Goal: Task Accomplishment & Management: Complete application form

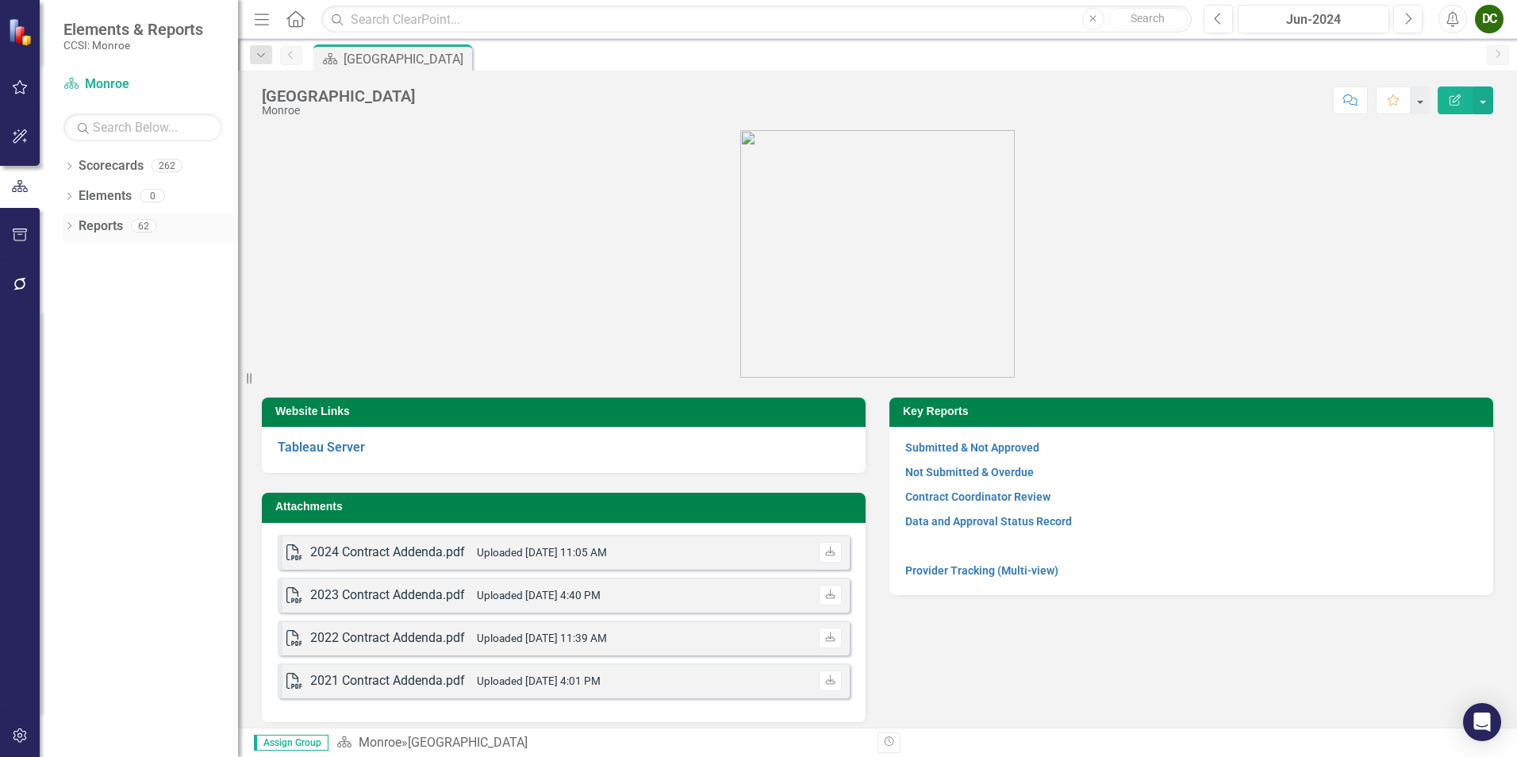
click at [72, 225] on icon "Dropdown" at bounding box center [68, 227] width 11 height 9
click at [77, 372] on icon "Dropdown" at bounding box center [76, 371] width 11 height 9
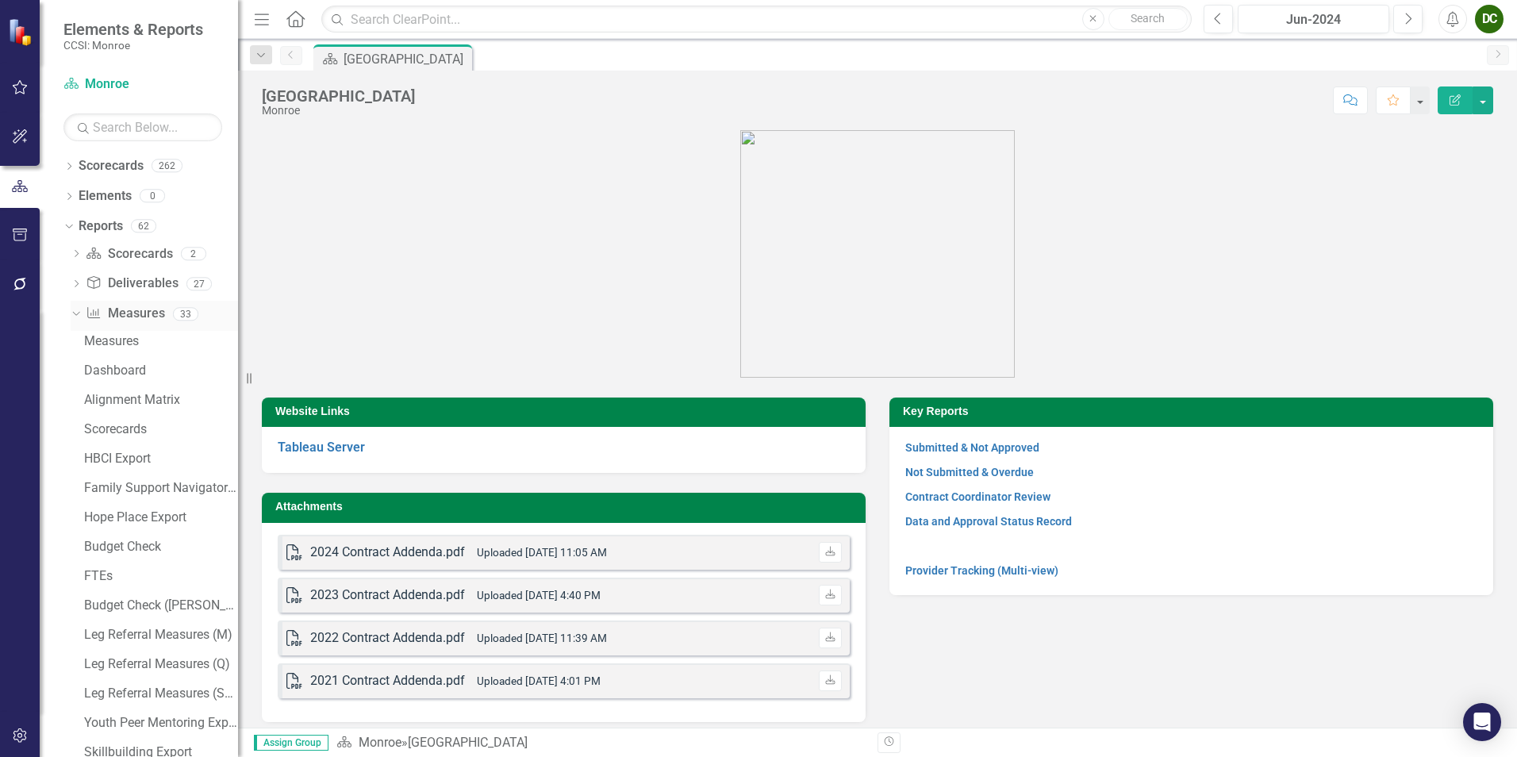
click at [75, 313] on icon "Dropdown" at bounding box center [74, 313] width 9 height 11
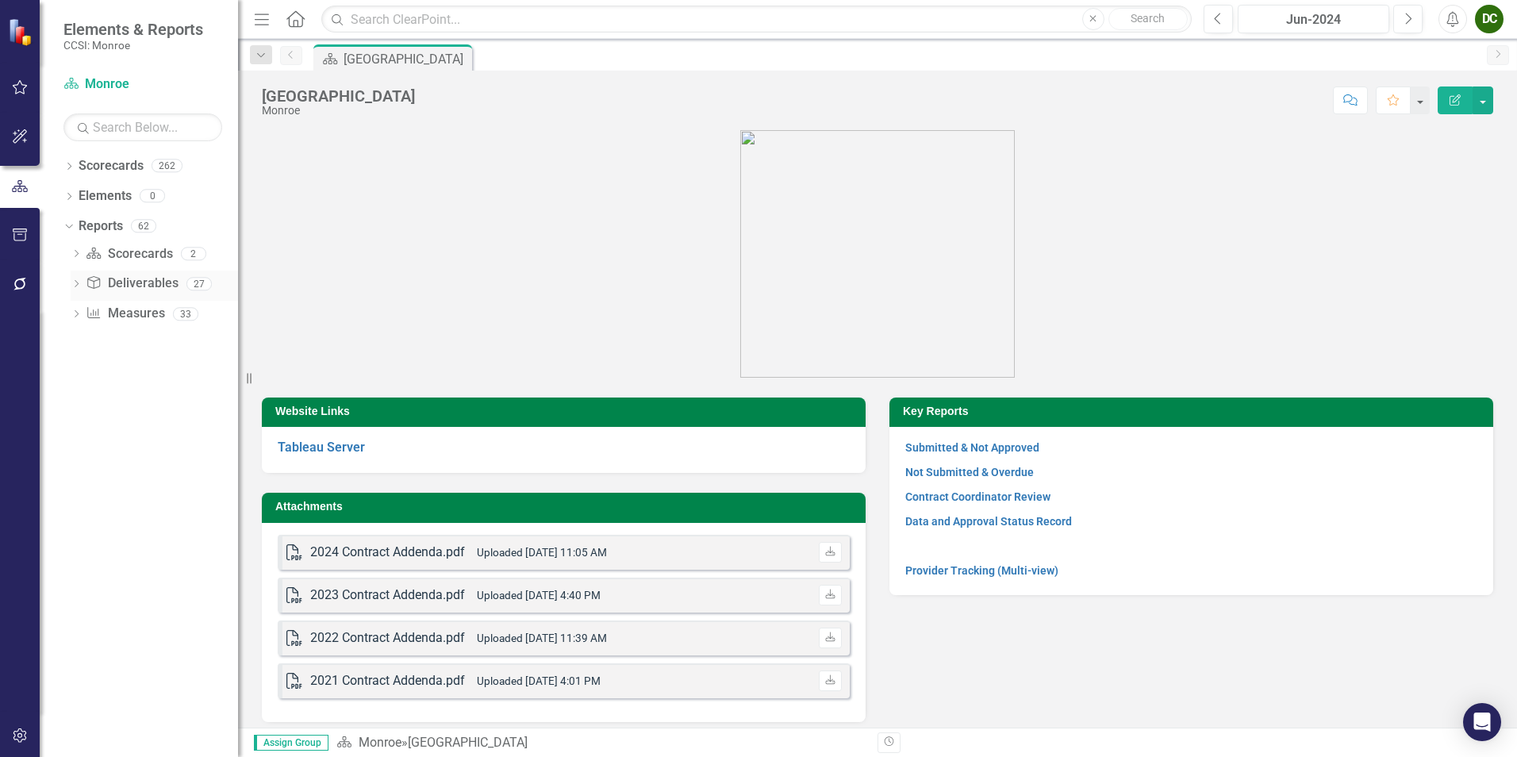
click at [72, 283] on icon "Dropdown" at bounding box center [76, 285] width 11 height 9
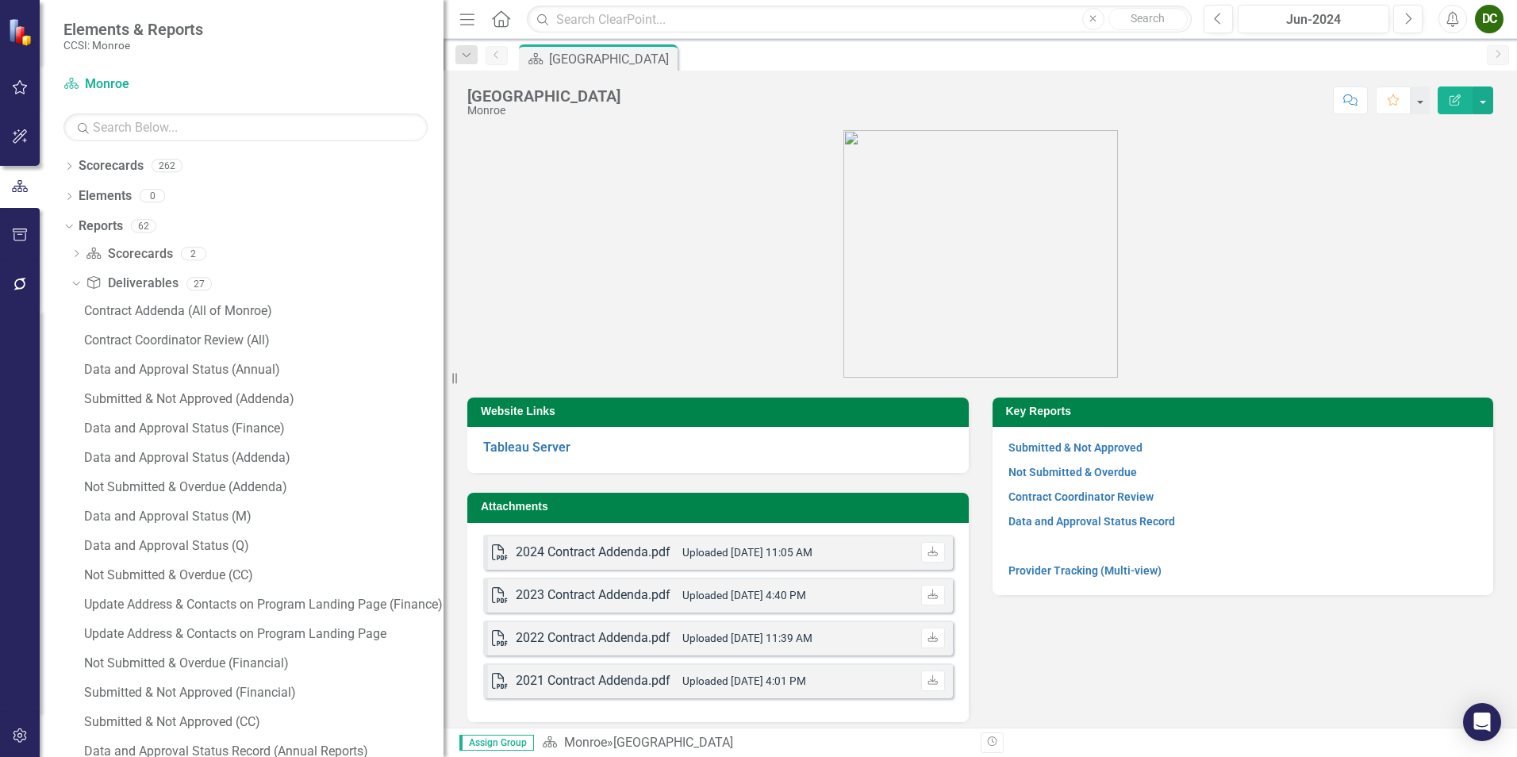
drag, startPoint x: 241, startPoint y: 373, endPoint x: 443, endPoint y: 390, distance: 203.0
click at [443, 390] on div "Resize" at bounding box center [449, 378] width 13 height 757
click at [205, 697] on div "Submitted & Not Approved (Financial)" at bounding box center [263, 692] width 359 height 14
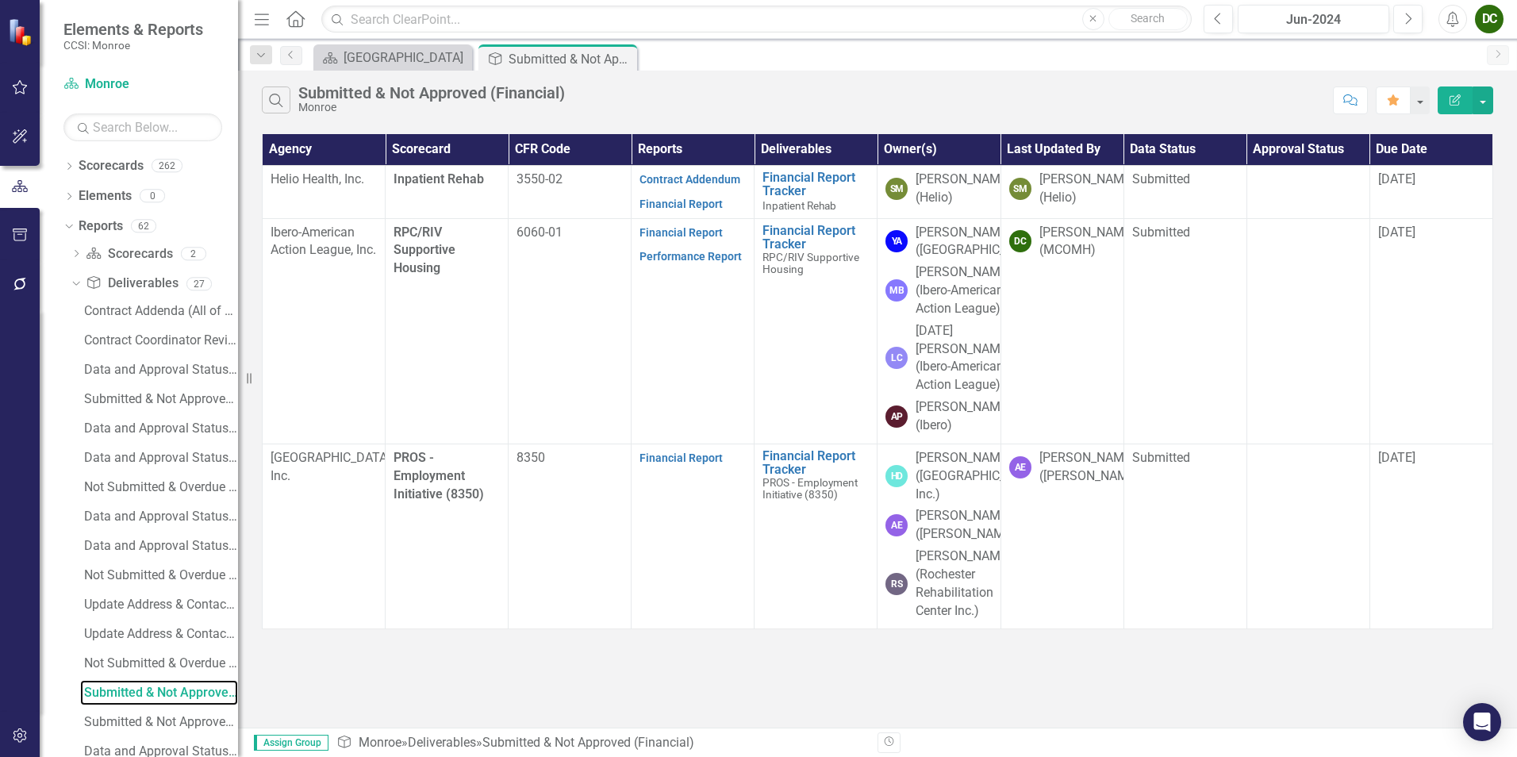
drag, startPoint x: 451, startPoint y: 378, endPoint x: 227, endPoint y: 403, distance: 225.9
click at [227, 403] on div "Elements & Reports CCSI: Monroe Scorecard Monroe Search Dropdown Scorecards 262…" at bounding box center [119, 378] width 238 height 757
click at [1337, 25] on div "Jun-2024" at bounding box center [1313, 19] width 140 height 19
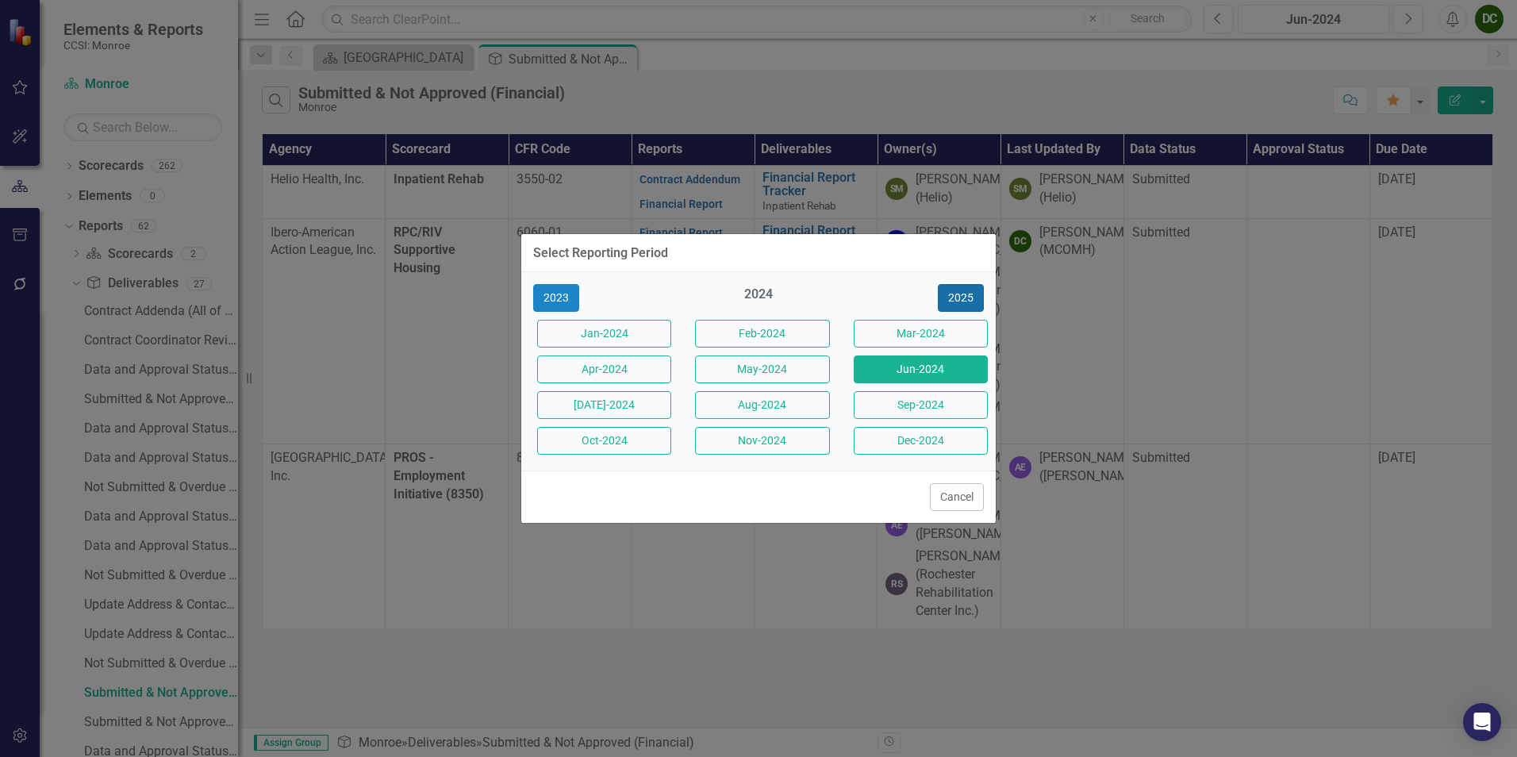
click at [968, 303] on button "2025" at bounding box center [961, 298] width 46 height 28
click at [924, 373] on button "Jun-2025" at bounding box center [921, 369] width 134 height 28
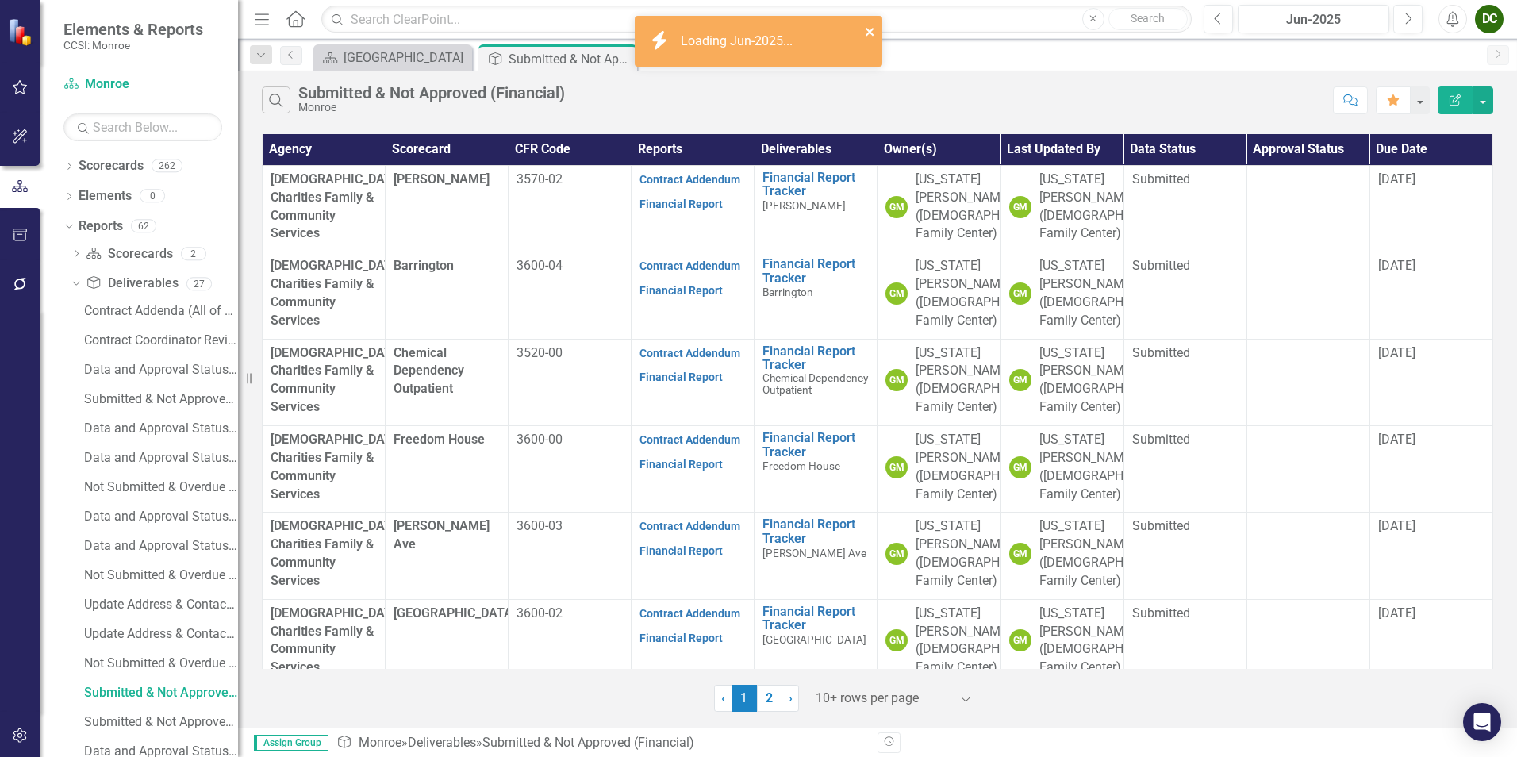
click at [870, 33] on icon "close" at bounding box center [869, 32] width 8 height 8
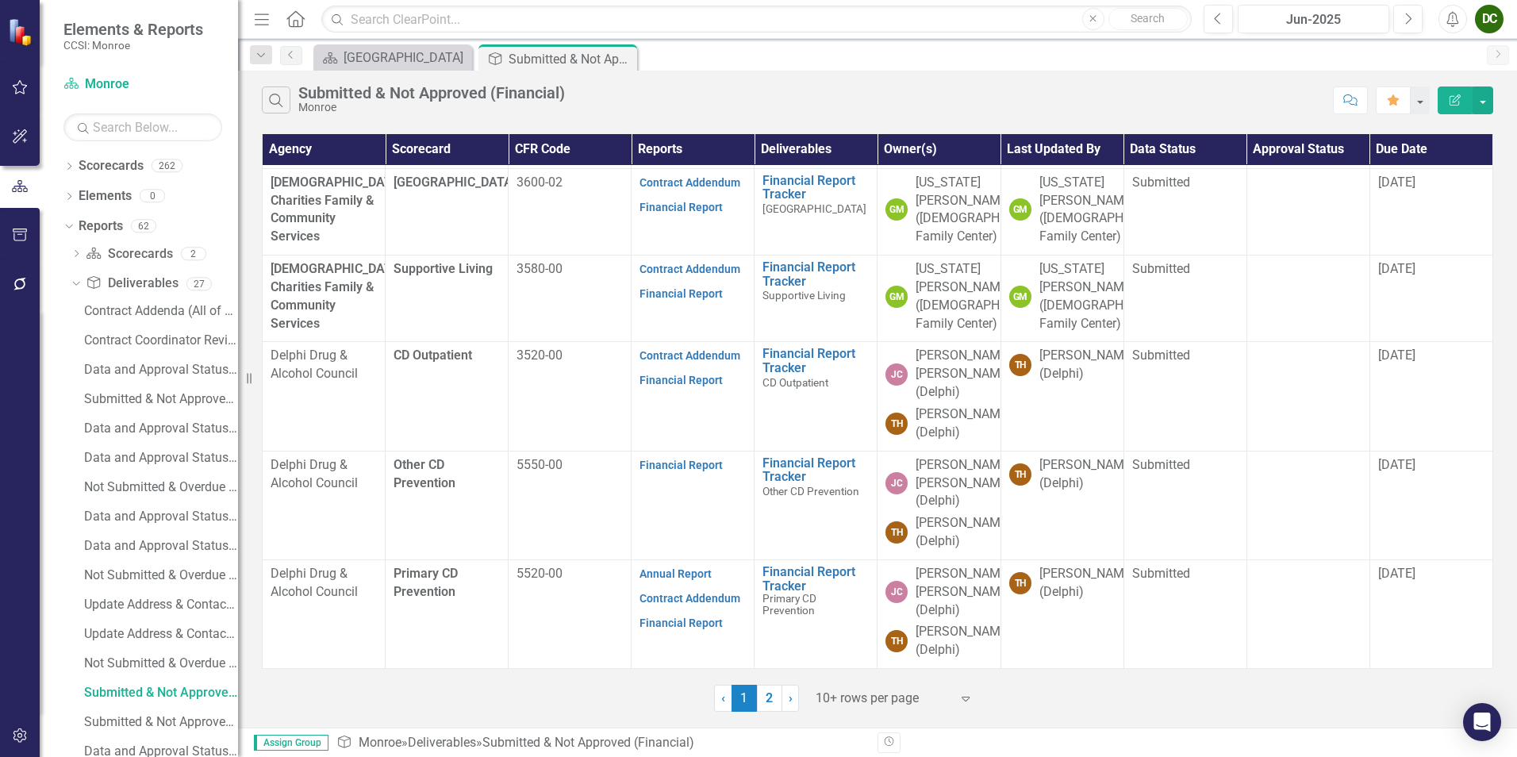
scroll to position [558, 0]
click at [688, 383] on link "Financial Report" at bounding box center [680, 380] width 83 height 13
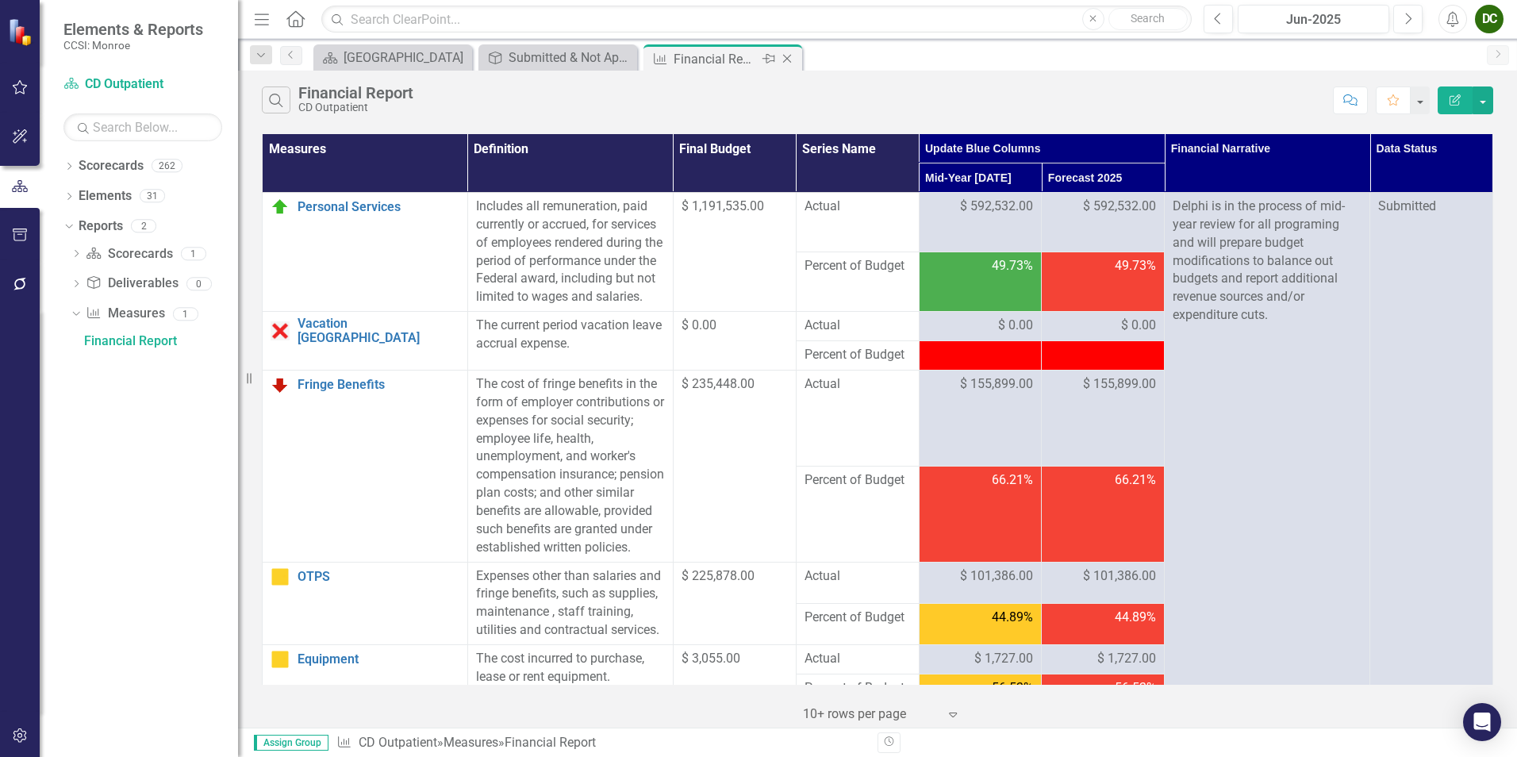
click at [785, 61] on icon "Close" at bounding box center [787, 58] width 16 height 13
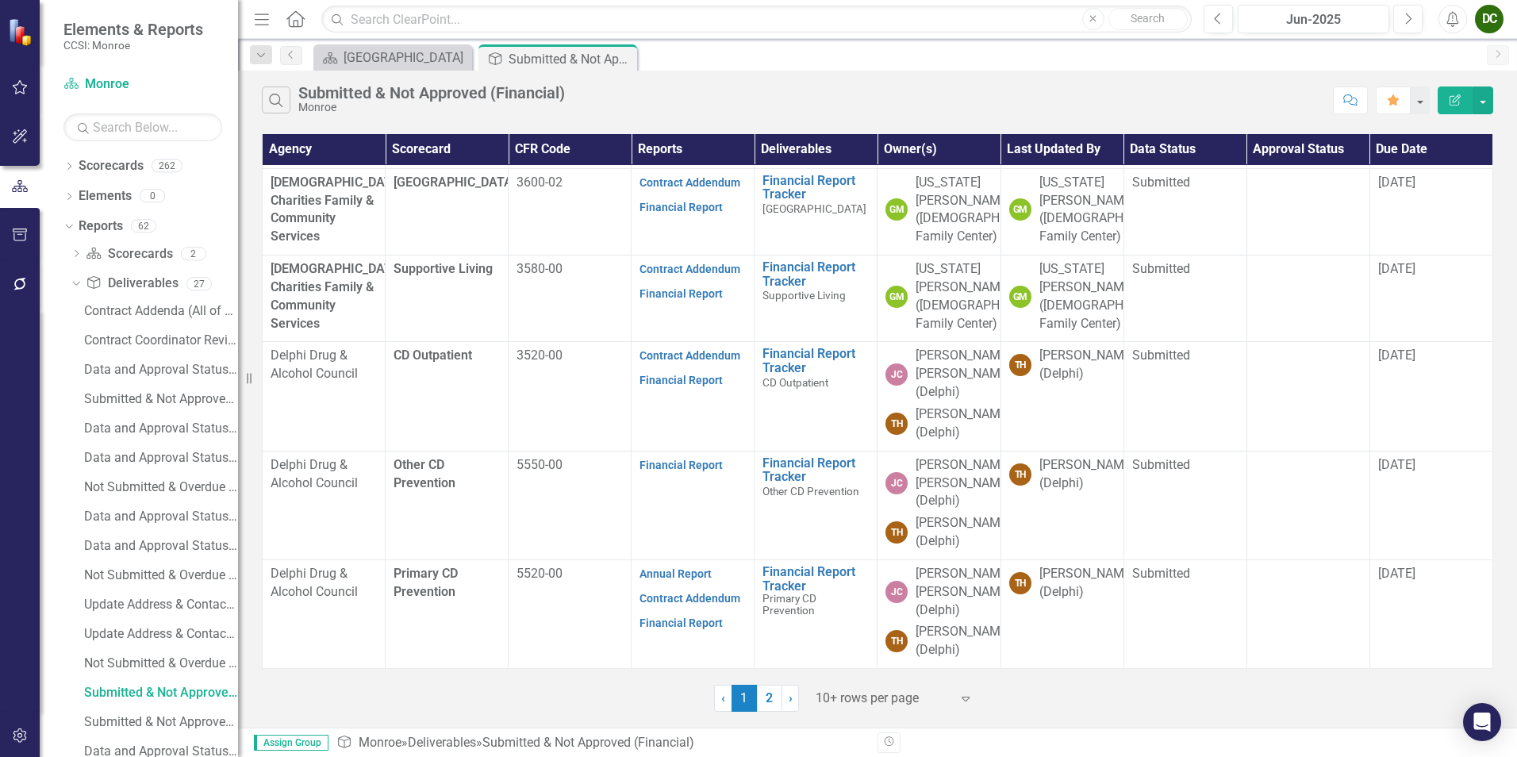
scroll to position [558, 0]
click at [662, 466] on link "Financial Report" at bounding box center [680, 465] width 83 height 13
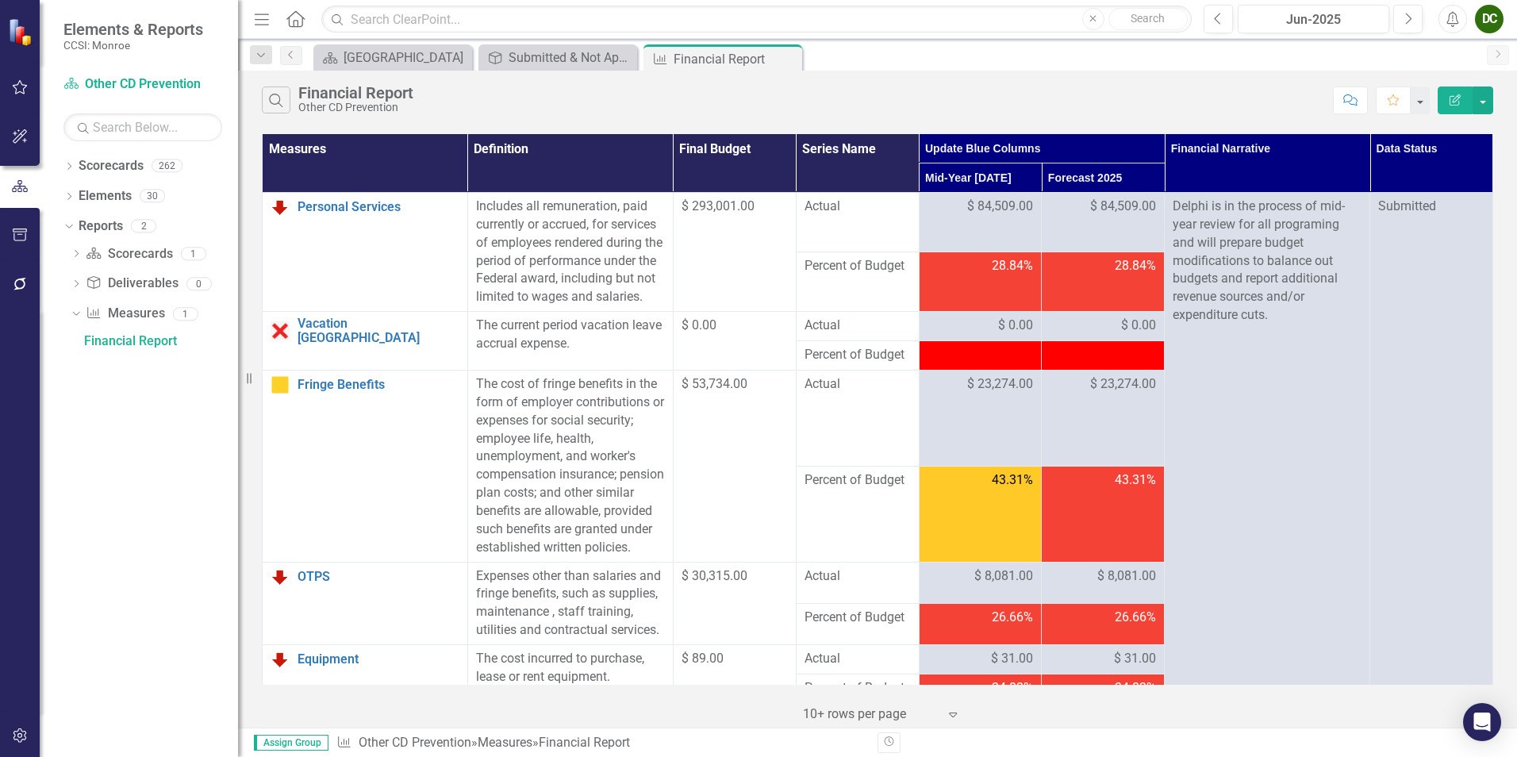
click at [0, 0] on icon "Close" at bounding box center [0, 0] width 0 height 0
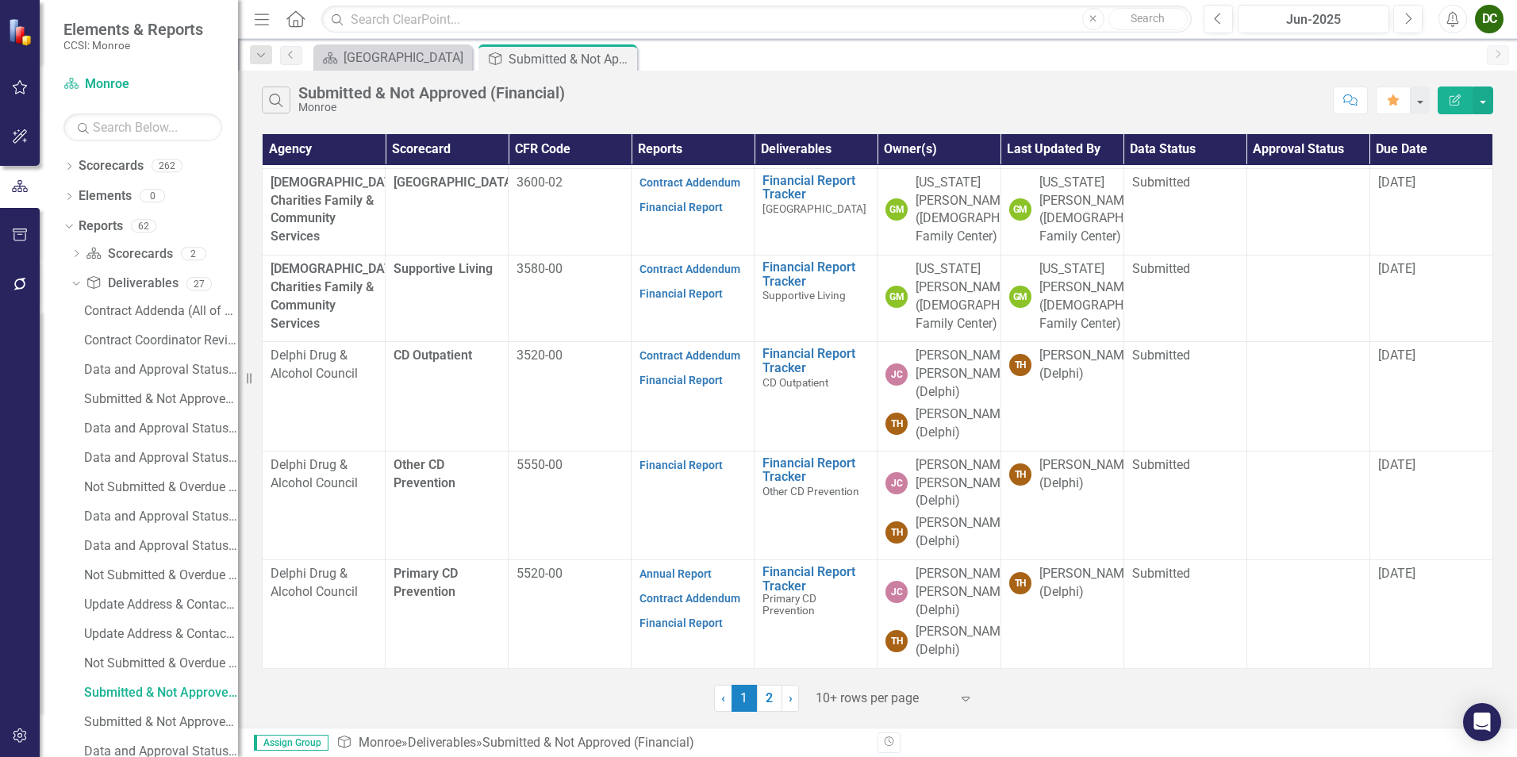
scroll to position [558, 0]
click at [695, 620] on link "Financial Report" at bounding box center [680, 622] width 83 height 13
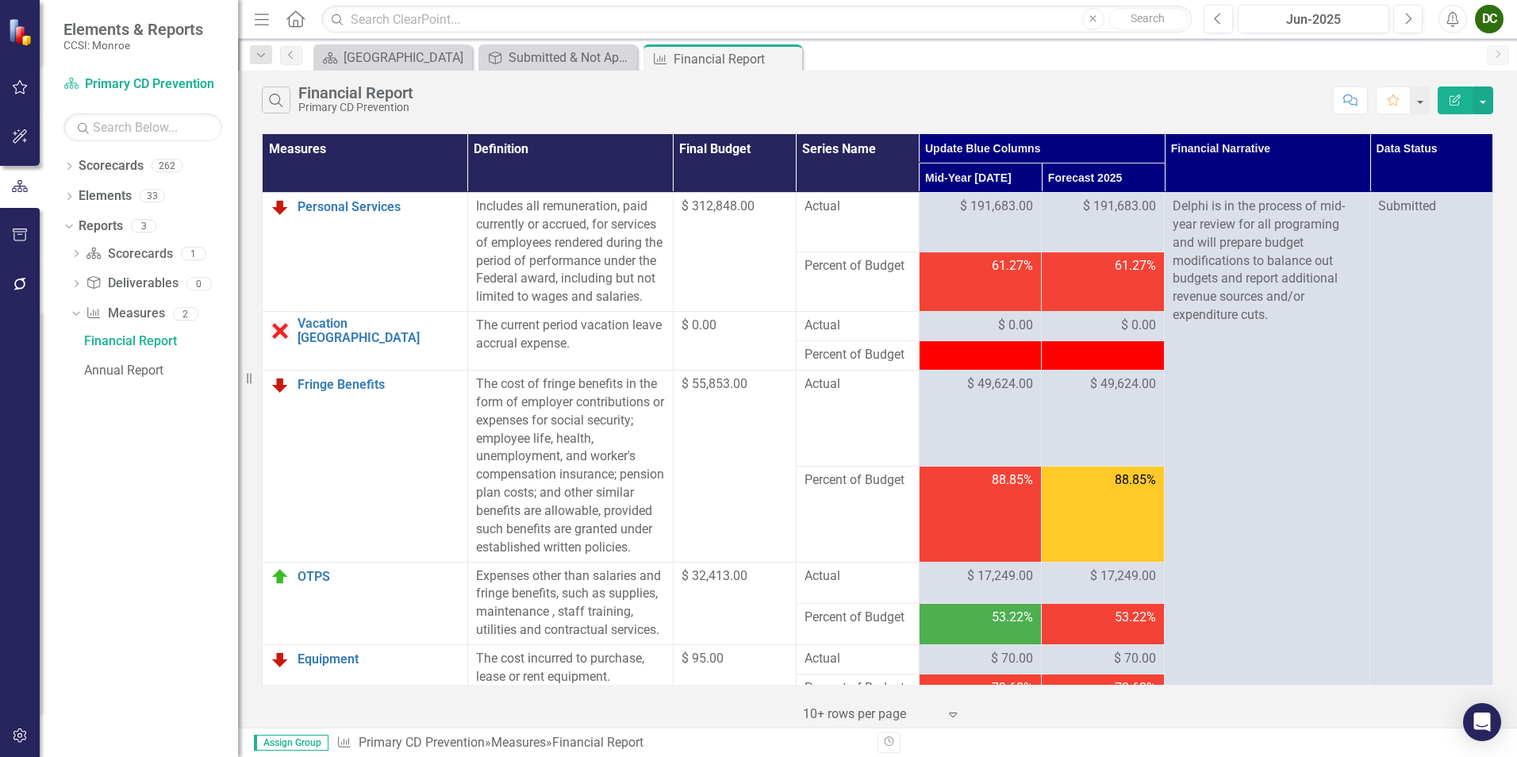
scroll to position [317, 0]
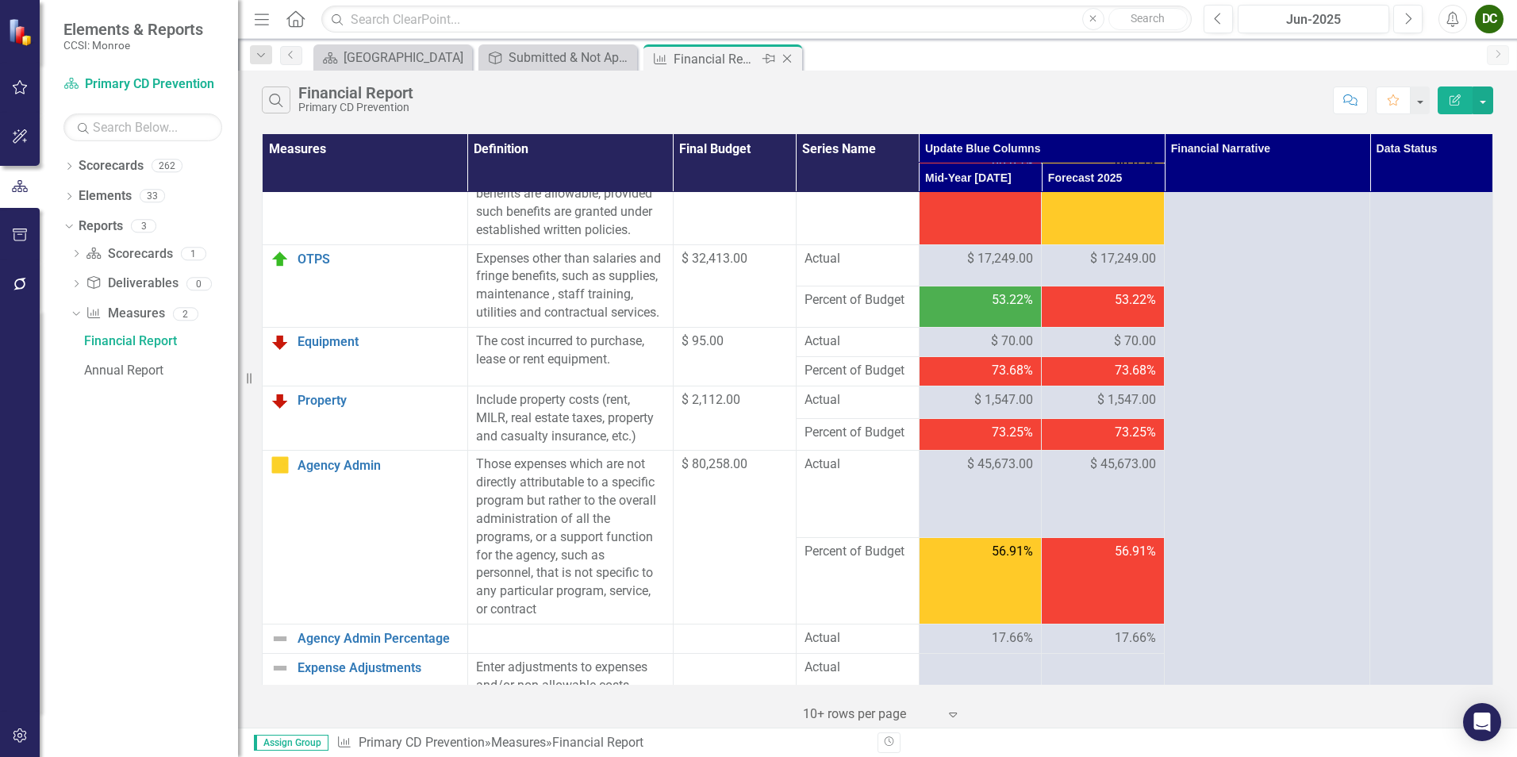
click at [789, 61] on icon at bounding box center [787, 59] width 9 height 9
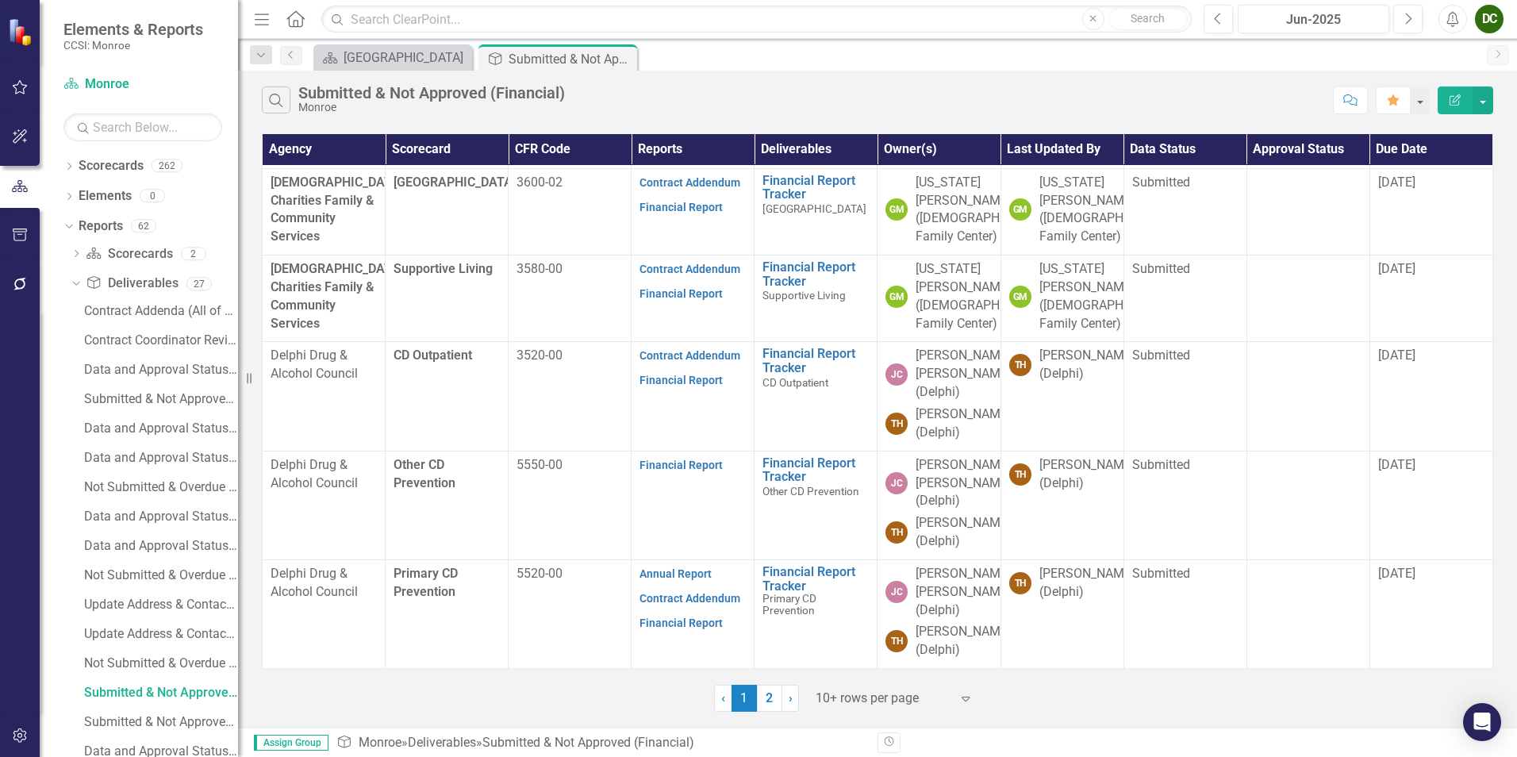
scroll to position [558, 0]
click at [1297, 355] on div at bounding box center [1308, 356] width 106 height 19
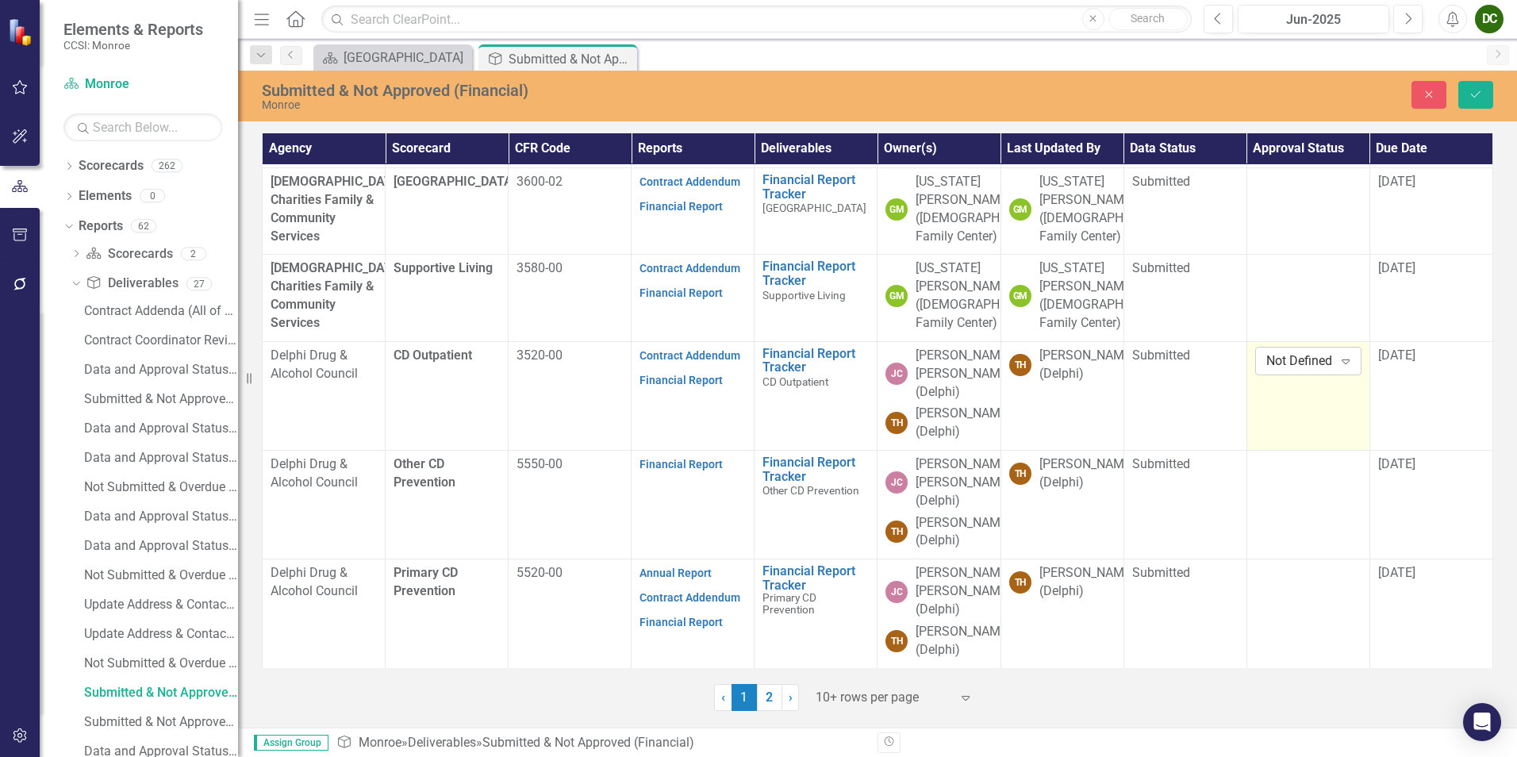
click at [1295, 358] on div "Not Defined" at bounding box center [1299, 361] width 67 height 18
click at [1291, 405] on div "Approved" at bounding box center [1317, 414] width 127 height 26
click at [1277, 470] on div at bounding box center [1308, 464] width 106 height 19
click at [1280, 470] on div "Not Defined" at bounding box center [1299, 470] width 67 height 18
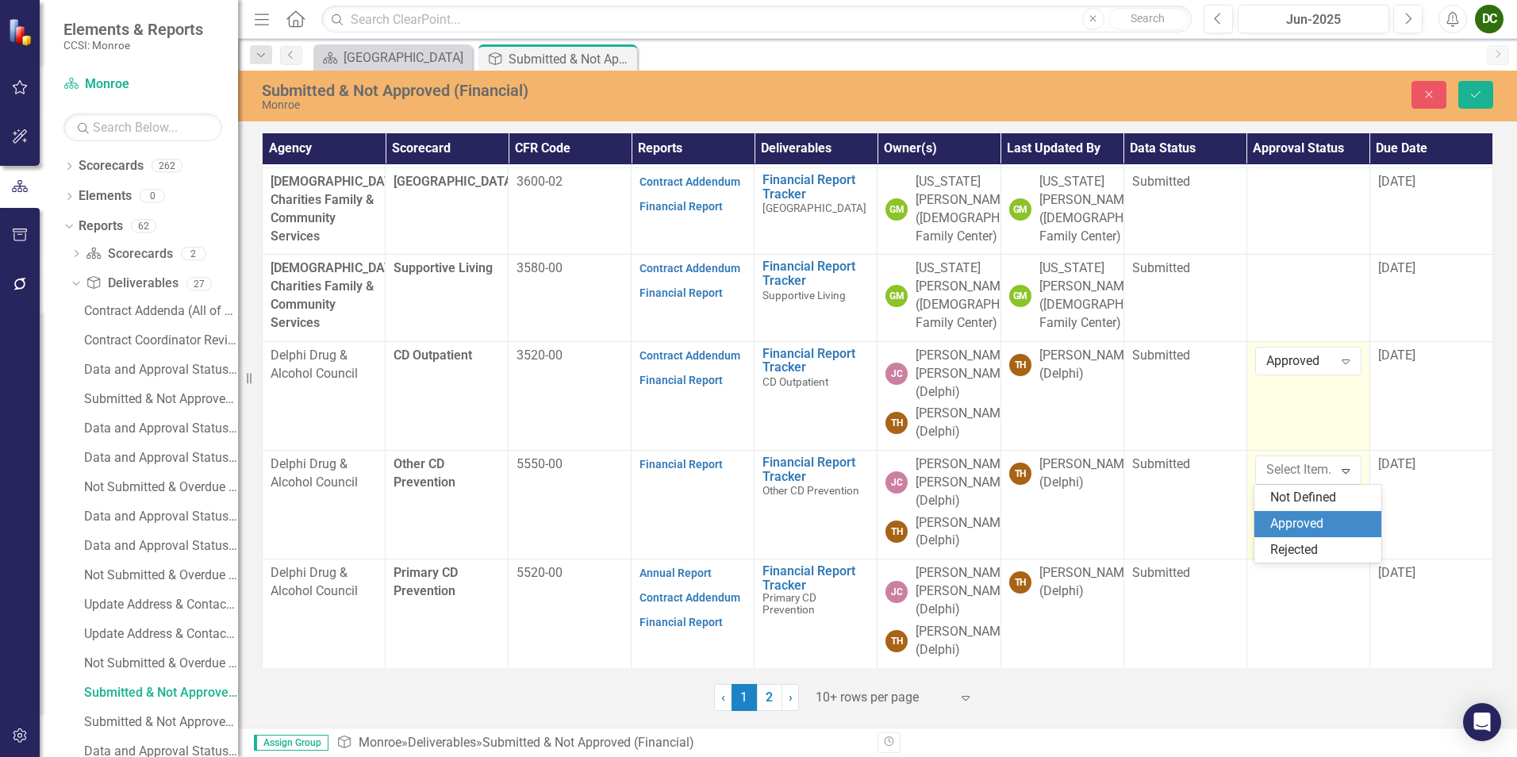
click at [1284, 521] on div "Approved" at bounding box center [1321, 524] width 102 height 18
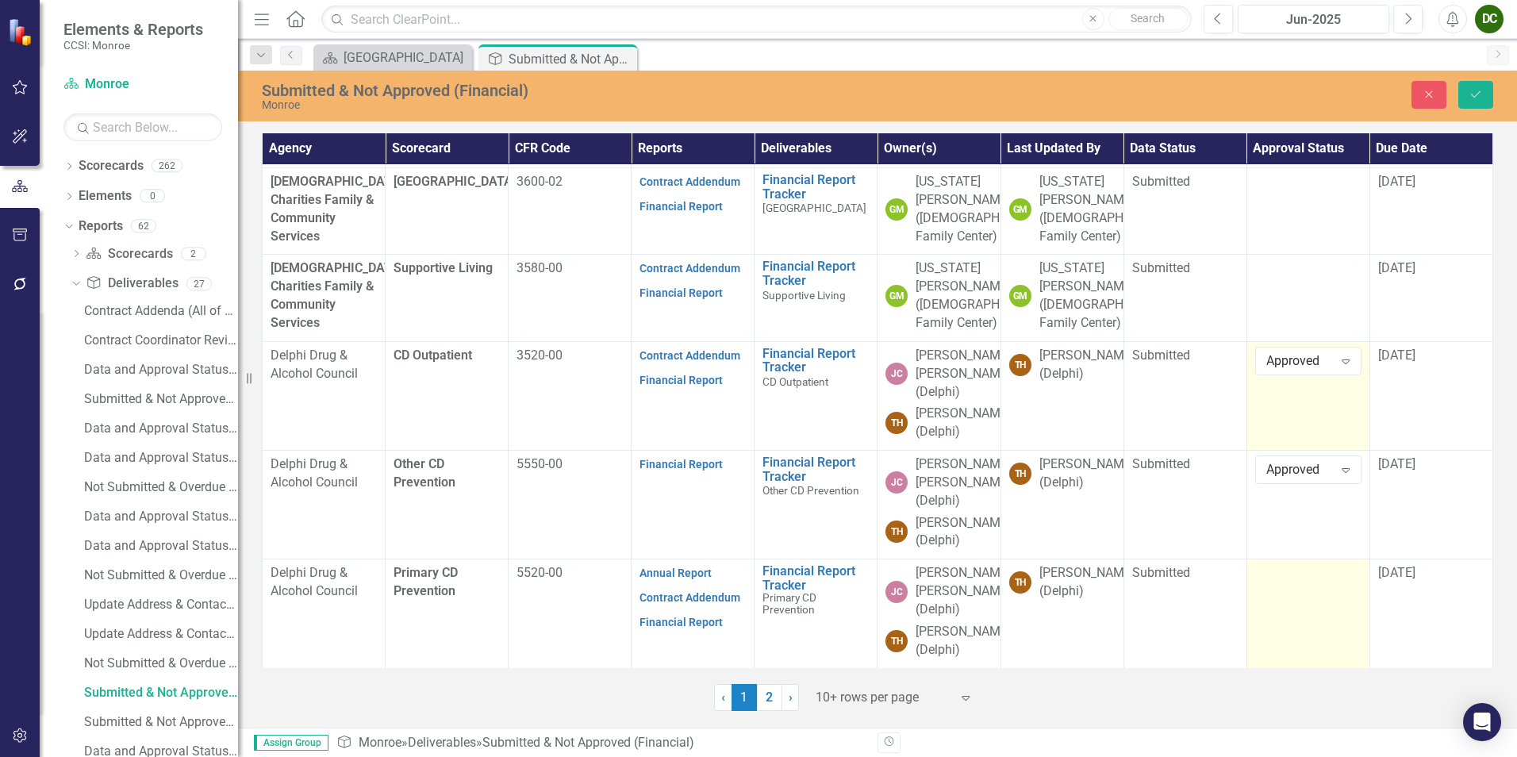
click at [1270, 581] on td at bounding box center [1307, 613] width 123 height 109
click at [1271, 574] on div "Not Defined" at bounding box center [1299, 579] width 67 height 18
click at [1288, 517] on div "Approved" at bounding box center [1321, 514] width 102 height 18
click at [1402, 347] on span "[DATE]" at bounding box center [1396, 354] width 37 height 15
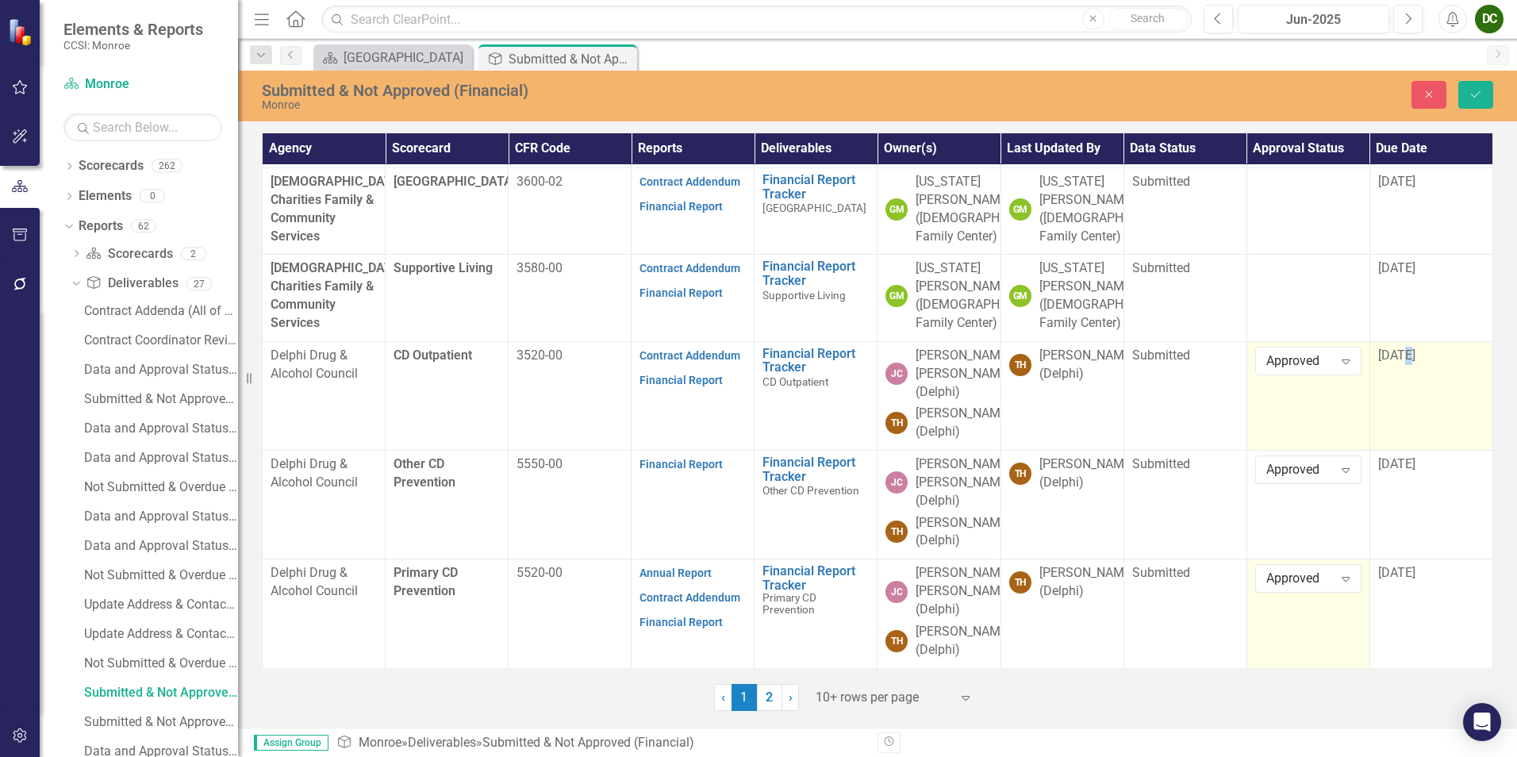
click at [1402, 347] on span "[DATE]" at bounding box center [1396, 354] width 37 height 15
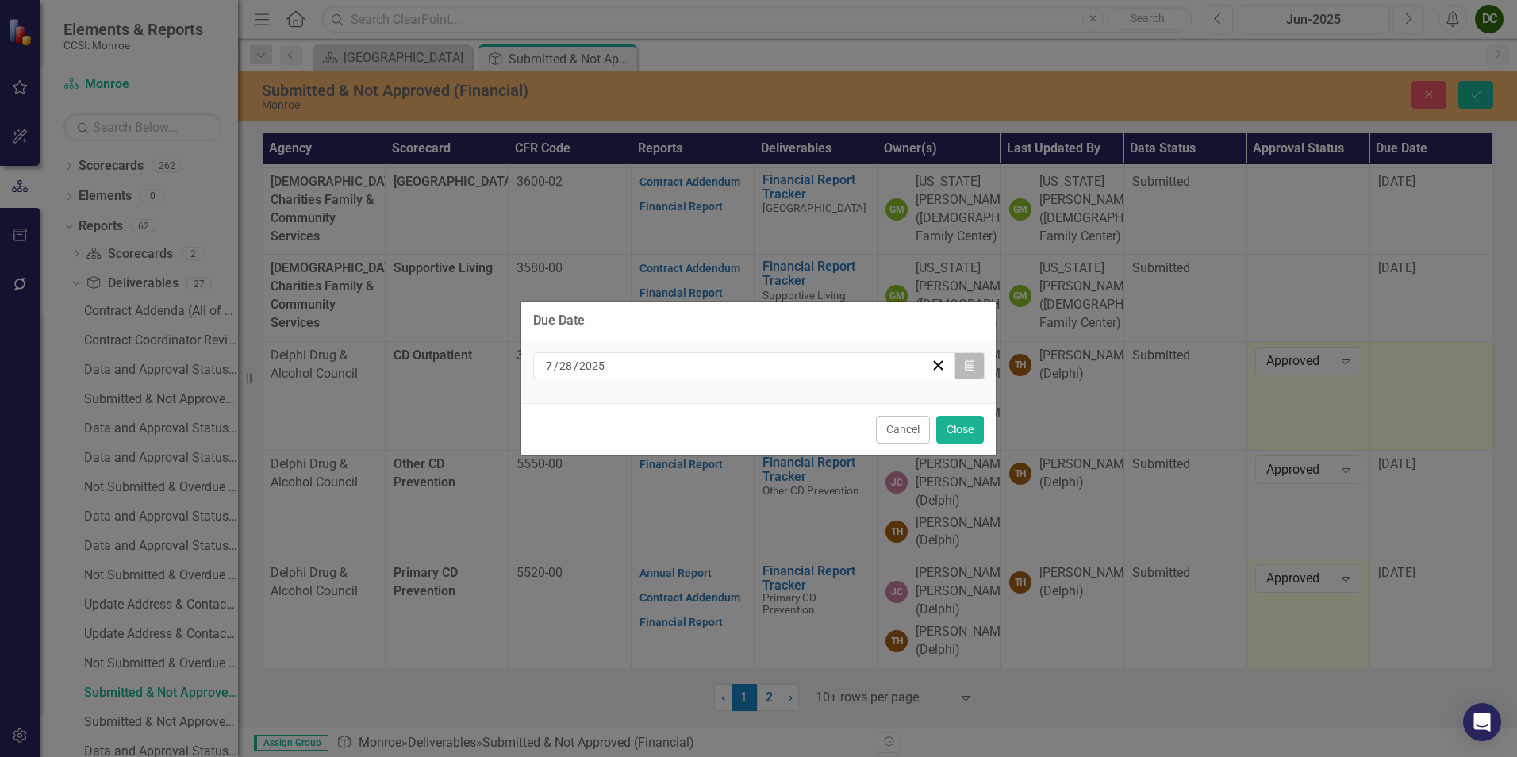
click at [969, 368] on icon "button" at bounding box center [970, 364] width 10 height 11
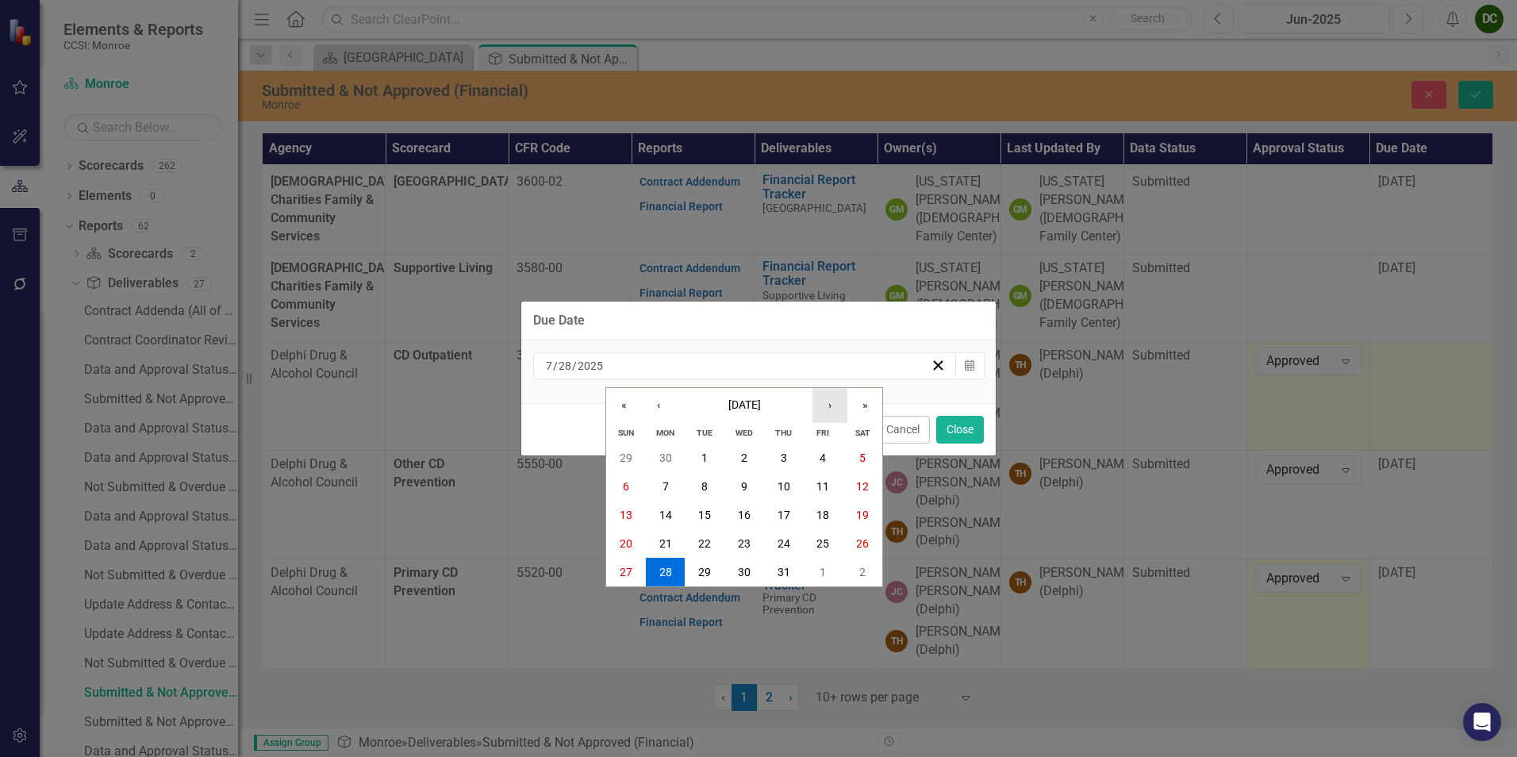
click at [827, 407] on button "›" at bounding box center [829, 405] width 35 height 35
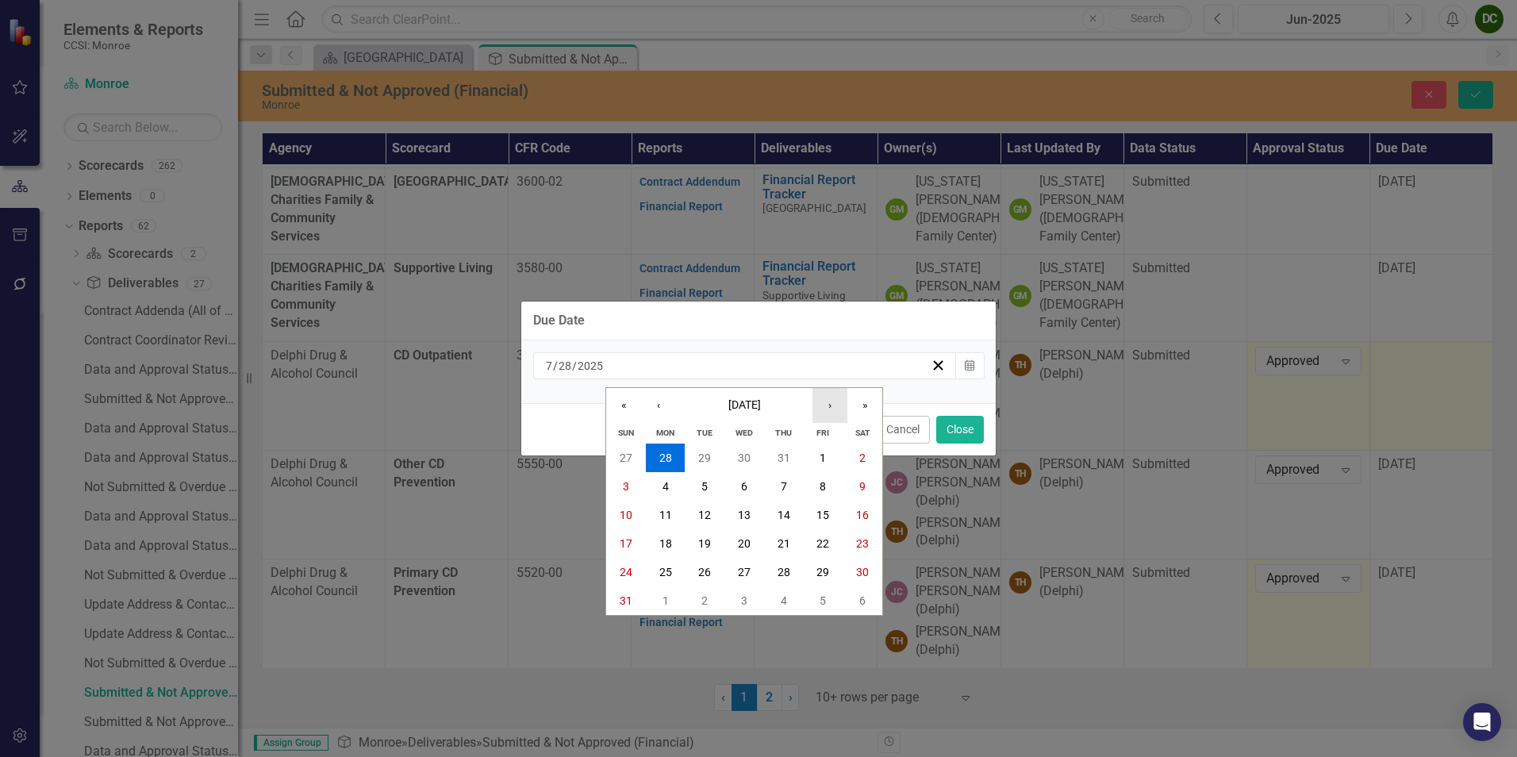
click at [827, 407] on button "›" at bounding box center [829, 405] width 35 height 35
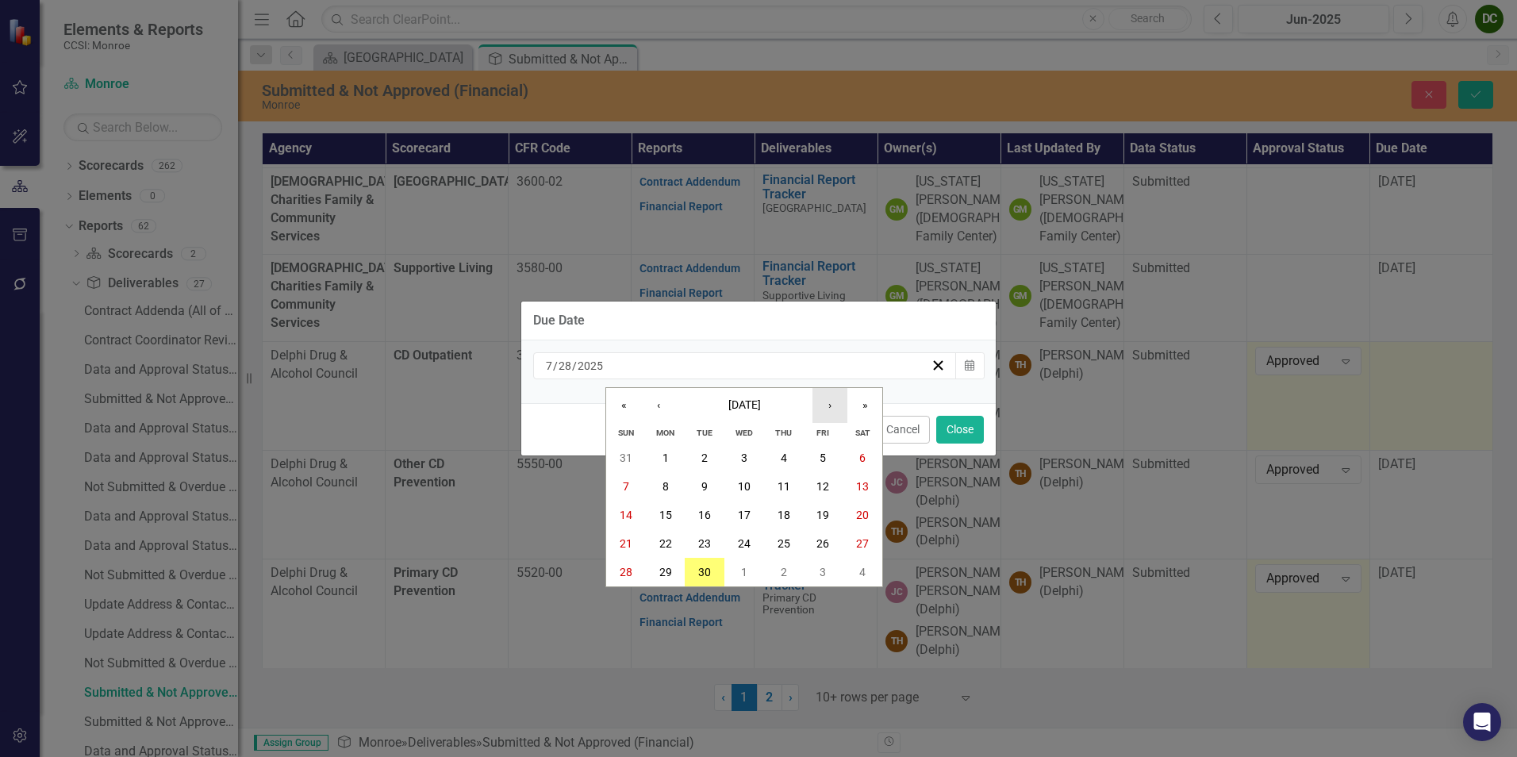
click at [827, 407] on button "›" at bounding box center [829, 405] width 35 height 35
click at [653, 507] on button "13" at bounding box center [666, 515] width 40 height 29
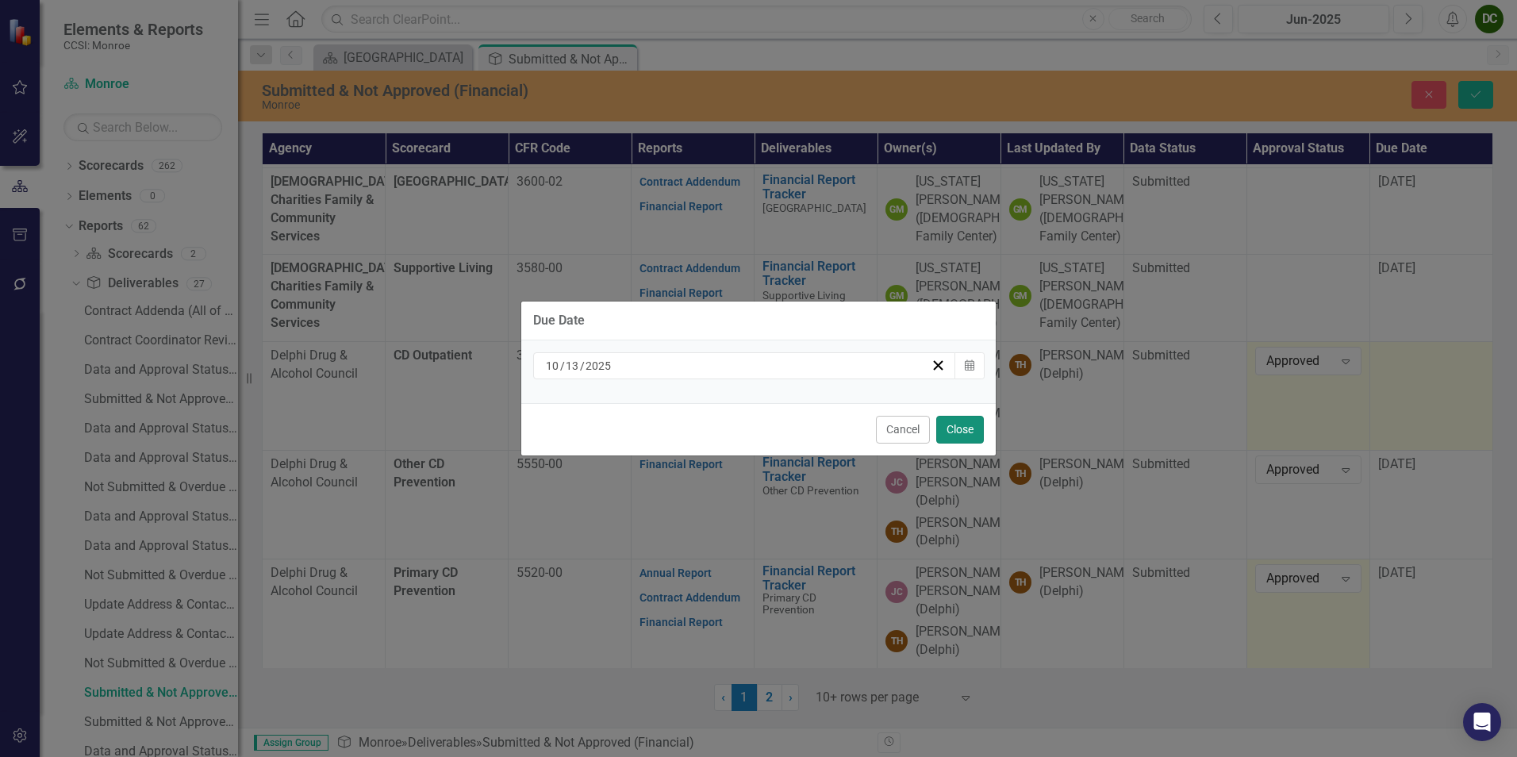
click at [964, 432] on button "Close" at bounding box center [960, 430] width 48 height 28
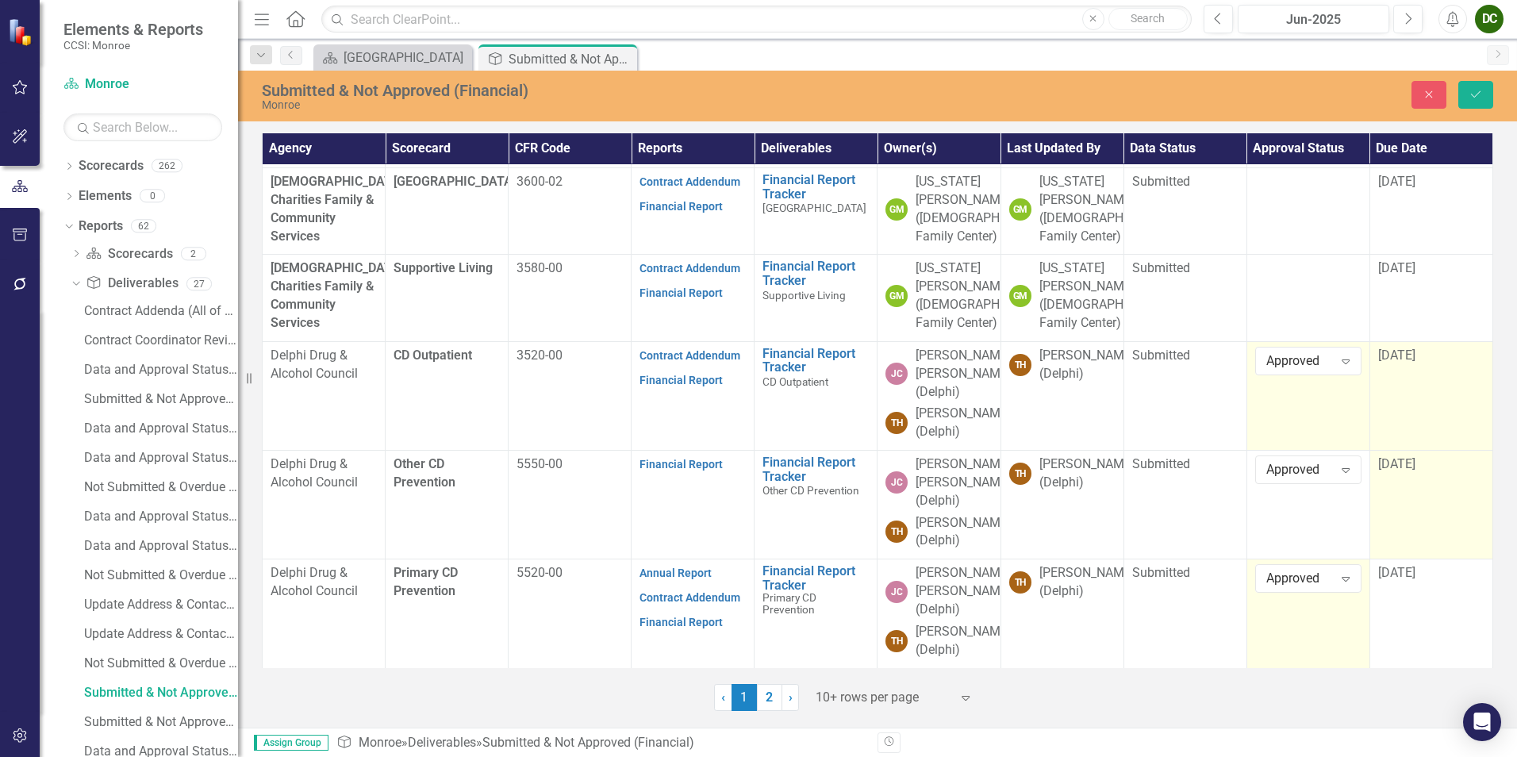
click at [1404, 456] on span "[DATE]" at bounding box center [1396, 463] width 37 height 15
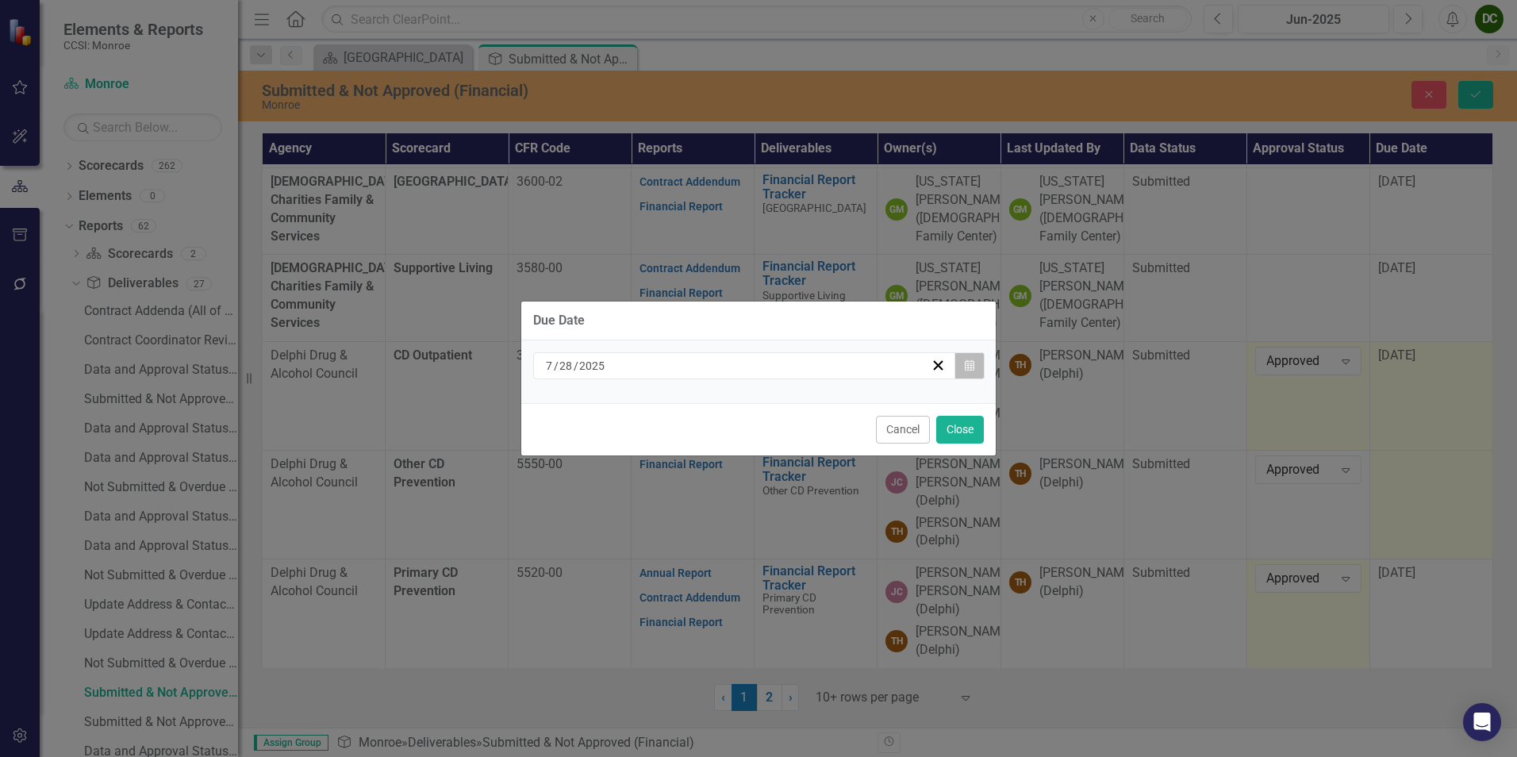
click at [963, 367] on button "Calendar" at bounding box center [969, 365] width 30 height 27
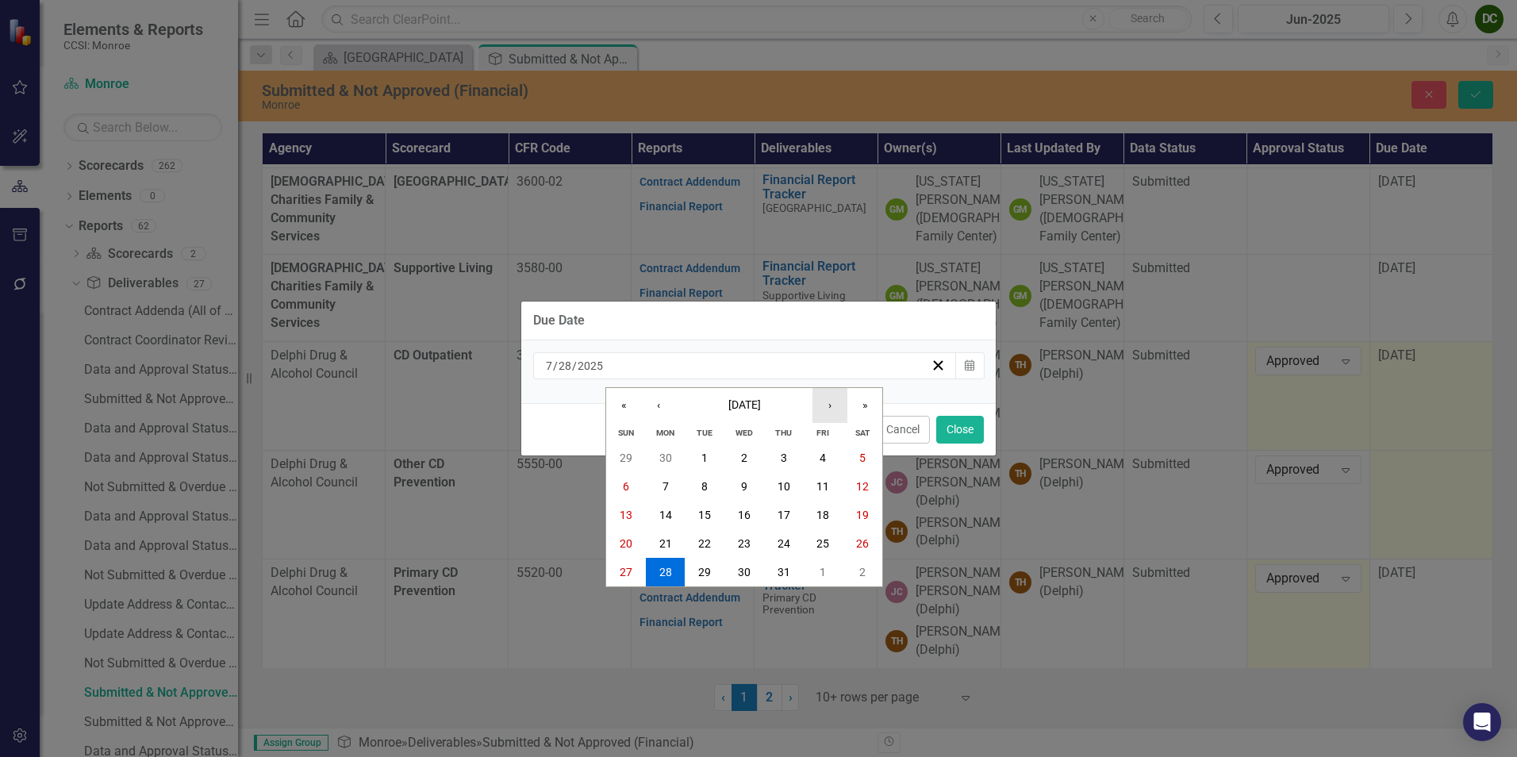
click at [835, 402] on button "›" at bounding box center [829, 405] width 35 height 35
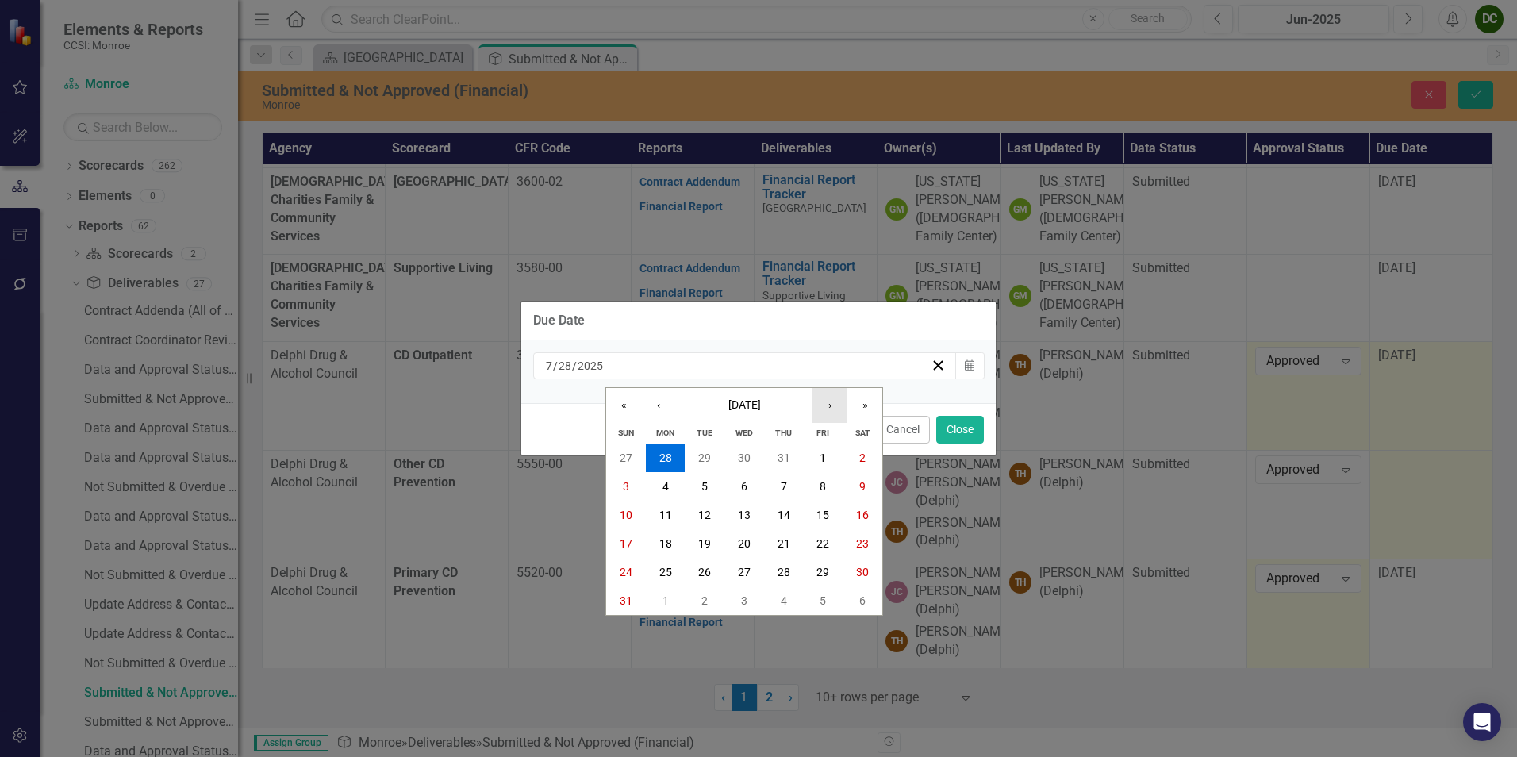
click at [835, 402] on button "›" at bounding box center [829, 405] width 35 height 35
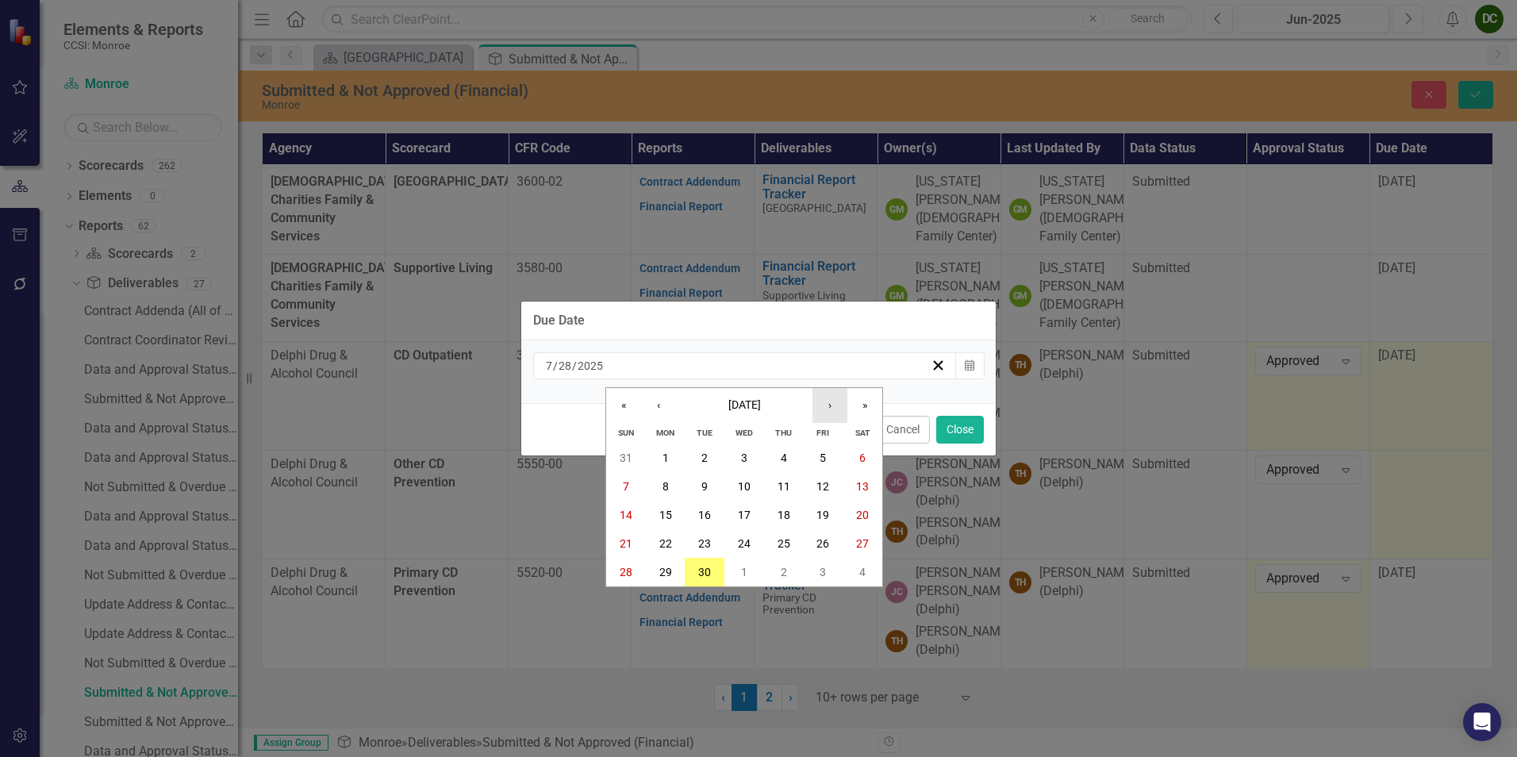
click at [835, 402] on button "›" at bounding box center [829, 405] width 35 height 35
click at [666, 505] on button "13" at bounding box center [666, 515] width 40 height 29
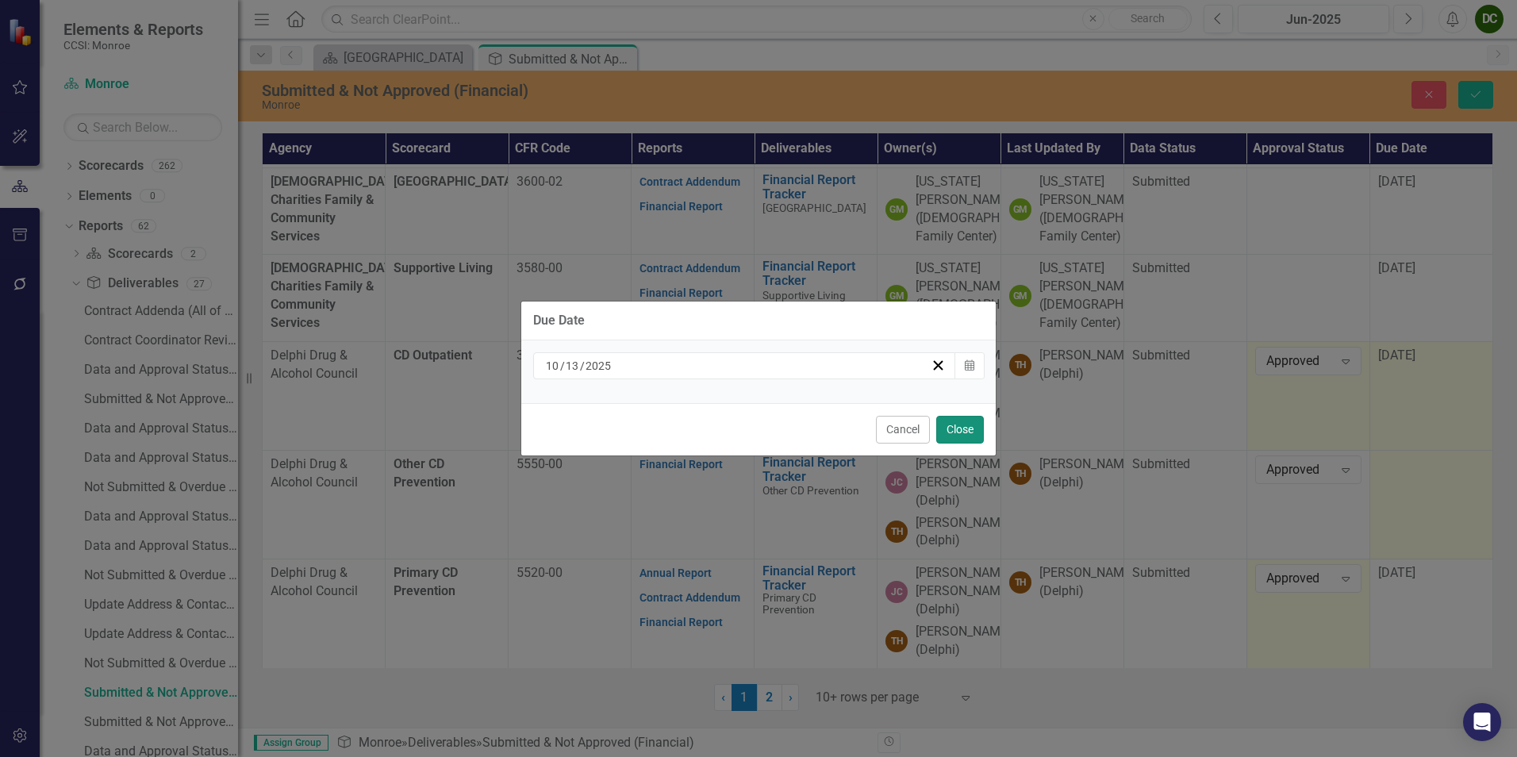
click at [969, 432] on button "Close" at bounding box center [960, 430] width 48 height 28
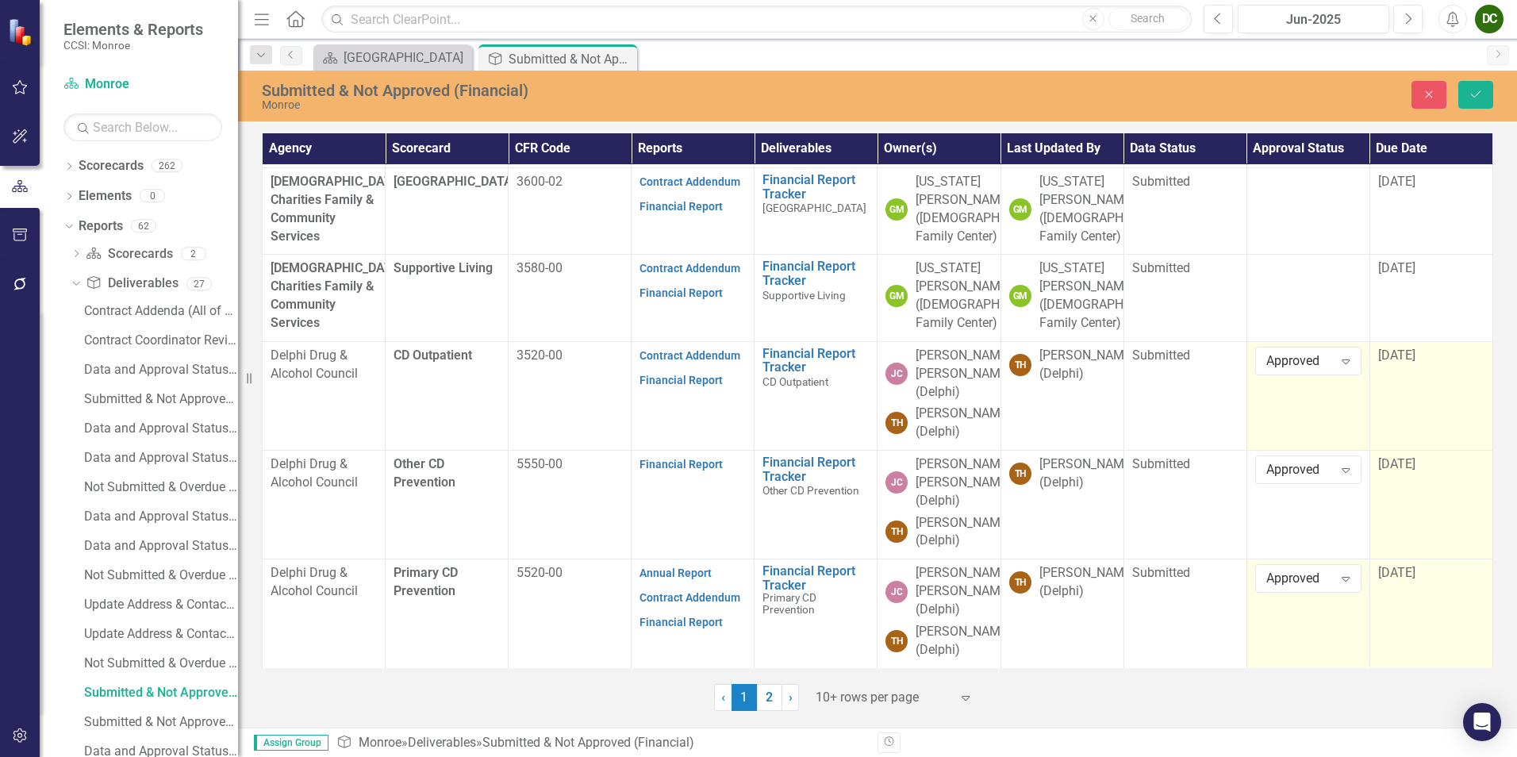
click at [1387, 565] on span "[DATE]" at bounding box center [1396, 572] width 37 height 15
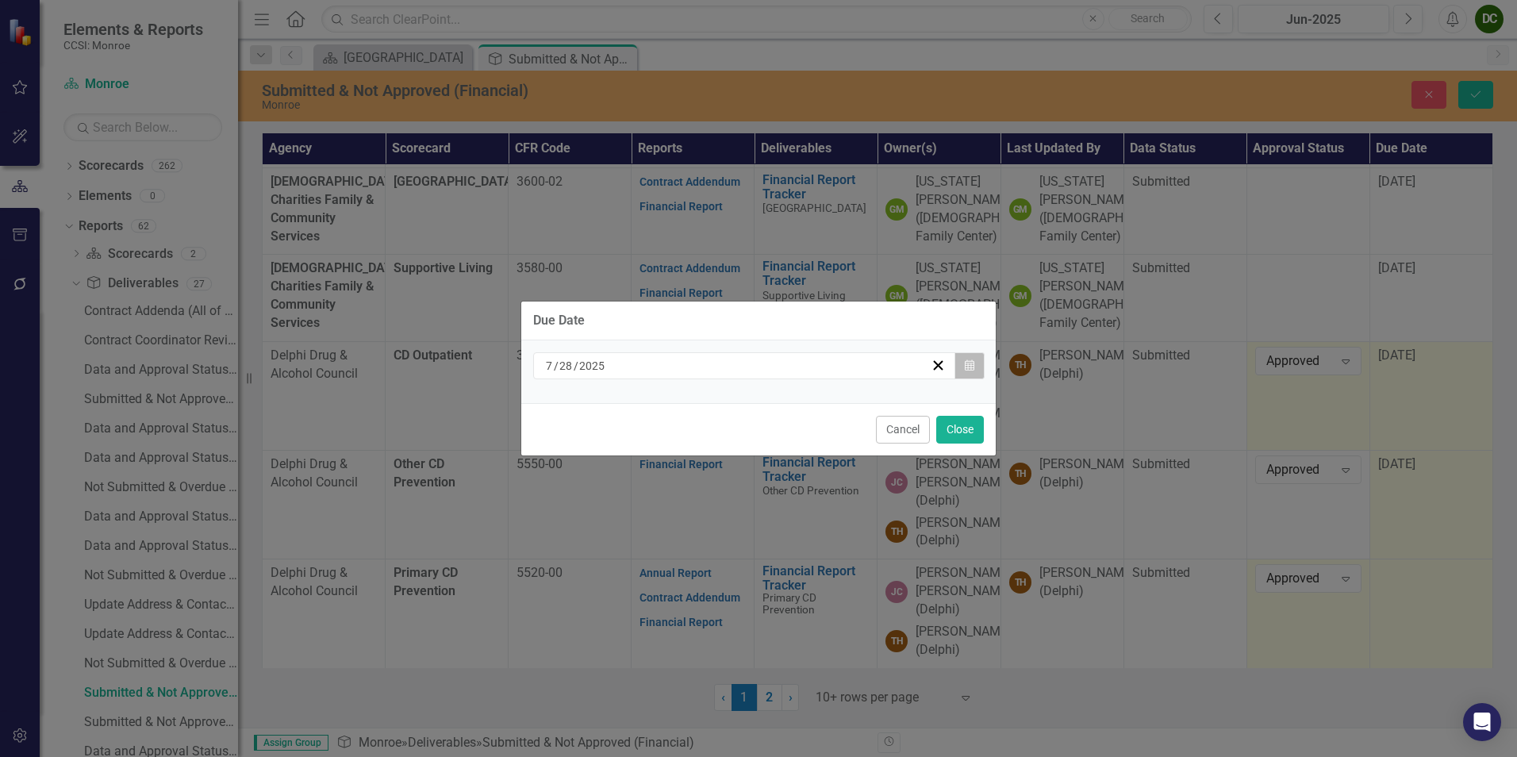
click at [978, 367] on button "Calendar" at bounding box center [969, 365] width 30 height 27
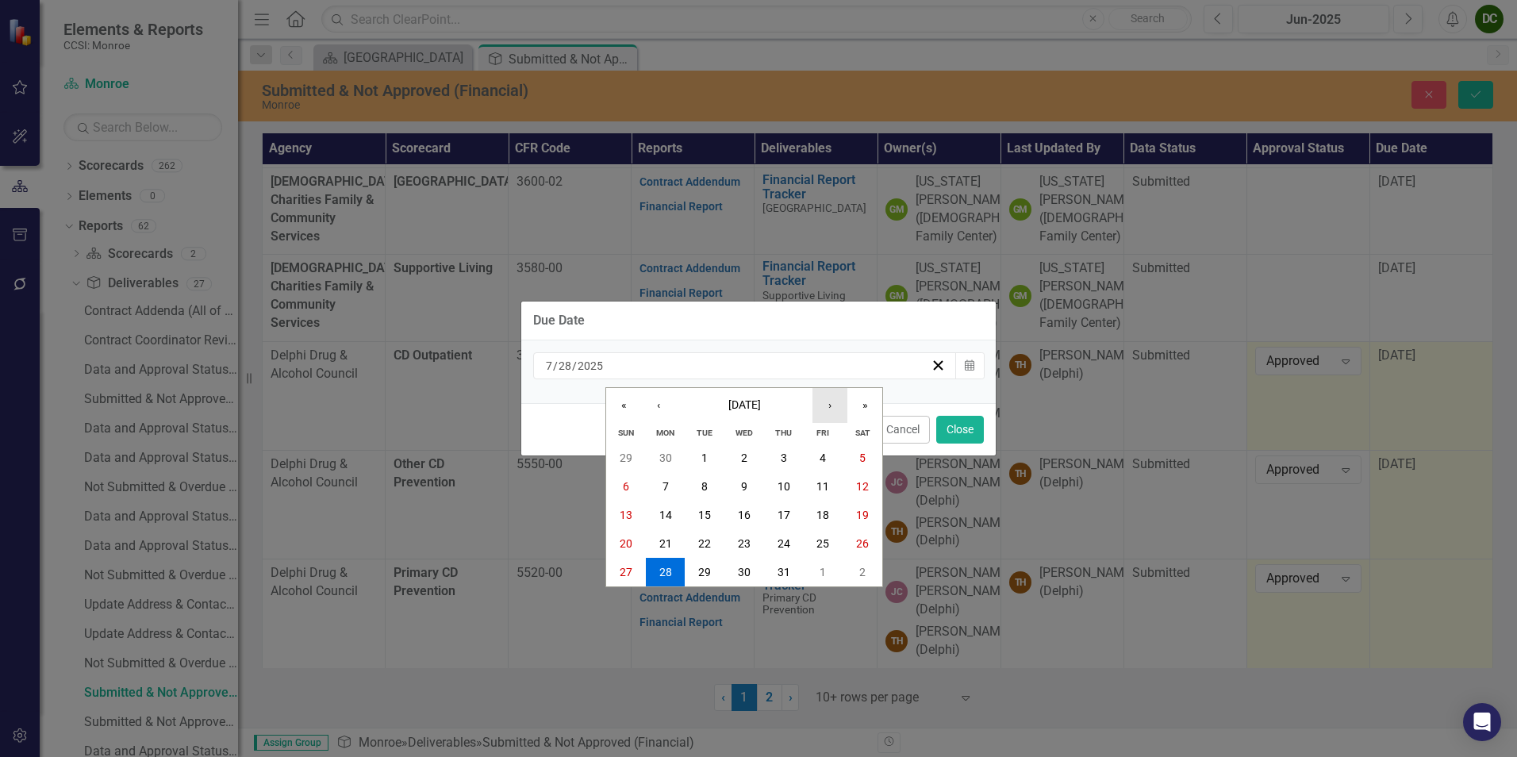
click at [827, 409] on button "›" at bounding box center [829, 405] width 35 height 35
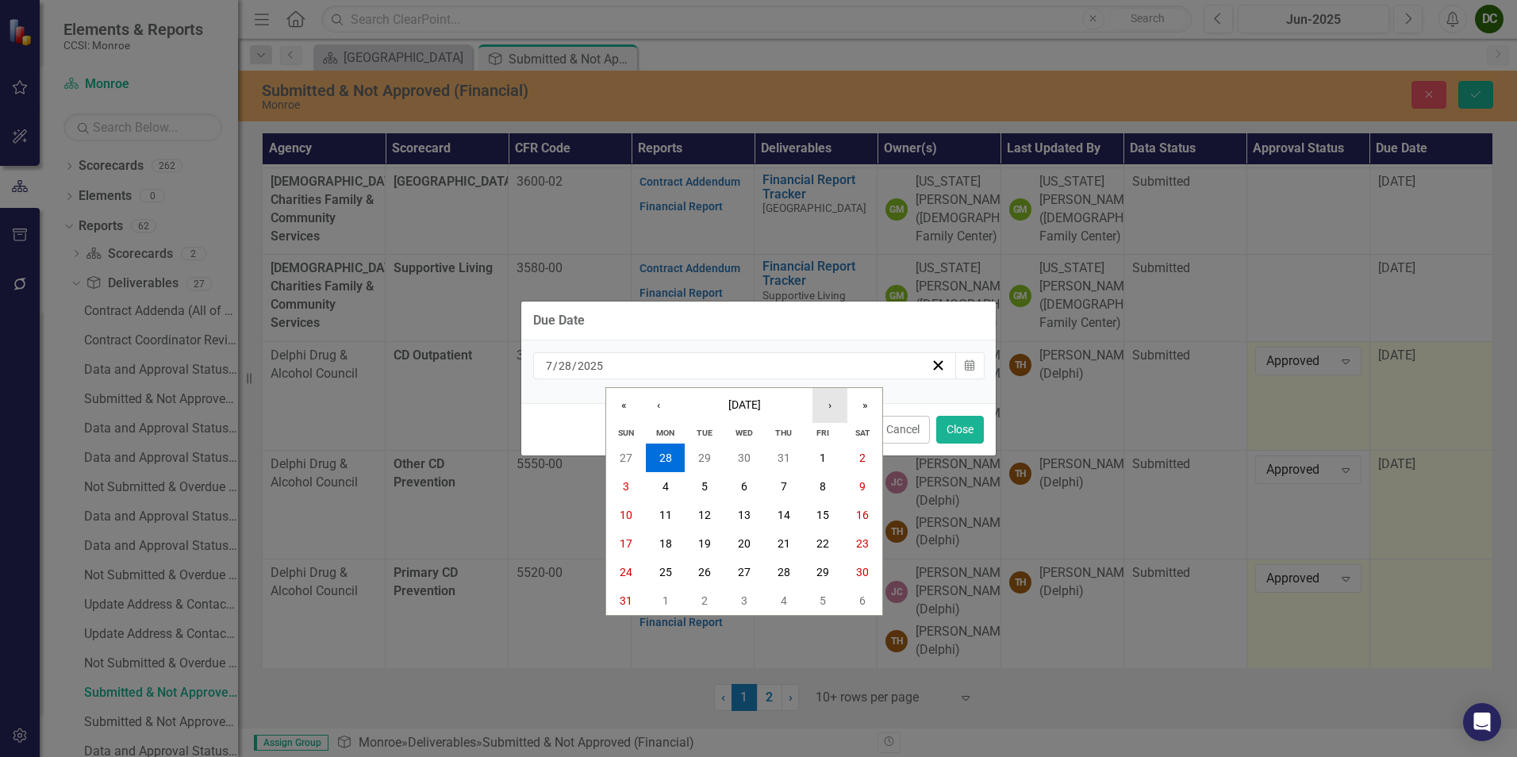
click at [827, 409] on button "›" at bounding box center [829, 405] width 35 height 35
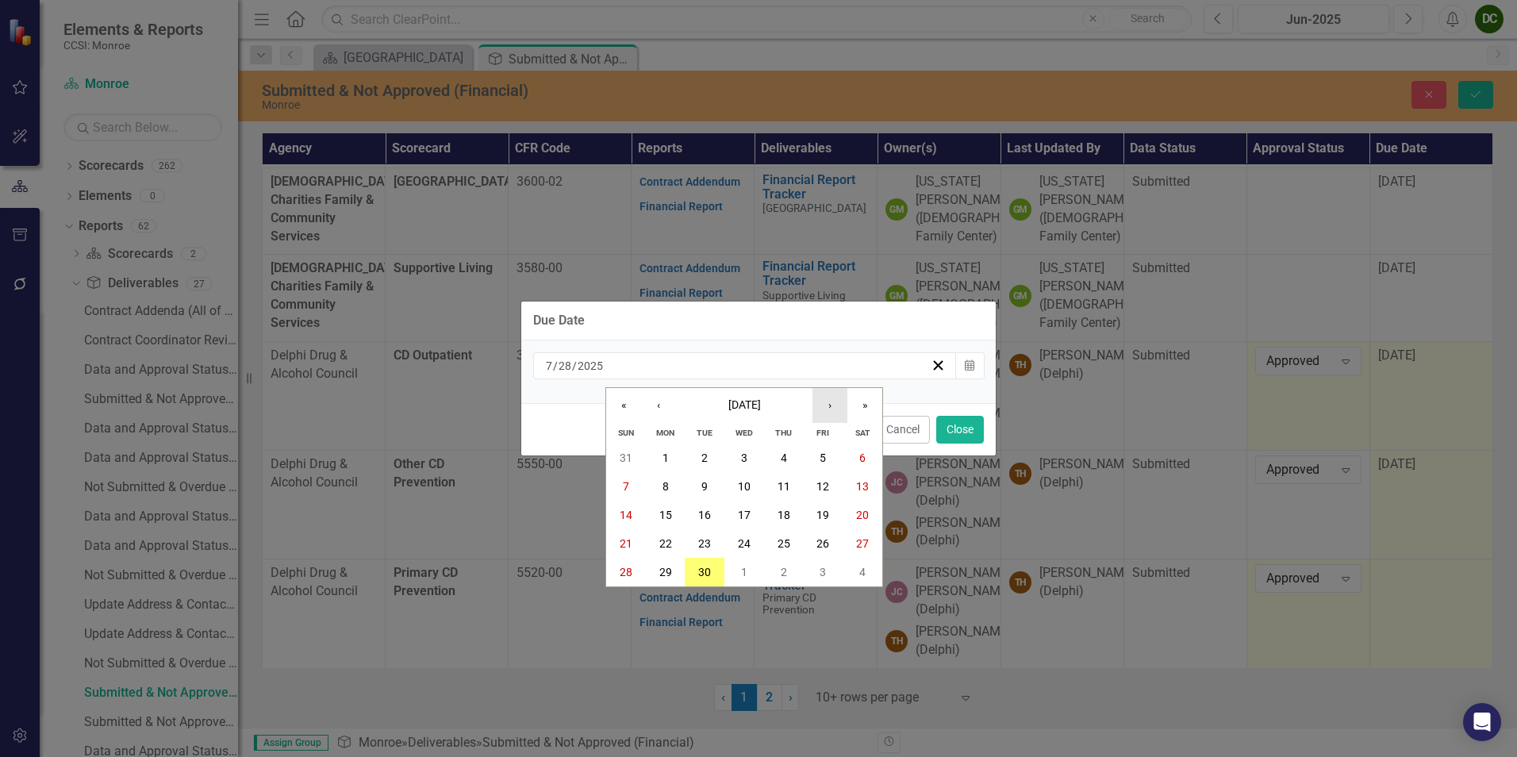
click at [827, 409] on button "›" at bounding box center [829, 405] width 35 height 35
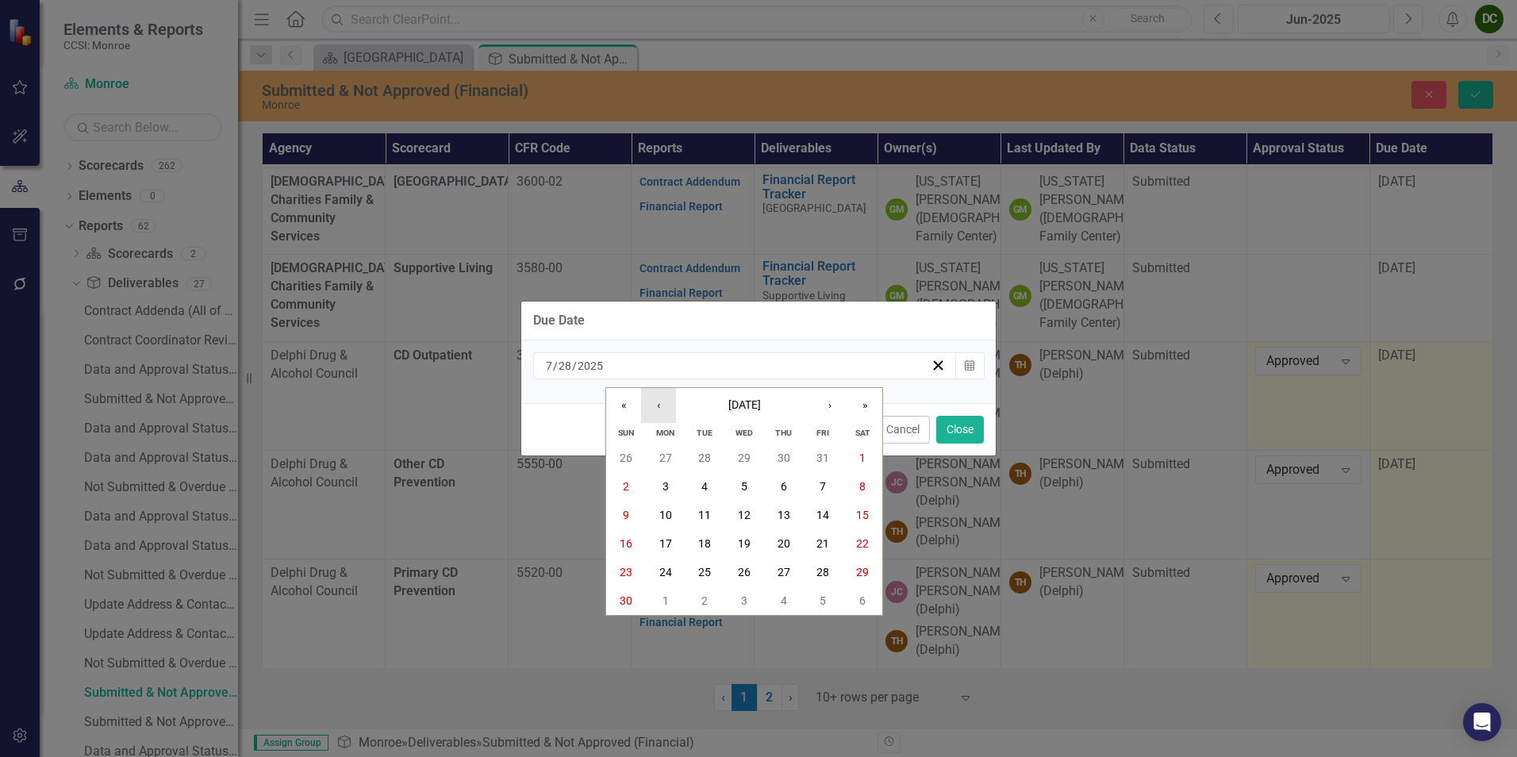
click at [661, 403] on button "‹" at bounding box center [658, 405] width 35 height 35
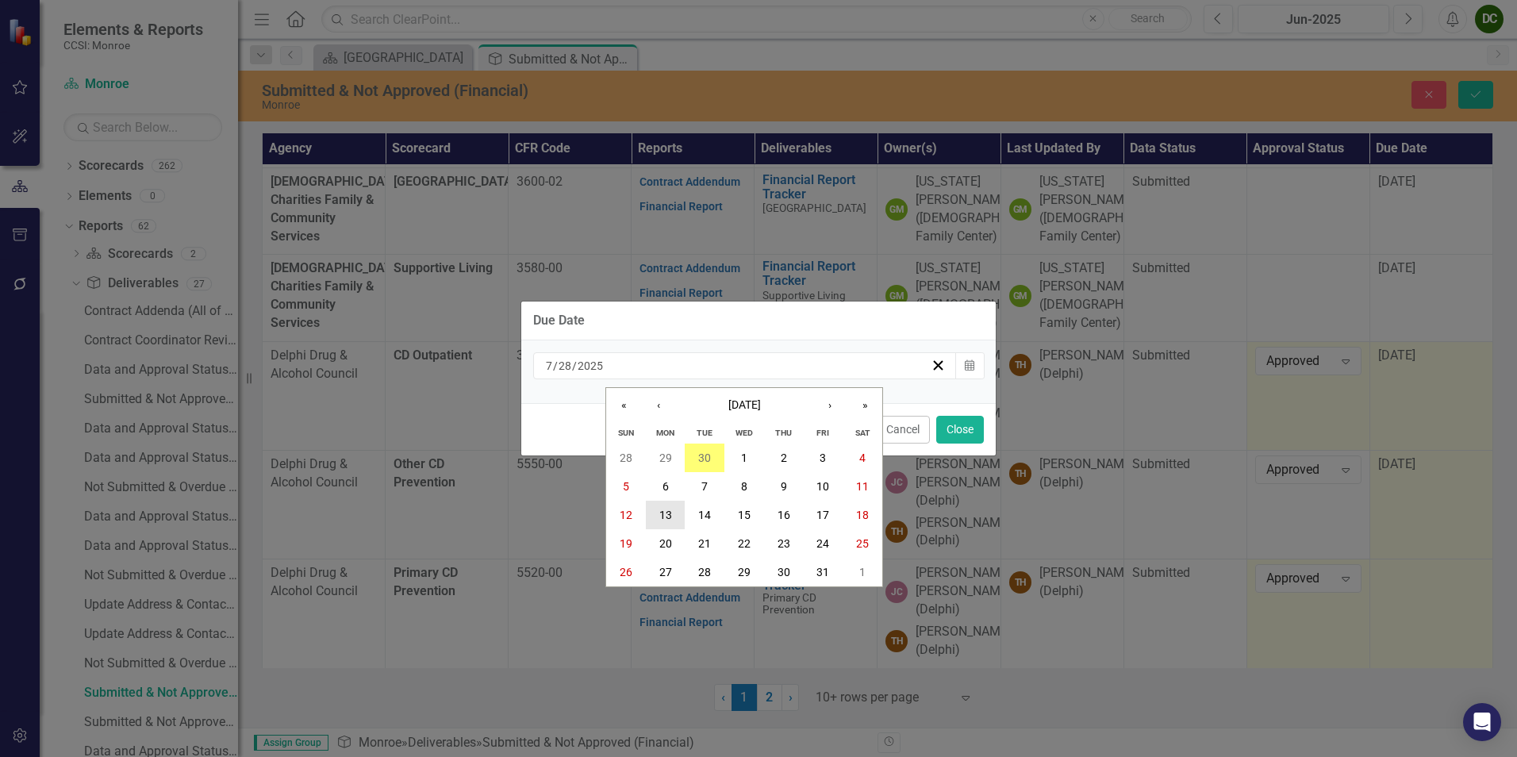
click at [661, 512] on abbr "13" at bounding box center [665, 515] width 13 height 13
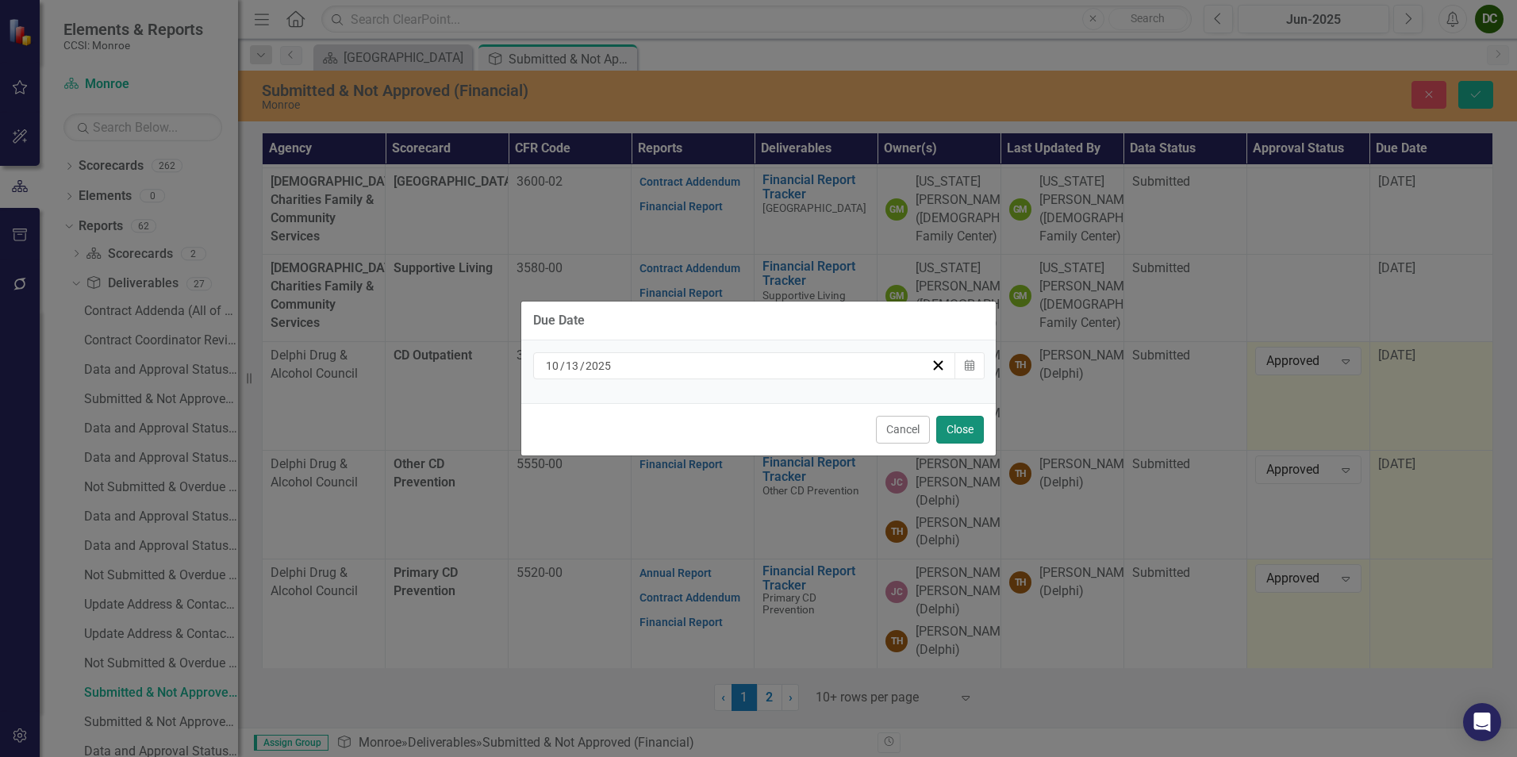
click at [956, 433] on button "Close" at bounding box center [960, 430] width 48 height 28
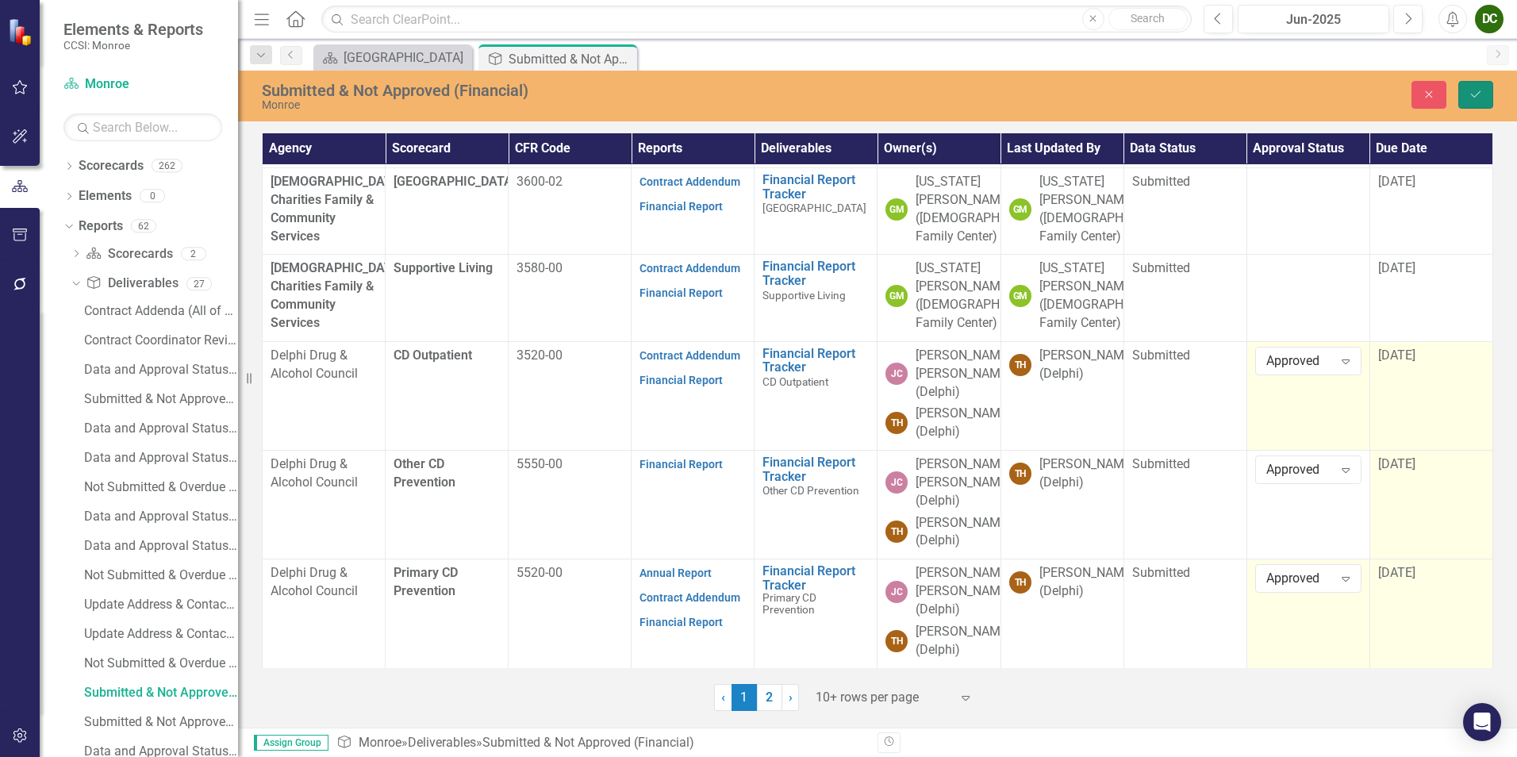
click at [1468, 97] on button "Save" at bounding box center [1475, 95] width 35 height 28
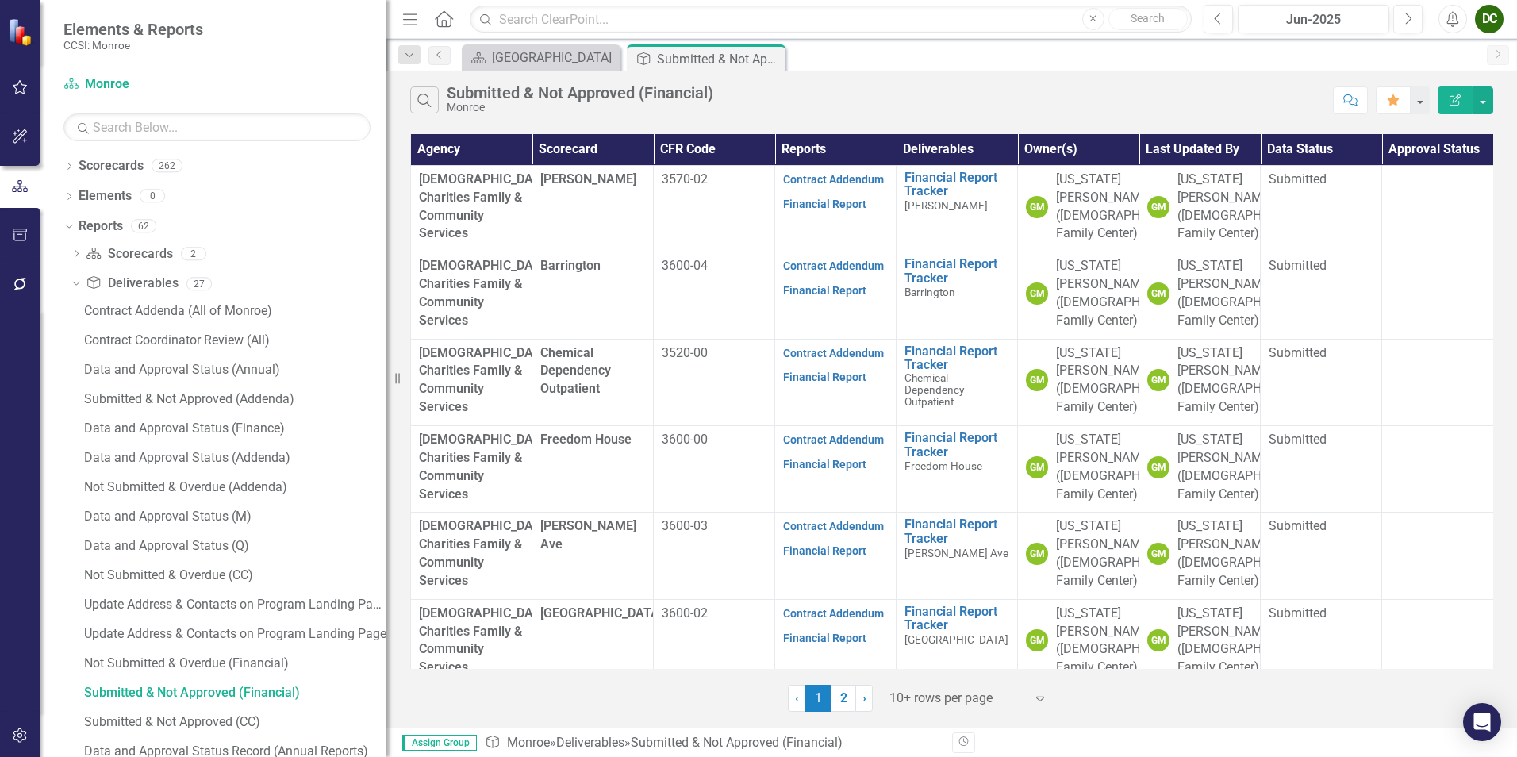
drag, startPoint x: 250, startPoint y: 376, endPoint x: 386, endPoint y: 384, distance: 136.7
click at [386, 384] on div "Resize" at bounding box center [392, 378] width 13 height 757
click at [122, 420] on link "Data and Approval Status (Finance)" at bounding box center [233, 428] width 306 height 25
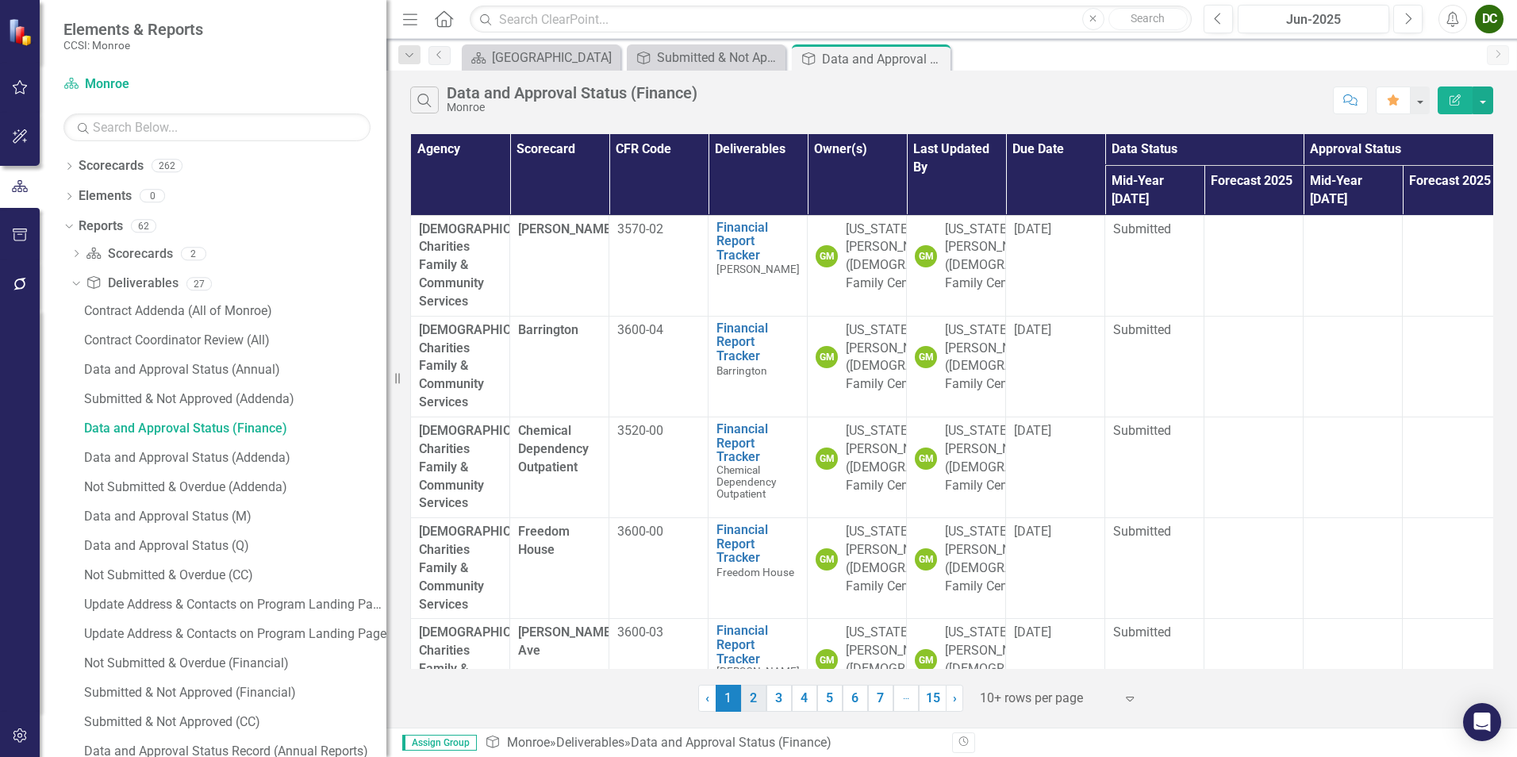
click at [751, 702] on link "2" at bounding box center [753, 698] width 25 height 27
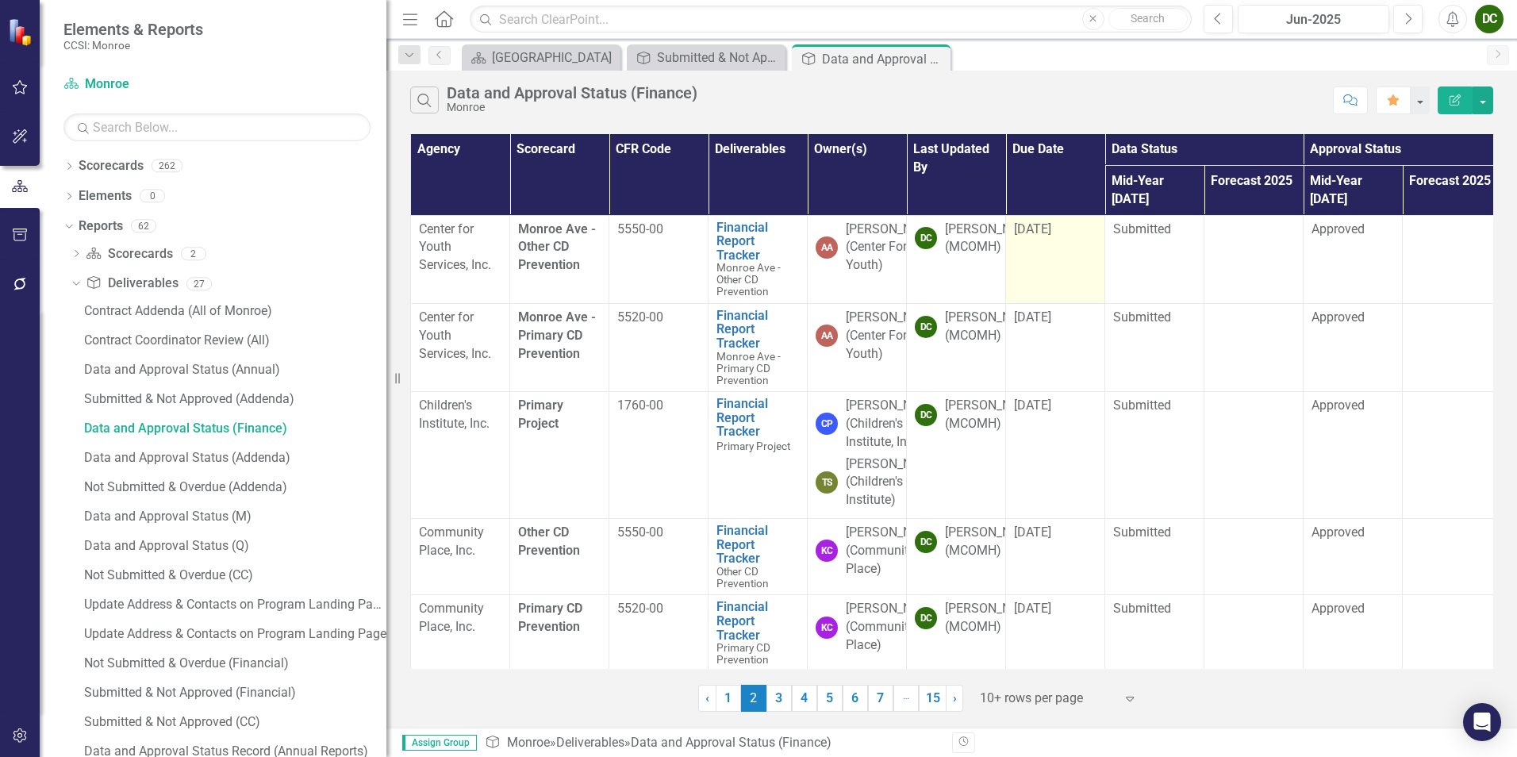
click at [1034, 221] on span "[DATE]" at bounding box center [1032, 228] width 37 height 15
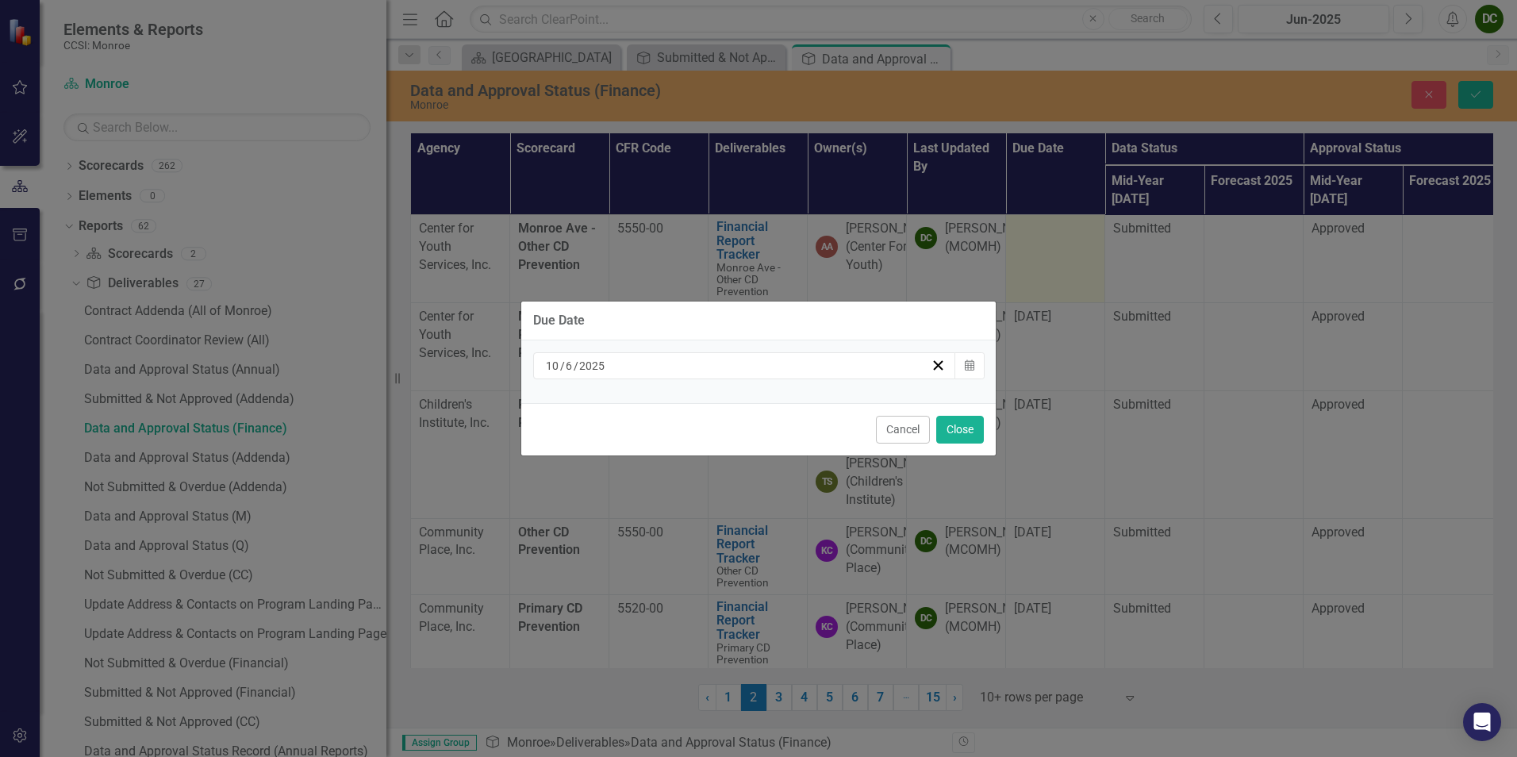
click at [953, 360] on div "[DATE]" at bounding box center [744, 365] width 423 height 27
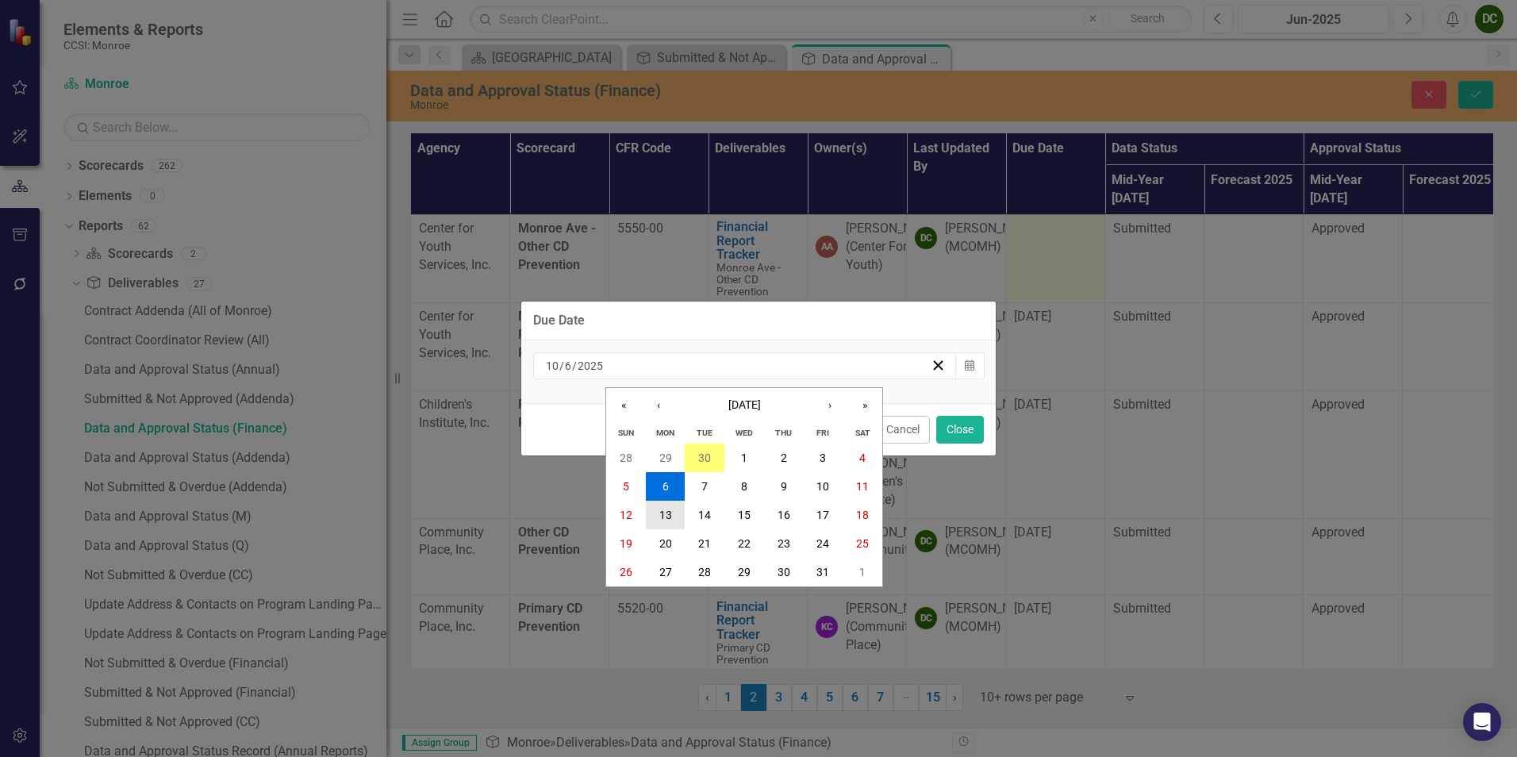
click at [659, 512] on abbr "13" at bounding box center [665, 515] width 13 height 13
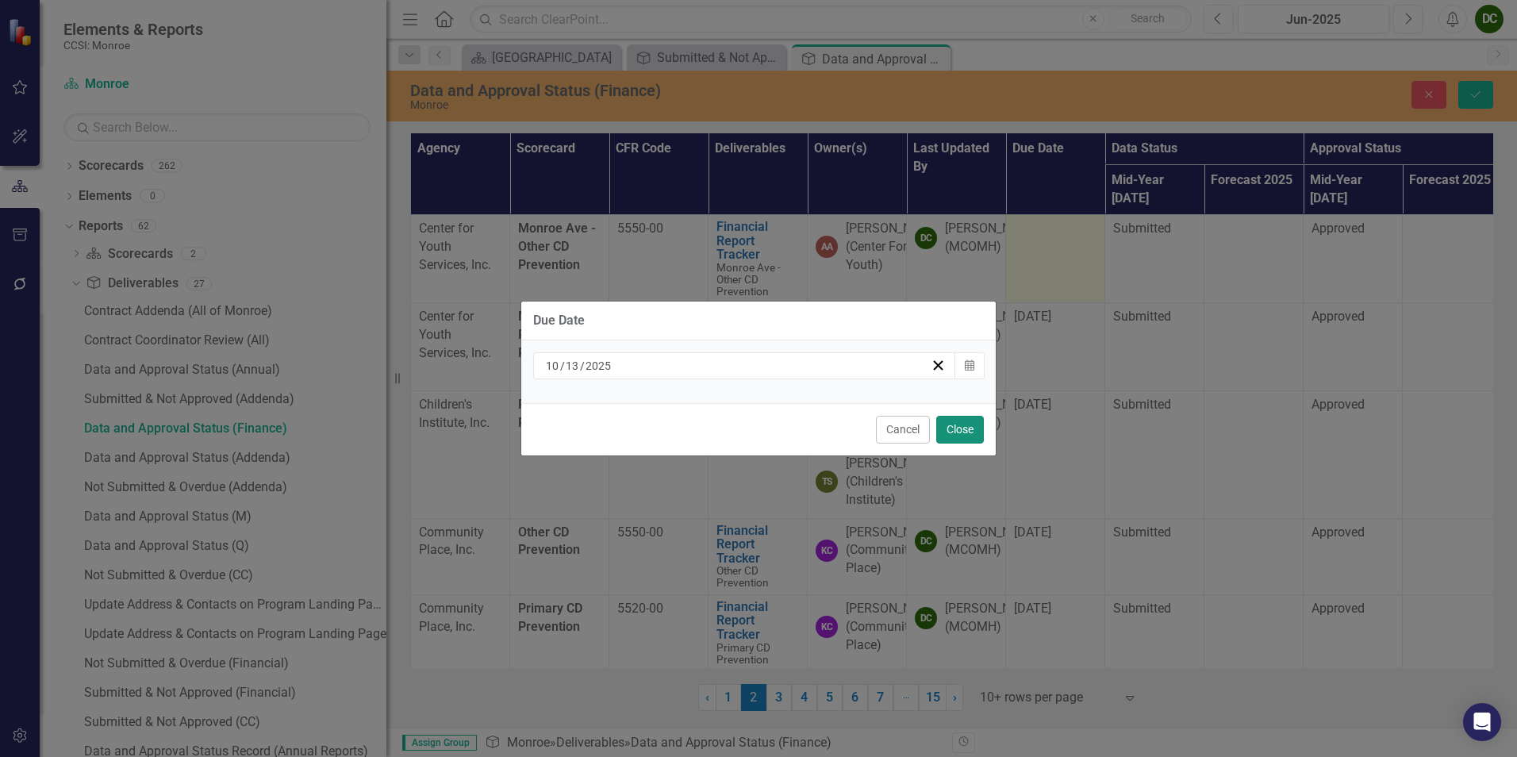
click at [956, 427] on button "Close" at bounding box center [960, 430] width 48 height 28
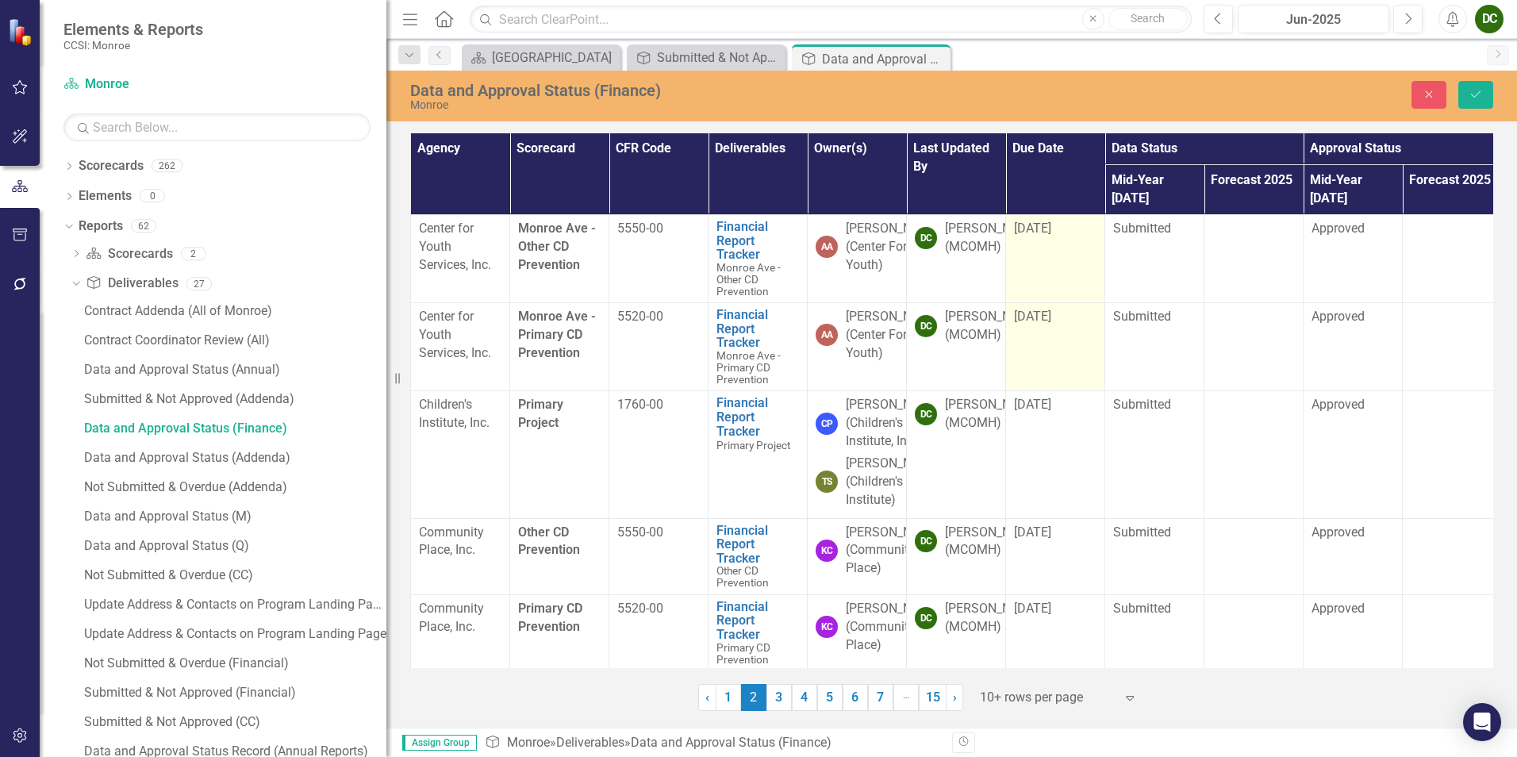
click at [1041, 309] on span "[DATE]" at bounding box center [1032, 316] width 37 height 15
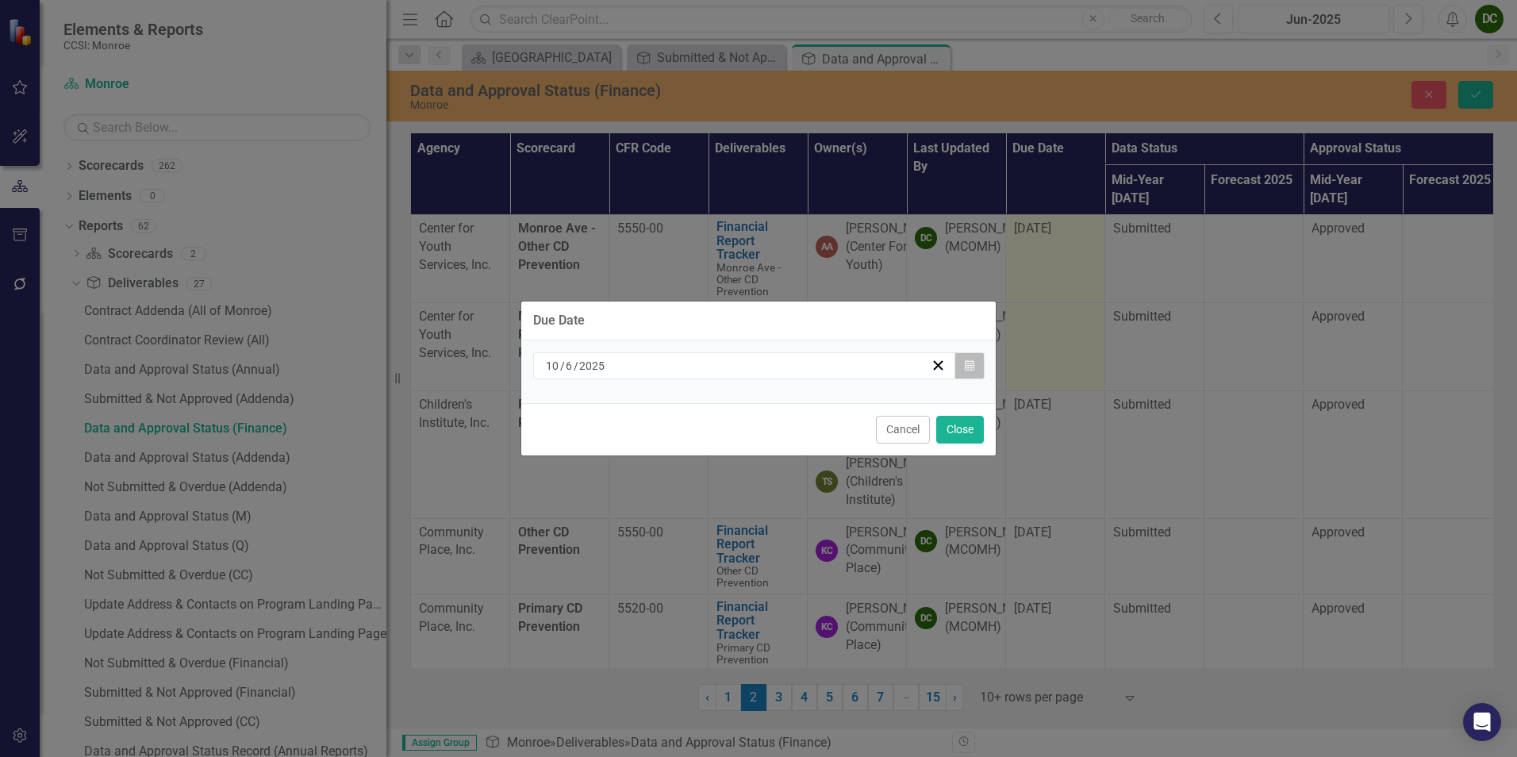
click at [963, 365] on button "Calendar" at bounding box center [969, 365] width 30 height 27
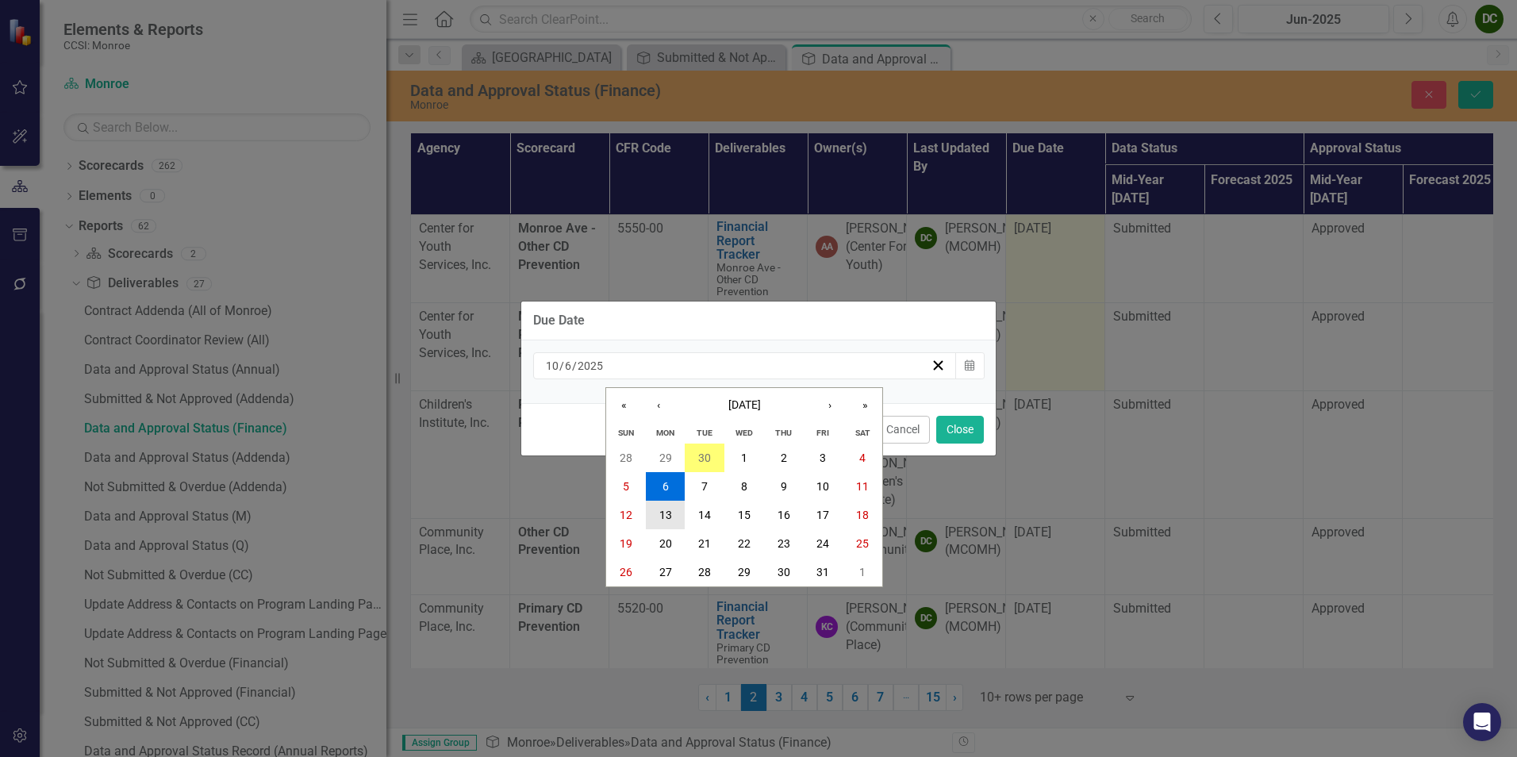
click at [670, 509] on abbr "13" at bounding box center [665, 515] width 13 height 13
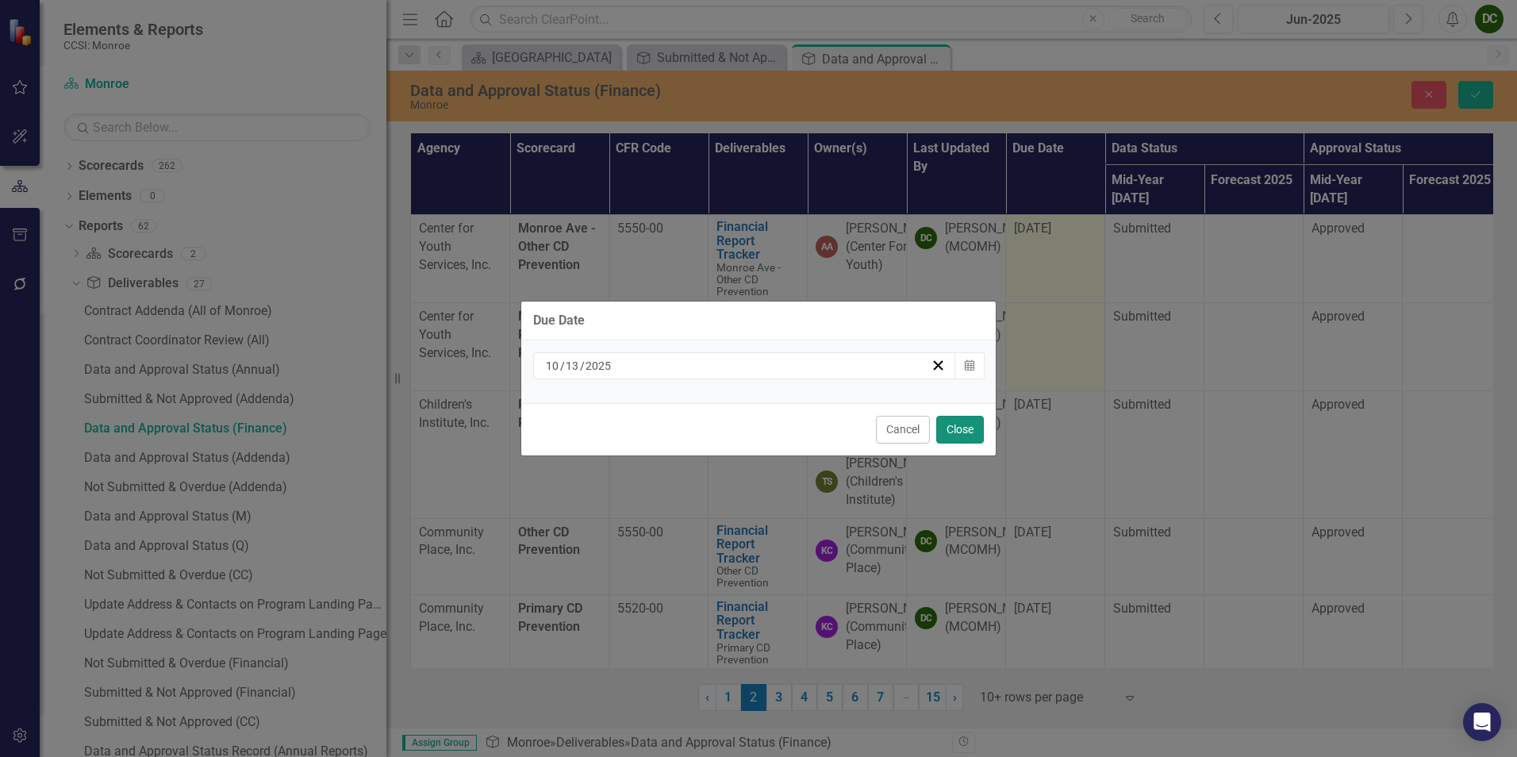
click at [962, 435] on button "Close" at bounding box center [960, 430] width 48 height 28
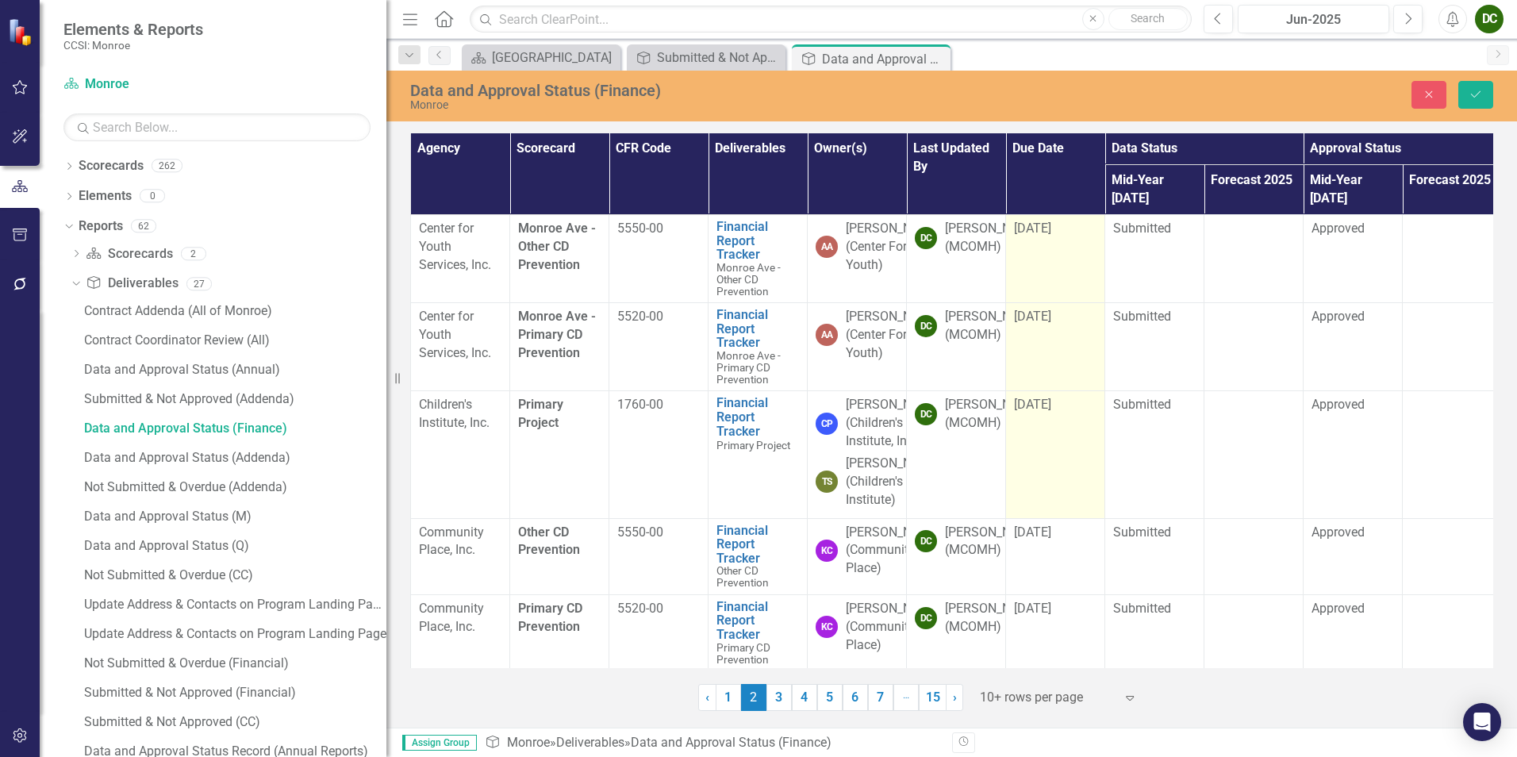
click at [1042, 397] on span "[DATE]" at bounding box center [1032, 404] width 37 height 15
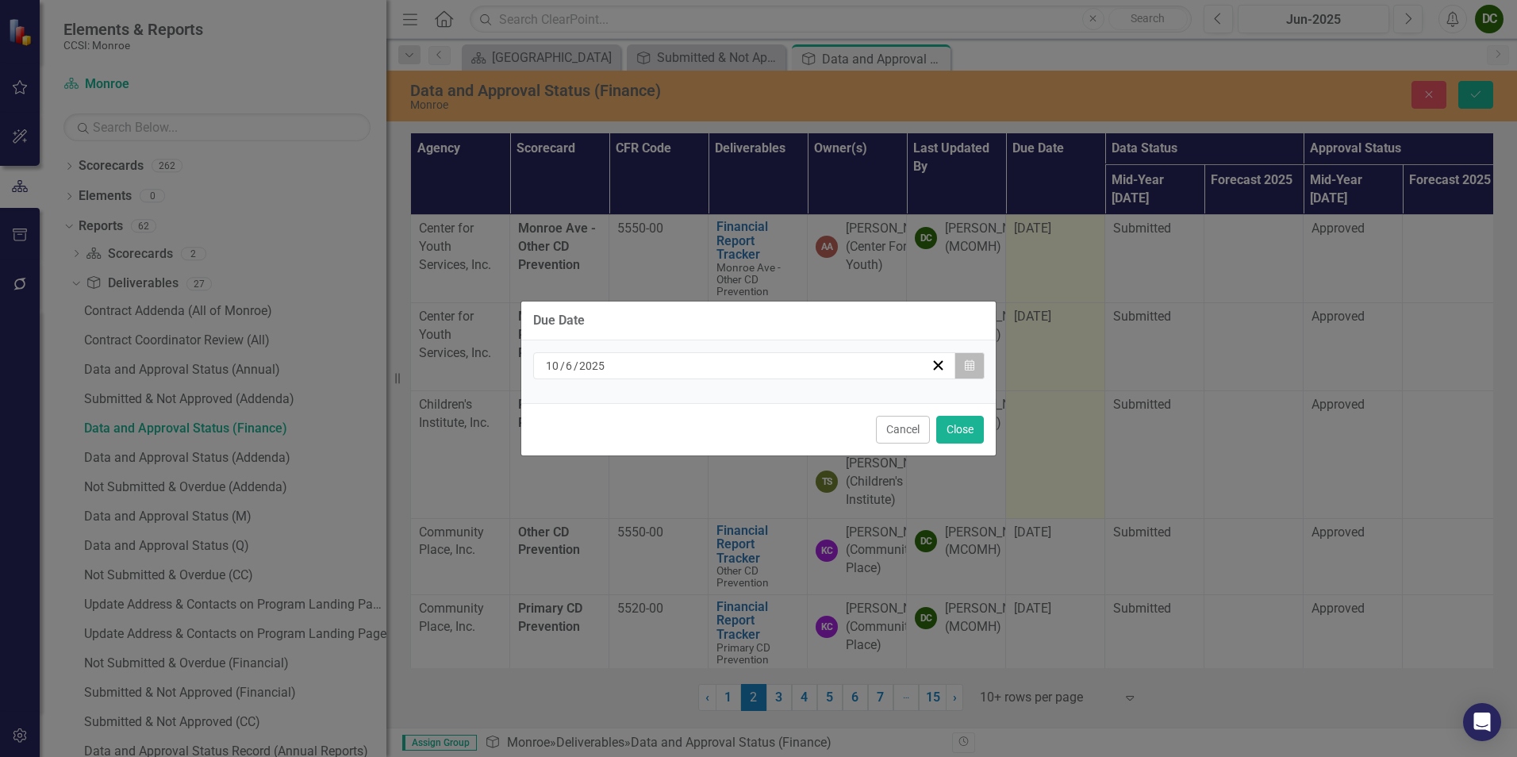
drag, startPoint x: 1042, startPoint y: 384, endPoint x: 958, endPoint y: 365, distance: 86.2
click at [958, 365] on button "Calendar" at bounding box center [969, 365] width 30 height 27
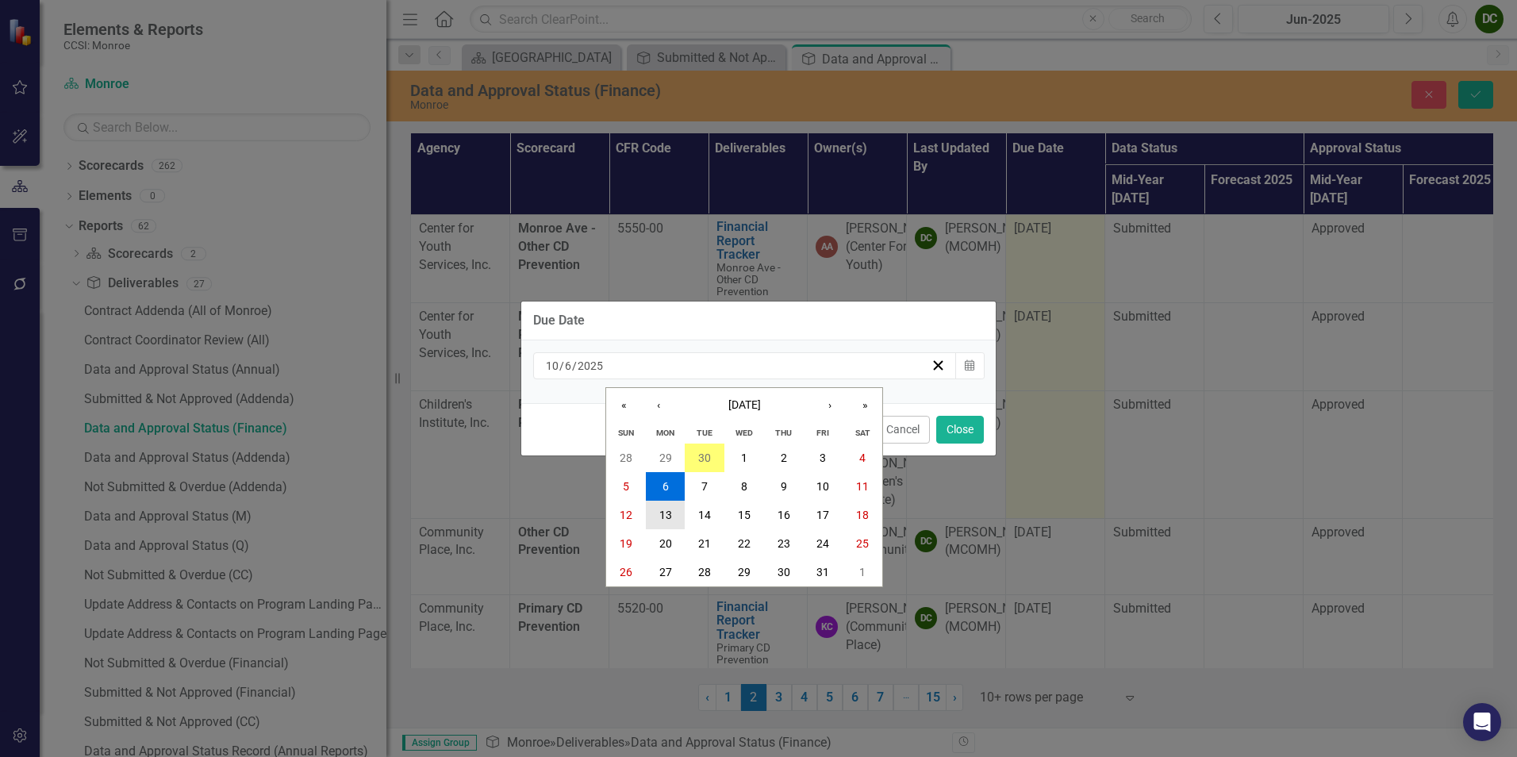
click at [664, 504] on button "13" at bounding box center [666, 515] width 40 height 29
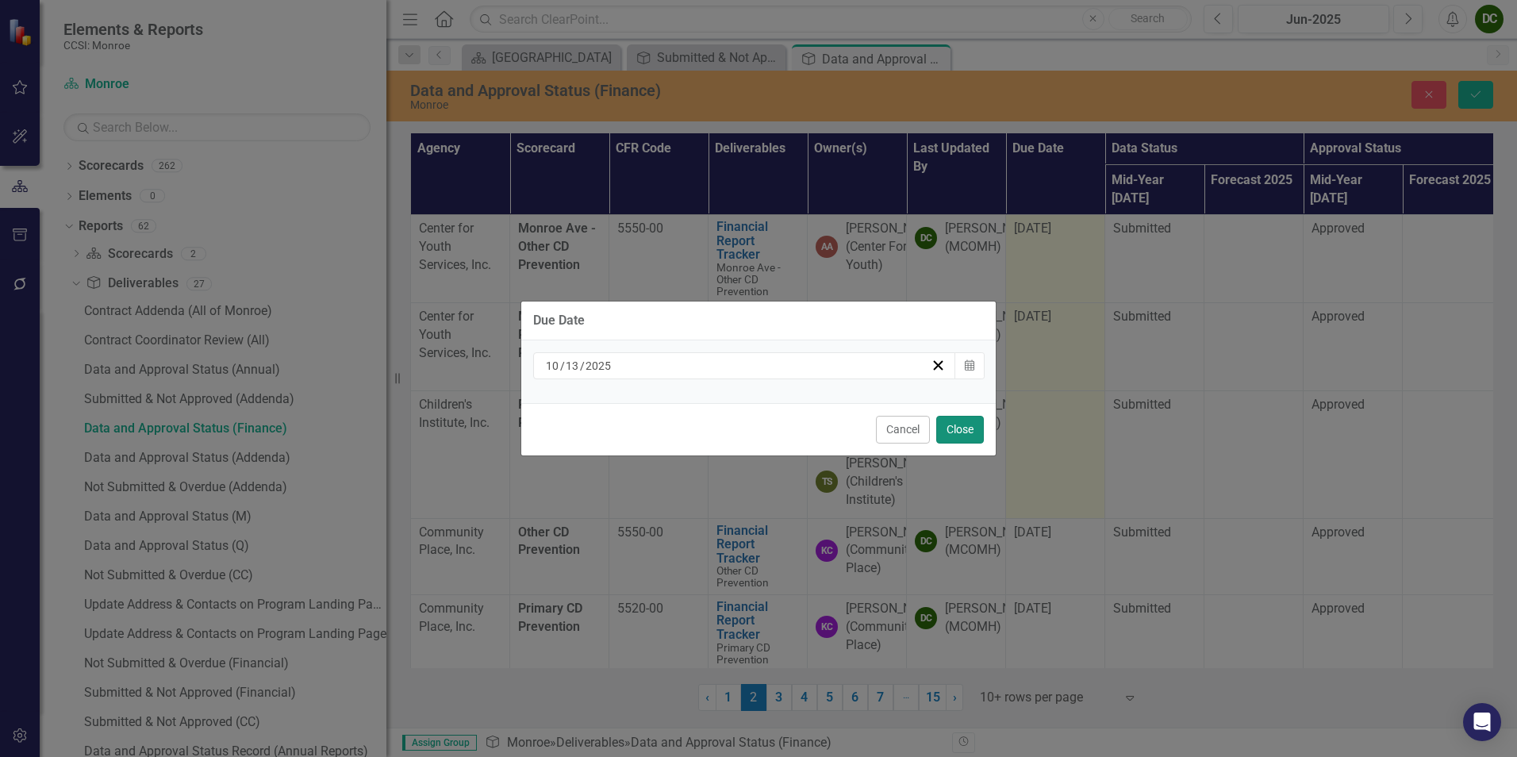
click at [949, 431] on button "Close" at bounding box center [960, 430] width 48 height 28
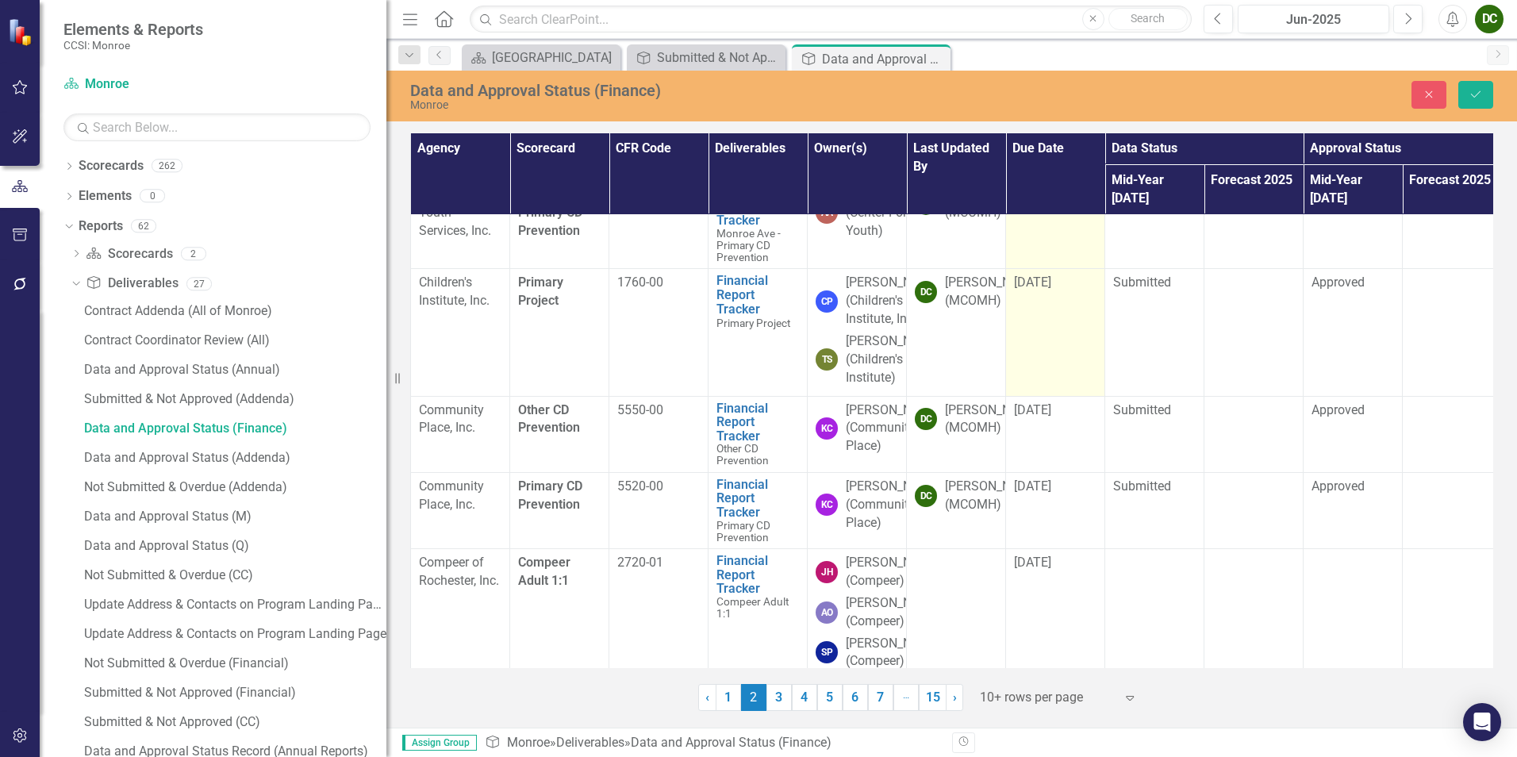
scroll to position [238, 0]
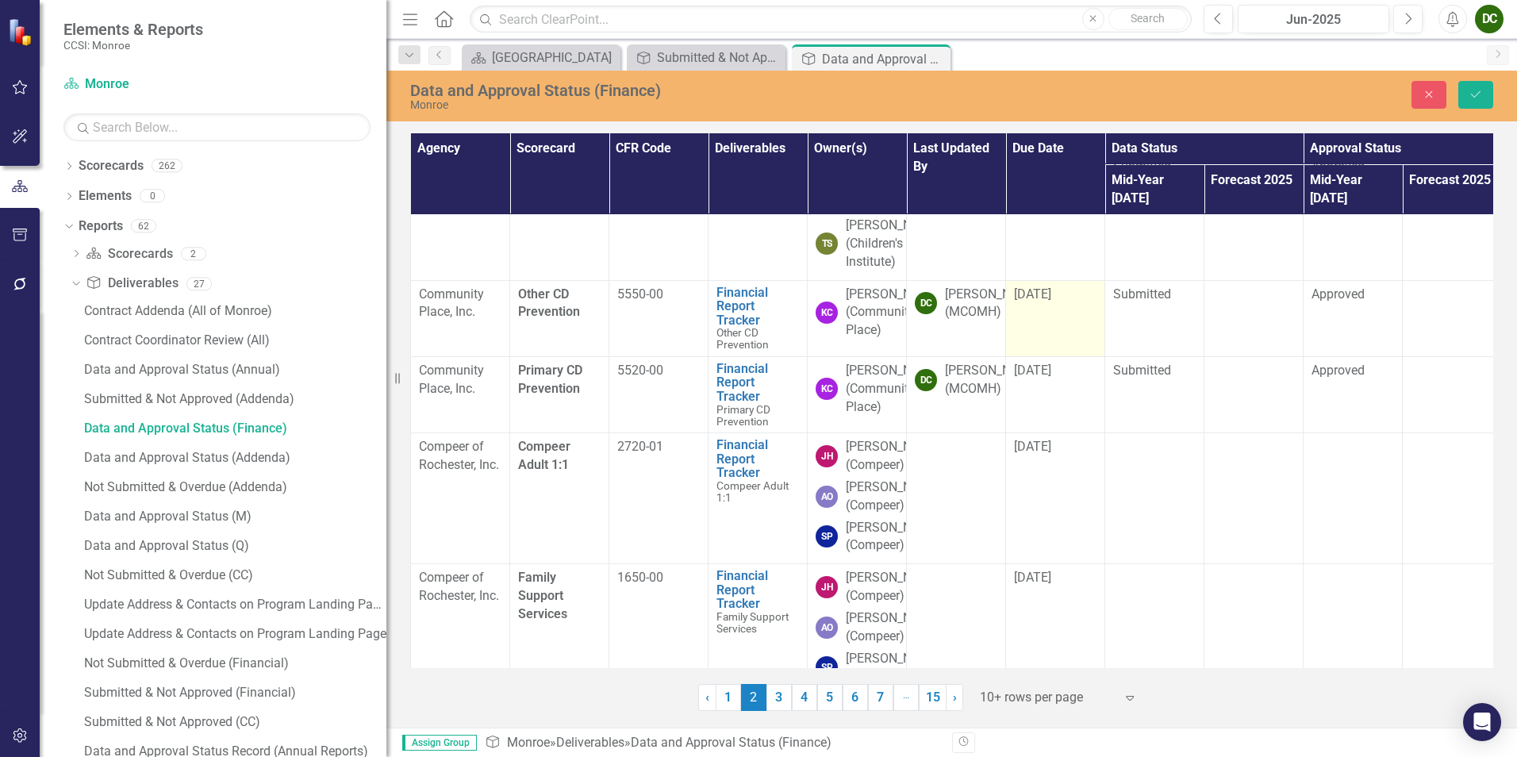
click at [1039, 356] on td "[DATE]" at bounding box center [1055, 318] width 99 height 76
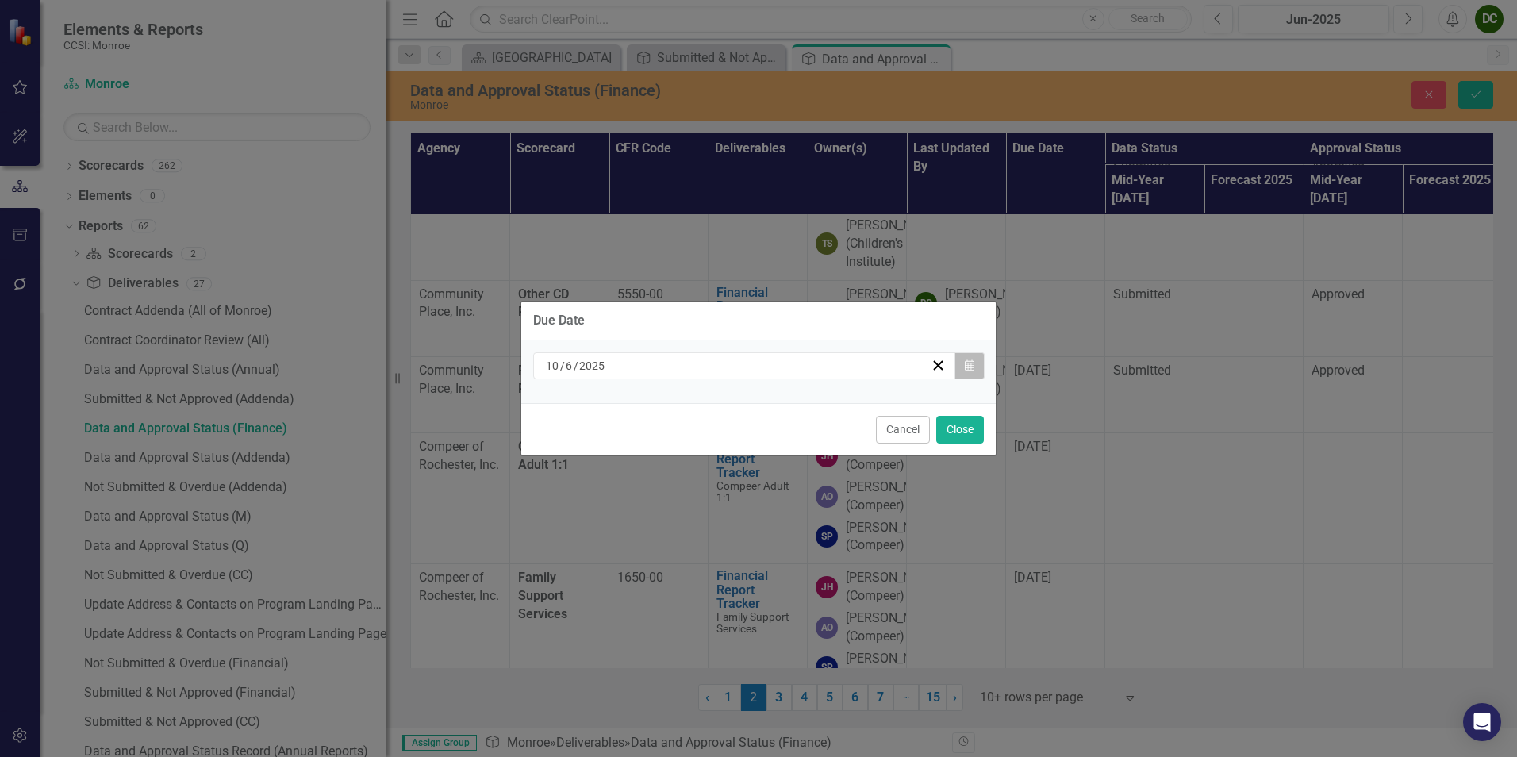
drag, startPoint x: 1039, startPoint y: 367, endPoint x: 961, endPoint y: 358, distance: 78.2
click at [961, 358] on button "Calendar" at bounding box center [969, 365] width 30 height 27
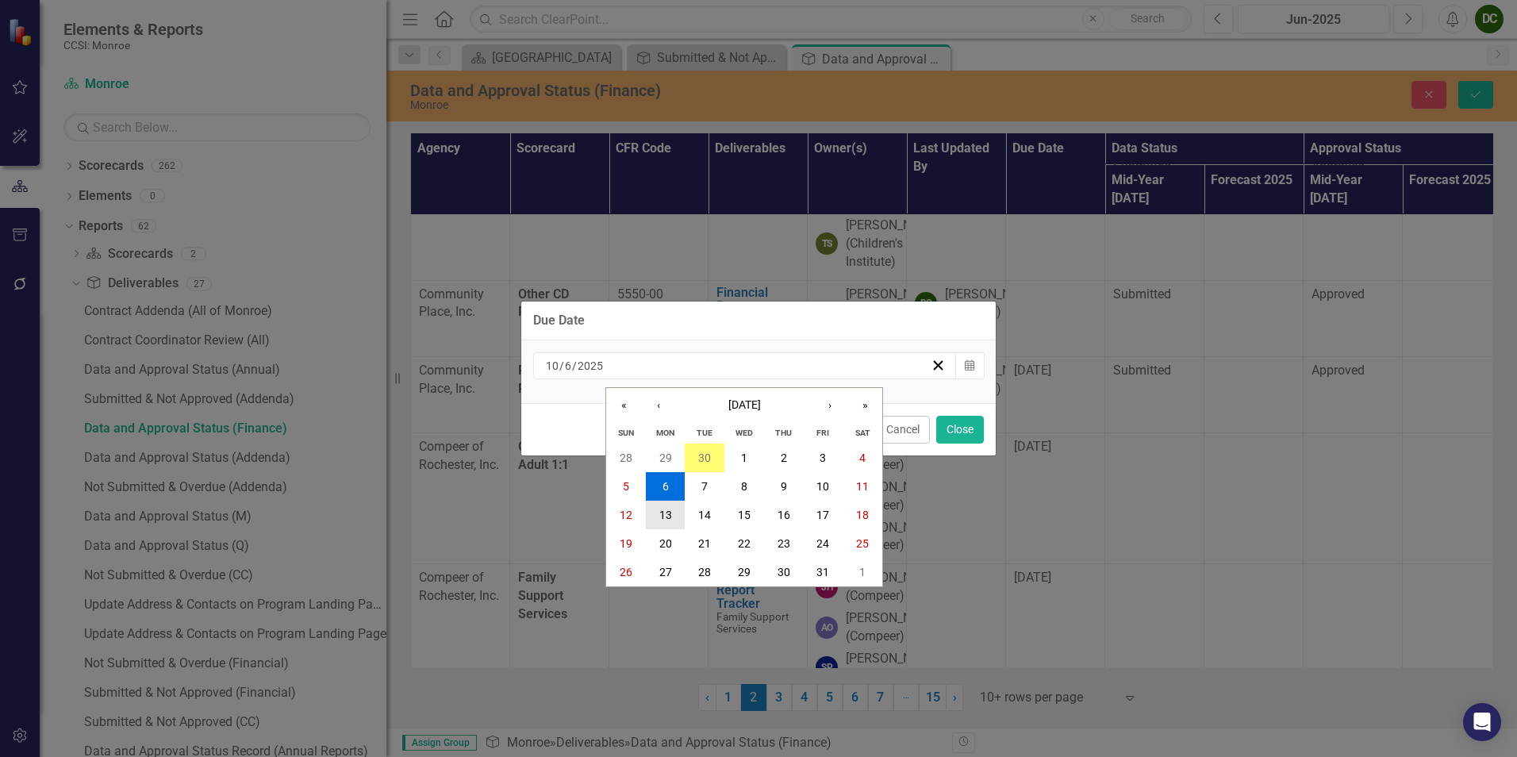
click at [659, 510] on abbr "13" at bounding box center [665, 515] width 13 height 13
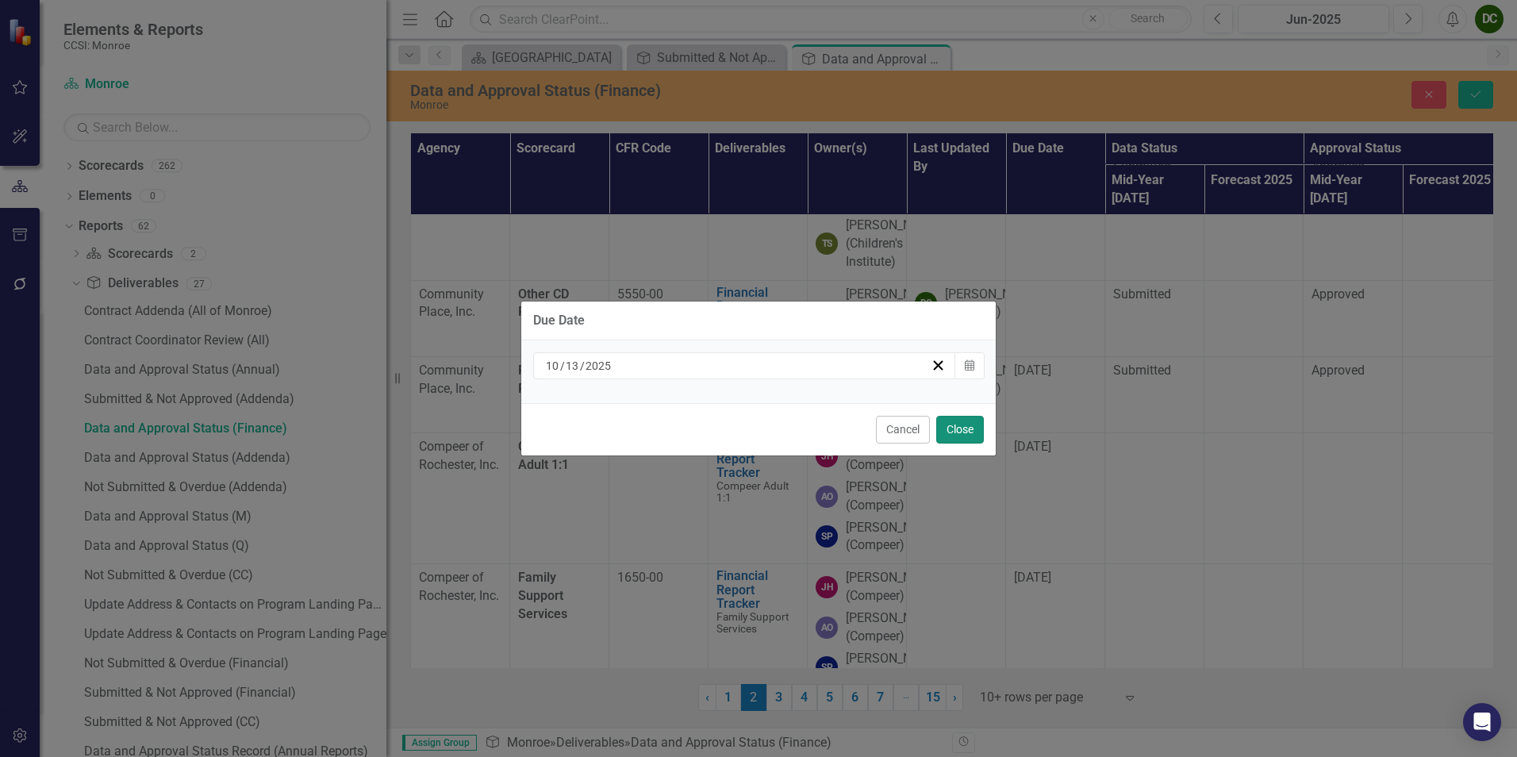
click at [950, 430] on button "Close" at bounding box center [960, 430] width 48 height 28
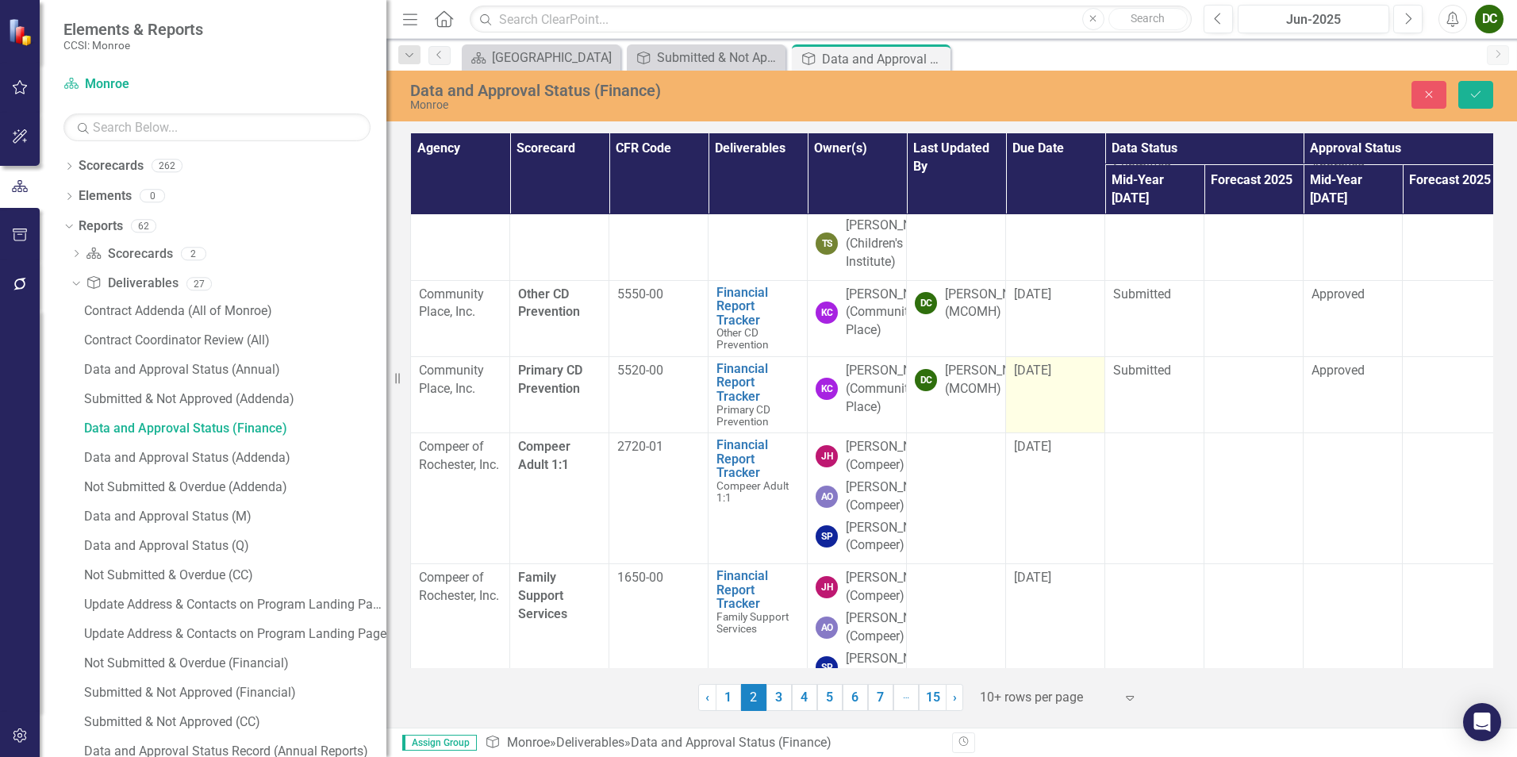
click at [1046, 428] on td "[DATE]" at bounding box center [1055, 394] width 99 height 76
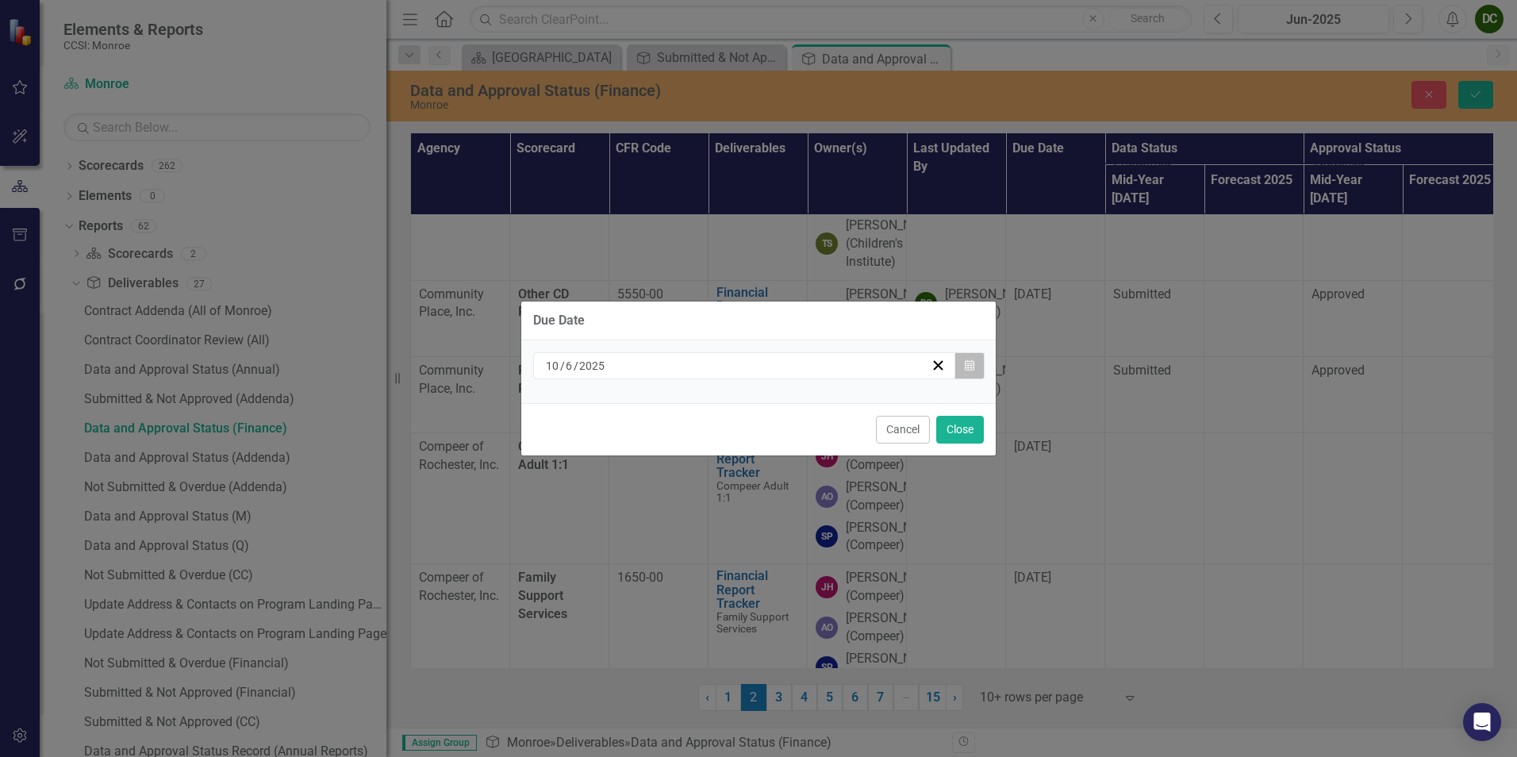
drag, startPoint x: 1046, startPoint y: 428, endPoint x: 958, endPoint y: 366, distance: 107.4
click at [958, 366] on button "Calendar" at bounding box center [969, 365] width 30 height 27
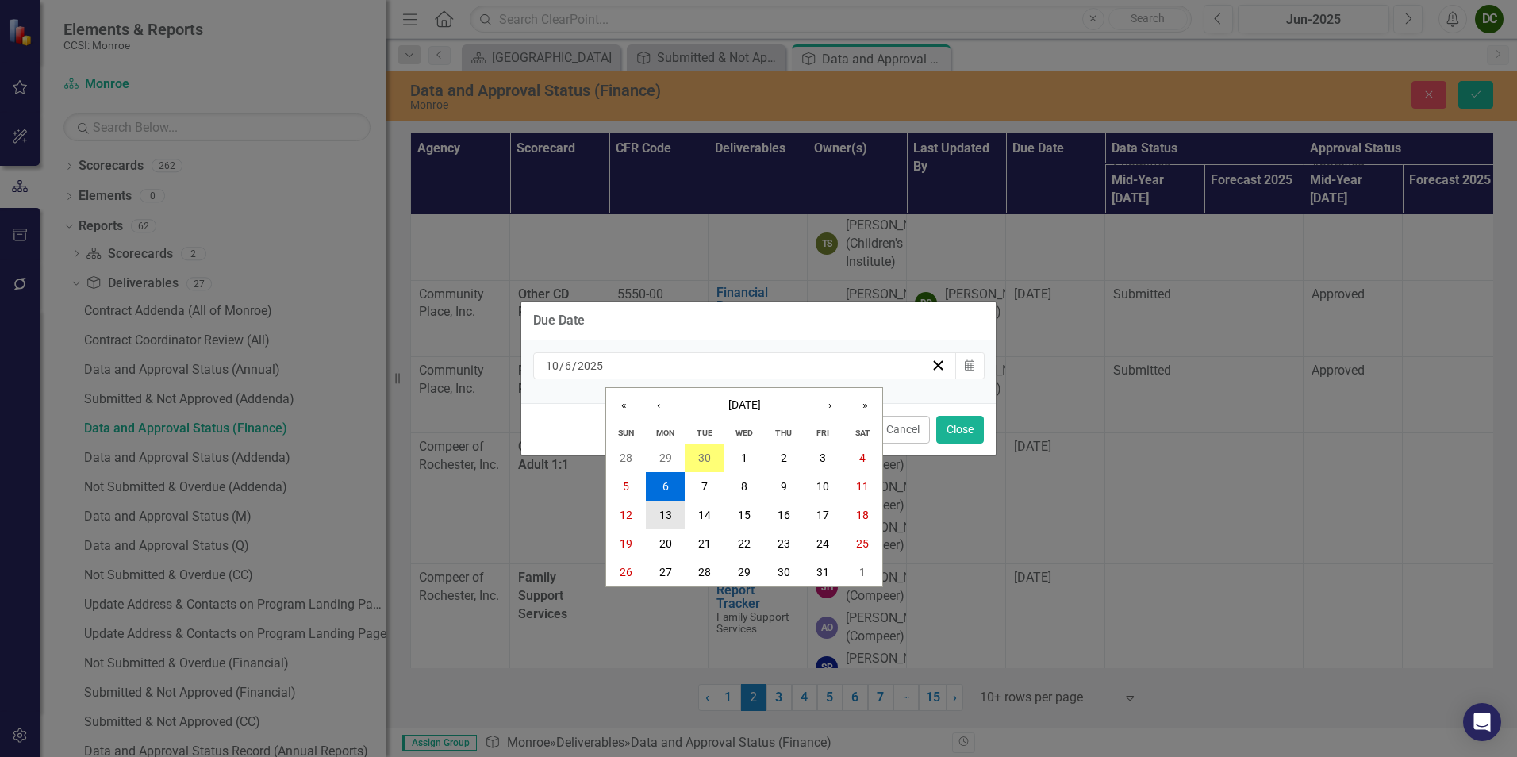
click at [667, 510] on abbr "13" at bounding box center [665, 515] width 13 height 13
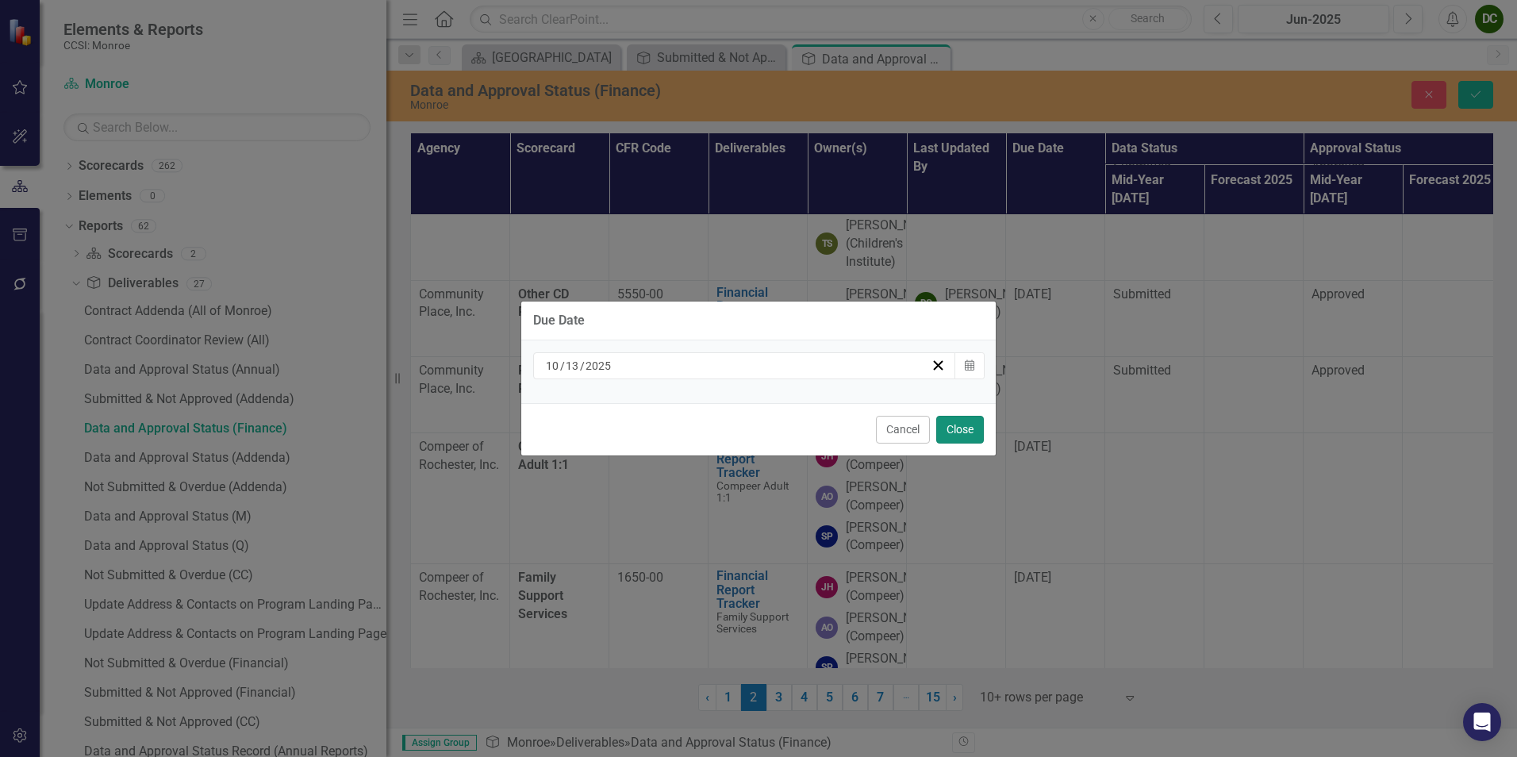
click at [958, 434] on button "Close" at bounding box center [960, 430] width 48 height 28
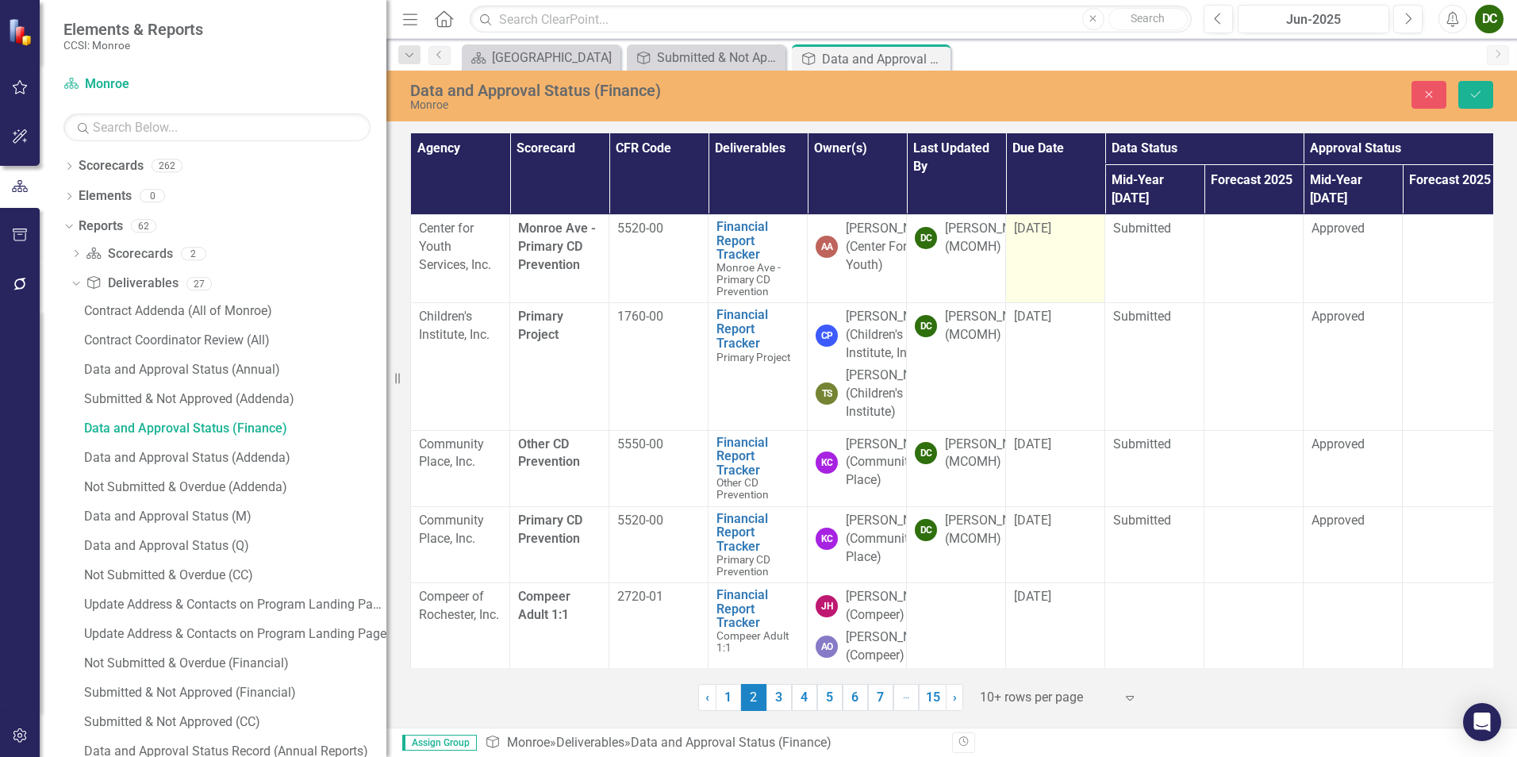
scroll to position [0, 0]
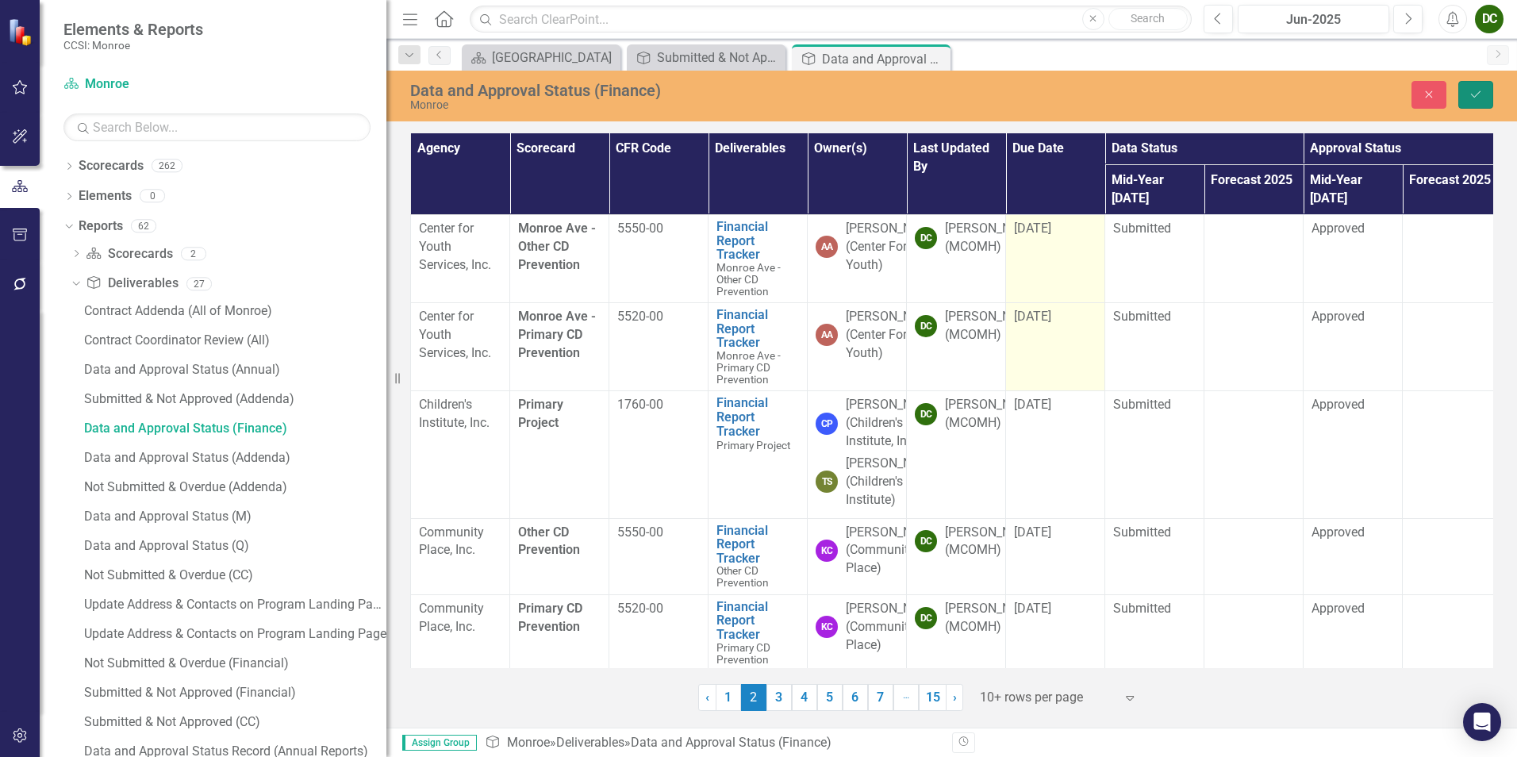
click at [1475, 102] on button "Save" at bounding box center [1475, 95] width 35 height 28
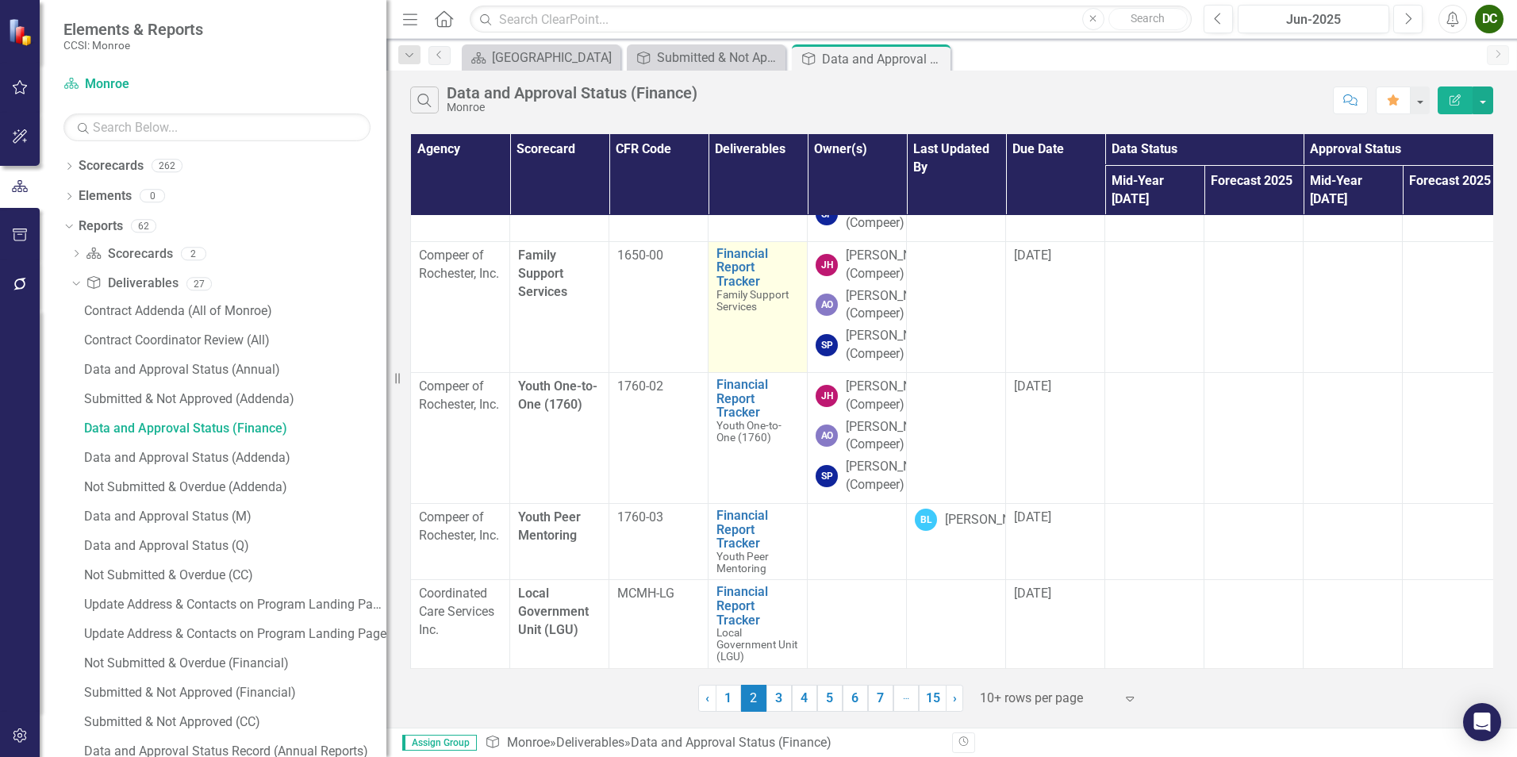
scroll to position [793, 0]
click at [783, 698] on link "3" at bounding box center [778, 698] width 25 height 27
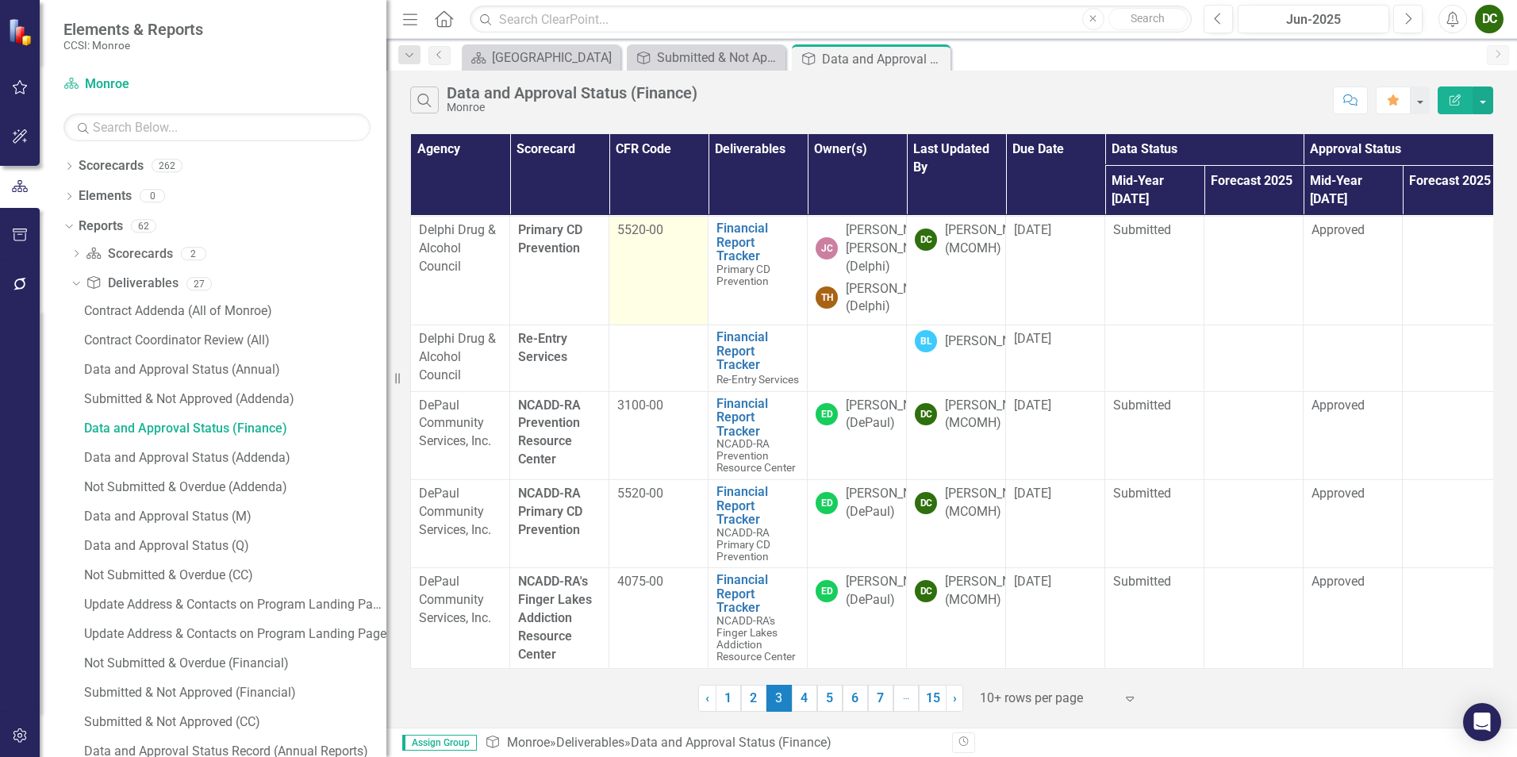
scroll to position [484, 0]
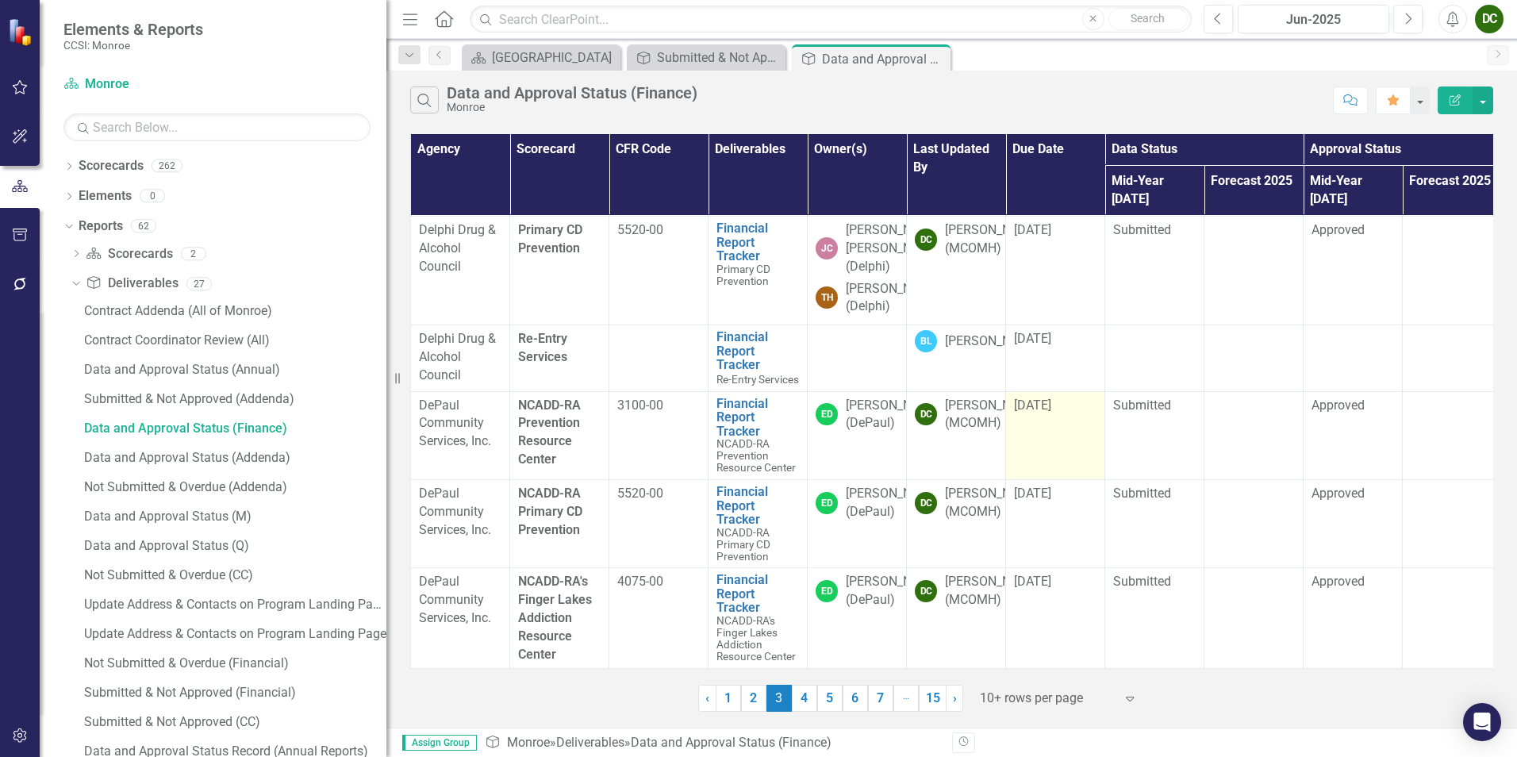
click at [1051, 397] on span "[DATE]" at bounding box center [1032, 404] width 37 height 15
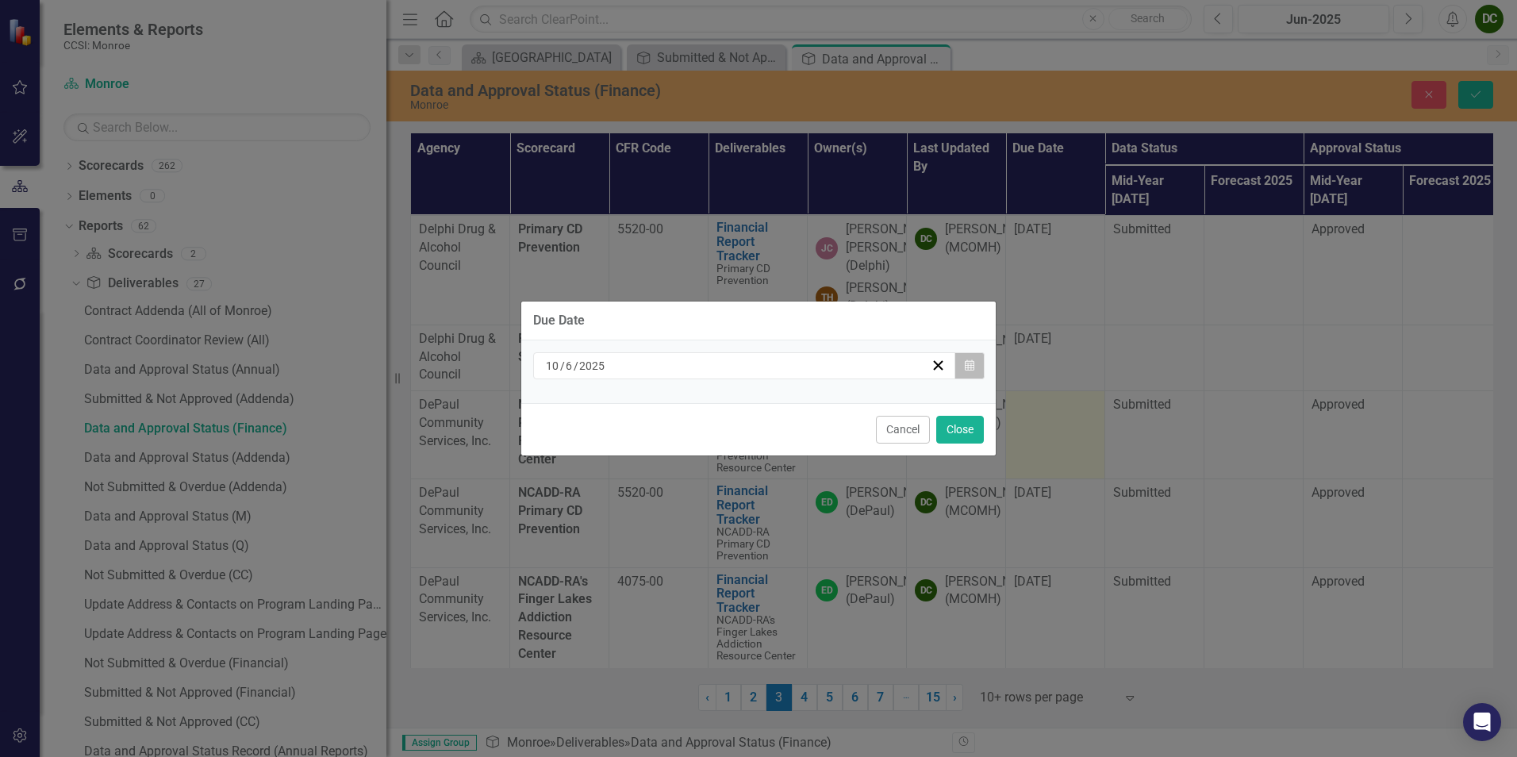
click at [958, 365] on button "Calendar" at bounding box center [969, 365] width 30 height 27
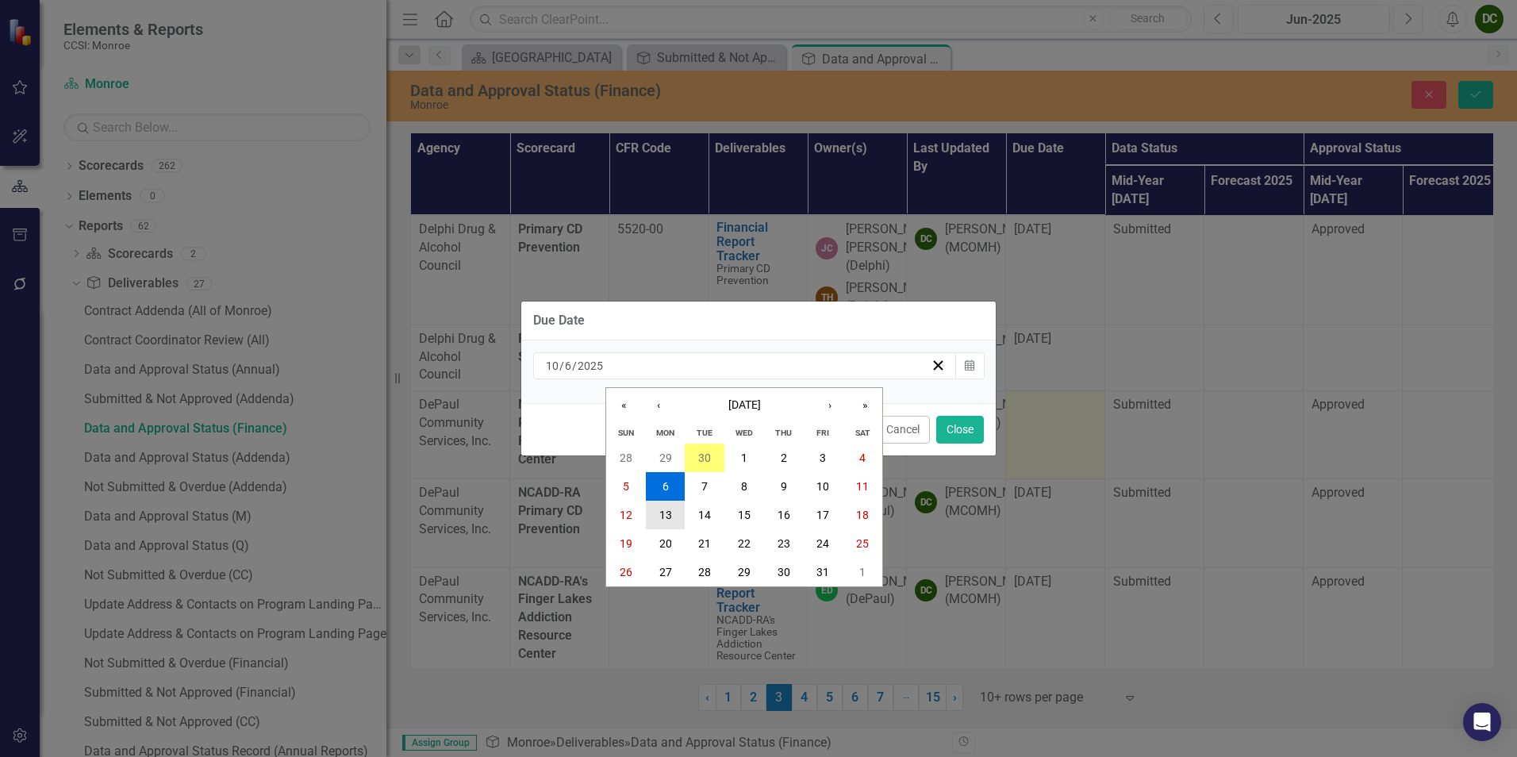
click at [653, 511] on button "13" at bounding box center [666, 515] width 40 height 29
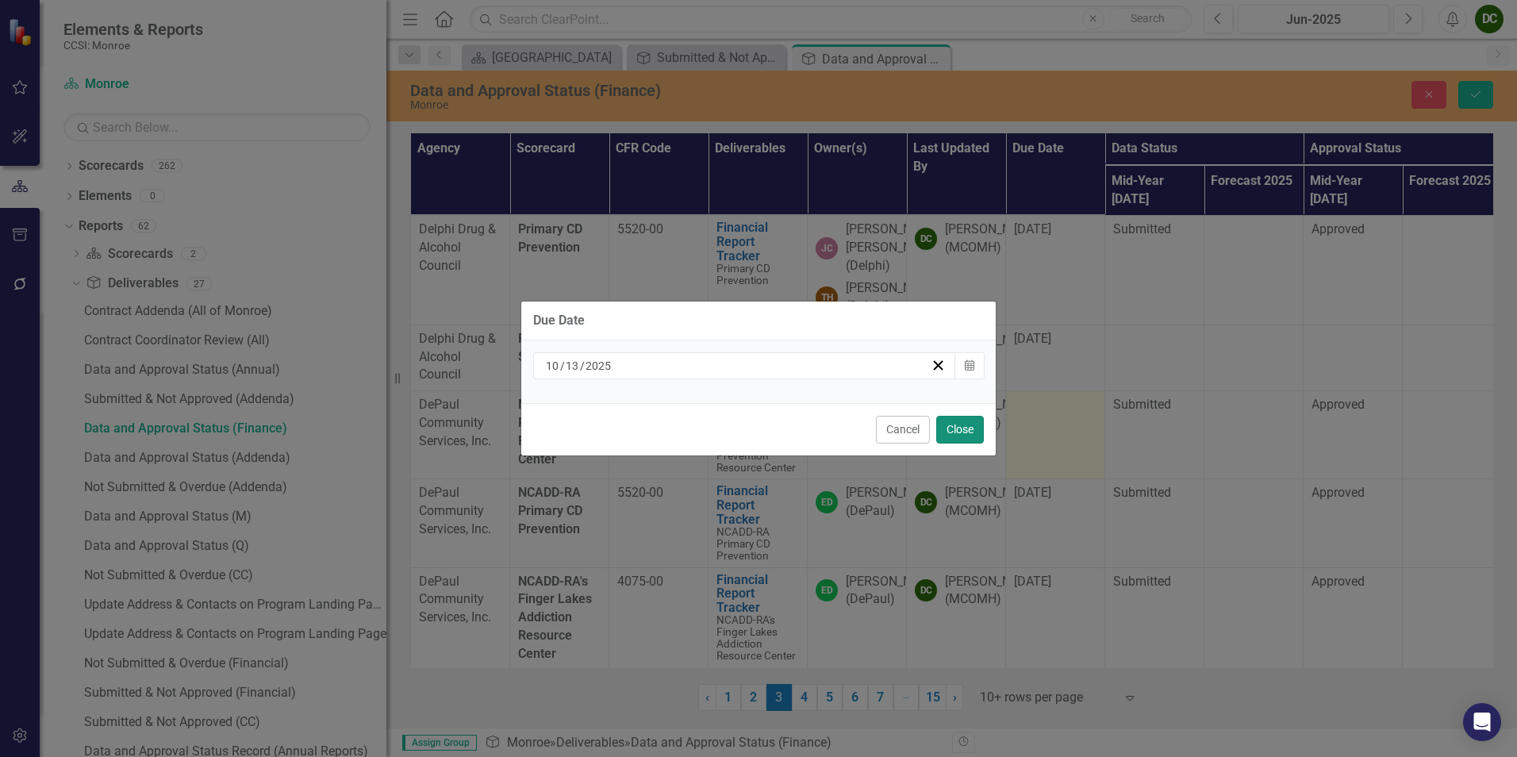
click at [965, 433] on button "Close" at bounding box center [960, 430] width 48 height 28
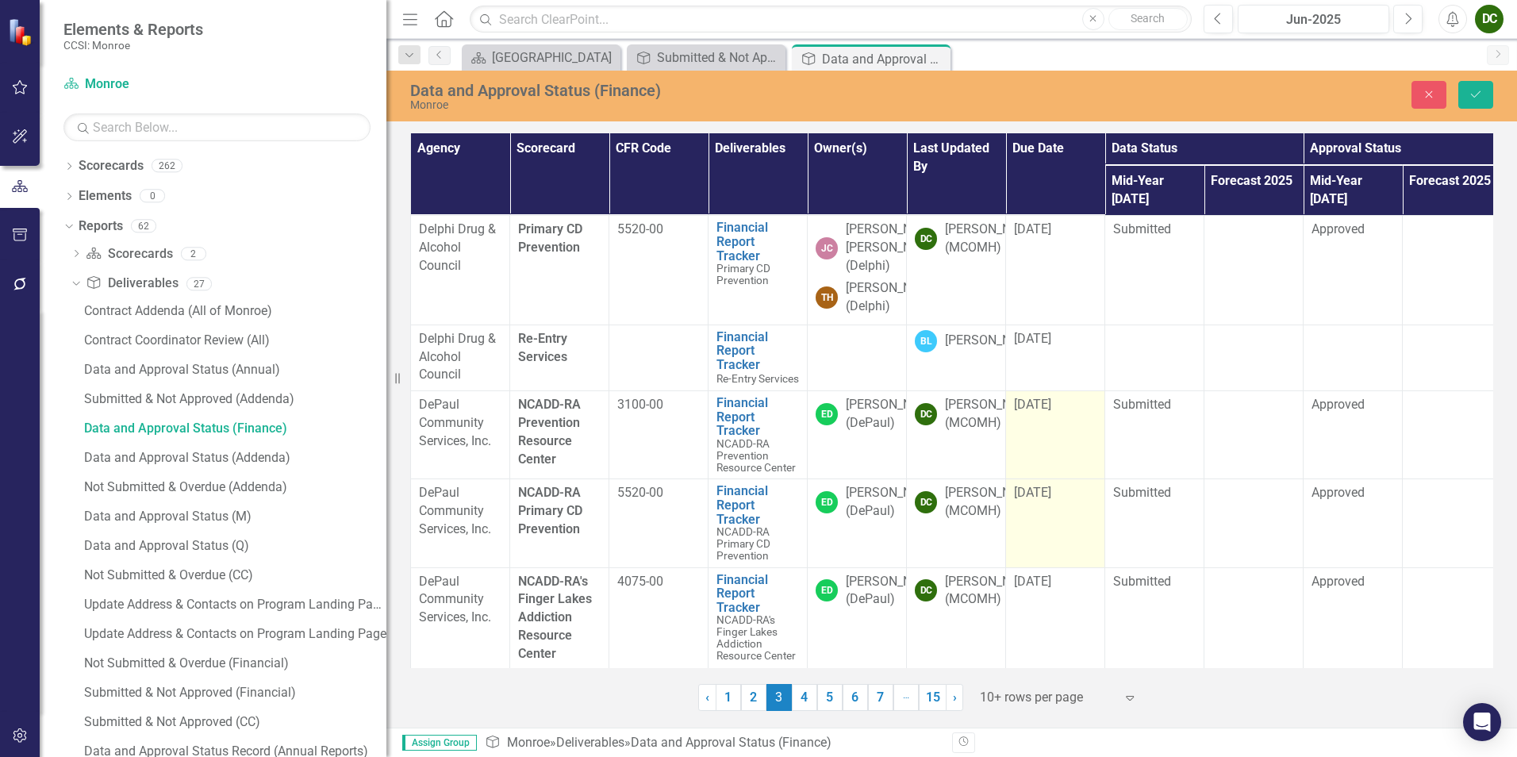
click at [1047, 485] on span "[DATE]" at bounding box center [1032, 492] width 37 height 15
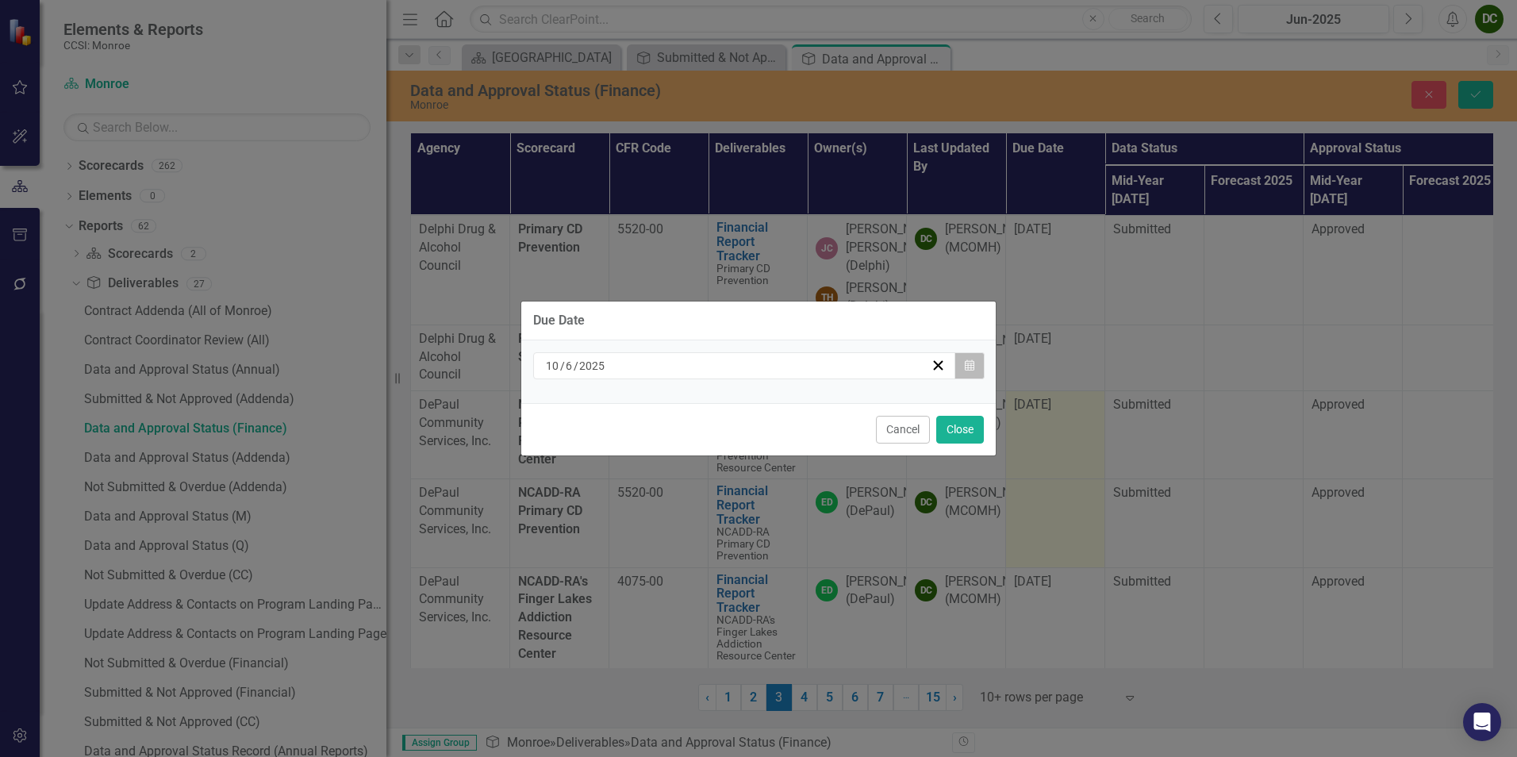
drag, startPoint x: 1047, startPoint y: 483, endPoint x: 961, endPoint y: 370, distance: 141.5
click at [961, 370] on button "Calendar" at bounding box center [969, 365] width 30 height 27
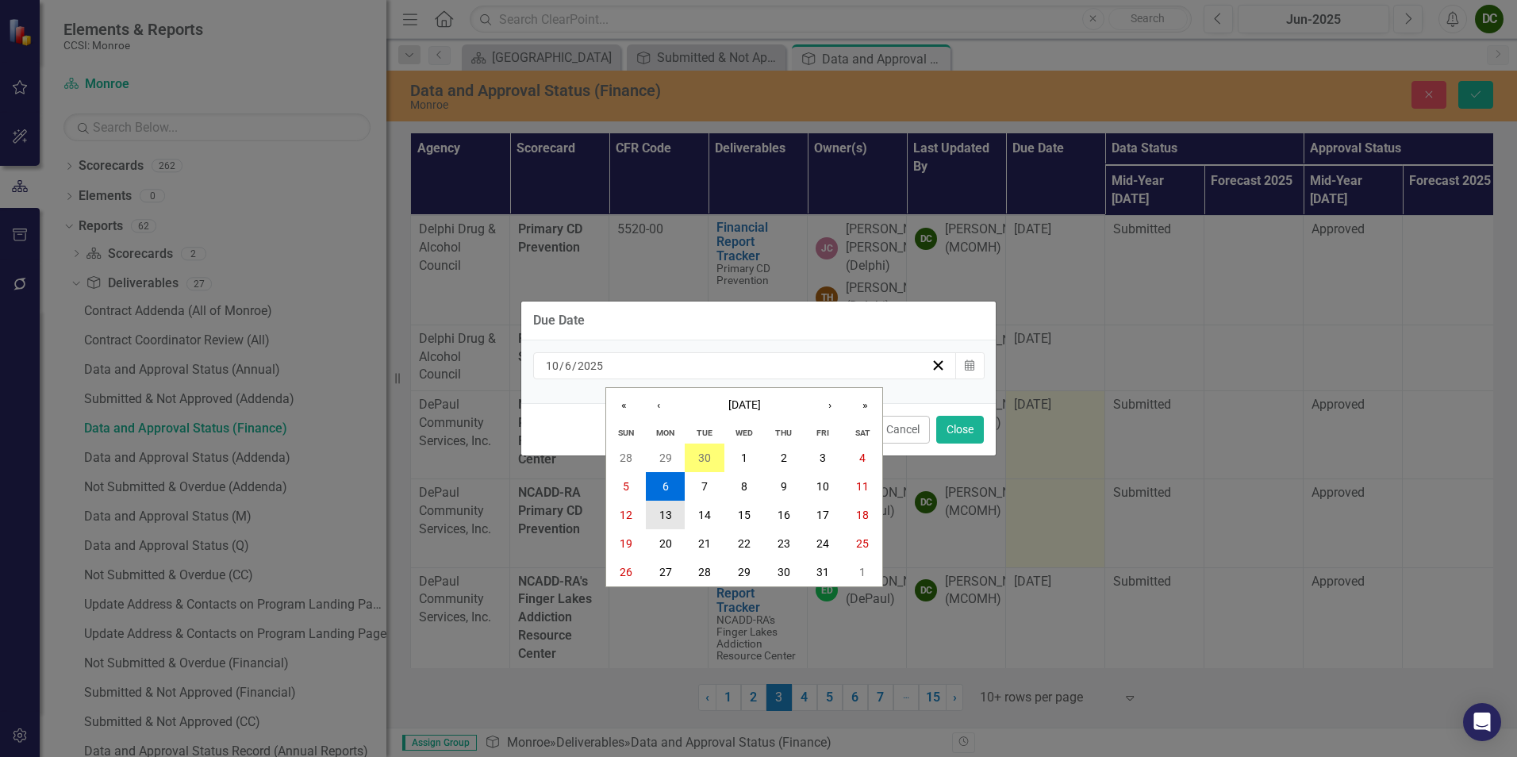
click at [651, 505] on button "13" at bounding box center [666, 515] width 40 height 29
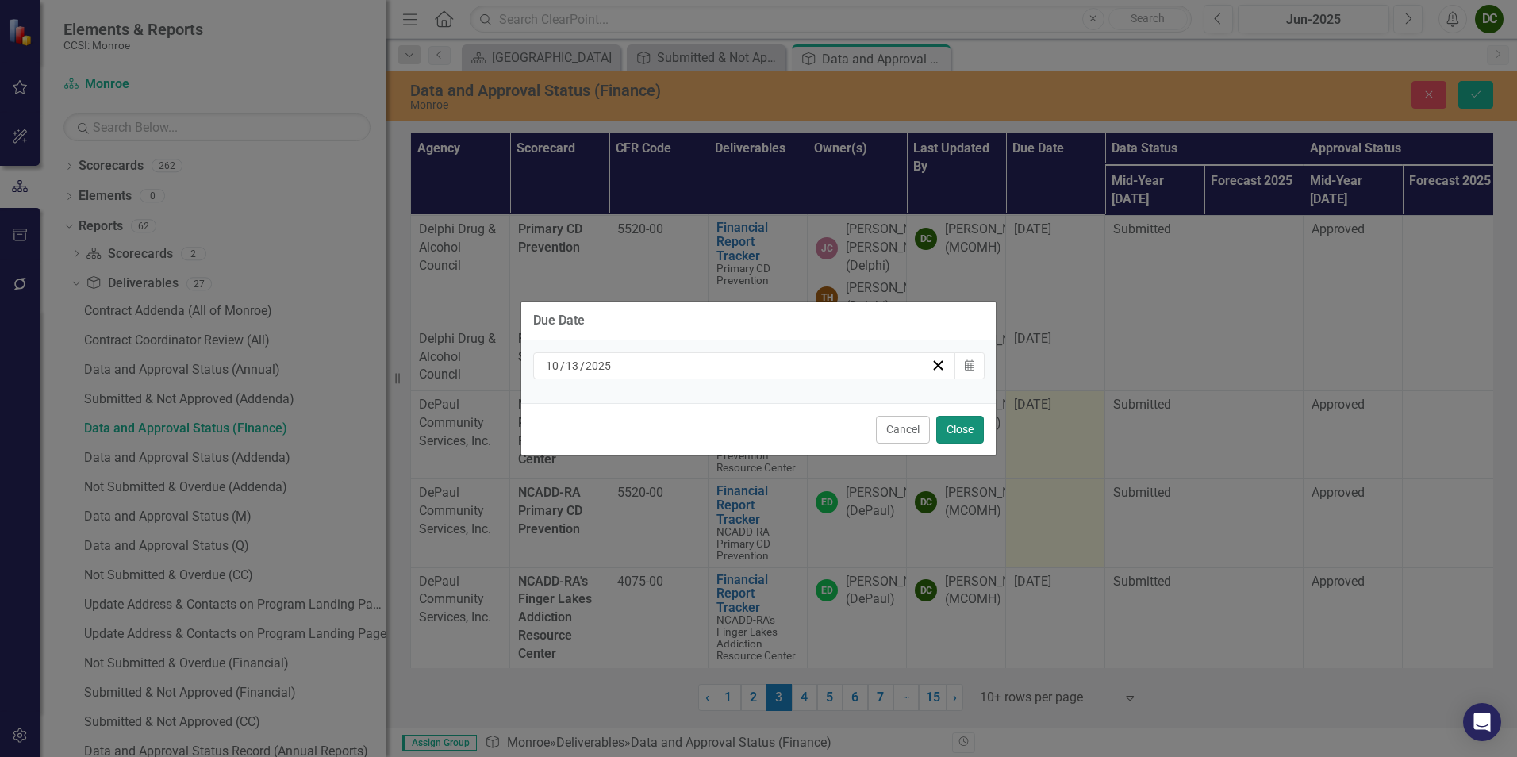
click at [954, 426] on button "Close" at bounding box center [960, 430] width 48 height 28
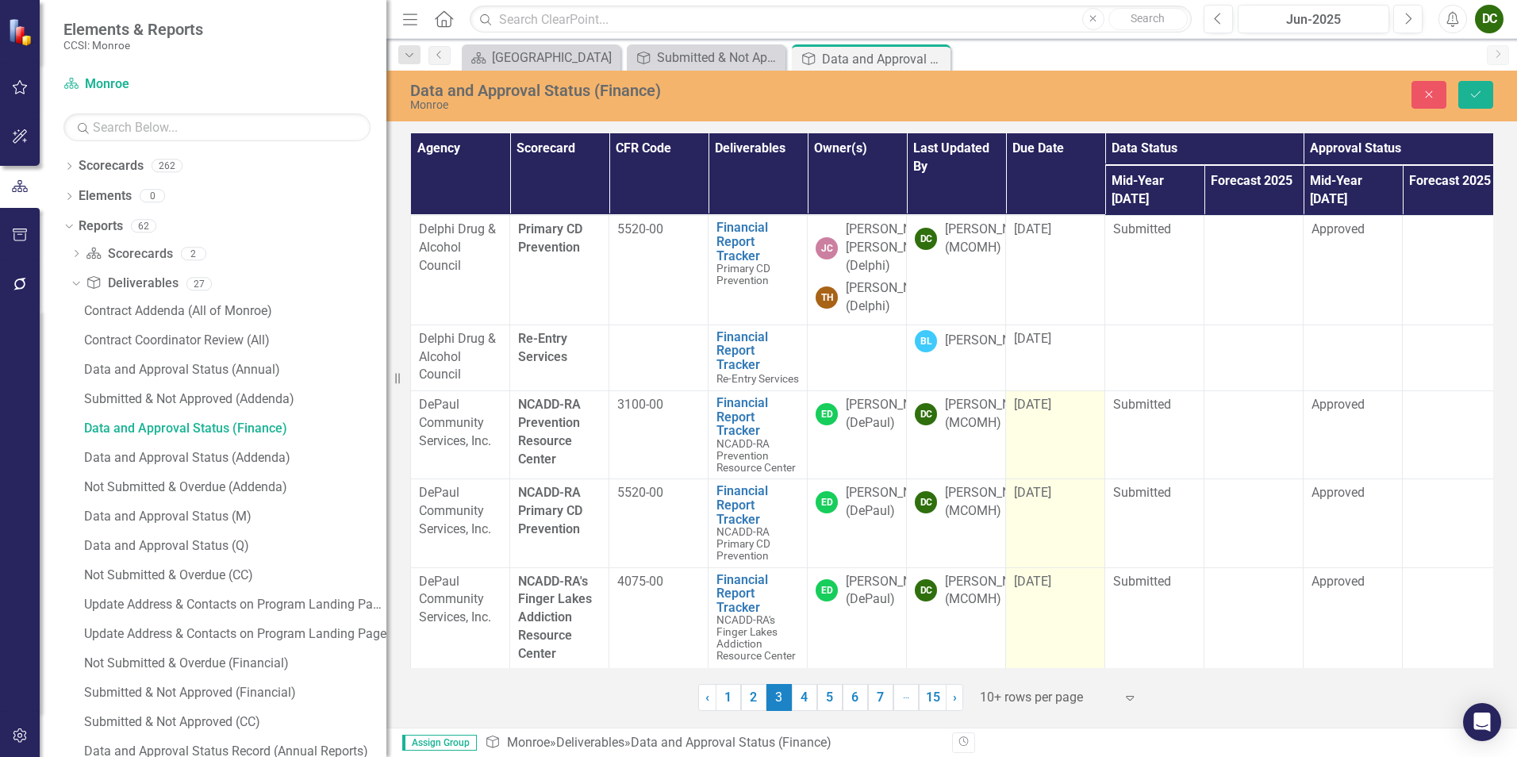
click at [1046, 574] on span "[DATE]" at bounding box center [1032, 581] width 37 height 15
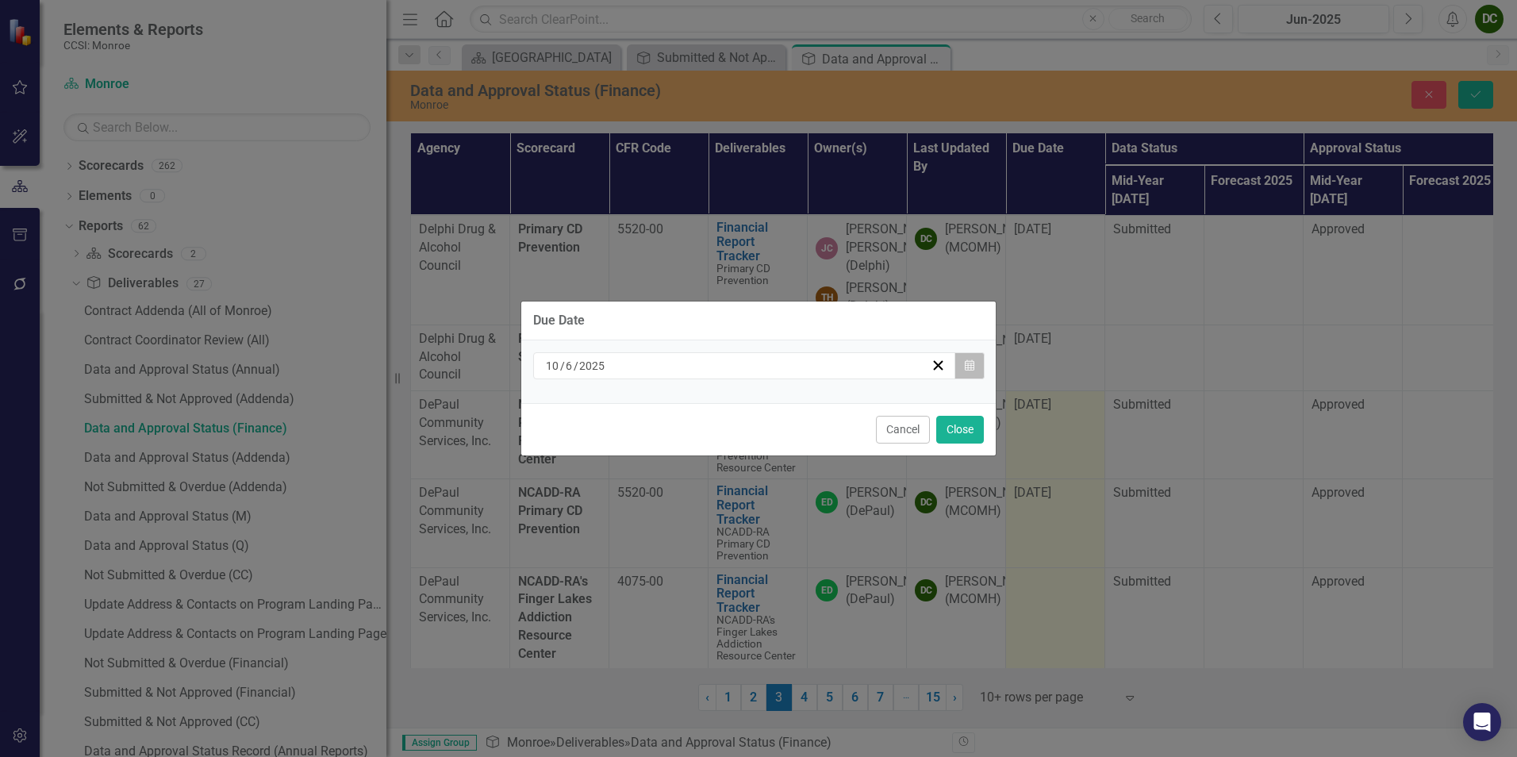
drag, startPoint x: 1046, startPoint y: 565, endPoint x: 959, endPoint y: 366, distance: 217.4
click at [959, 366] on button "Calendar" at bounding box center [969, 365] width 30 height 27
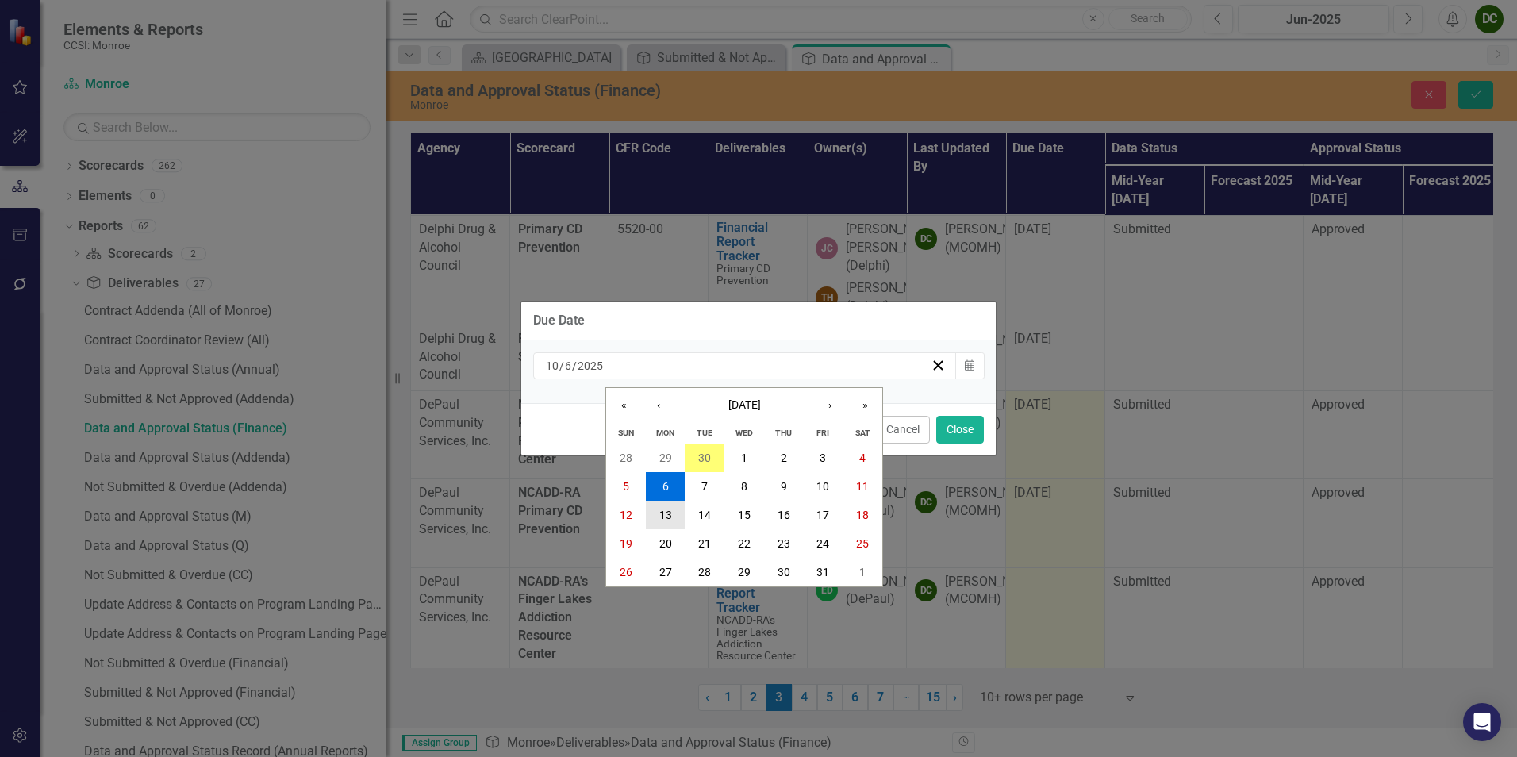
click at [677, 512] on button "13" at bounding box center [666, 515] width 40 height 29
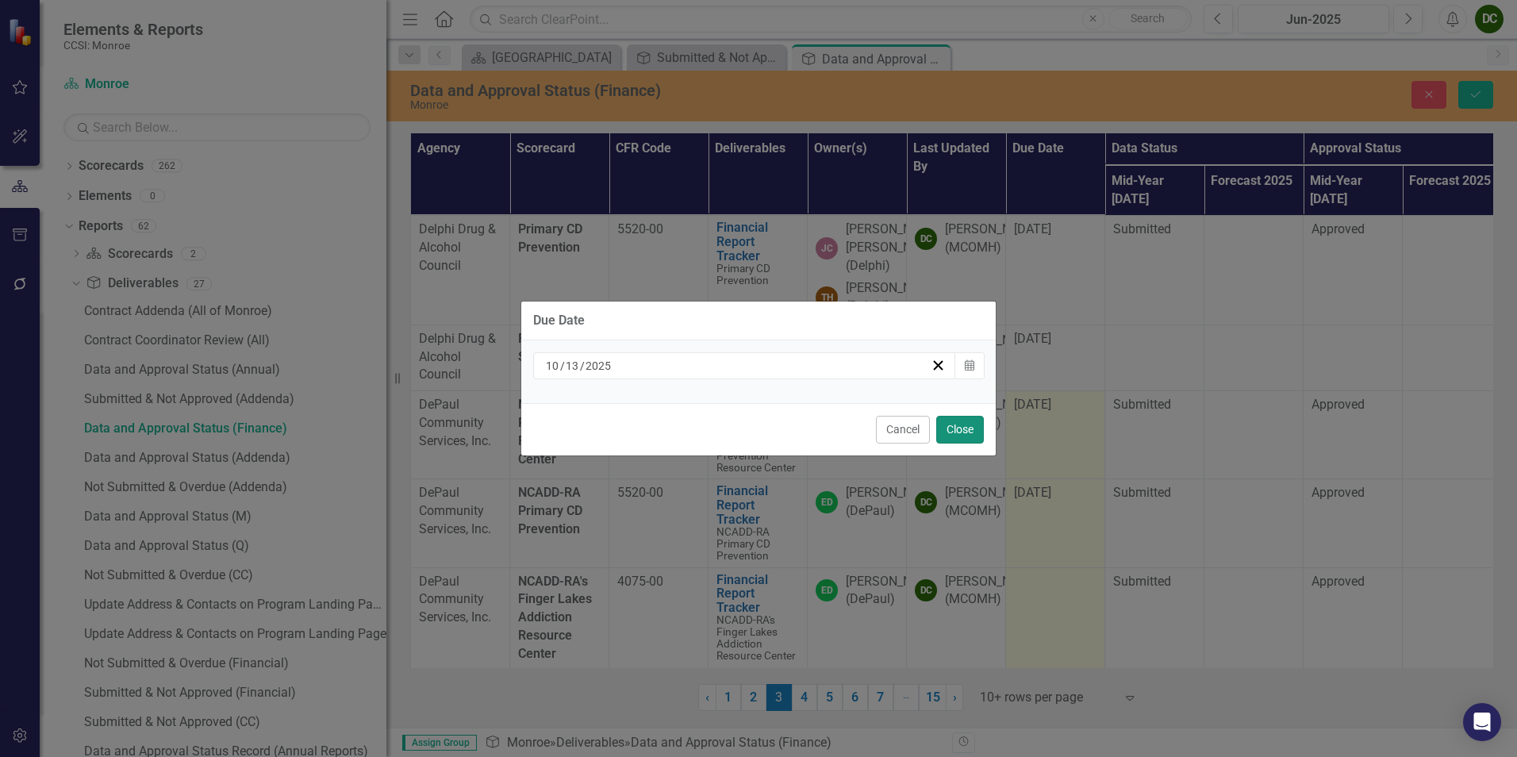
click at [959, 434] on button "Close" at bounding box center [960, 430] width 48 height 28
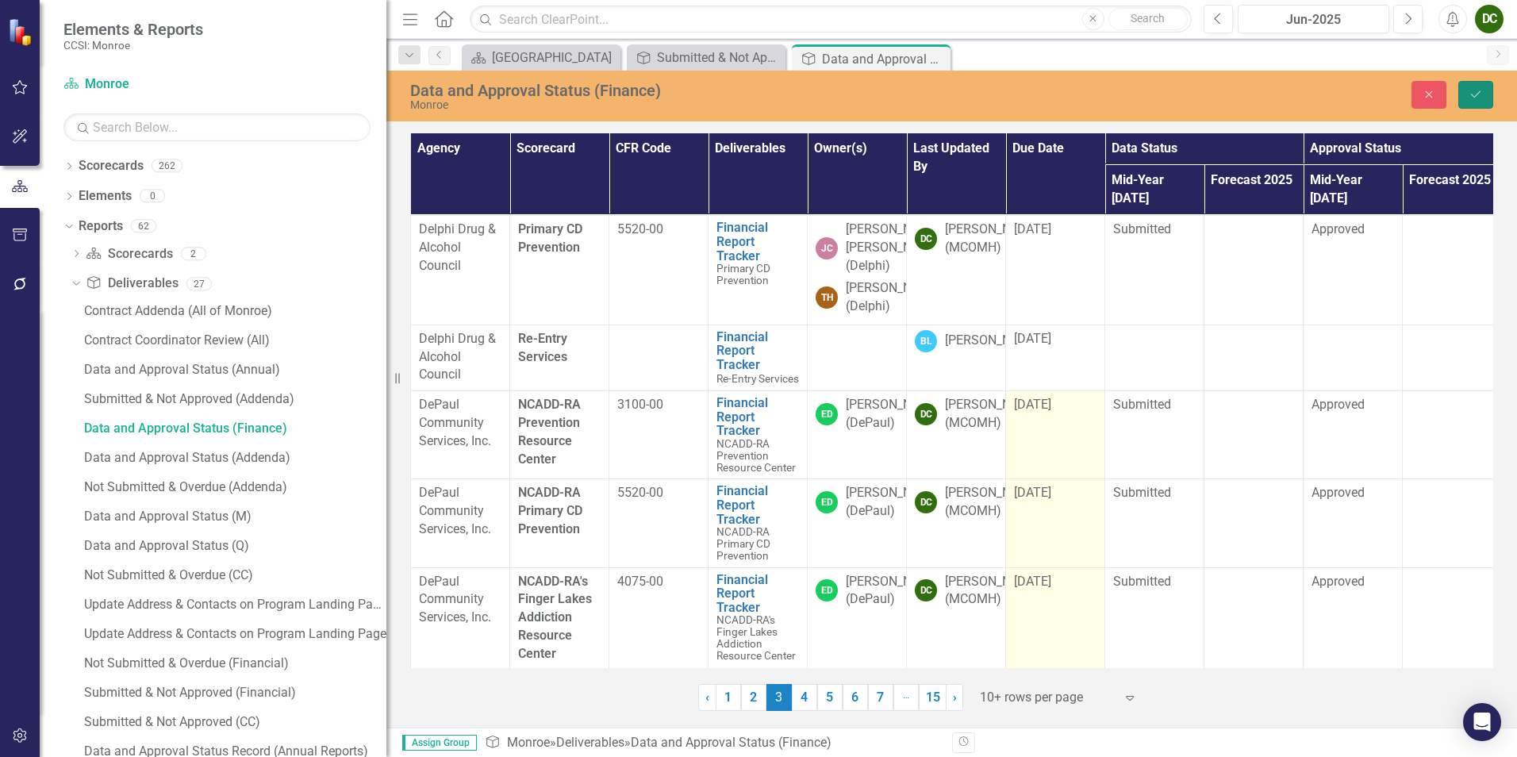
click at [1467, 97] on button "Save" at bounding box center [1475, 95] width 35 height 28
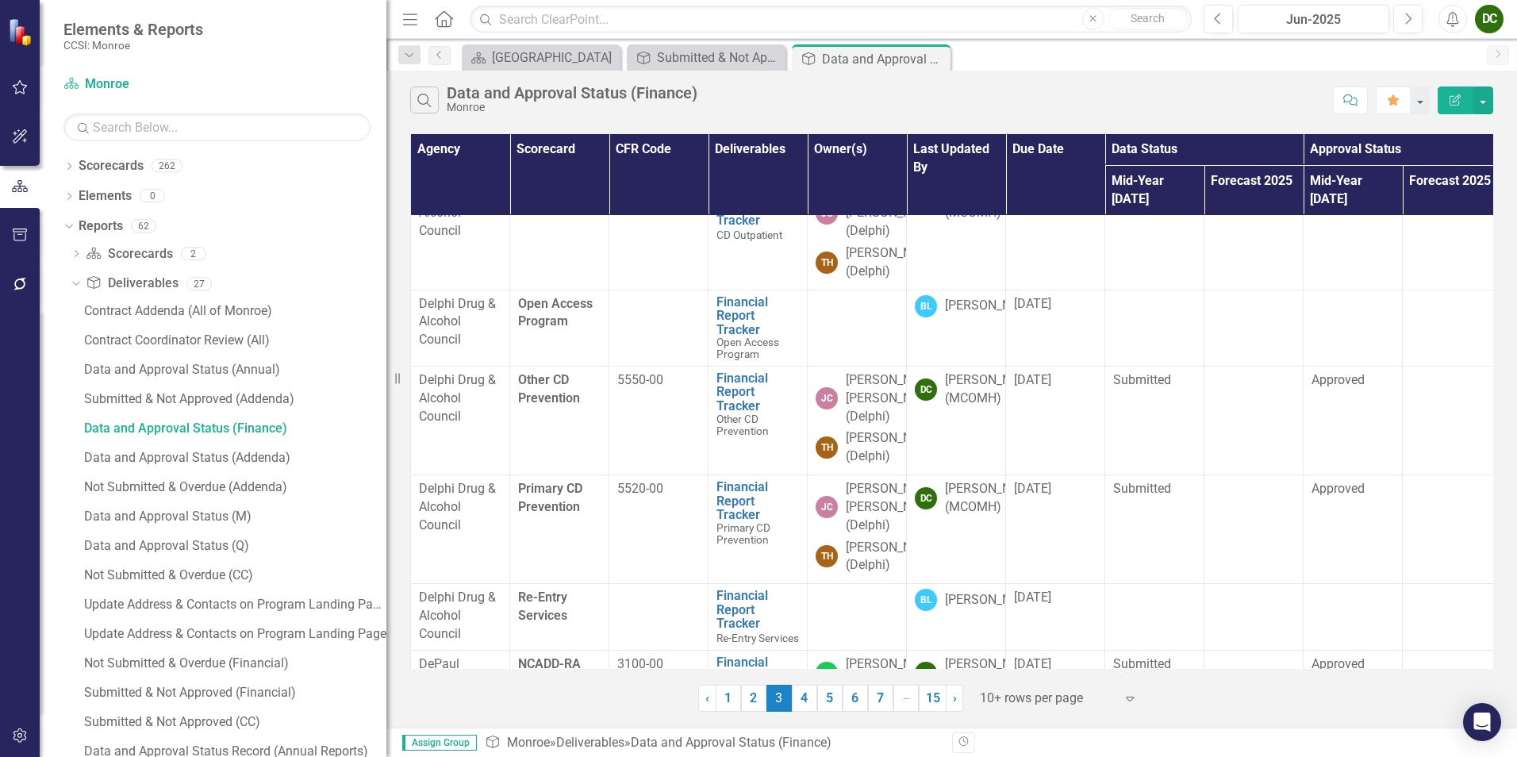
scroll to position [0, 0]
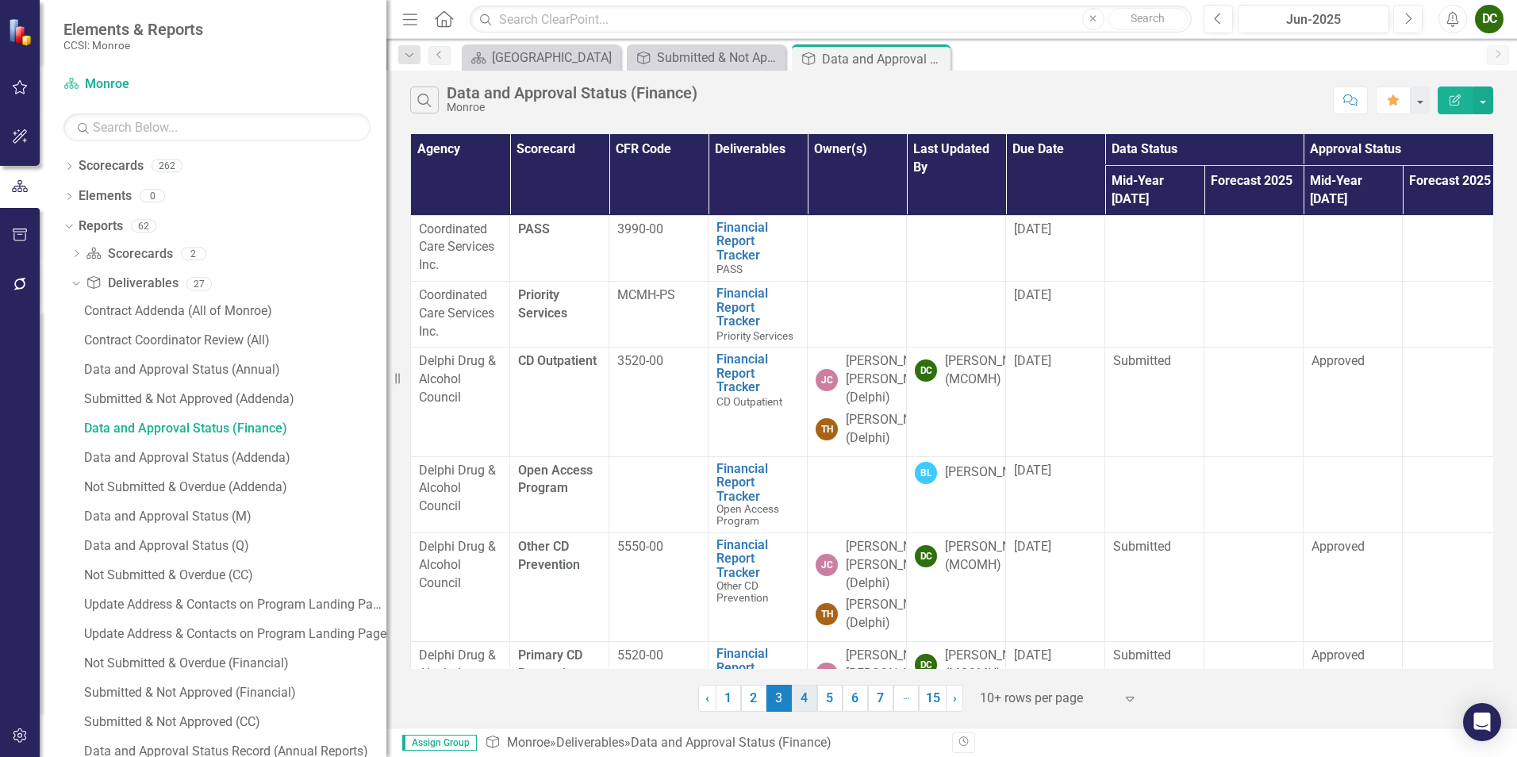
click at [798, 694] on link "4" at bounding box center [804, 698] width 25 height 27
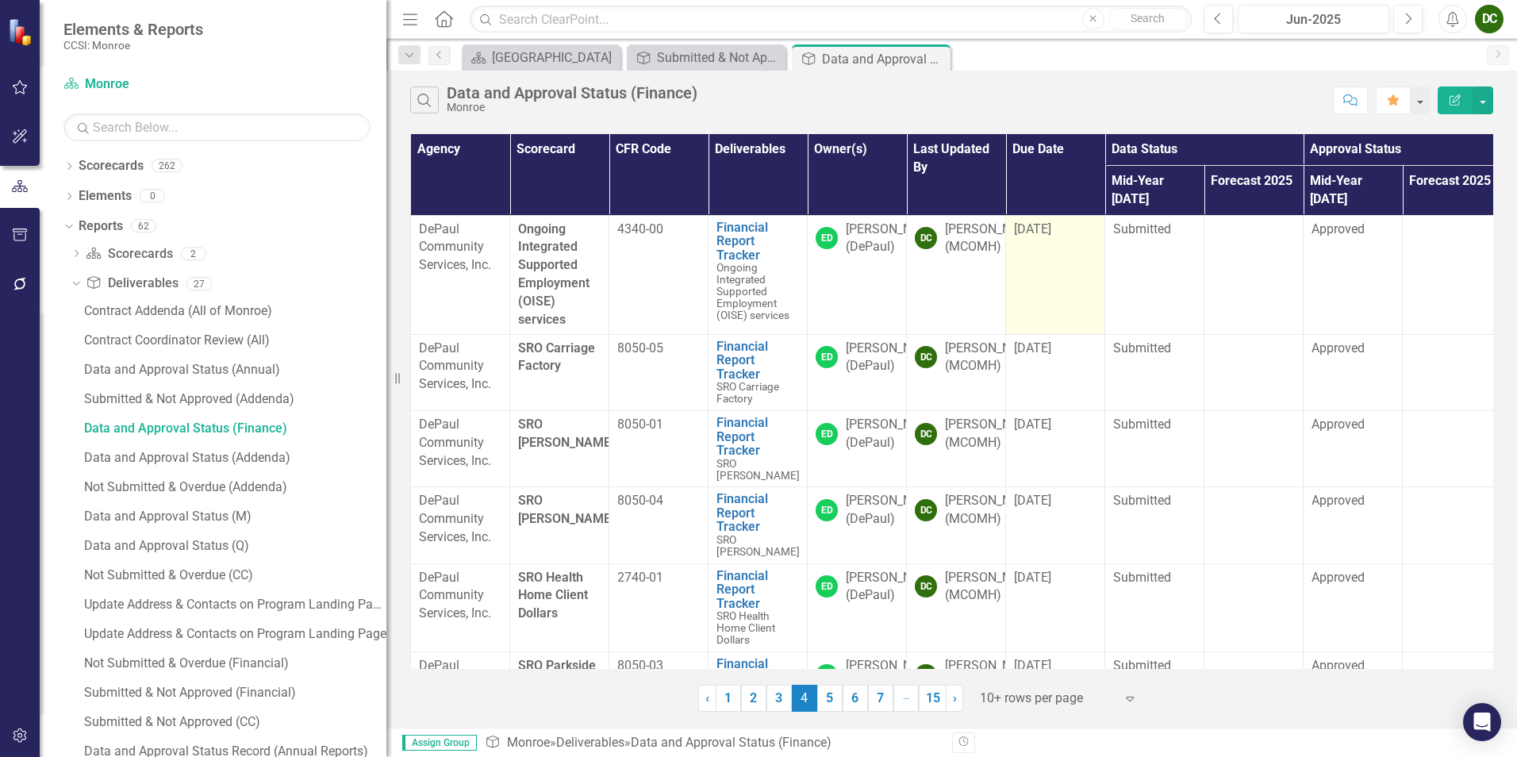
click at [1046, 229] on td "[DATE]" at bounding box center [1055, 274] width 99 height 119
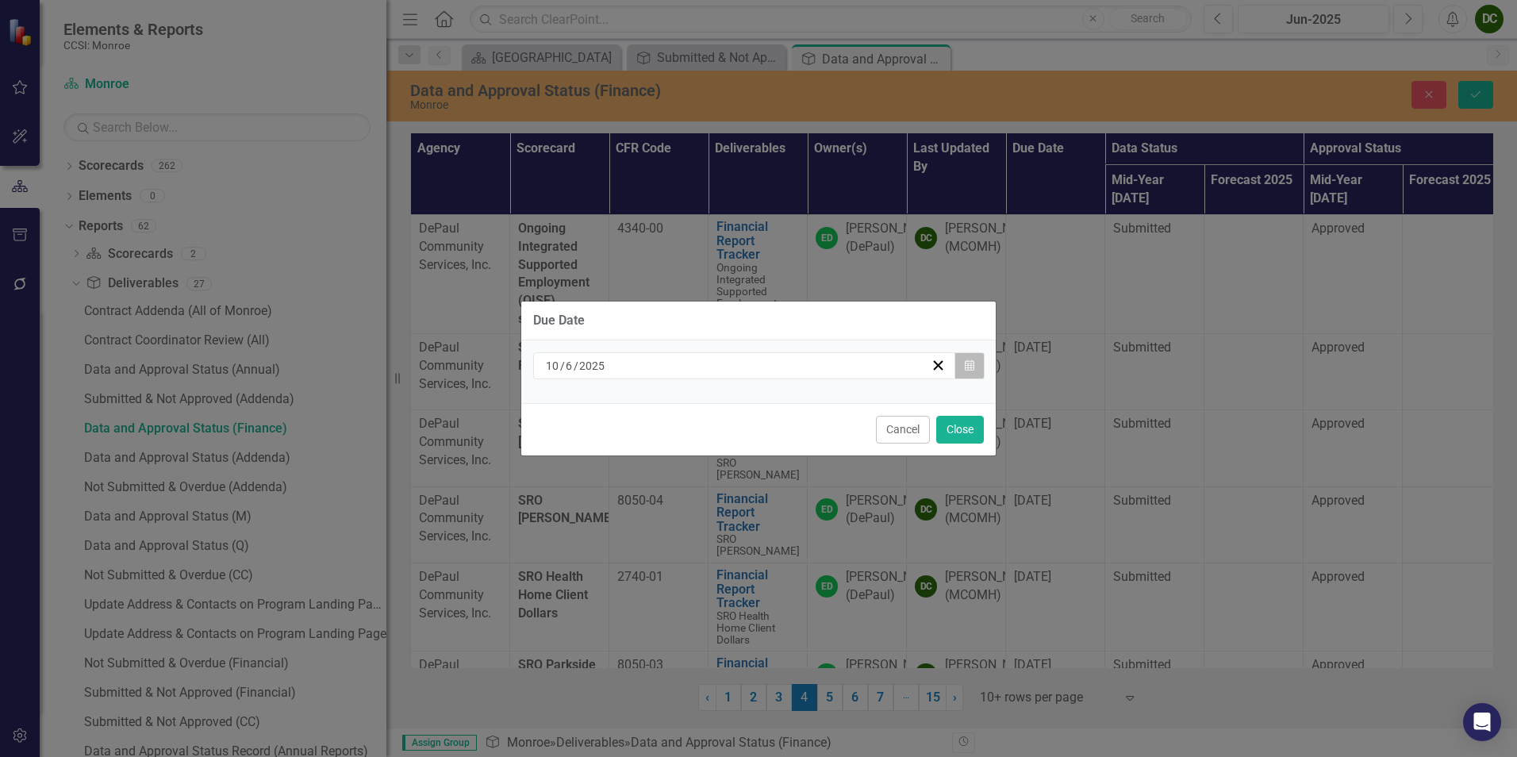
click at [979, 361] on button "Calendar" at bounding box center [969, 365] width 30 height 27
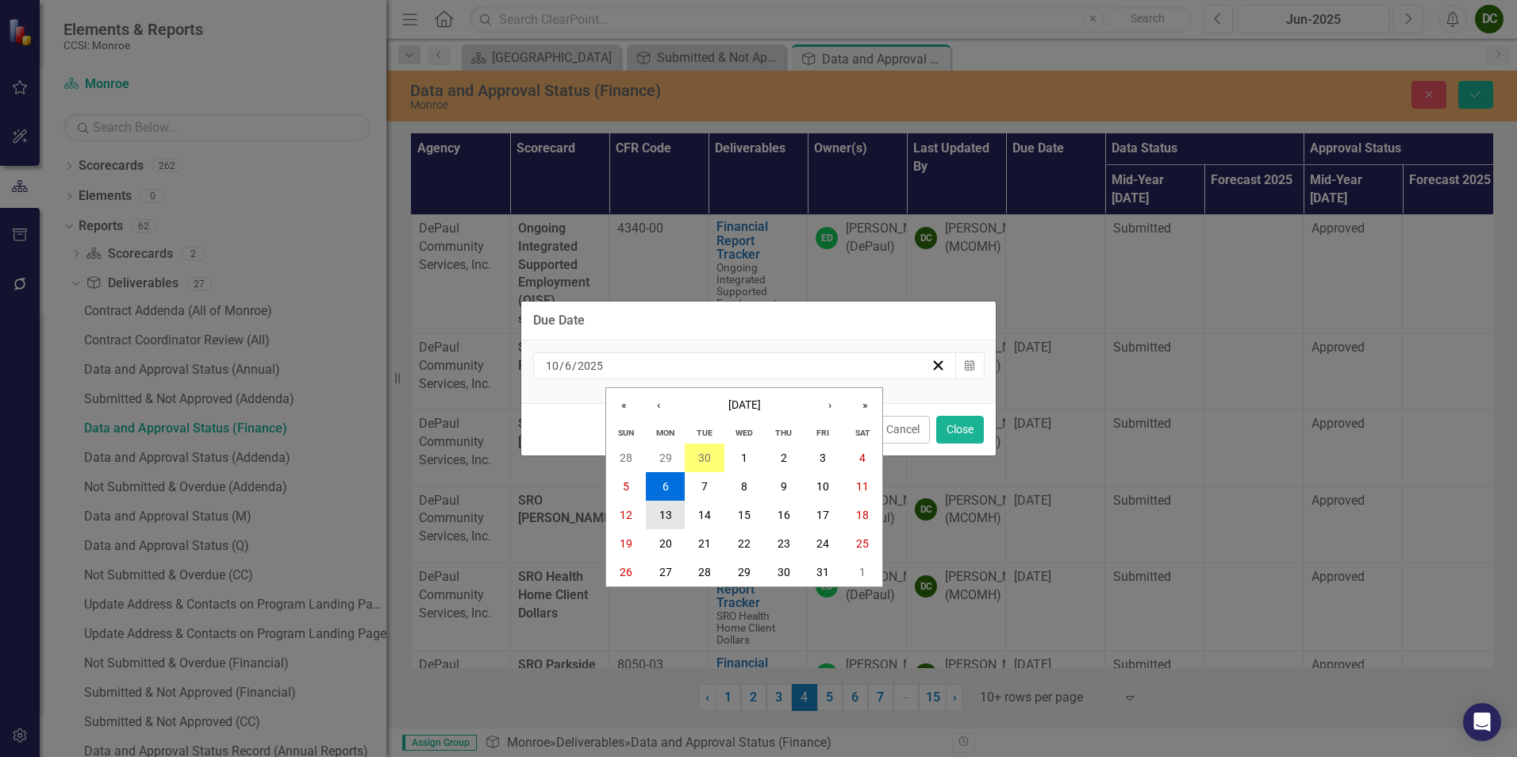
click at [665, 505] on button "13" at bounding box center [666, 515] width 40 height 29
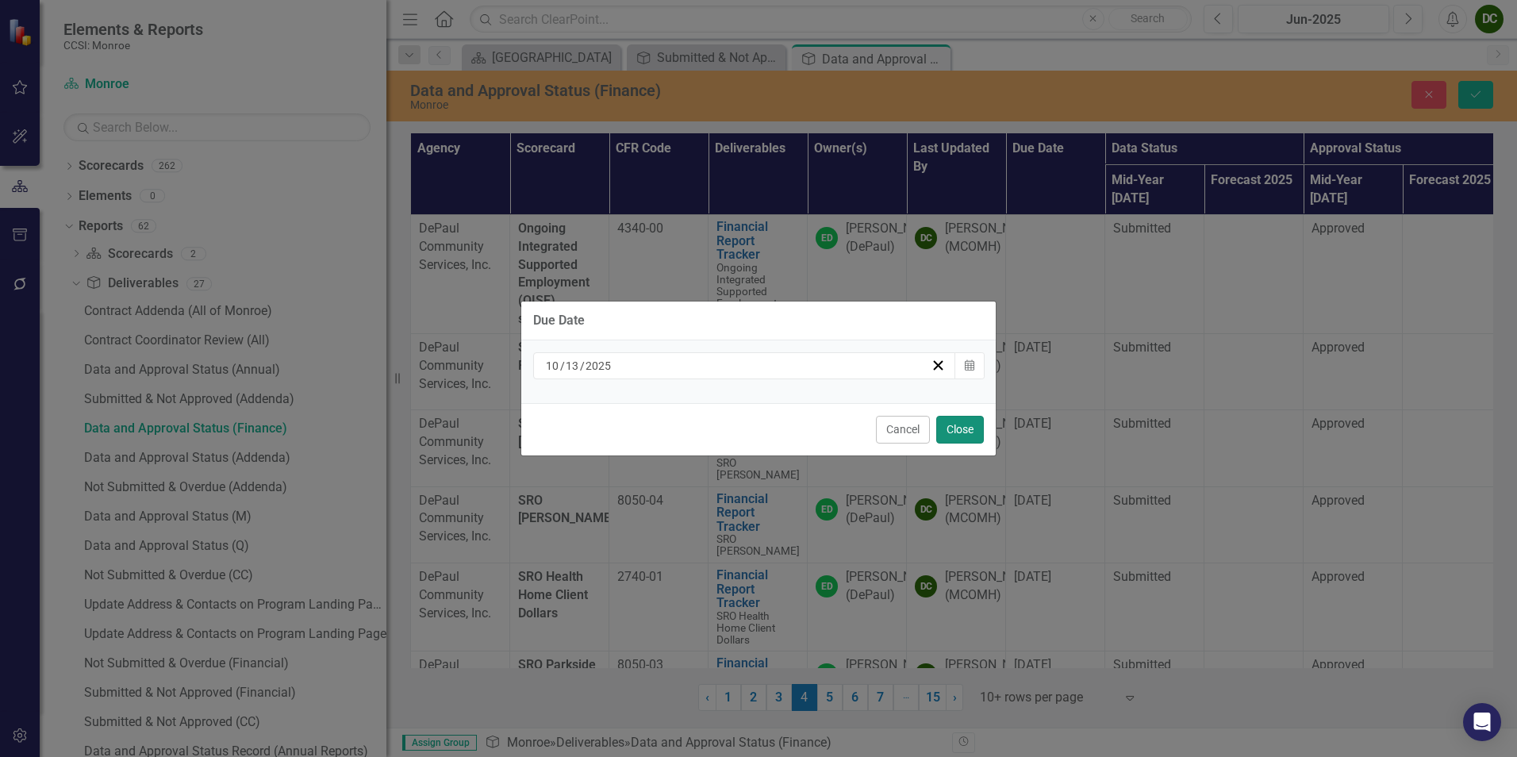
click at [965, 432] on button "Close" at bounding box center [960, 430] width 48 height 28
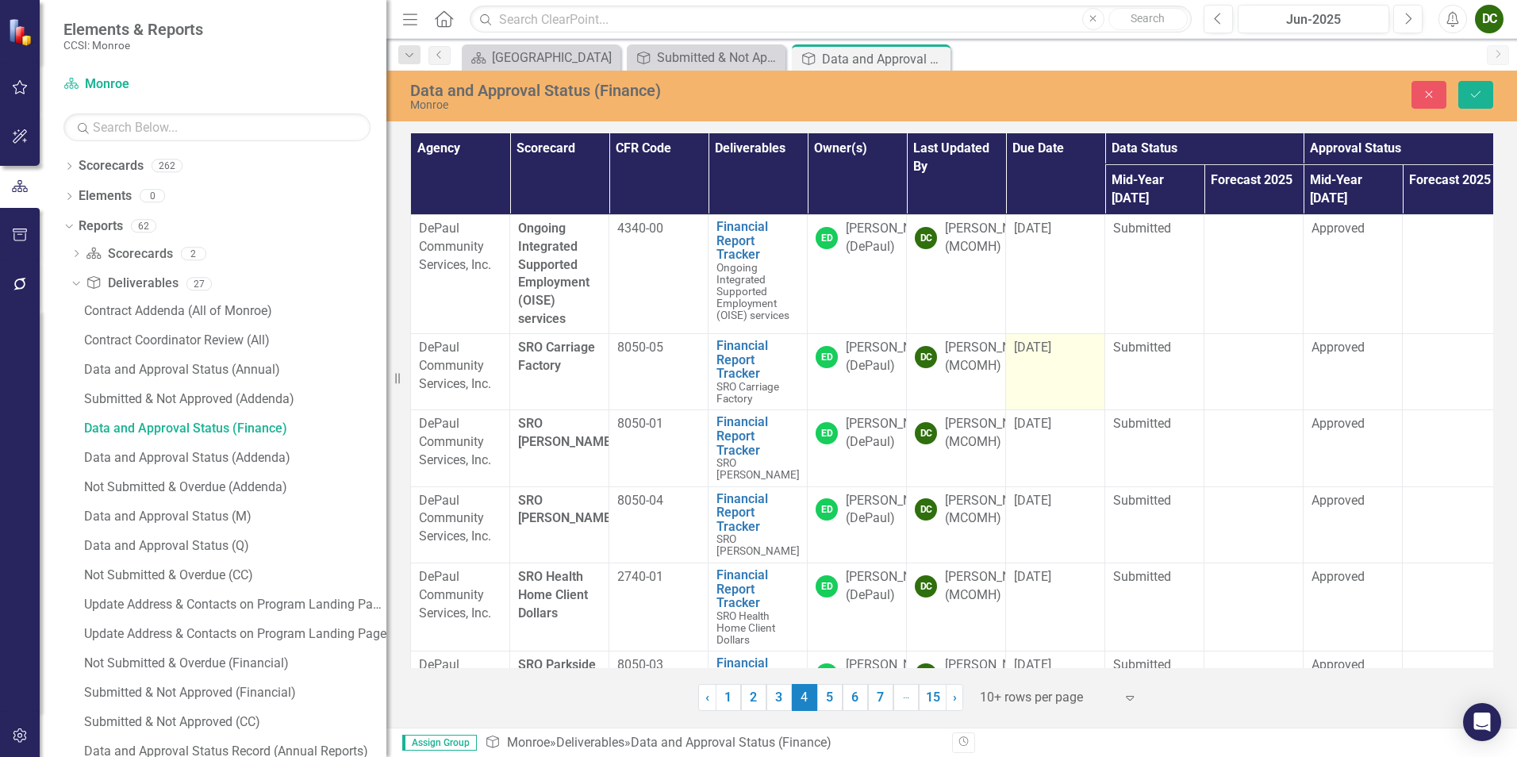
click at [1030, 358] on td "[DATE]" at bounding box center [1055, 371] width 99 height 76
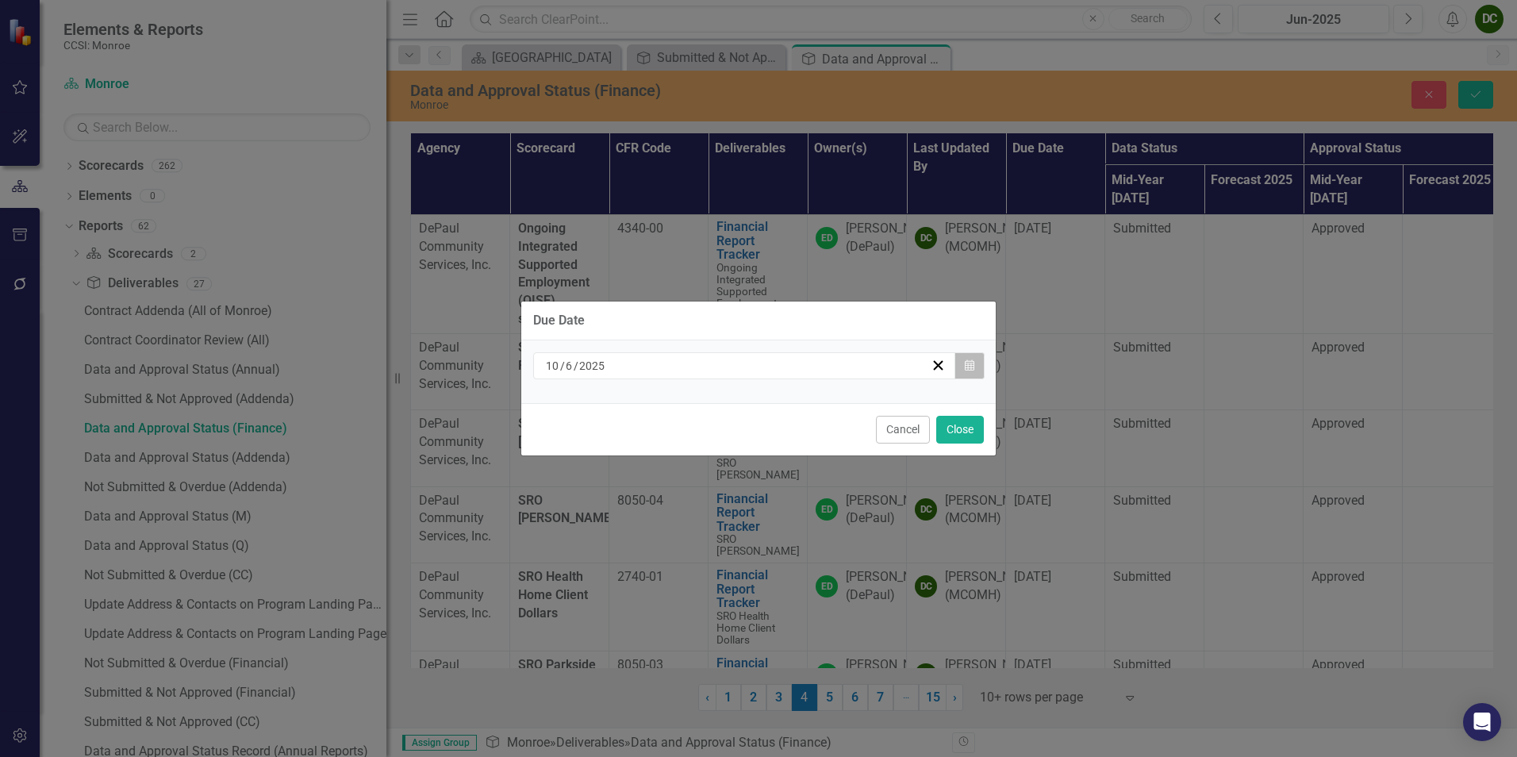
drag, startPoint x: 1030, startPoint y: 358, endPoint x: 965, endPoint y: 362, distance: 64.4
click at [965, 362] on icon "Calendar" at bounding box center [970, 365] width 10 height 11
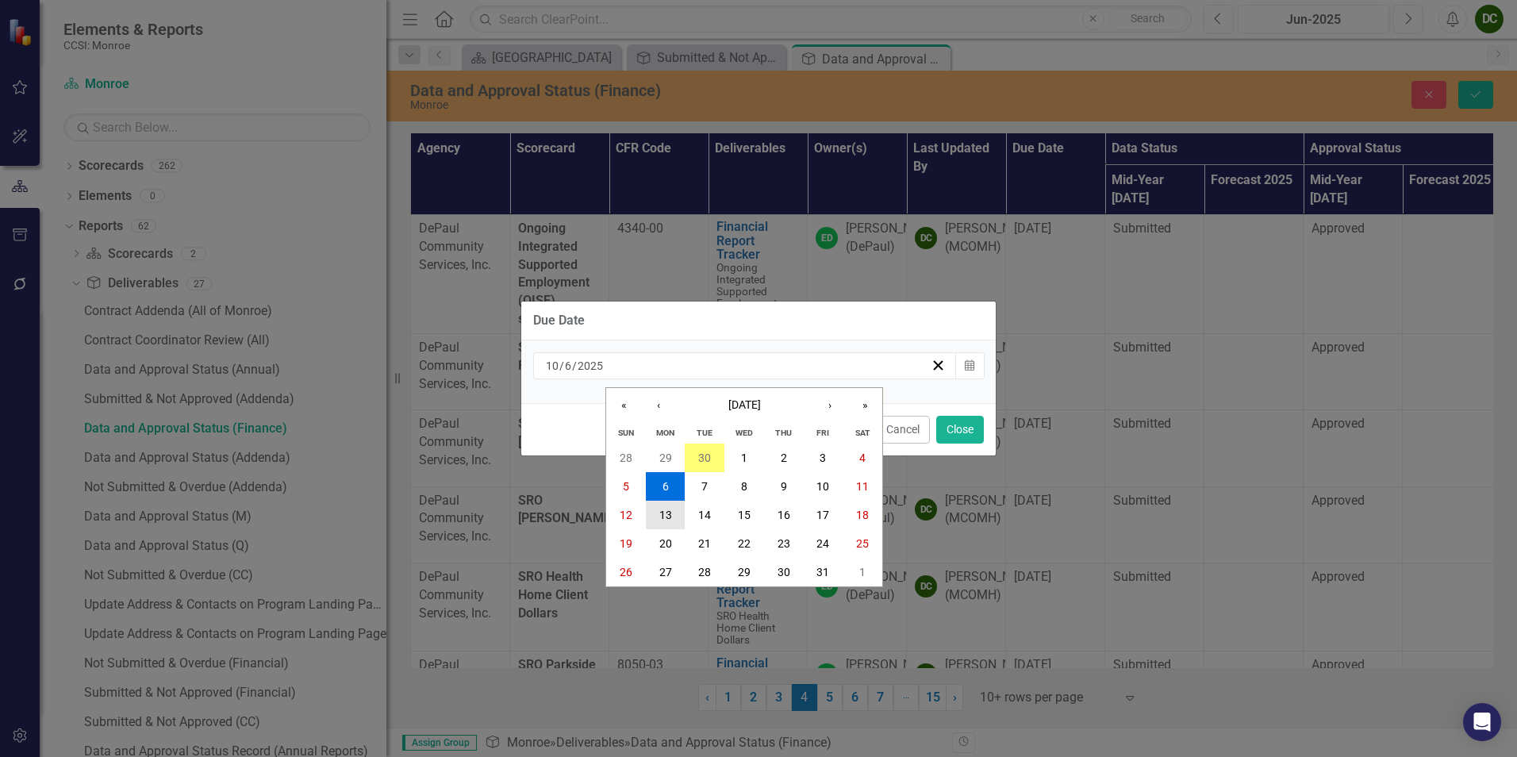
click at [670, 503] on button "13" at bounding box center [666, 515] width 40 height 29
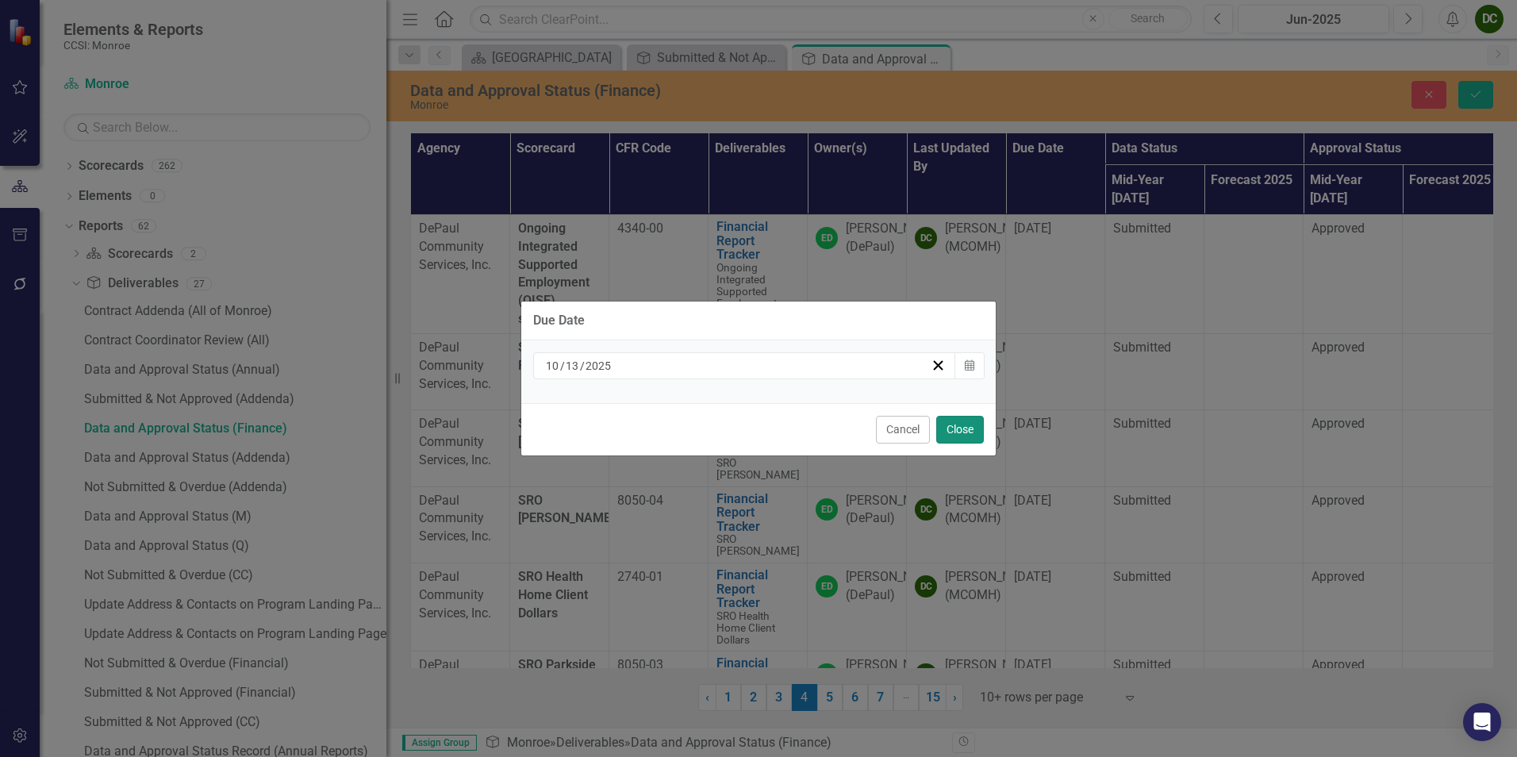
click at [951, 435] on button "Close" at bounding box center [960, 430] width 48 height 28
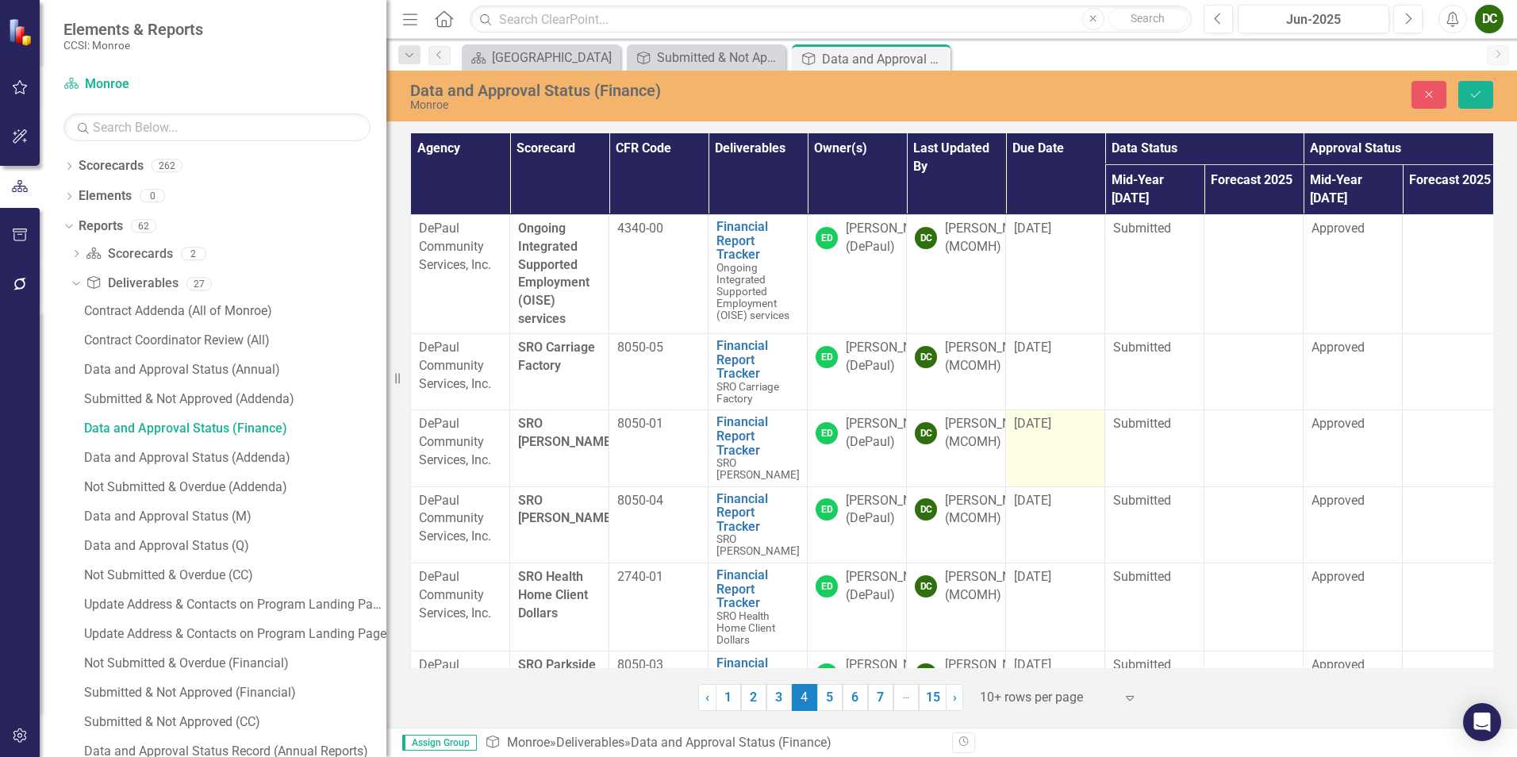
click at [1038, 429] on td "[DATE]" at bounding box center [1055, 448] width 99 height 76
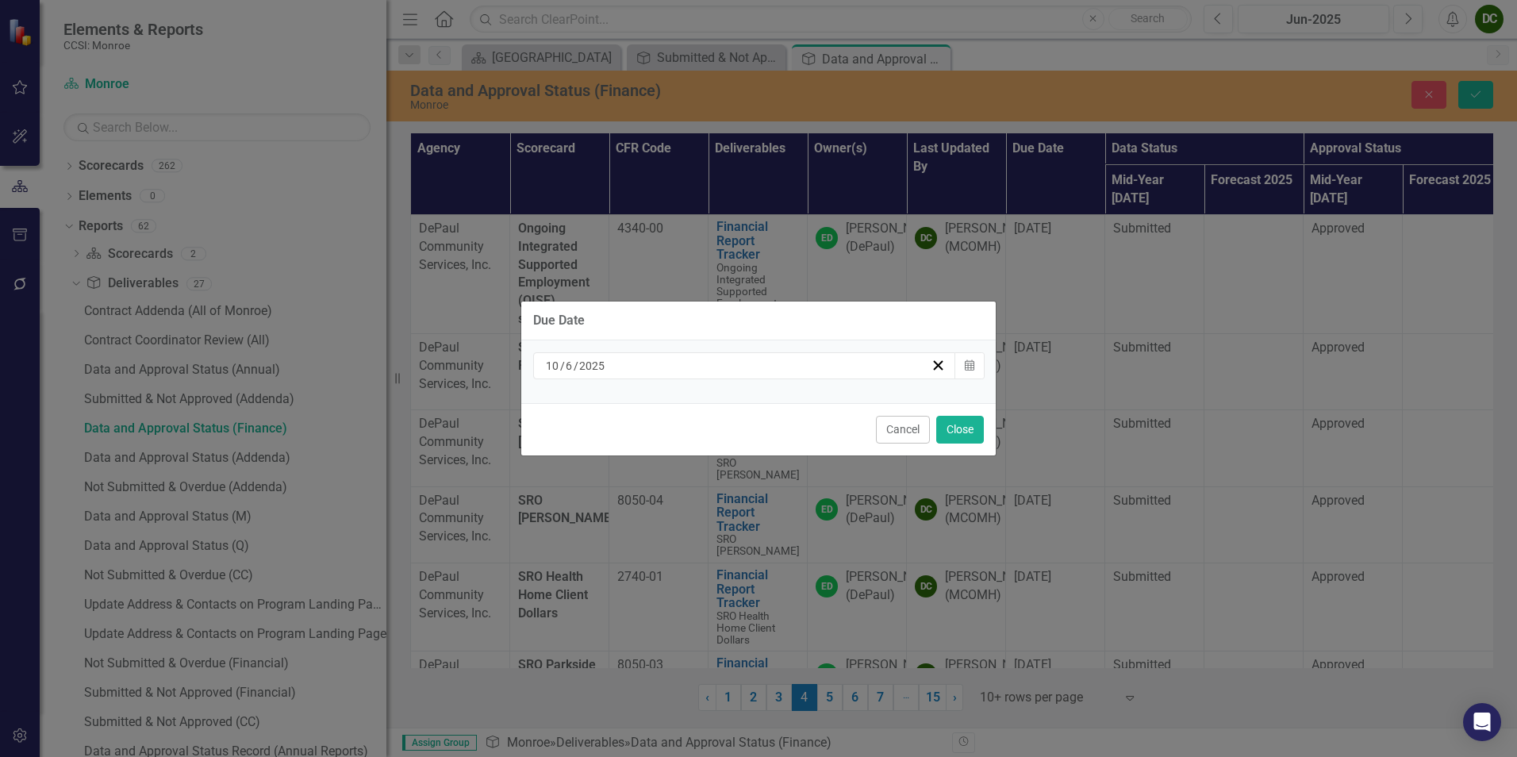
drag, startPoint x: 1038, startPoint y: 429, endPoint x: 920, endPoint y: 394, distance: 122.5
click at [965, 370] on icon "Calendar" at bounding box center [970, 365] width 10 height 11
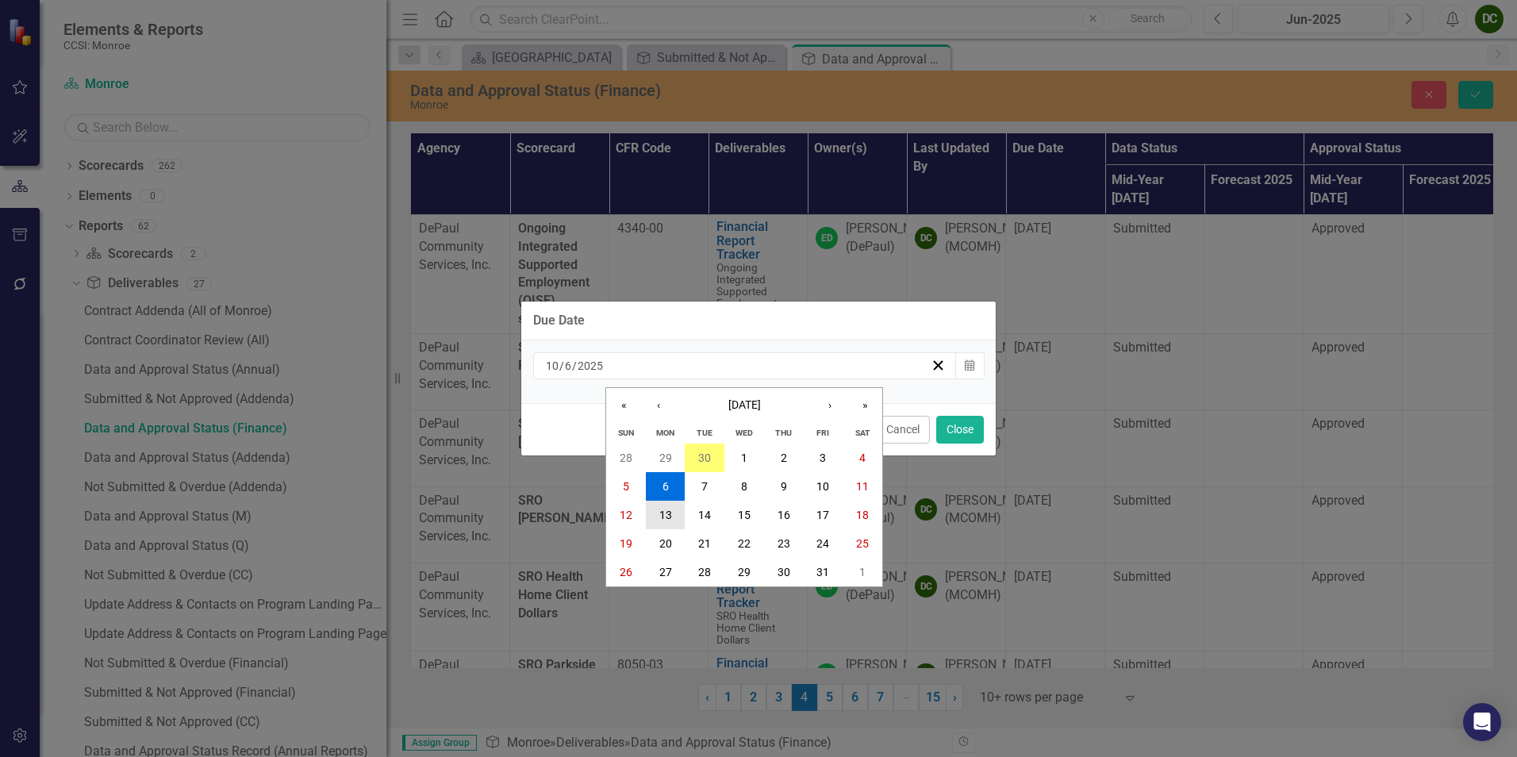
click at [676, 506] on button "13" at bounding box center [666, 515] width 40 height 29
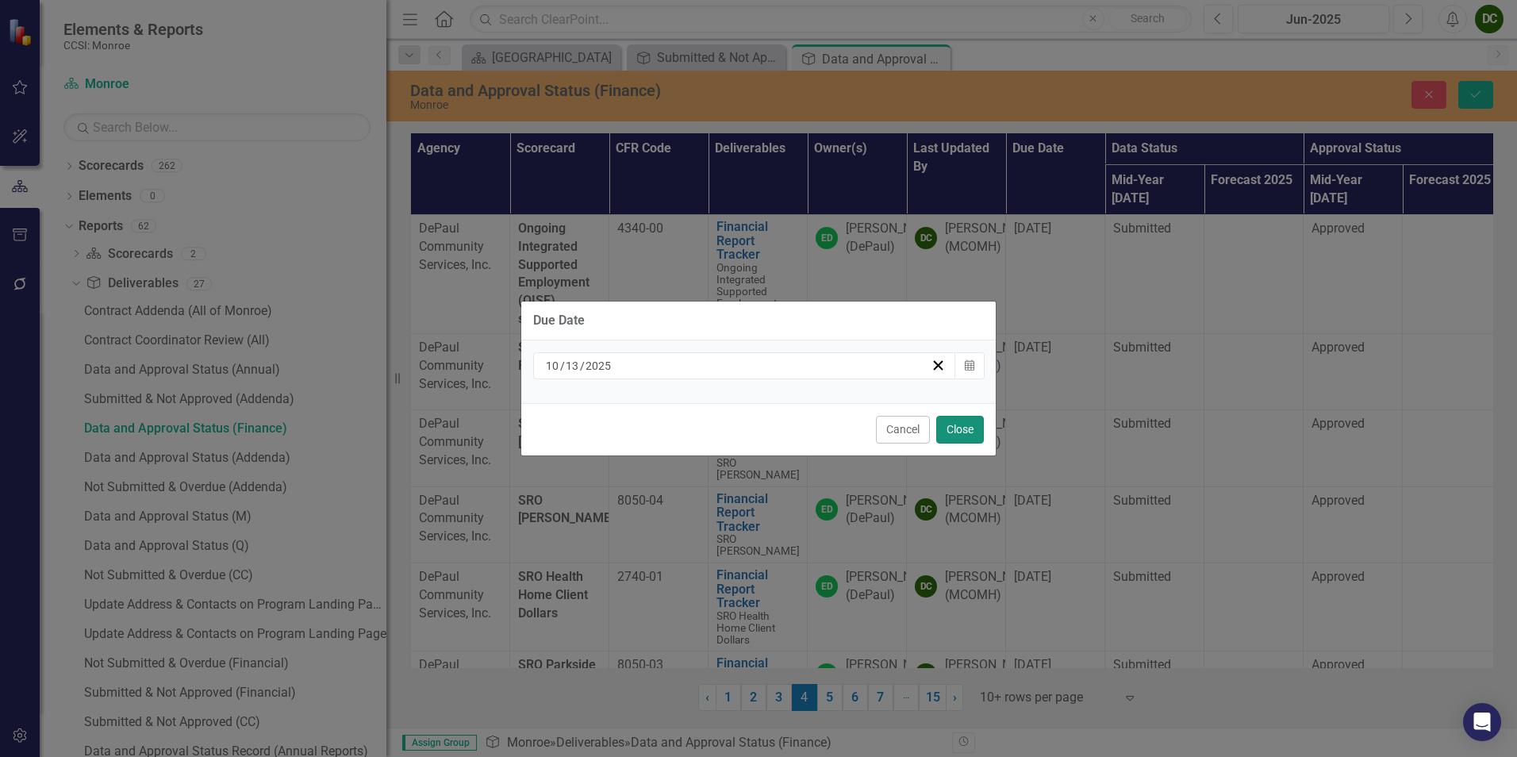
click at [974, 418] on button "Close" at bounding box center [960, 430] width 48 height 28
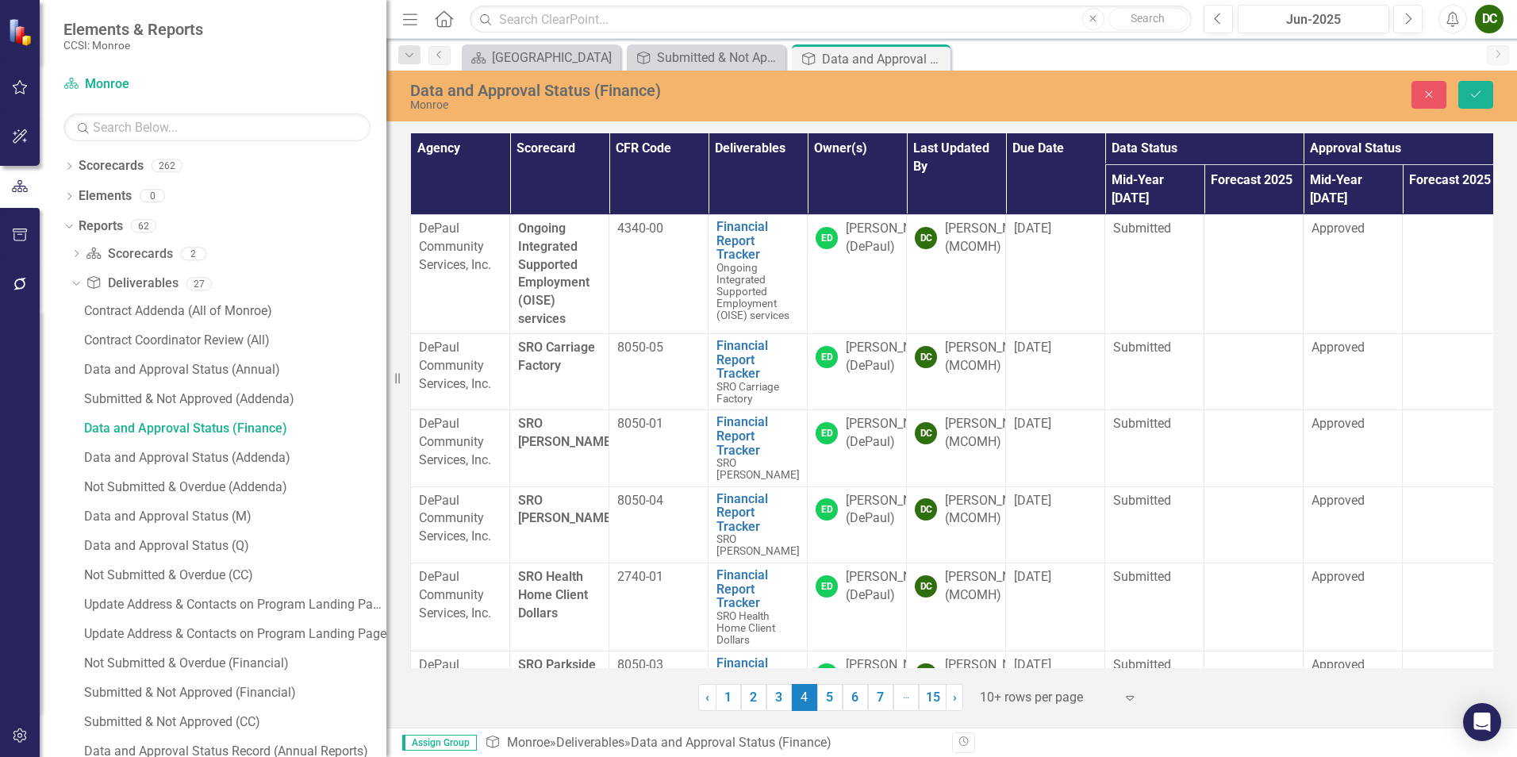
scroll to position [238, 0]
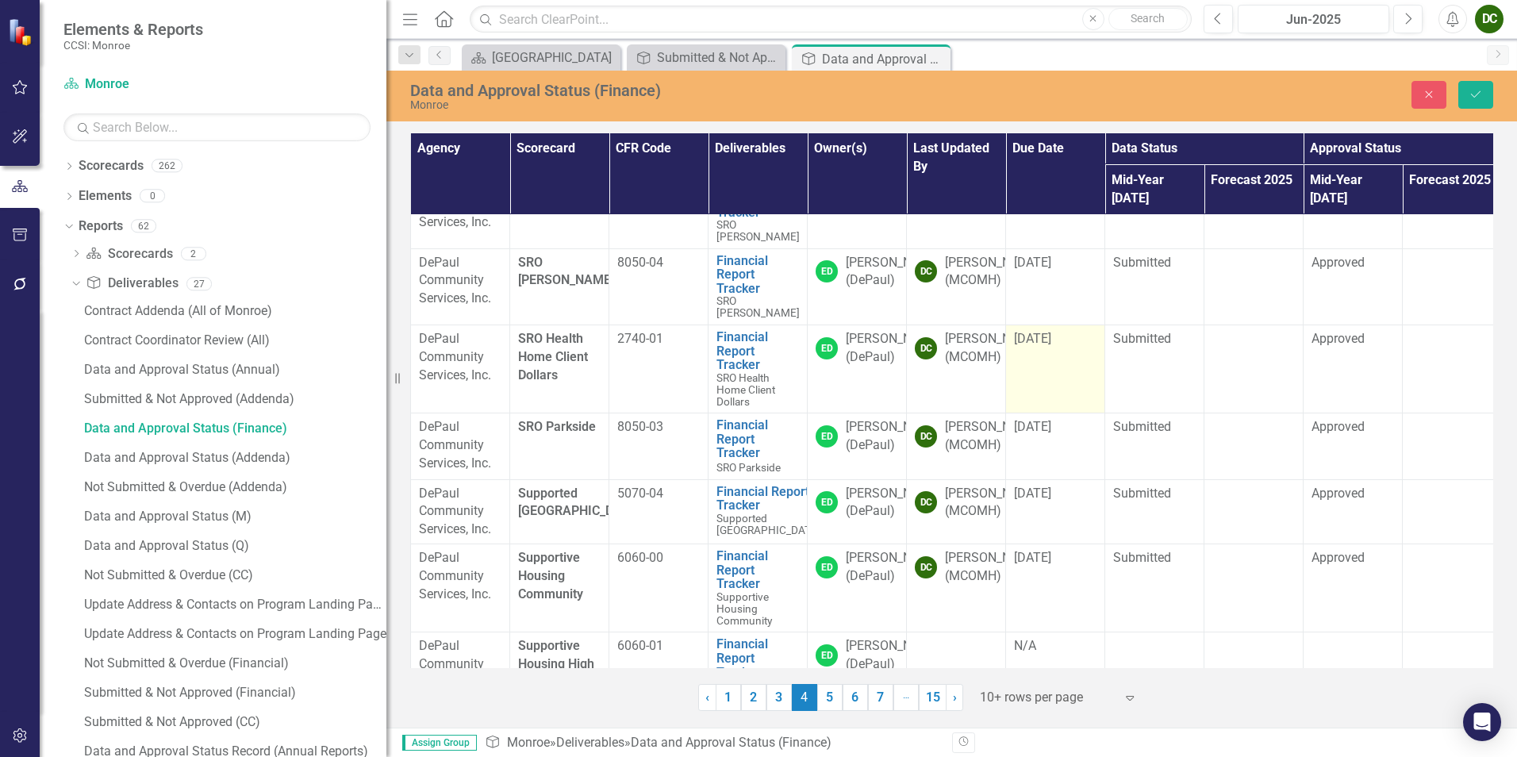
click at [1034, 332] on td "[DATE]" at bounding box center [1055, 368] width 99 height 88
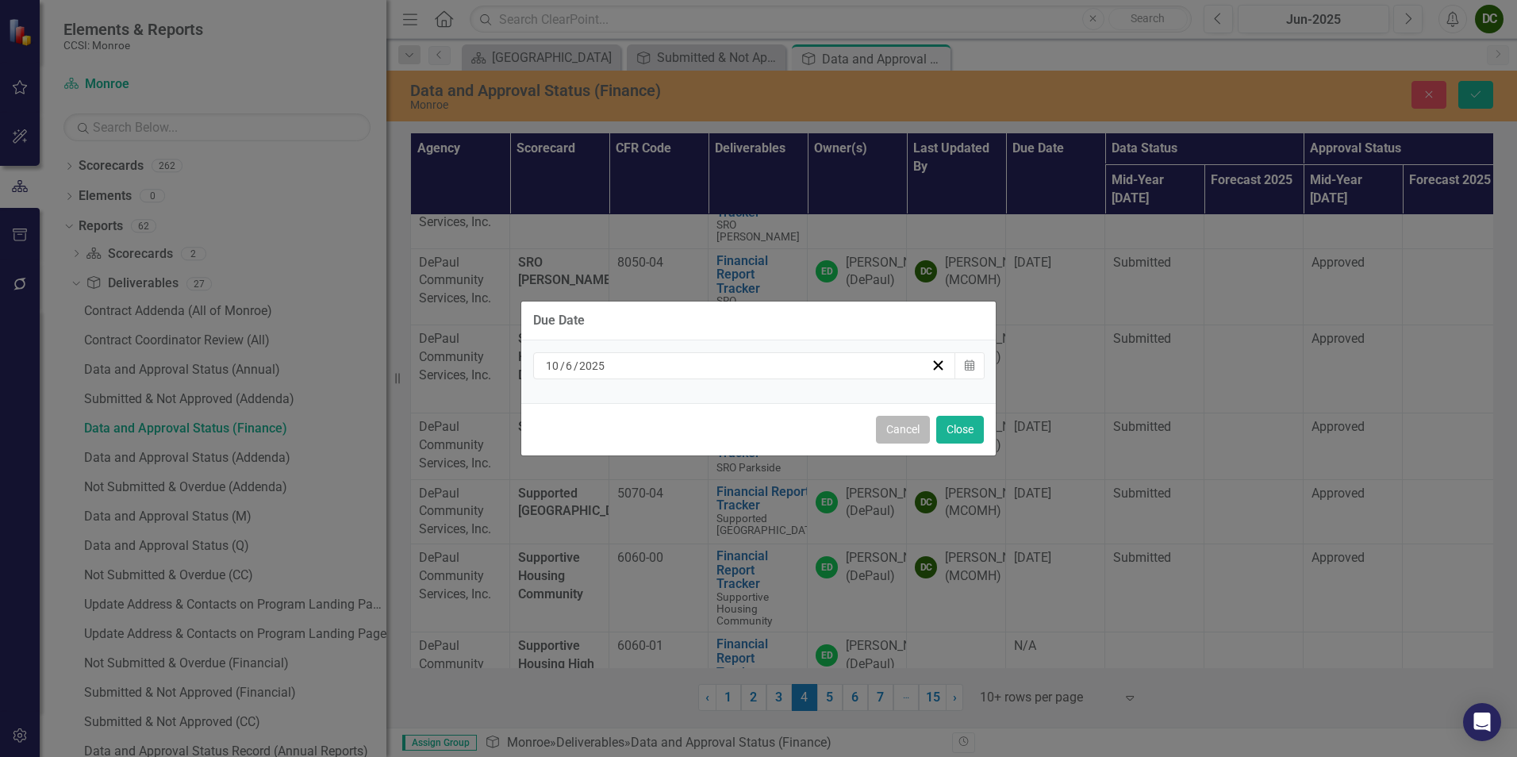
click at [918, 427] on button "Cancel" at bounding box center [903, 430] width 54 height 28
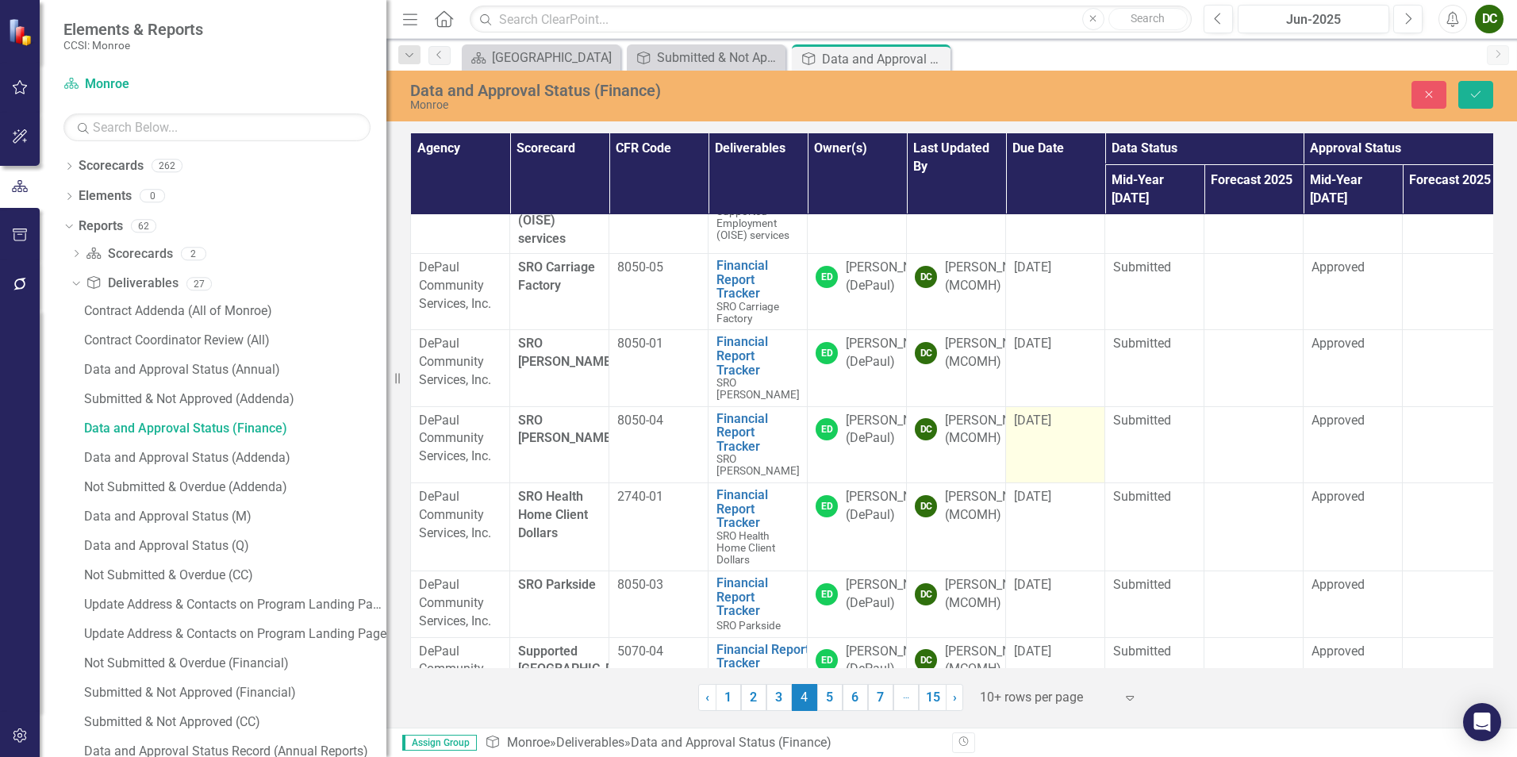
scroll to position [79, 0]
click at [1044, 413] on span "[DATE]" at bounding box center [1032, 420] width 37 height 15
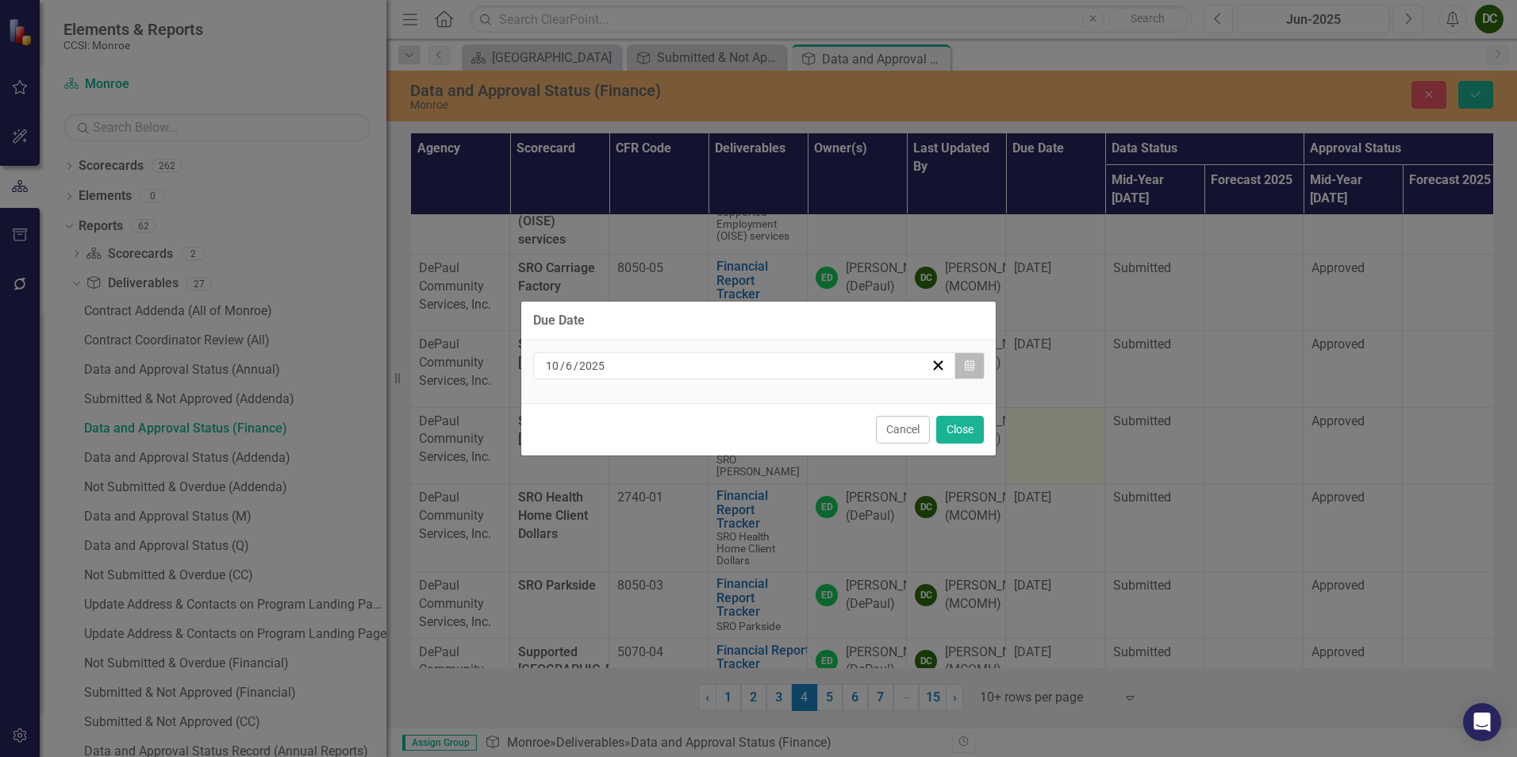
click at [968, 371] on button "Calendar" at bounding box center [969, 365] width 30 height 27
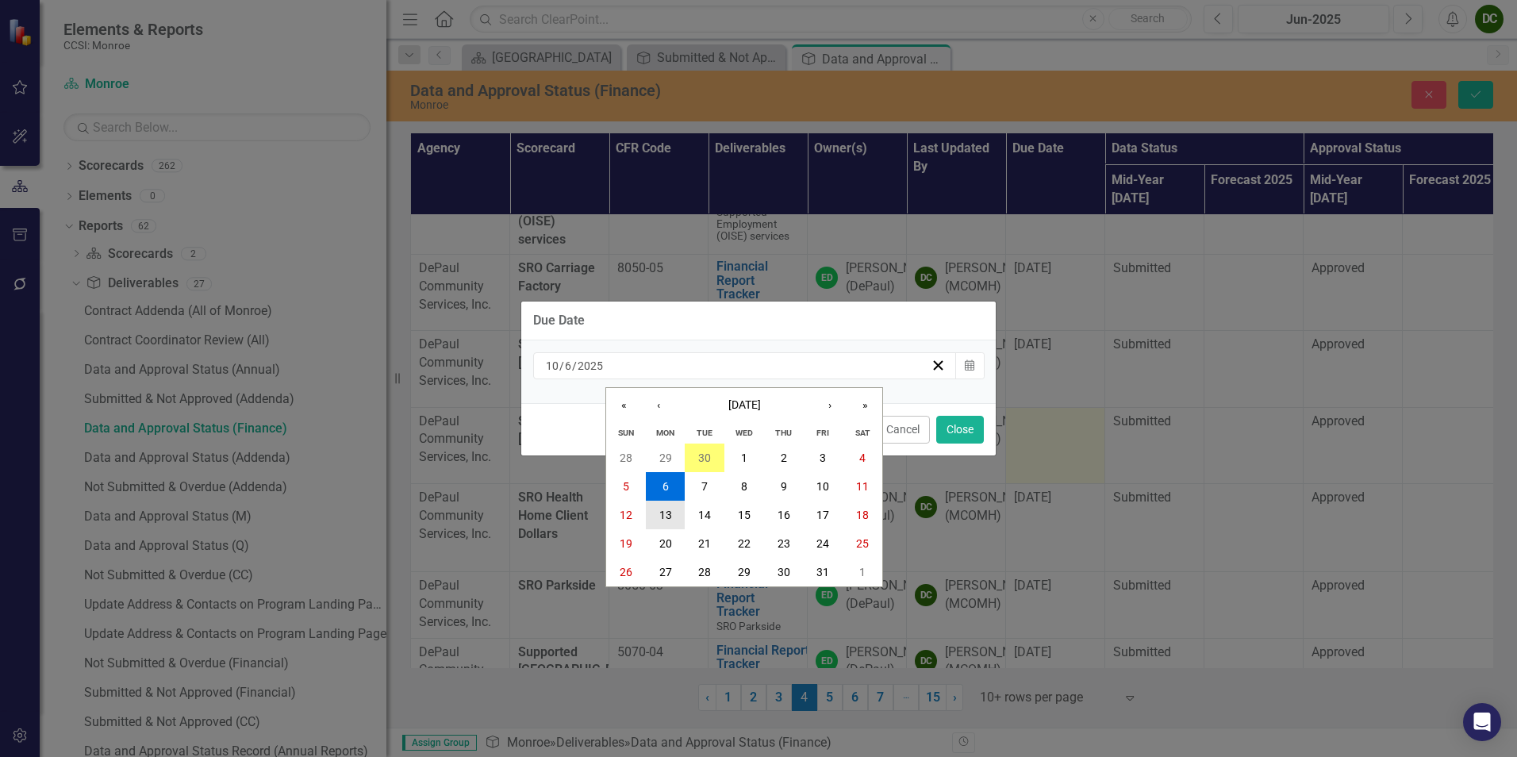
click at [670, 506] on button "13" at bounding box center [666, 515] width 40 height 29
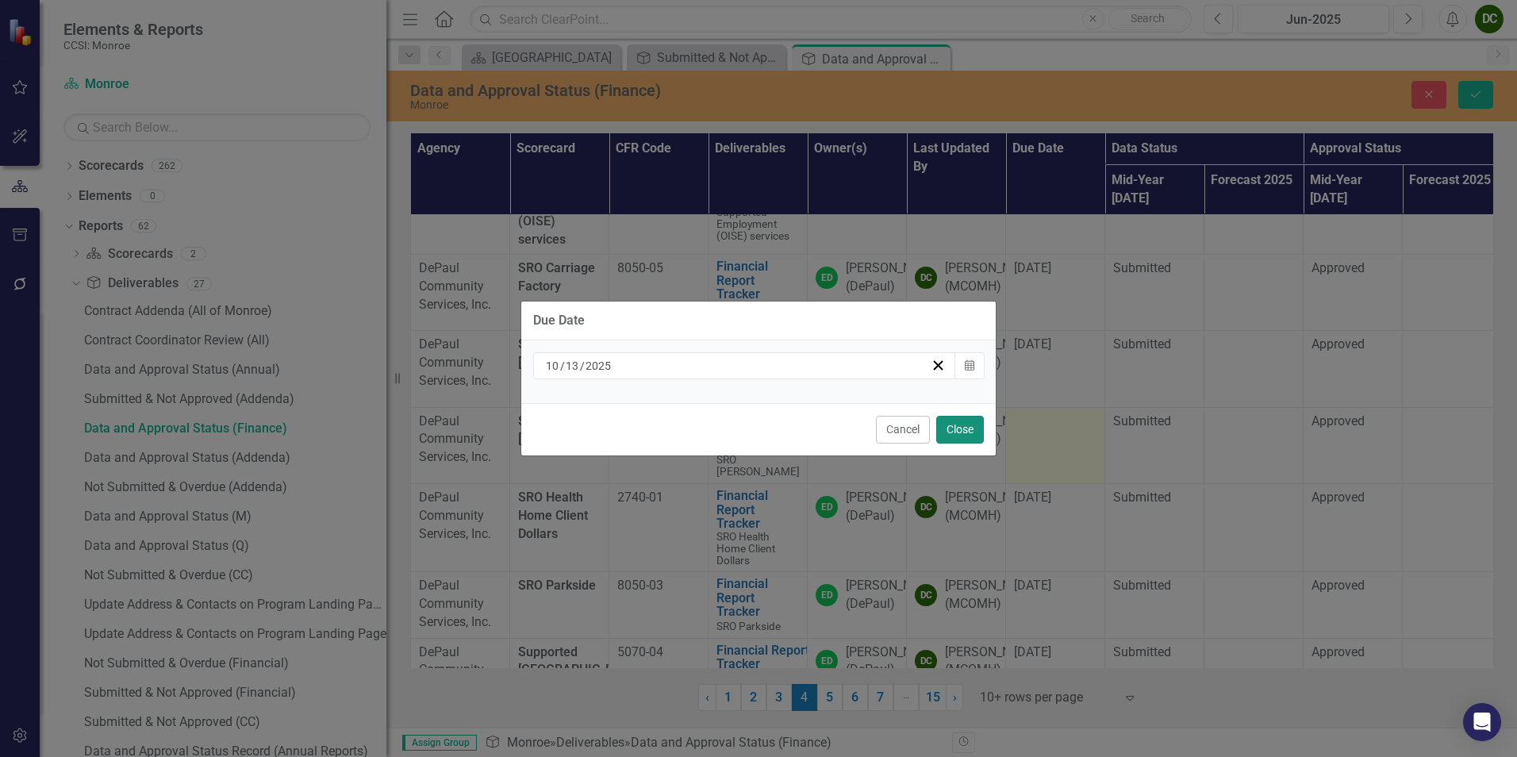
click at [950, 425] on button "Close" at bounding box center [960, 430] width 48 height 28
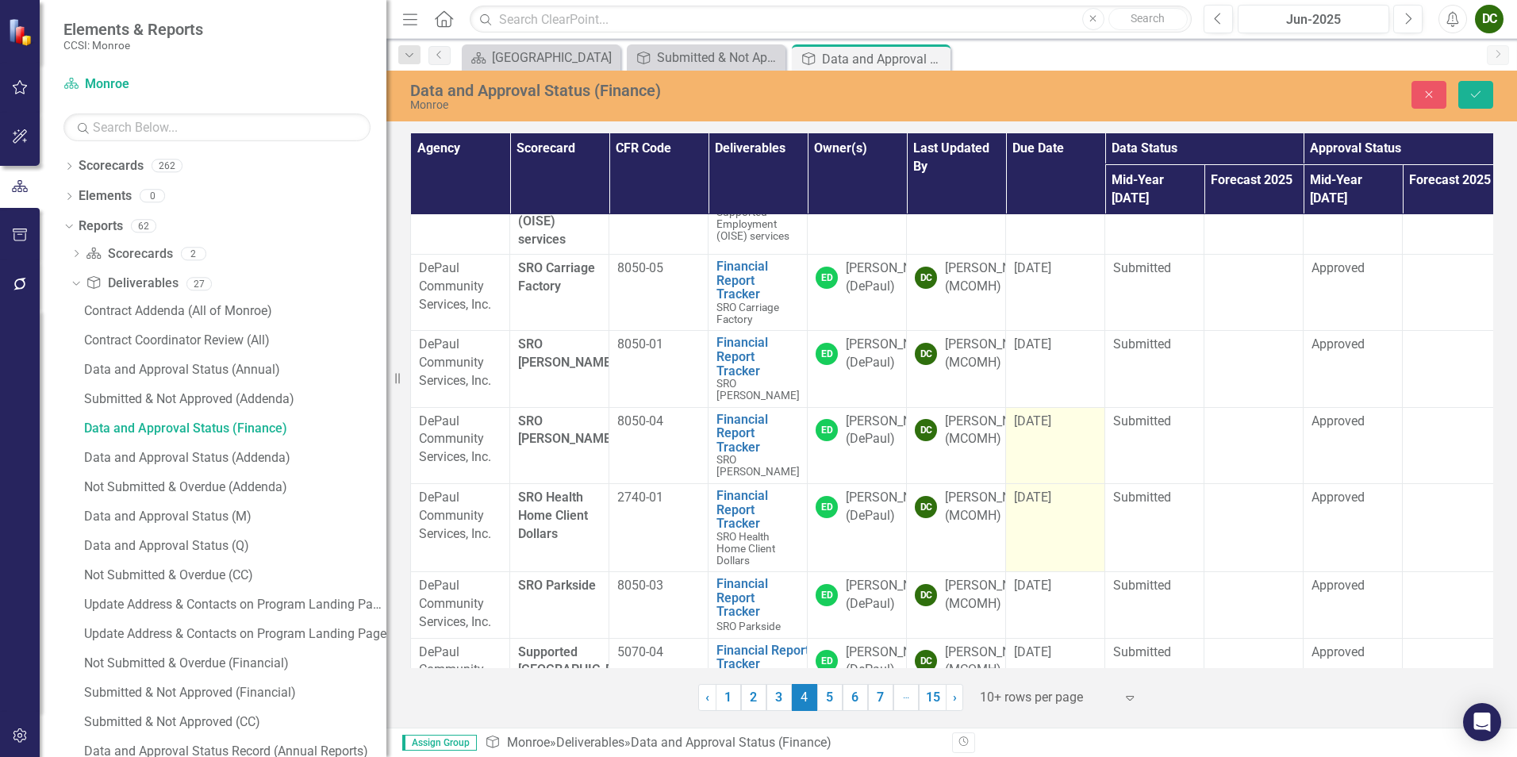
click at [1028, 489] on span "[DATE]" at bounding box center [1032, 496] width 37 height 15
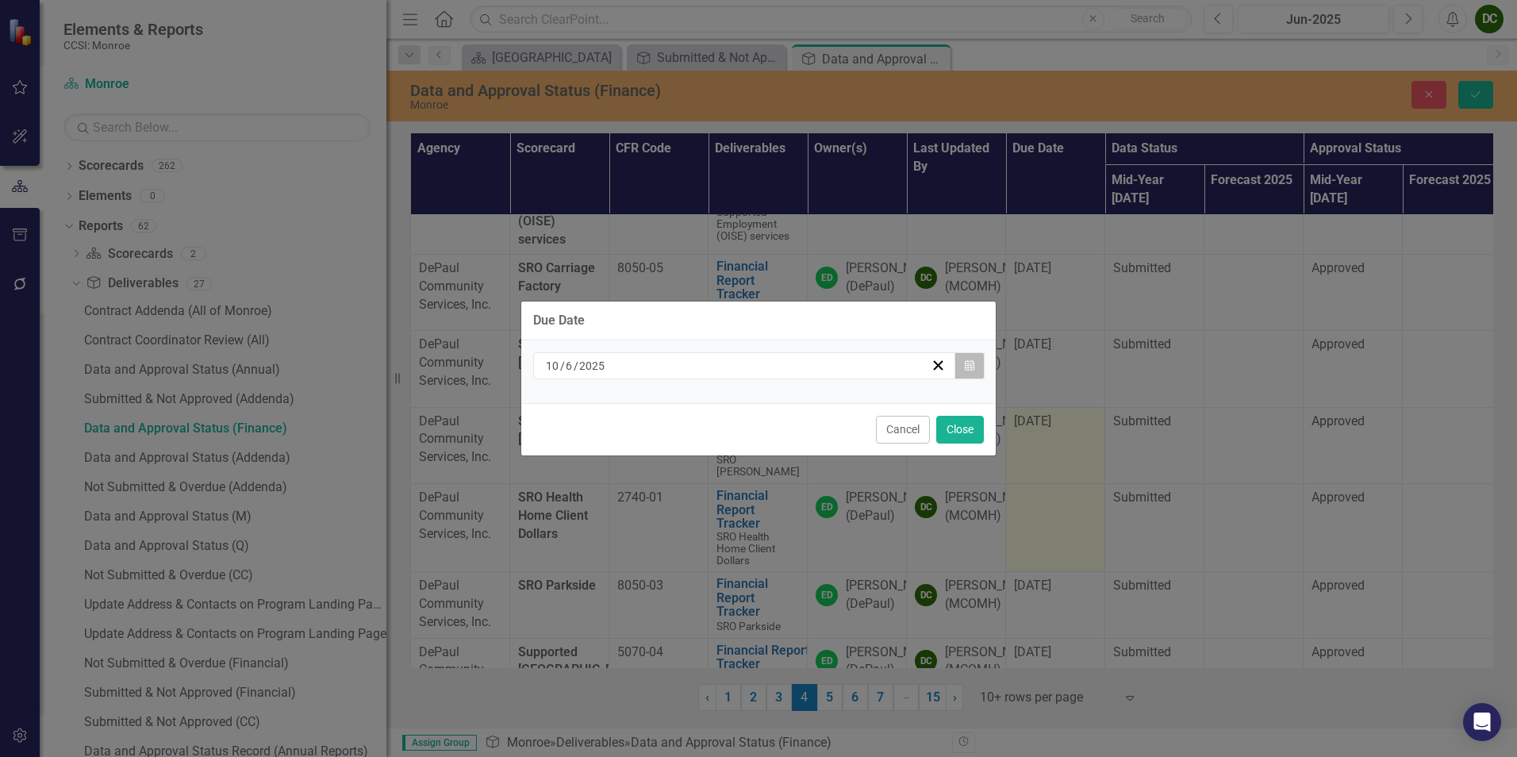
drag, startPoint x: 1028, startPoint y: 463, endPoint x: 976, endPoint y: 370, distance: 106.6
click at [976, 370] on button "Calendar" at bounding box center [969, 365] width 30 height 27
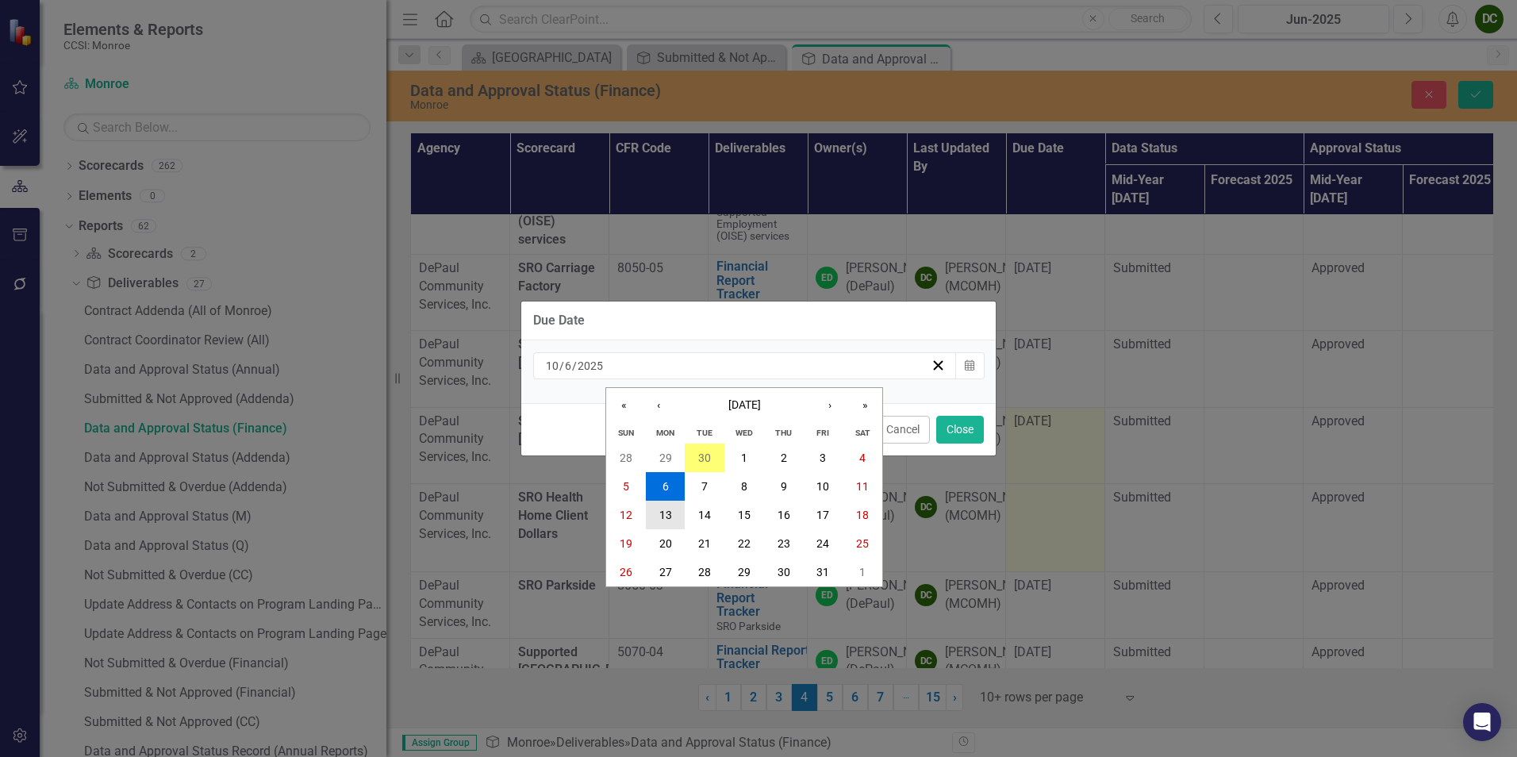
click at [669, 512] on abbr "13" at bounding box center [665, 515] width 13 height 13
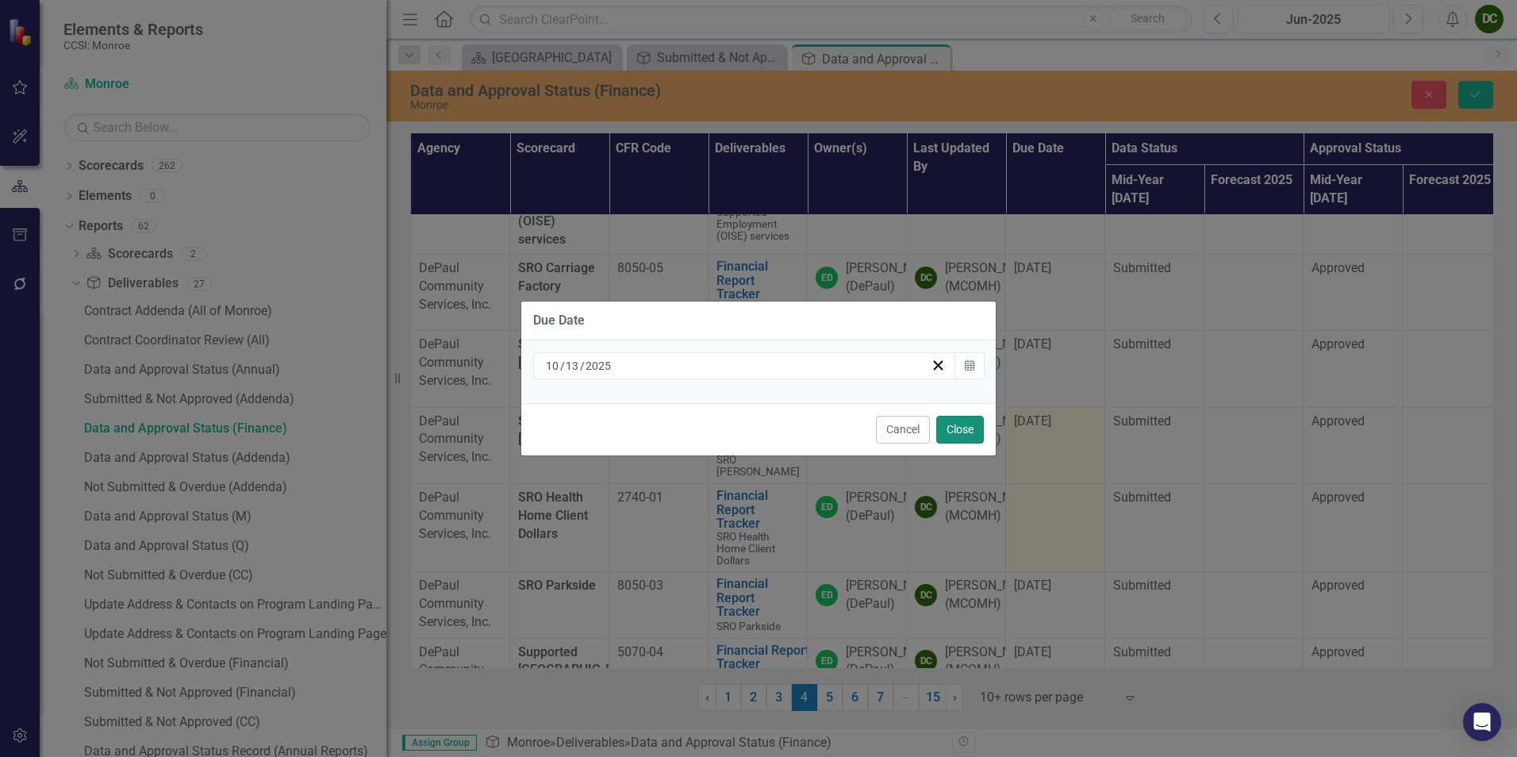
click at [961, 432] on button "Close" at bounding box center [960, 430] width 48 height 28
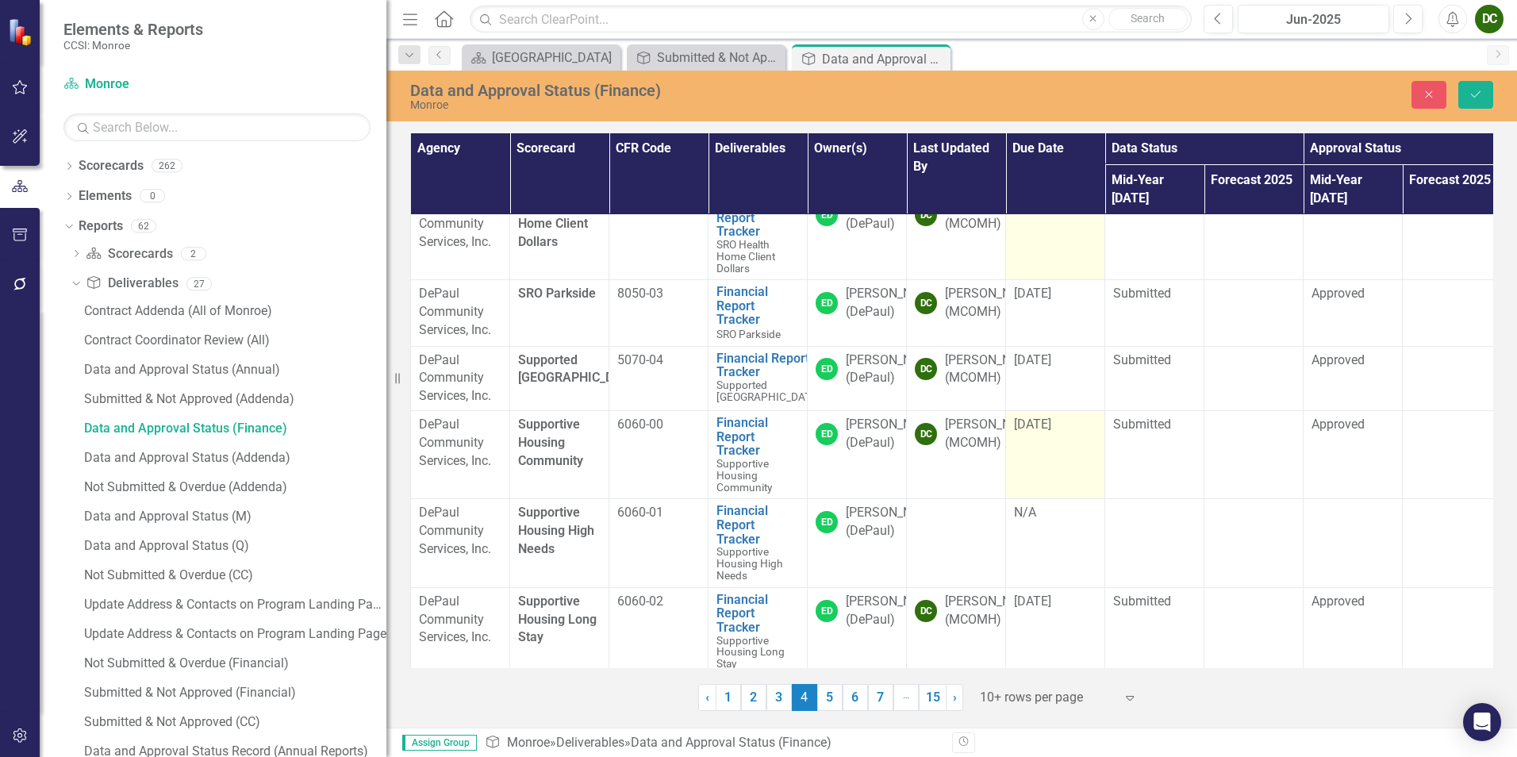
scroll to position [133, 0]
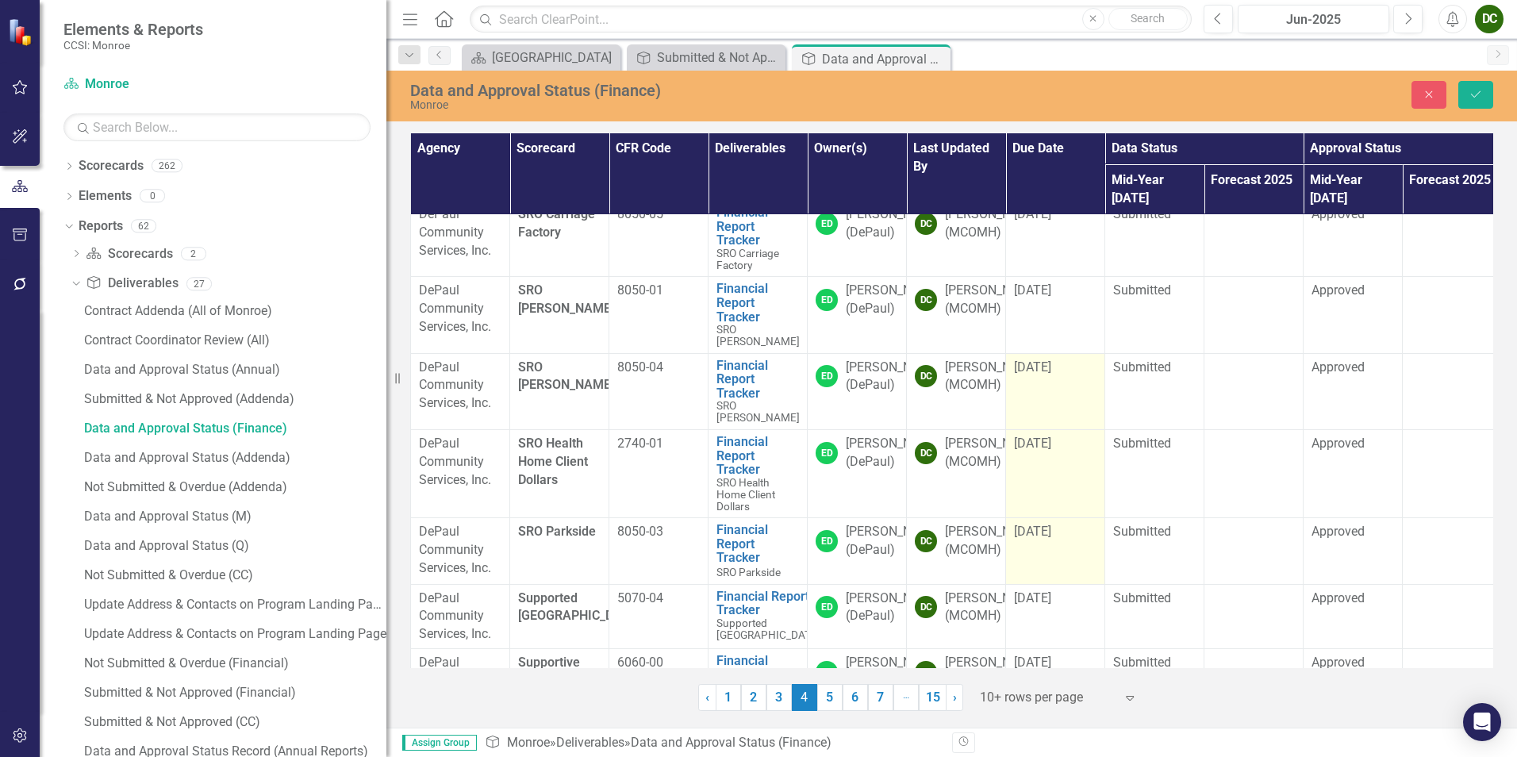
click at [1038, 524] on span "[DATE]" at bounding box center [1032, 531] width 37 height 15
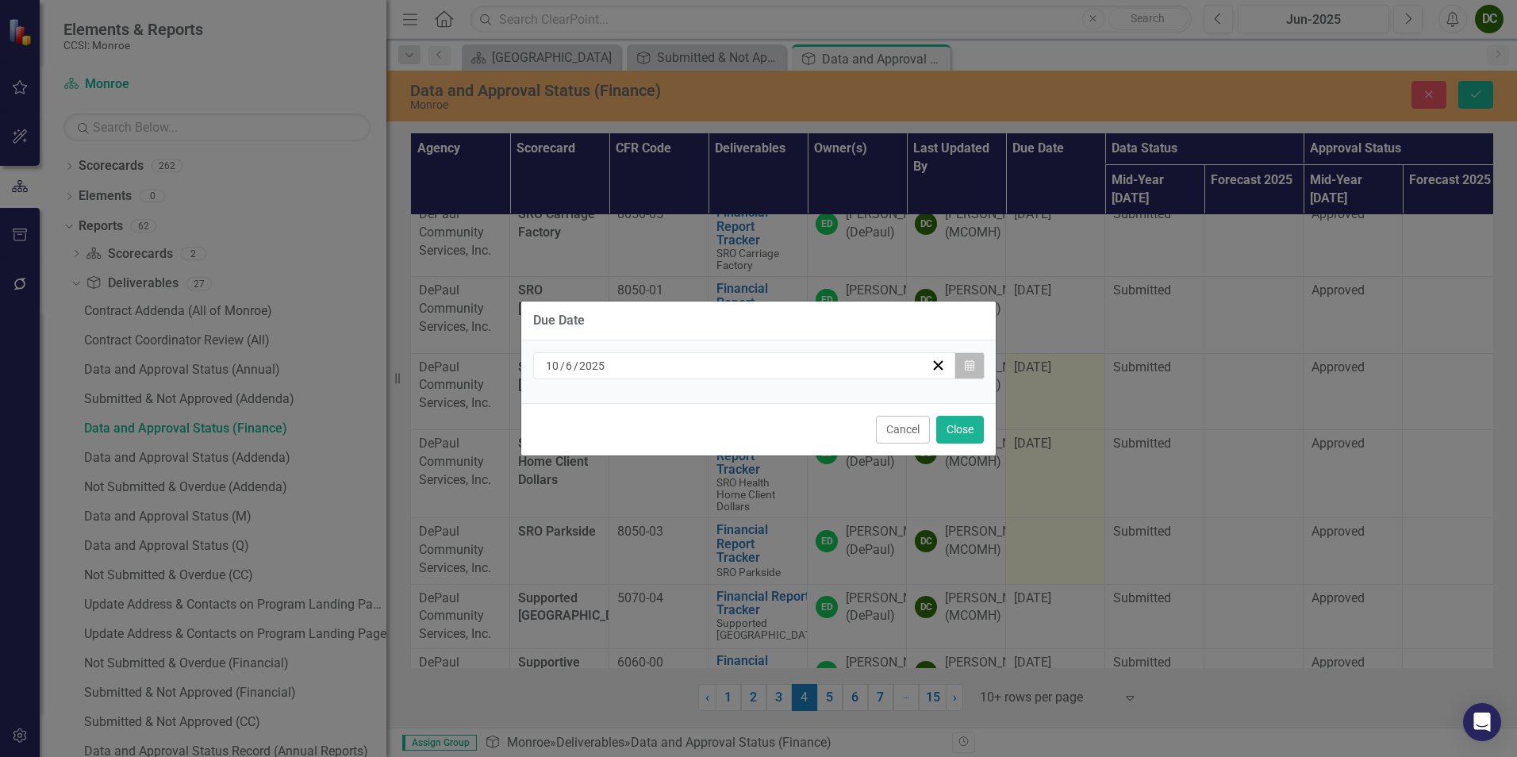
drag, startPoint x: 1038, startPoint y: 493, endPoint x: 964, endPoint y: 363, distance: 149.6
click at [965, 363] on icon "Calendar" at bounding box center [970, 365] width 10 height 11
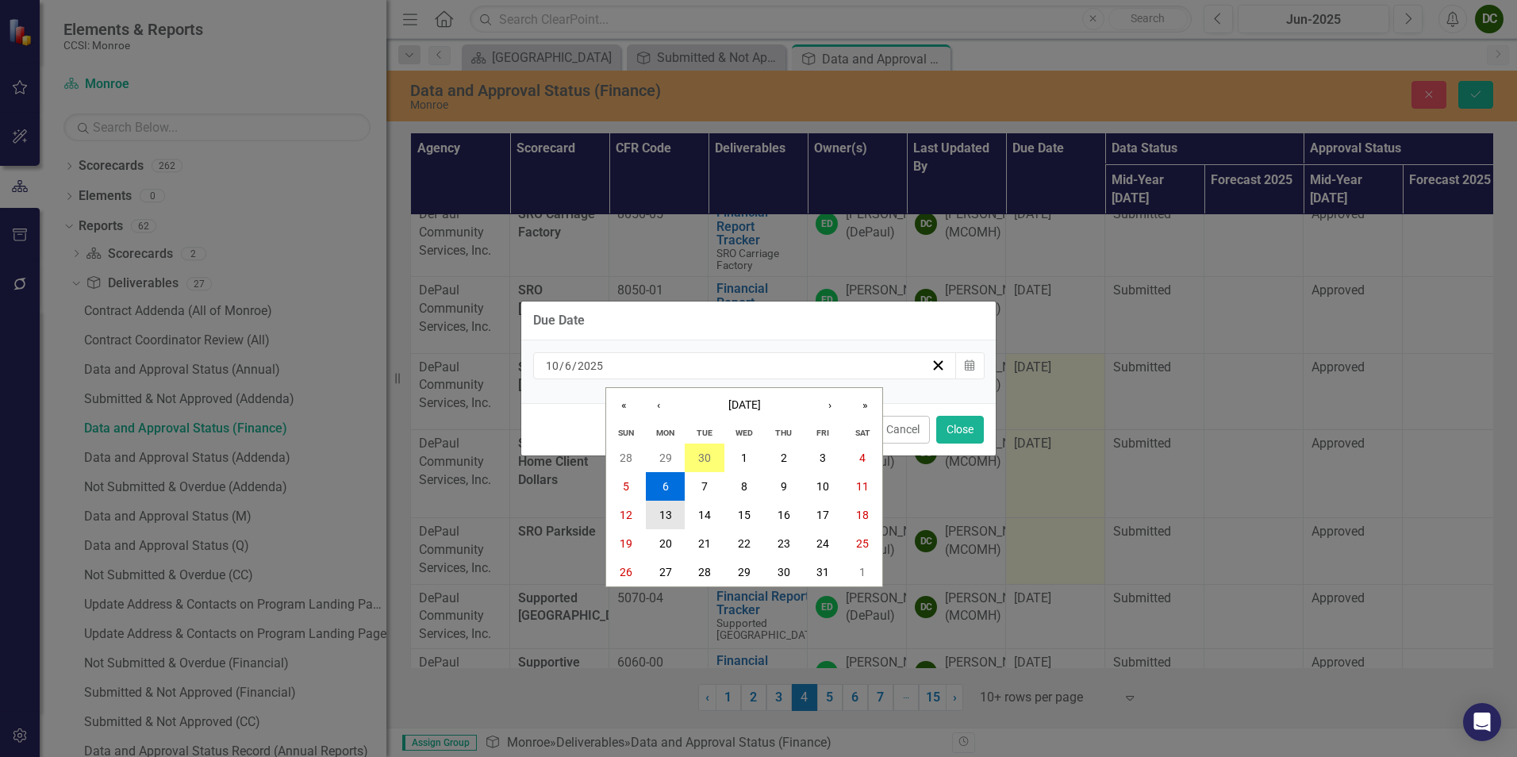
click at [670, 512] on abbr "13" at bounding box center [665, 515] width 13 height 13
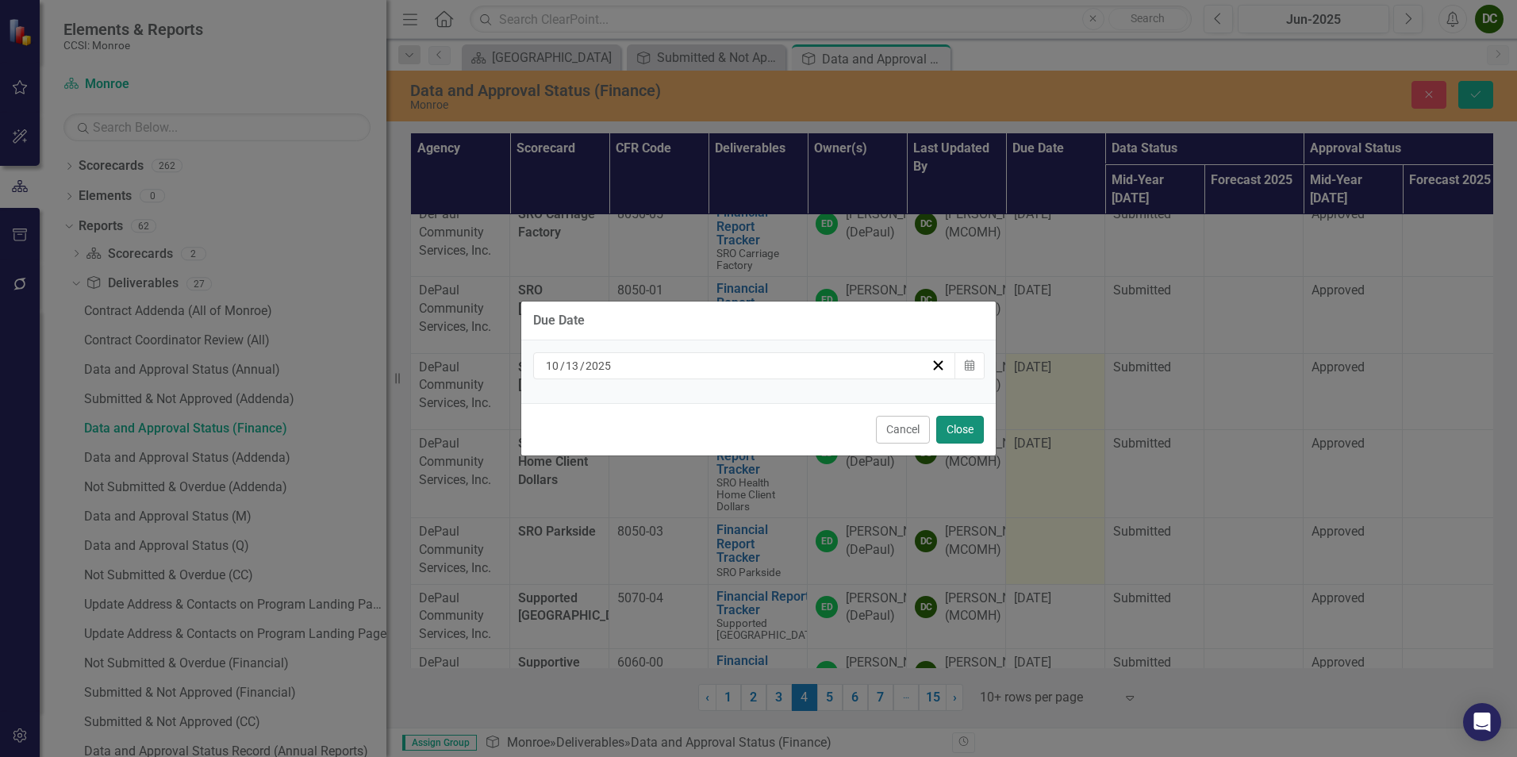
click at [955, 439] on button "Close" at bounding box center [960, 430] width 48 height 28
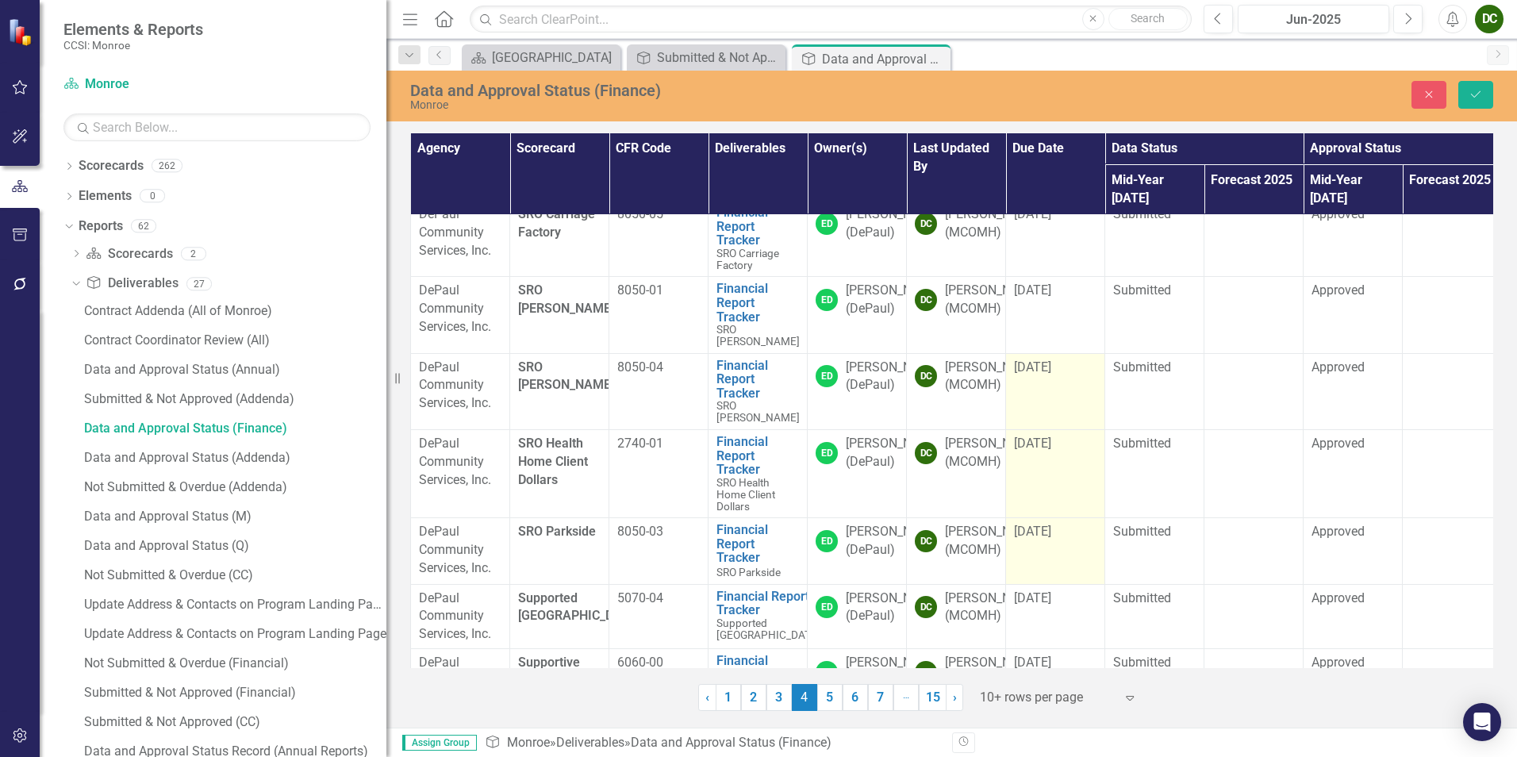
scroll to position [371, 0]
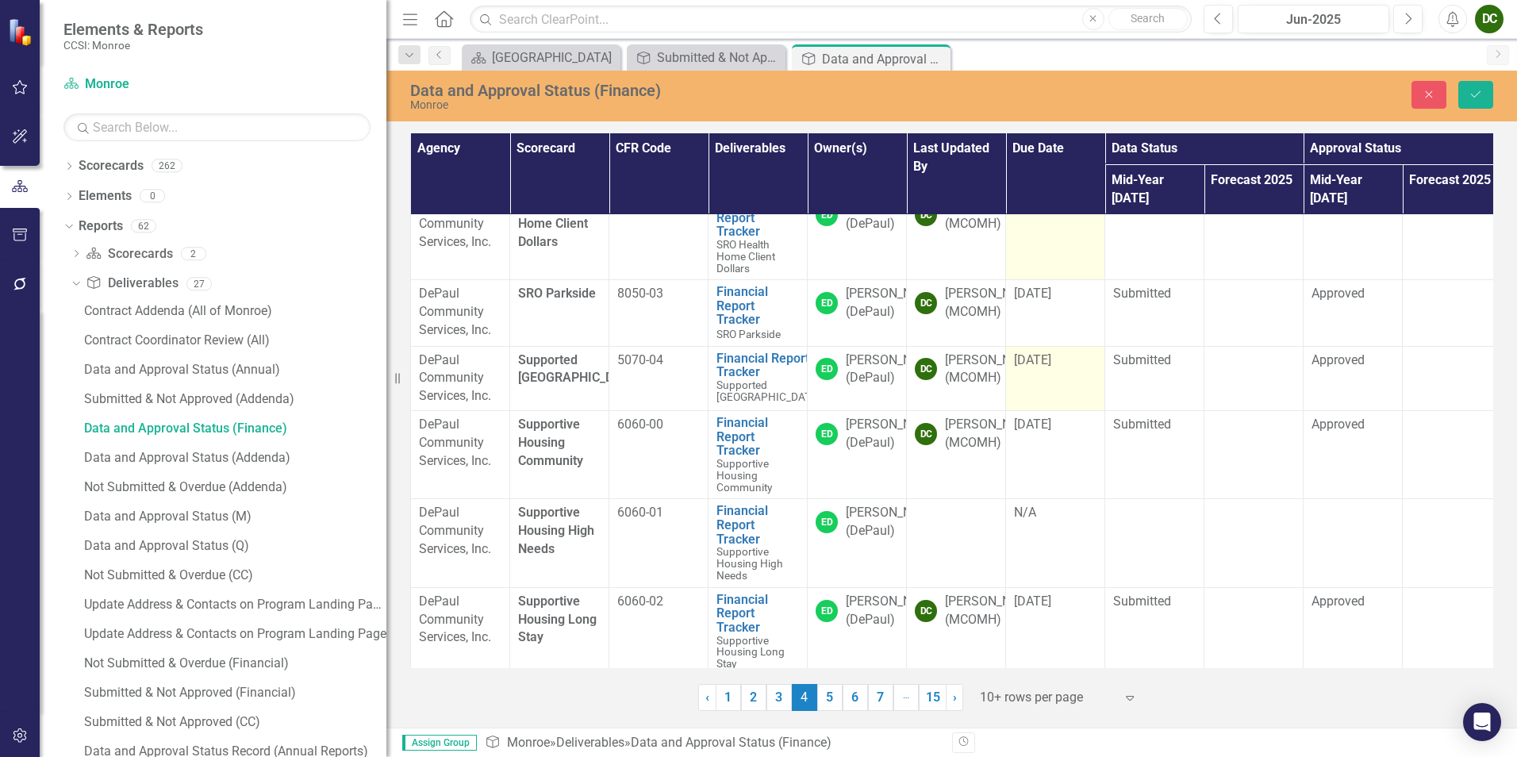
click at [1046, 352] on span "[DATE]" at bounding box center [1032, 359] width 37 height 15
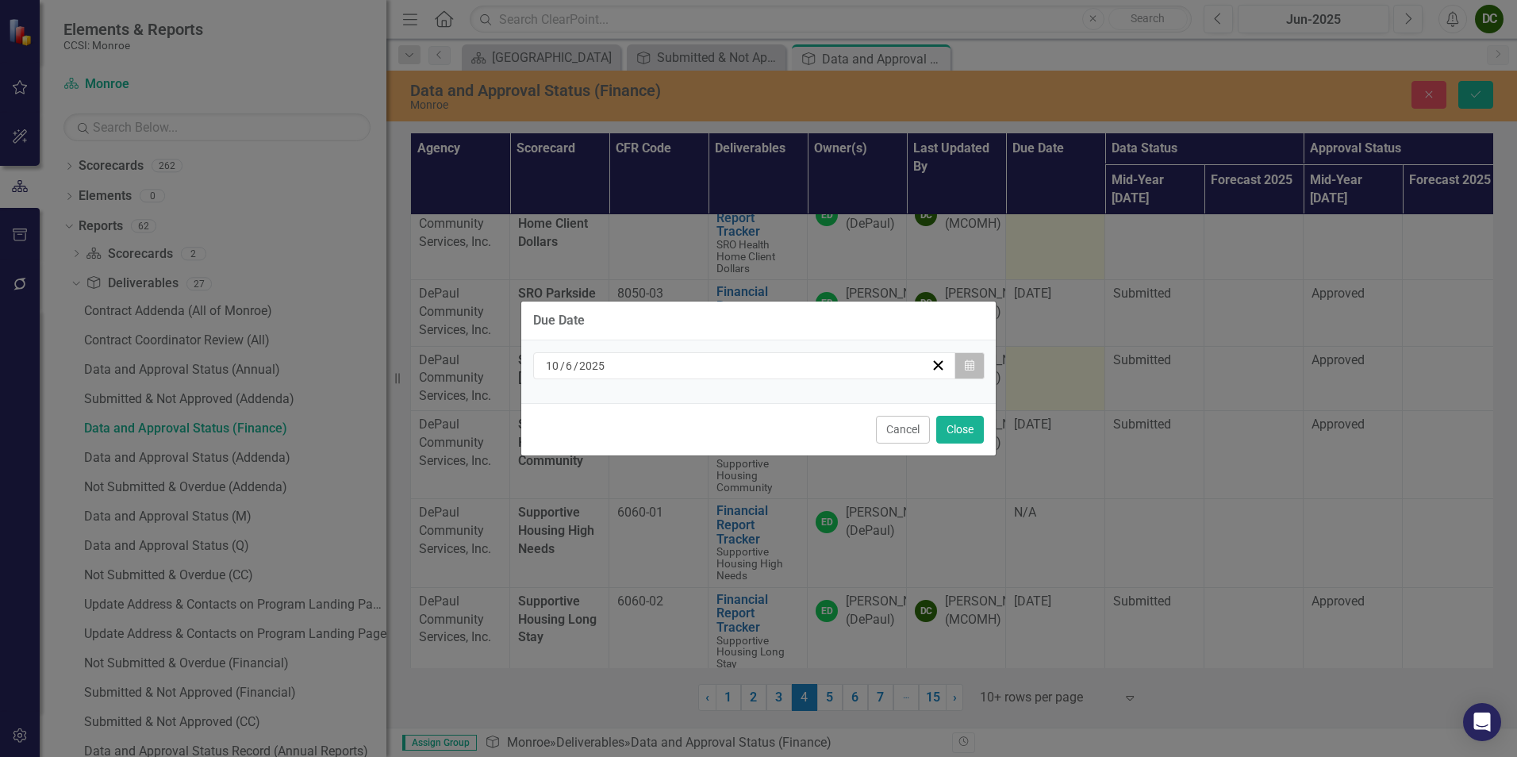
drag, startPoint x: 1046, startPoint y: 332, endPoint x: 970, endPoint y: 369, distance: 84.4
click at [970, 369] on icon "Calendar" at bounding box center [970, 365] width 10 height 11
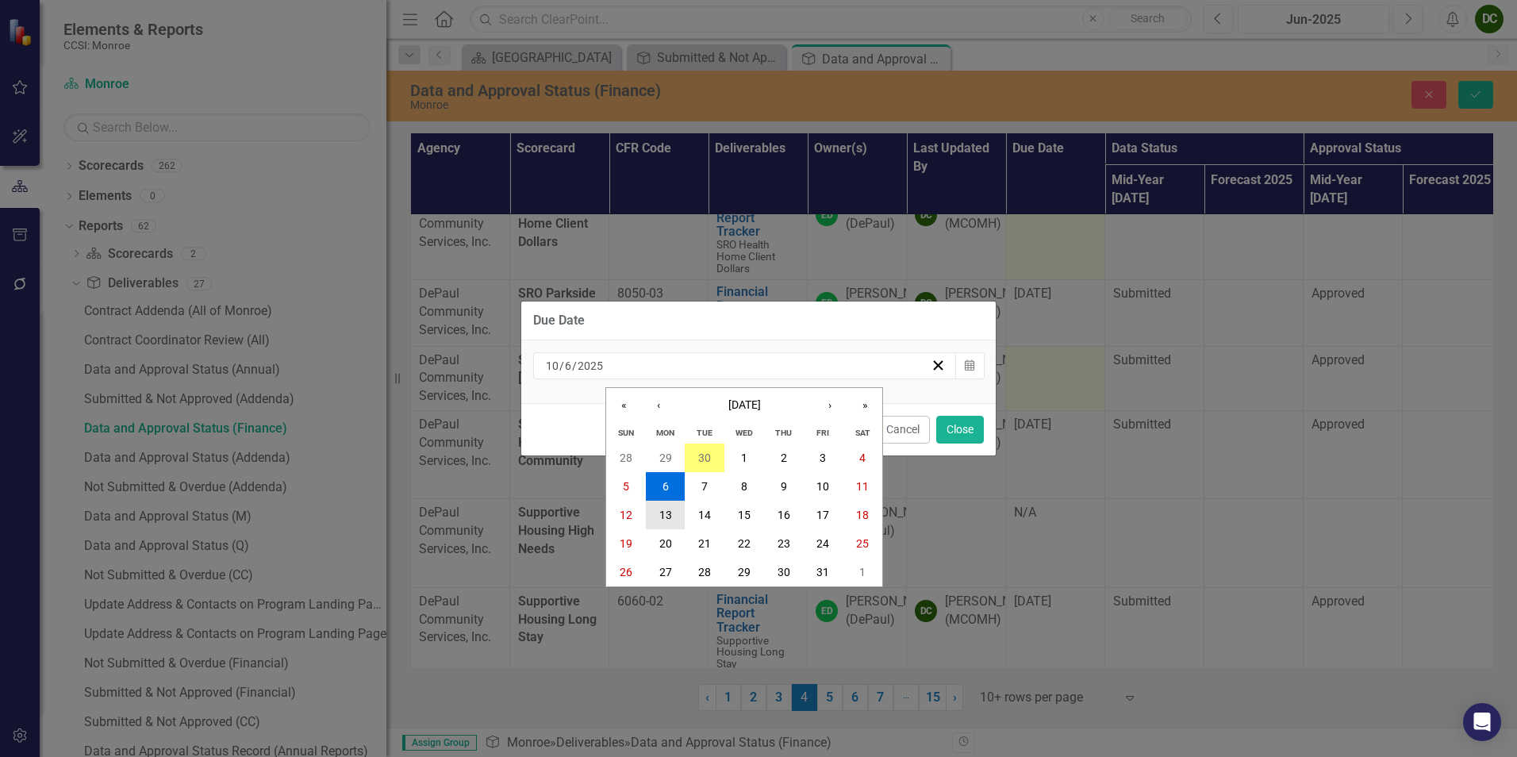
click at [679, 506] on button "13" at bounding box center [666, 515] width 40 height 29
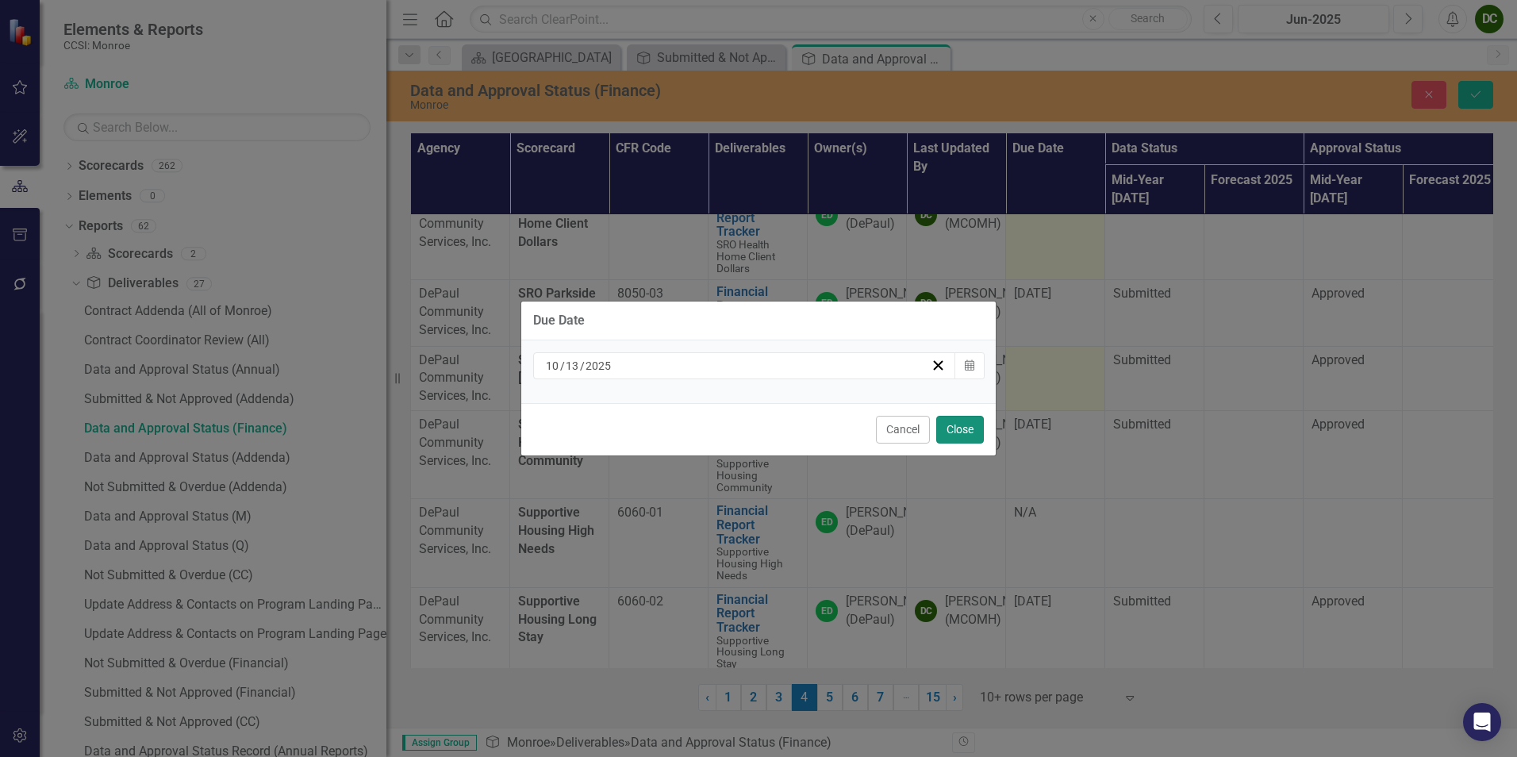
click at [951, 429] on button "Close" at bounding box center [960, 430] width 48 height 28
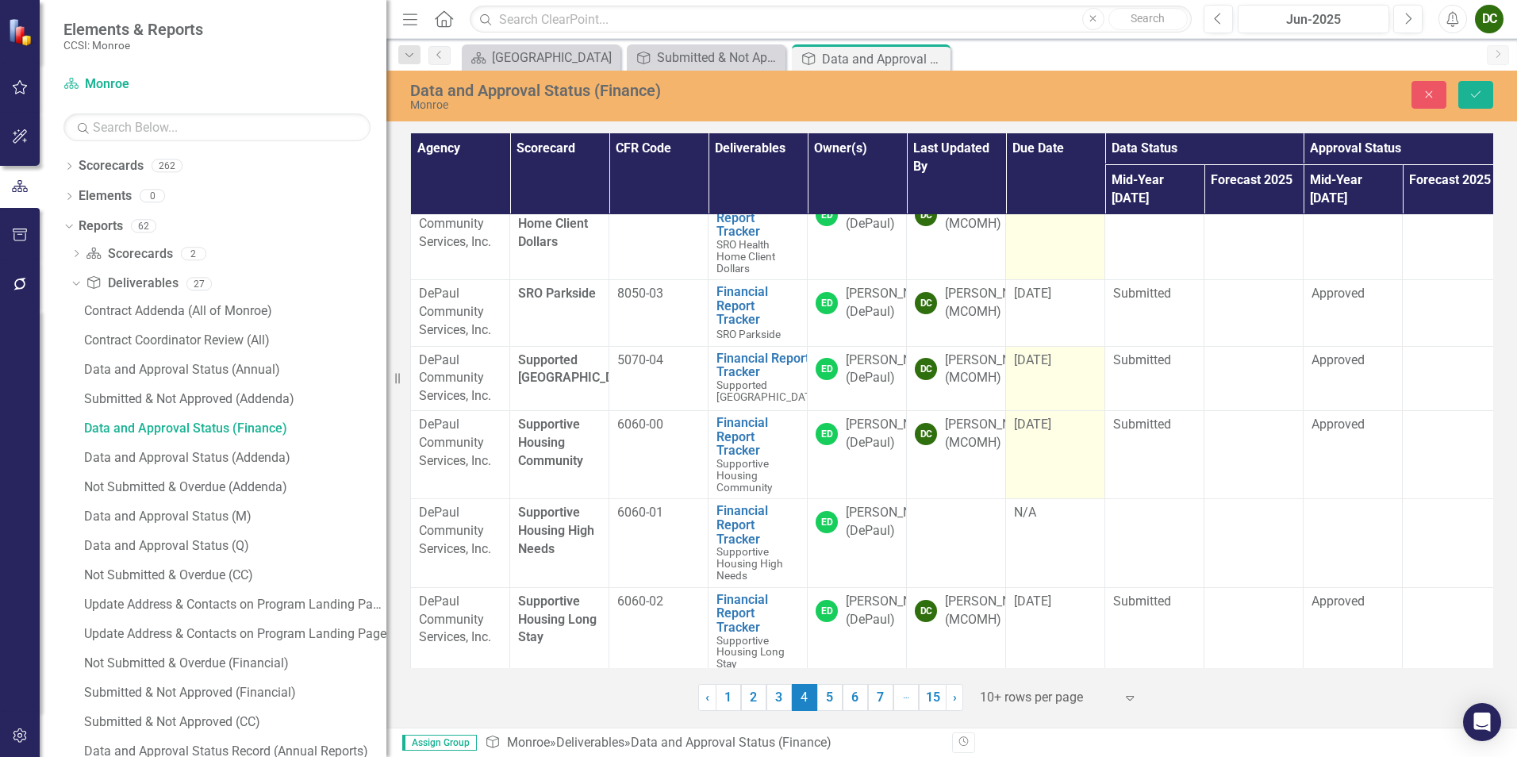
click at [1040, 416] on span "[DATE]" at bounding box center [1032, 423] width 37 height 15
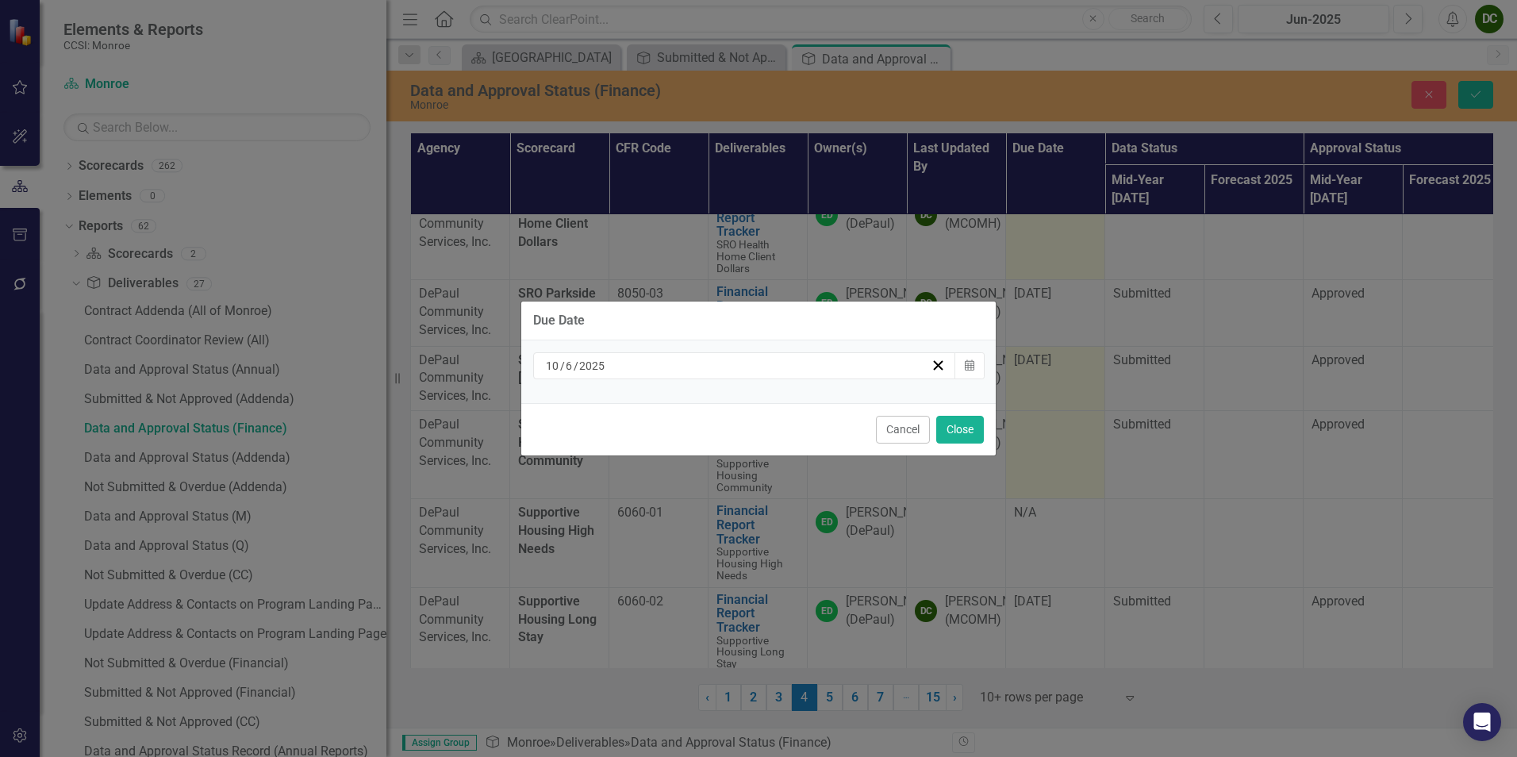
drag, startPoint x: 1040, startPoint y: 408, endPoint x: 935, endPoint y: 392, distance: 106.7
click at [974, 371] on button "Calendar" at bounding box center [969, 365] width 30 height 27
click at [968, 366] on icon "button" at bounding box center [970, 364] width 10 height 11
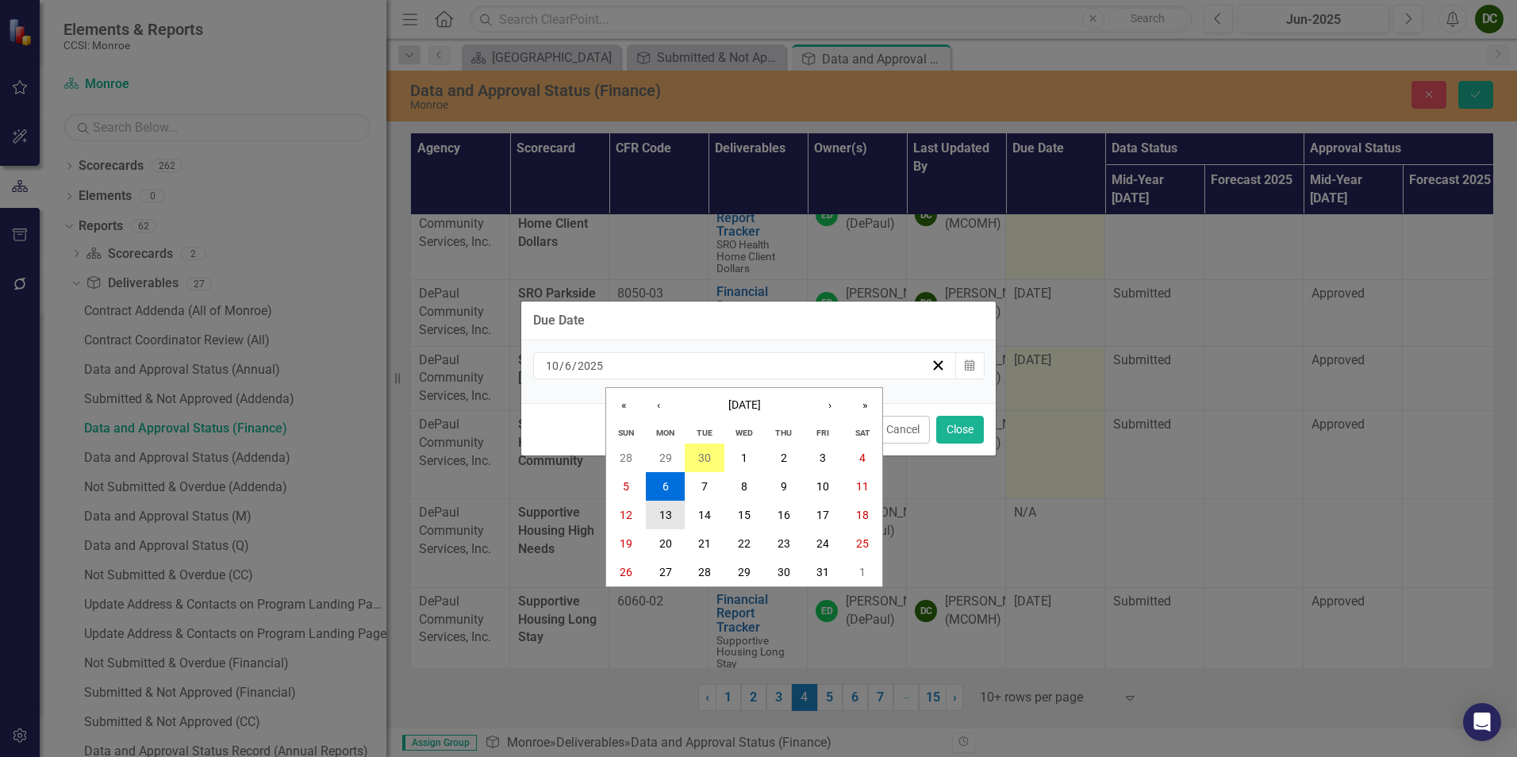
click at [657, 504] on button "13" at bounding box center [666, 515] width 40 height 29
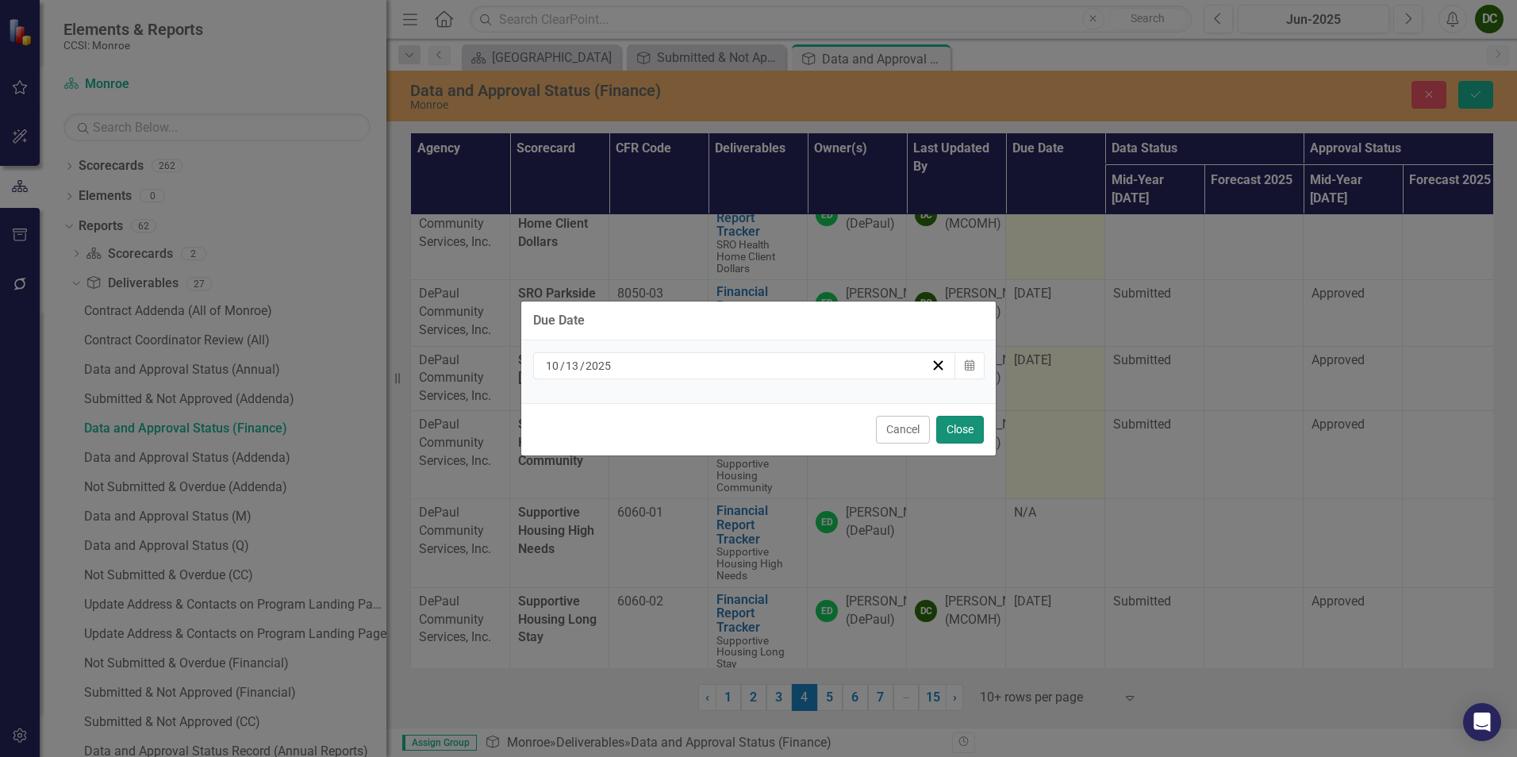
click at [937, 434] on button "Close" at bounding box center [960, 430] width 48 height 28
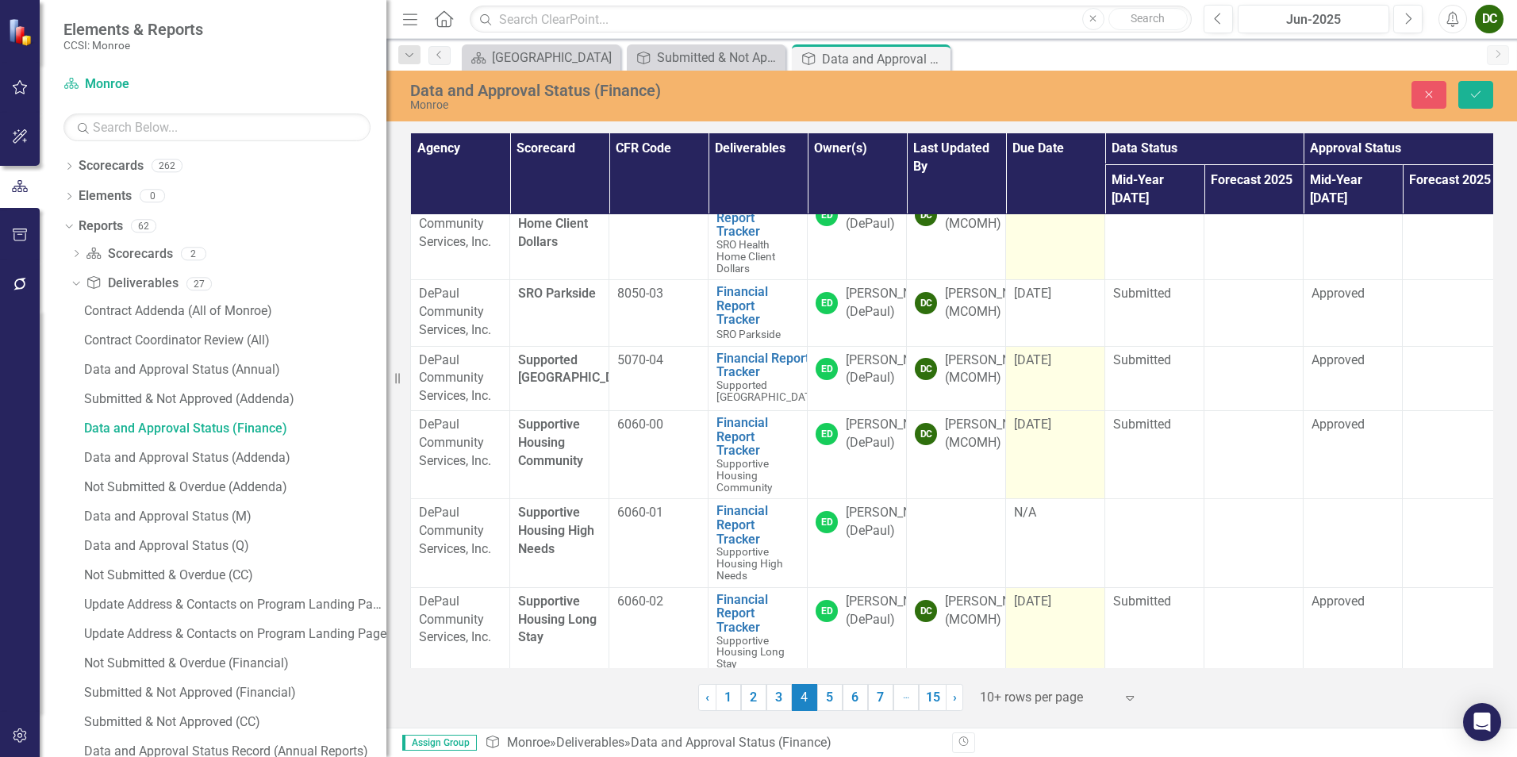
click at [1027, 593] on span "[DATE]" at bounding box center [1032, 600] width 37 height 15
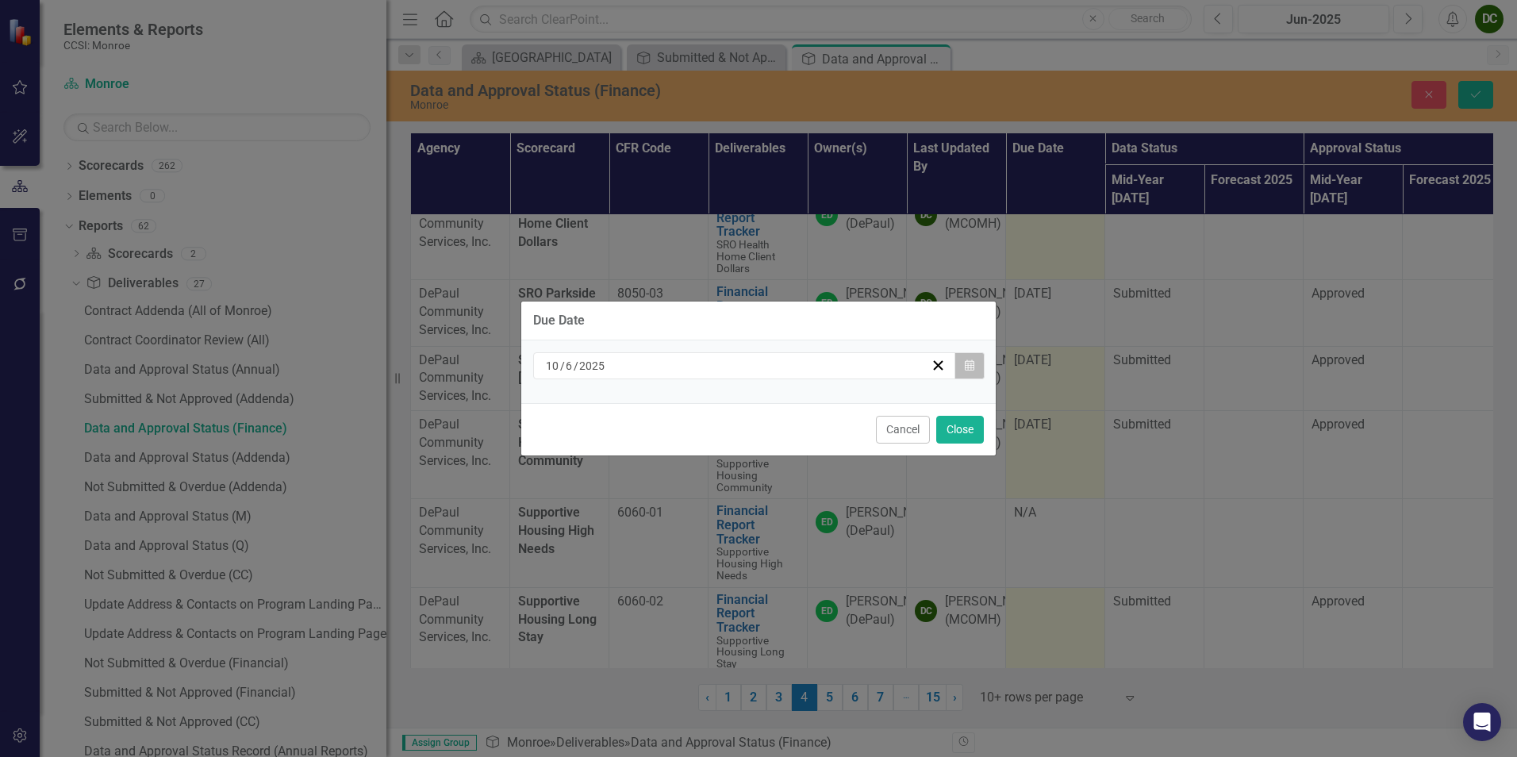
drag, startPoint x: 1027, startPoint y: 582, endPoint x: 970, endPoint y: 364, distance: 225.3
click at [970, 364] on icon "Calendar" at bounding box center [970, 365] width 10 height 11
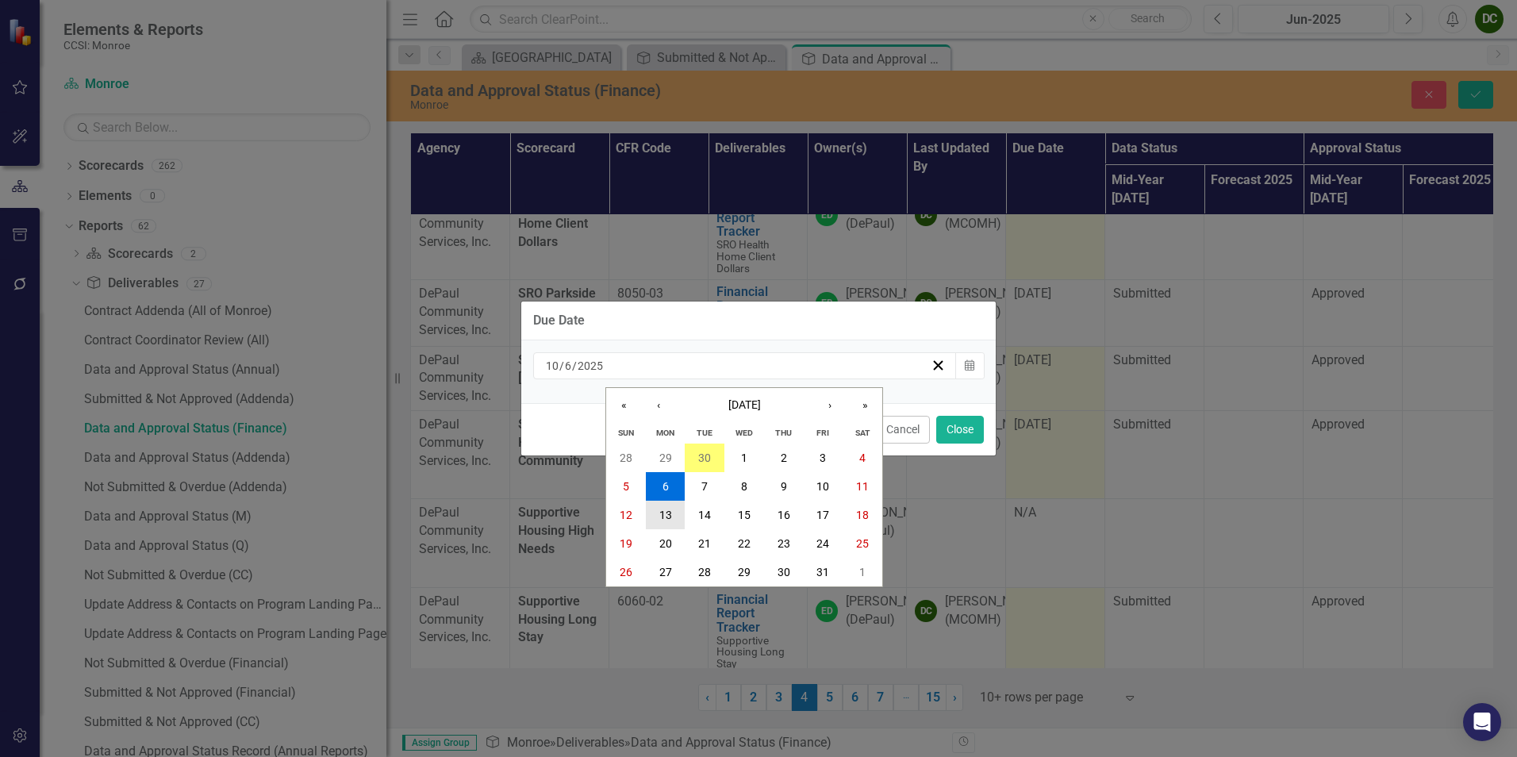
click at [666, 512] on abbr "13" at bounding box center [665, 515] width 13 height 13
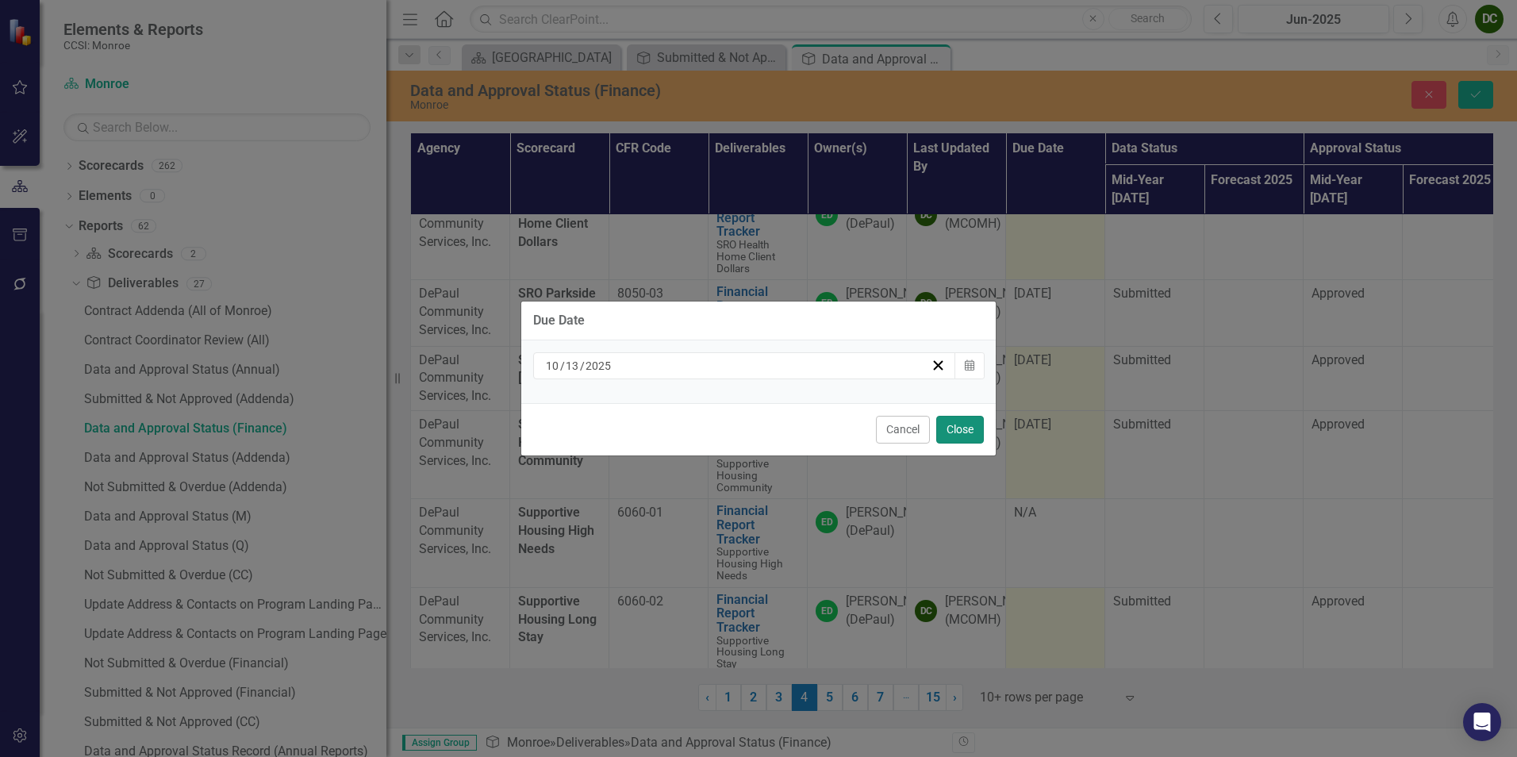
click at [954, 428] on button "Close" at bounding box center [960, 430] width 48 height 28
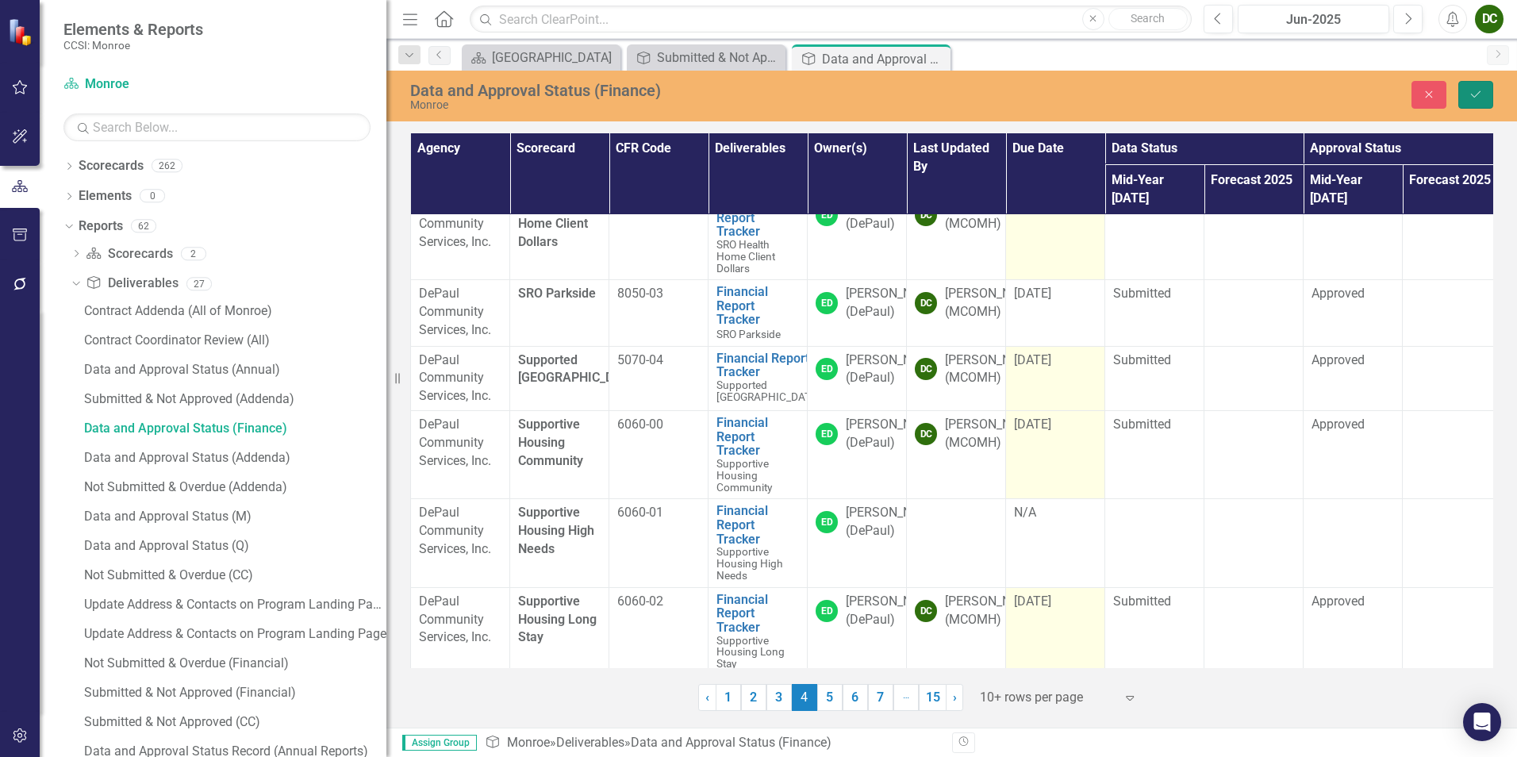
click at [1462, 97] on button "Save" at bounding box center [1475, 95] width 35 height 28
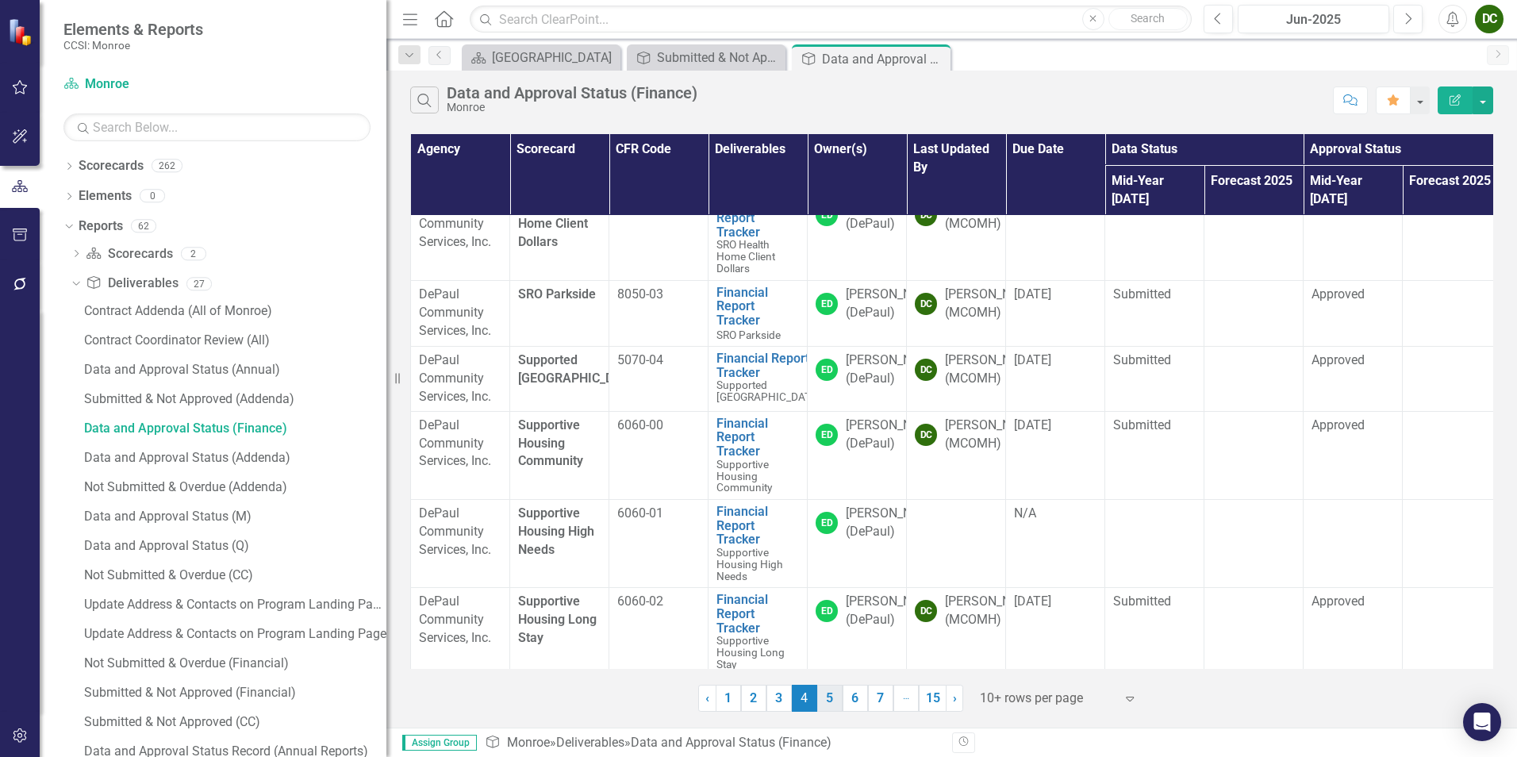
click at [831, 700] on link "5" at bounding box center [829, 698] width 25 height 27
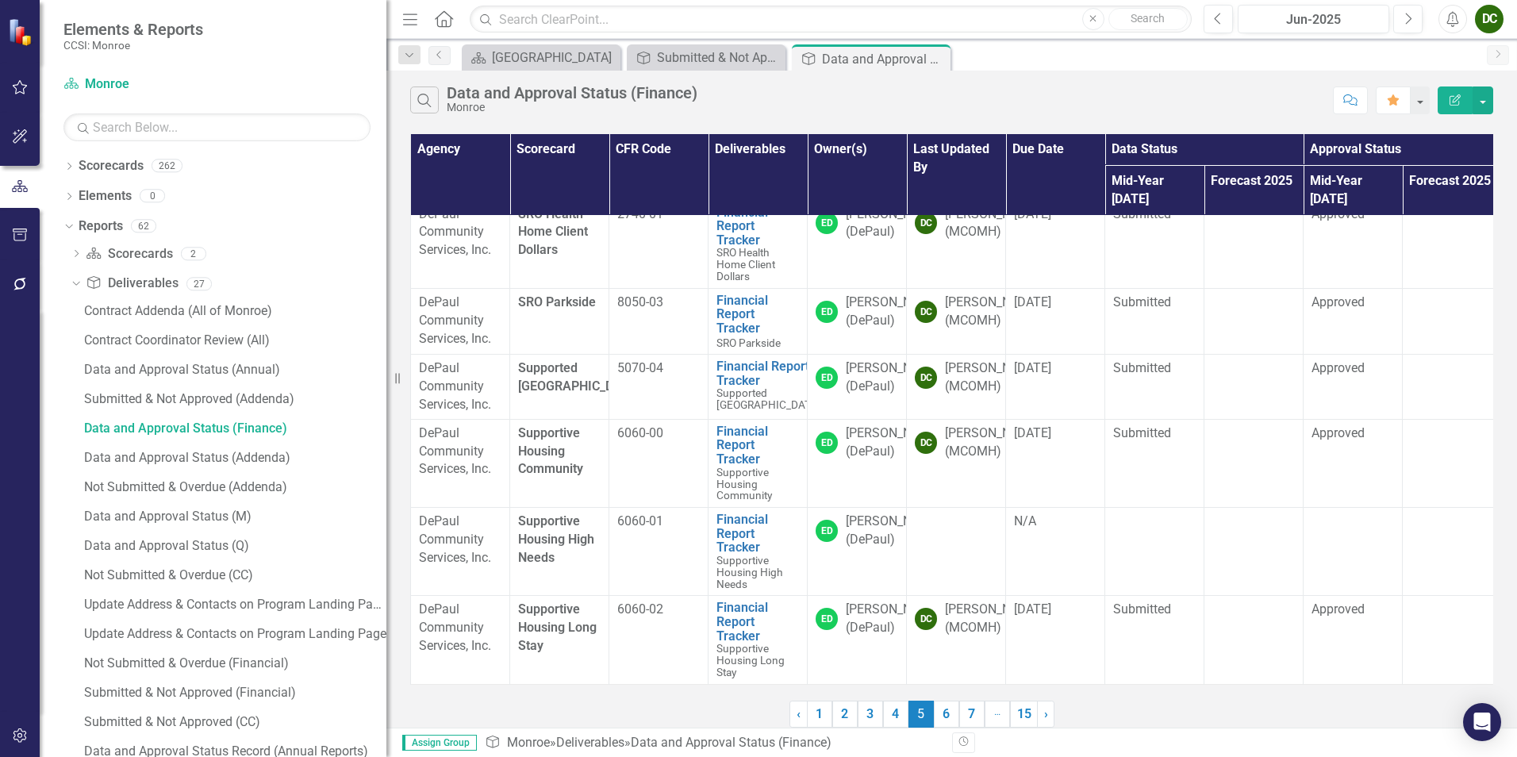
scroll to position [0, 0]
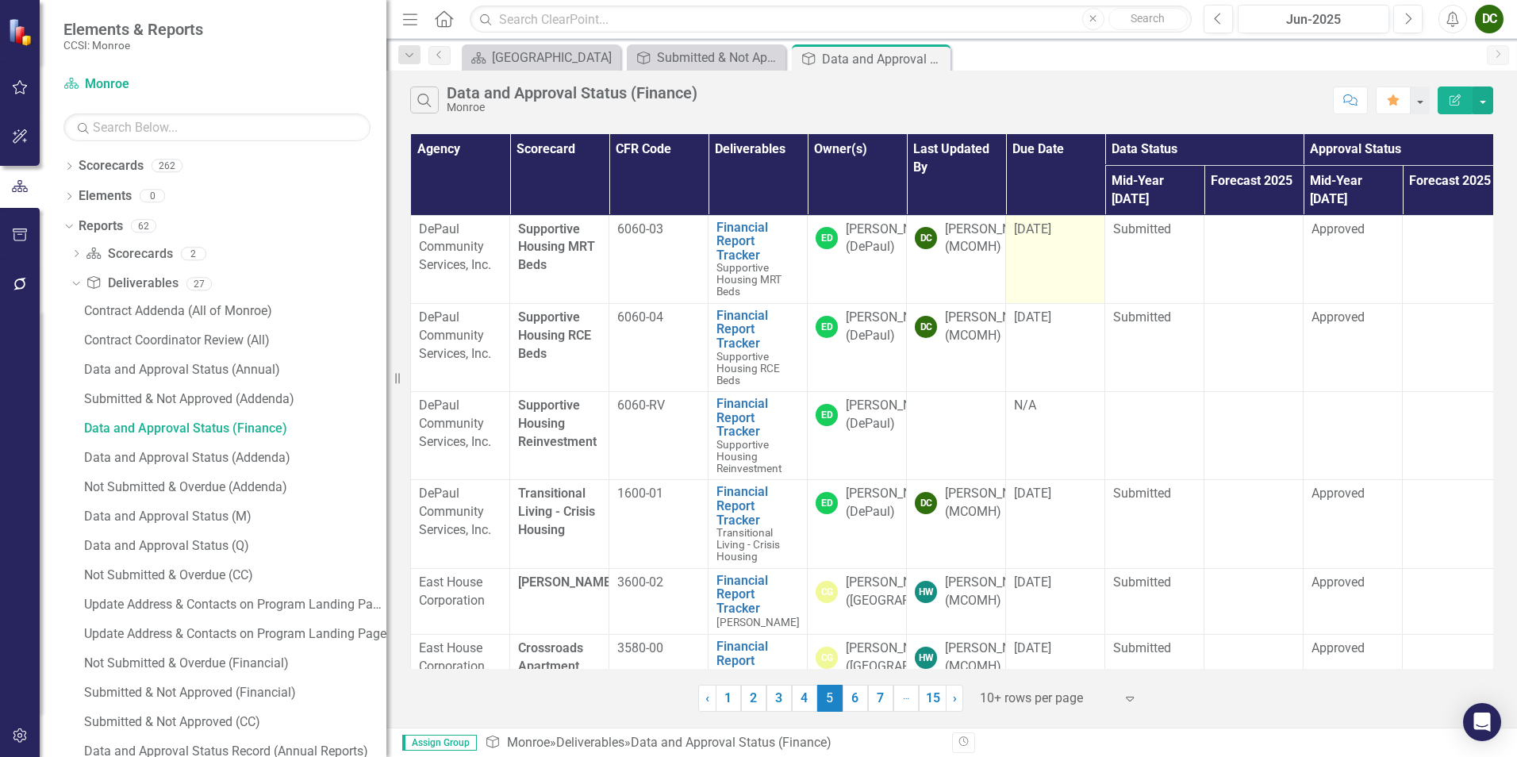
click at [1051, 221] on span "[DATE]" at bounding box center [1032, 228] width 37 height 15
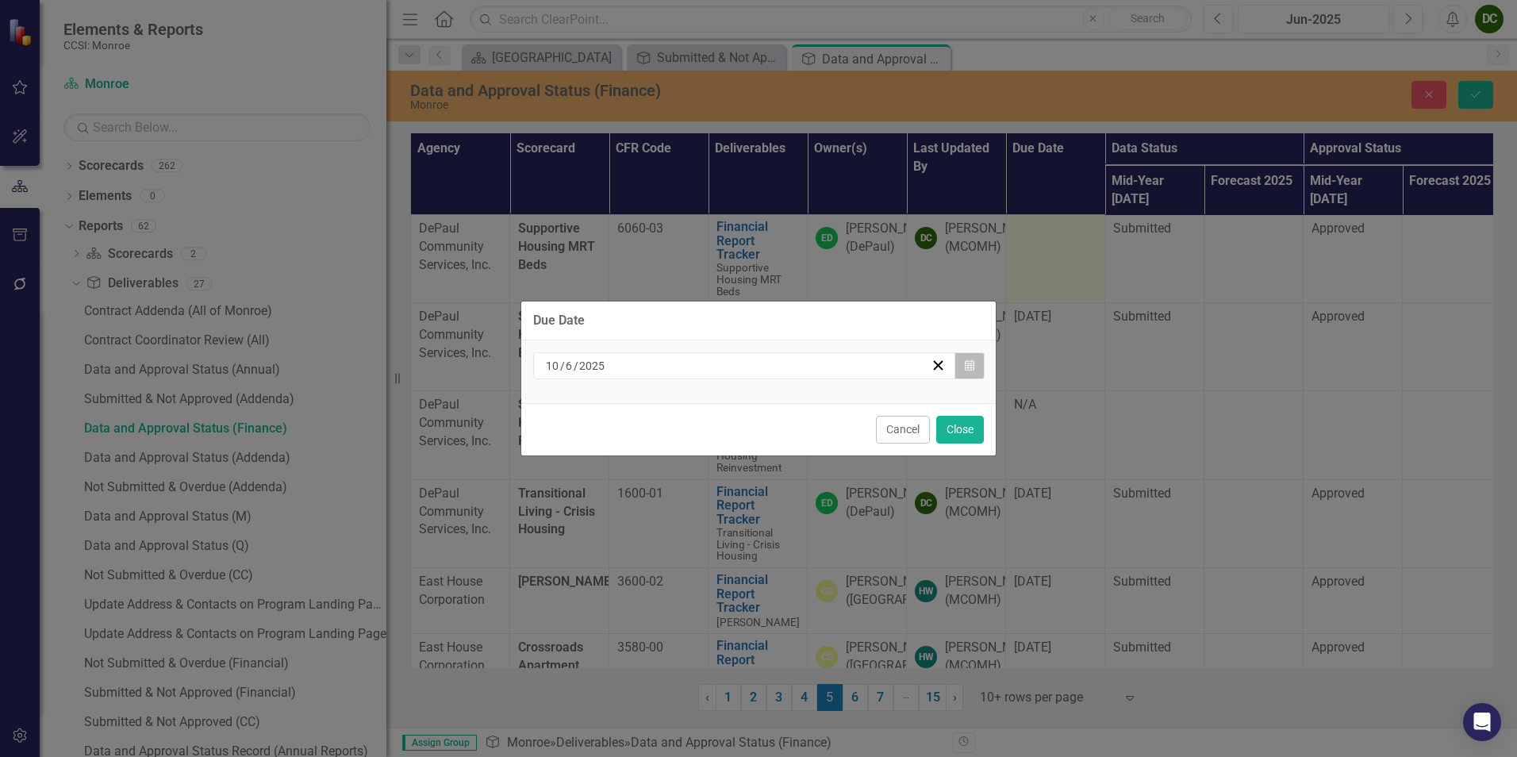
click at [977, 367] on button "Calendar" at bounding box center [969, 365] width 30 height 27
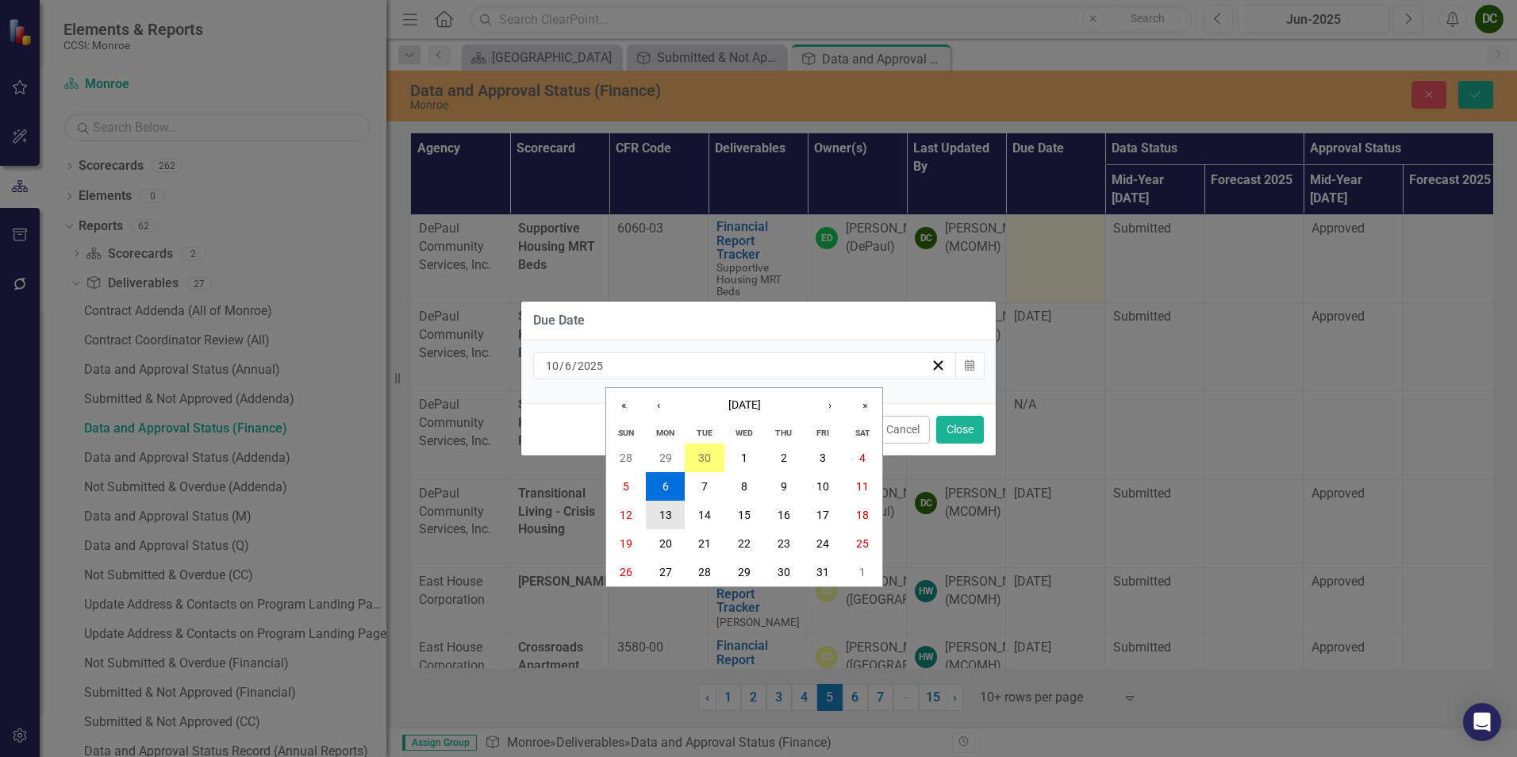
click at [674, 511] on button "13" at bounding box center [666, 515] width 40 height 29
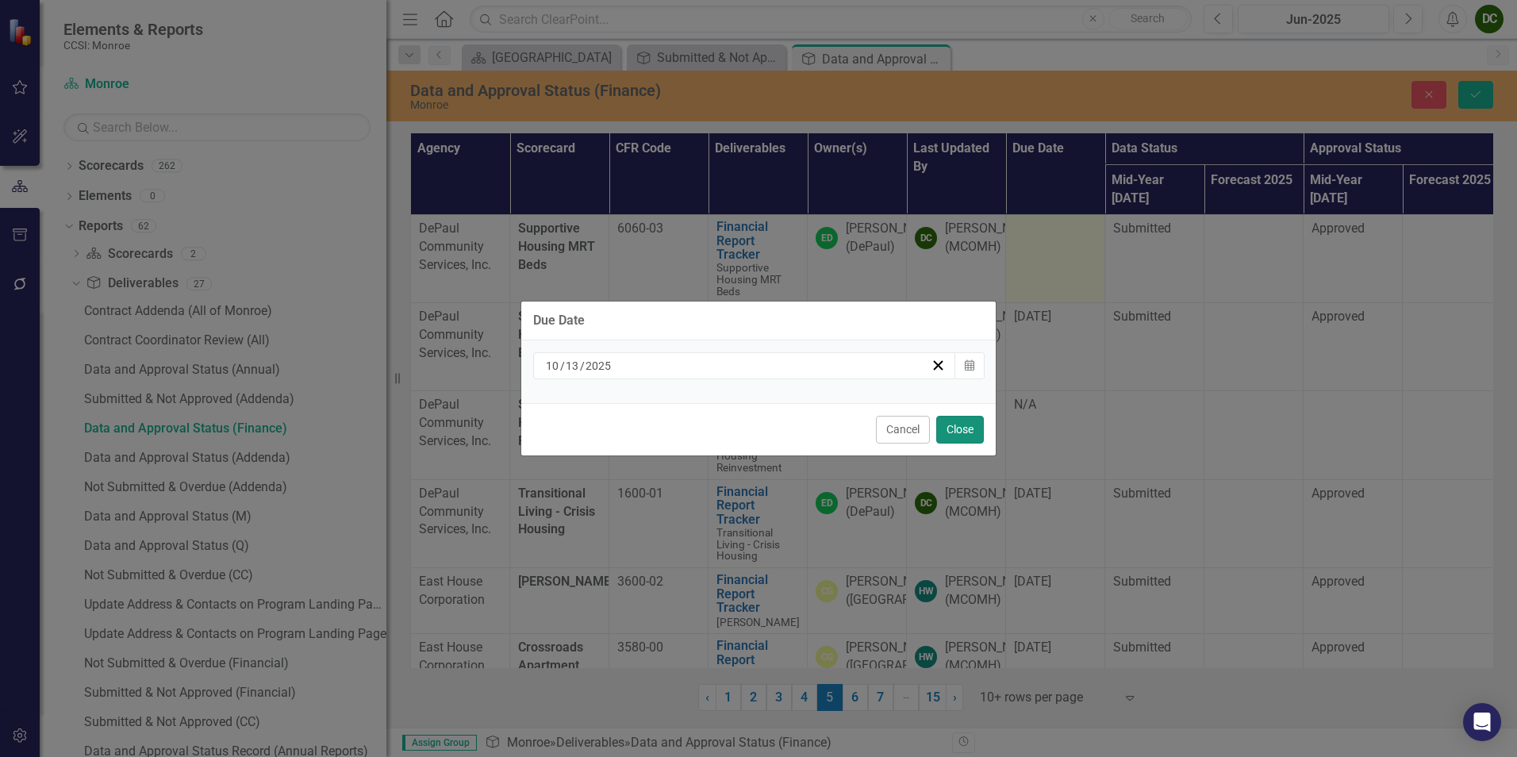
click at [942, 434] on button "Close" at bounding box center [960, 430] width 48 height 28
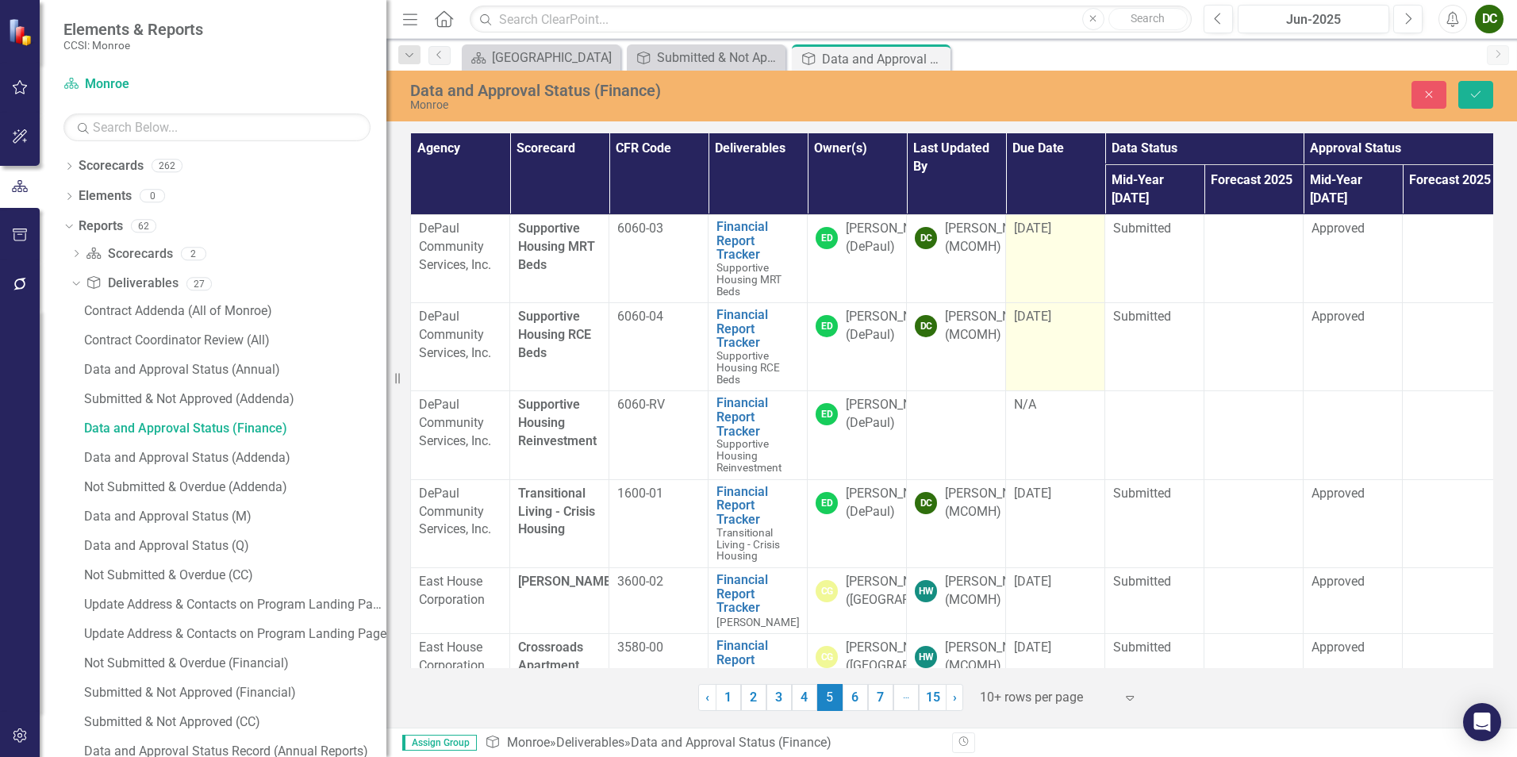
click at [1028, 309] on span "[DATE]" at bounding box center [1032, 316] width 37 height 15
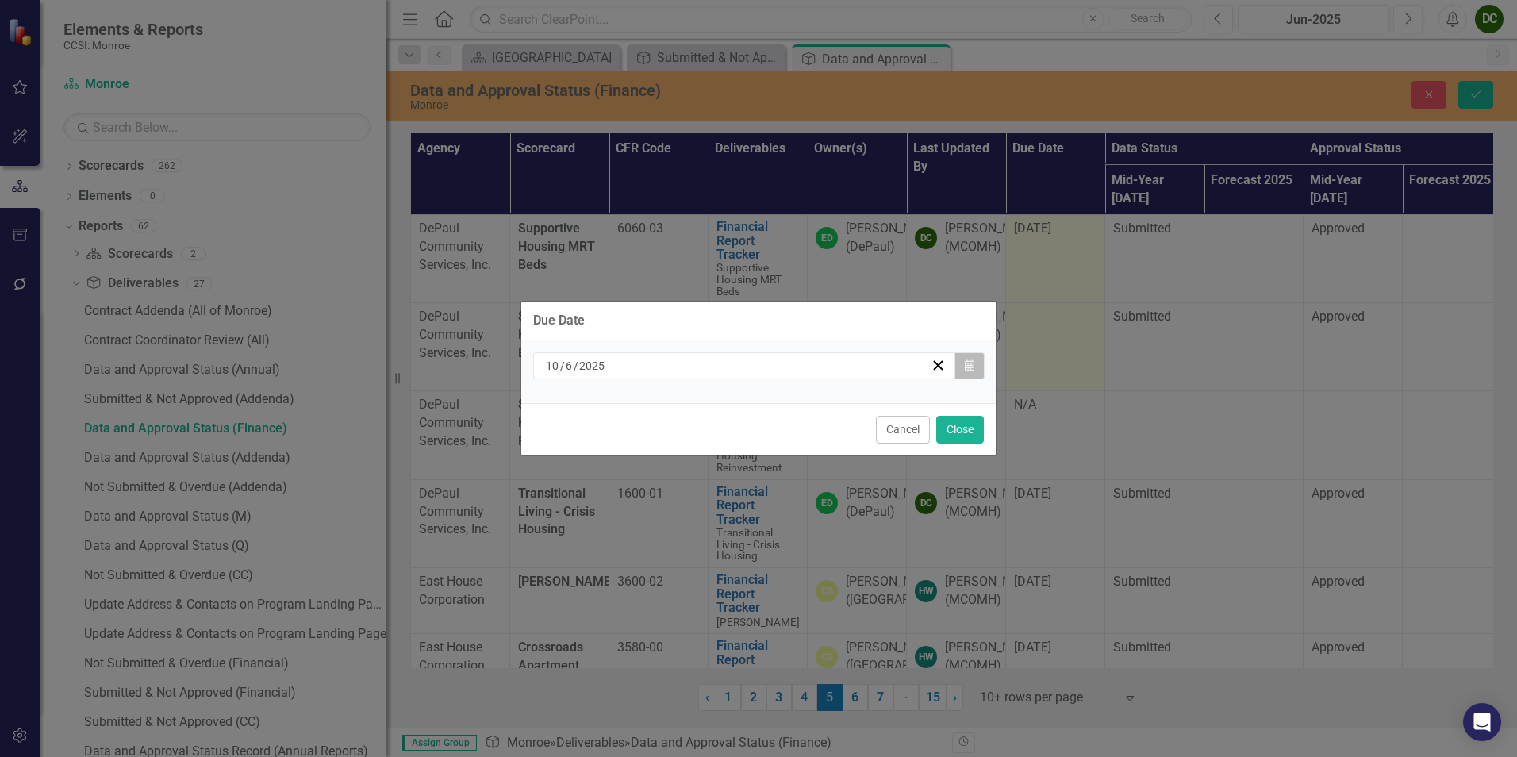
drag, startPoint x: 1028, startPoint y: 299, endPoint x: 958, endPoint y: 370, distance: 100.4
click at [958, 370] on button "Calendar" at bounding box center [969, 365] width 30 height 27
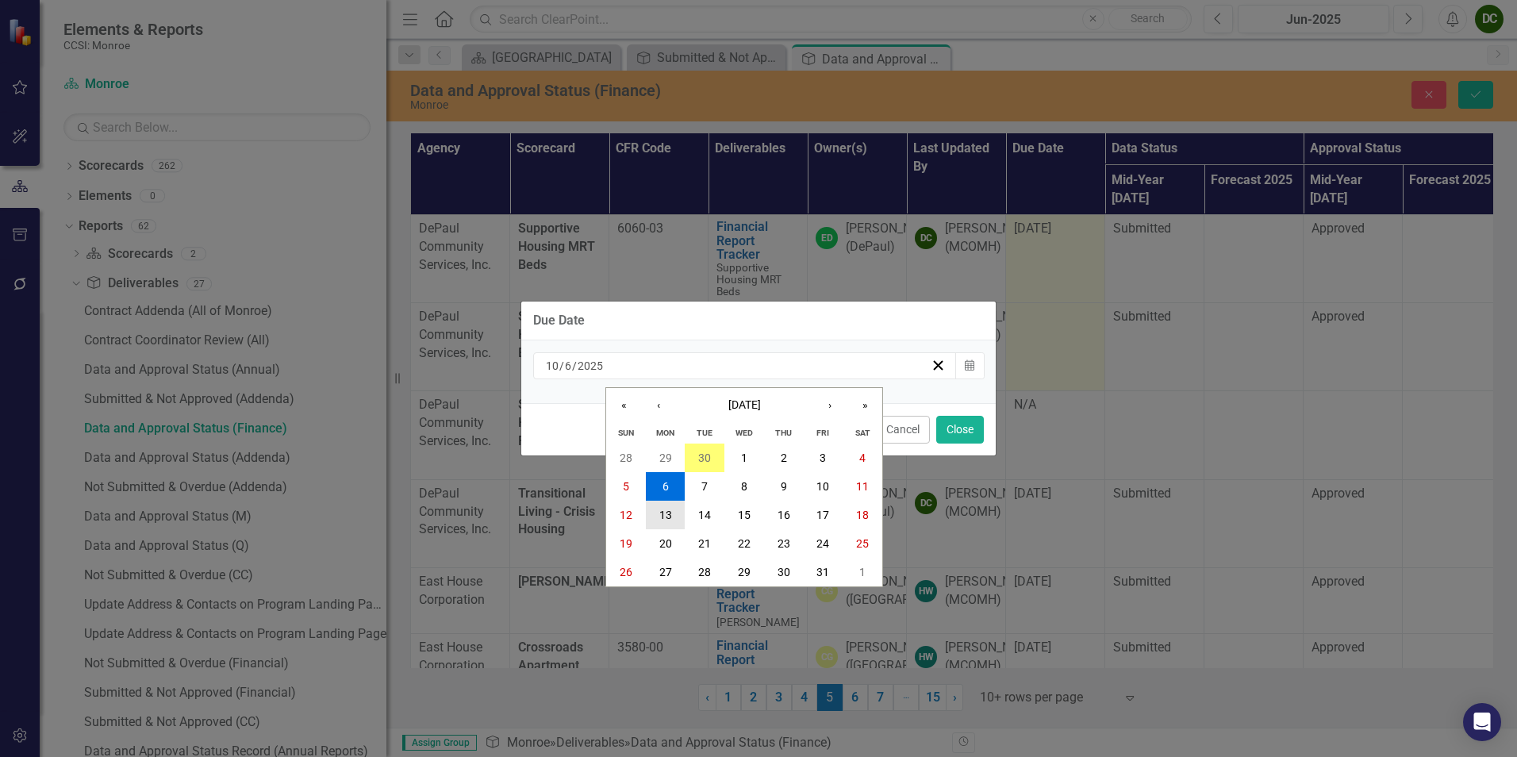
click at [660, 519] on abbr "13" at bounding box center [665, 515] width 13 height 13
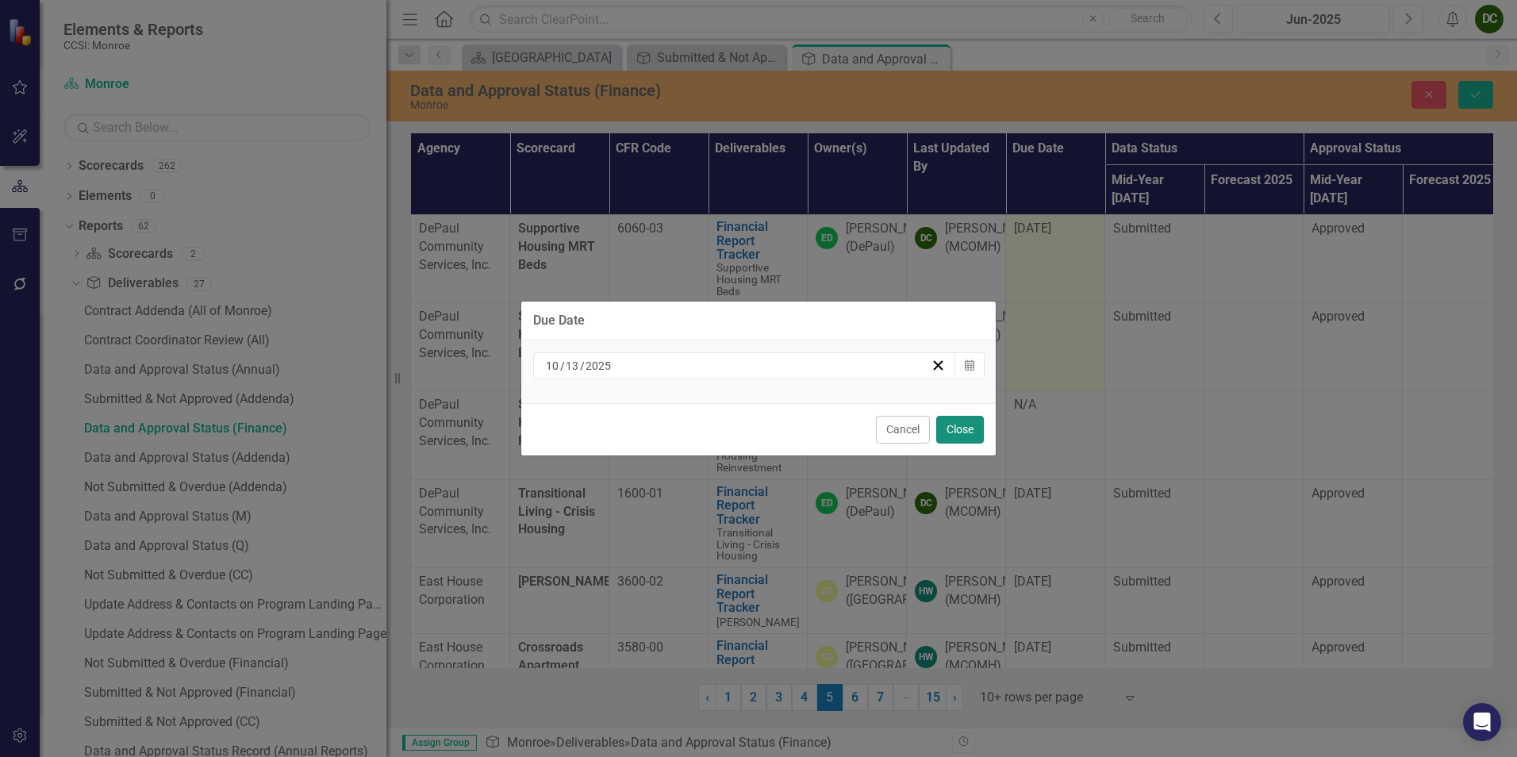
click at [970, 431] on button "Close" at bounding box center [960, 430] width 48 height 28
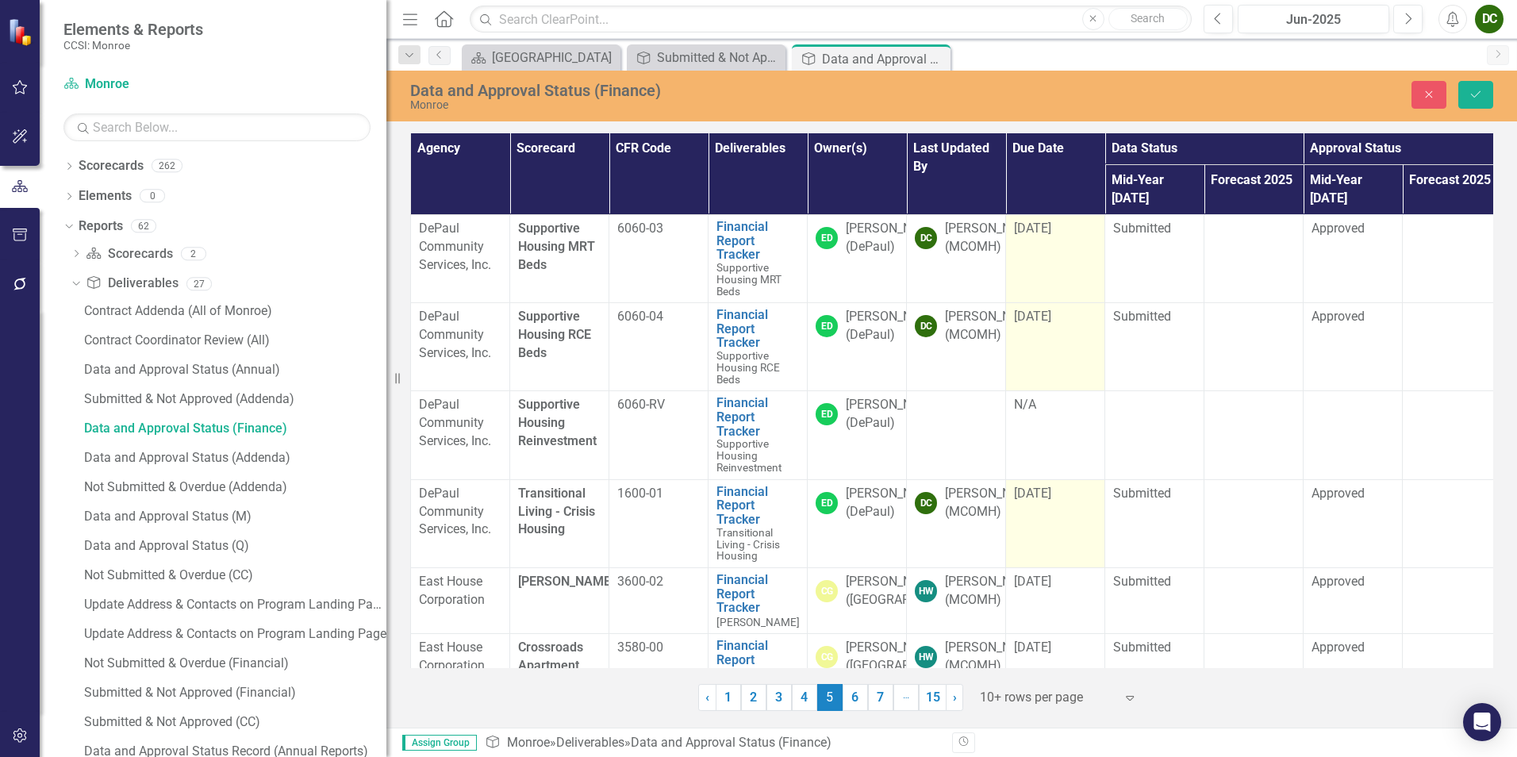
click at [1051, 485] on span "[DATE]" at bounding box center [1032, 492] width 37 height 15
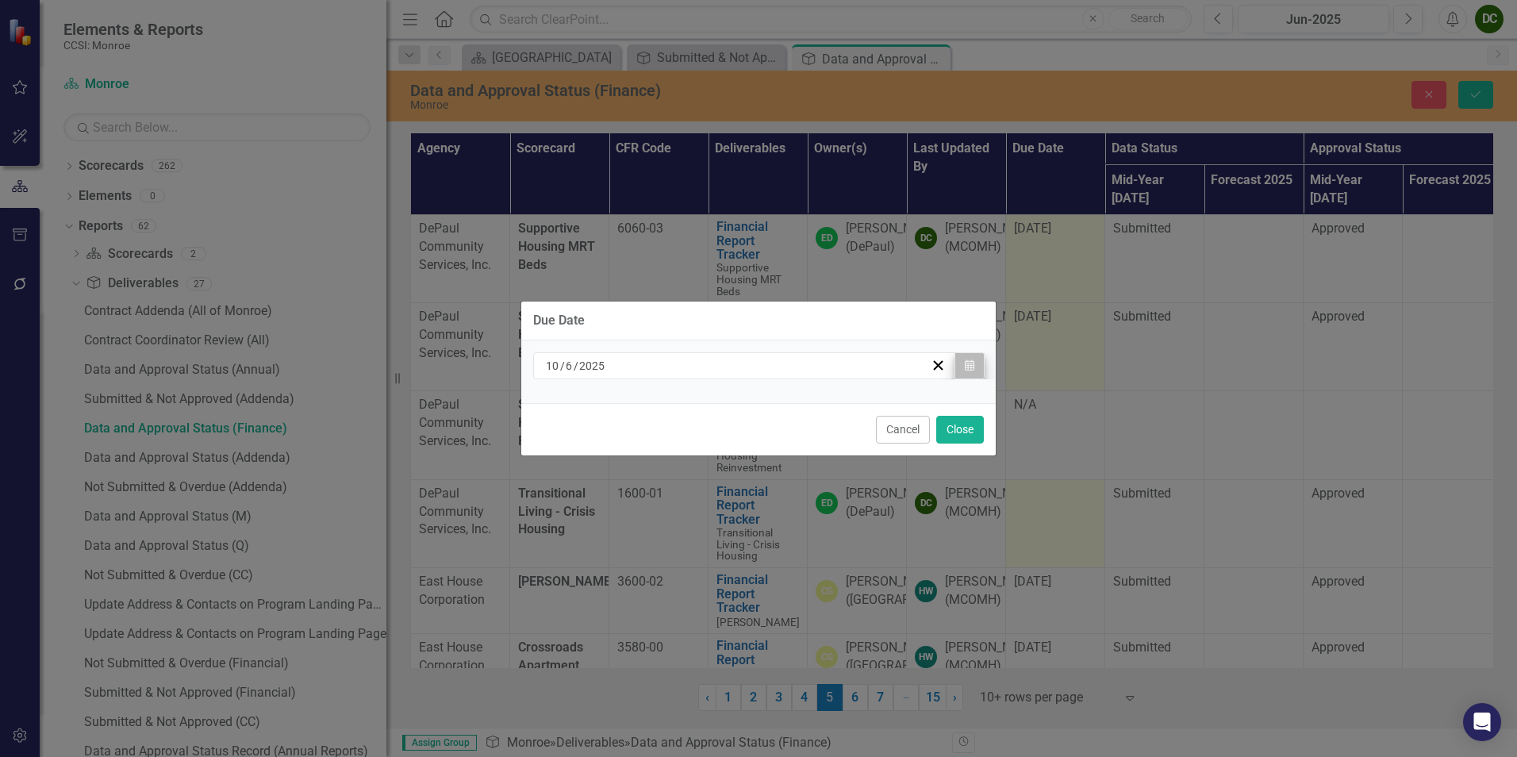
drag, startPoint x: 1054, startPoint y: 479, endPoint x: 954, endPoint y: 363, distance: 154.1
click at [954, 363] on div "[DATE] Calendar" at bounding box center [758, 365] width 451 height 27
click at [972, 369] on icon "Calendar" at bounding box center [970, 365] width 10 height 11
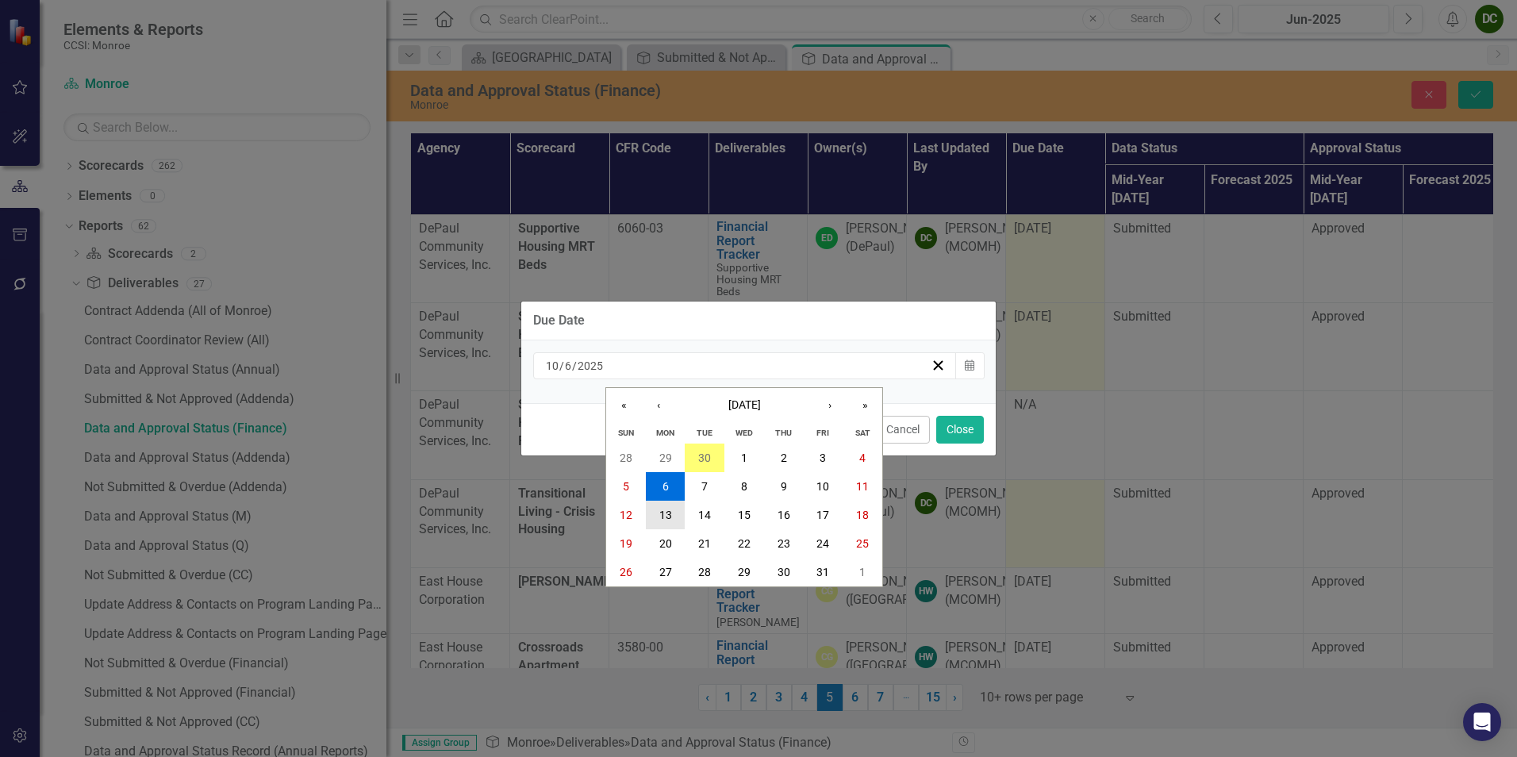
click at [668, 509] on abbr "13" at bounding box center [665, 515] width 13 height 13
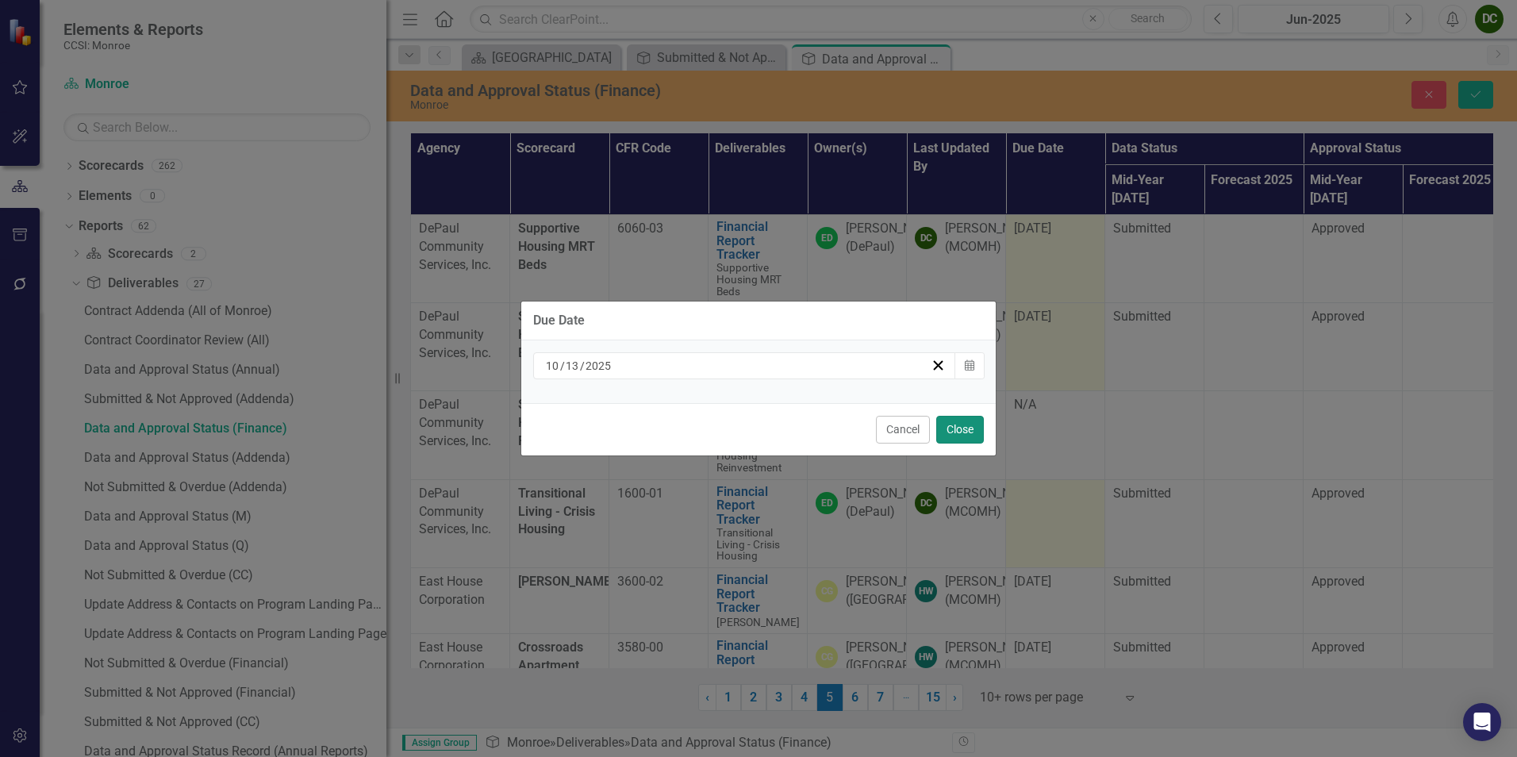
click at [952, 424] on button "Close" at bounding box center [960, 430] width 48 height 28
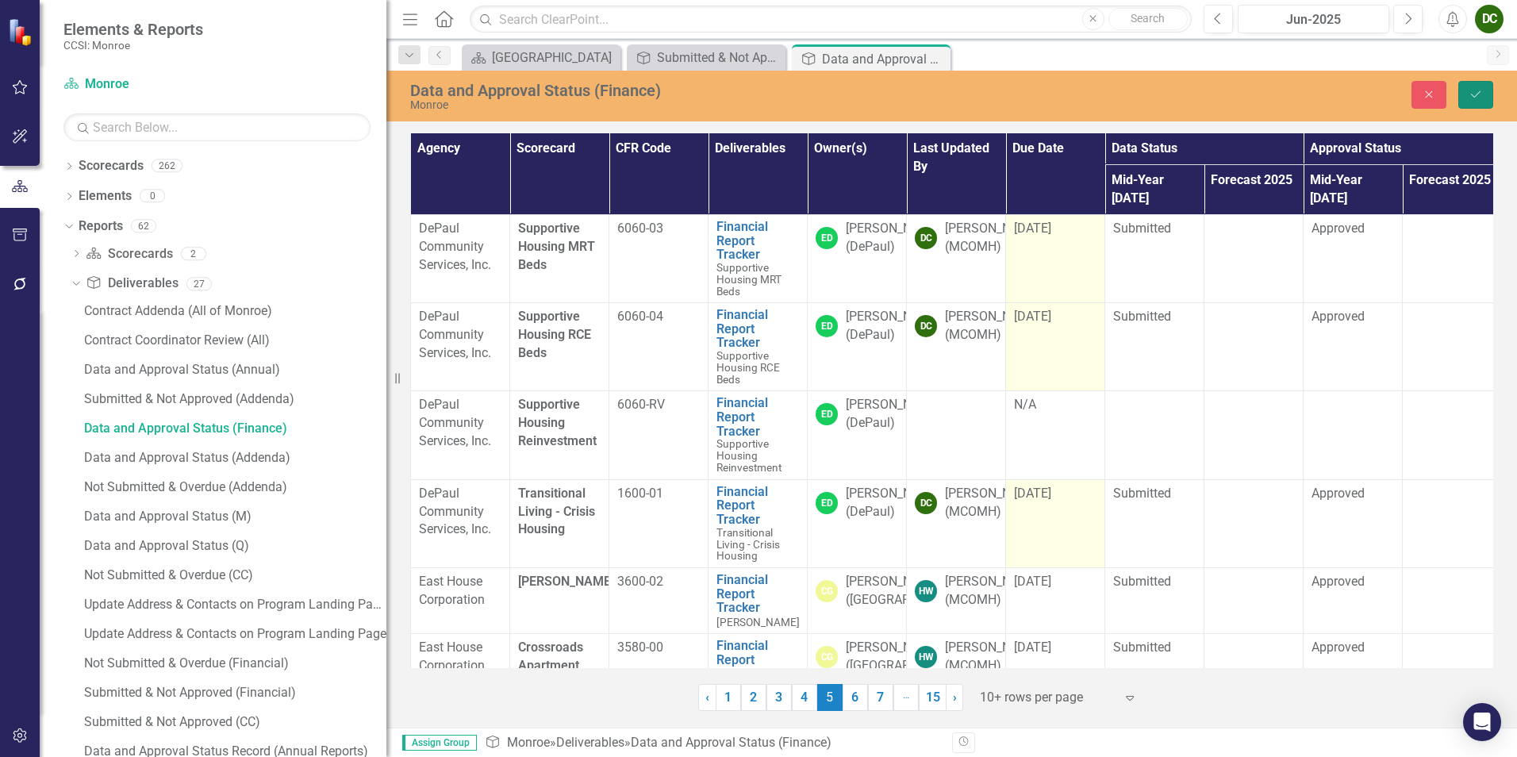
click at [1472, 102] on button "Save" at bounding box center [1475, 95] width 35 height 28
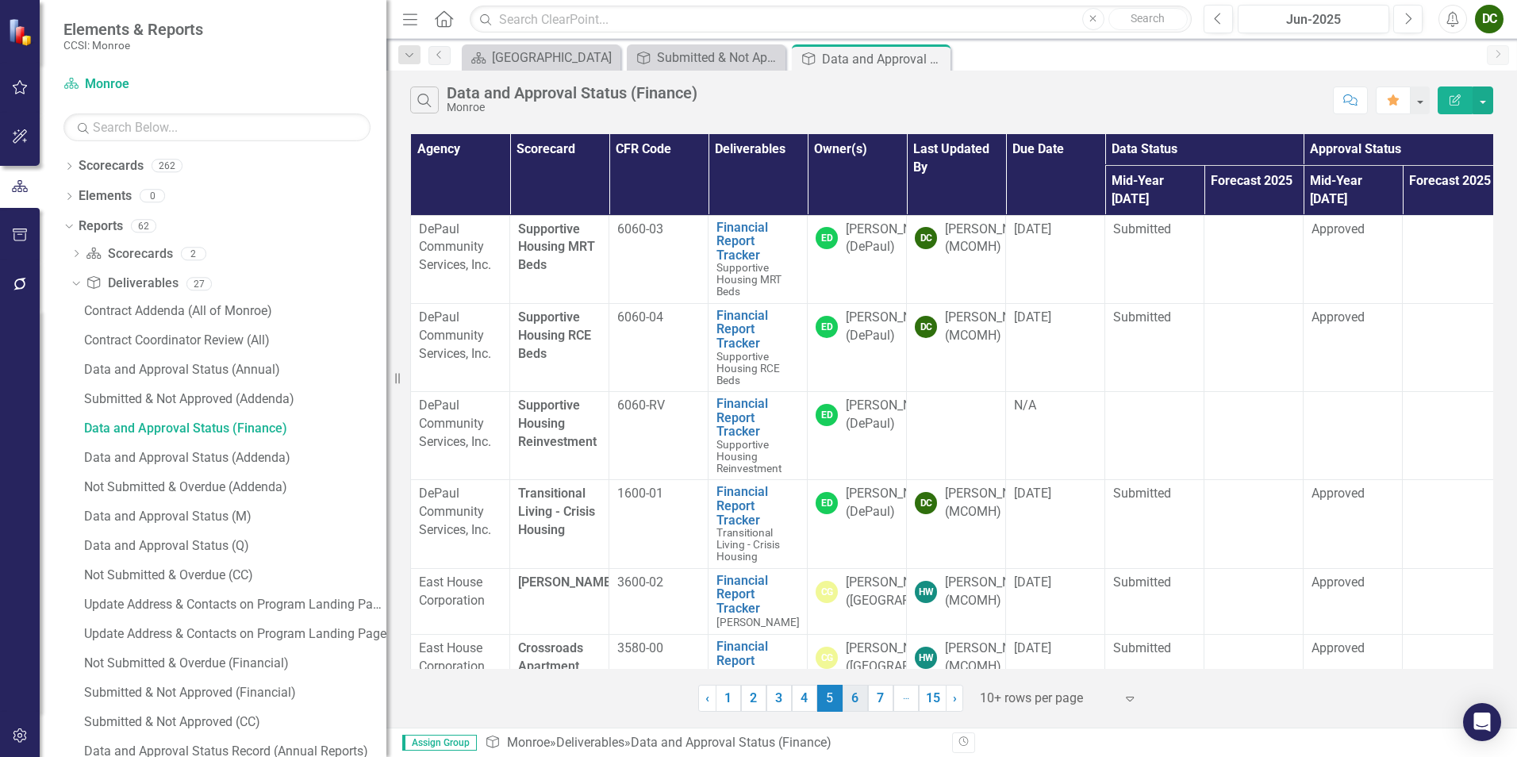
click at [860, 696] on link "6" at bounding box center [854, 698] width 25 height 27
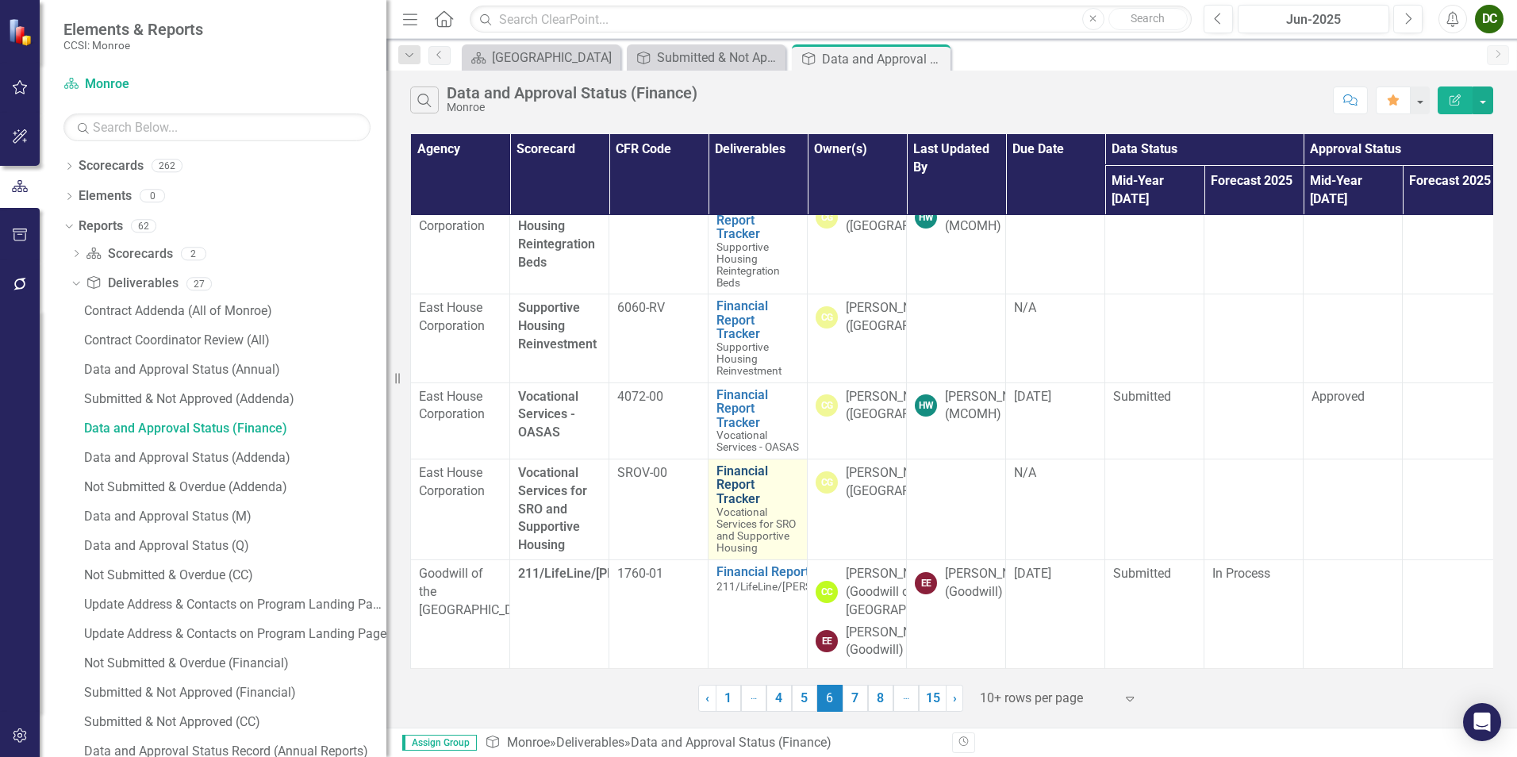
scroll to position [702, 0]
click at [856, 698] on link "7" at bounding box center [854, 698] width 25 height 27
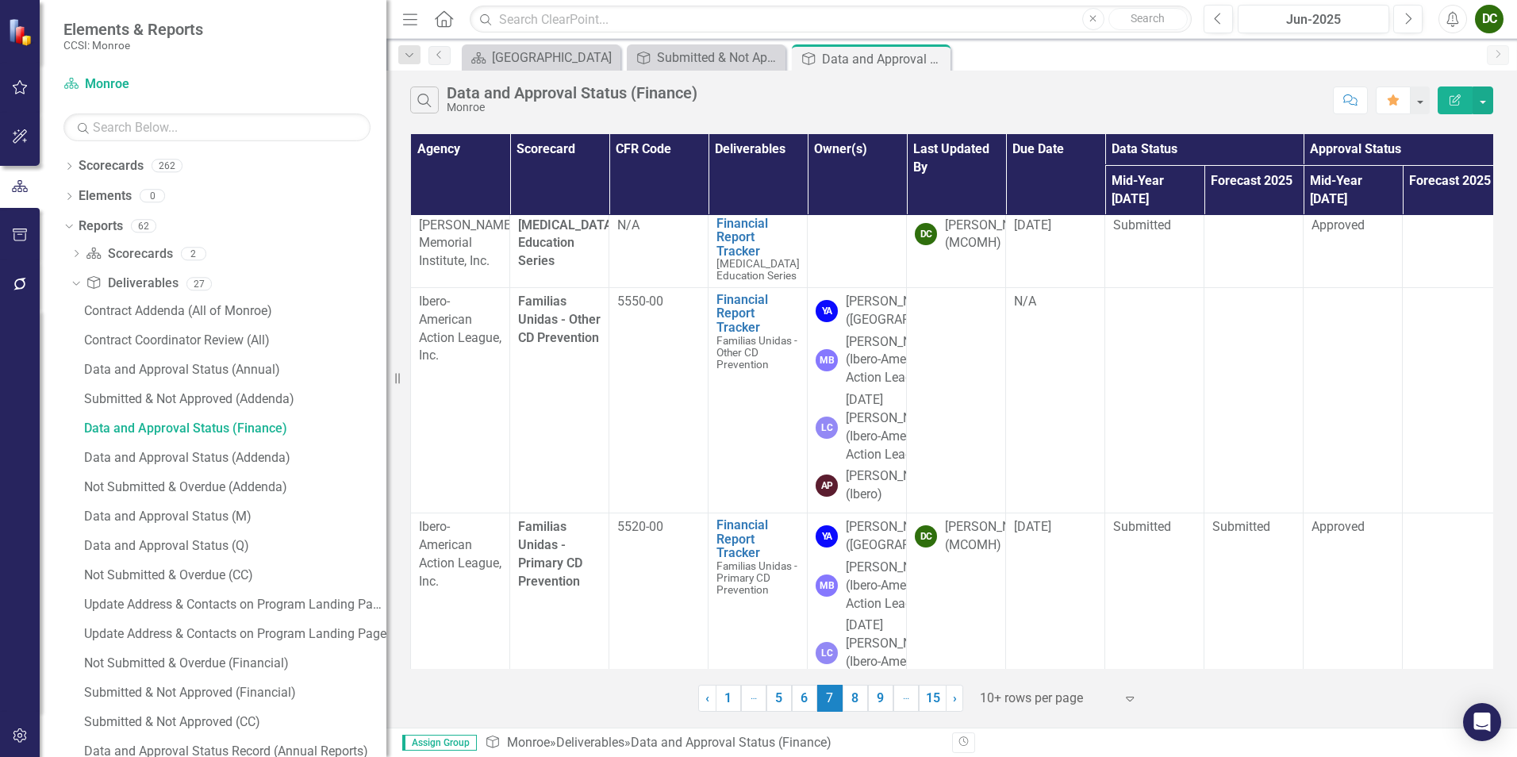
scroll to position [317, 0]
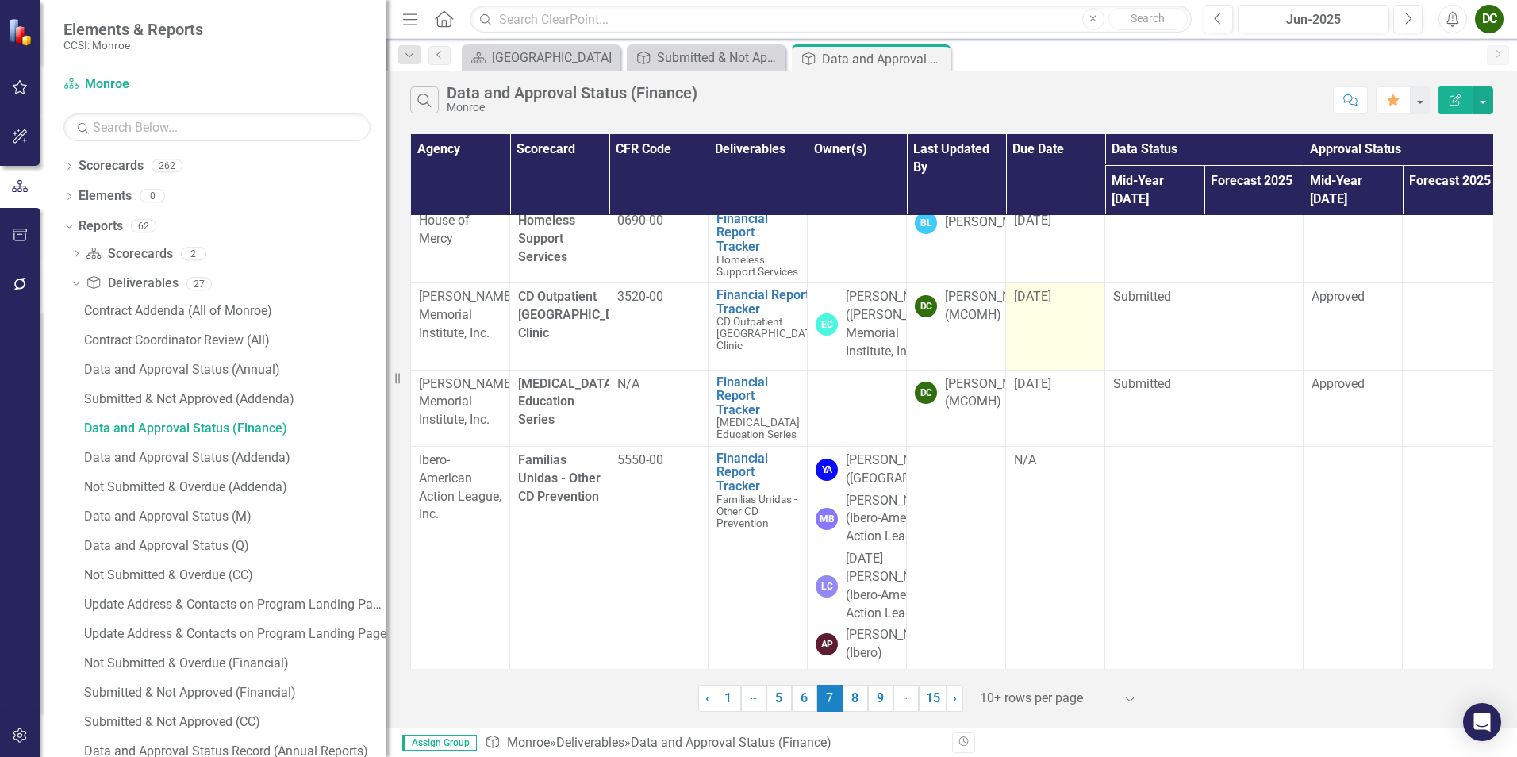
click at [1051, 304] on span "[DATE]" at bounding box center [1032, 296] width 37 height 15
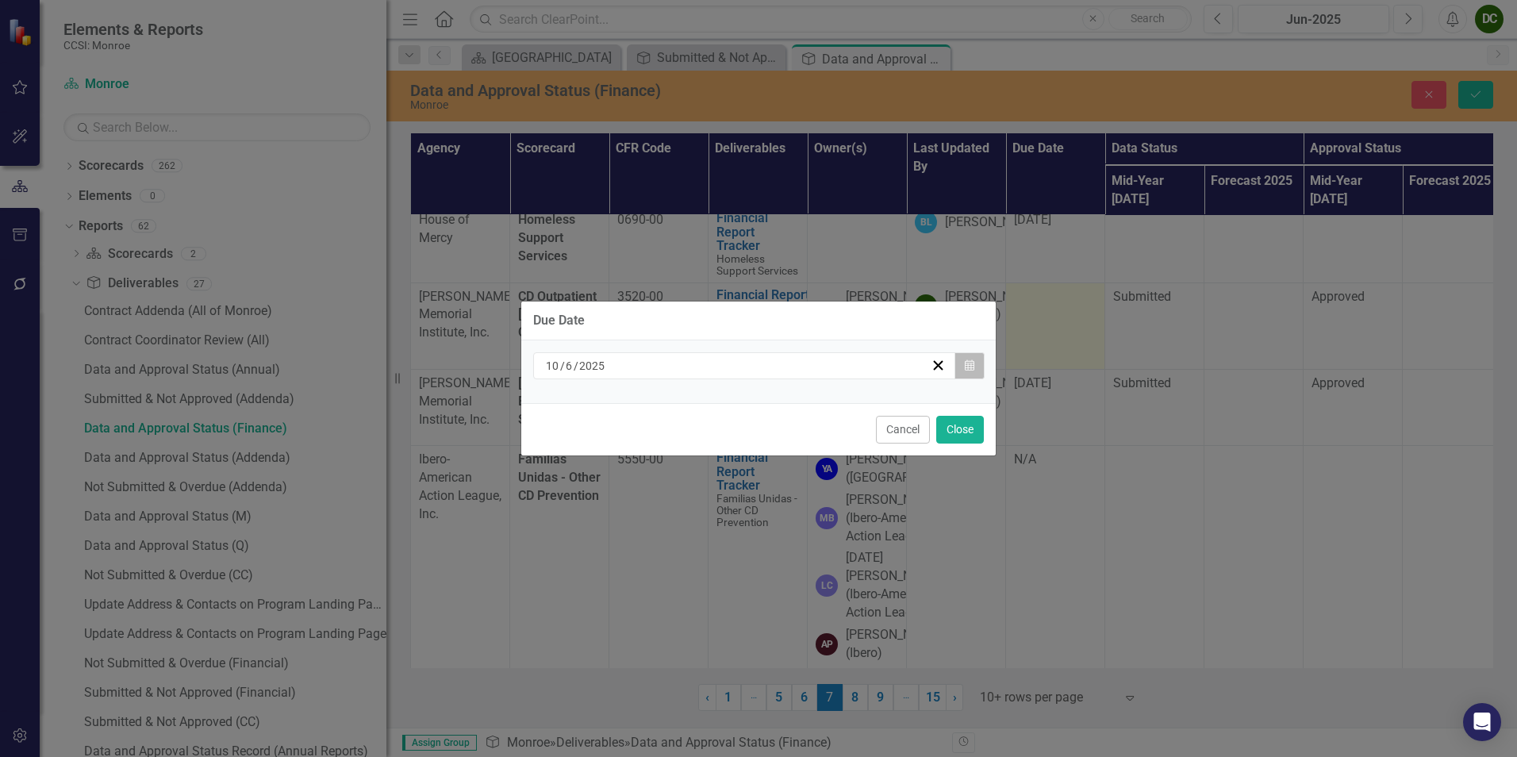
drag, startPoint x: 1052, startPoint y: 326, endPoint x: 959, endPoint y: 363, distance: 99.7
click at [959, 363] on button "Calendar" at bounding box center [969, 365] width 30 height 27
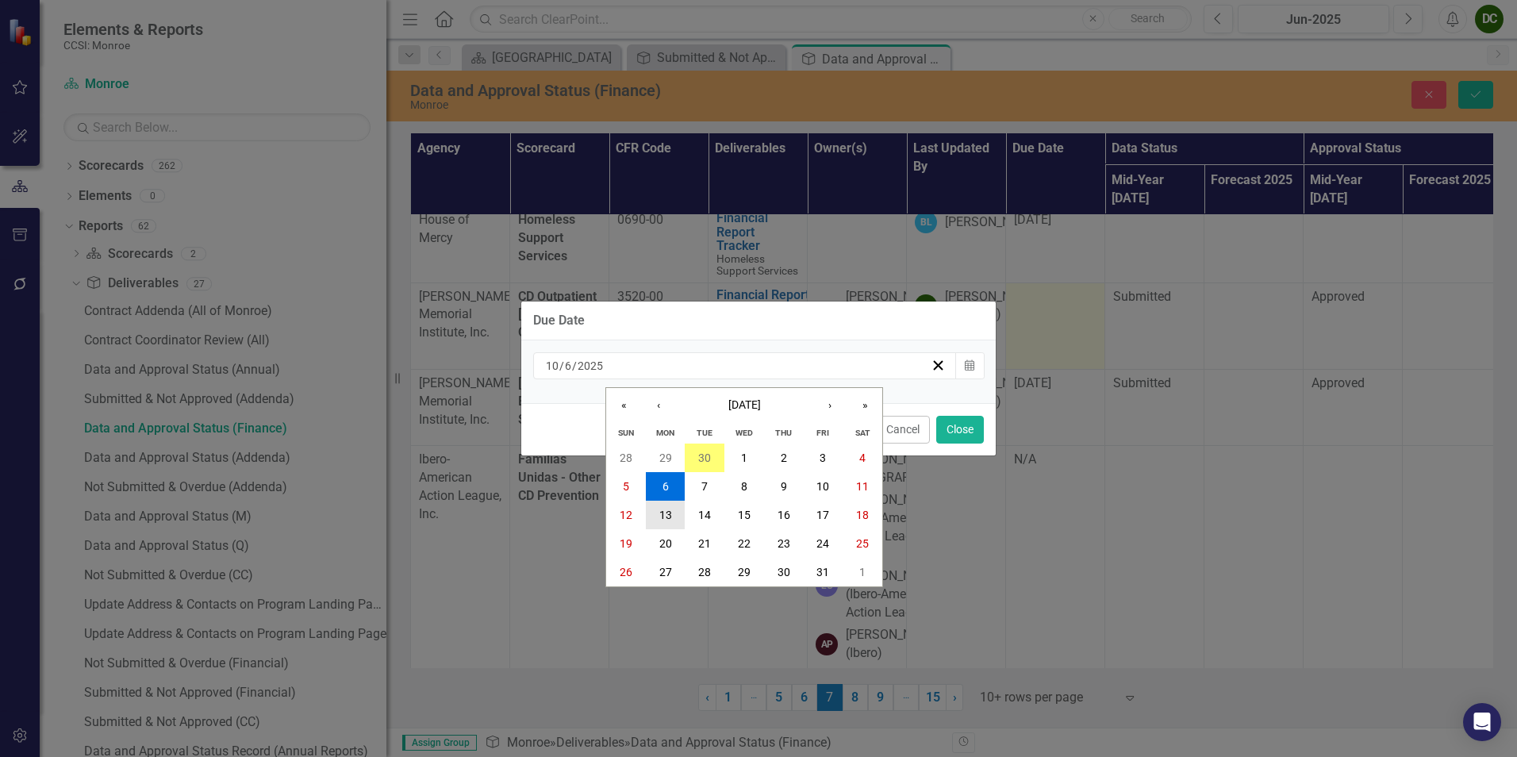
click at [658, 509] on button "13" at bounding box center [666, 515] width 40 height 29
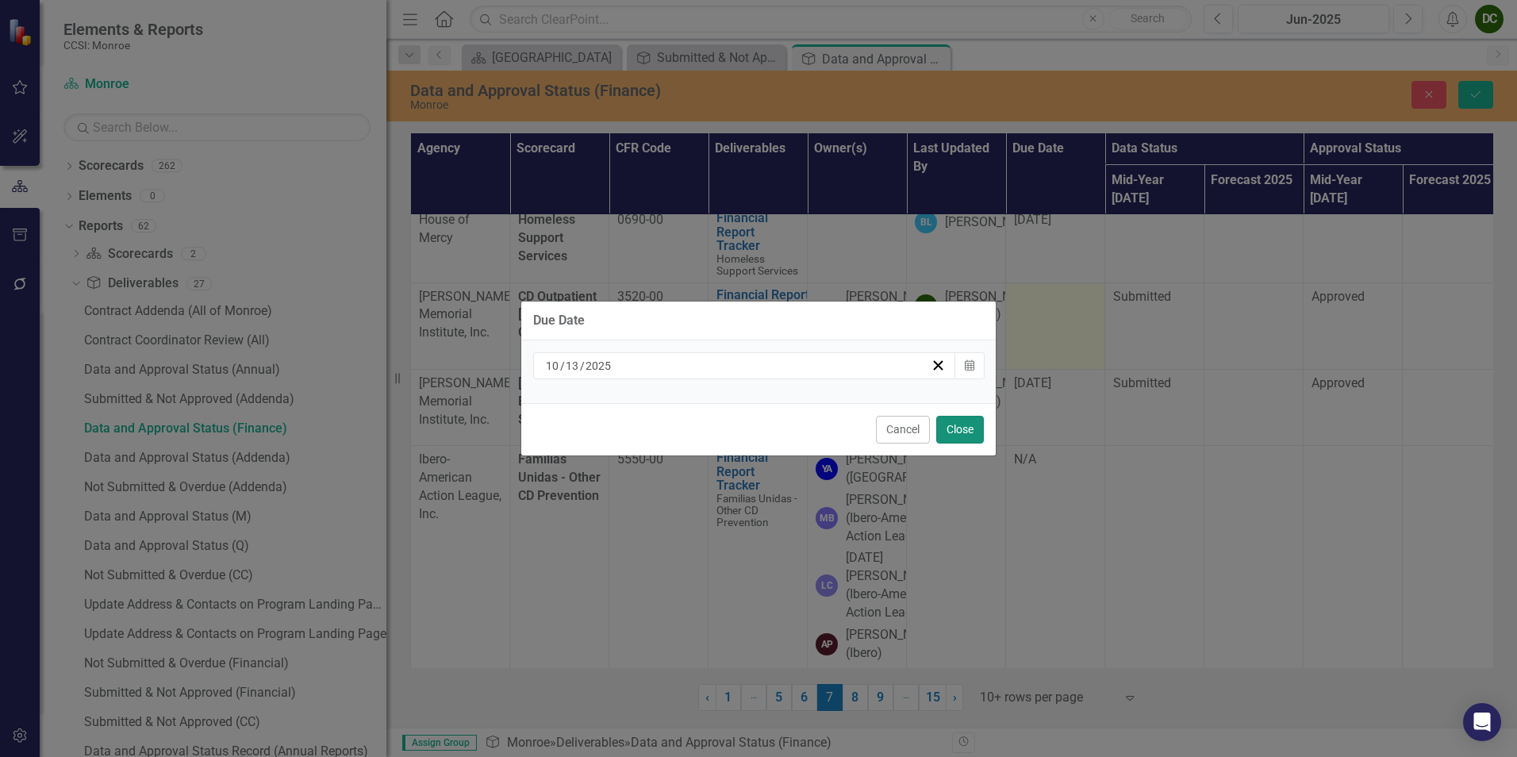
click at [959, 424] on button "Close" at bounding box center [960, 430] width 48 height 28
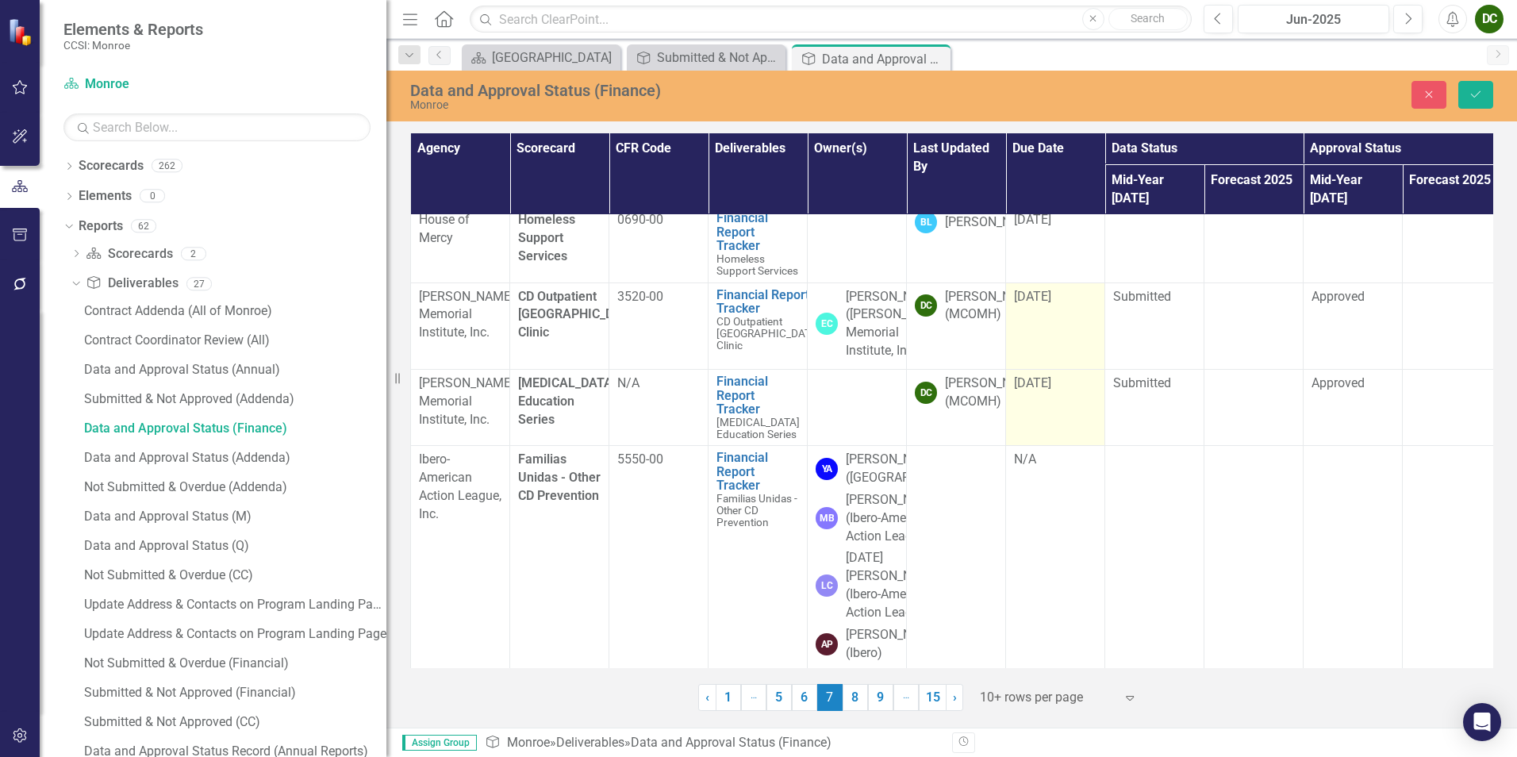
click at [1034, 390] on span "[DATE]" at bounding box center [1032, 382] width 37 height 15
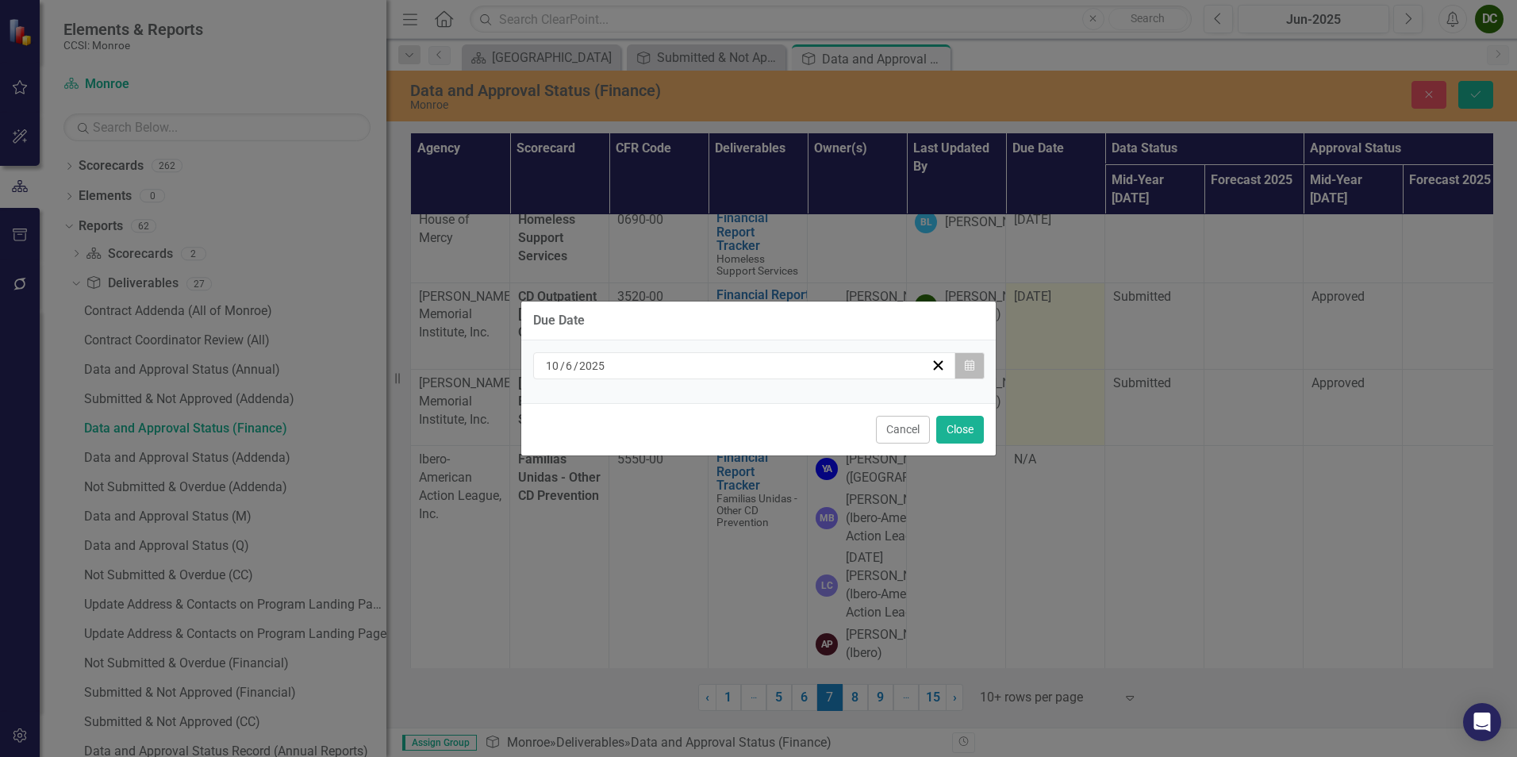
drag, startPoint x: 1034, startPoint y: 463, endPoint x: 959, endPoint y: 366, distance: 122.8
click at [959, 366] on button "Calendar" at bounding box center [969, 365] width 30 height 27
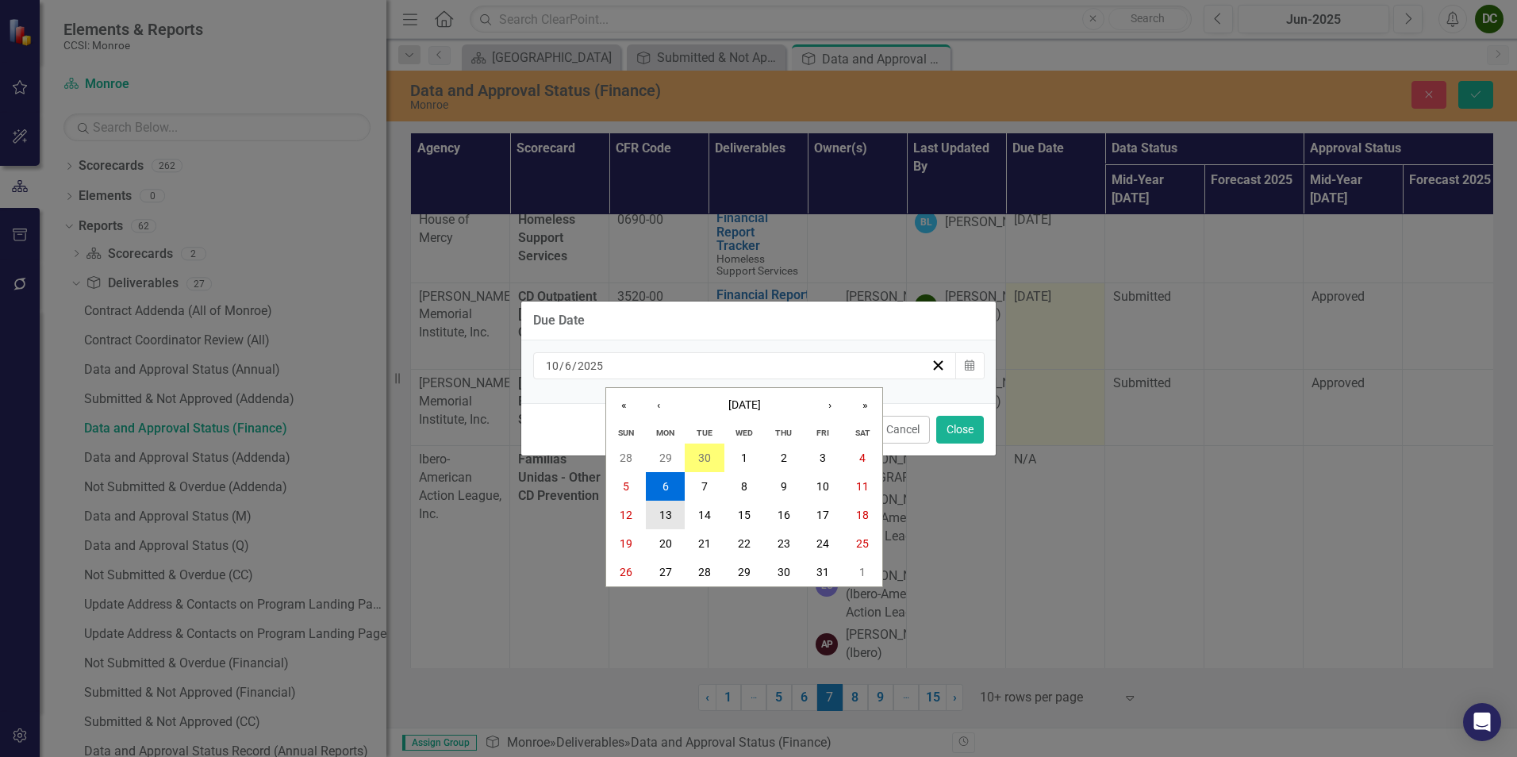
click at [670, 506] on button "13" at bounding box center [666, 515] width 40 height 29
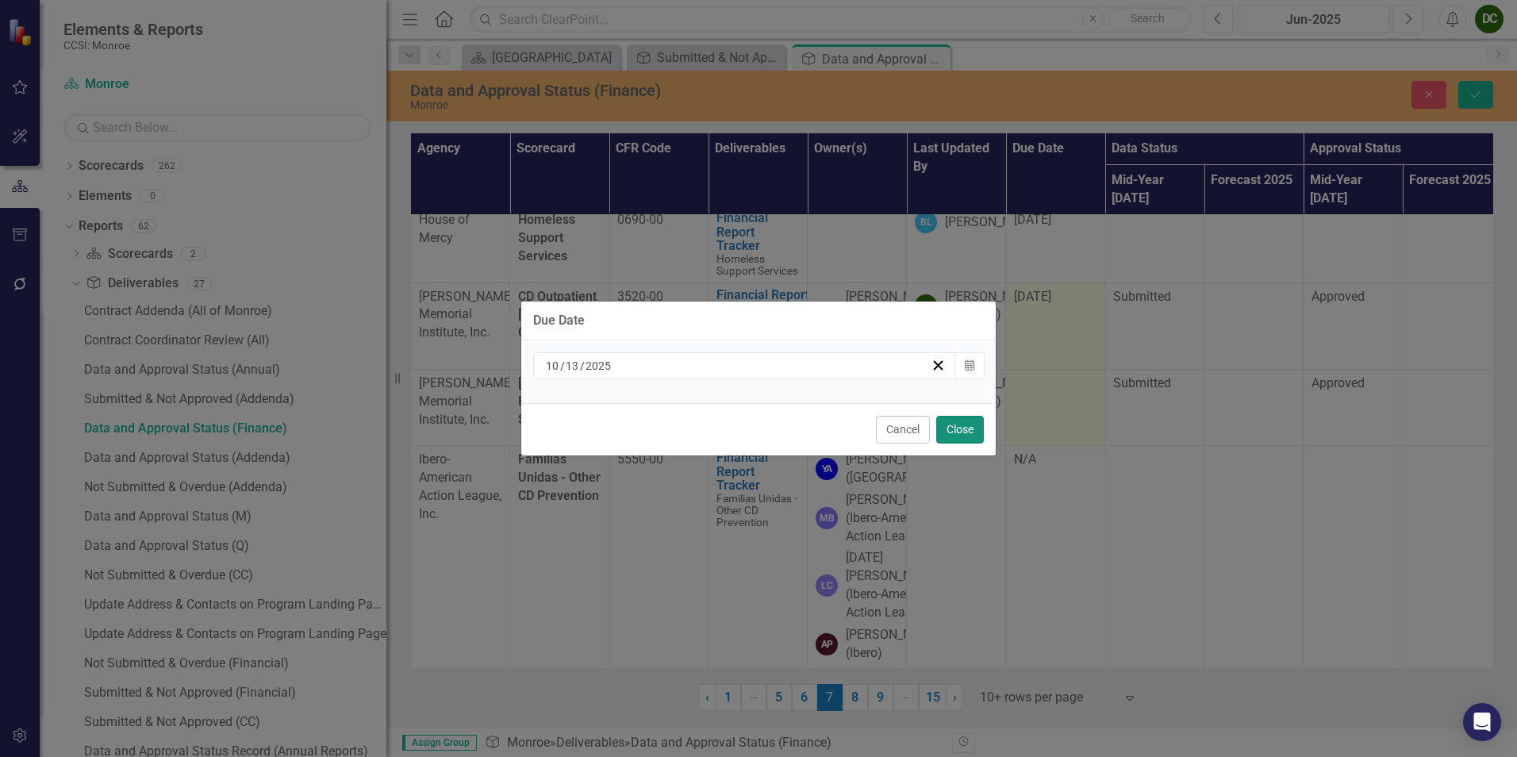
click at [949, 428] on button "Close" at bounding box center [960, 430] width 48 height 28
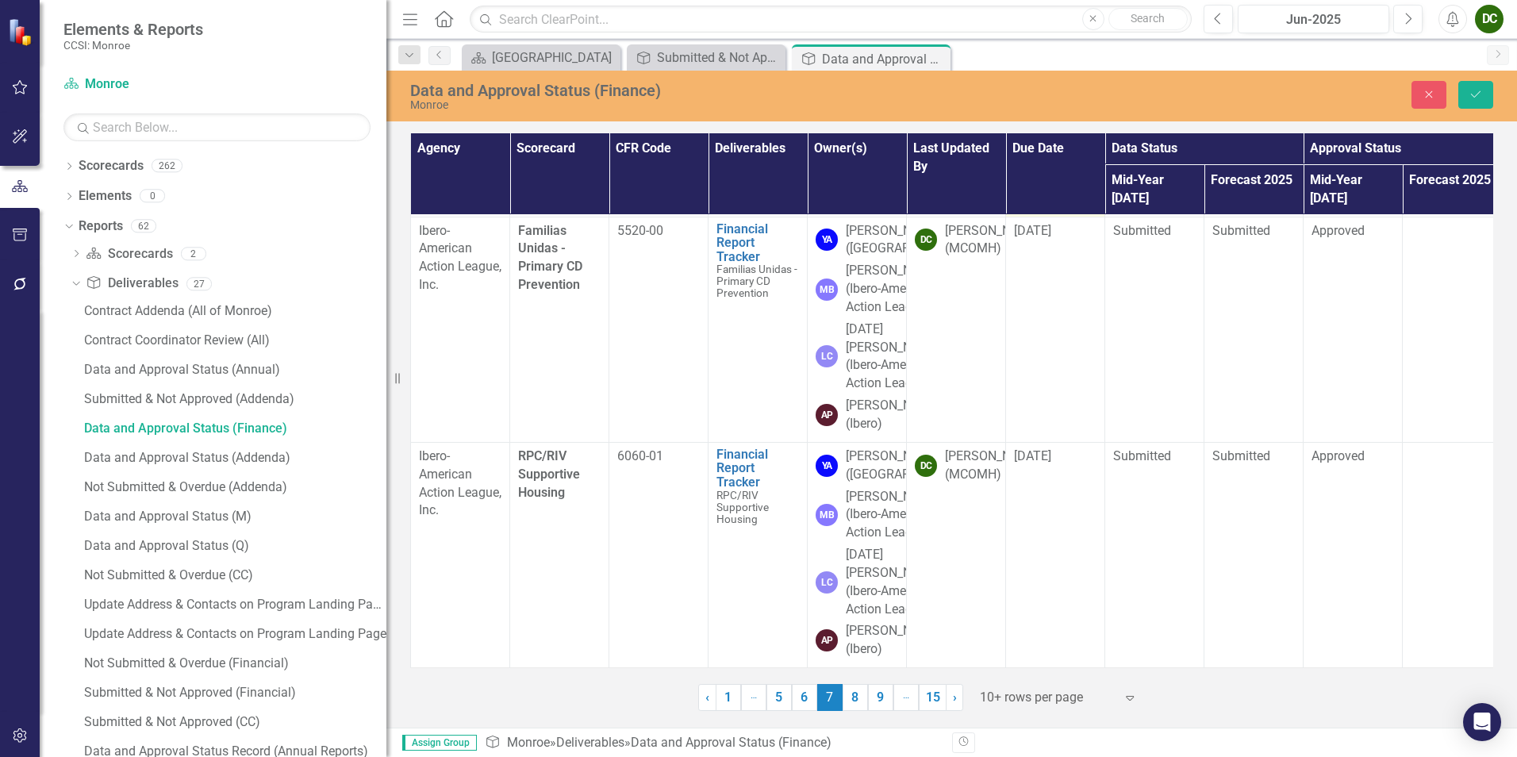
scroll to position [952, 0]
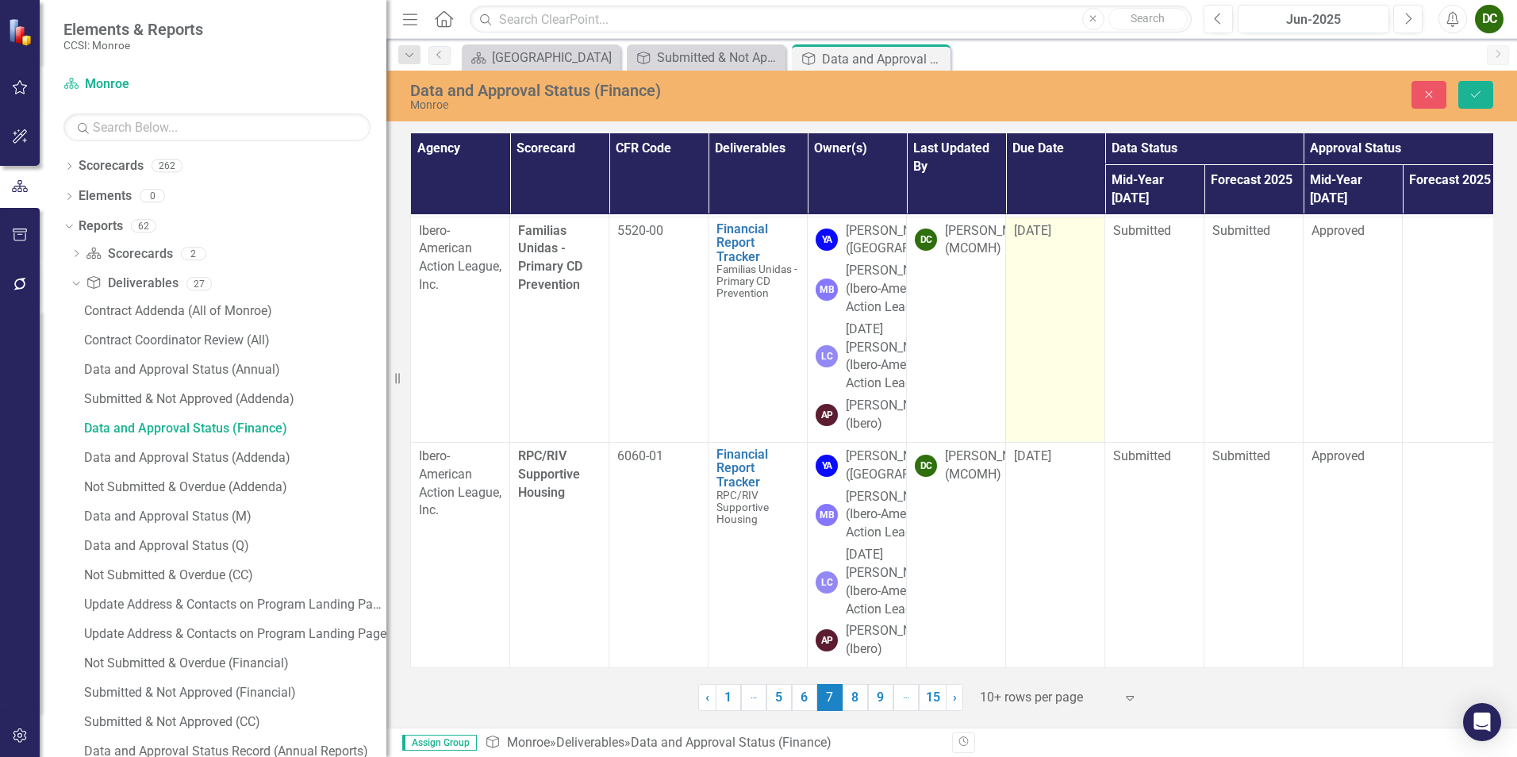
click at [1050, 238] on span "[DATE]" at bounding box center [1032, 230] width 37 height 15
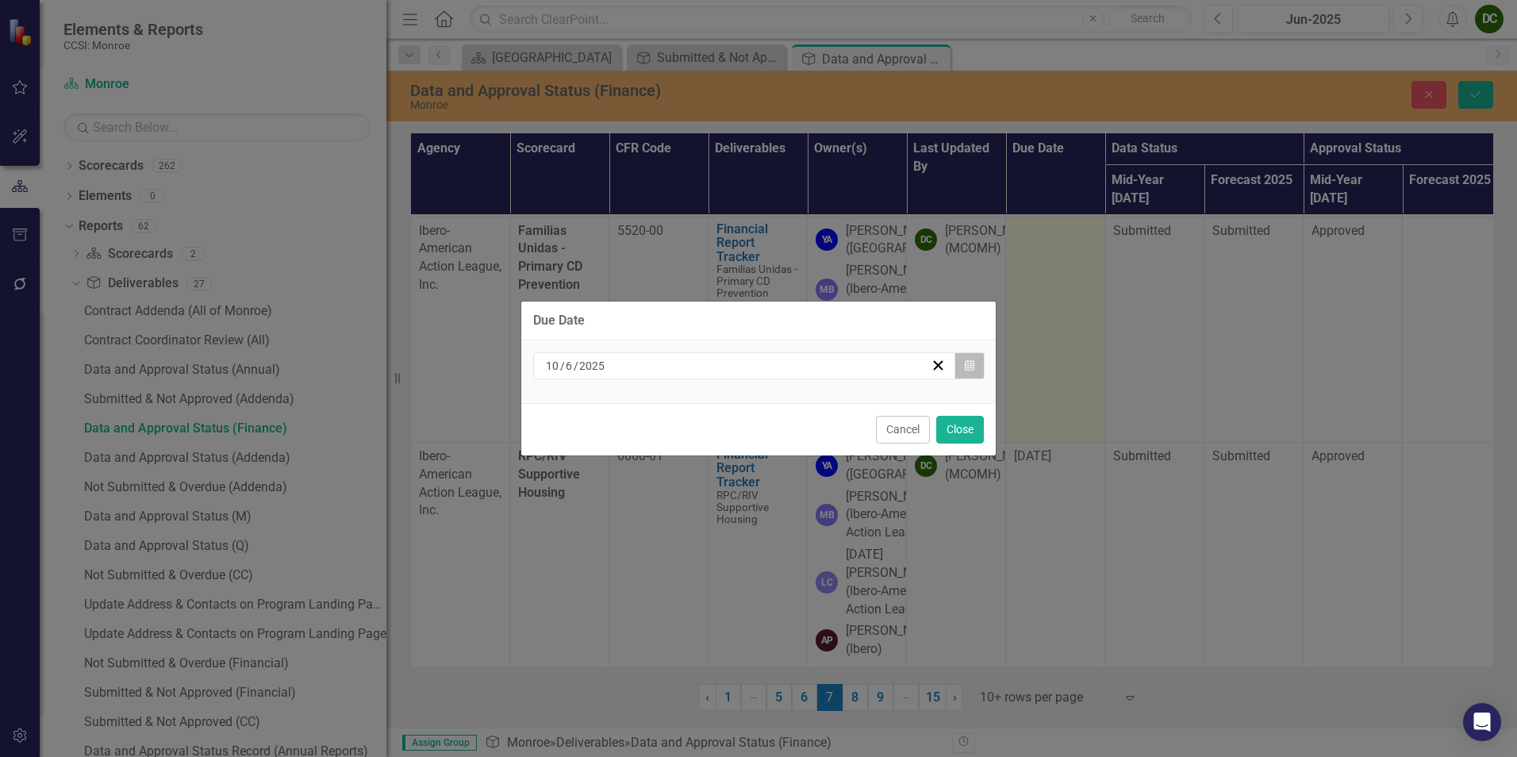
drag, startPoint x: 1050, startPoint y: 280, endPoint x: 973, endPoint y: 359, distance: 110.5
click at [973, 360] on icon "Calendar" at bounding box center [970, 365] width 10 height 11
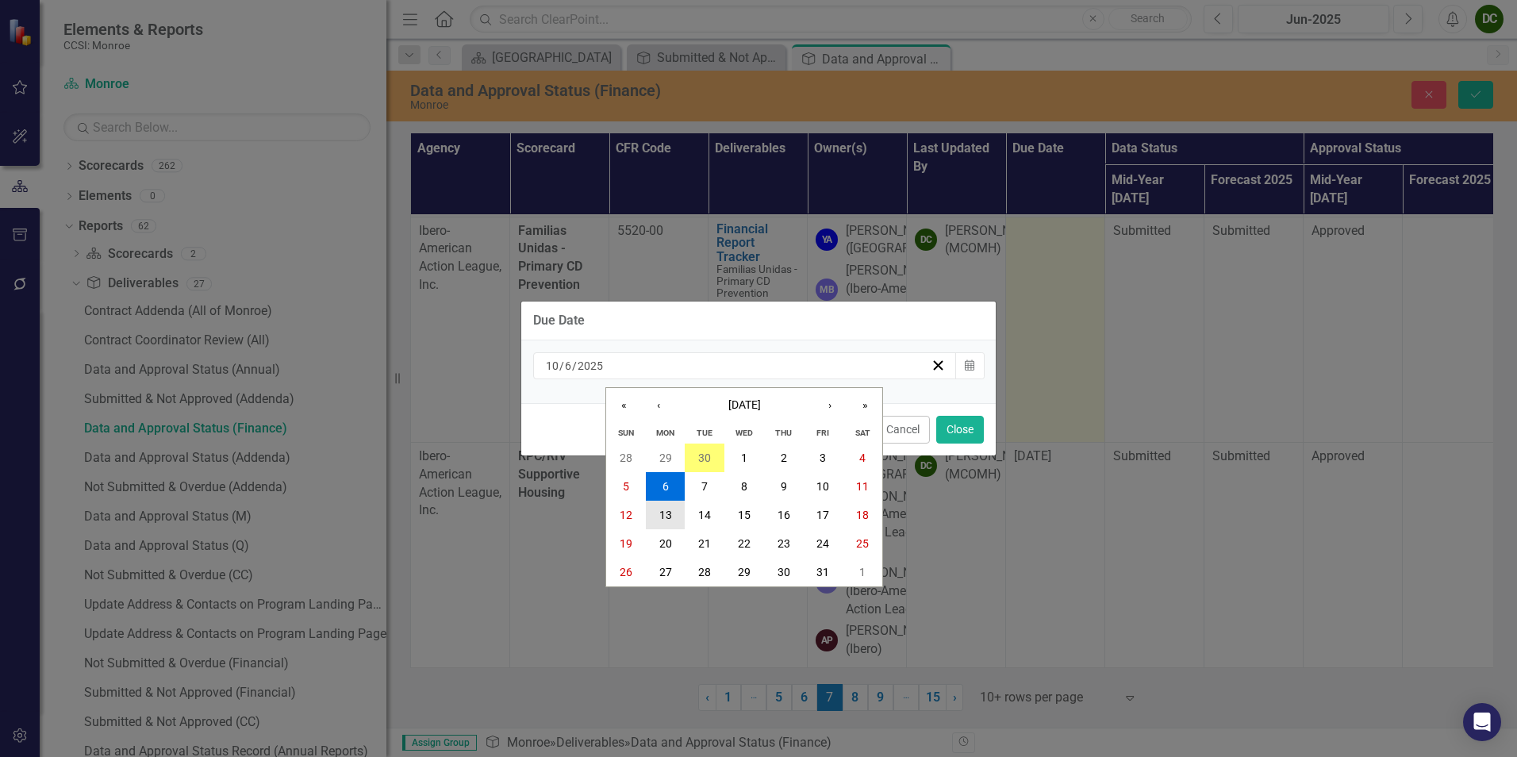
click at [669, 505] on button "13" at bounding box center [666, 515] width 40 height 29
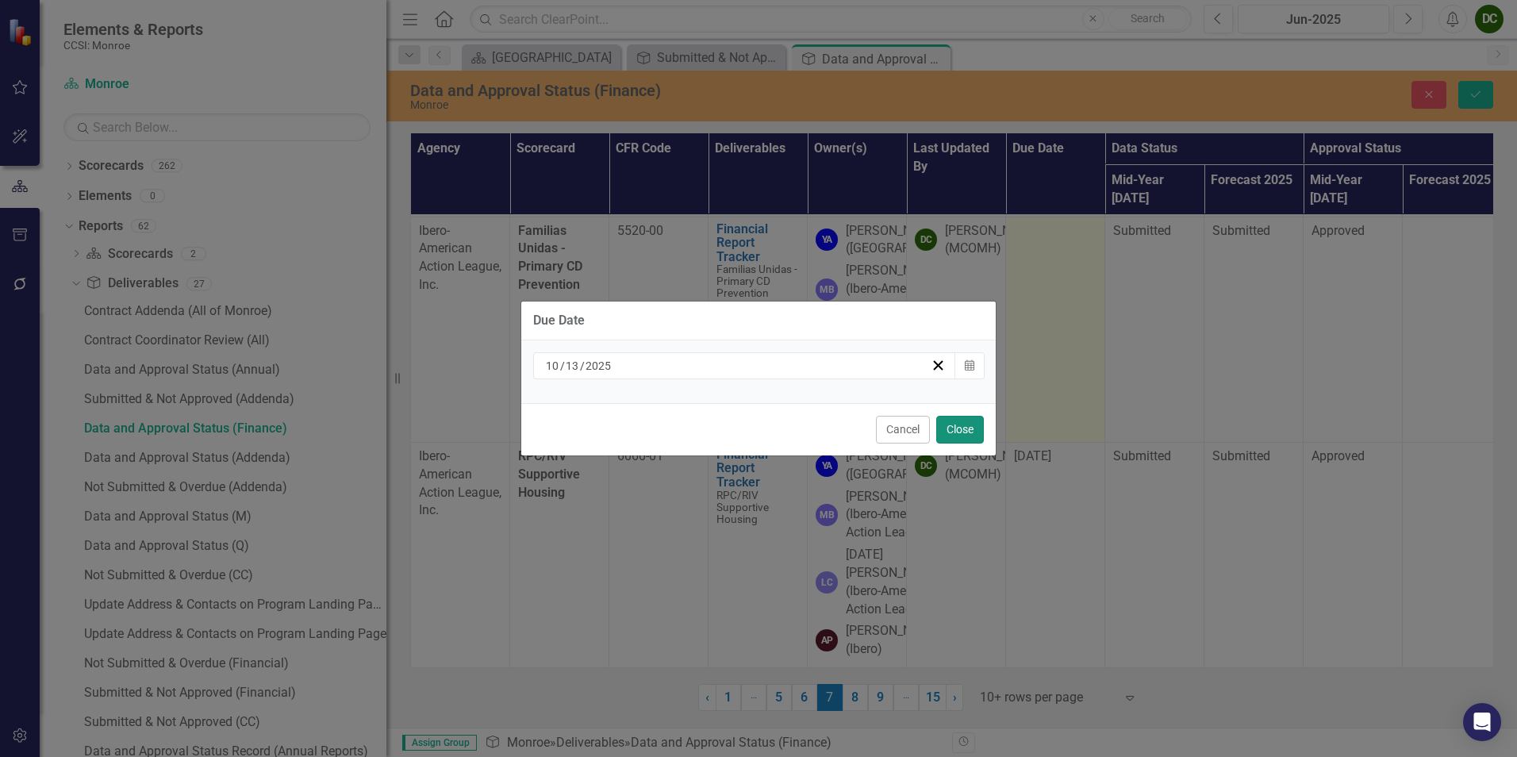
click at [962, 432] on button "Close" at bounding box center [960, 430] width 48 height 28
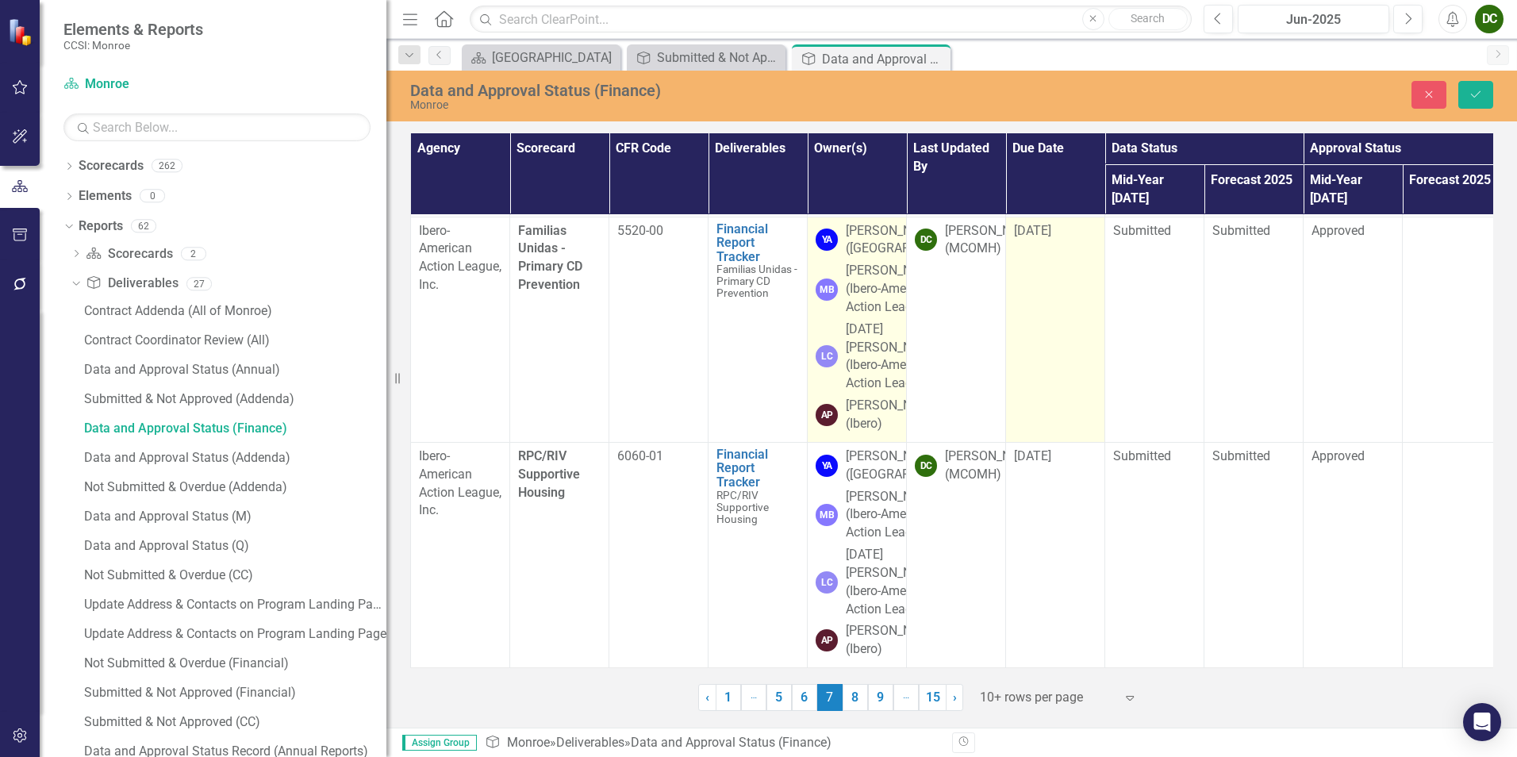
scroll to position [1269, 0]
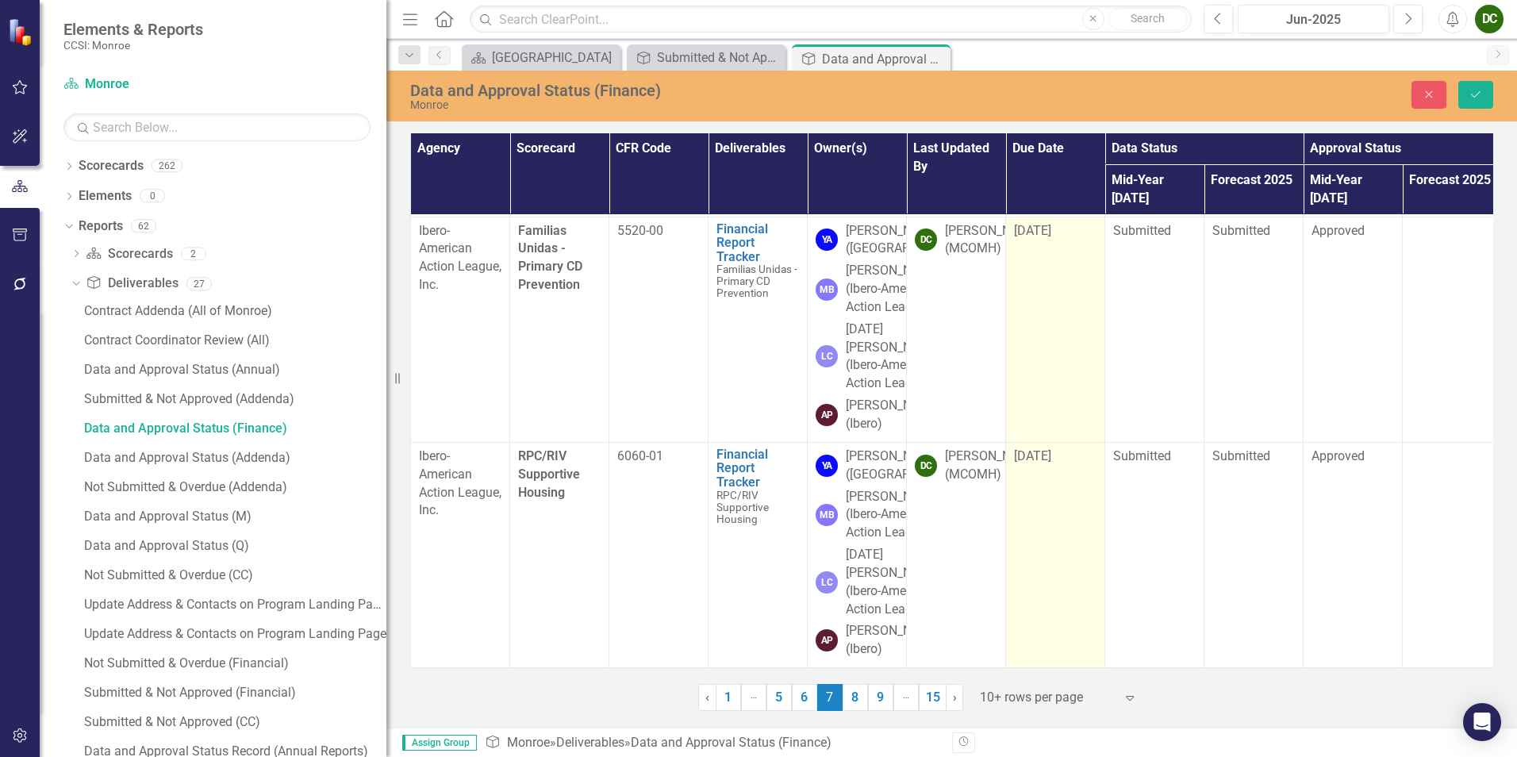
click at [1043, 448] on span "[DATE]" at bounding box center [1032, 455] width 37 height 15
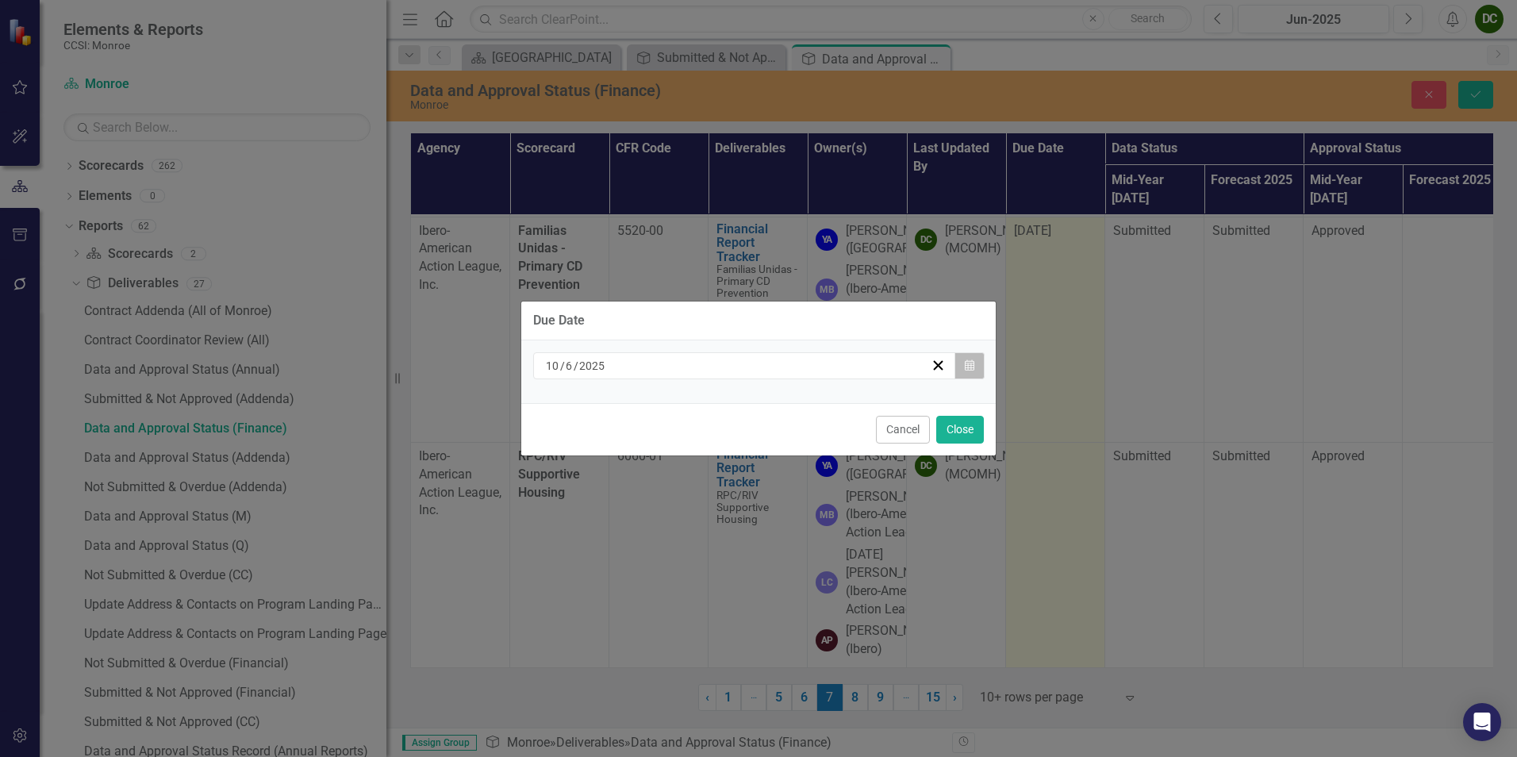
drag, startPoint x: 1043, startPoint y: 335, endPoint x: 977, endPoint y: 365, distance: 72.4
click at [977, 365] on button "Calendar" at bounding box center [969, 365] width 30 height 27
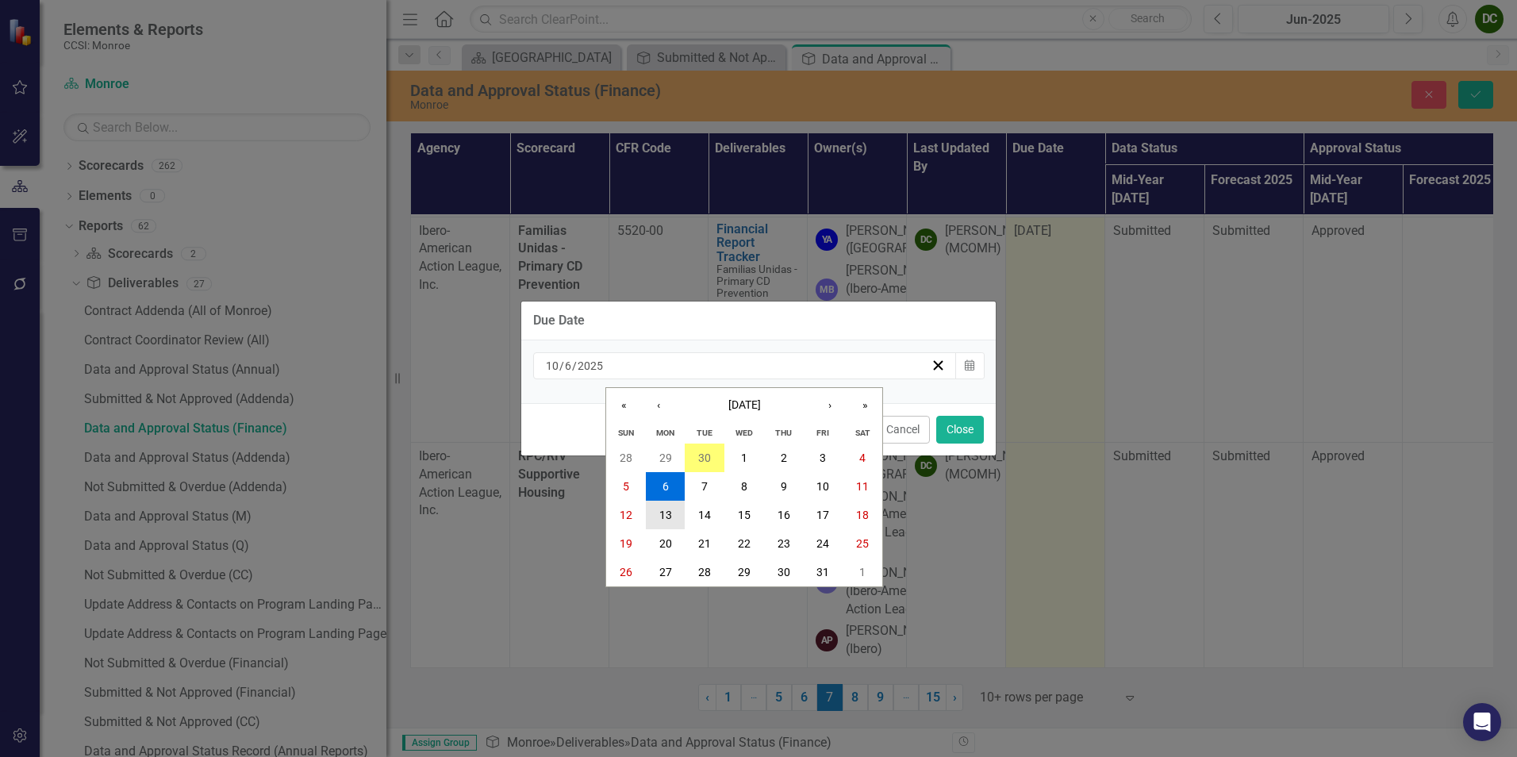
click at [672, 505] on button "13" at bounding box center [666, 515] width 40 height 29
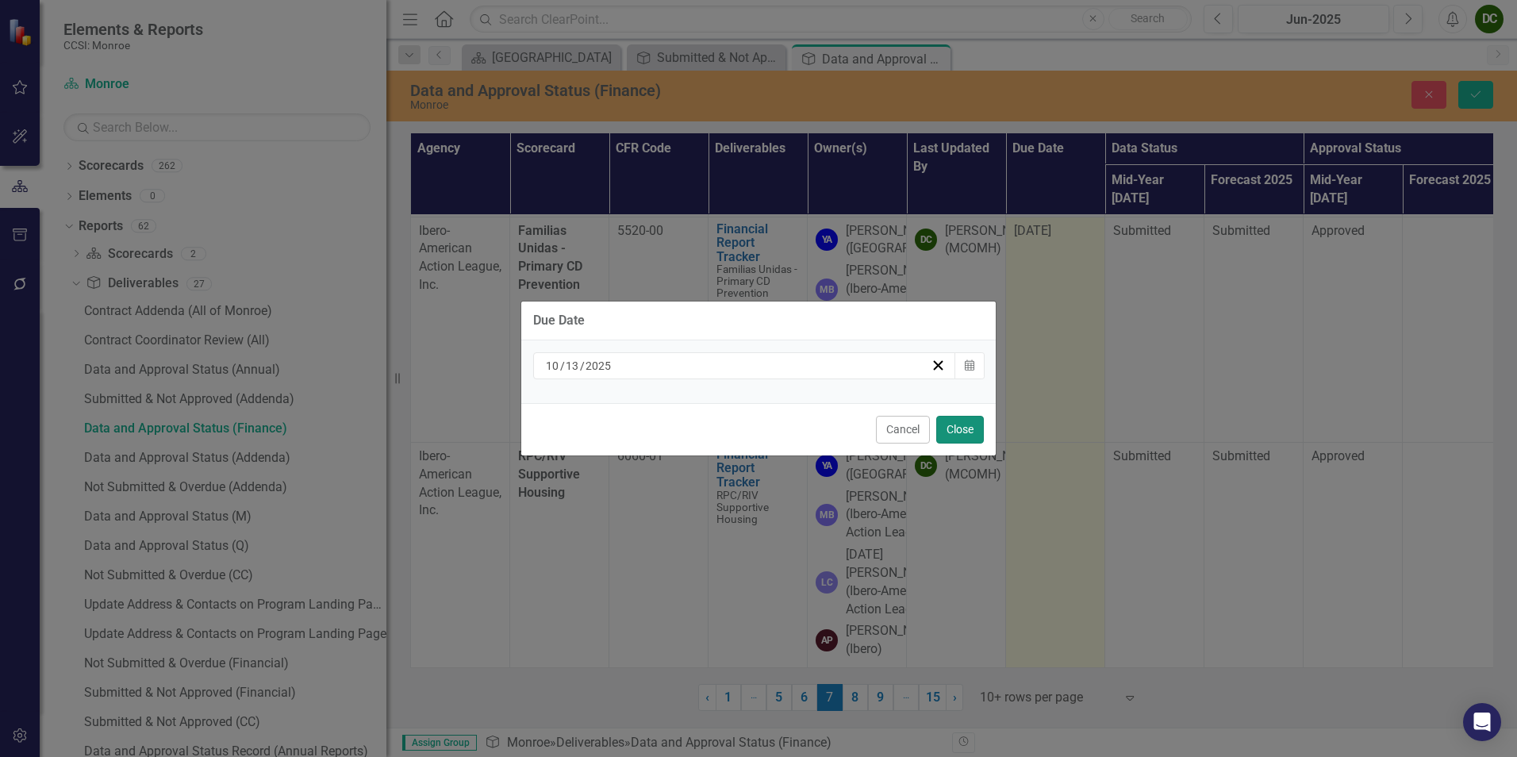
click at [946, 426] on button "Close" at bounding box center [960, 430] width 48 height 28
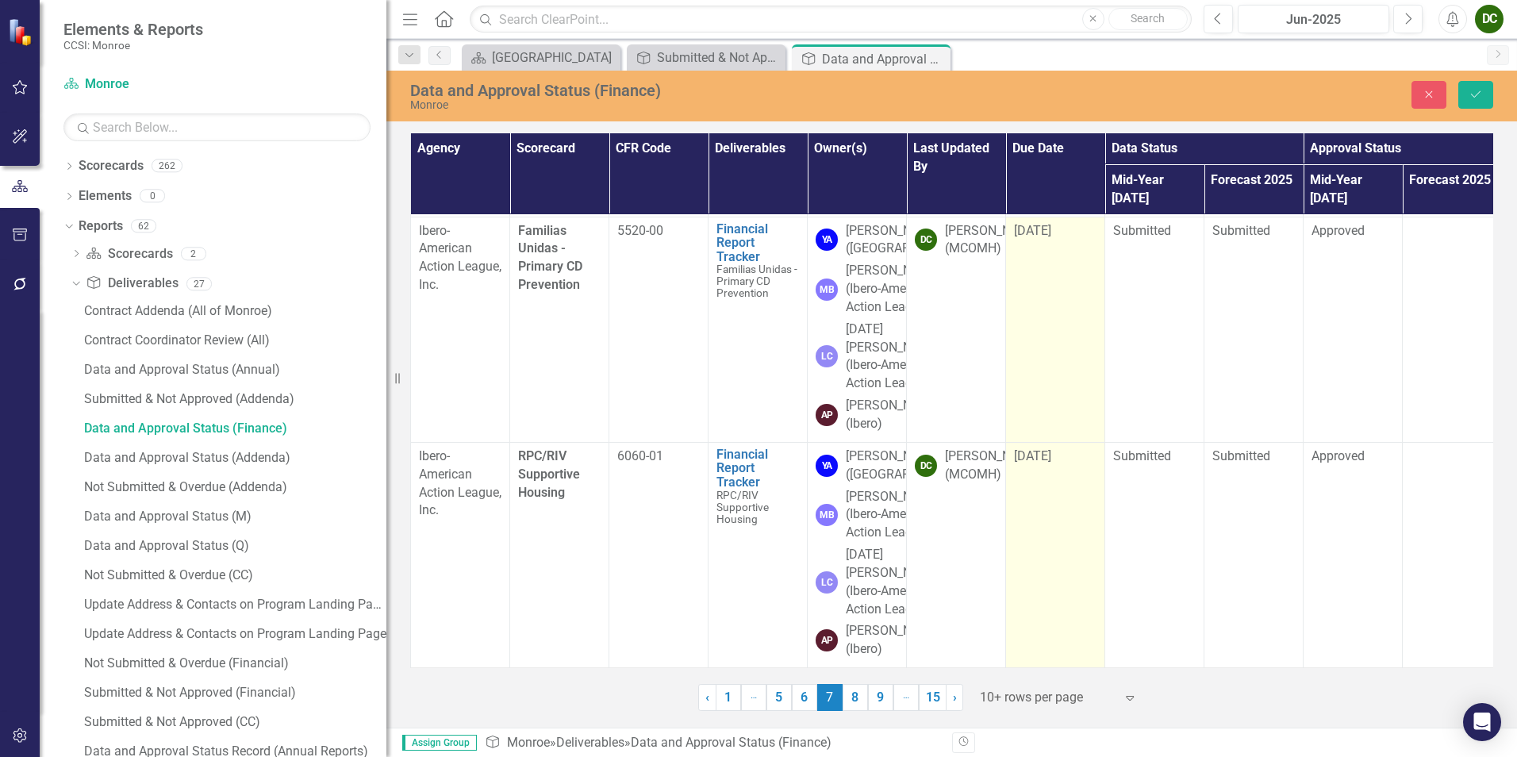
scroll to position [1303, 0]
click at [1465, 95] on button "Save" at bounding box center [1475, 95] width 35 height 28
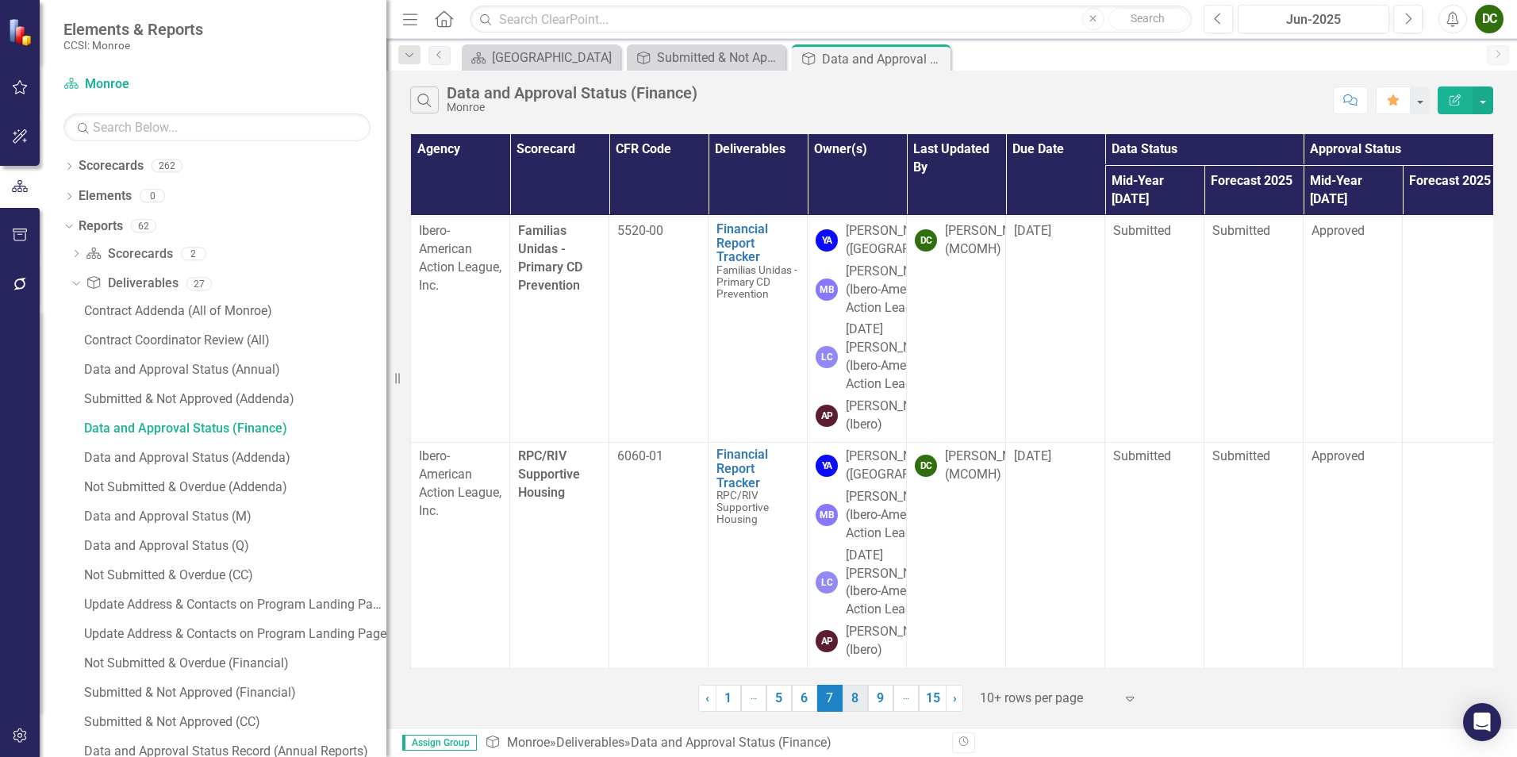
click at [861, 704] on link "8" at bounding box center [854, 698] width 25 height 27
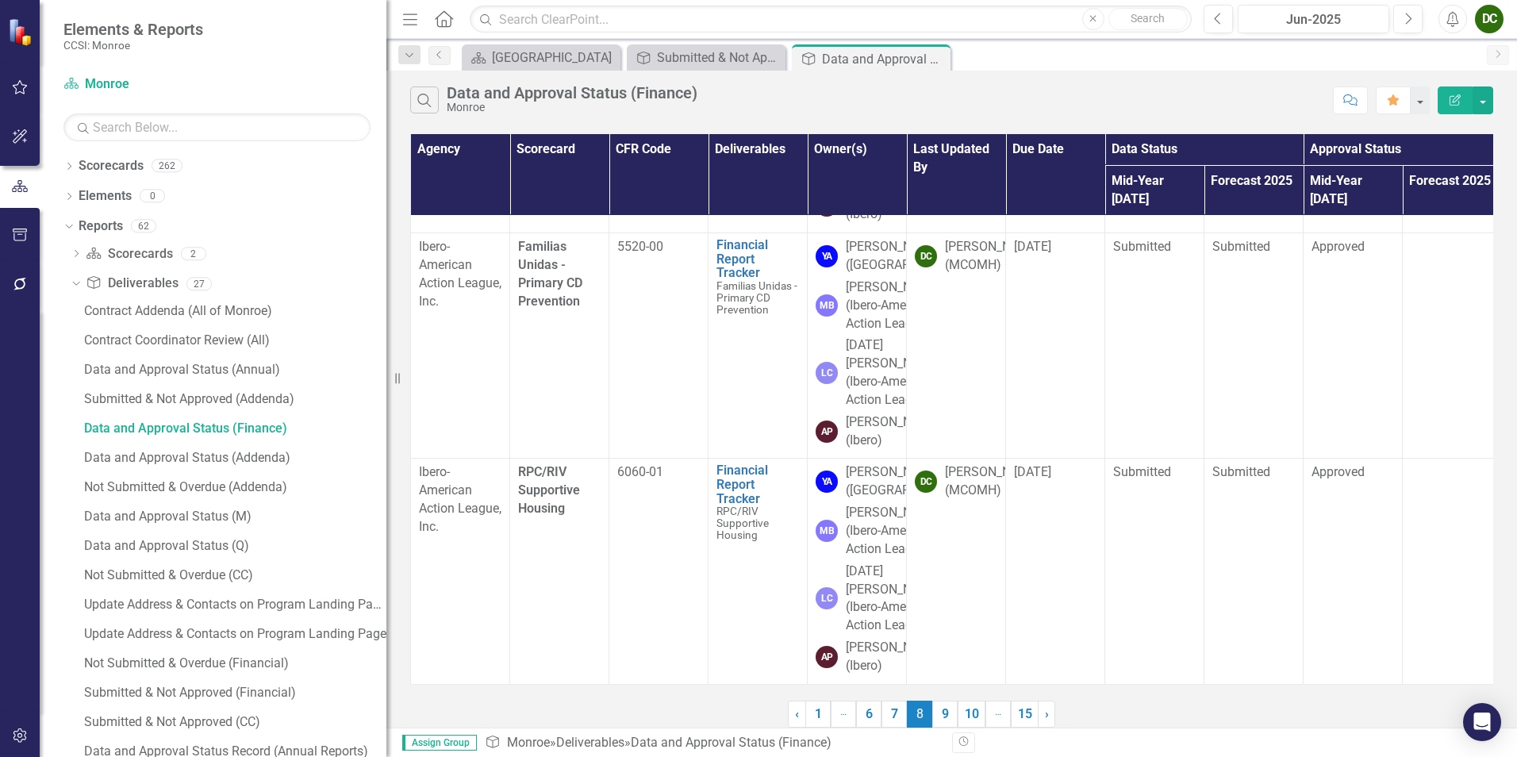
scroll to position [0, 0]
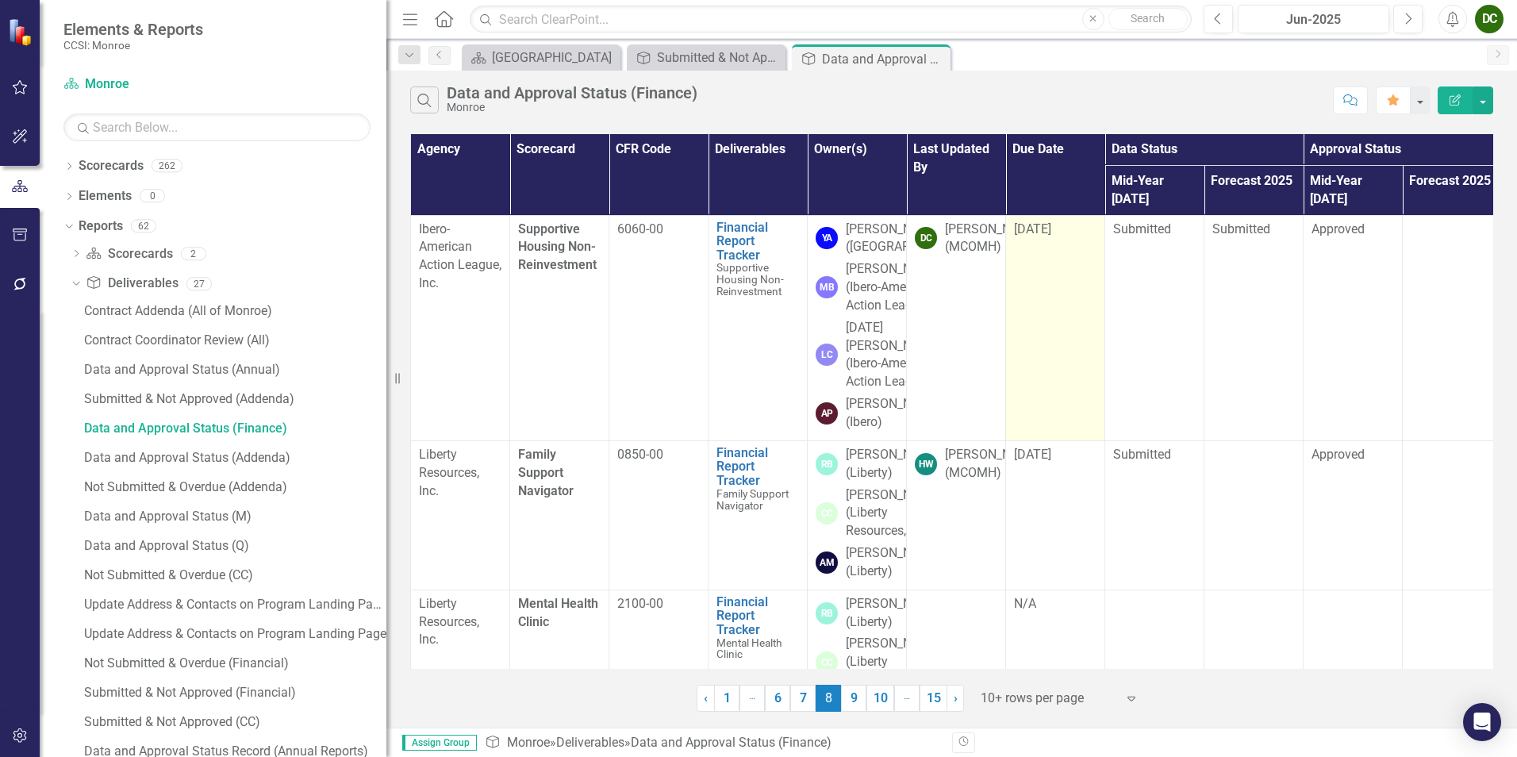
click at [1049, 221] on span "[DATE]" at bounding box center [1032, 228] width 37 height 15
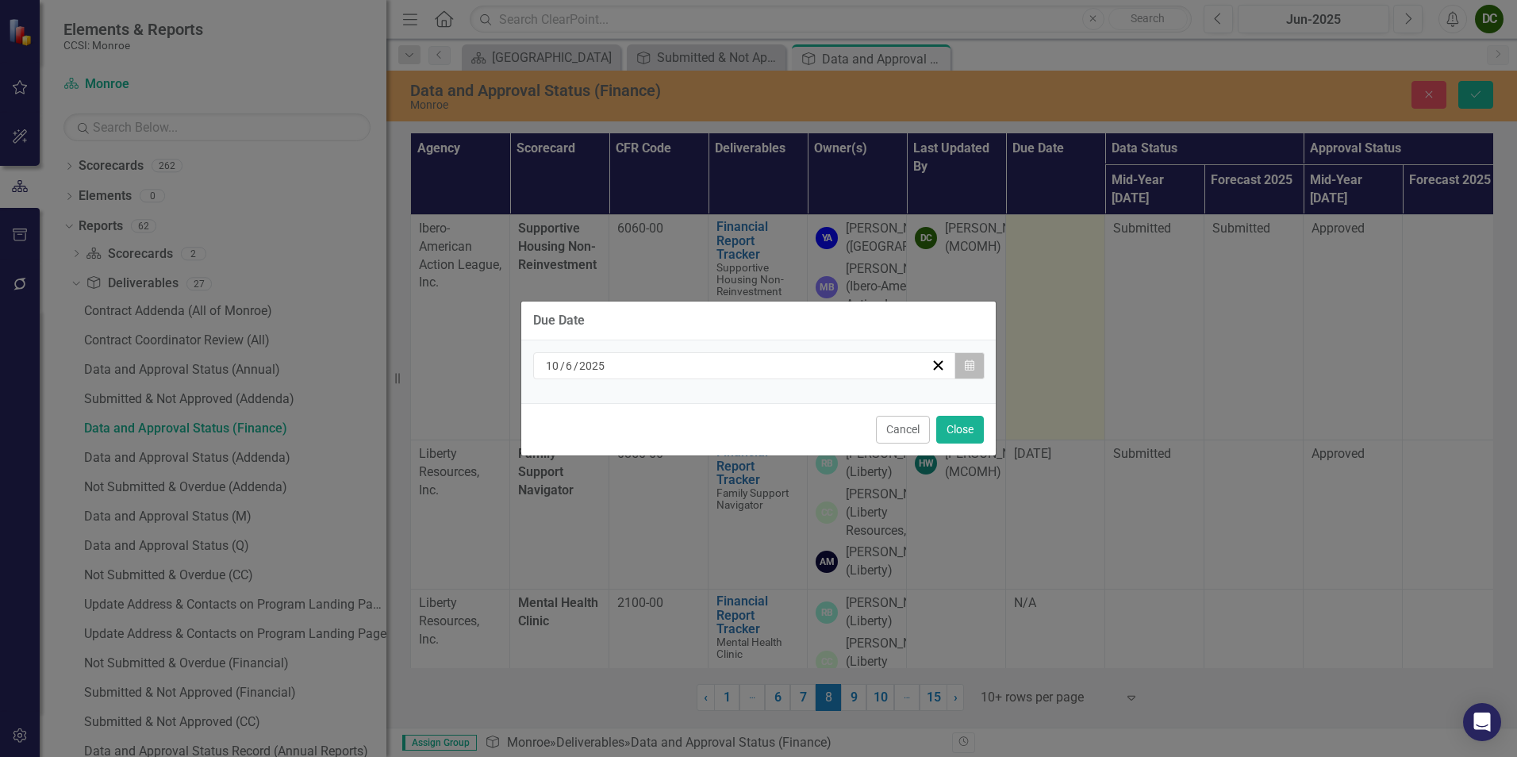
click at [965, 367] on icon "button" at bounding box center [970, 364] width 10 height 11
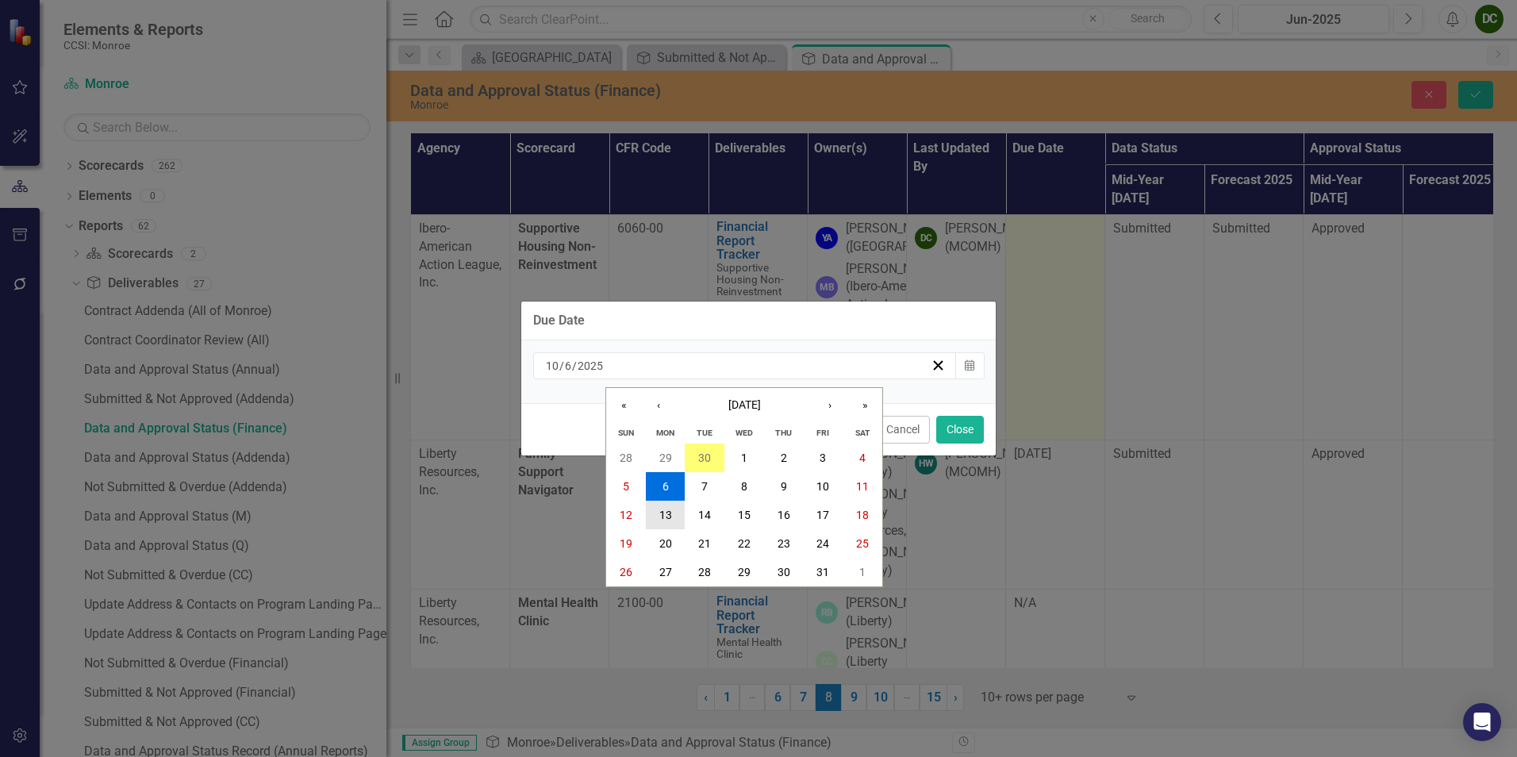
click at [655, 506] on button "13" at bounding box center [666, 515] width 40 height 29
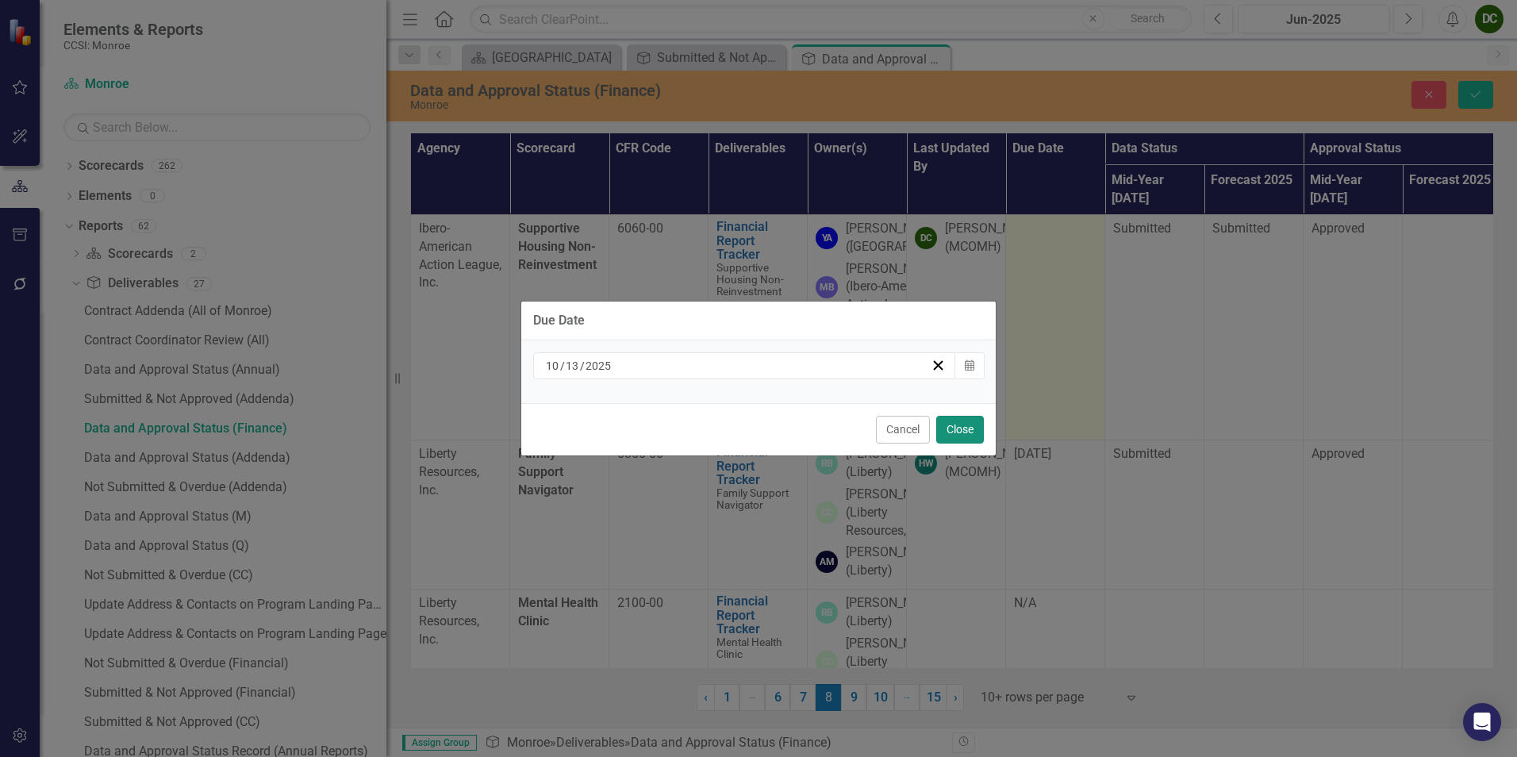
click at [973, 428] on button "Close" at bounding box center [960, 430] width 48 height 28
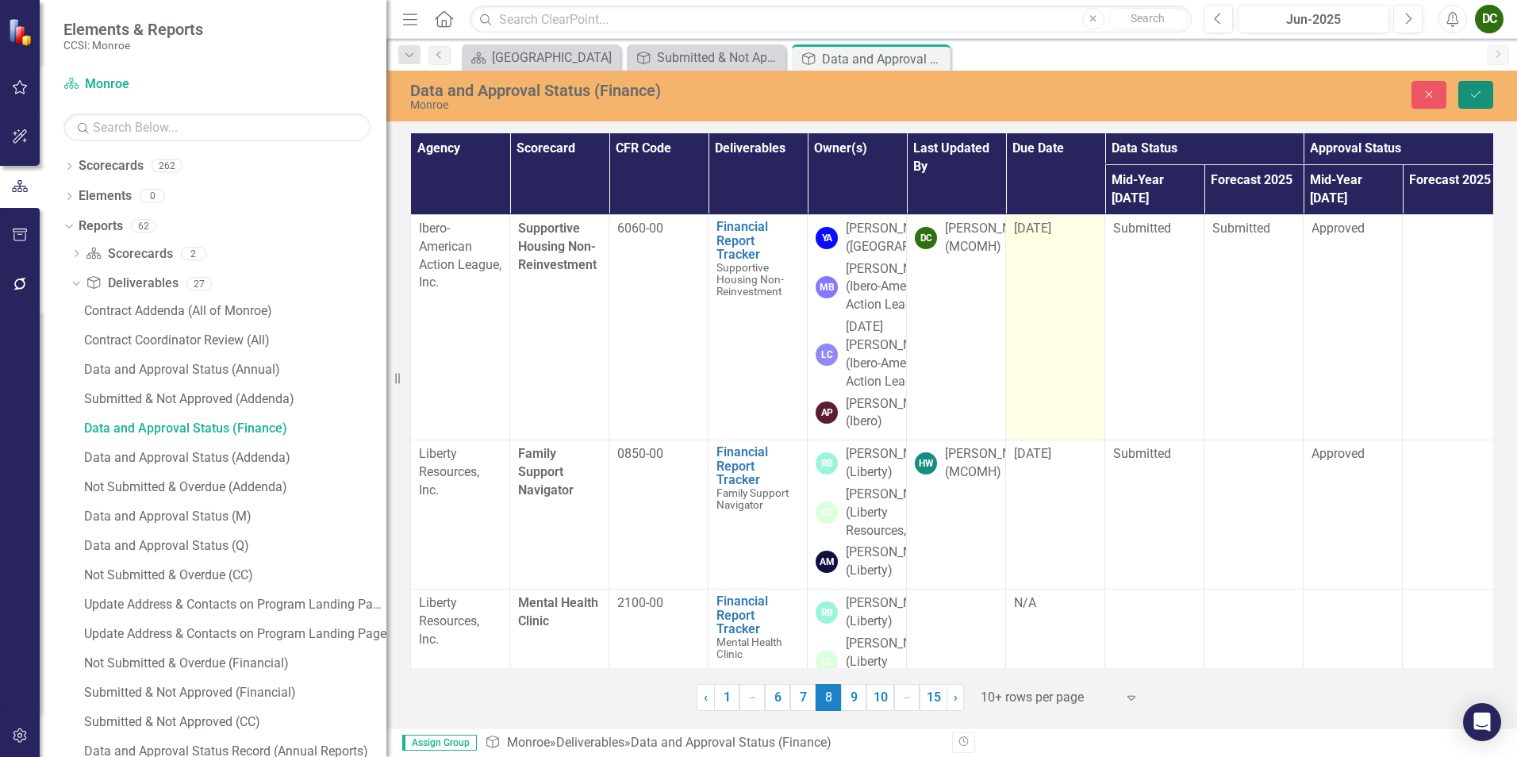
click at [1473, 102] on button "Save" at bounding box center [1475, 95] width 35 height 28
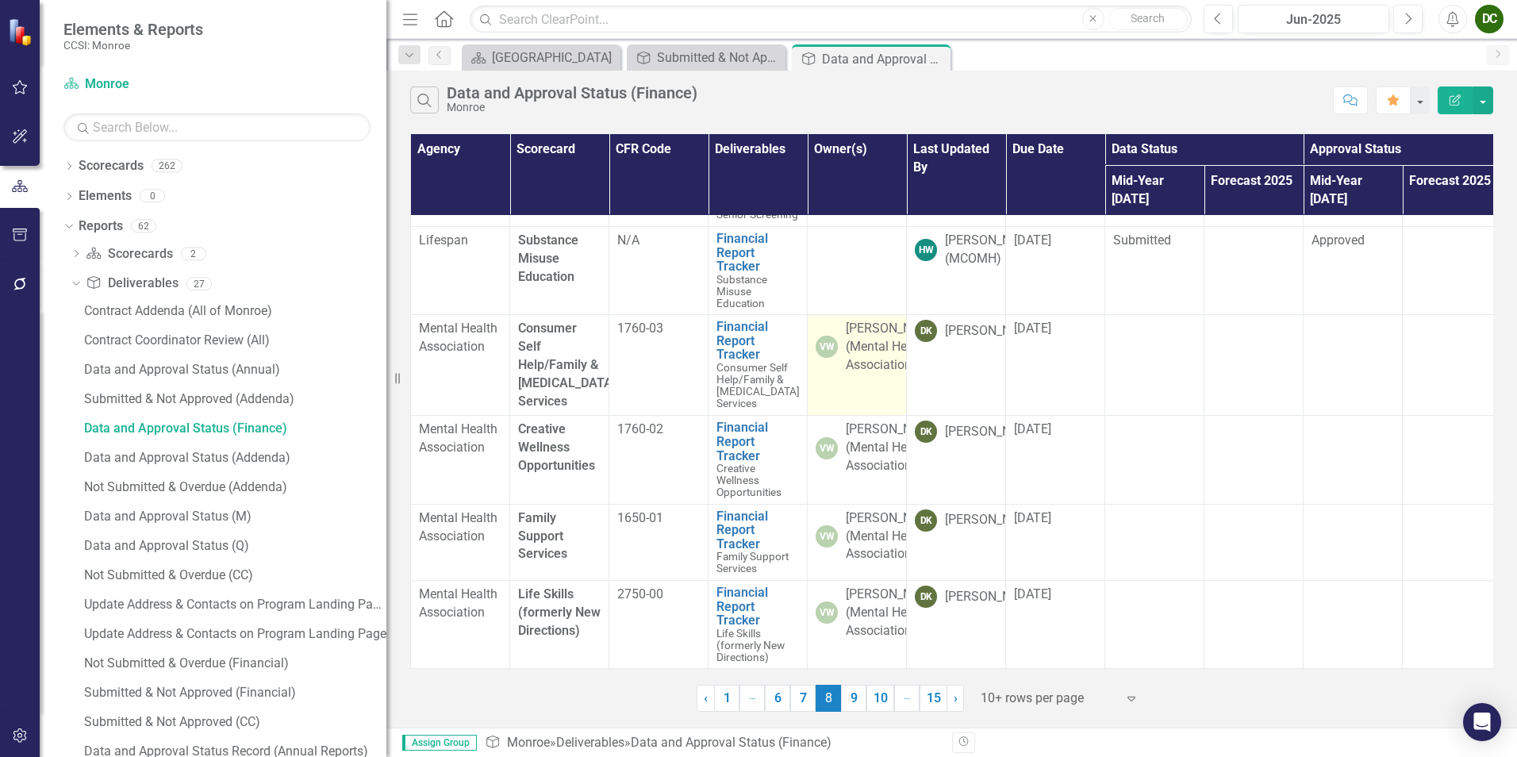
scroll to position [1094, 0]
click at [859, 704] on link "9" at bounding box center [853, 698] width 25 height 27
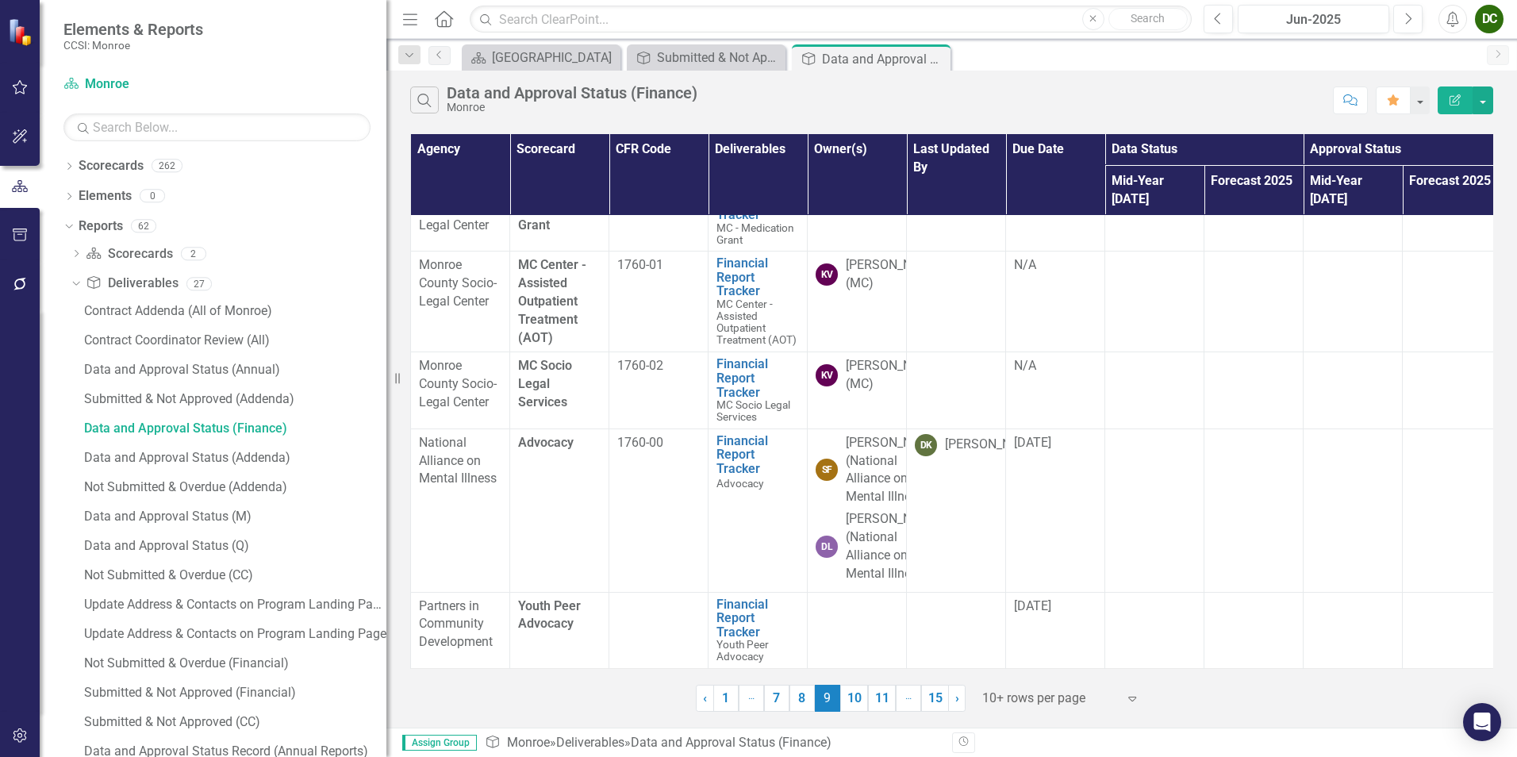
scroll to position [613, 0]
click at [848, 704] on link "10" at bounding box center [854, 698] width 28 height 27
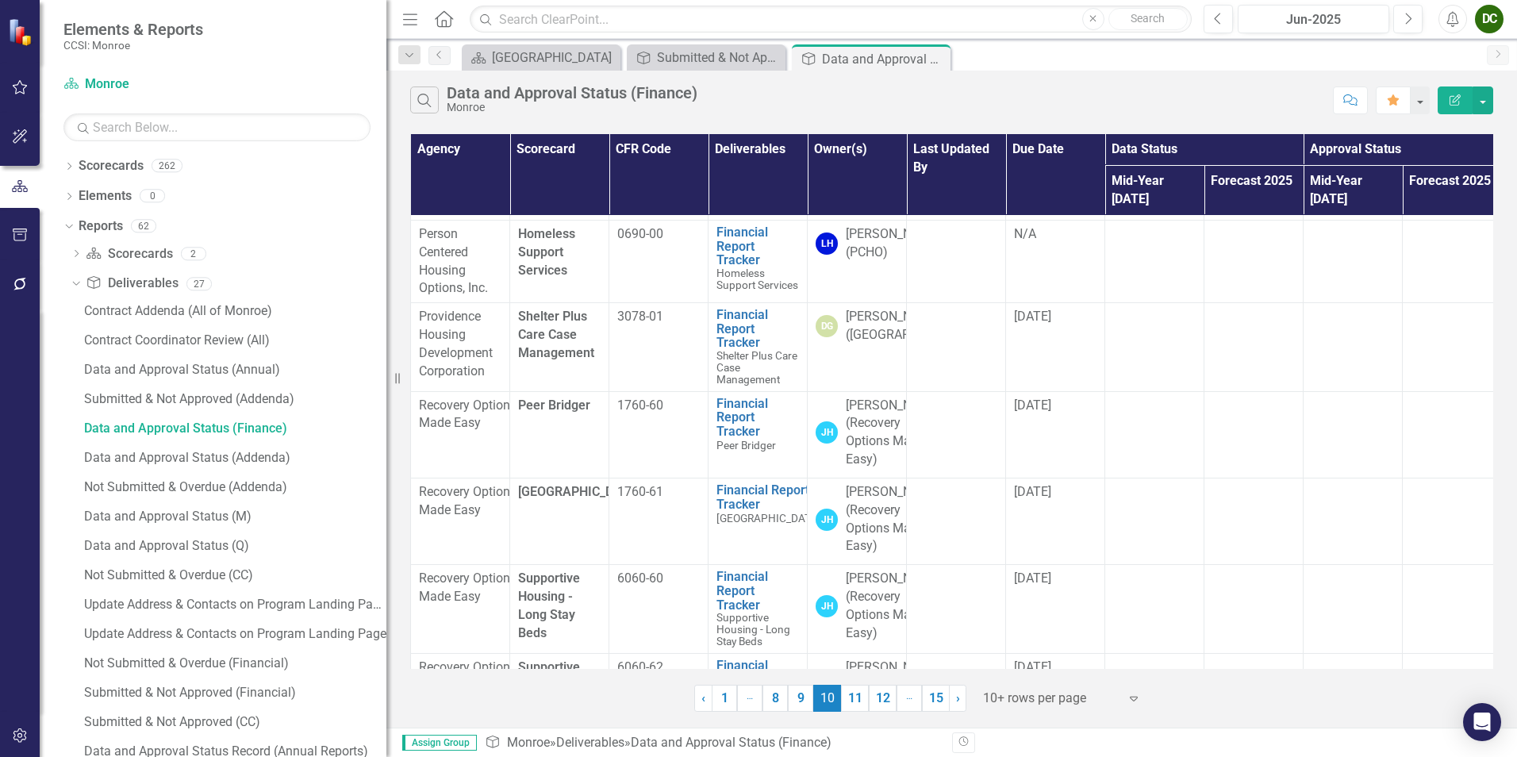
scroll to position [0, 0]
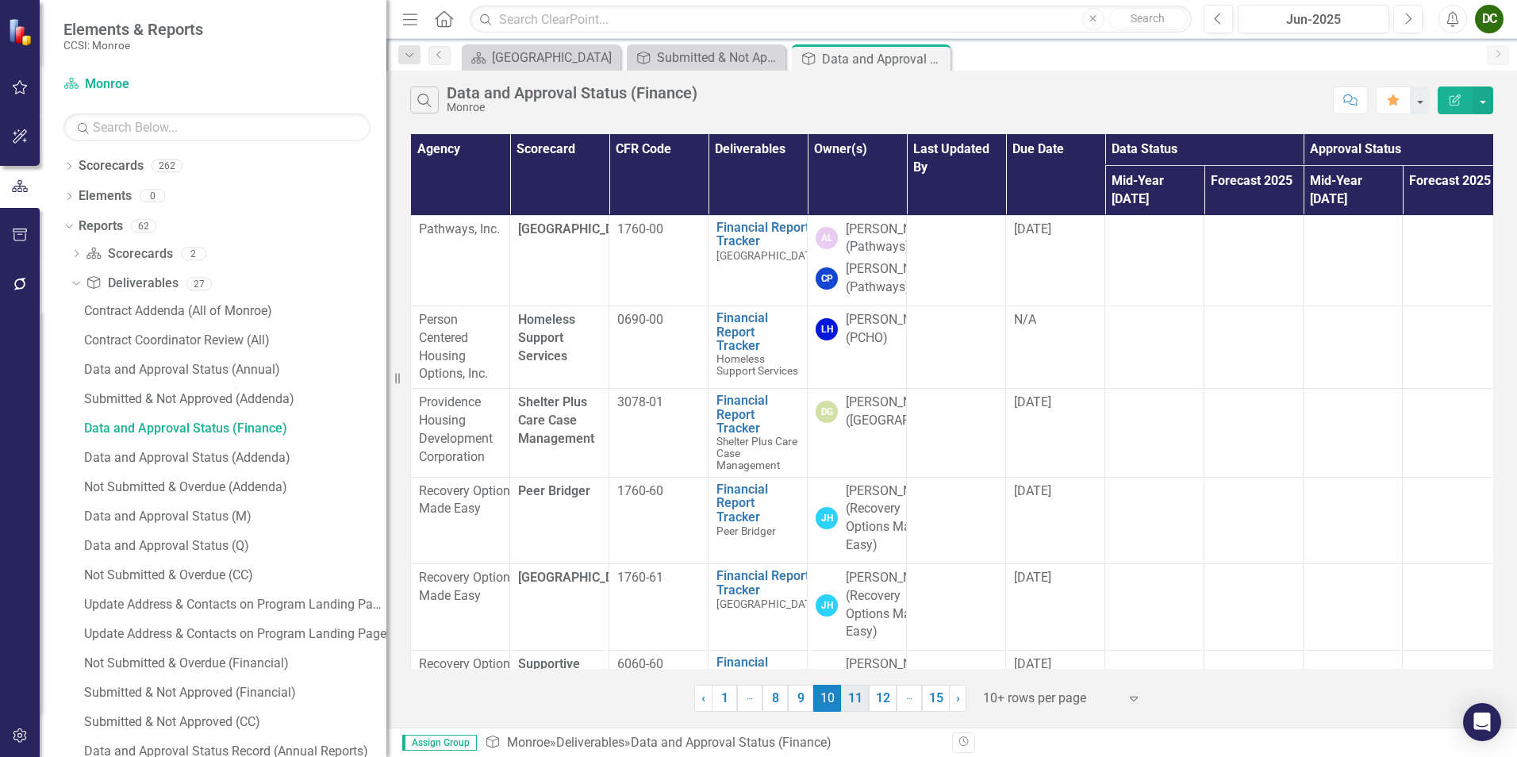
click at [851, 689] on link "11" at bounding box center [855, 698] width 28 height 27
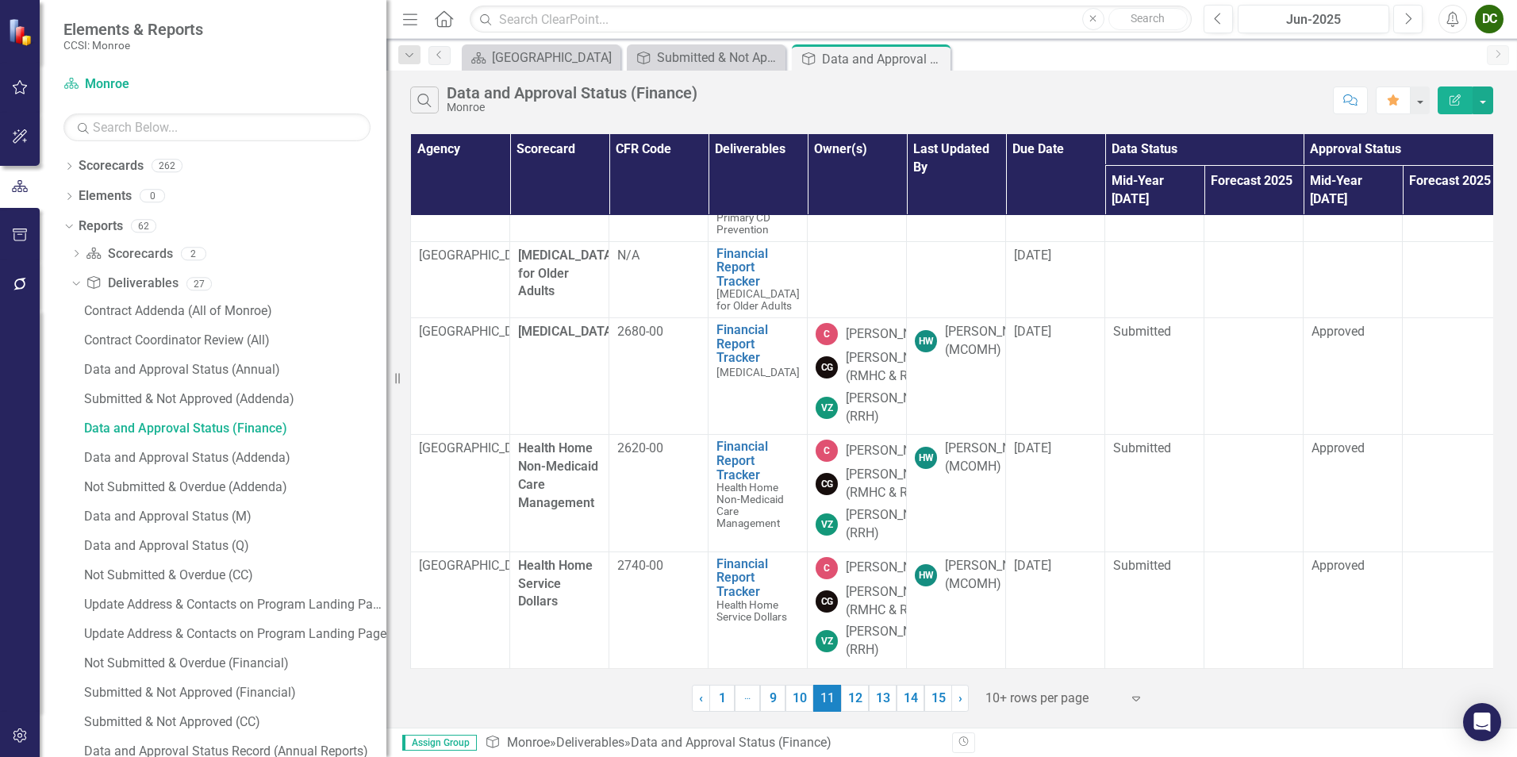
scroll to position [714, 0]
click at [1061, 188] on div "[DATE]" at bounding box center [1055, 179] width 83 height 18
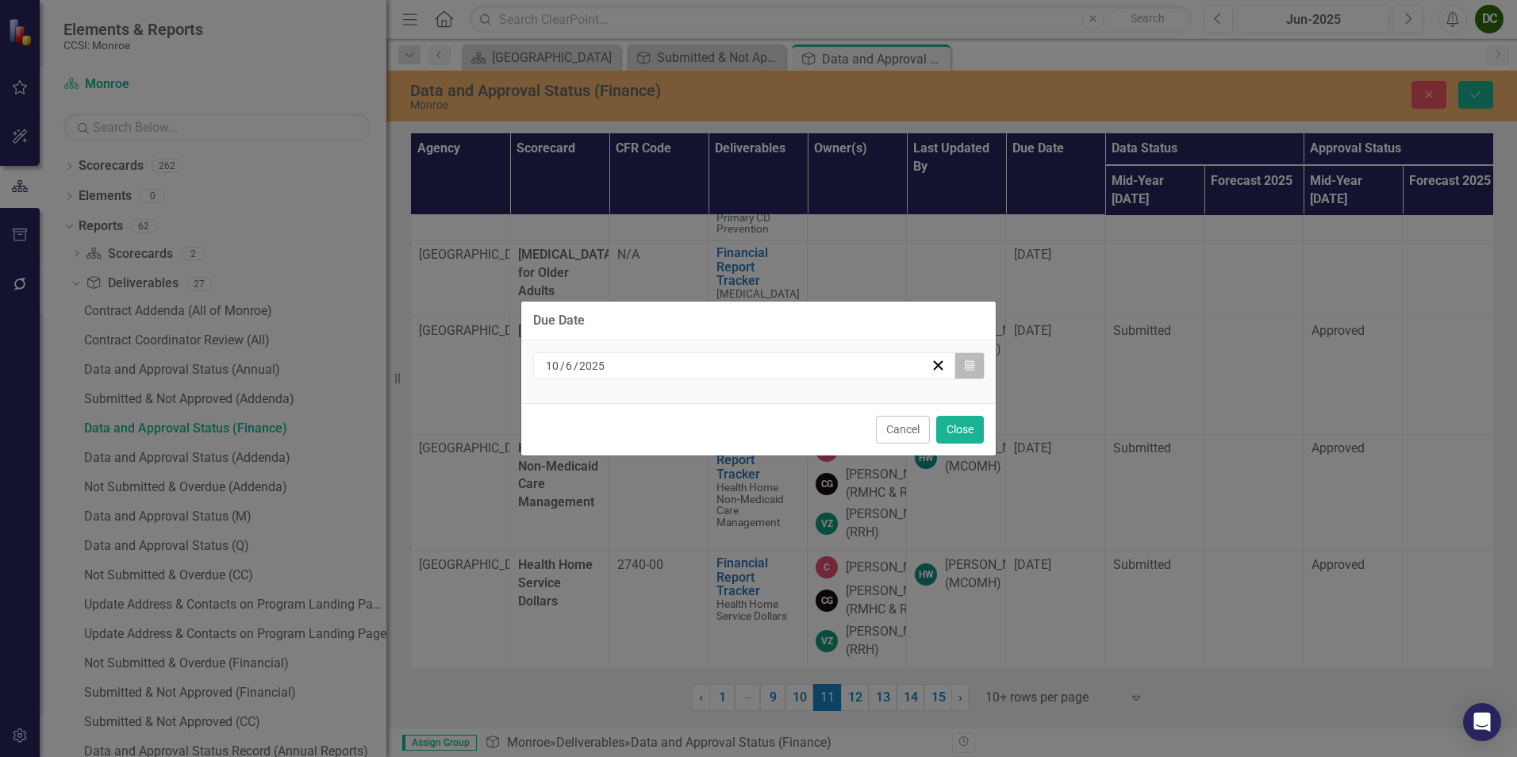
click at [971, 361] on icon "button" at bounding box center [970, 364] width 10 height 11
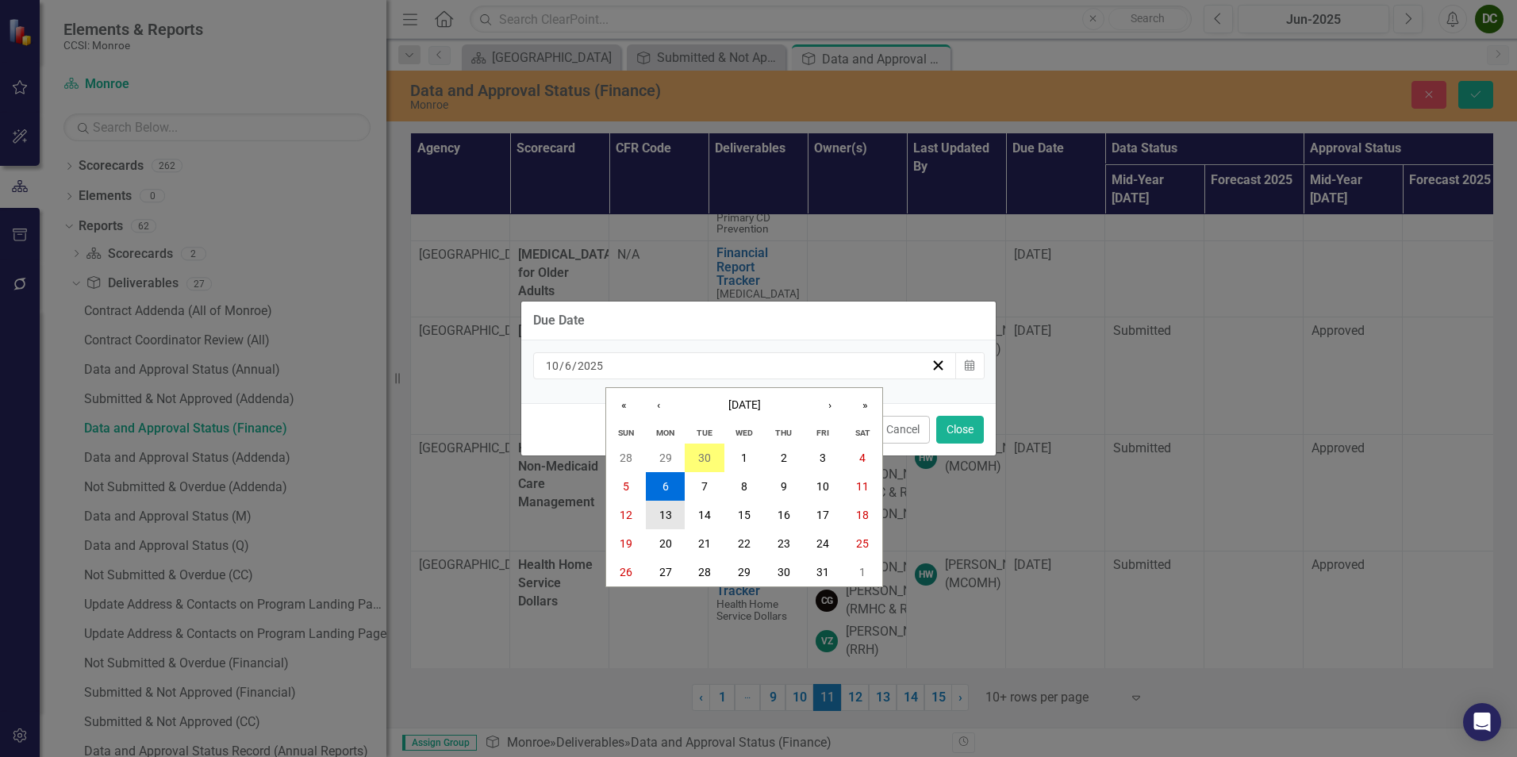
click at [674, 502] on button "13" at bounding box center [666, 515] width 40 height 29
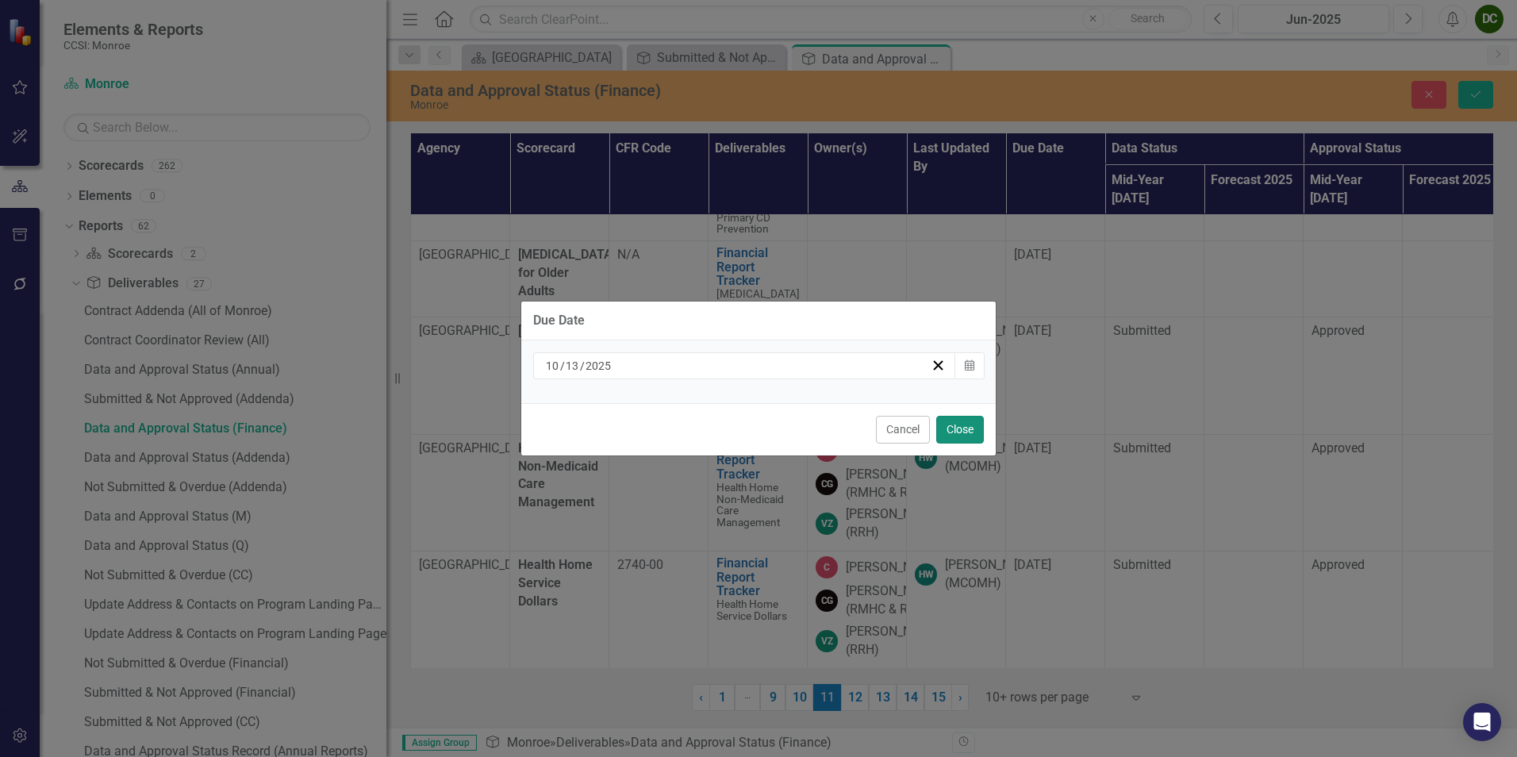
click at [966, 432] on button "Close" at bounding box center [960, 430] width 48 height 28
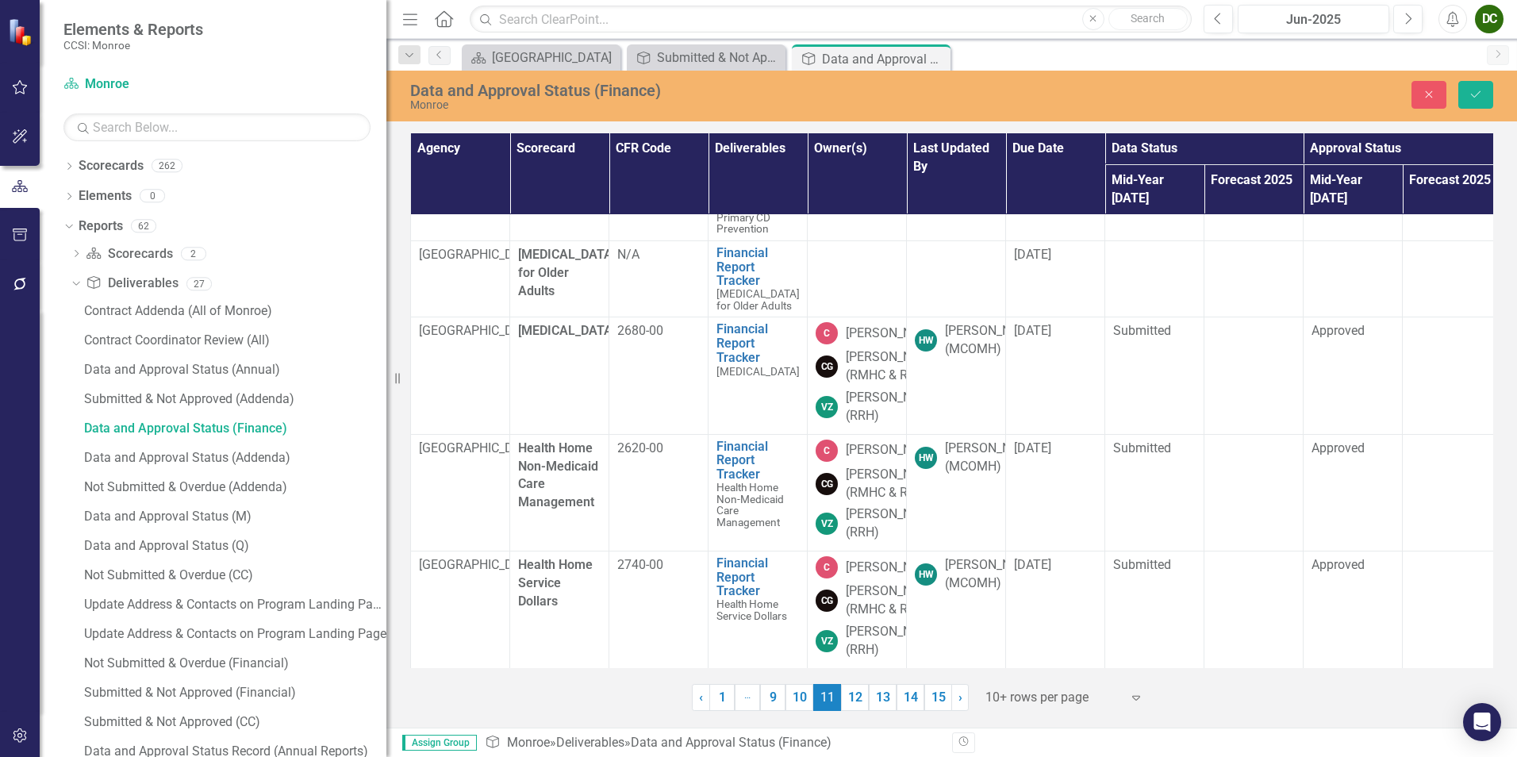
scroll to position [1067, 0]
click at [1464, 90] on button "Save" at bounding box center [1475, 95] width 35 height 28
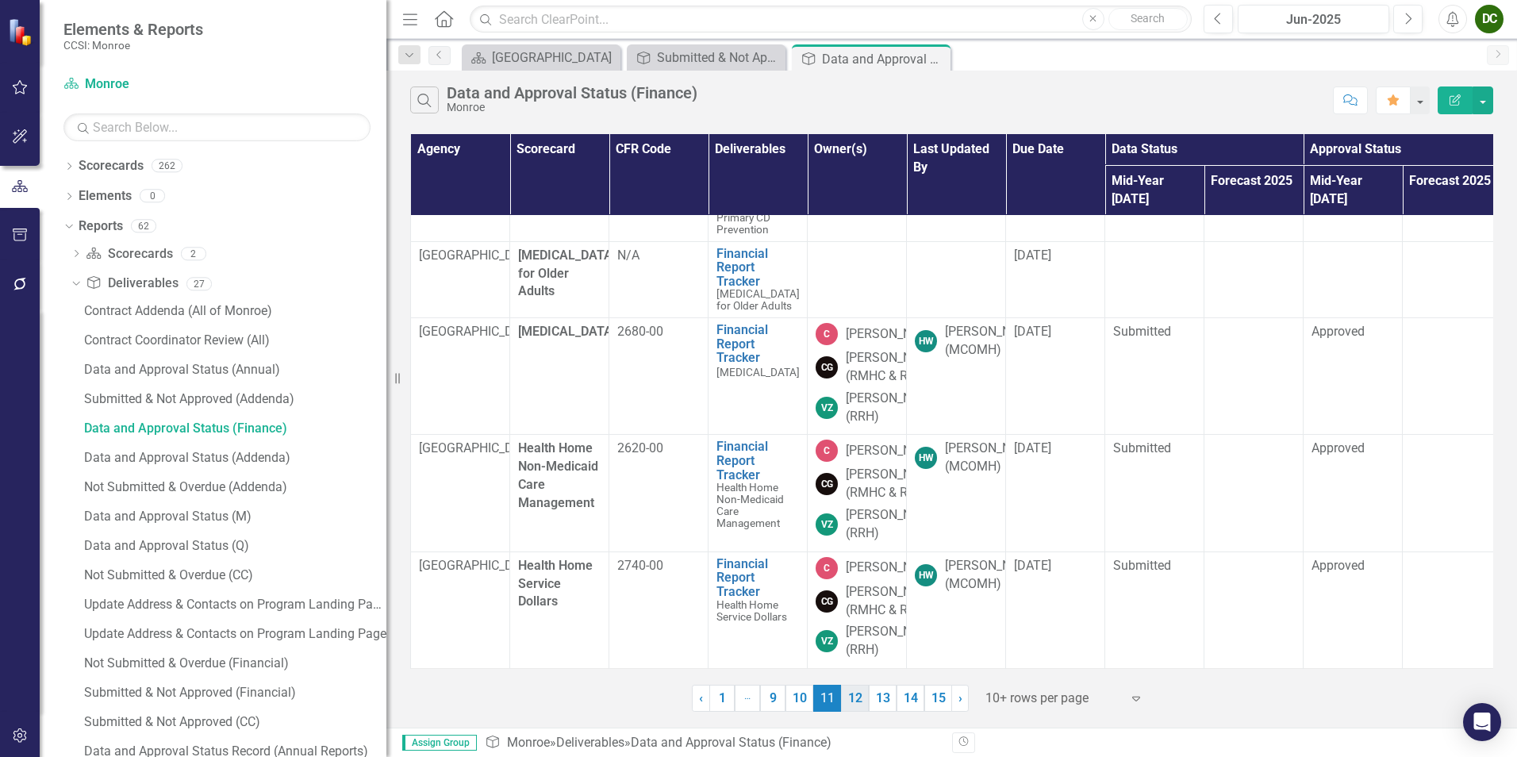
click at [850, 694] on link "12" at bounding box center [855, 698] width 28 height 27
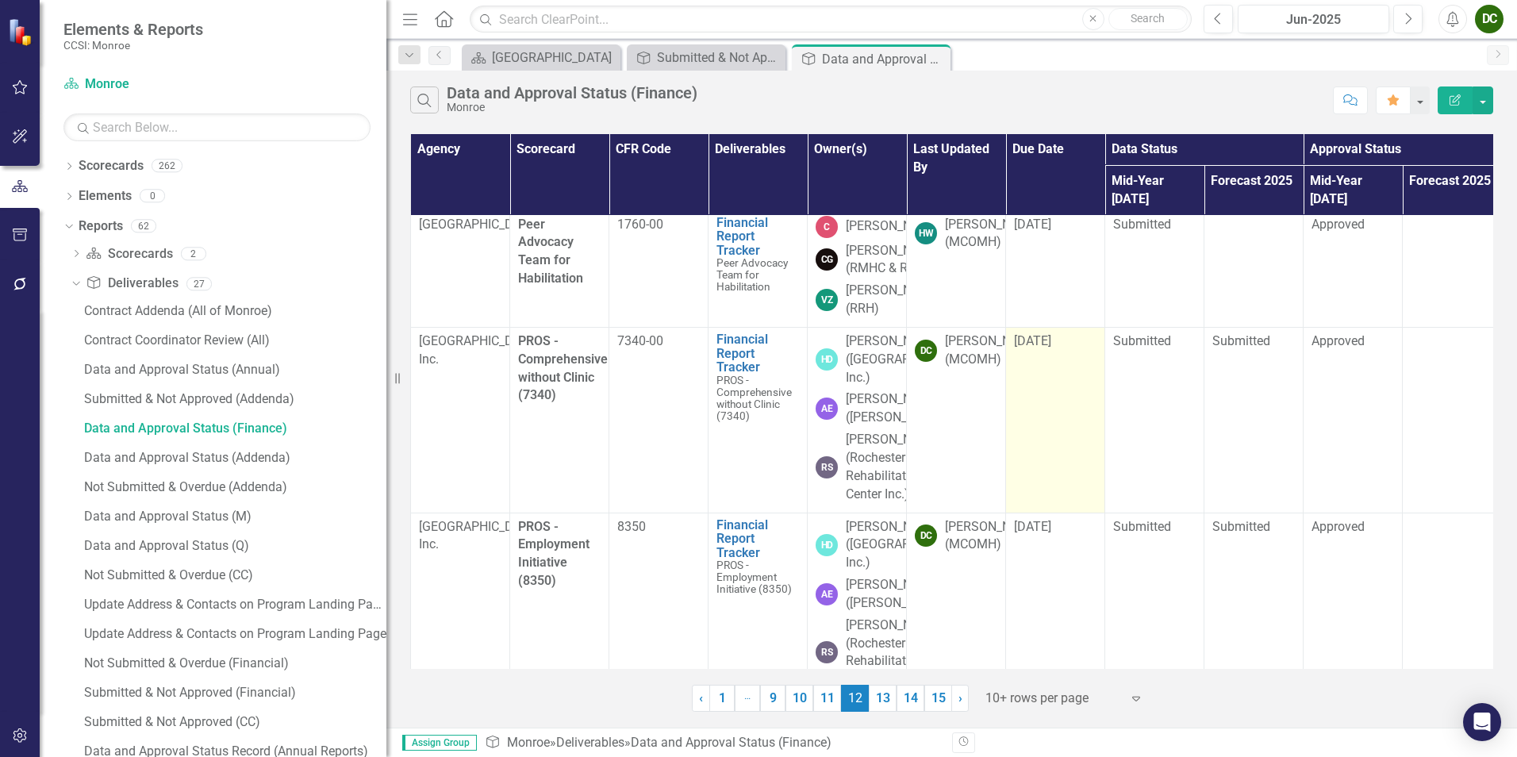
scroll to position [0, 0]
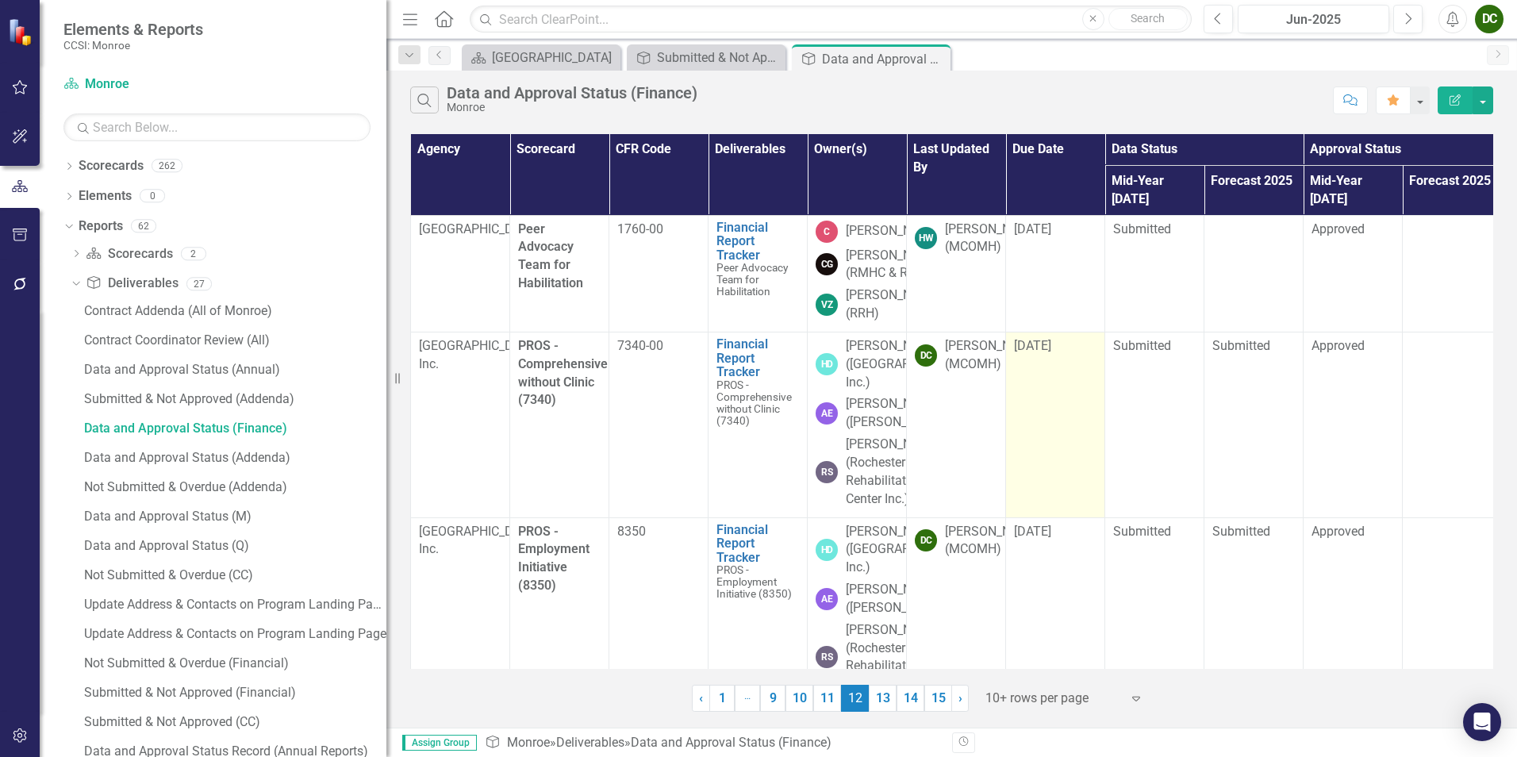
click at [1047, 353] on span "[DATE]" at bounding box center [1032, 345] width 37 height 15
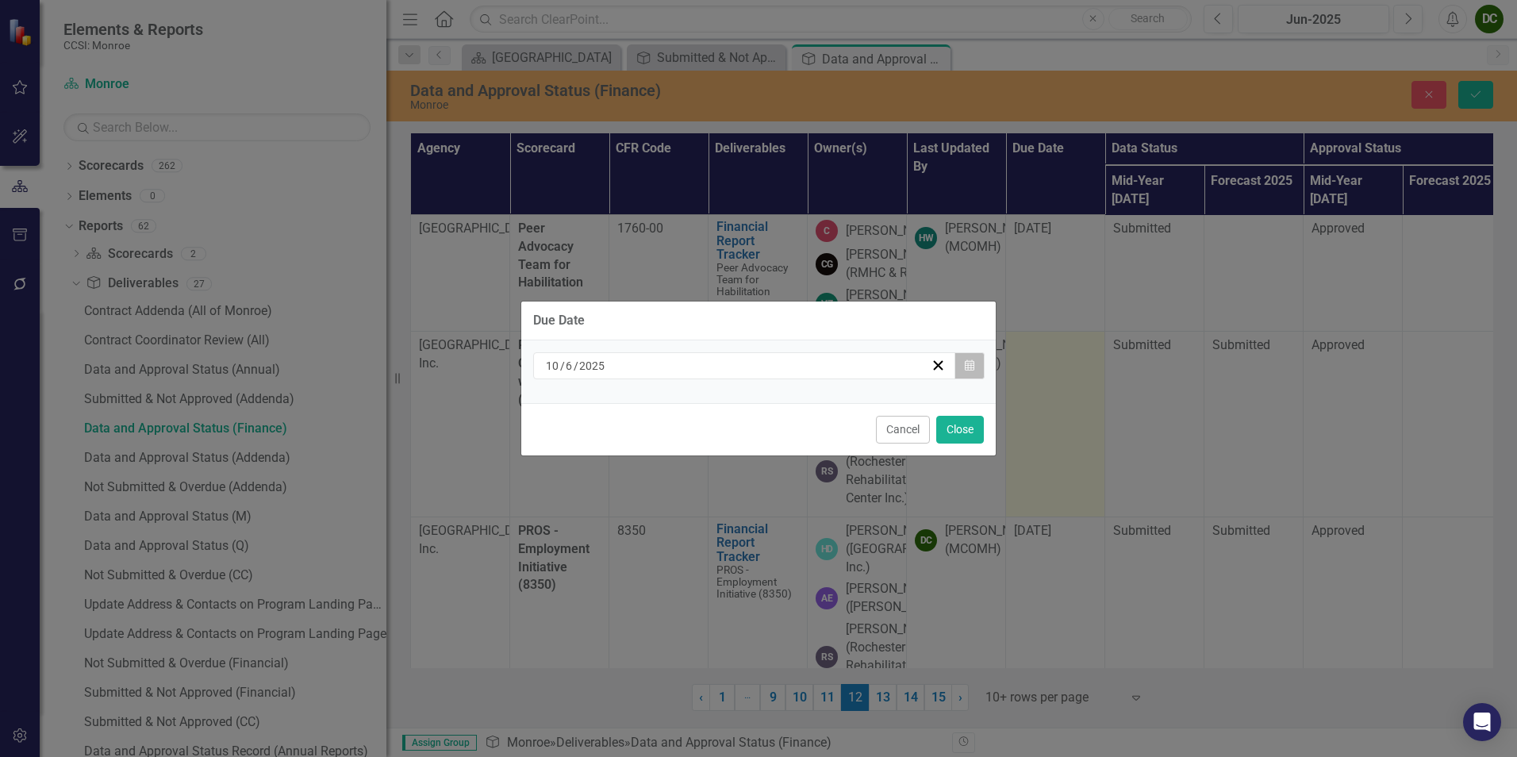
drag, startPoint x: 1047, startPoint y: 393, endPoint x: 959, endPoint y: 360, distance: 94.1
click at [959, 360] on button "Calendar" at bounding box center [969, 365] width 30 height 27
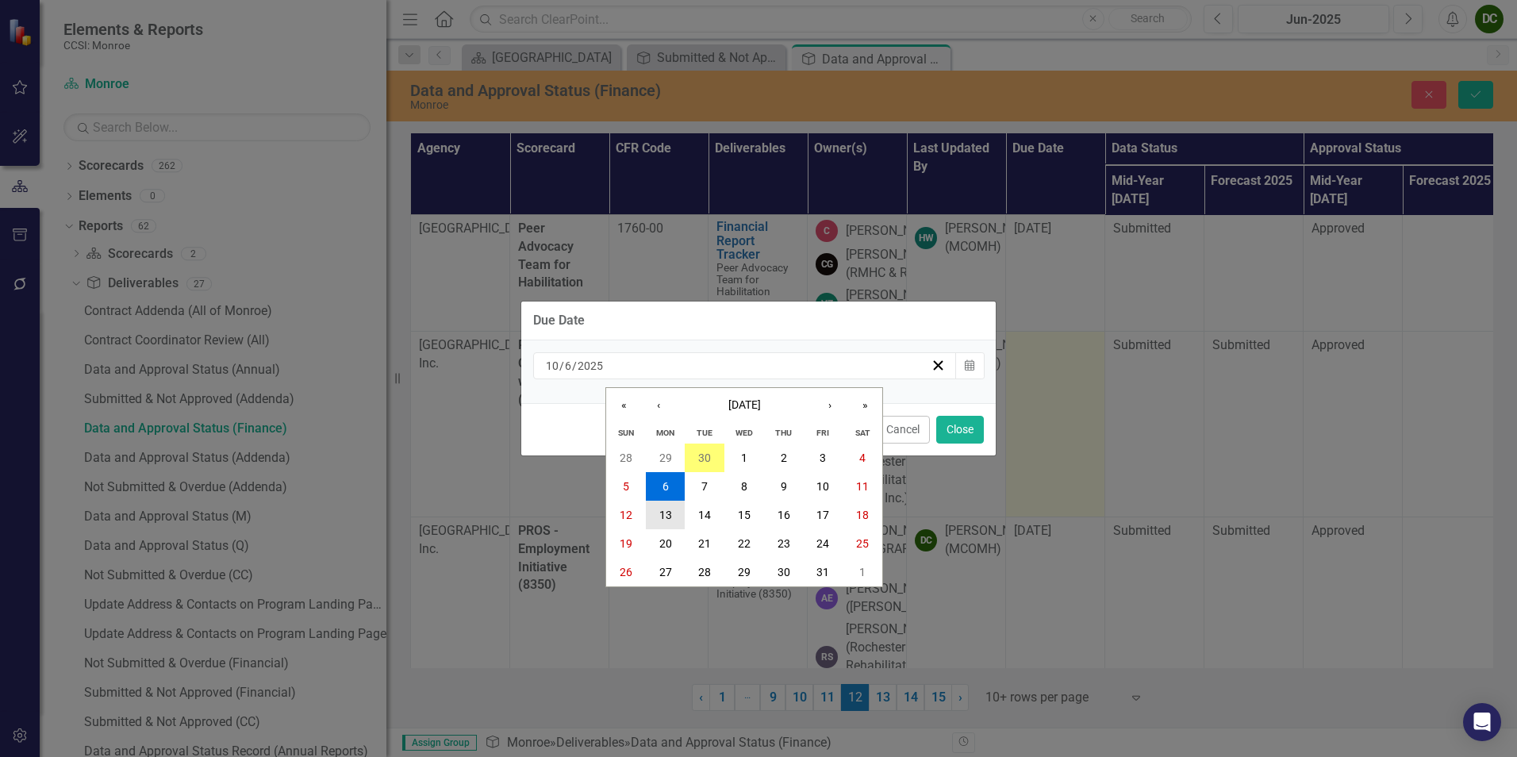
click at [674, 508] on button "13" at bounding box center [666, 515] width 40 height 29
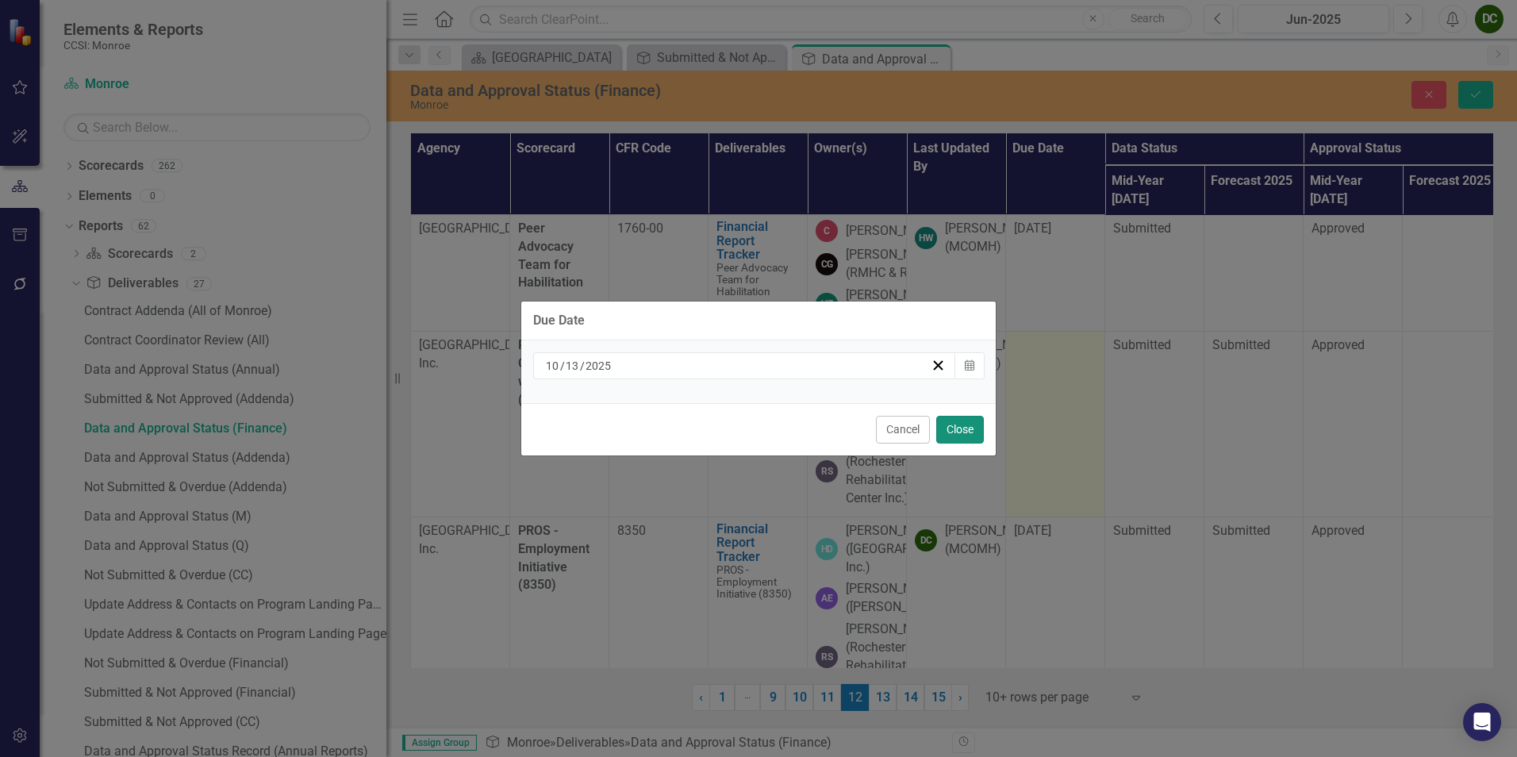
click at [966, 425] on button "Close" at bounding box center [960, 430] width 48 height 28
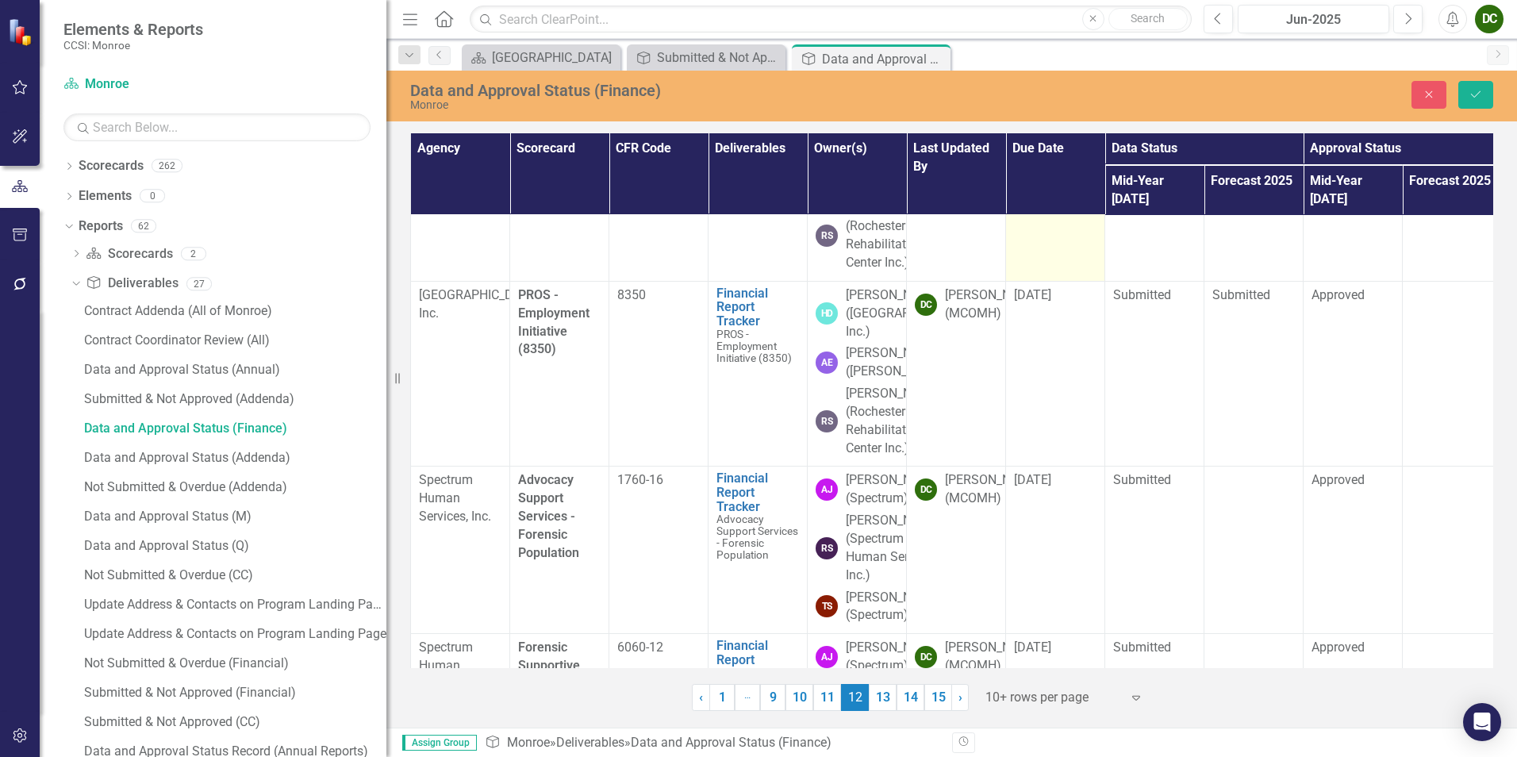
scroll to position [238, 0]
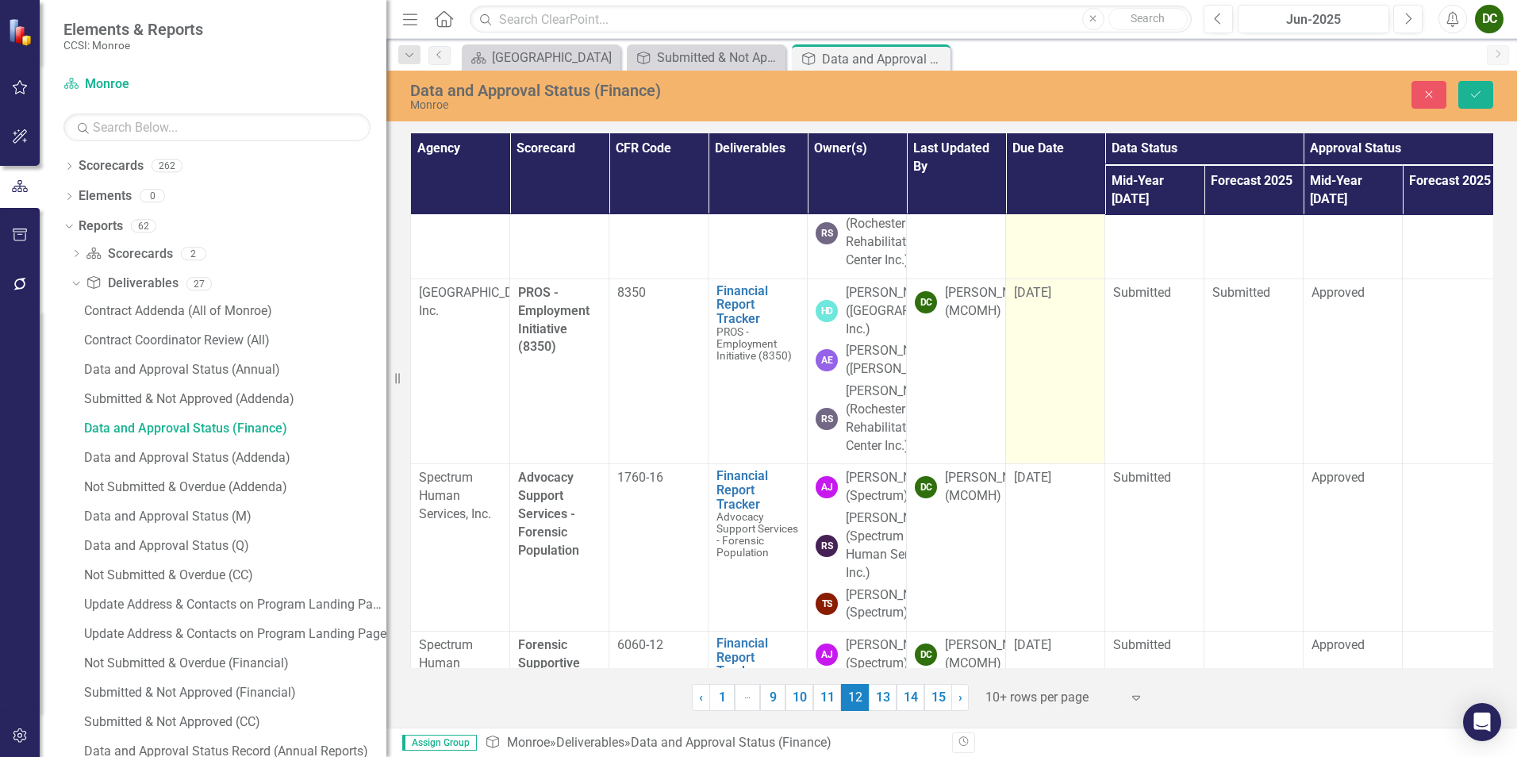
click at [1051, 300] on span "[DATE]" at bounding box center [1032, 292] width 37 height 15
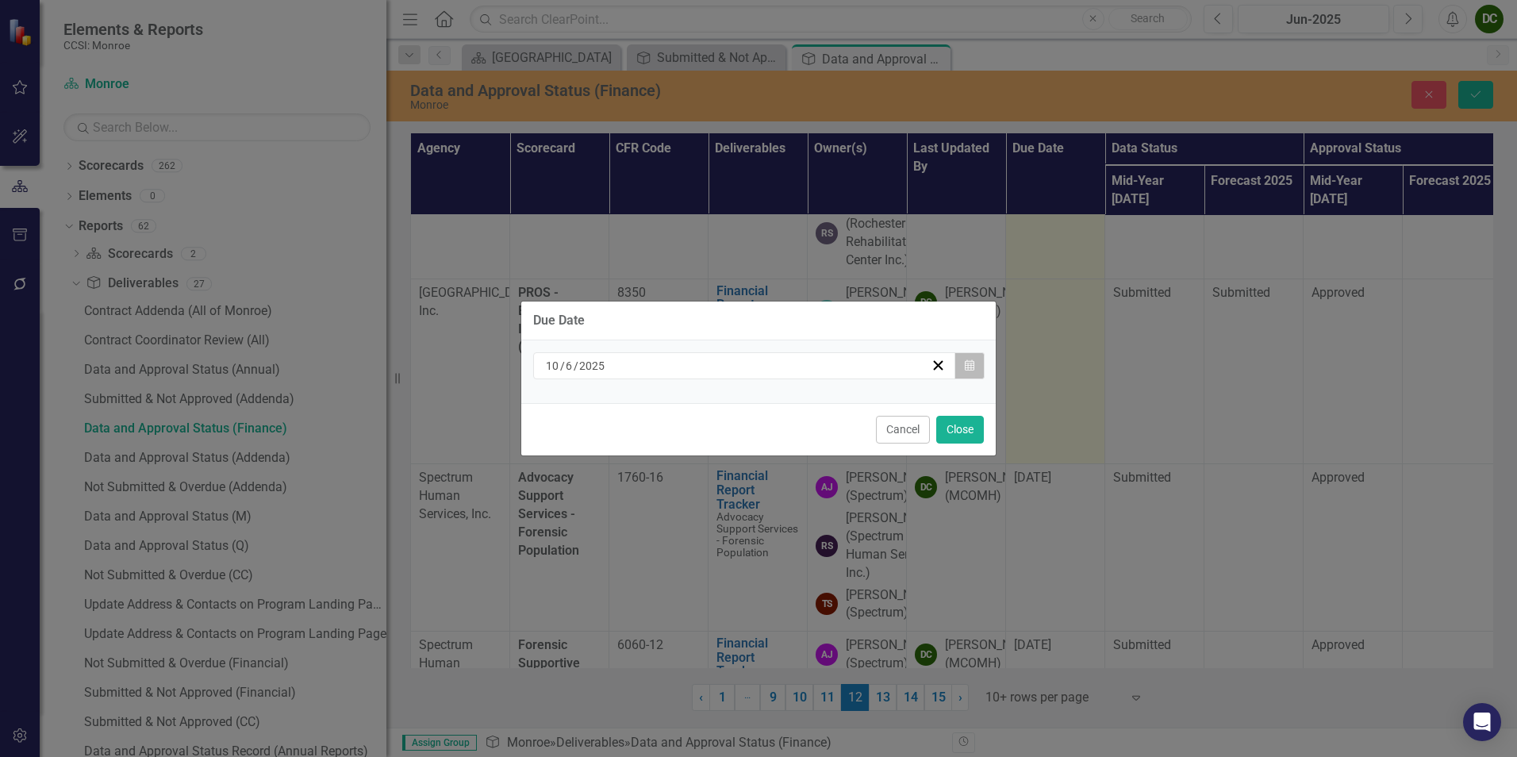
drag, startPoint x: 1053, startPoint y: 418, endPoint x: 977, endPoint y: 369, distance: 90.7
click at [977, 369] on button "Calendar" at bounding box center [969, 365] width 30 height 27
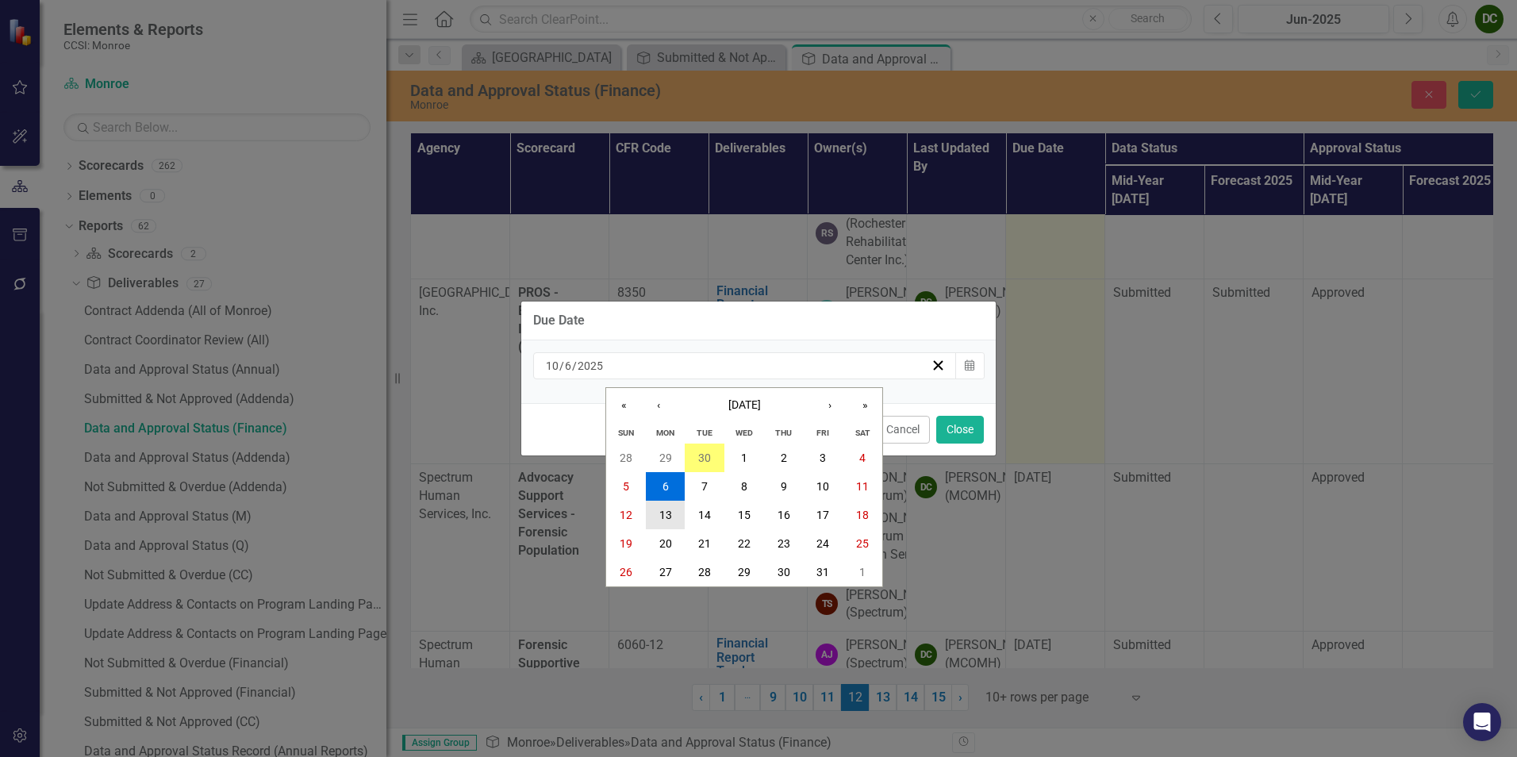
click at [658, 504] on button "13" at bounding box center [666, 515] width 40 height 29
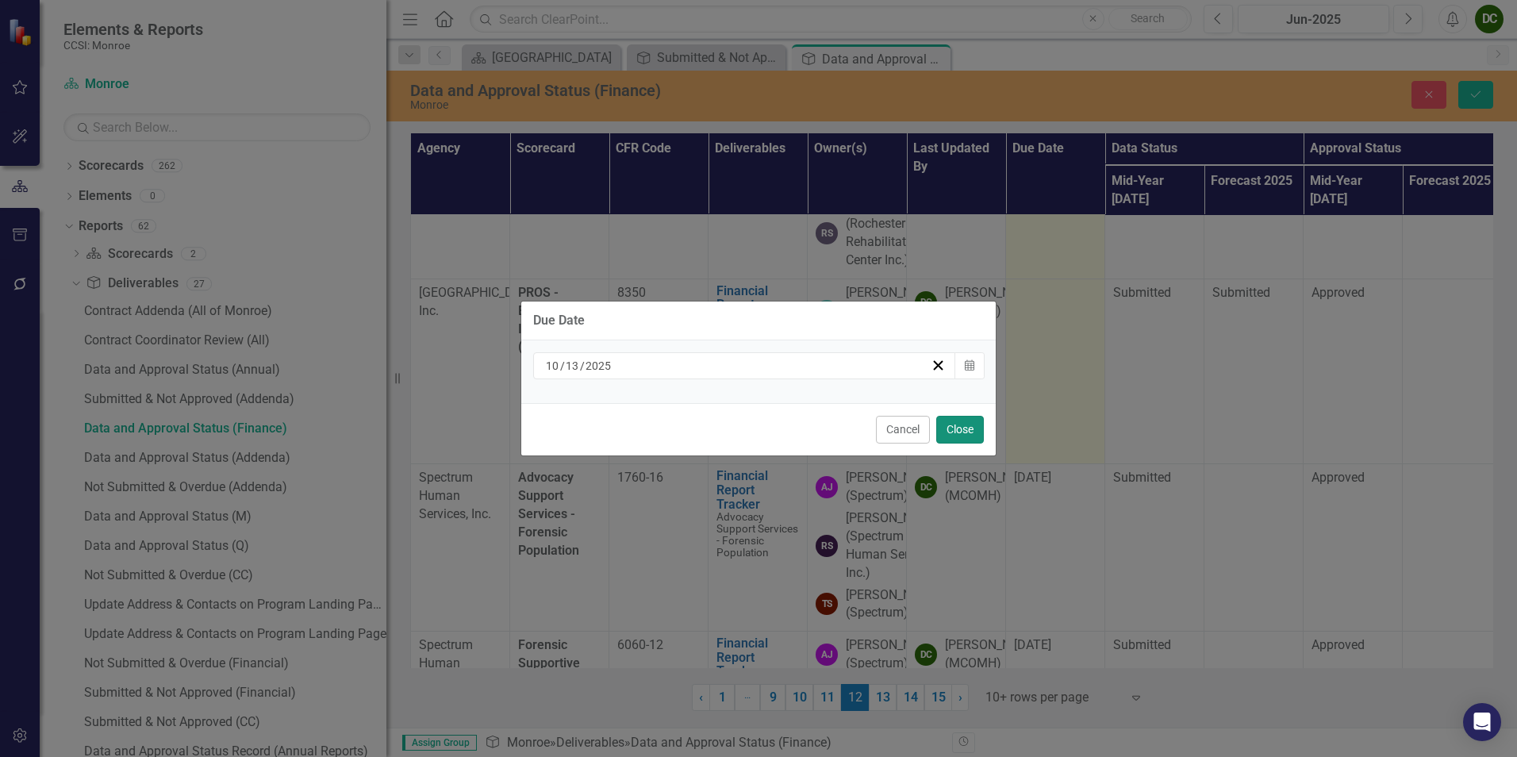
click at [960, 426] on button "Close" at bounding box center [960, 430] width 48 height 28
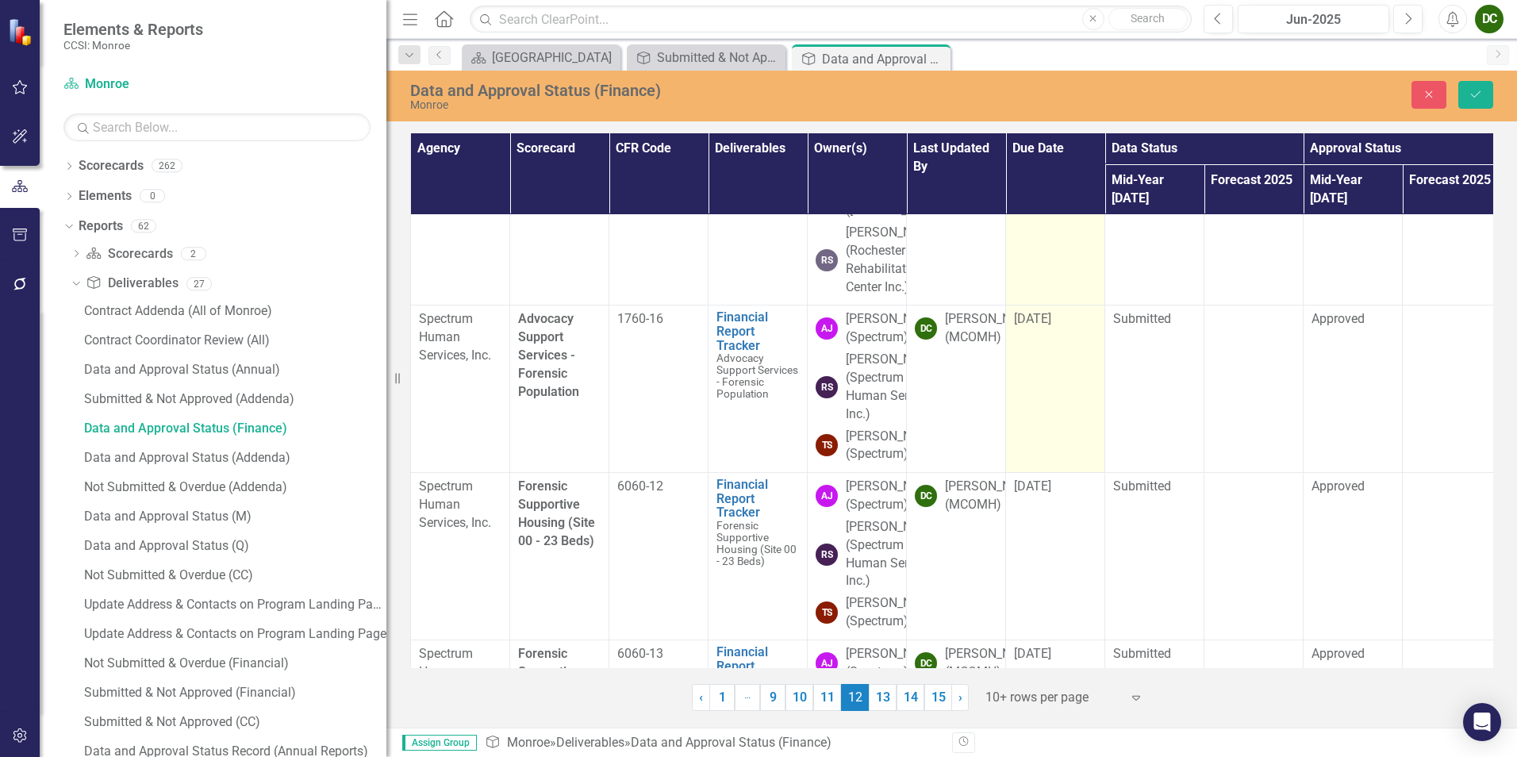
scroll to position [555, 0]
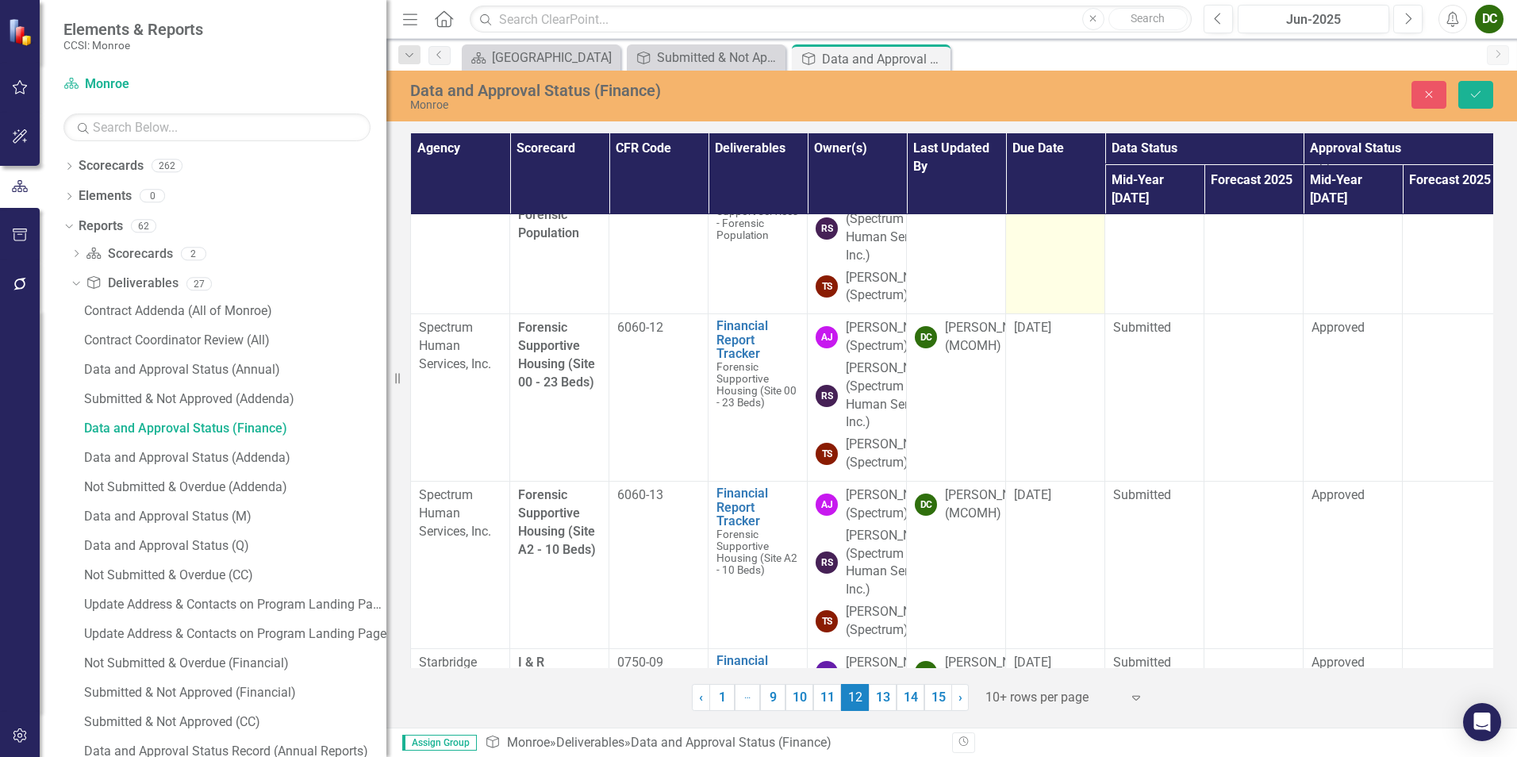
click at [1043, 167] on span "[DATE]" at bounding box center [1032, 159] width 37 height 15
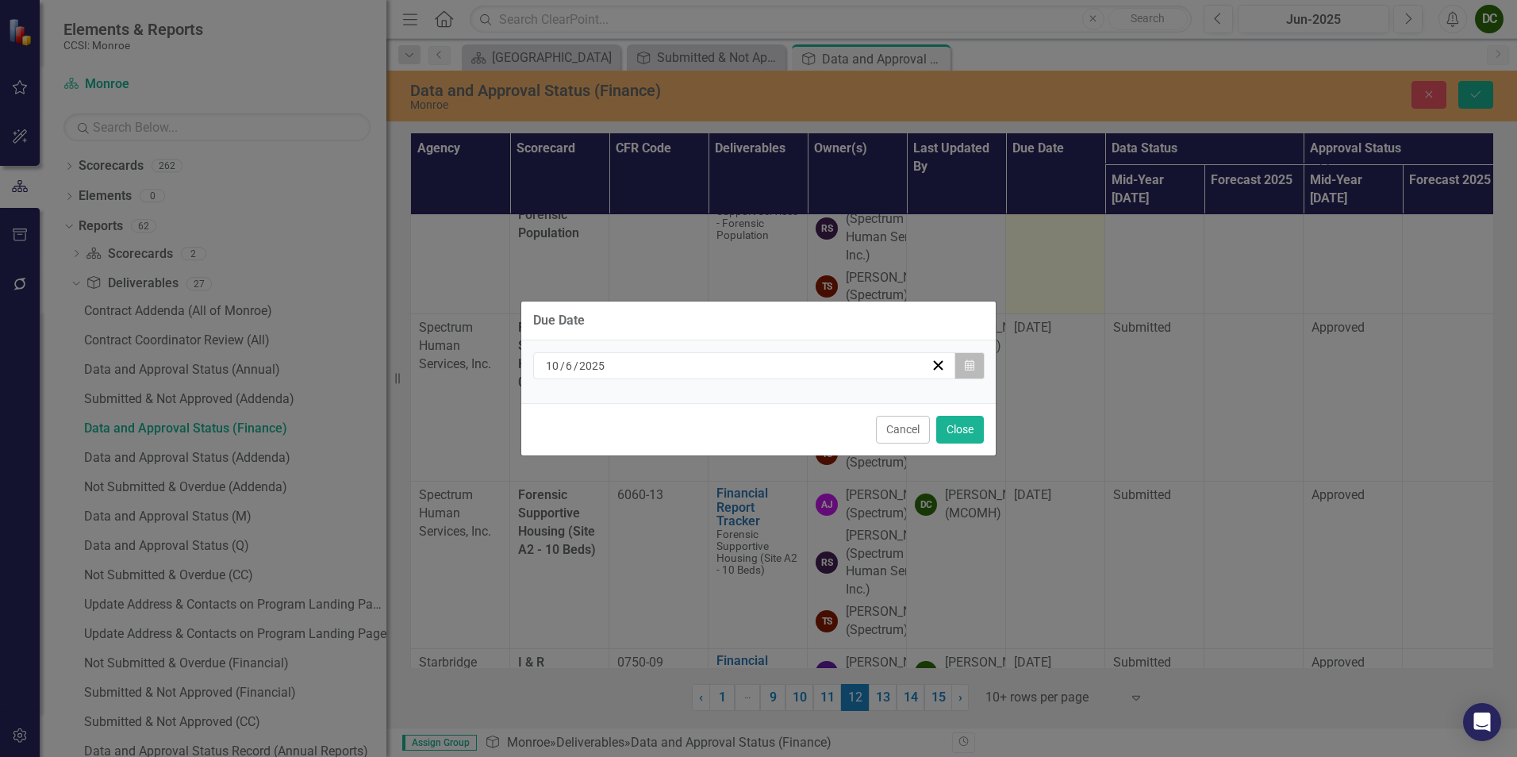
drag, startPoint x: 1043, startPoint y: 358, endPoint x: 971, endPoint y: 368, distance: 72.9
click at [971, 368] on icon "button" at bounding box center [970, 364] width 10 height 11
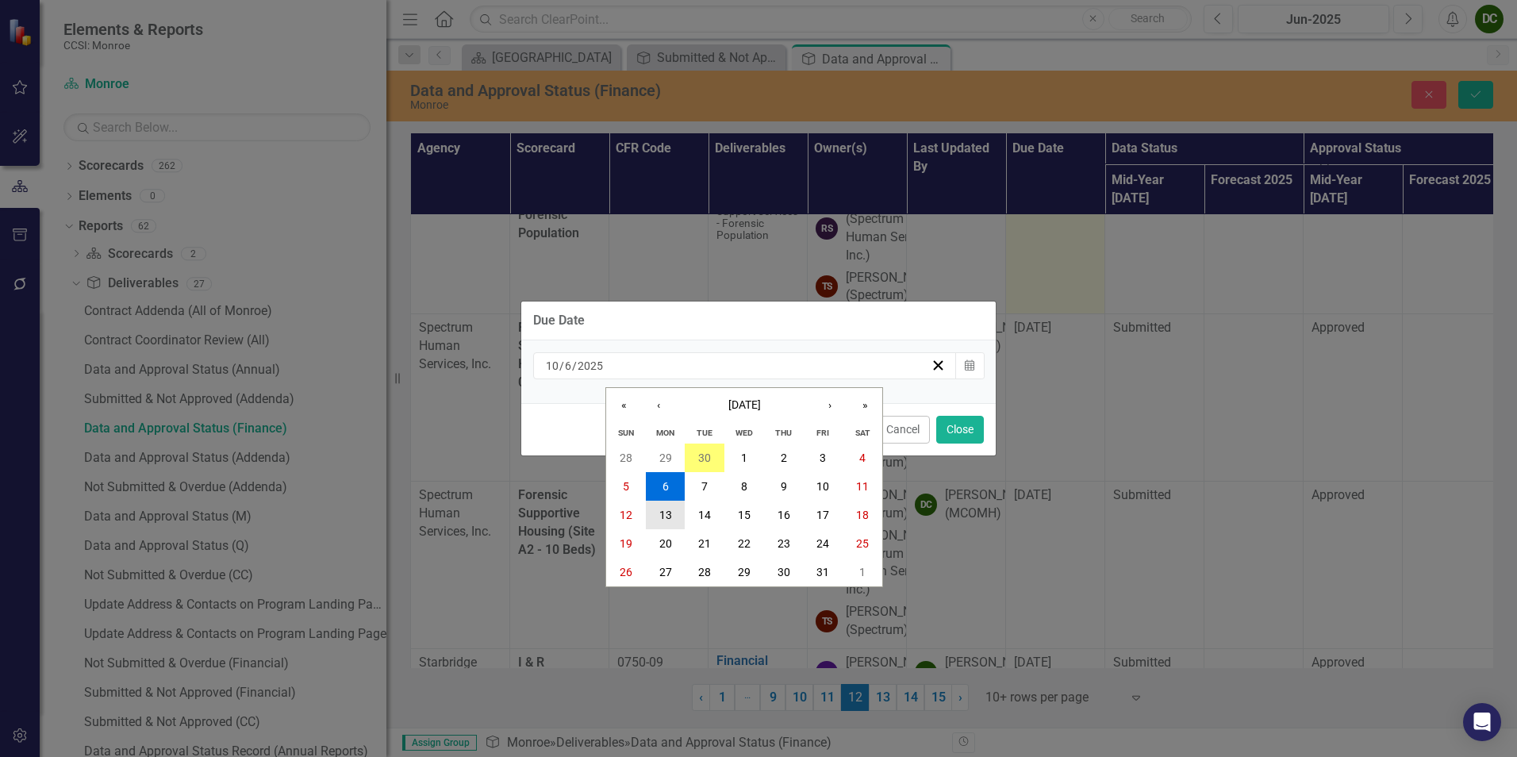
click at [657, 511] on button "13" at bounding box center [666, 515] width 40 height 29
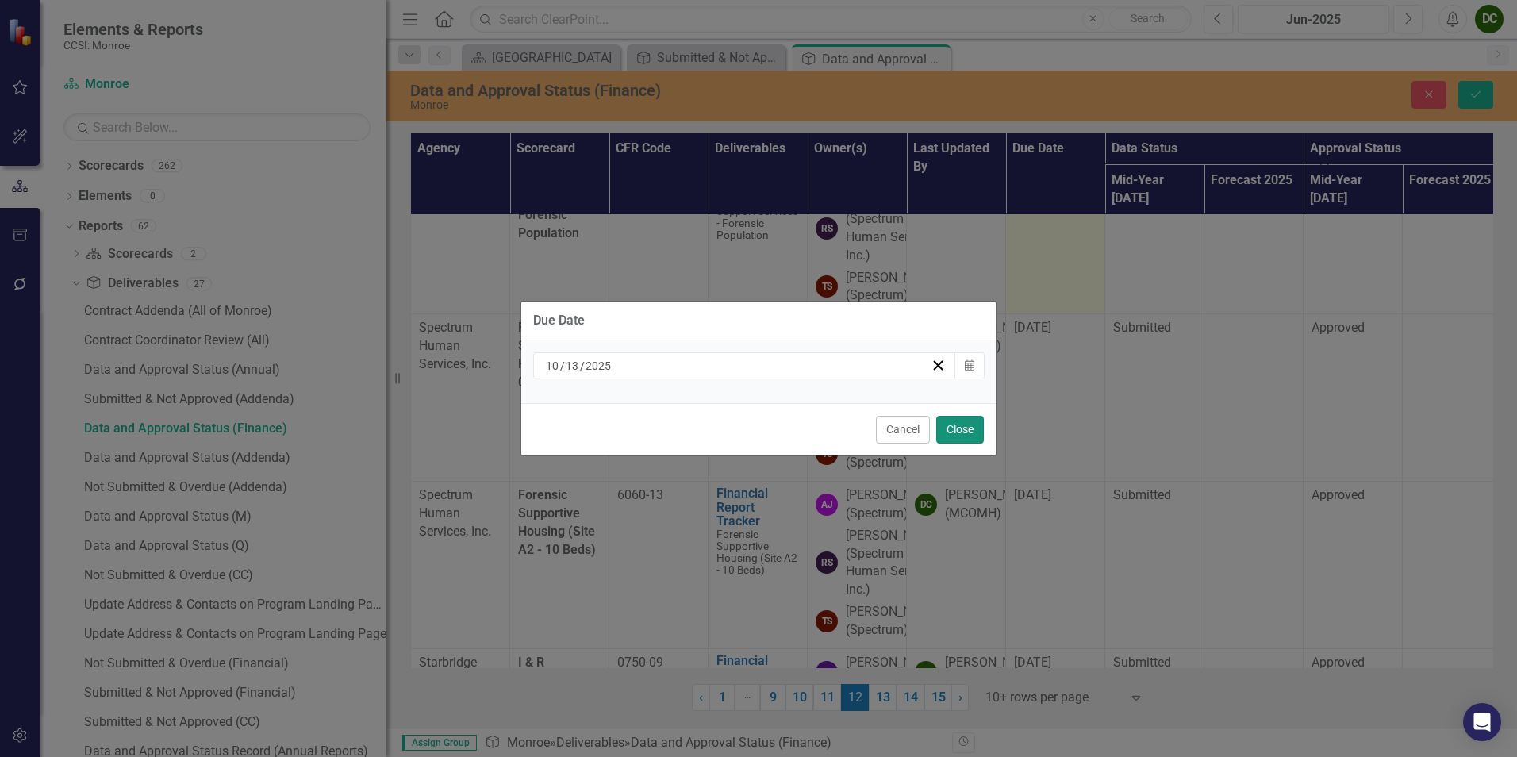
click at [942, 431] on button "Close" at bounding box center [960, 430] width 48 height 28
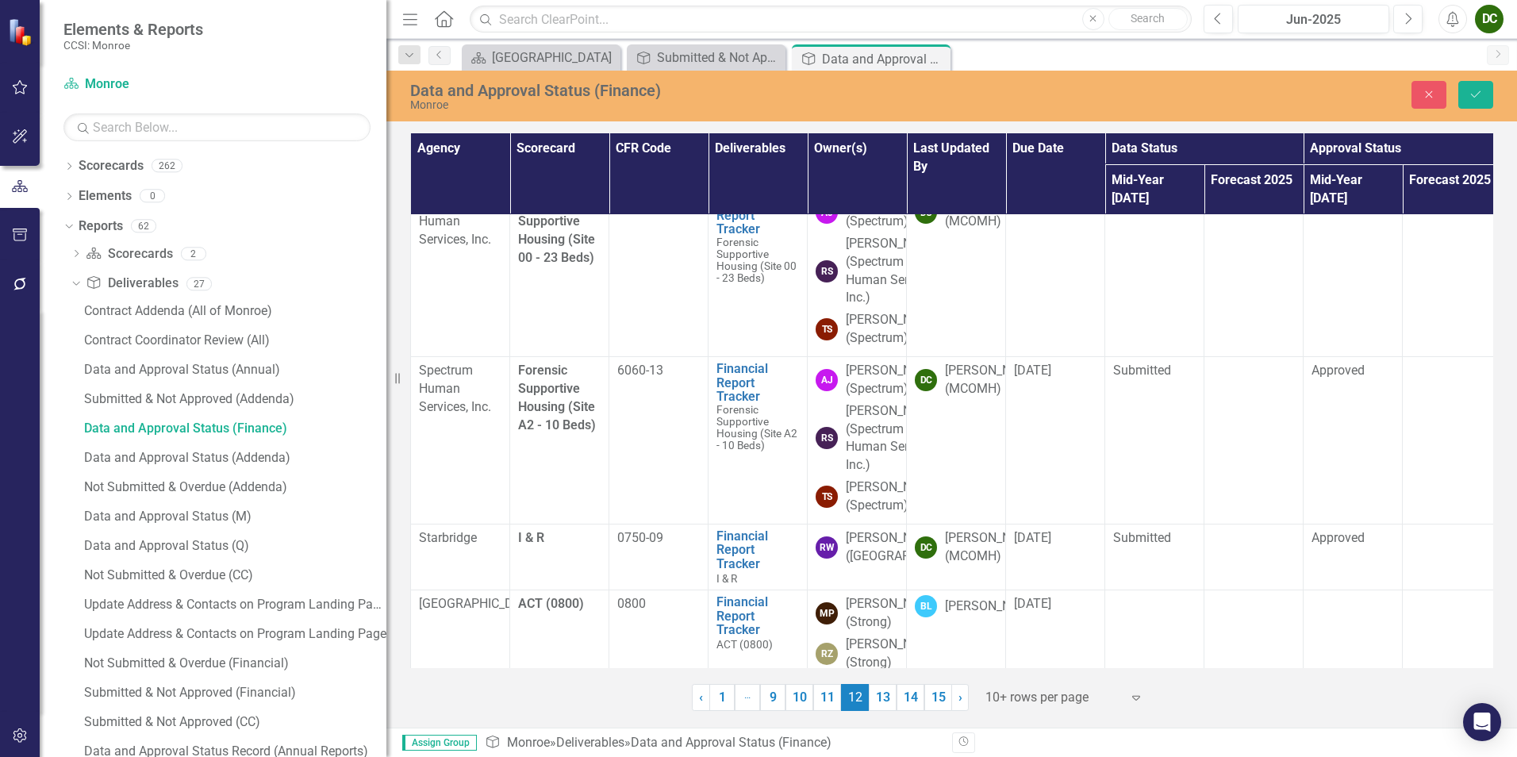
scroll to position [714, 0]
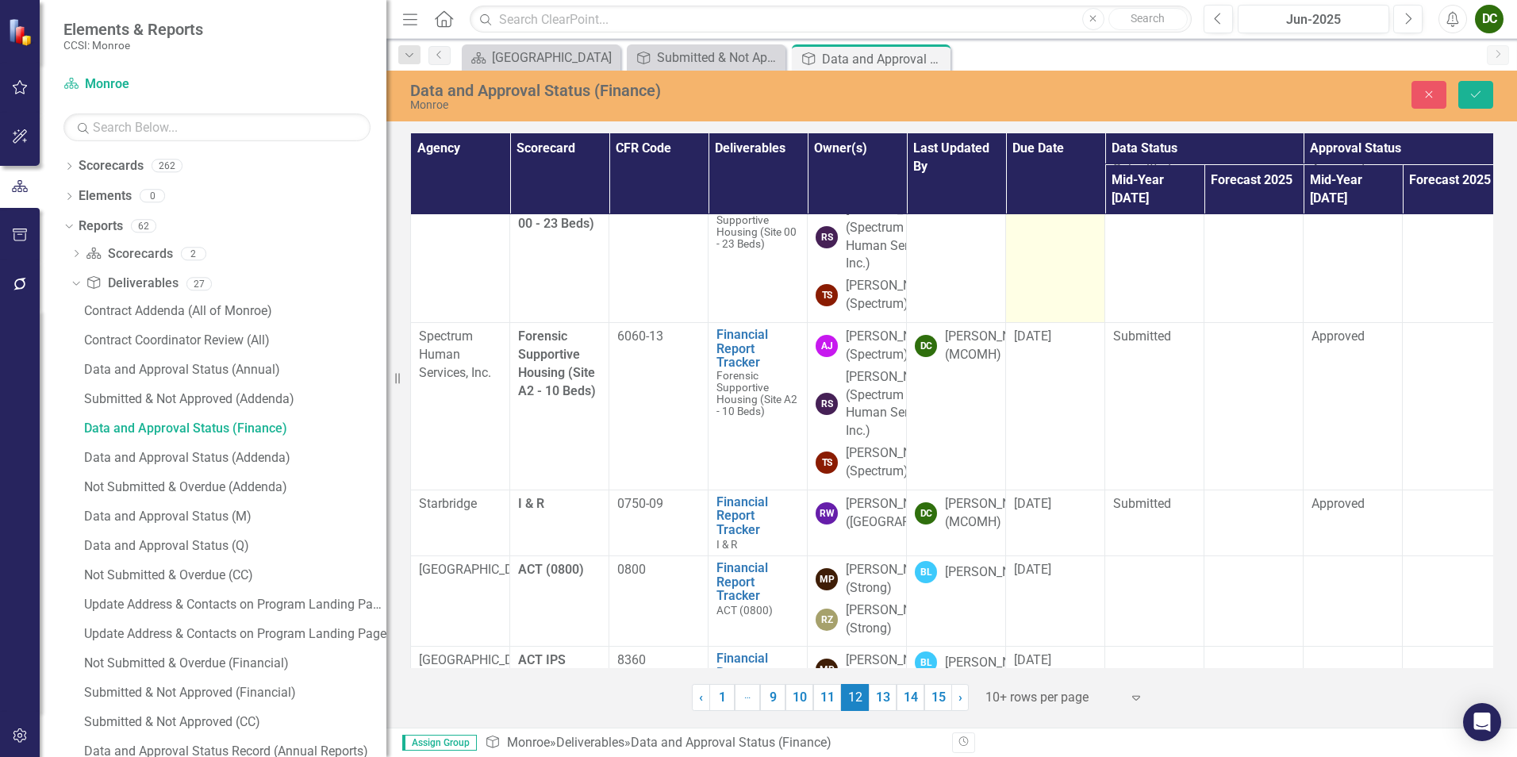
click at [1026, 176] on span "[DATE]" at bounding box center [1032, 168] width 37 height 15
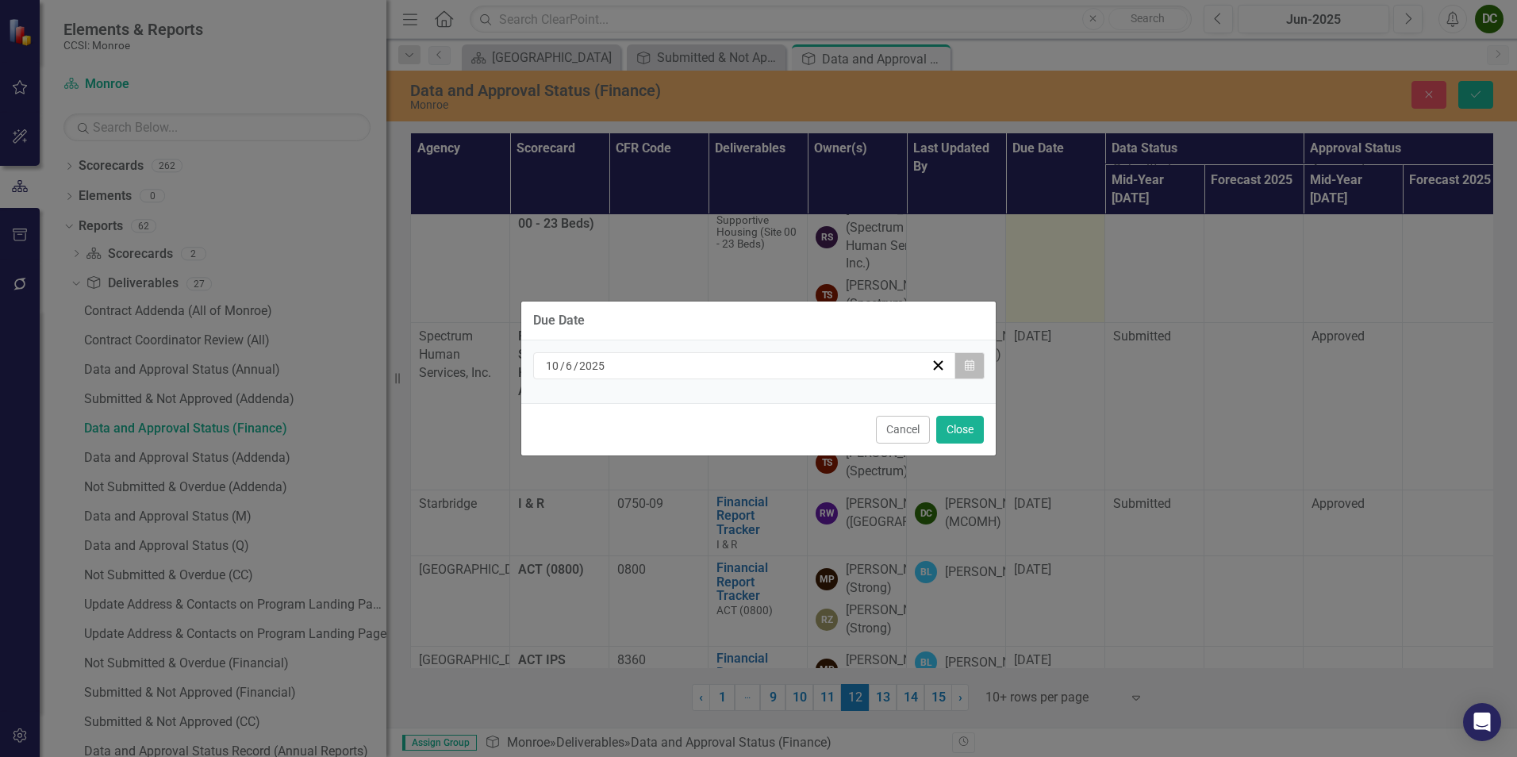
drag, startPoint x: 1026, startPoint y: 438, endPoint x: 974, endPoint y: 372, distance: 83.6
click at [974, 372] on button "Calendar" at bounding box center [969, 365] width 30 height 27
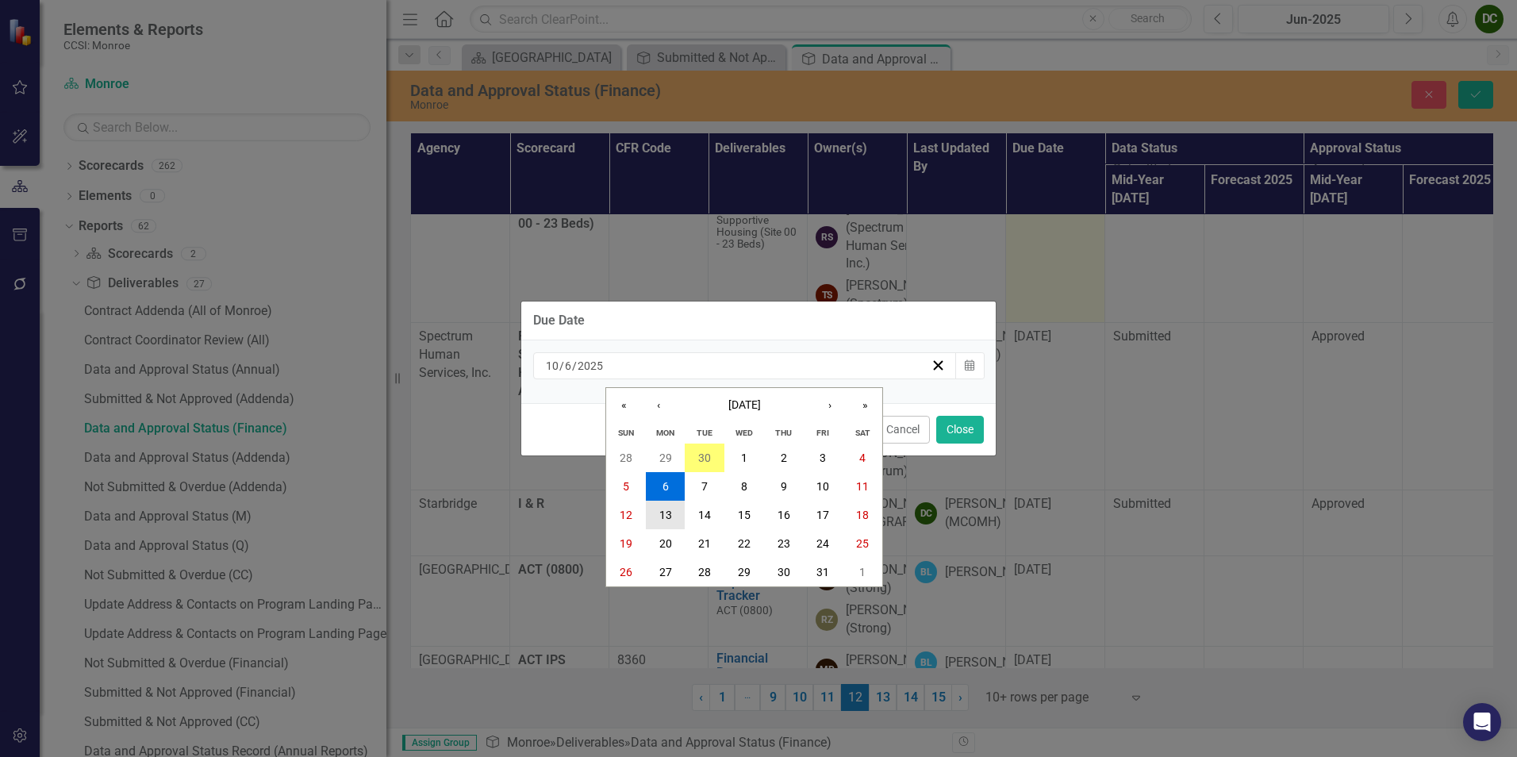
click at [655, 509] on button "13" at bounding box center [666, 515] width 40 height 29
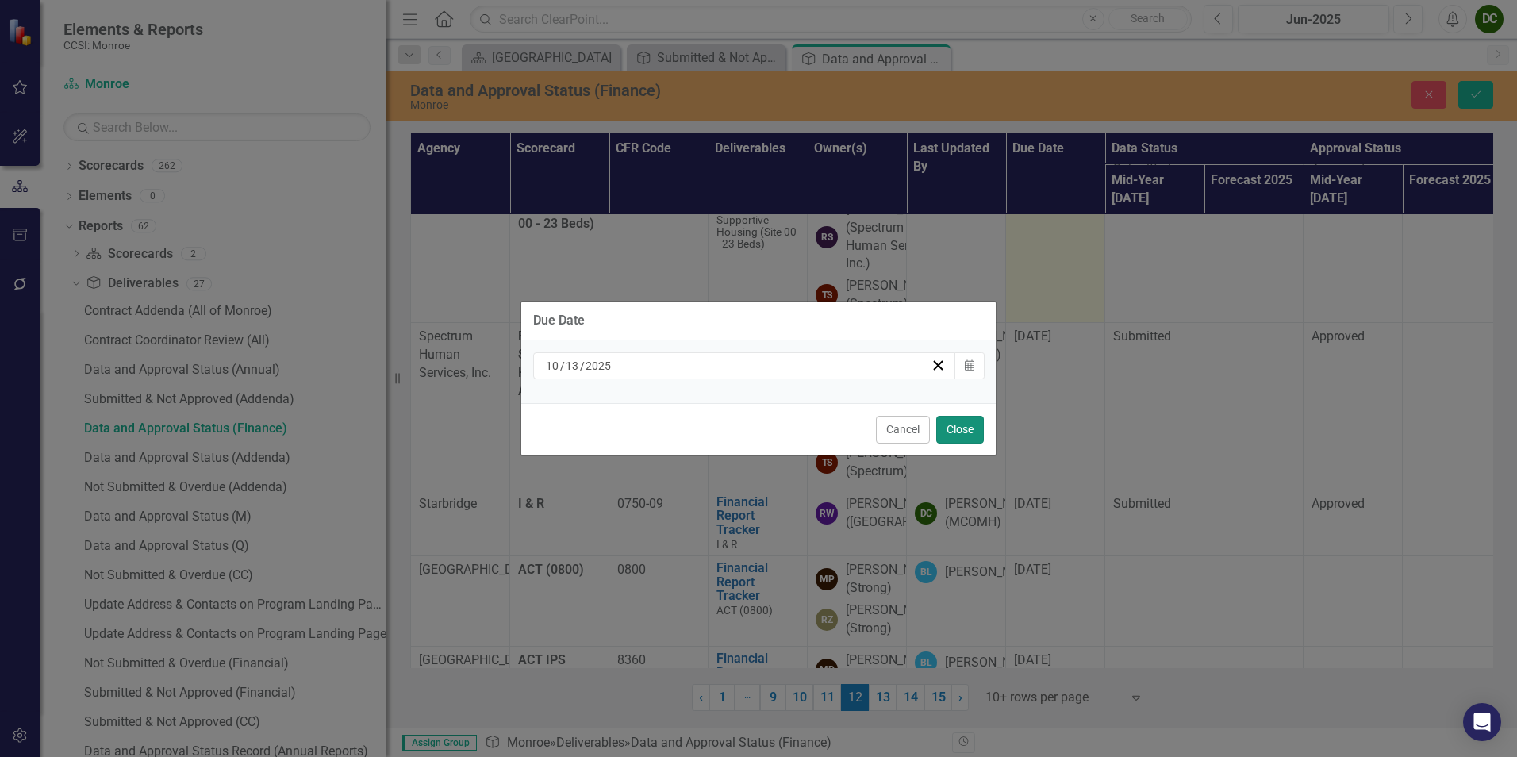
click at [946, 428] on button "Close" at bounding box center [960, 430] width 48 height 28
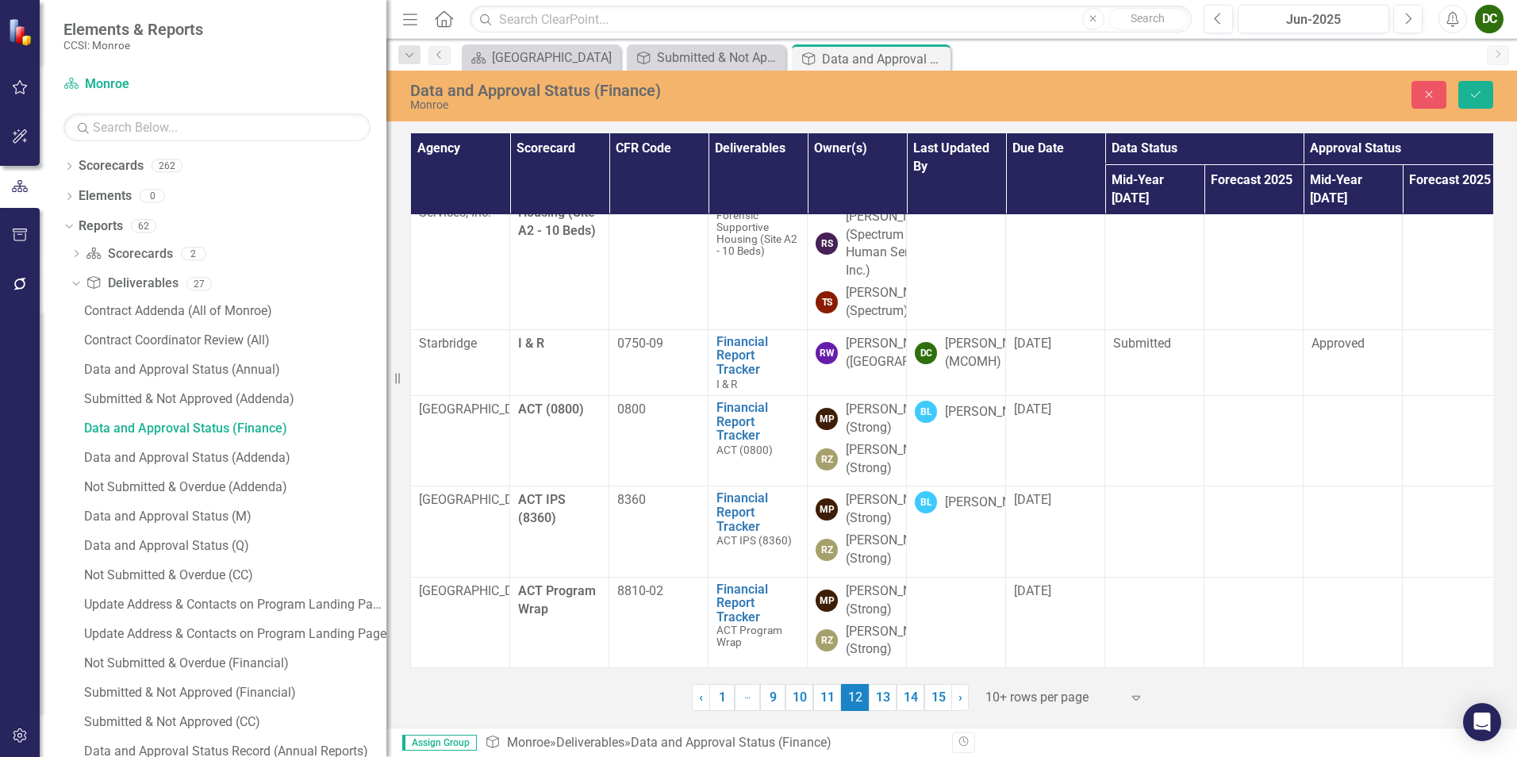
scroll to position [1111, 0]
click at [1042, 183] on span "[DATE]" at bounding box center [1032, 175] width 37 height 15
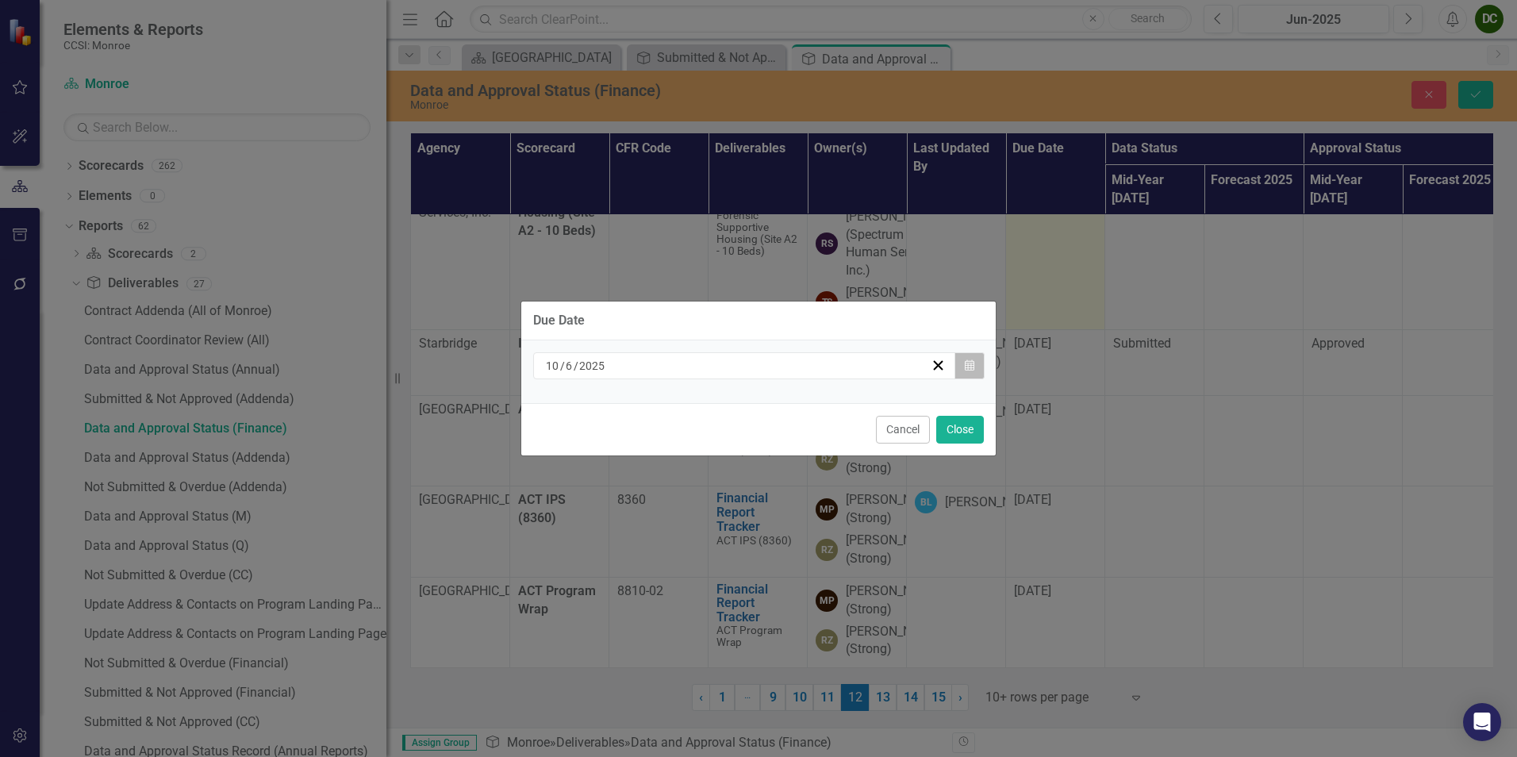
drag, startPoint x: 1042, startPoint y: 274, endPoint x: 971, endPoint y: 358, distance: 109.8
click at [971, 358] on button "Calendar" at bounding box center [969, 365] width 30 height 27
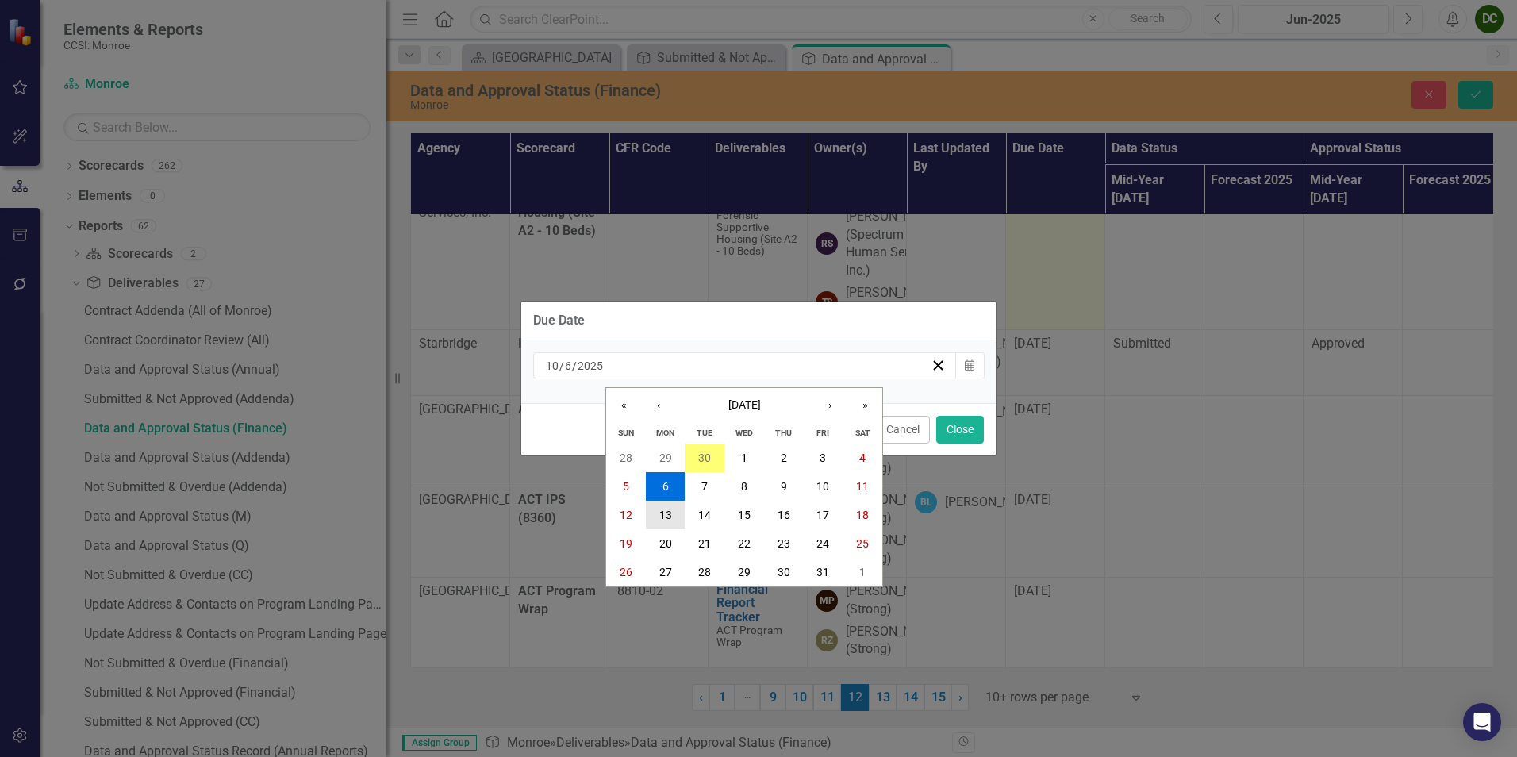
click at [677, 509] on button "13" at bounding box center [666, 515] width 40 height 29
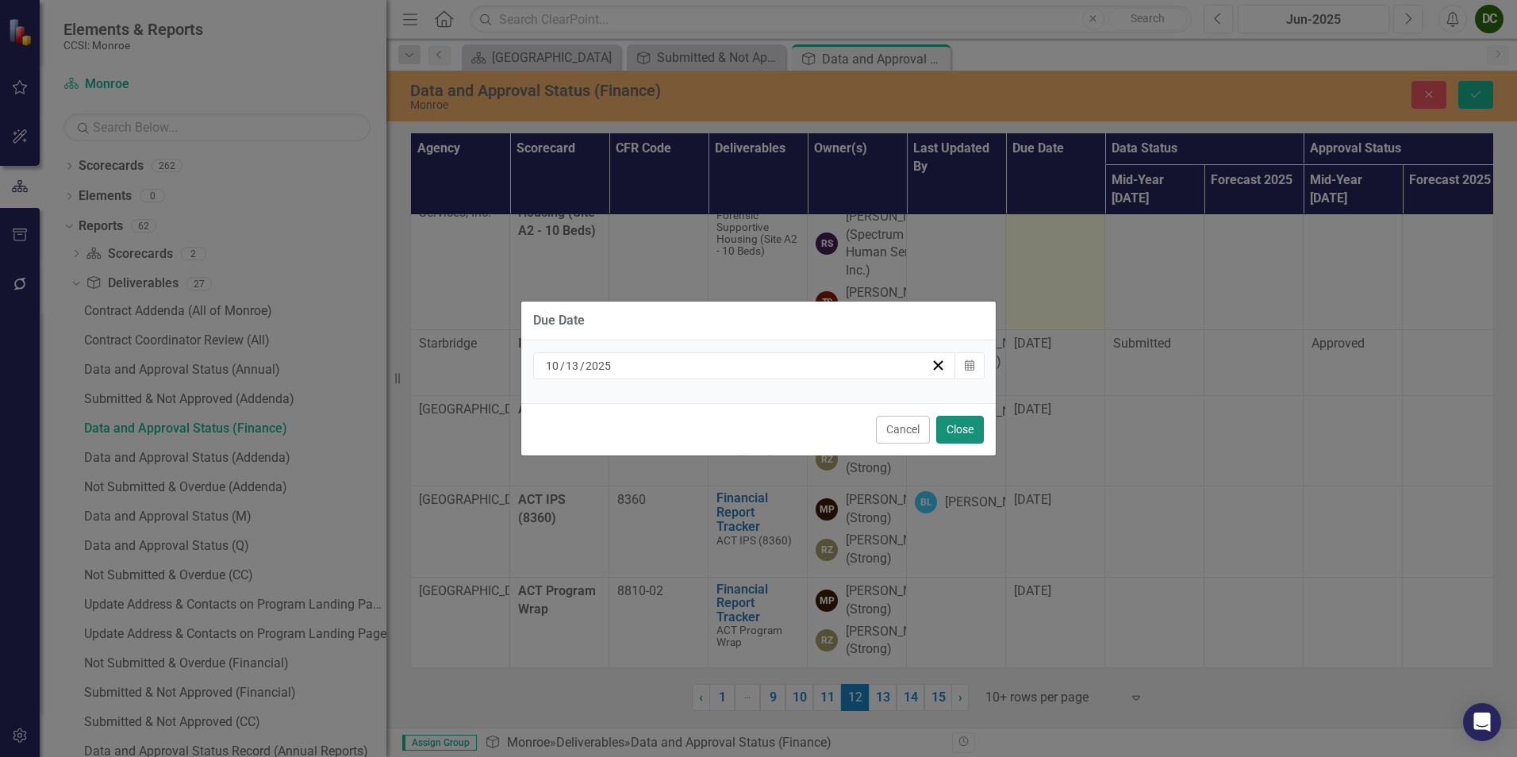
click at [968, 424] on button "Close" at bounding box center [960, 430] width 48 height 28
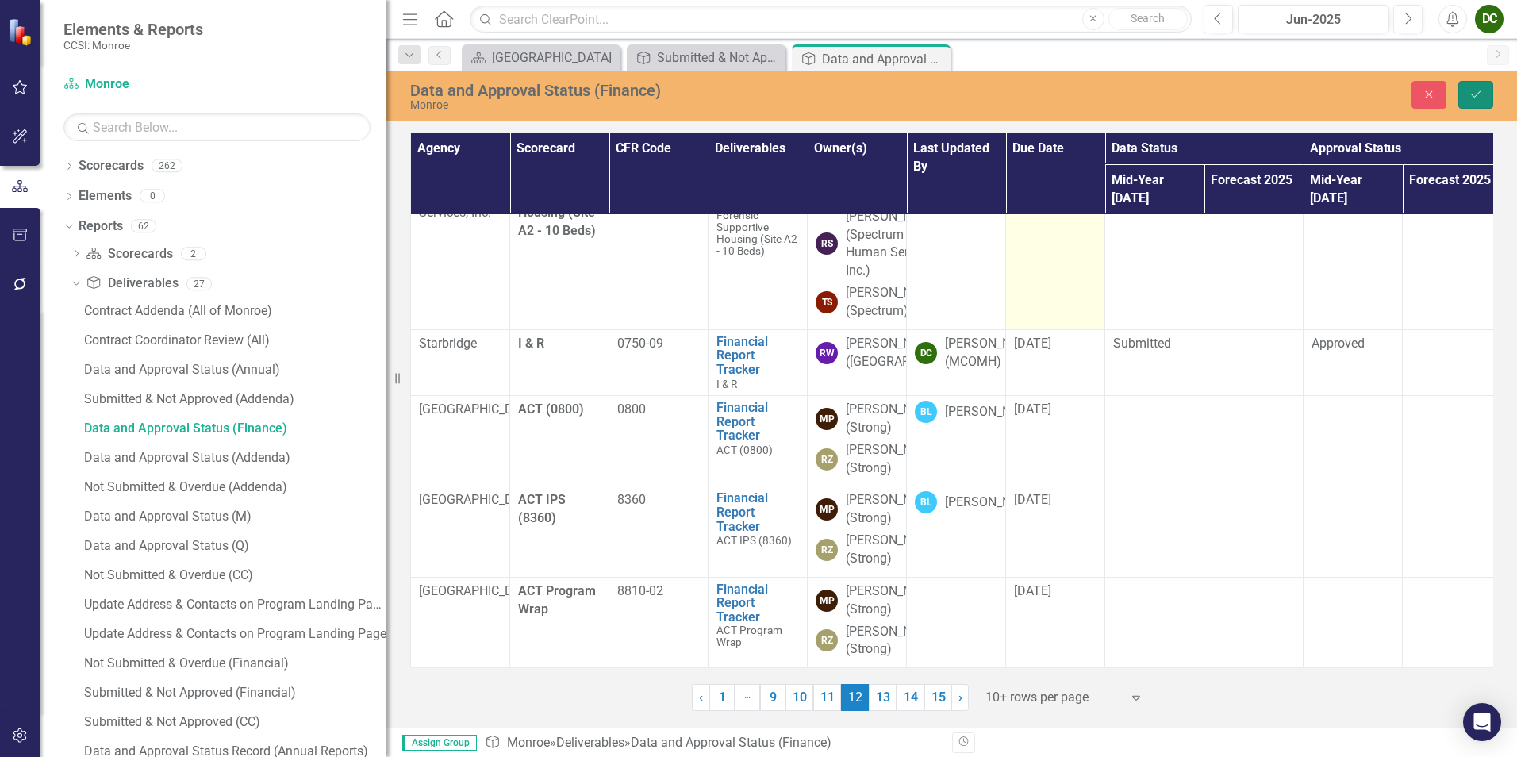
click at [1476, 89] on icon "Save" at bounding box center [1475, 94] width 14 height 11
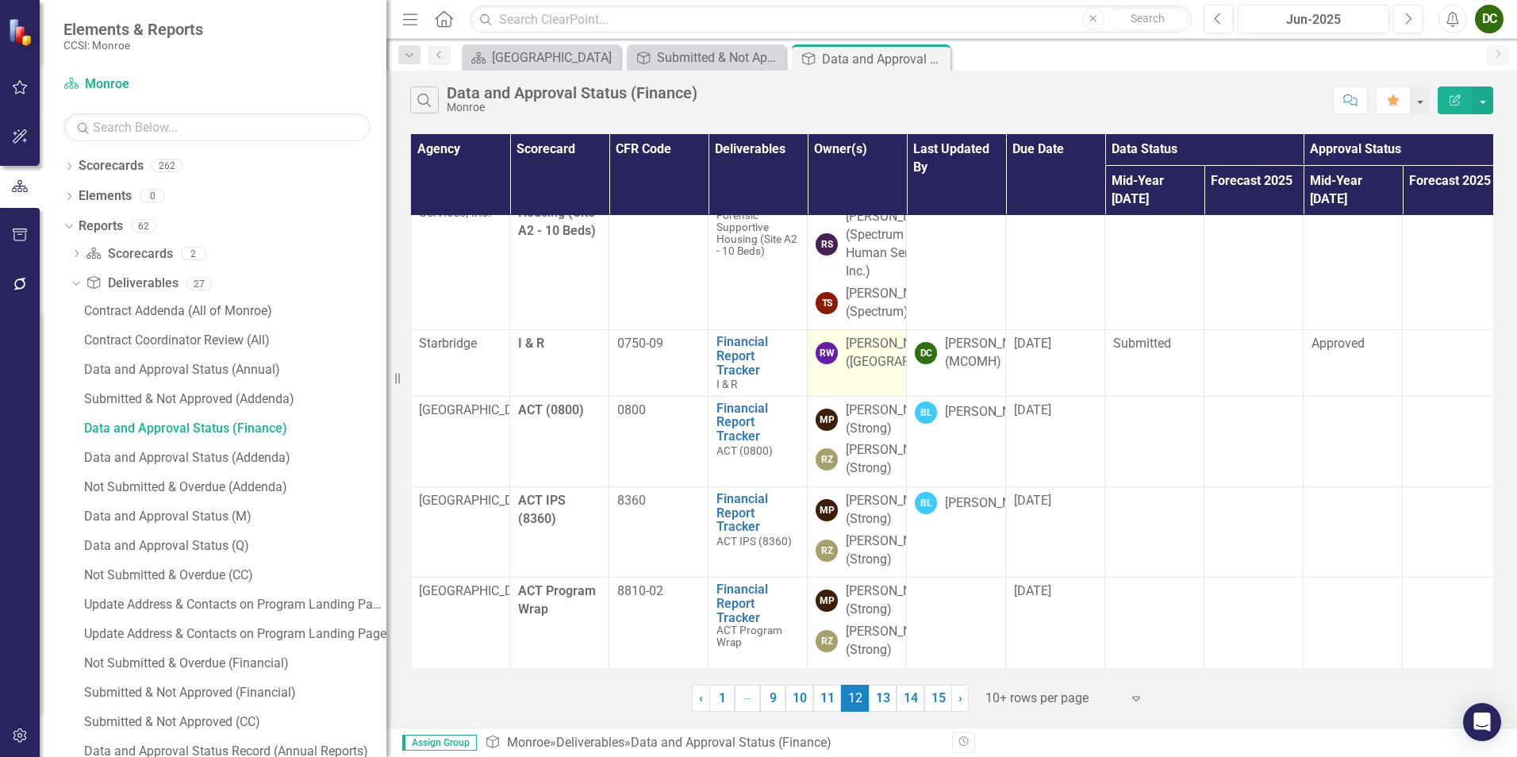
scroll to position [1407, 0]
click at [937, 59] on icon "Close" at bounding box center [935, 58] width 16 height 13
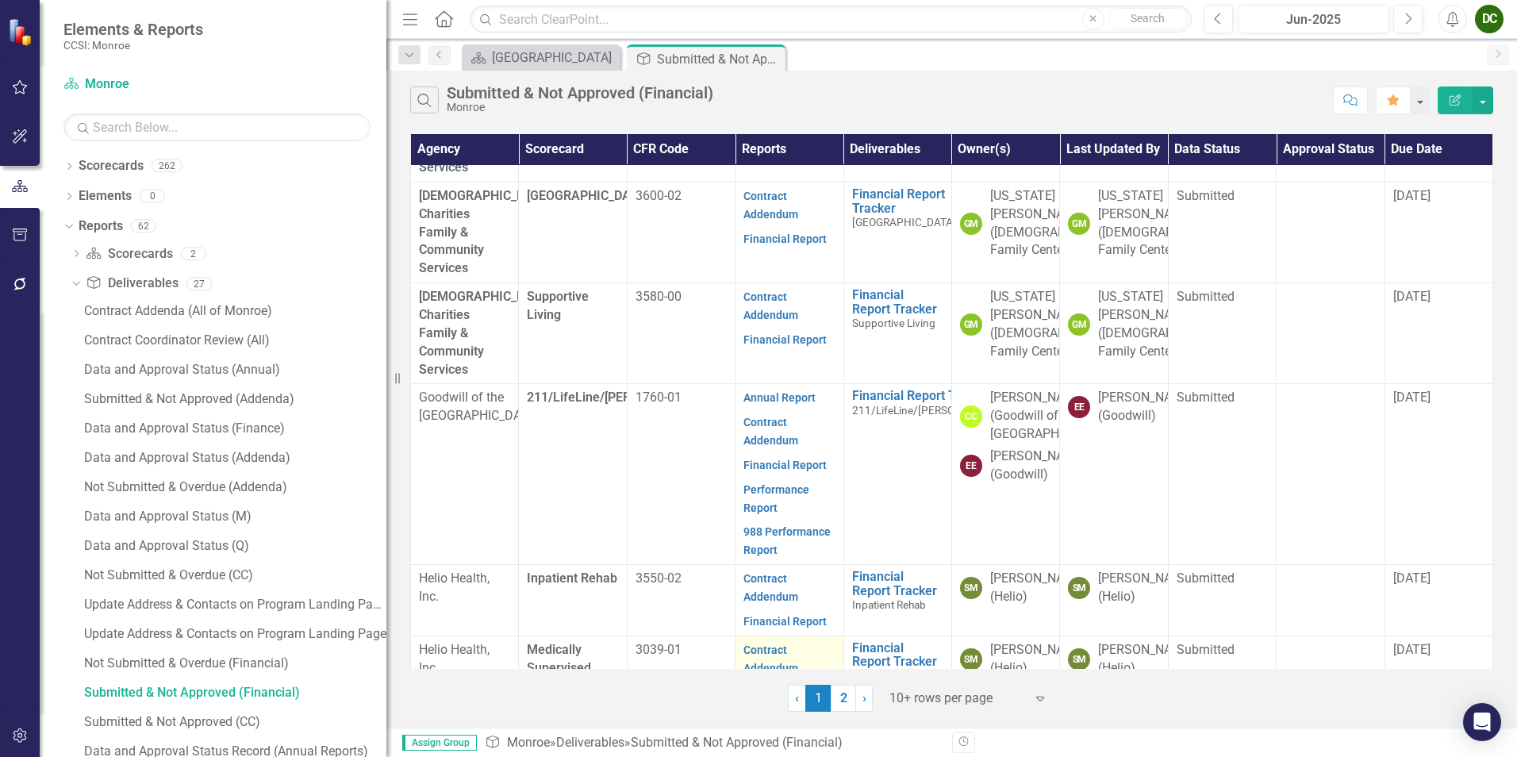
scroll to position [606, 0]
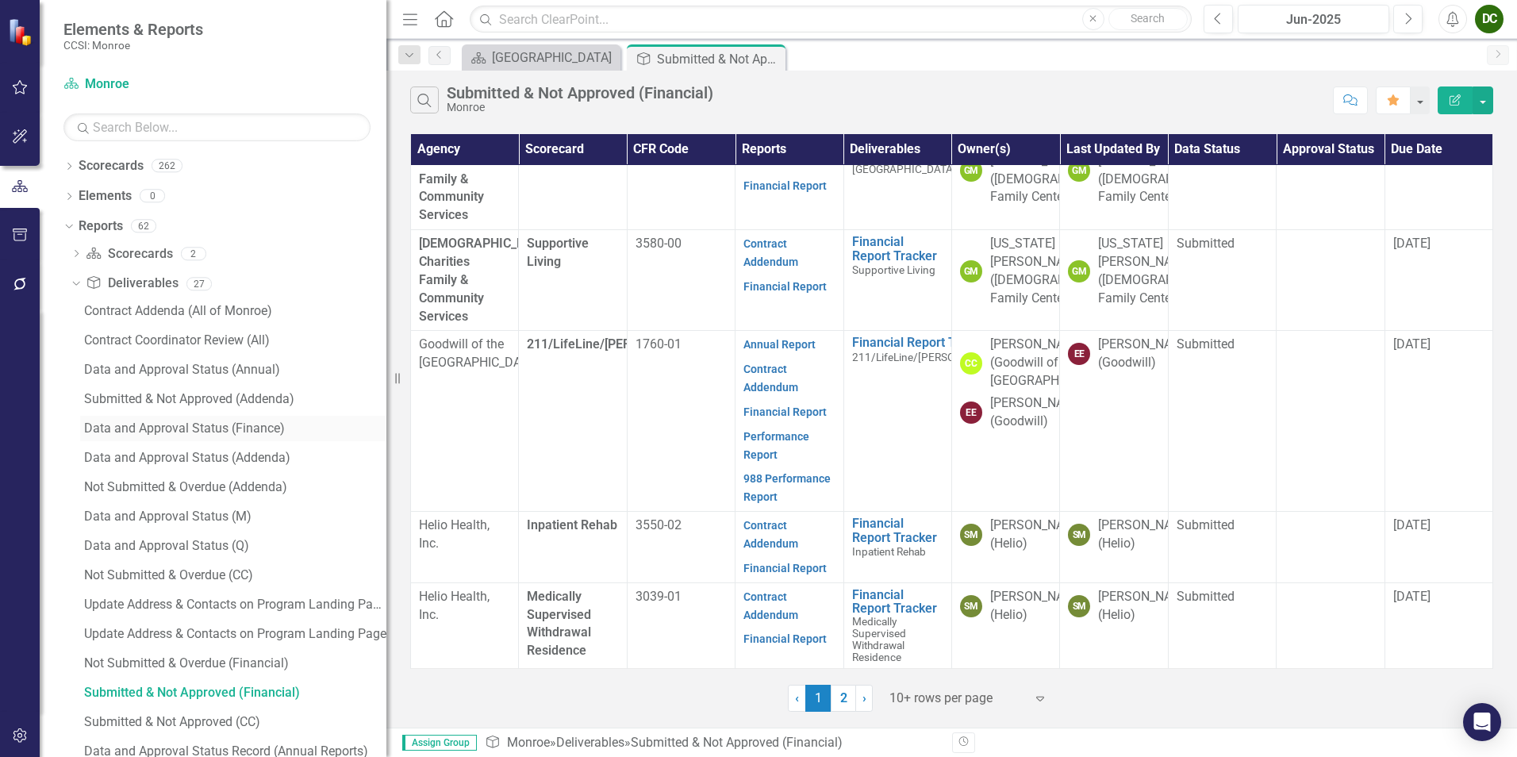
click at [181, 431] on div "Data and Approval Status (Finance)" at bounding box center [235, 428] width 302 height 14
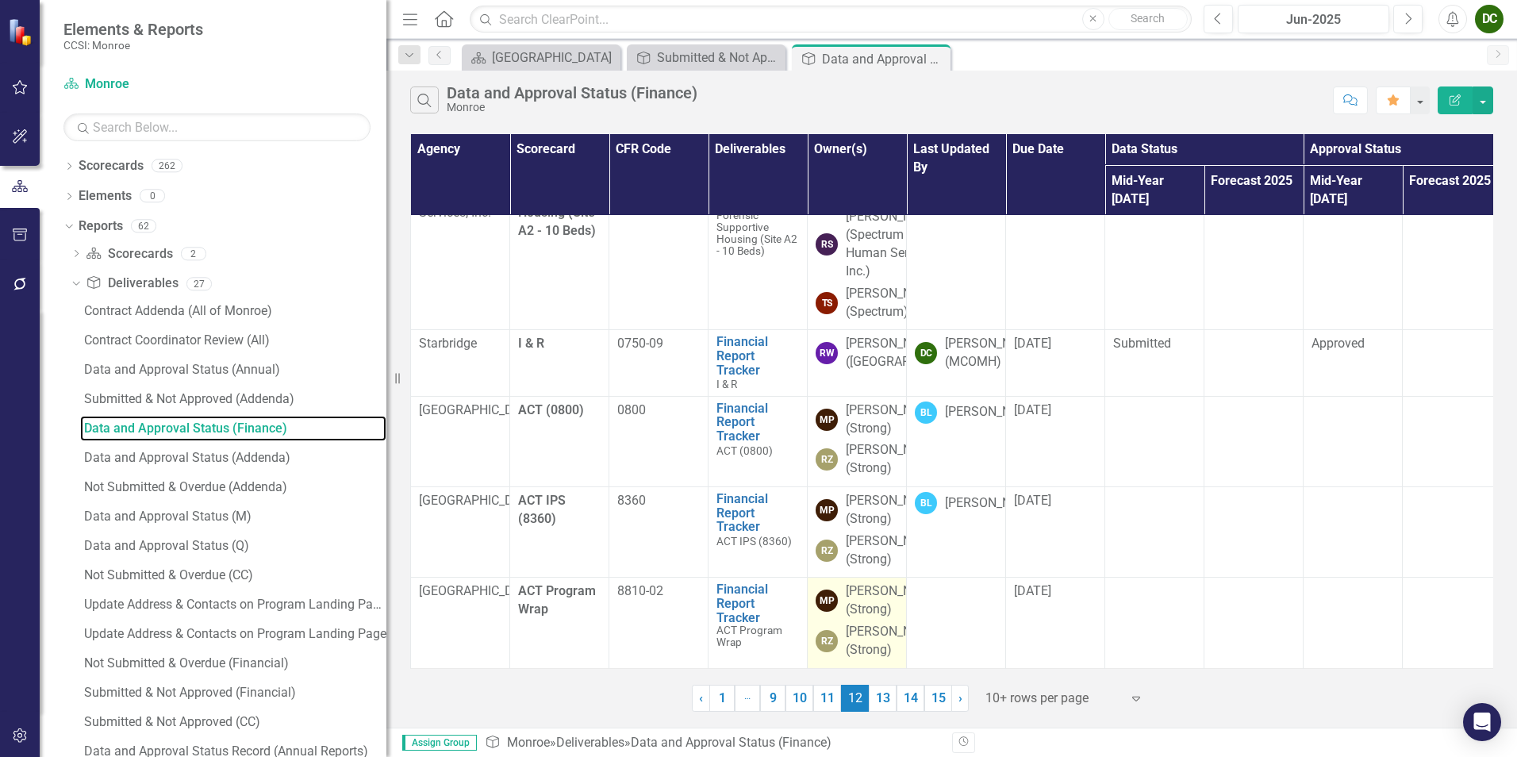
scroll to position [1407, 0]
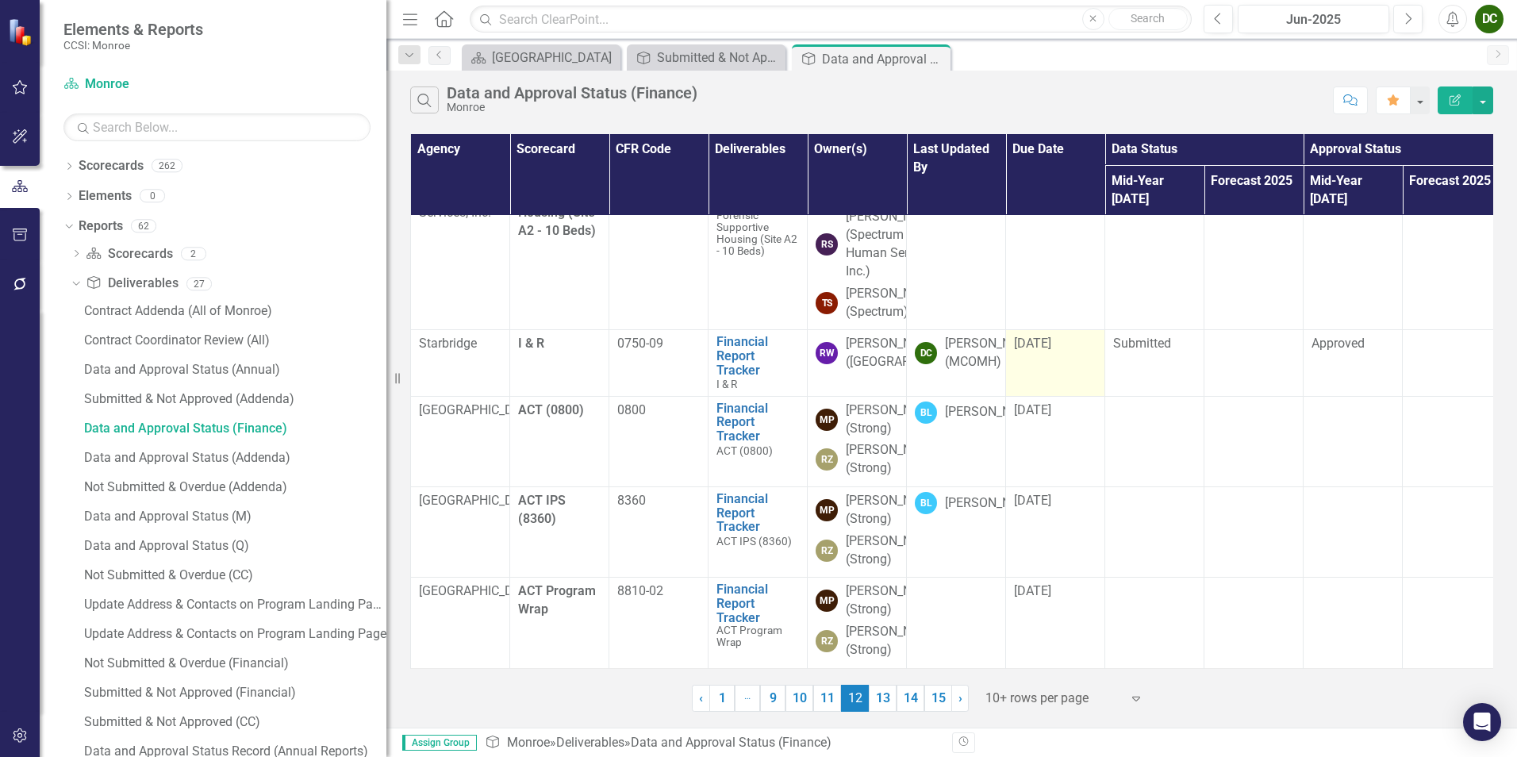
click at [1051, 336] on span "[DATE]" at bounding box center [1032, 343] width 37 height 15
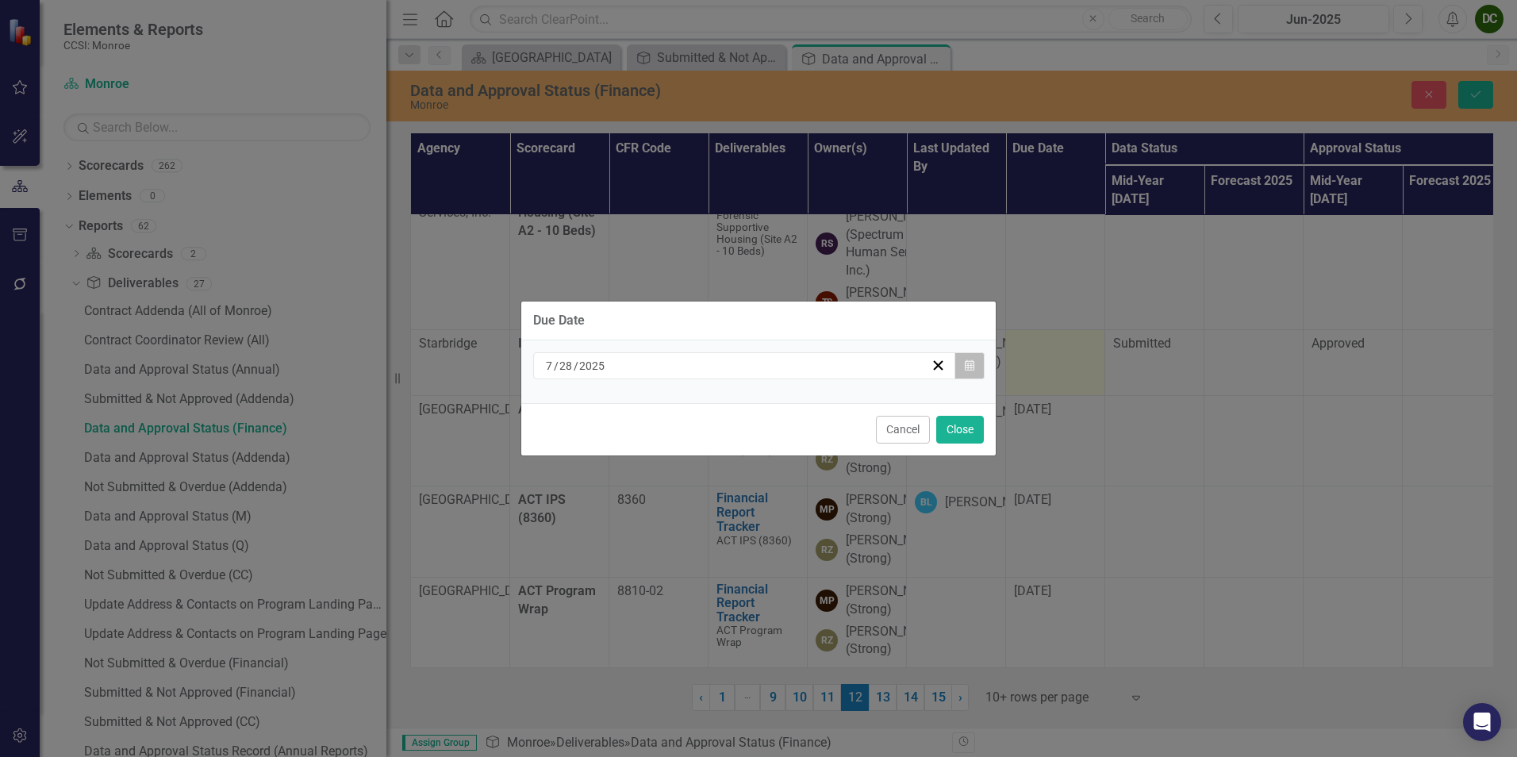
click at [962, 363] on button "Calendar" at bounding box center [969, 365] width 30 height 27
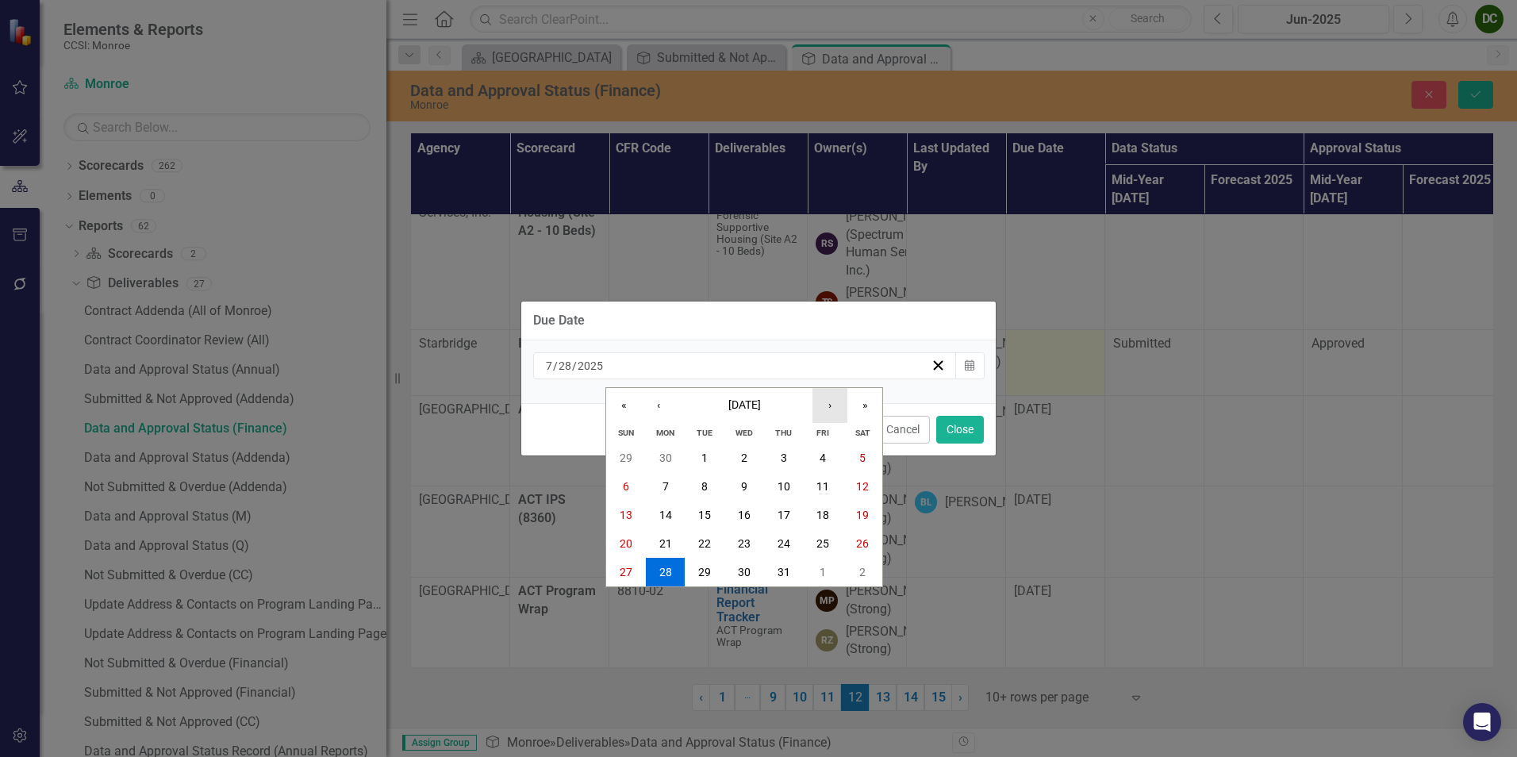
click at [839, 409] on button "›" at bounding box center [829, 405] width 35 height 35
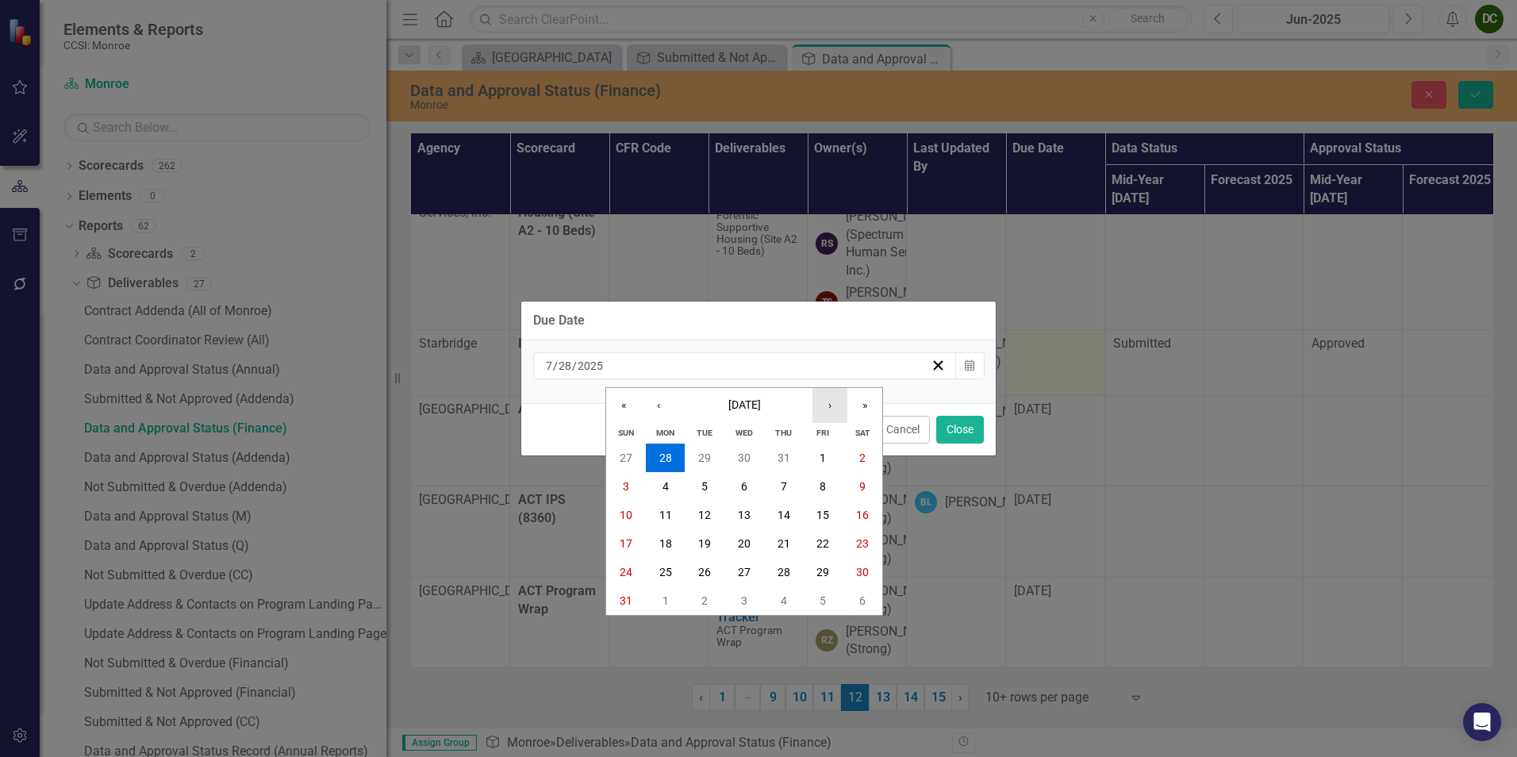
click at [839, 409] on button "›" at bounding box center [829, 405] width 35 height 35
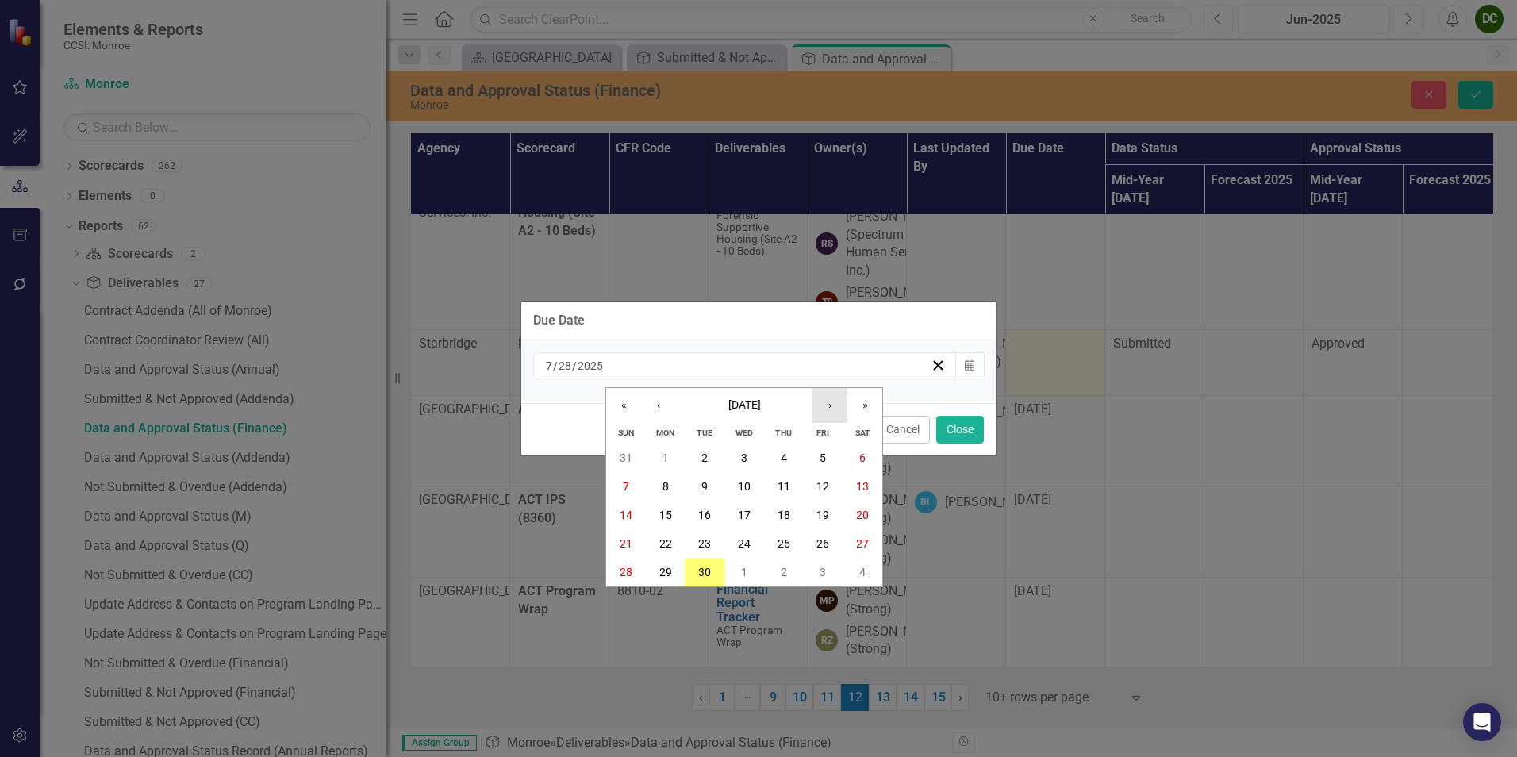
click at [839, 409] on button "›" at bounding box center [829, 405] width 35 height 35
click at [662, 509] on abbr "13" at bounding box center [665, 515] width 13 height 13
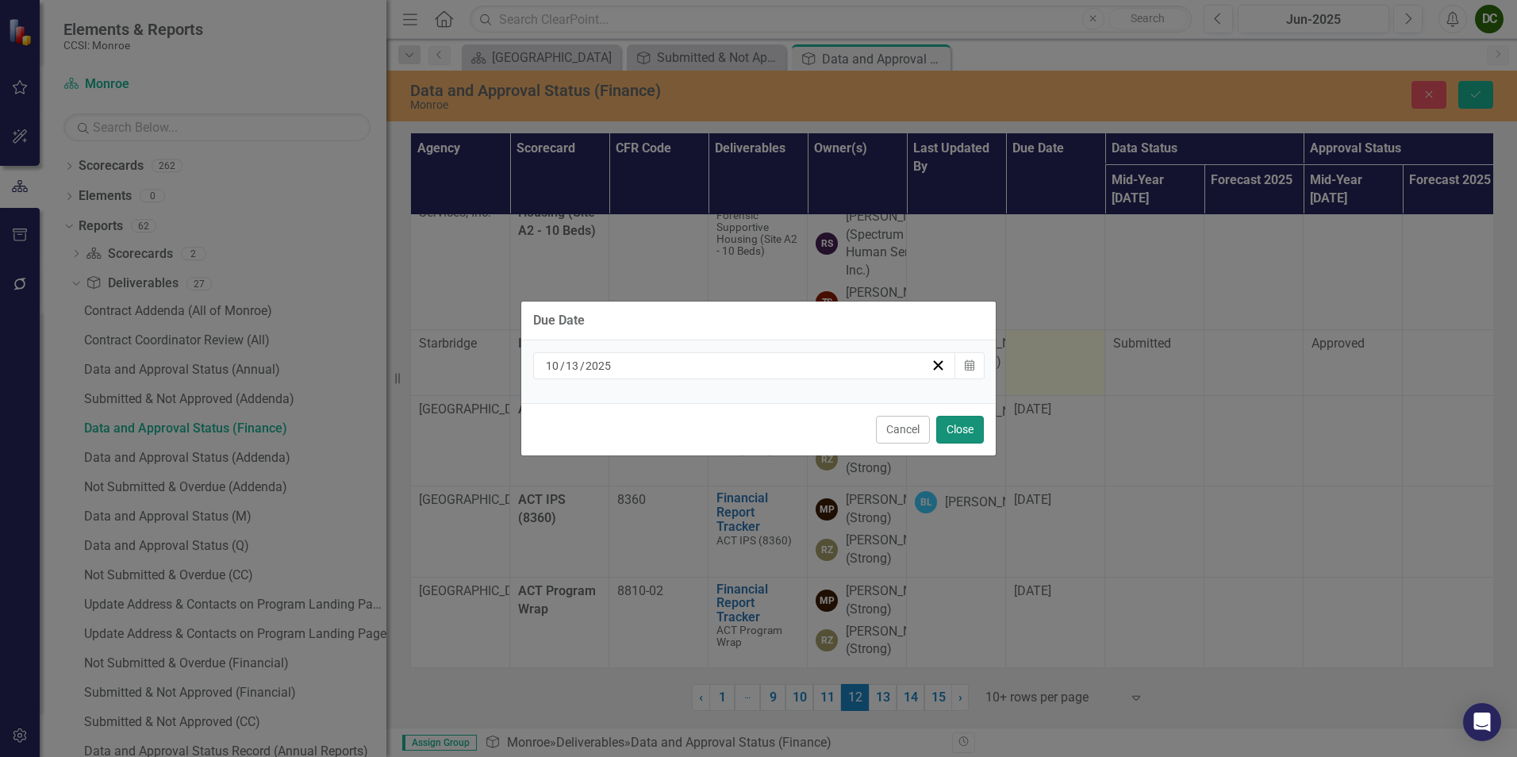
click at [965, 434] on button "Close" at bounding box center [960, 430] width 48 height 28
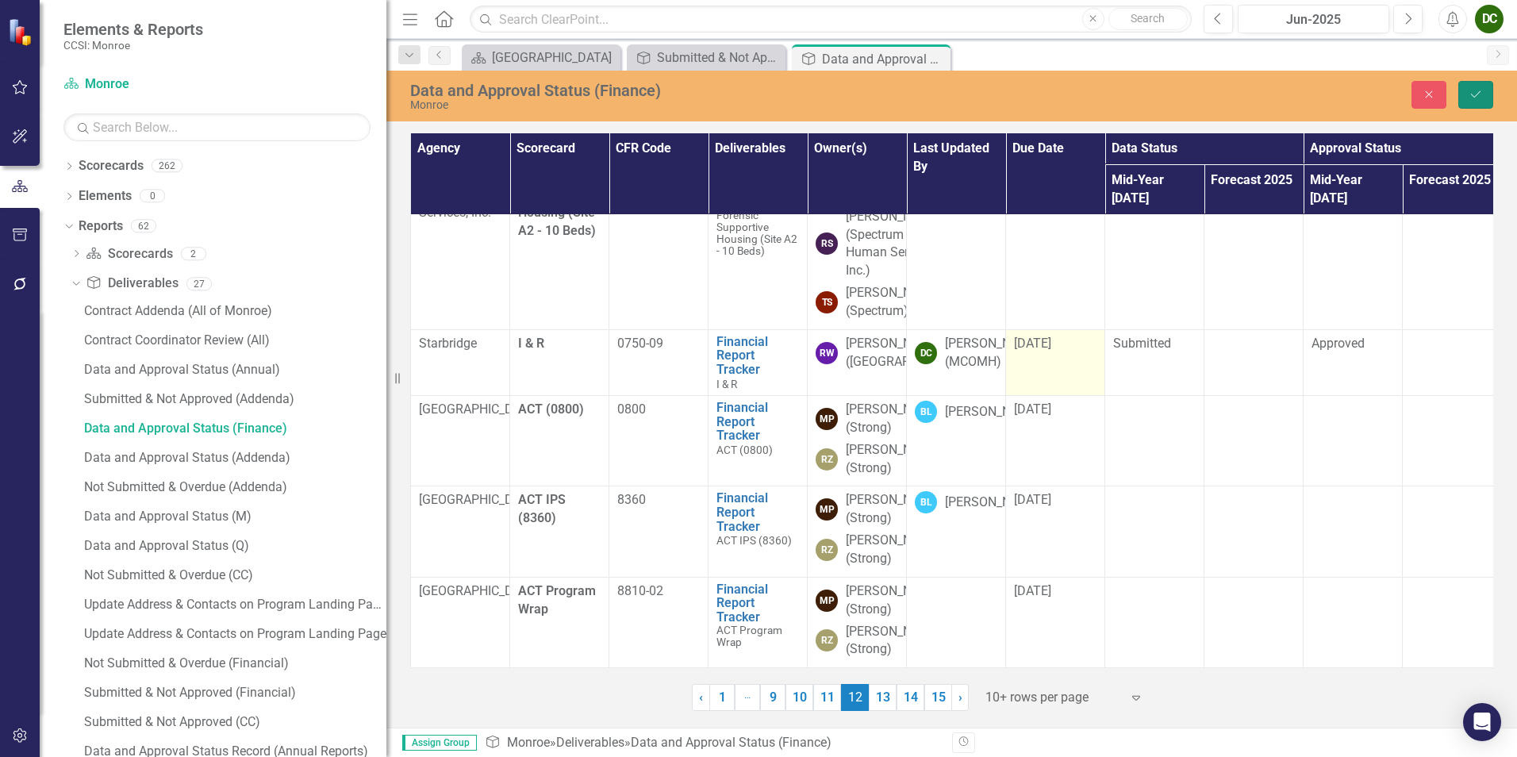
click at [1468, 90] on button "Save" at bounding box center [1475, 95] width 35 height 28
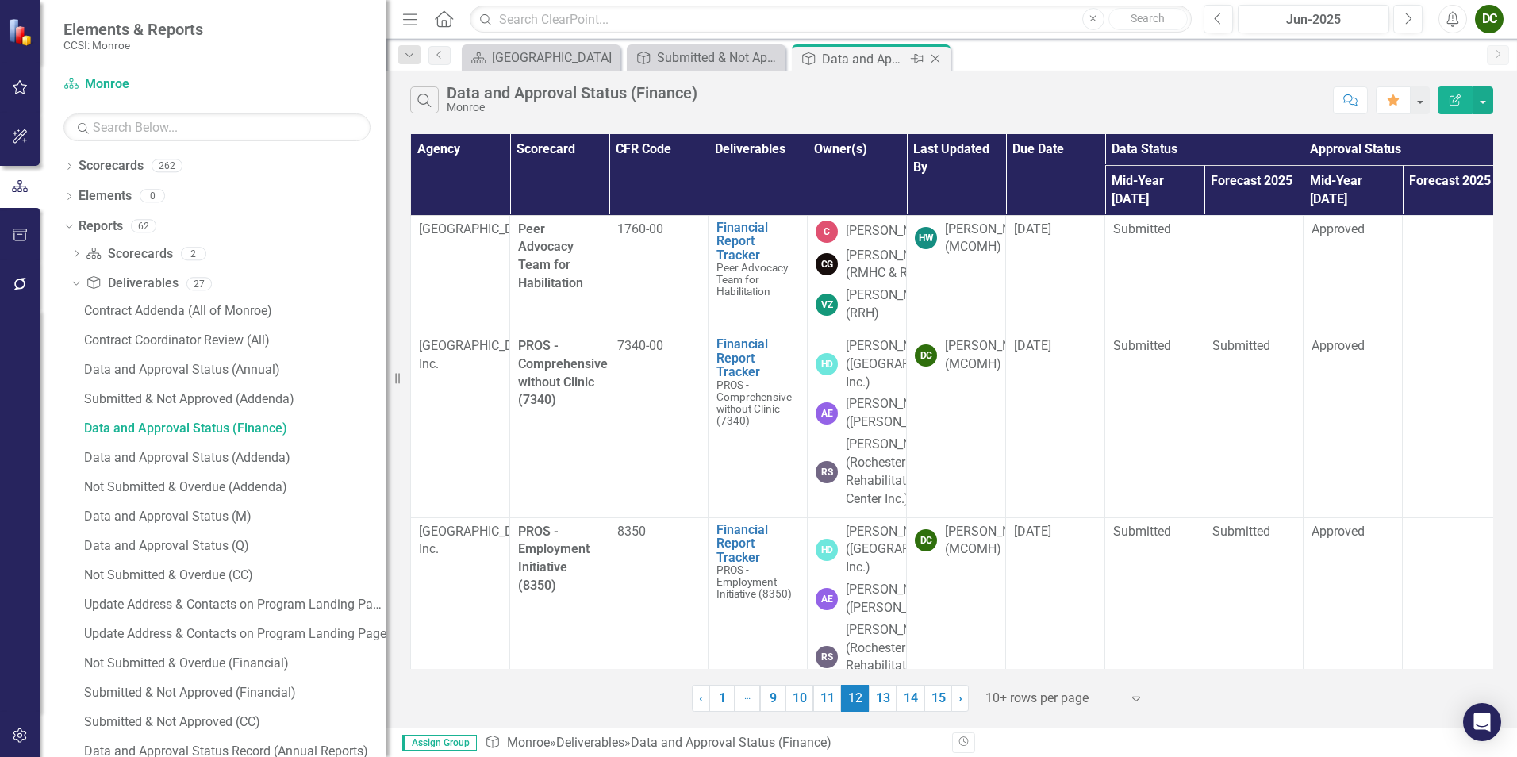
click at [934, 59] on icon "Close" at bounding box center [935, 58] width 16 height 13
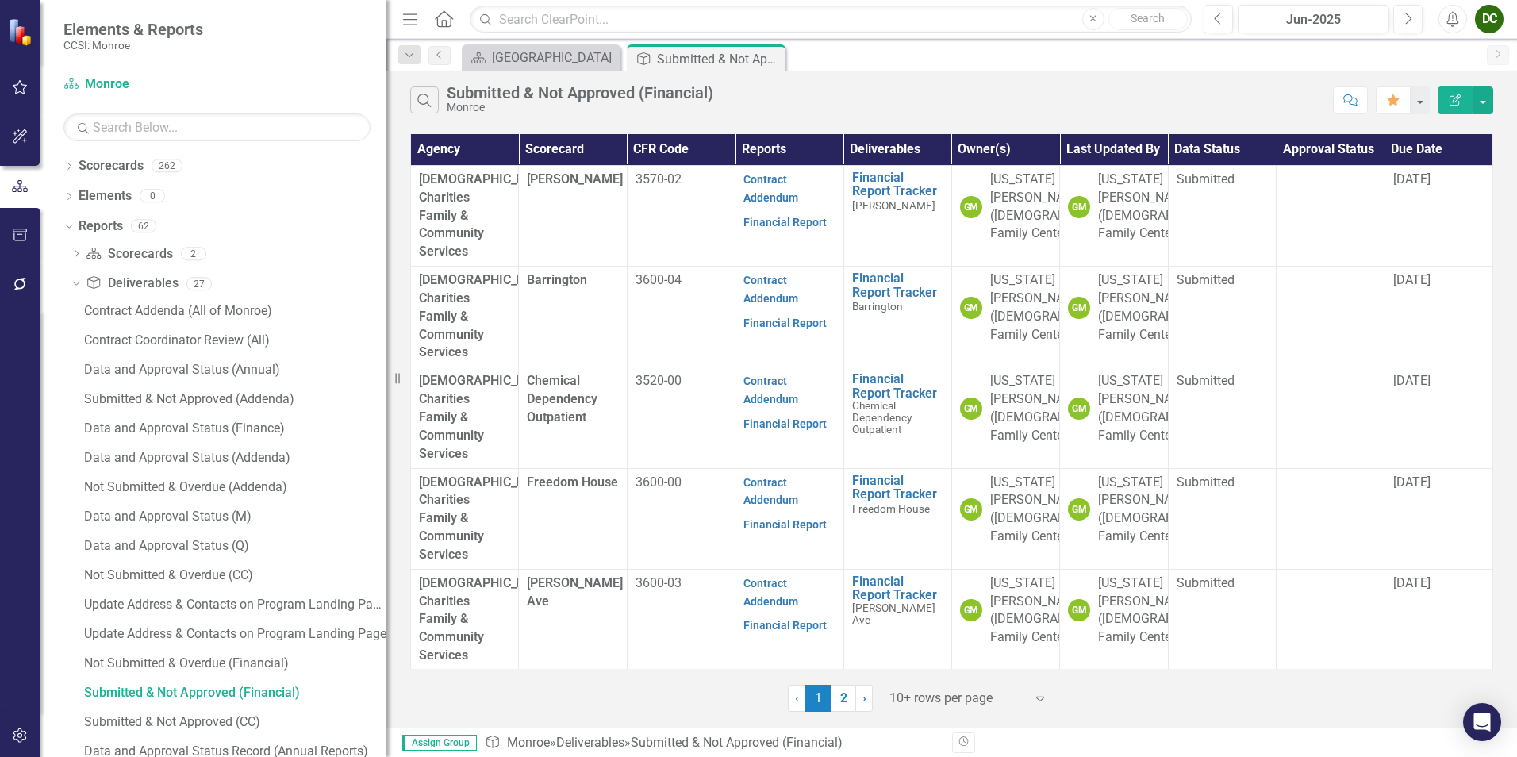
click at [823, 90] on div "Search Submitted & Not Approved (Financial) [GEOGRAPHIC_DATA]" at bounding box center [867, 99] width 915 height 27
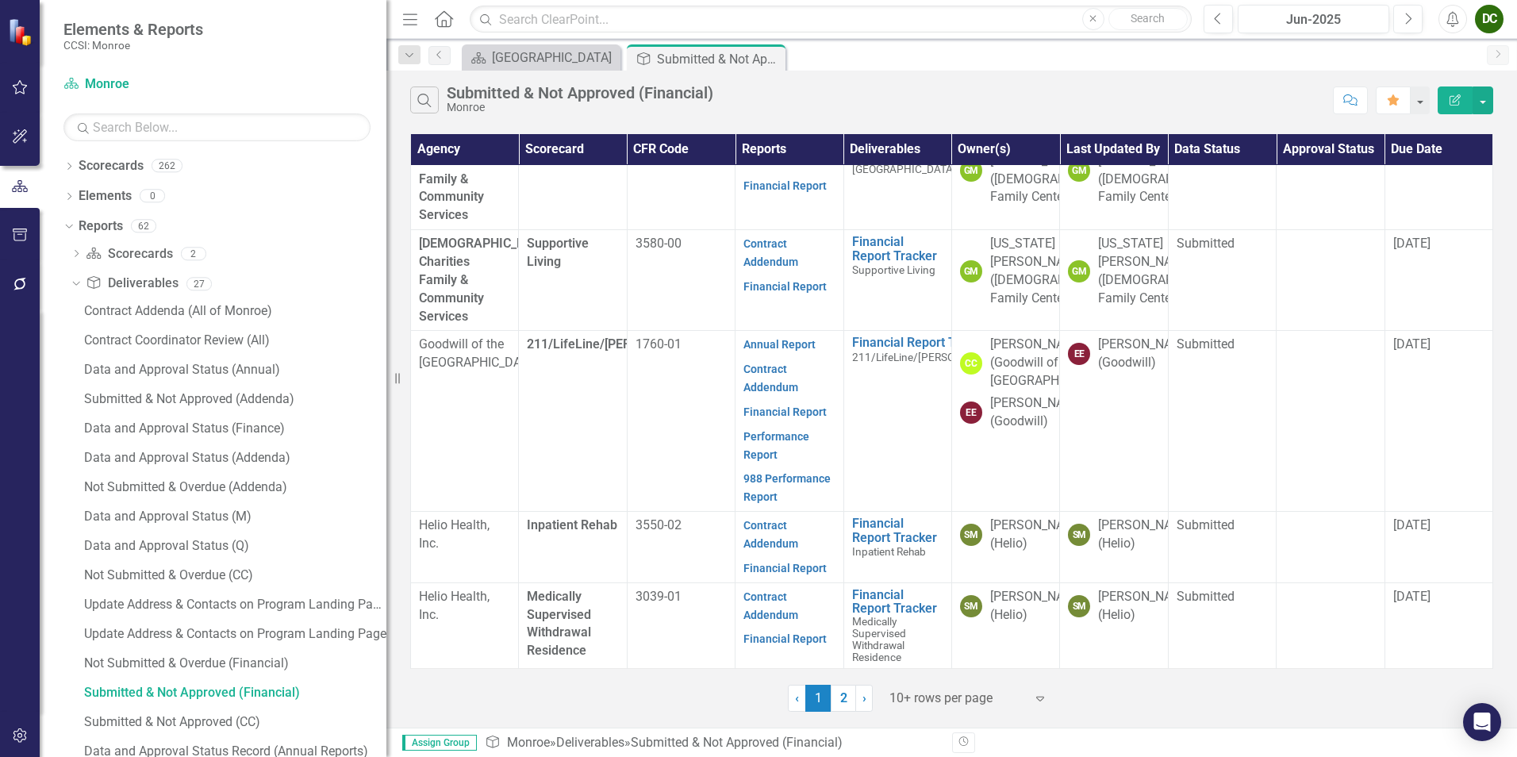
scroll to position [606, 0]
click at [195, 436] on div "Data and Approval Status (Finance)" at bounding box center [235, 428] width 302 height 14
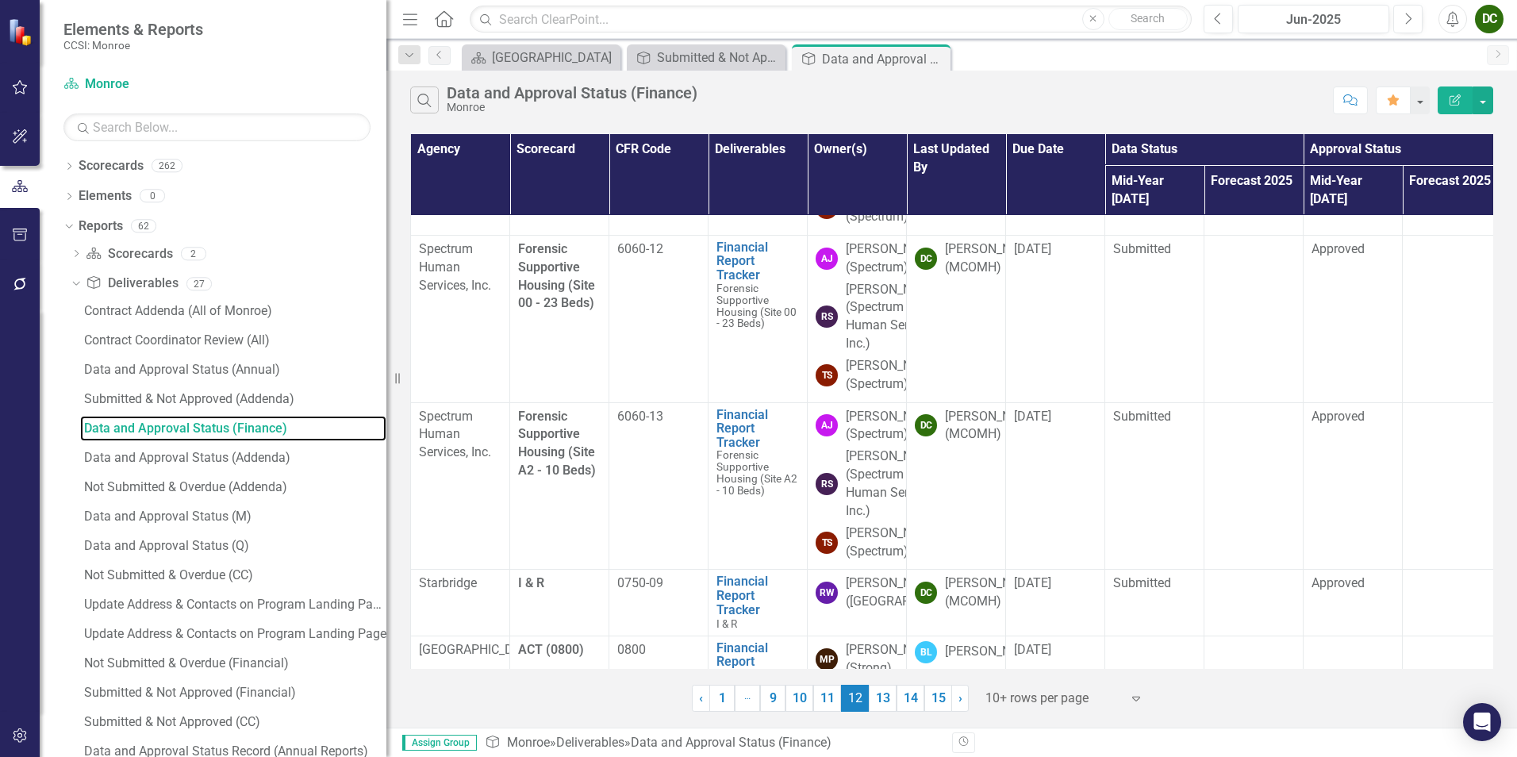
scroll to position [238, 0]
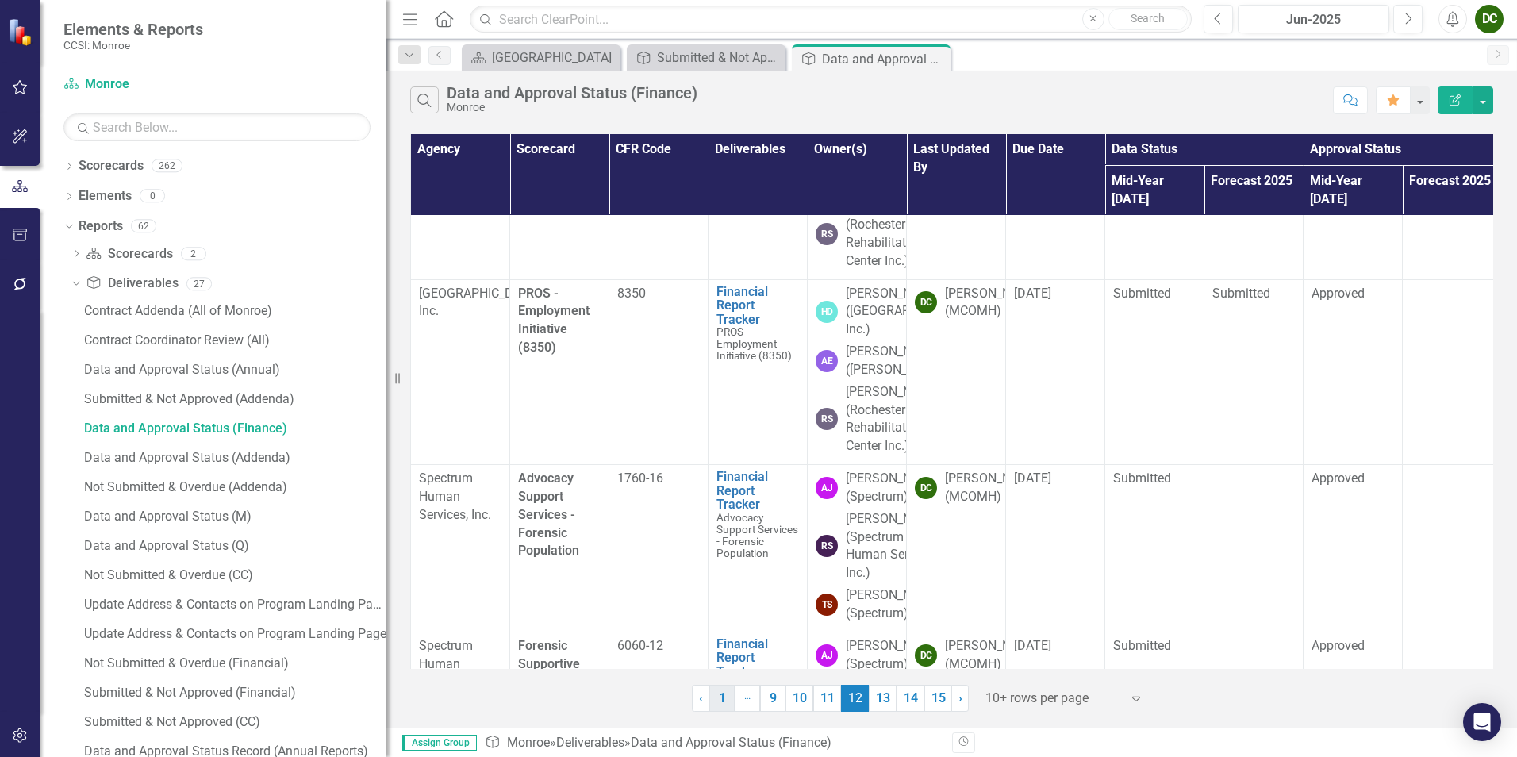
click at [733, 696] on link "1" at bounding box center [721, 698] width 25 height 27
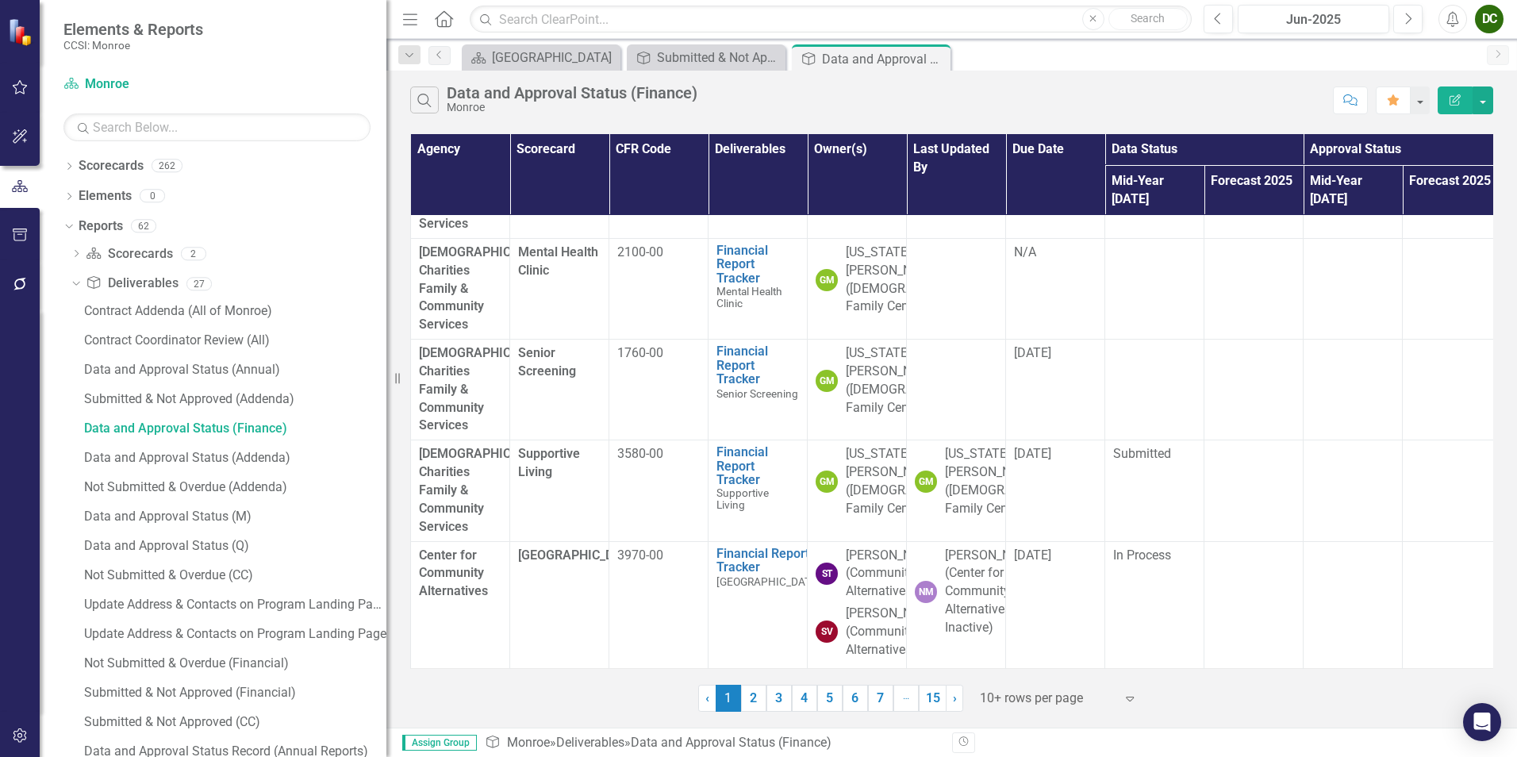
scroll to position [647, 0]
click at [759, 703] on link "2" at bounding box center [753, 698] width 25 height 27
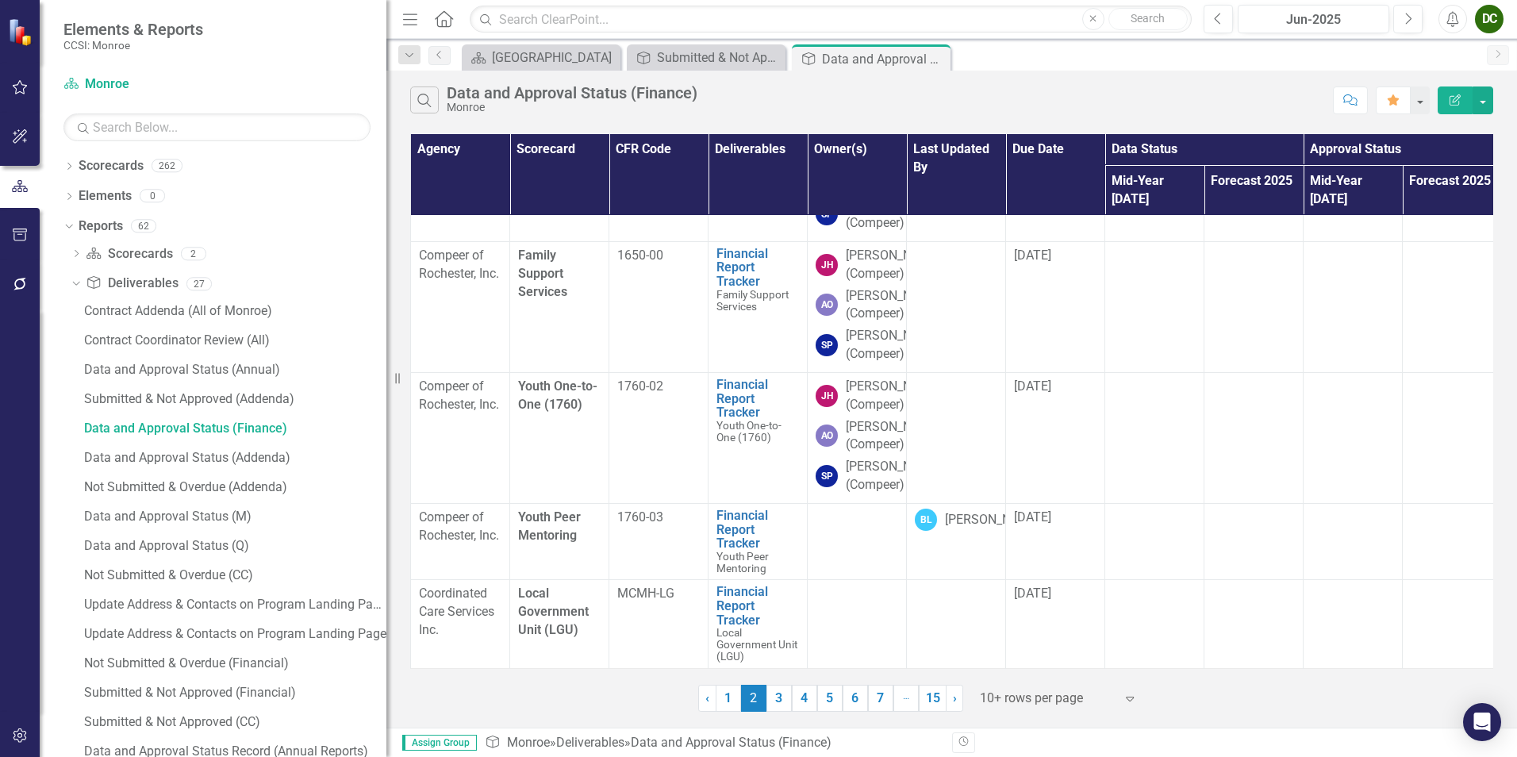
scroll to position [793, 0]
click at [784, 703] on link "3" at bounding box center [778, 698] width 25 height 27
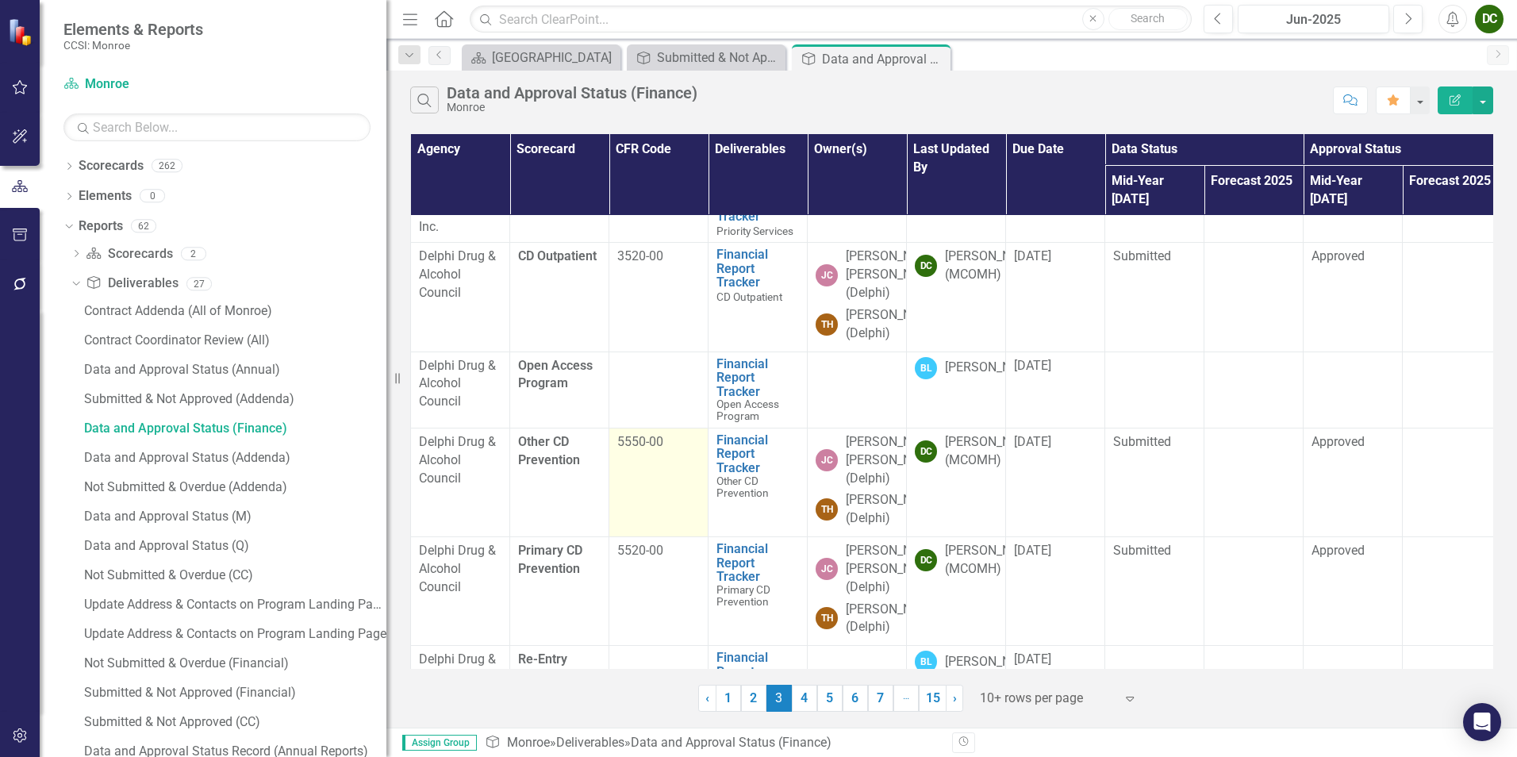
scroll to position [79, 0]
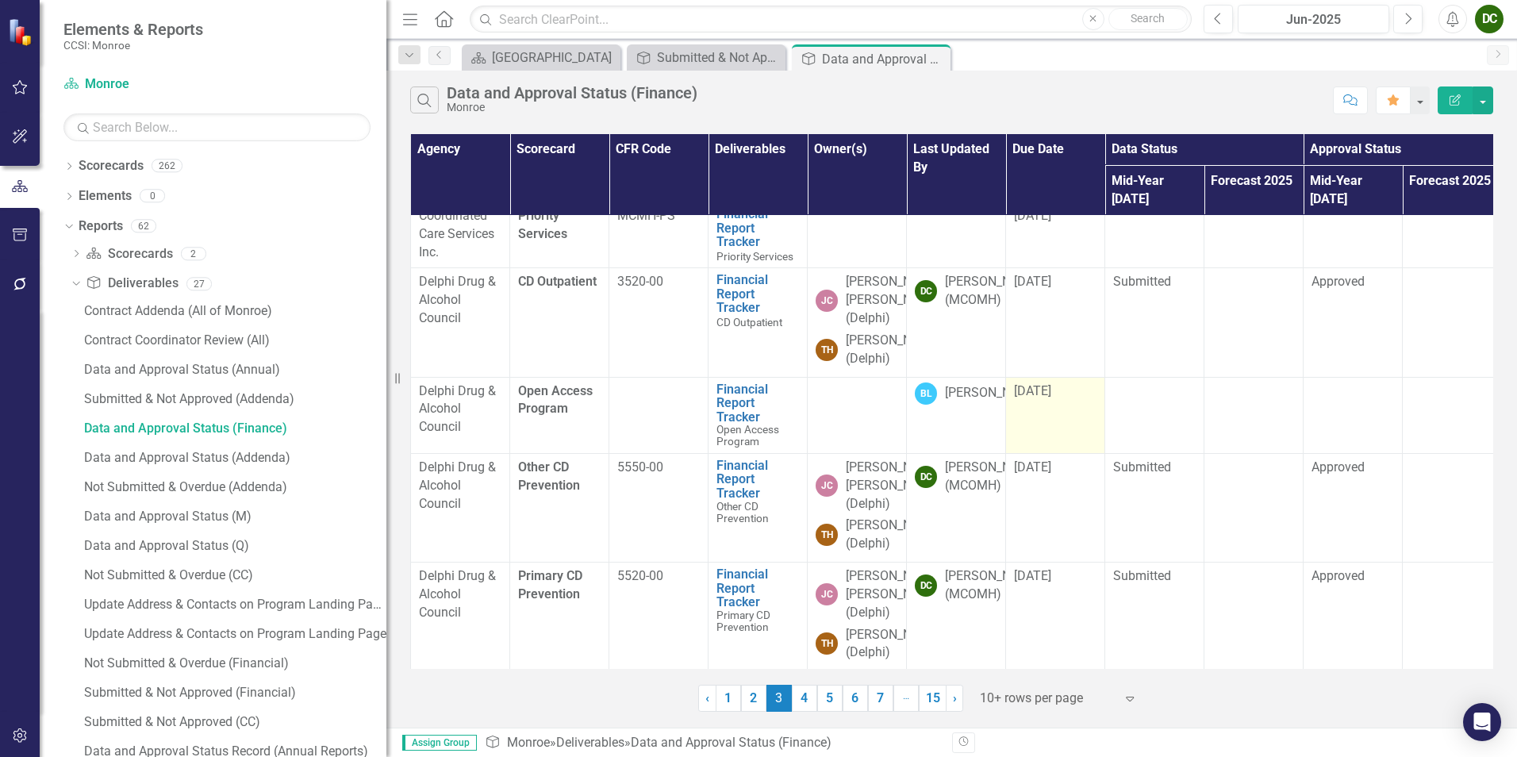
click at [1049, 395] on span "[DATE]" at bounding box center [1032, 390] width 37 height 15
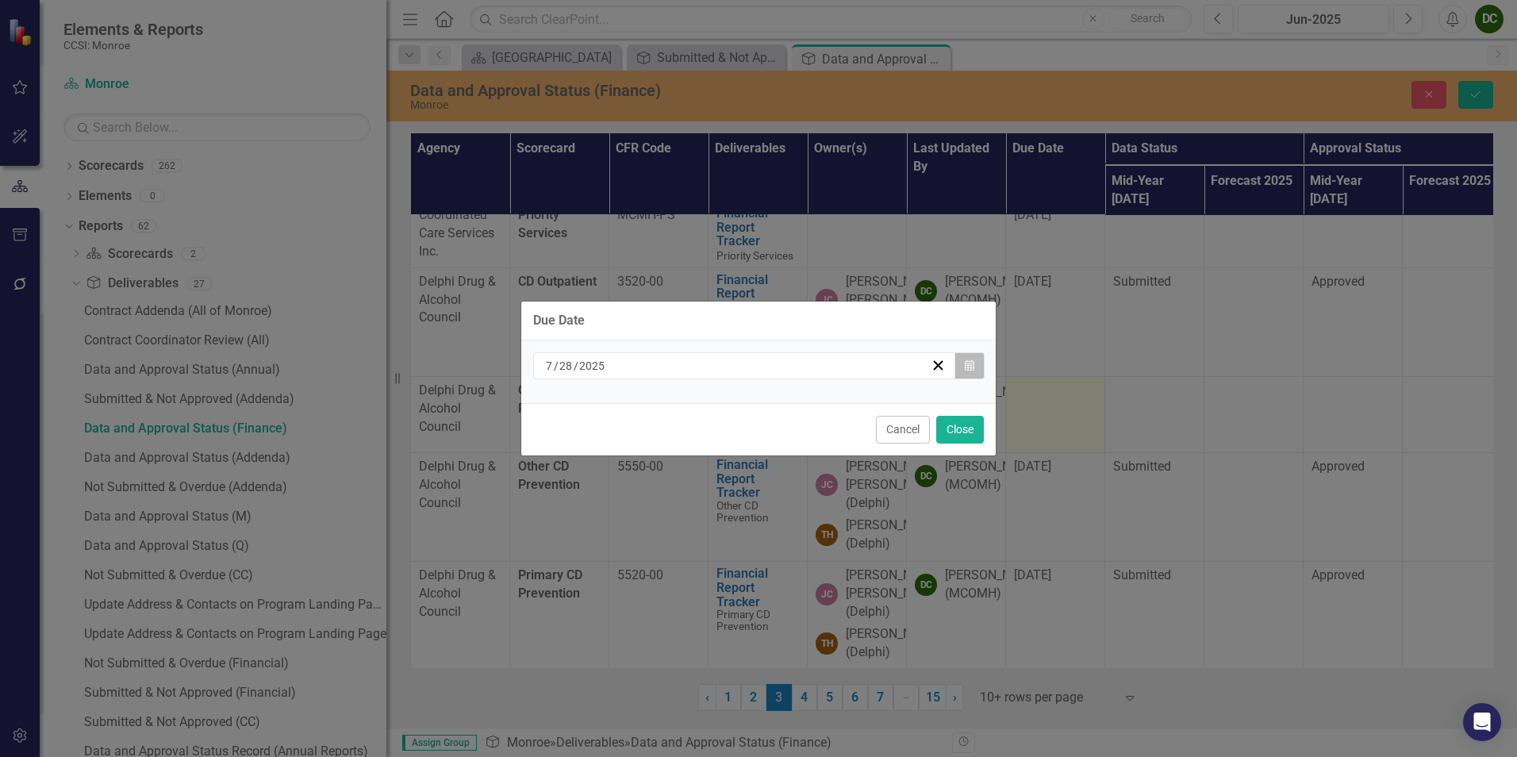
drag, startPoint x: 1049, startPoint y: 395, endPoint x: 977, endPoint y: 364, distance: 77.8
click at [977, 364] on button "Calendar" at bounding box center [969, 365] width 30 height 27
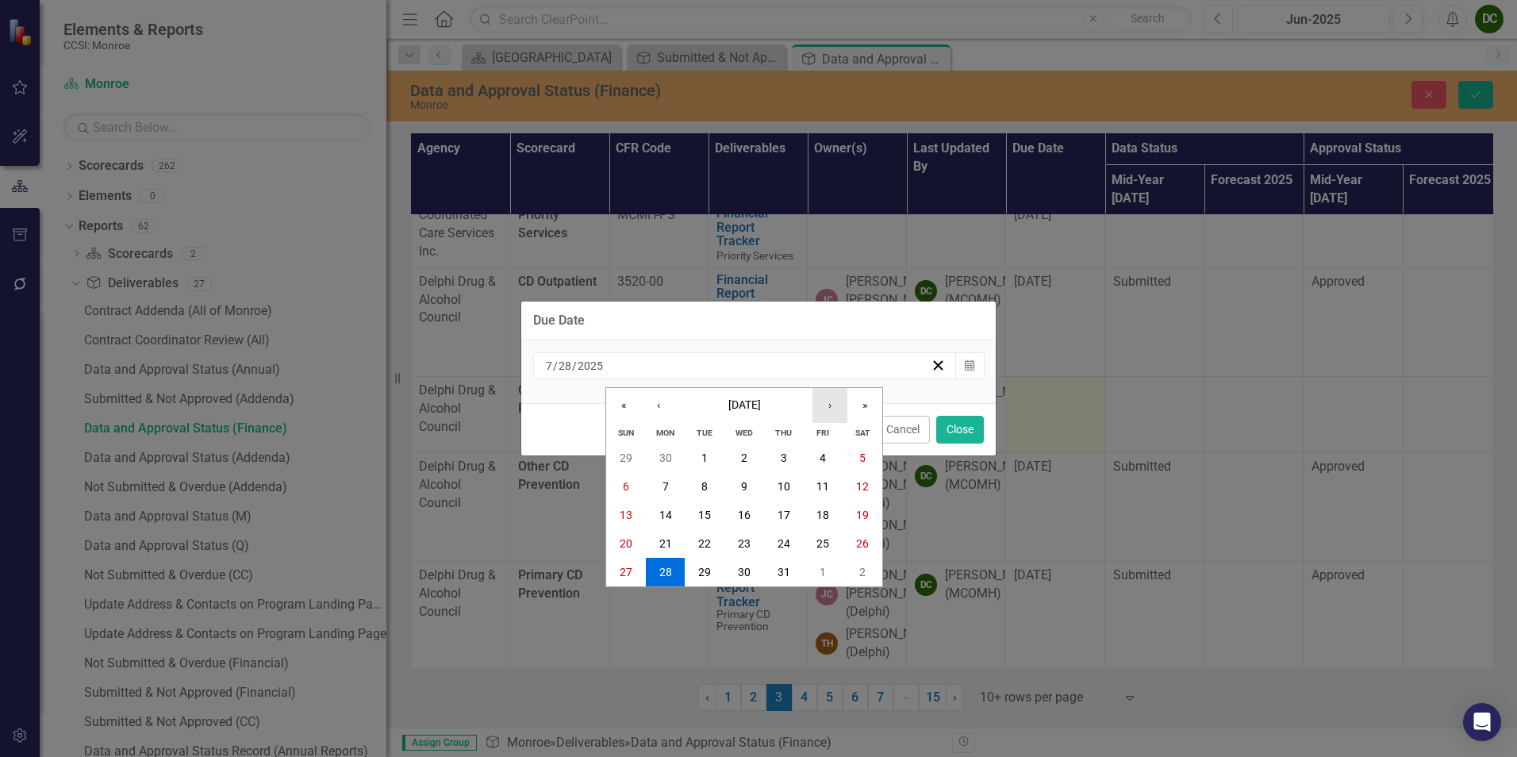
click at [836, 410] on button "›" at bounding box center [829, 405] width 35 height 35
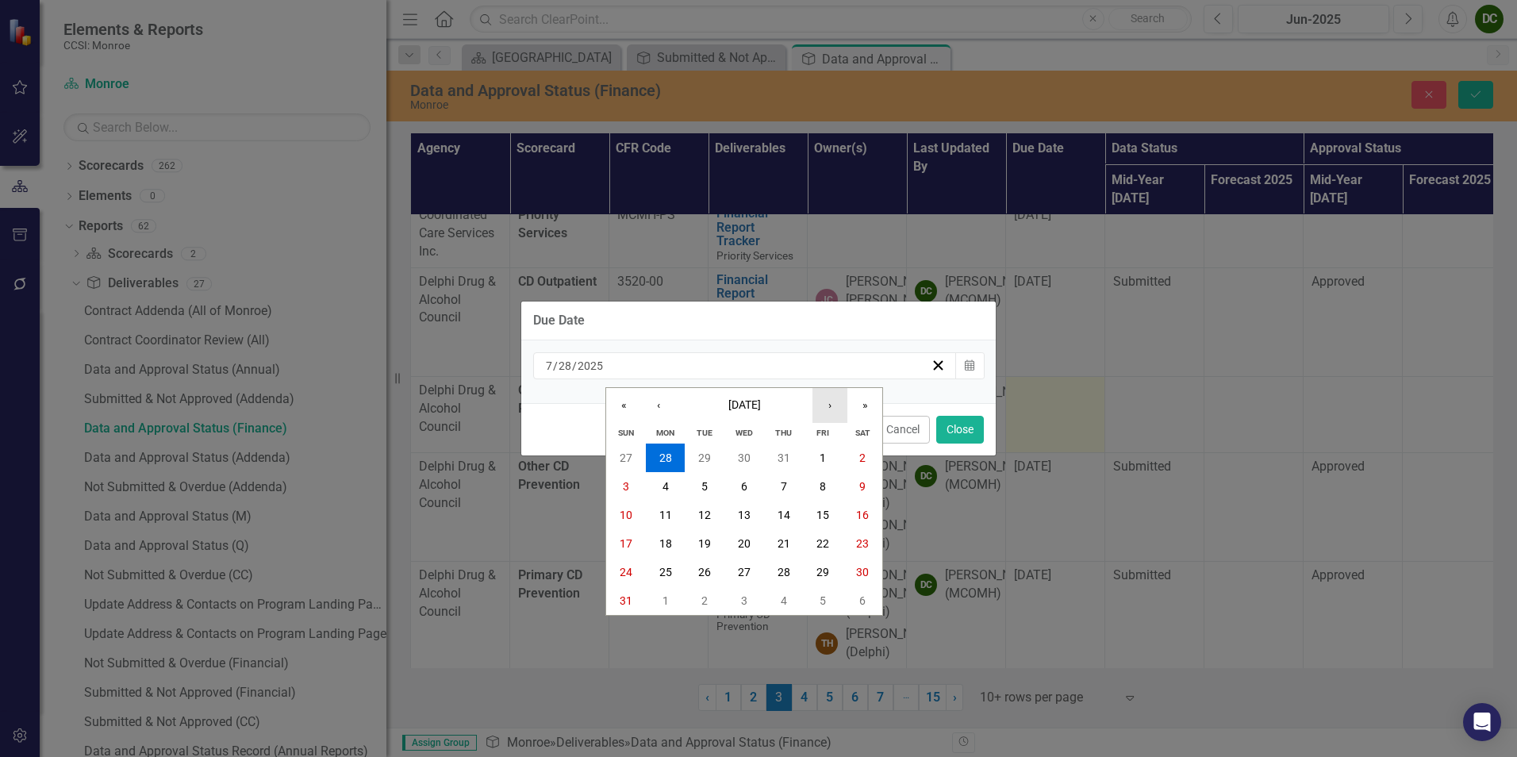
click at [836, 410] on button "›" at bounding box center [829, 405] width 35 height 35
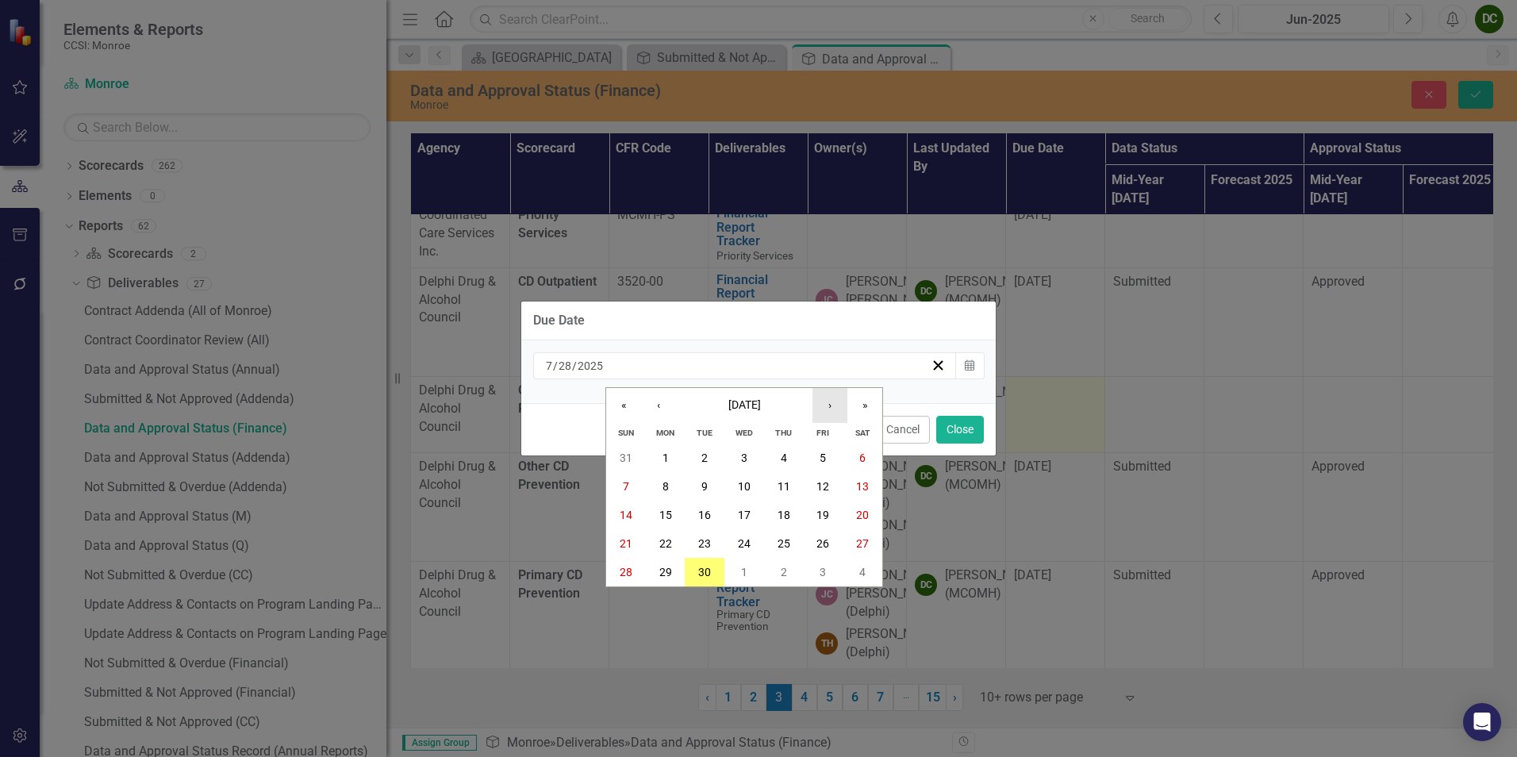
click at [836, 410] on button "›" at bounding box center [829, 405] width 35 height 35
click at [666, 515] on abbr "13" at bounding box center [665, 515] width 13 height 13
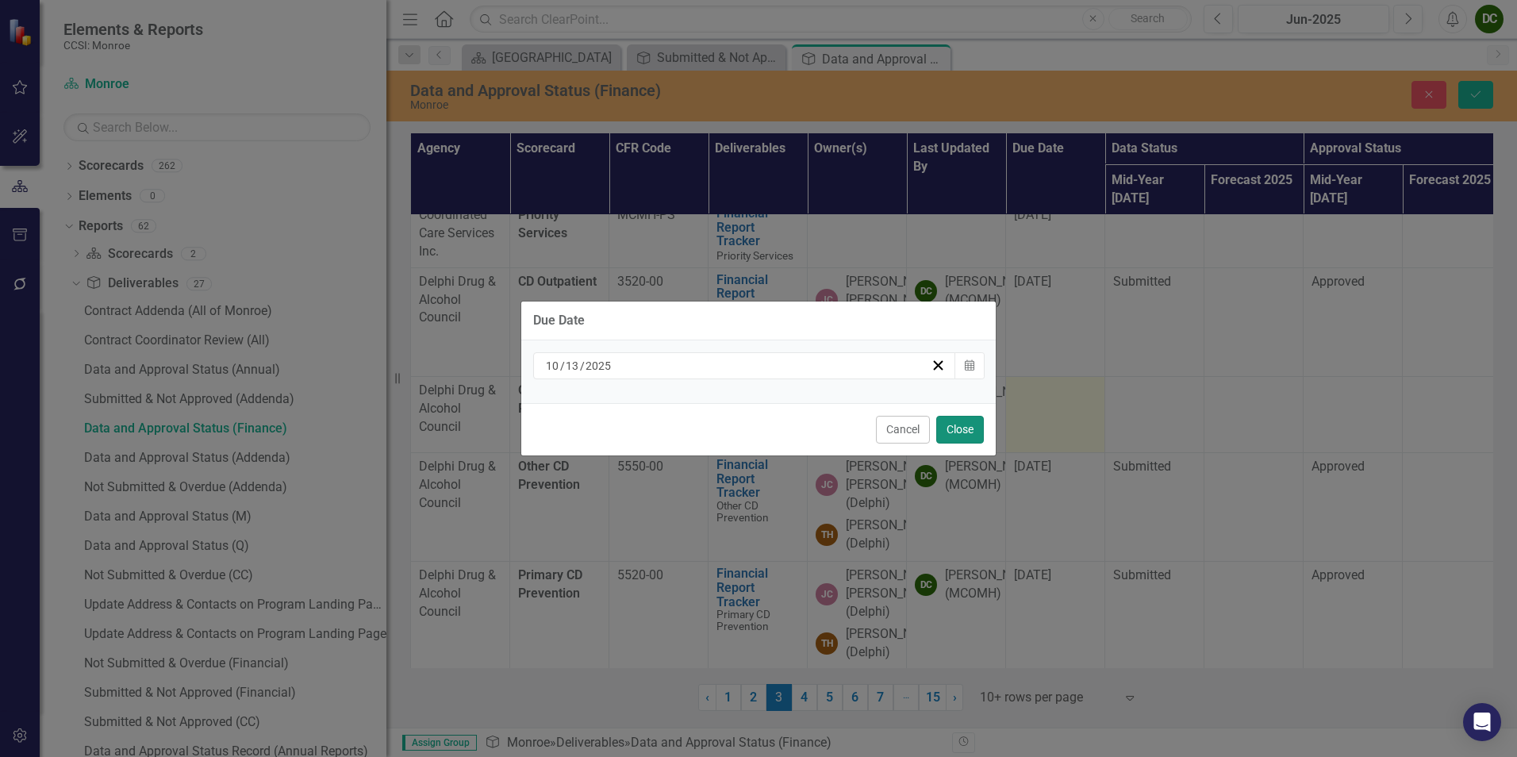
click at [943, 429] on button "Close" at bounding box center [960, 430] width 48 height 28
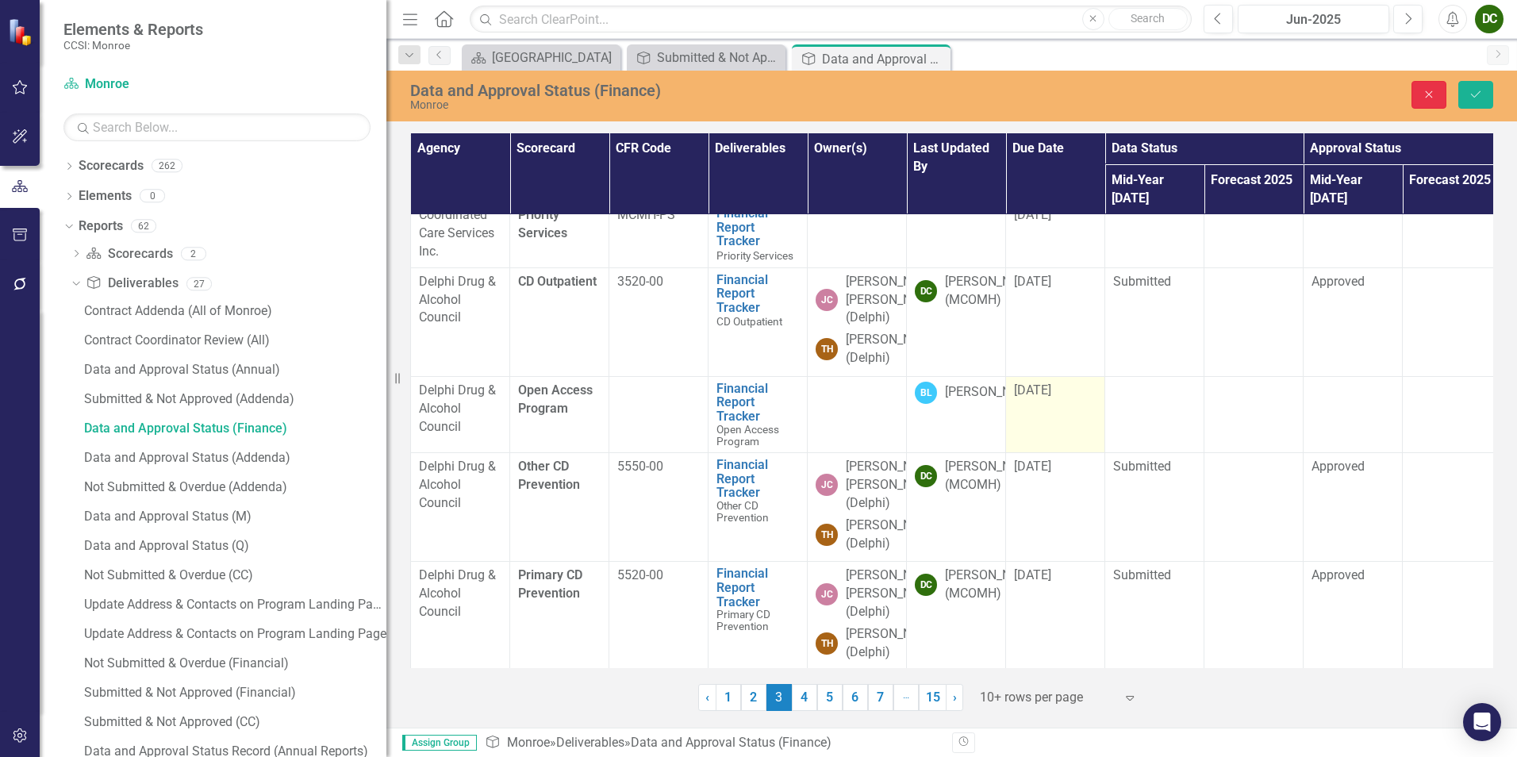
click at [1422, 94] on icon "Close" at bounding box center [1429, 94] width 14 height 11
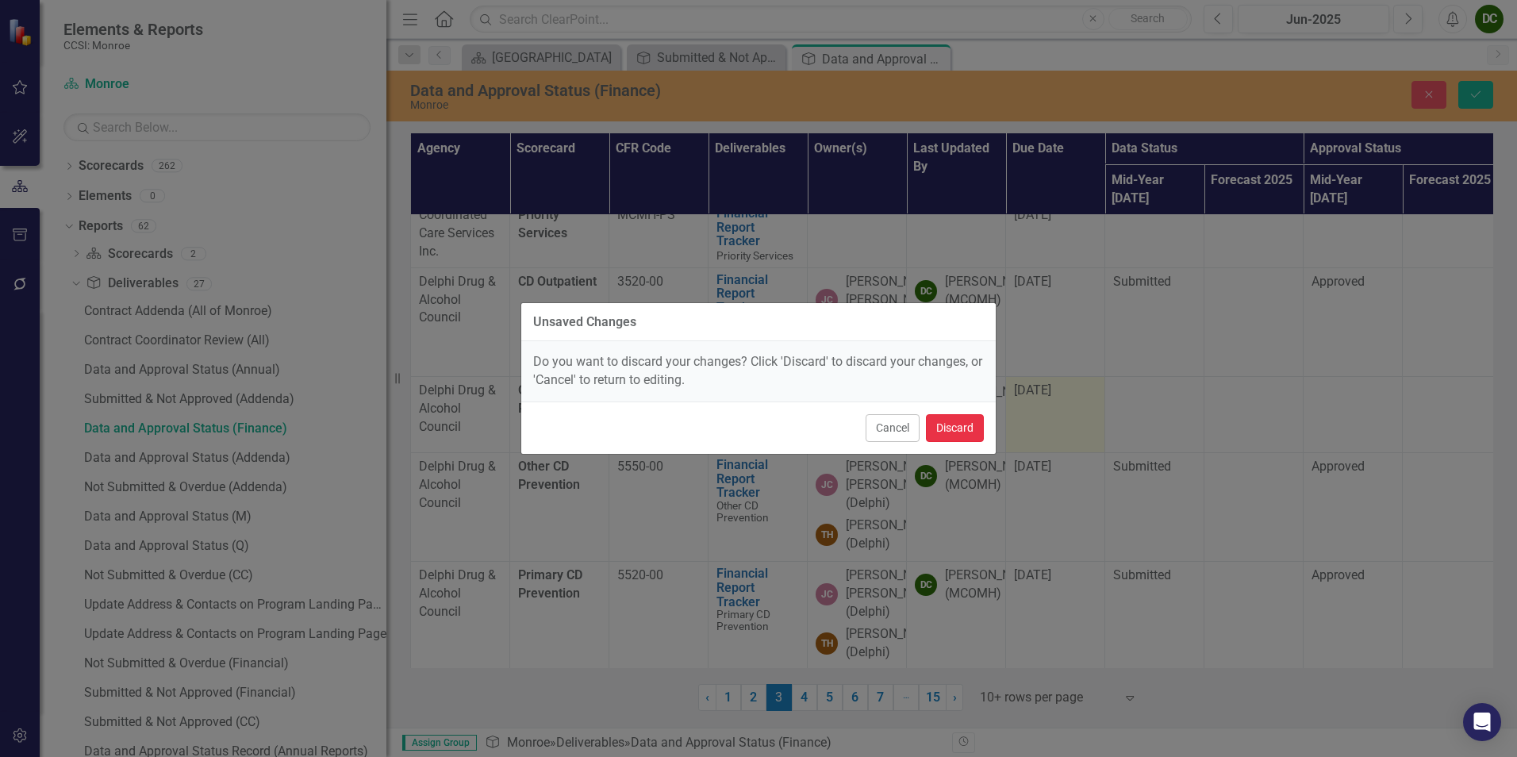
click at [936, 419] on button "Discard" at bounding box center [955, 428] width 58 height 28
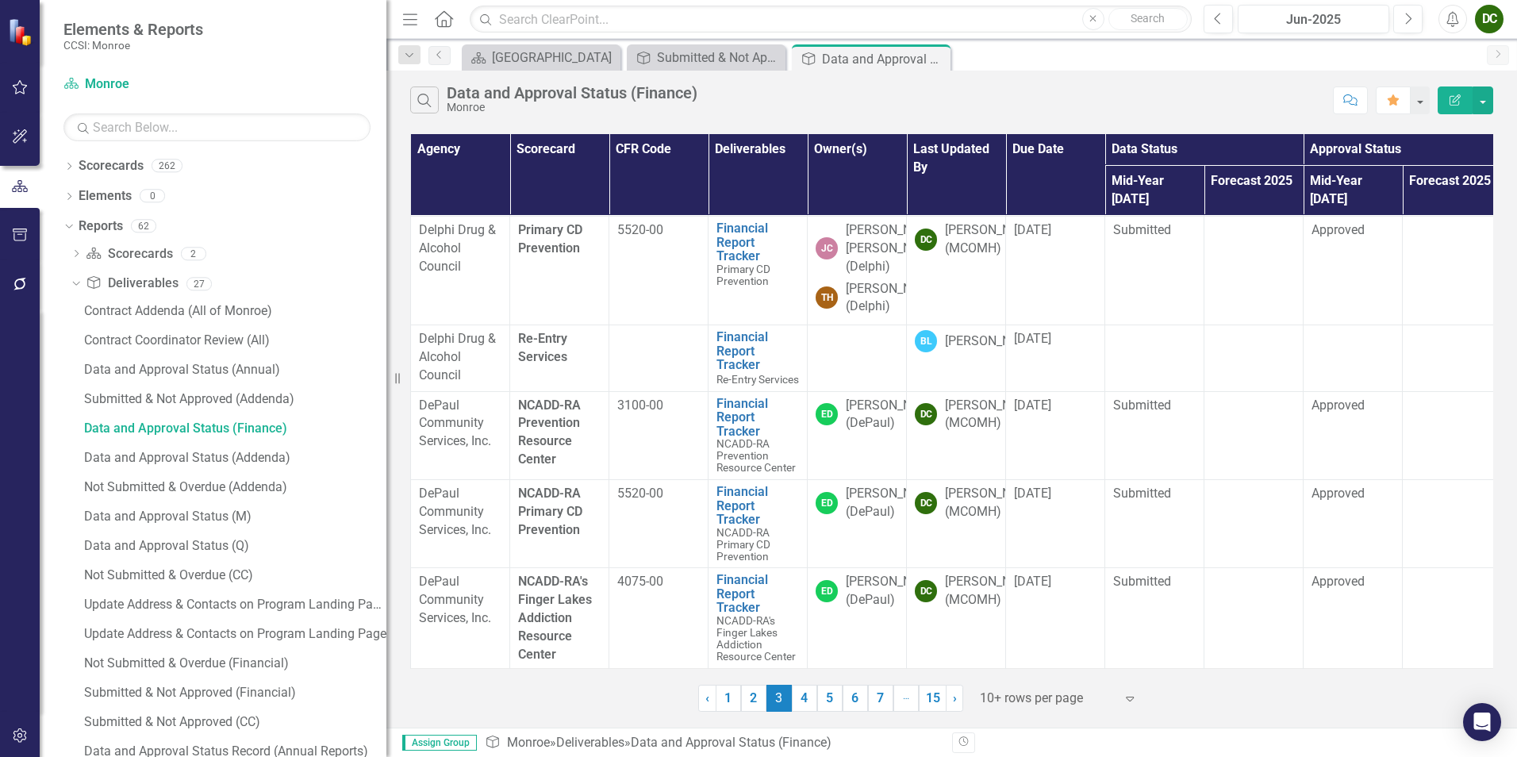
scroll to position [484, 0]
click at [697, 61] on div "Submitted & Not Approved (Financial)" at bounding box center [709, 58] width 105 height 20
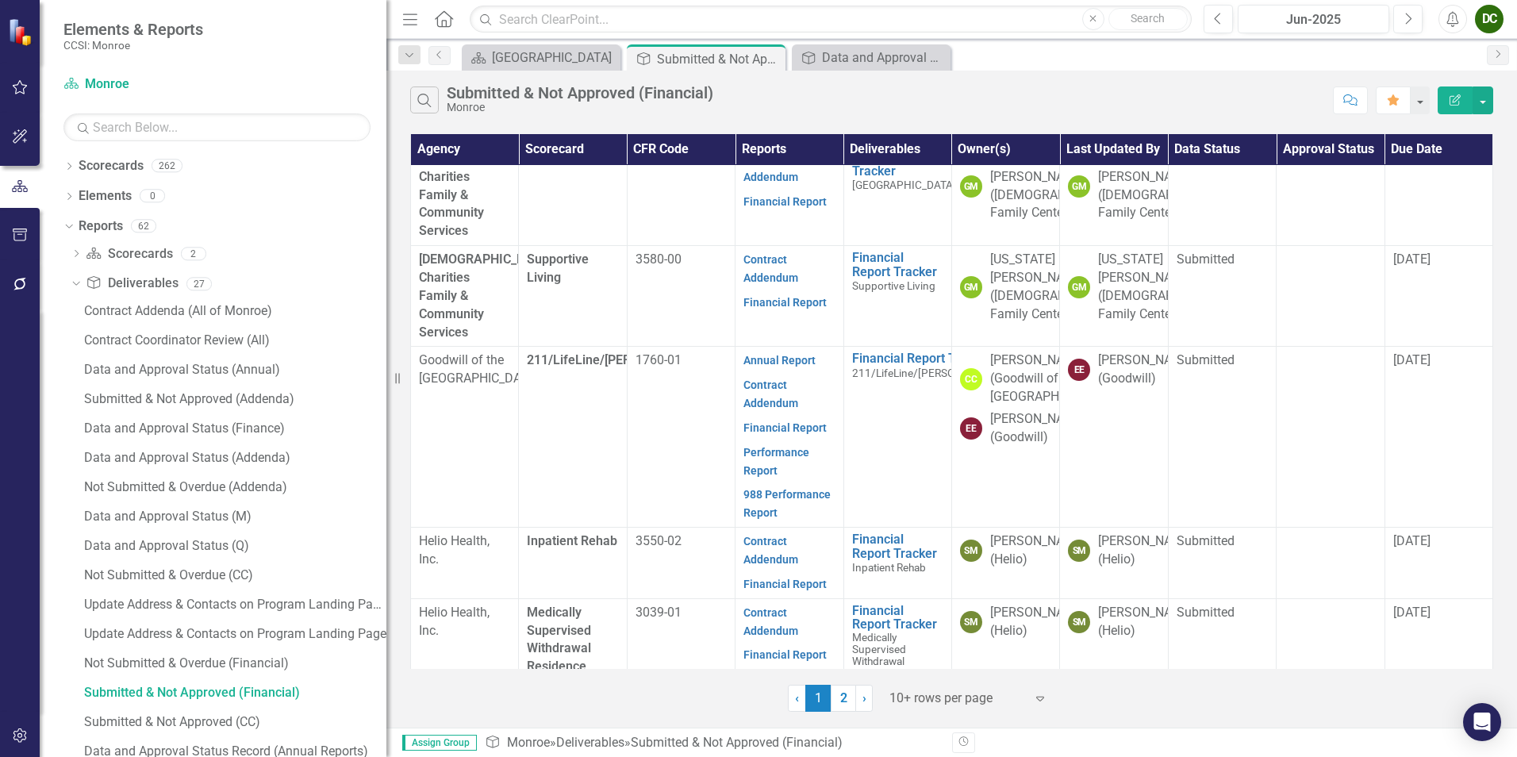
scroll to position [606, 0]
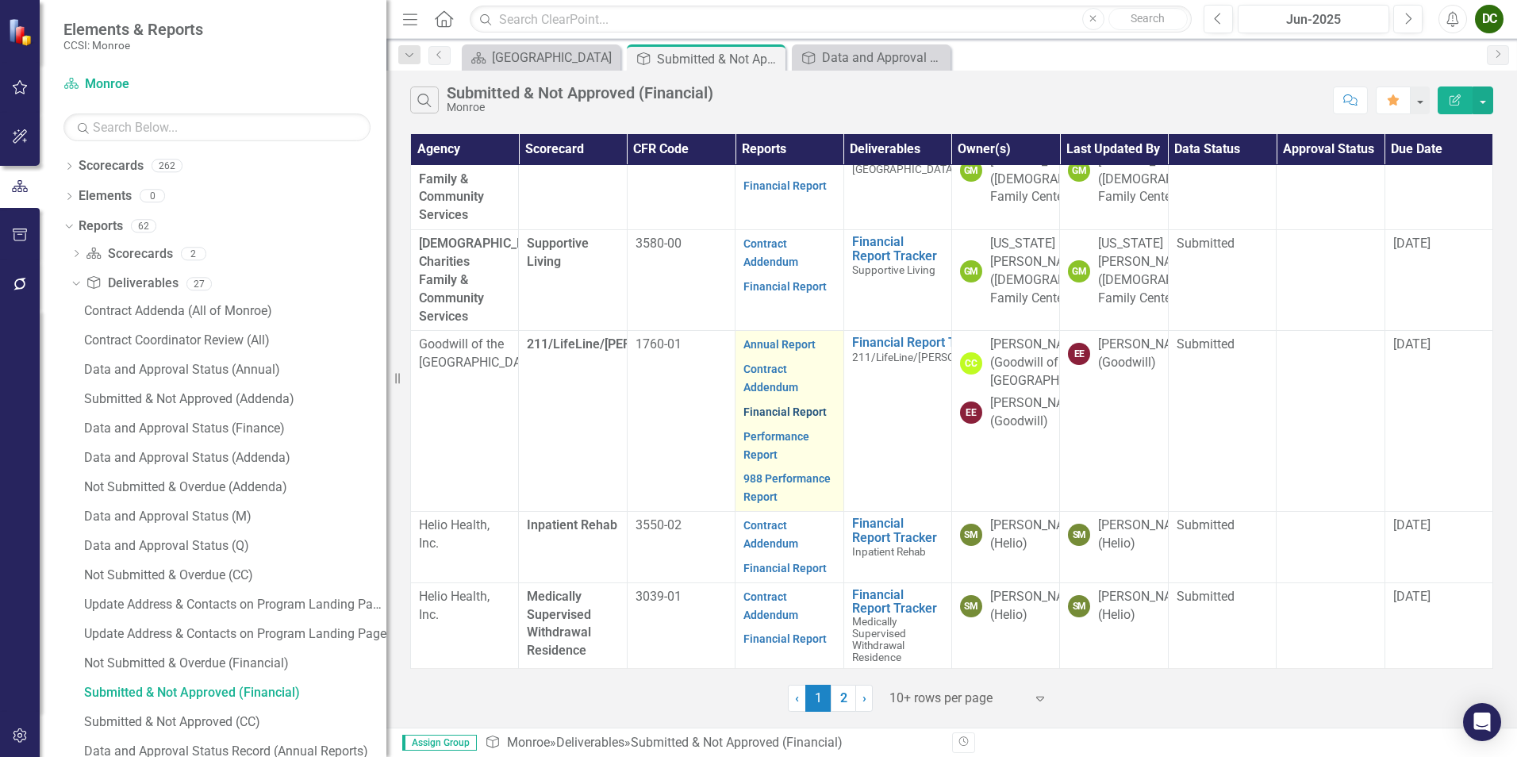
click at [780, 405] on link "Financial Report" at bounding box center [784, 411] width 83 height 13
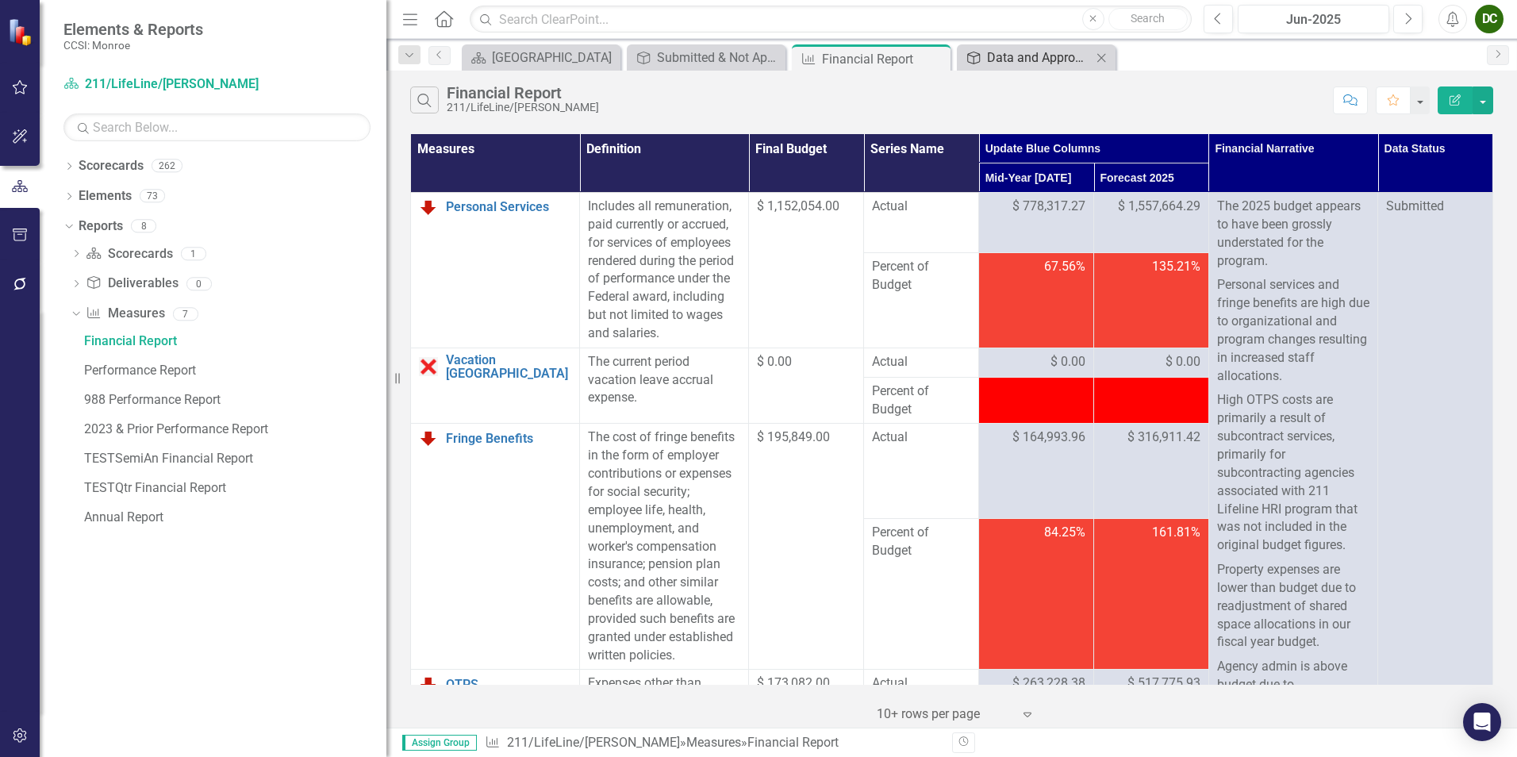
click at [1019, 56] on div "Data and Approval Status (Finance)" at bounding box center [1039, 58] width 105 height 20
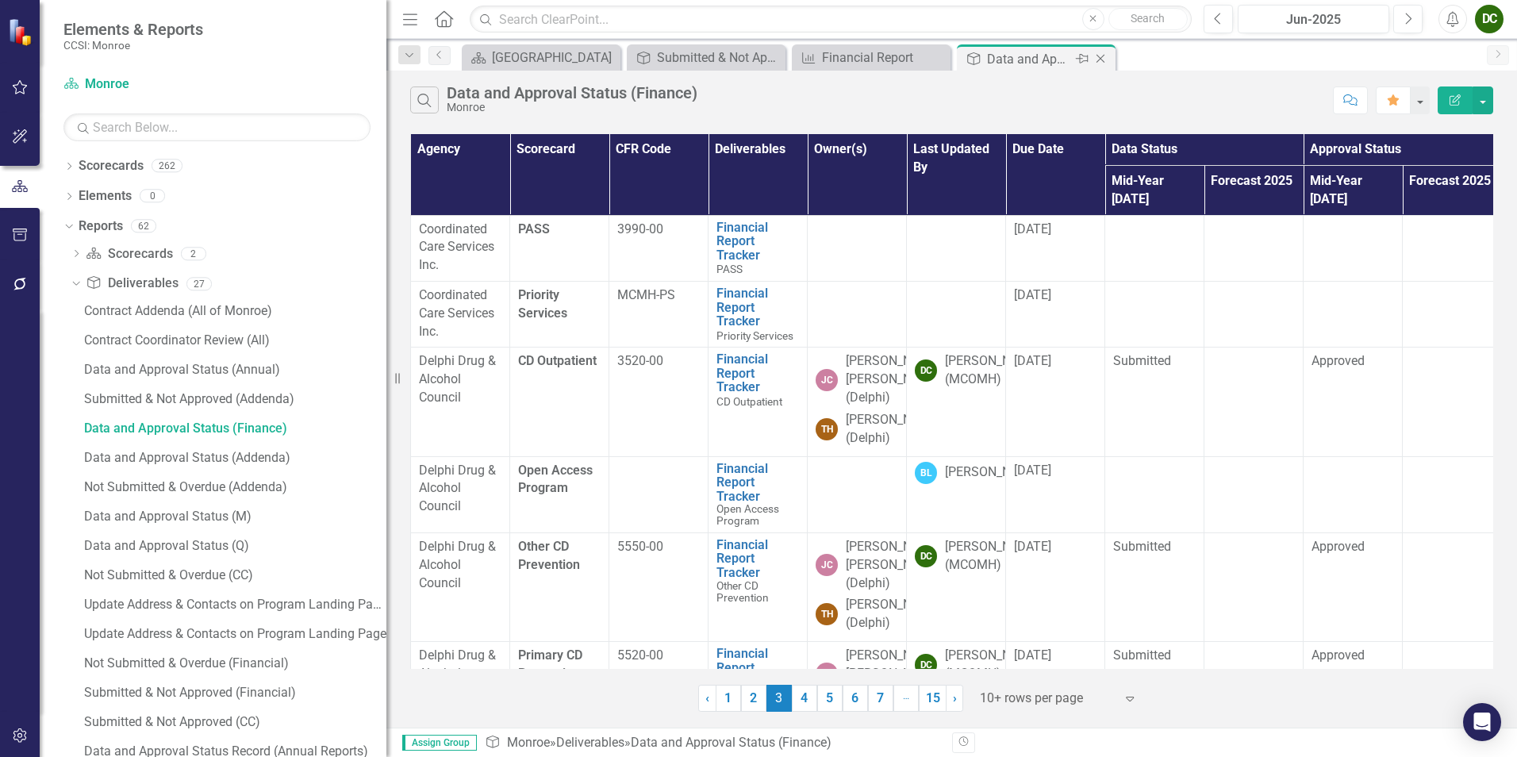
click at [1096, 57] on icon "Close" at bounding box center [1100, 58] width 16 height 13
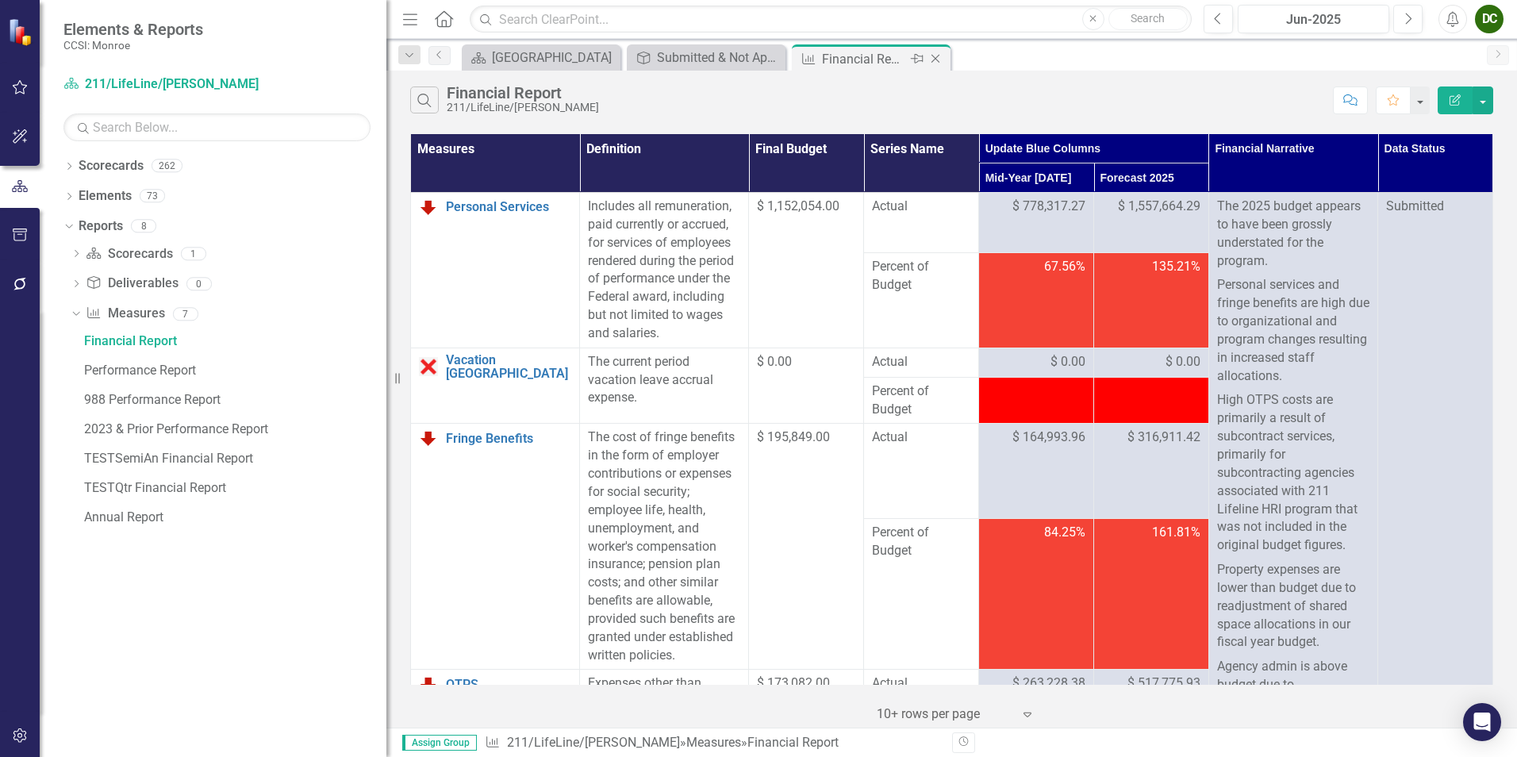
click at [935, 59] on icon "Close" at bounding box center [935, 58] width 16 height 13
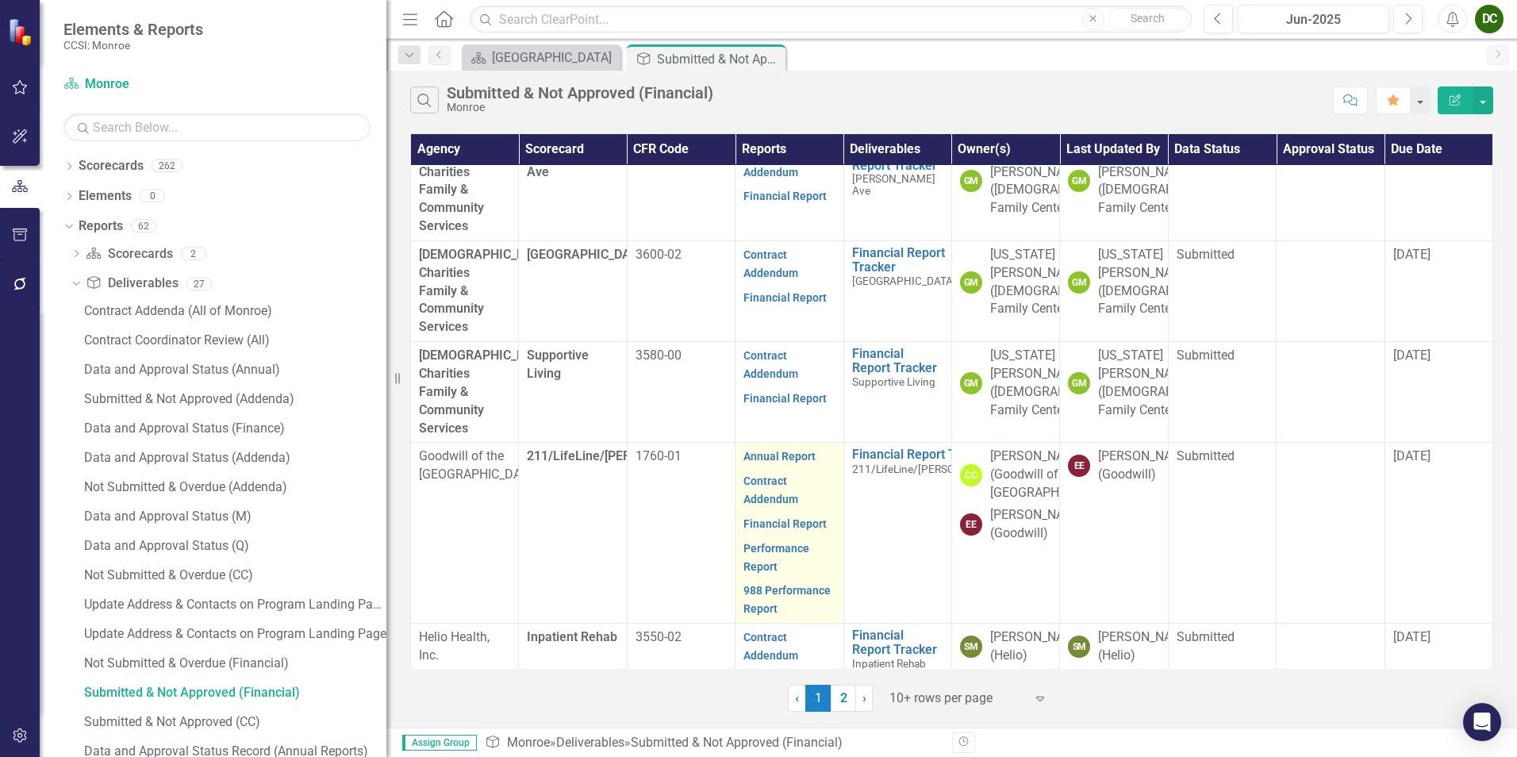
scroll to position [606, 0]
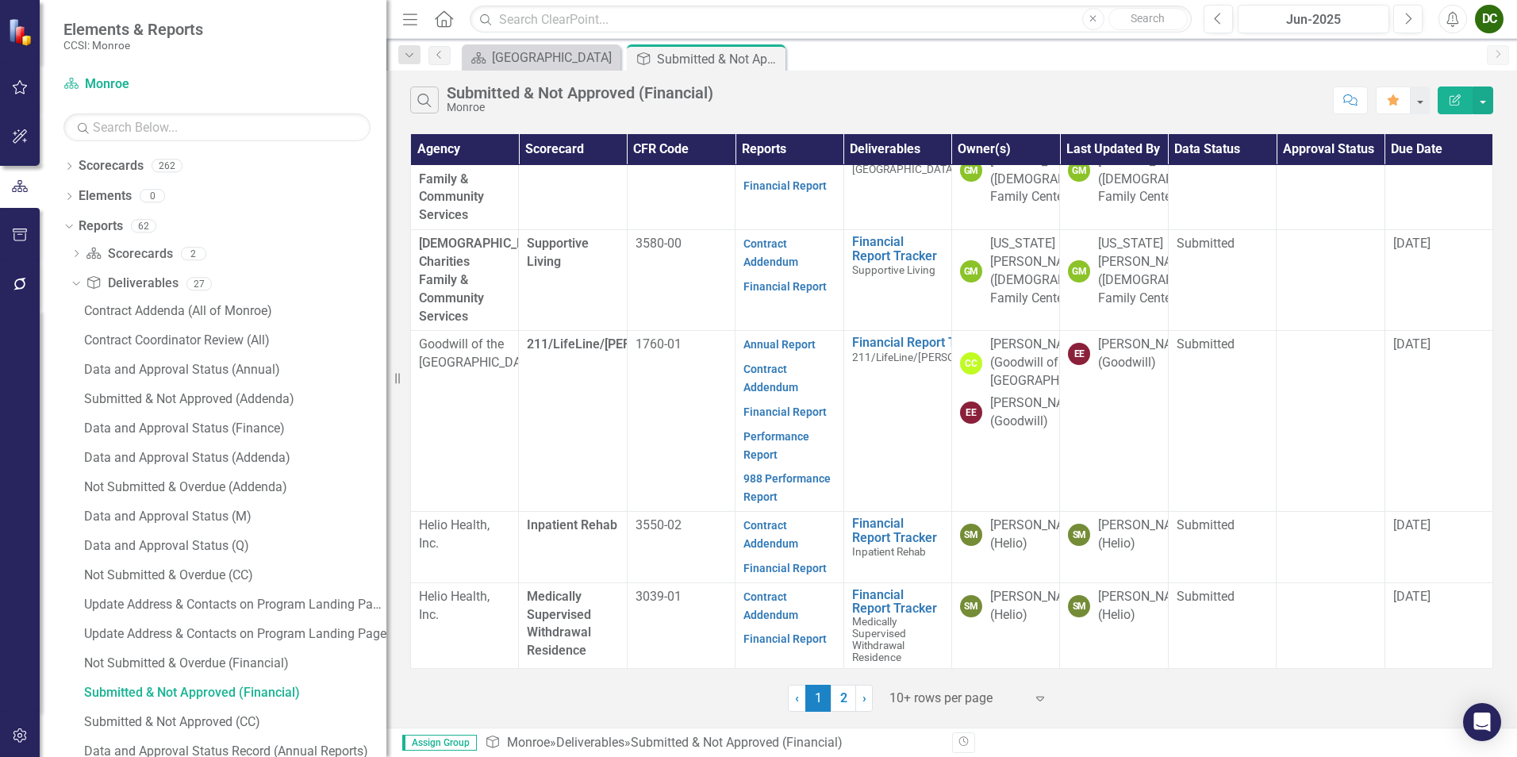
click at [850, 703] on link "2" at bounding box center [843, 698] width 25 height 27
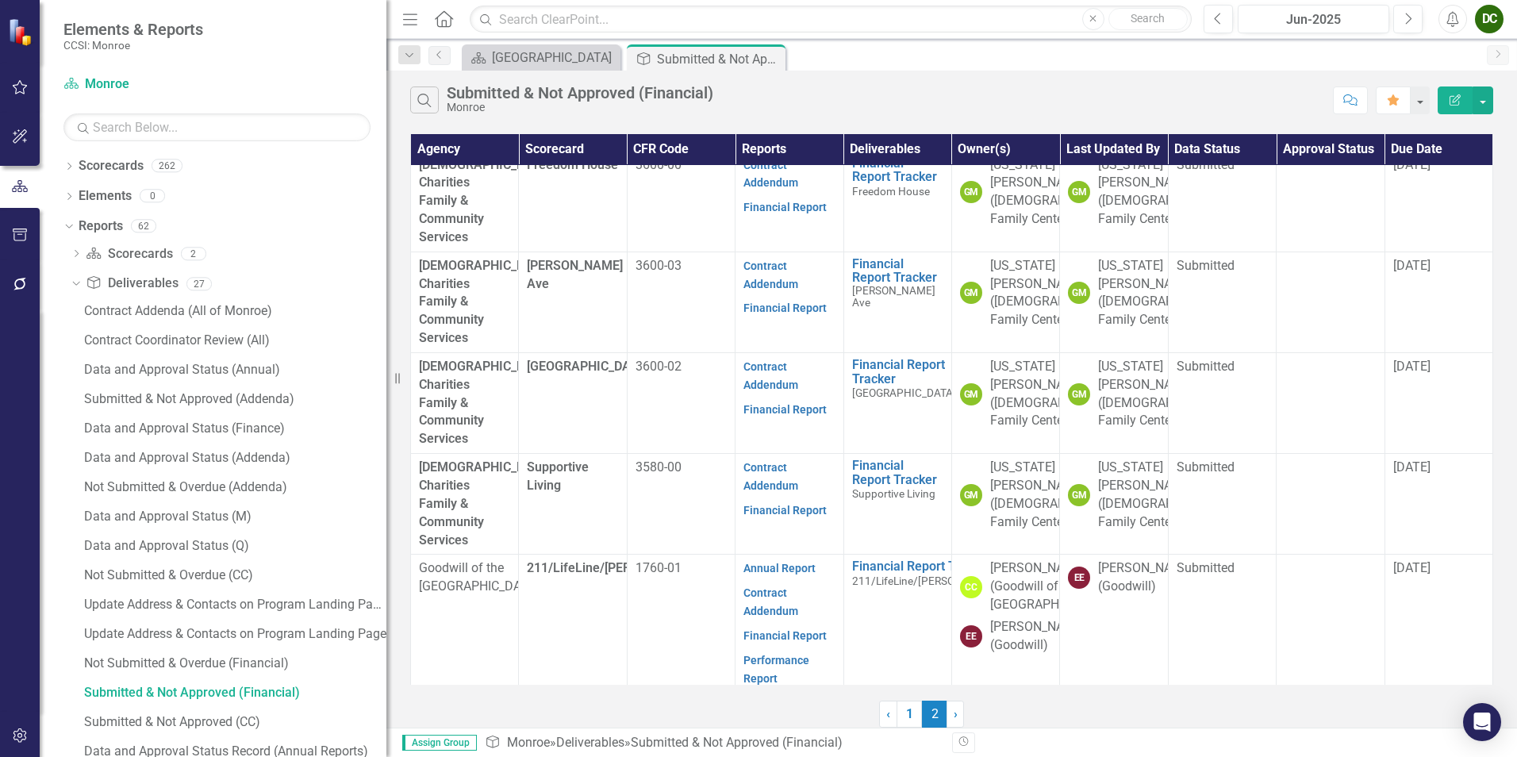
scroll to position [0, 0]
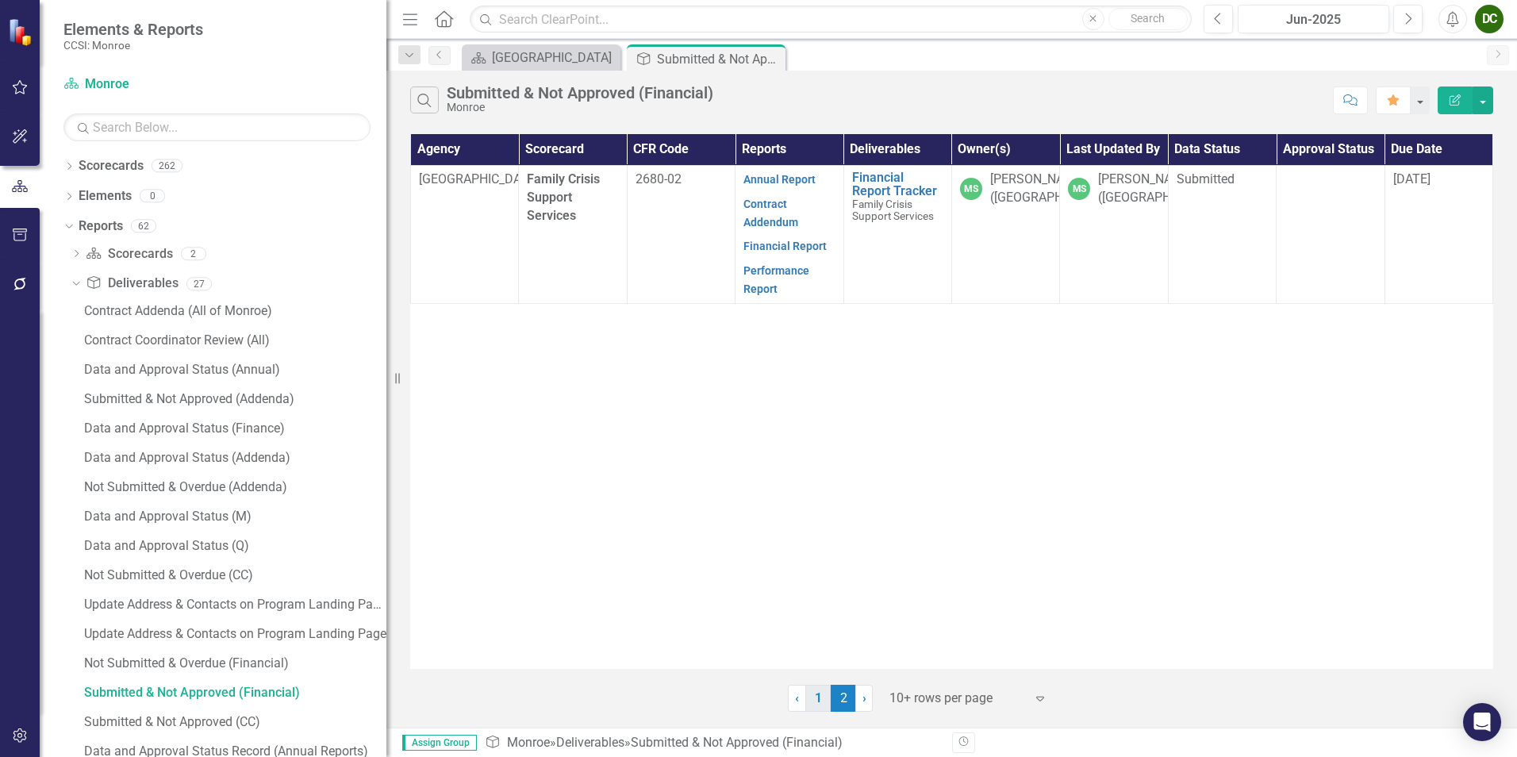
click at [825, 708] on link "1" at bounding box center [817, 698] width 25 height 27
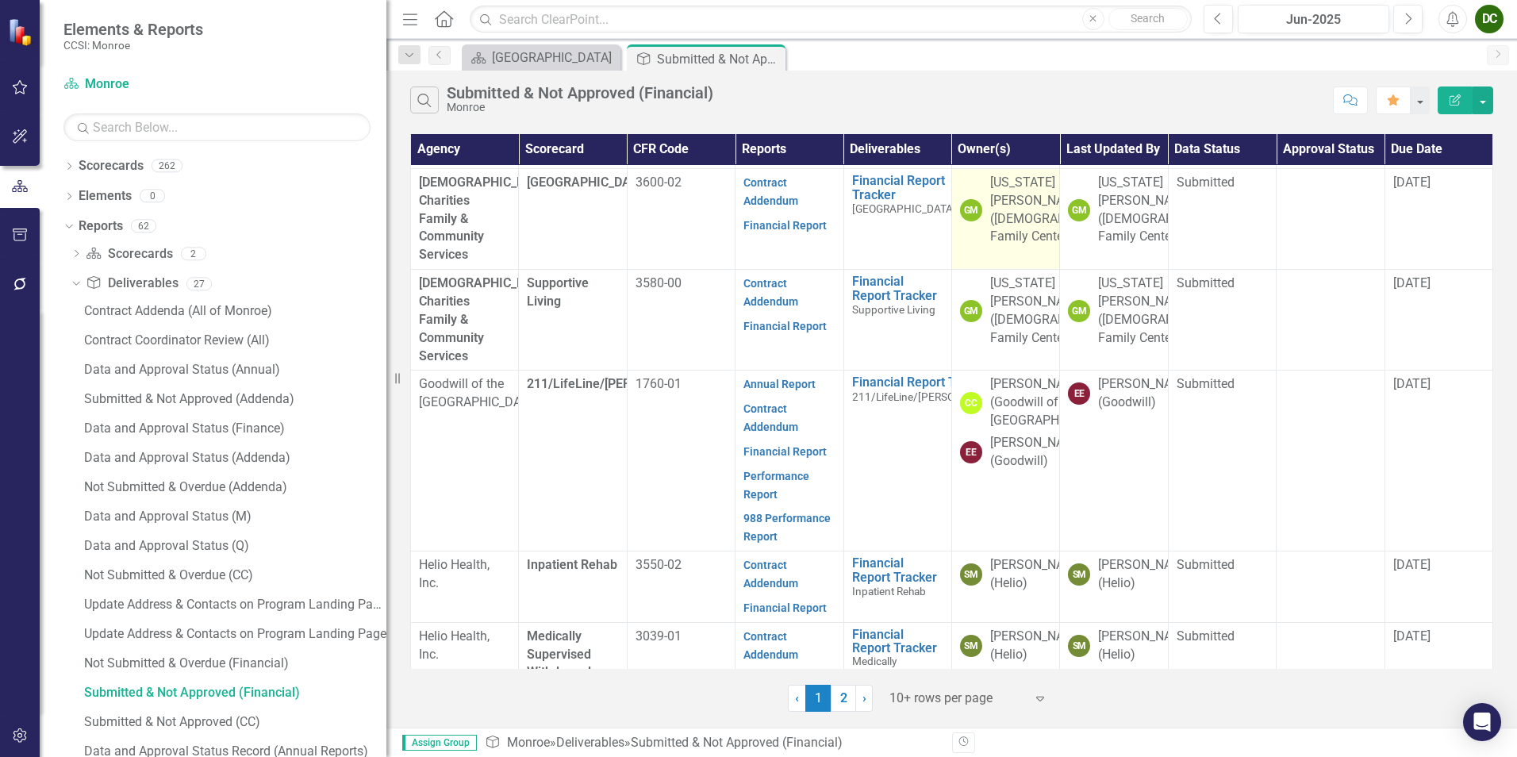
scroll to position [606, 0]
